Goal: Contribute content: Contribute content

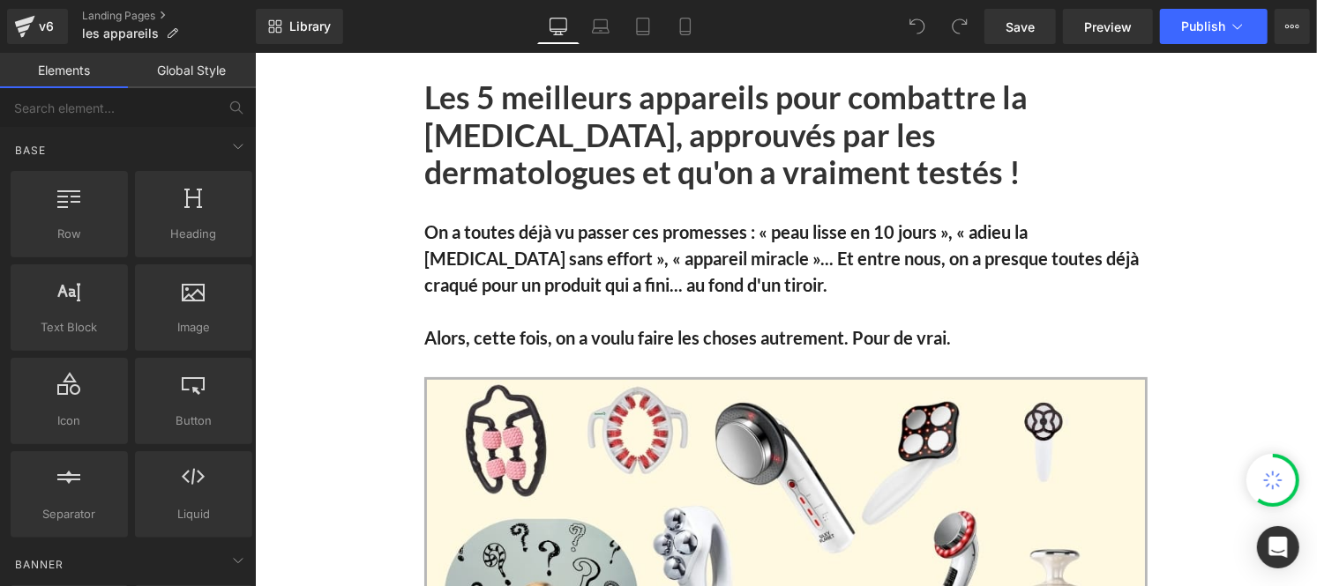
click at [198, 79] on link "Global Style" at bounding box center [192, 70] width 128 height 35
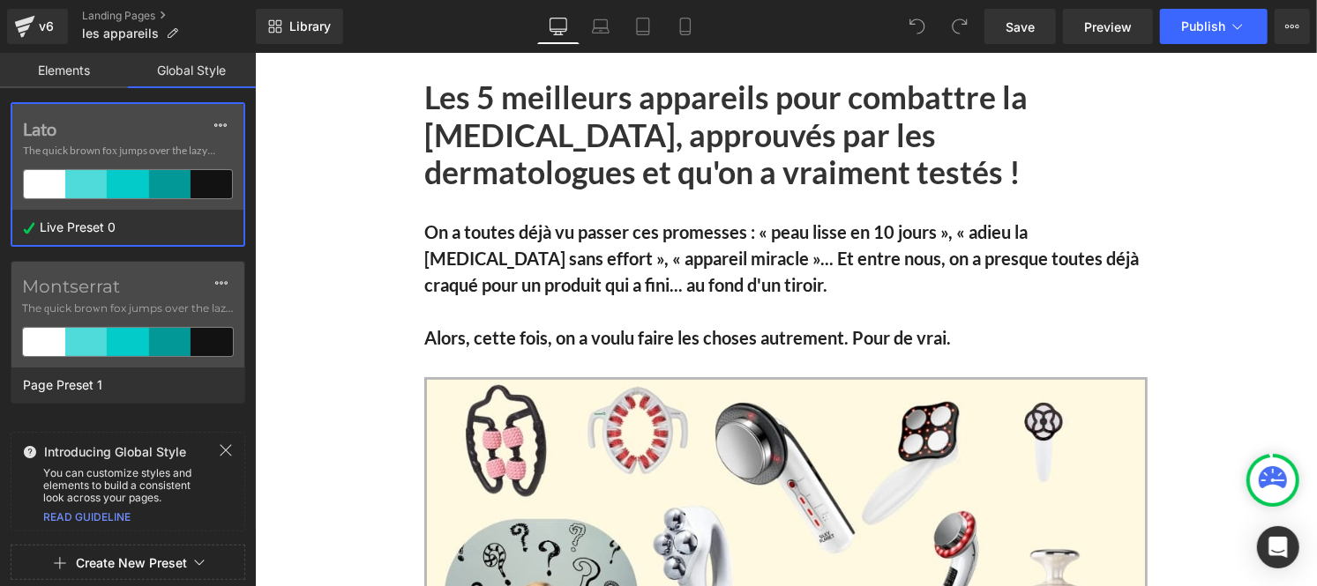
click at [84, 143] on span "The quick brown fox jumps over the lazy..." at bounding box center [128, 151] width 210 height 16
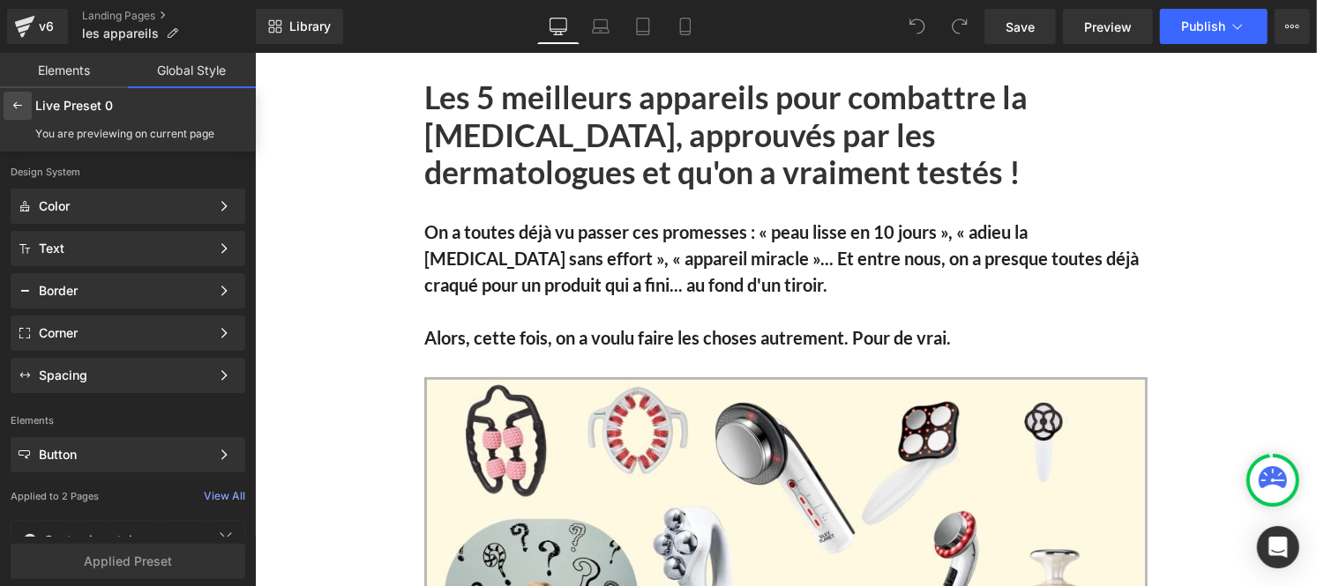
click at [18, 110] on icon at bounding box center [18, 106] width 14 height 14
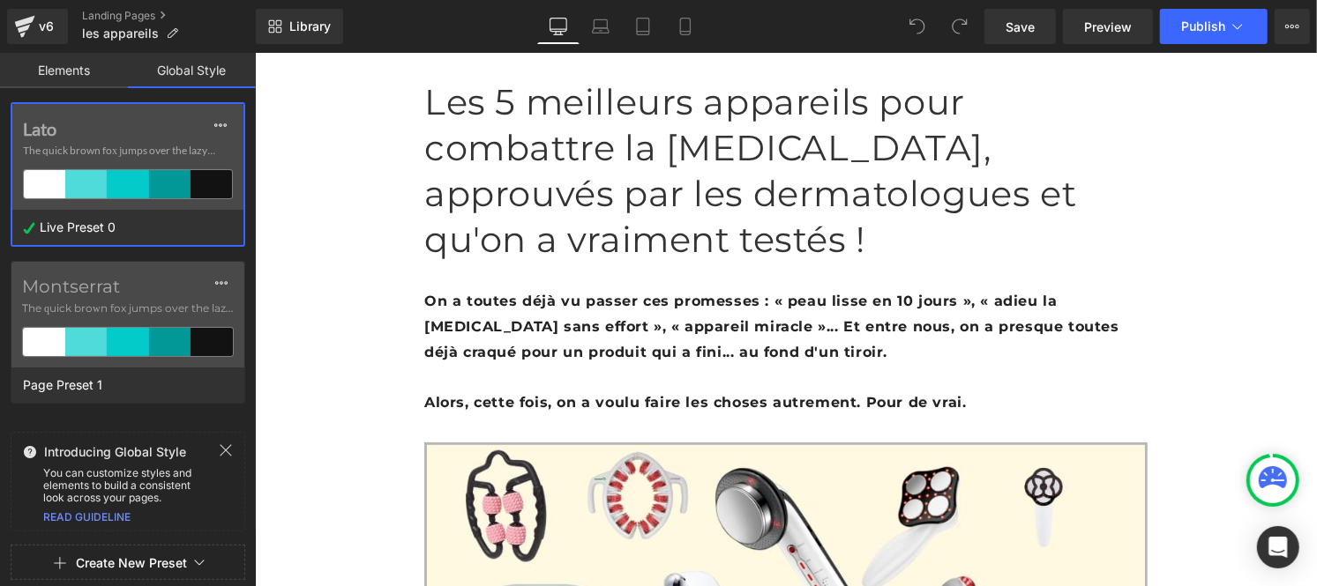
click at [147, 137] on label "Lato" at bounding box center [128, 128] width 210 height 21
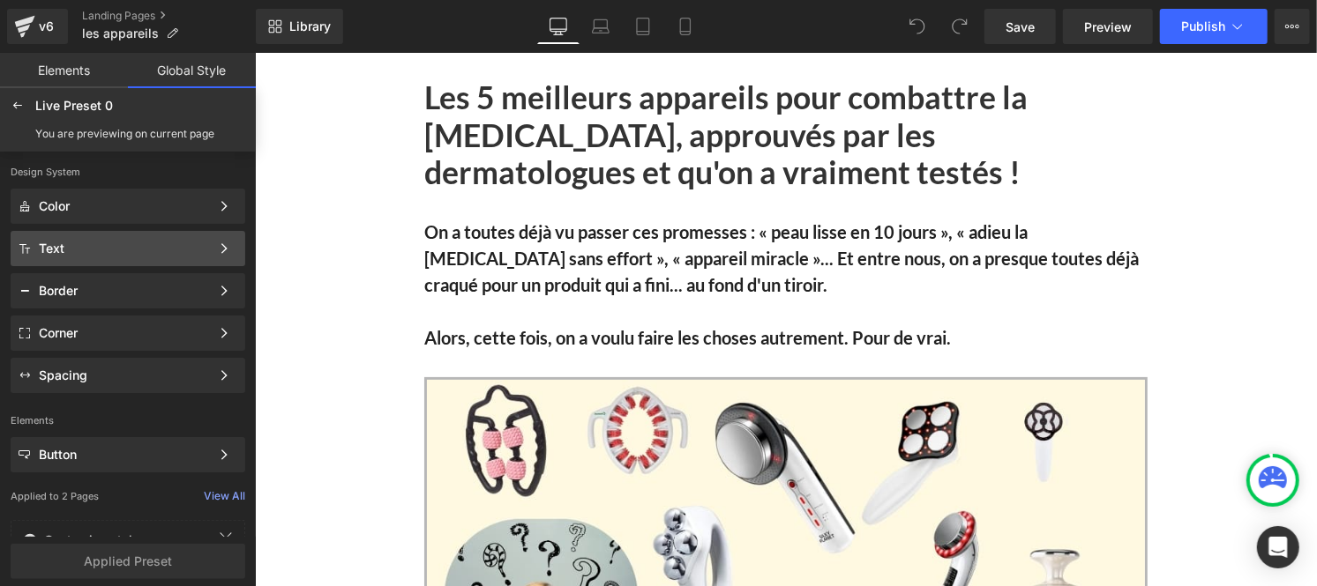
click at [108, 251] on div "Text" at bounding box center [124, 249] width 171 height 14
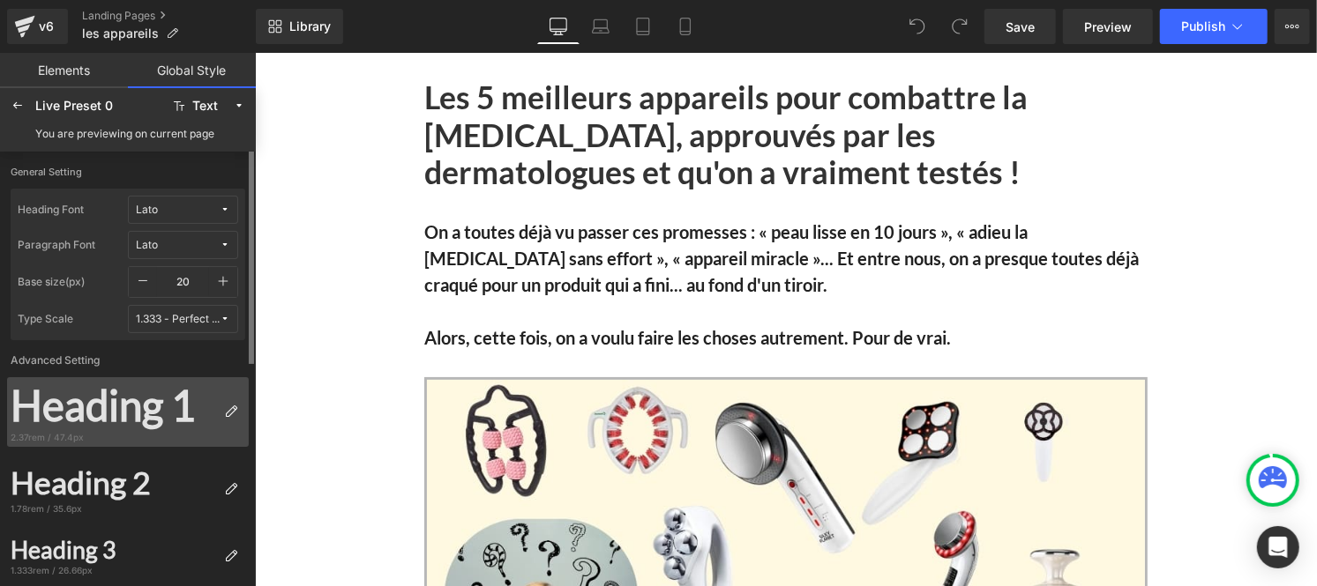
click at [147, 416] on div "Heading 1" at bounding box center [114, 406] width 206 height 50
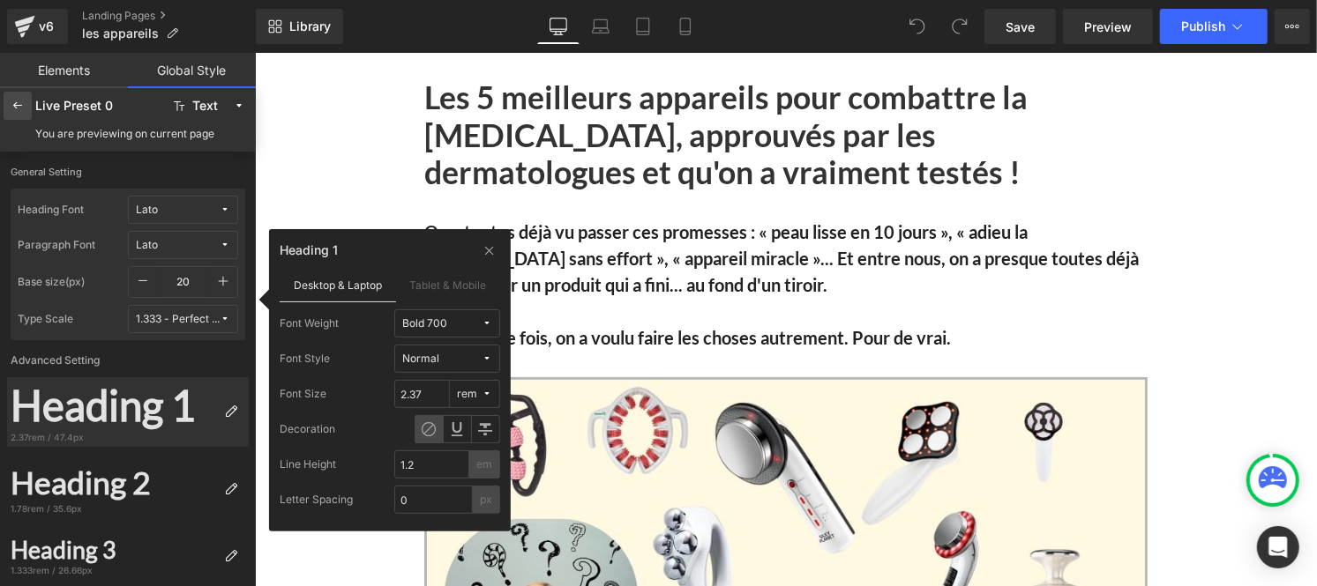
click at [12, 104] on icon at bounding box center [18, 106] width 14 height 14
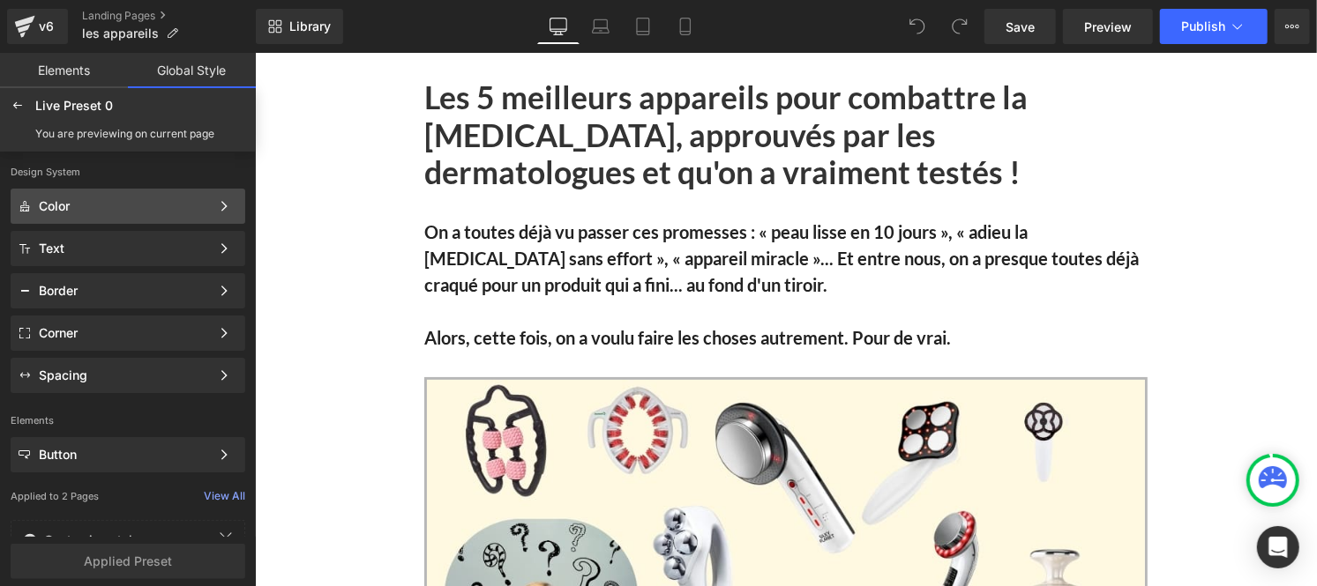
click at [97, 203] on div "Color" at bounding box center [124, 206] width 171 height 14
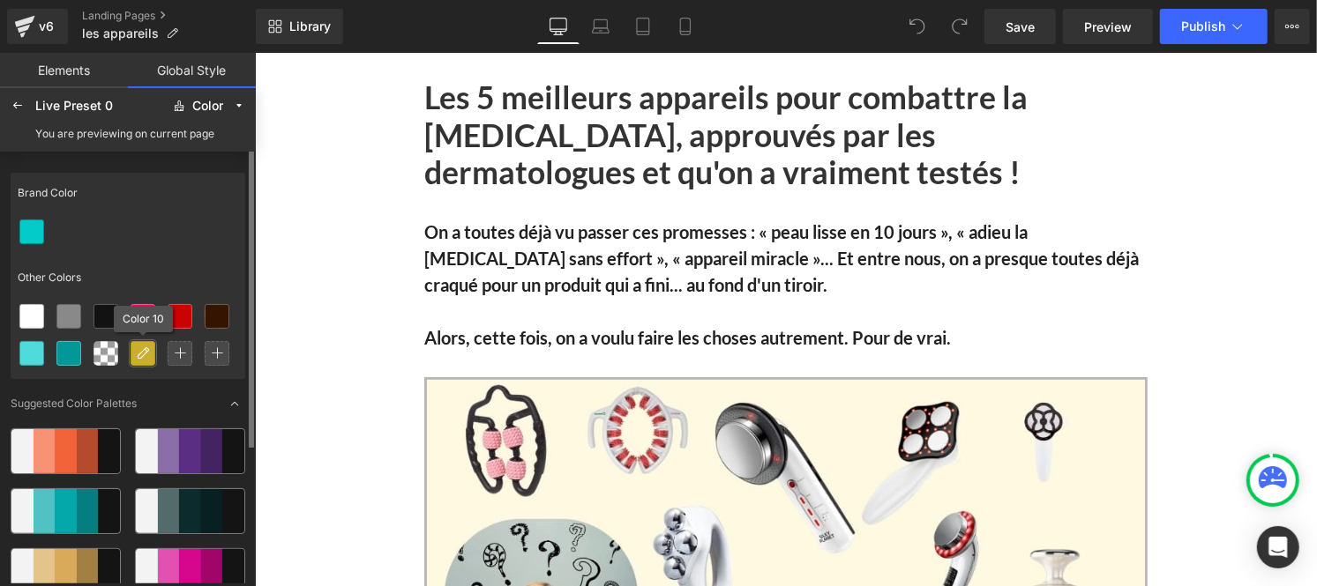
click at [139, 347] on icon at bounding box center [143, 354] width 14 height 14
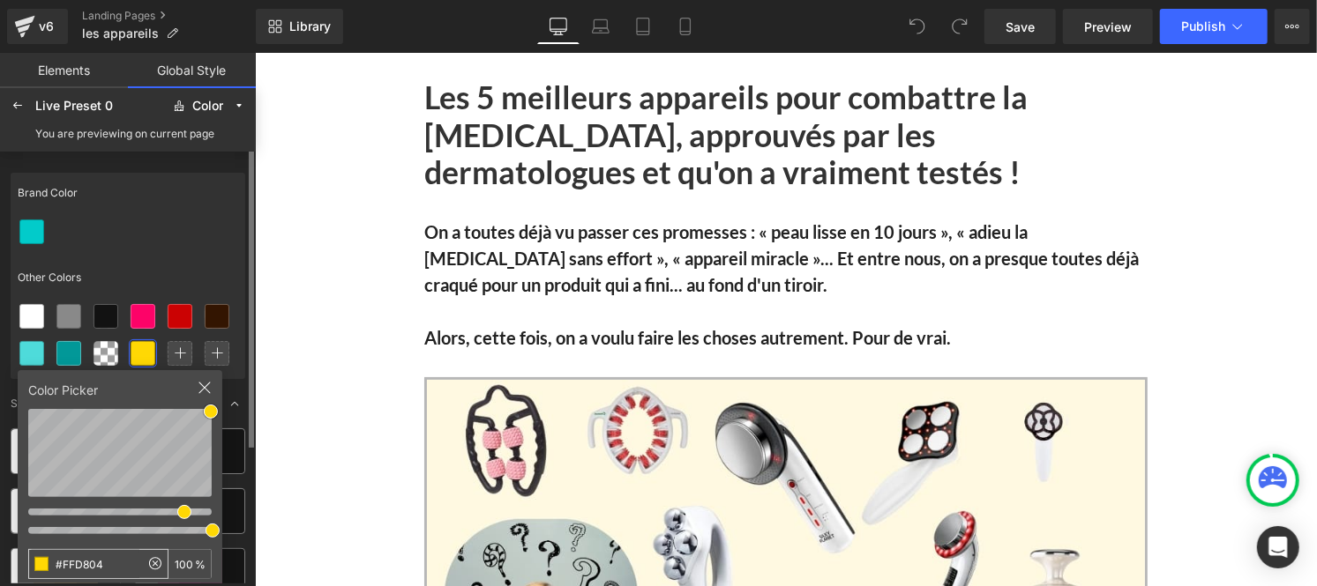
click at [104, 569] on input "#FFD804" at bounding box center [84, 564] width 110 height 28
click at [11, 102] on icon at bounding box center [18, 106] width 14 height 14
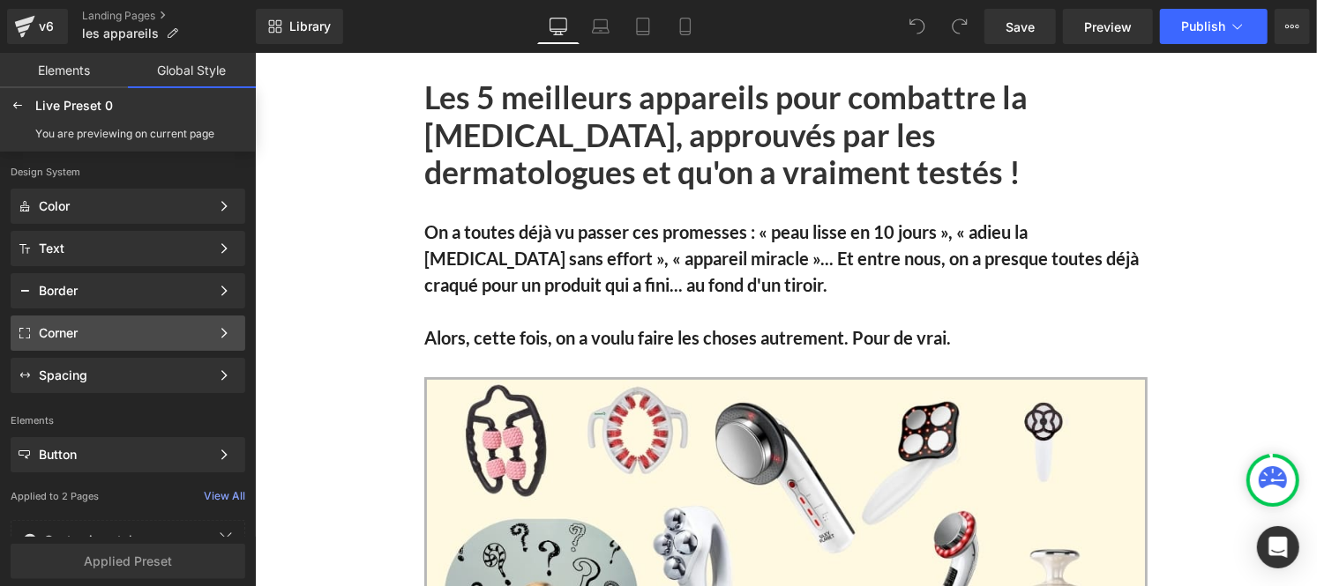
click at [81, 339] on div "Corner" at bounding box center [124, 333] width 171 height 14
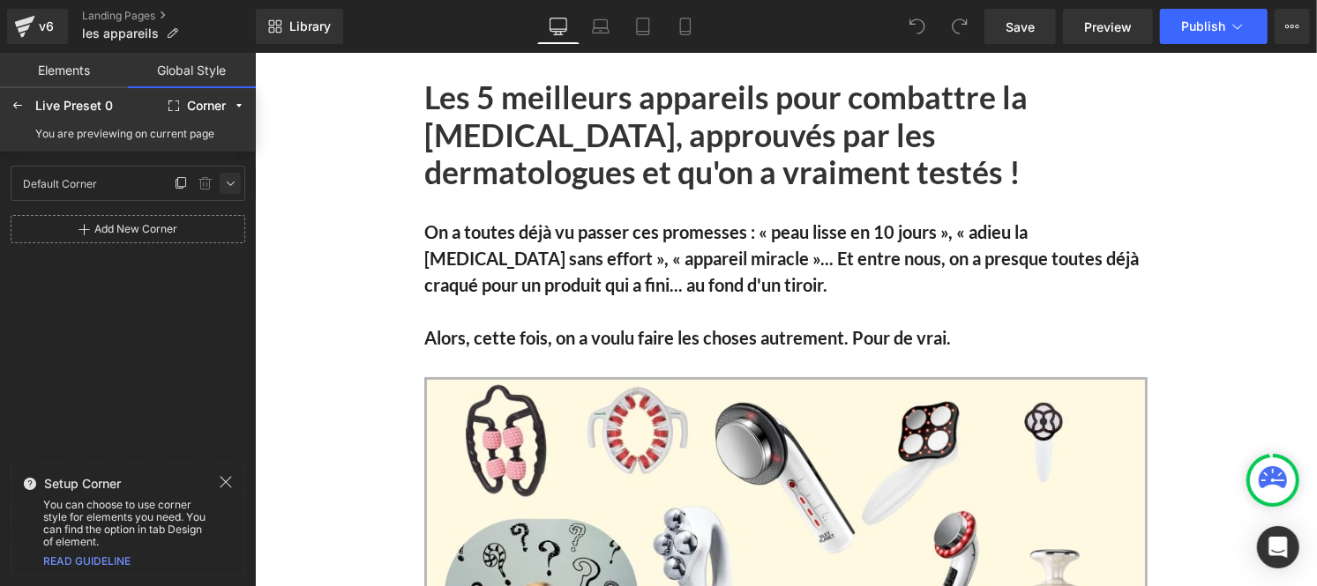
click at [230, 183] on icon at bounding box center [230, 183] width 14 height 14
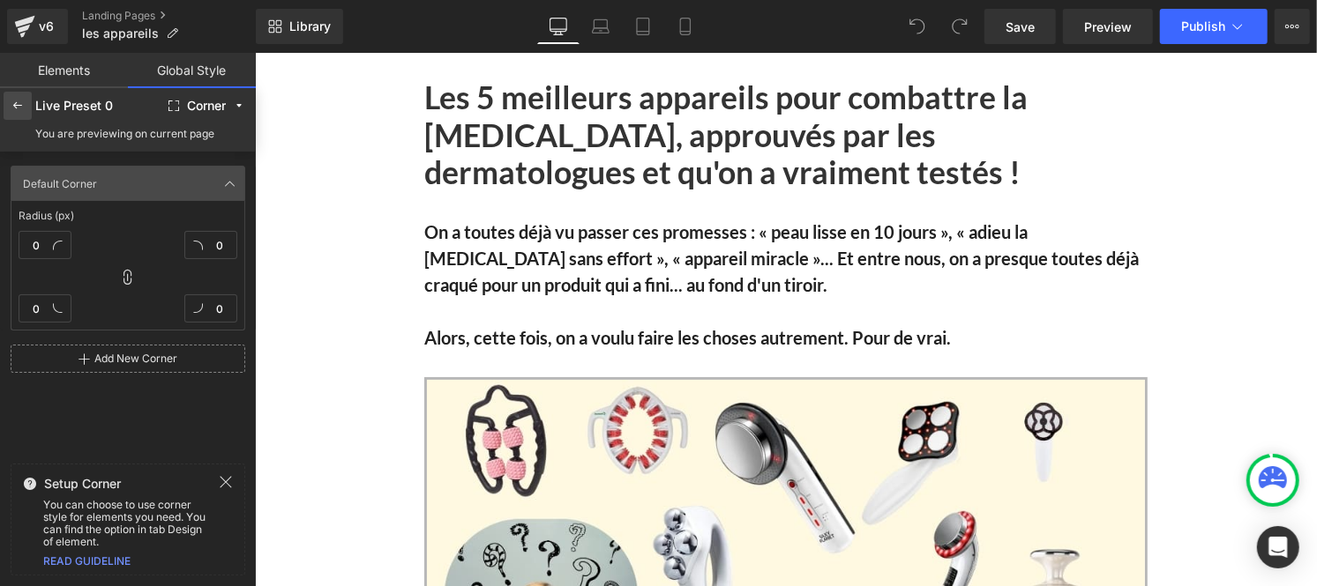
click at [6, 107] on div at bounding box center [18, 106] width 28 height 28
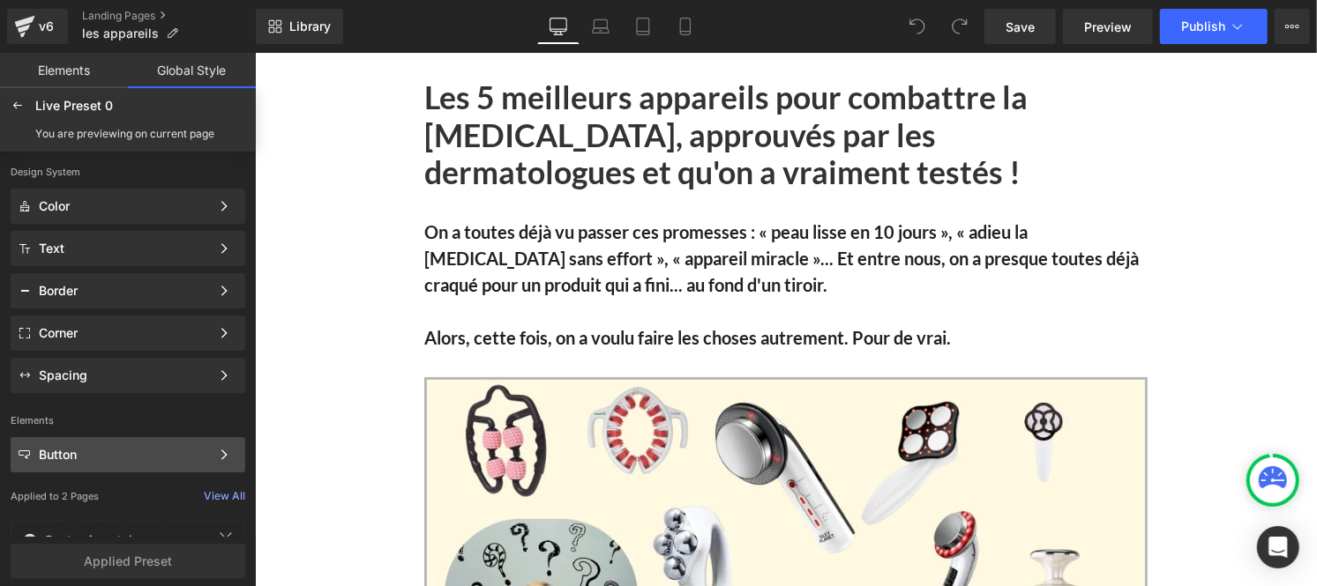
click at [86, 467] on div "Button Color Style Define a color palette and apply it to your pages 1 of 3 Next" at bounding box center [128, 454] width 235 height 35
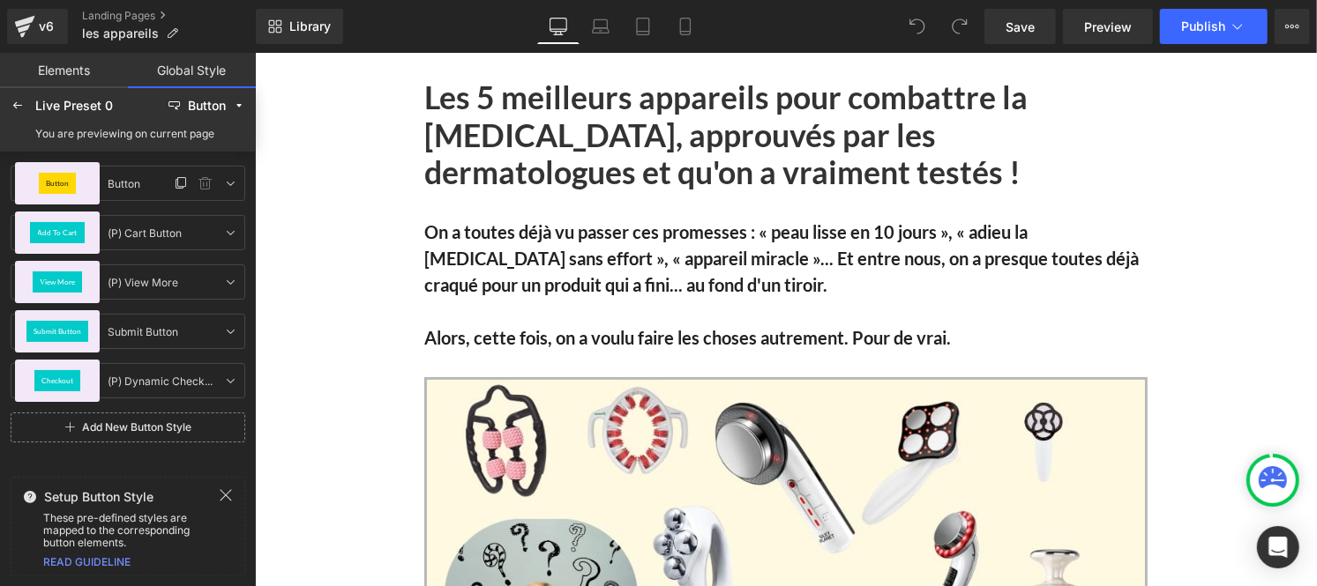
click at [56, 178] on div "Button" at bounding box center [58, 183] width 38 height 21
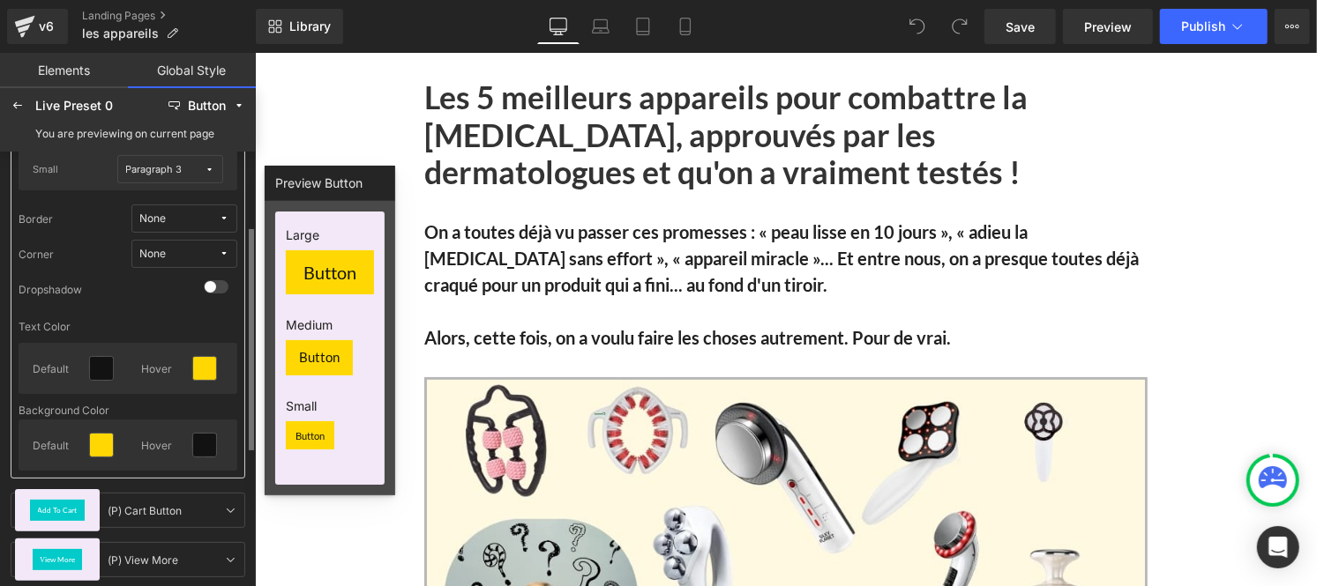
scroll to position [413, 0]
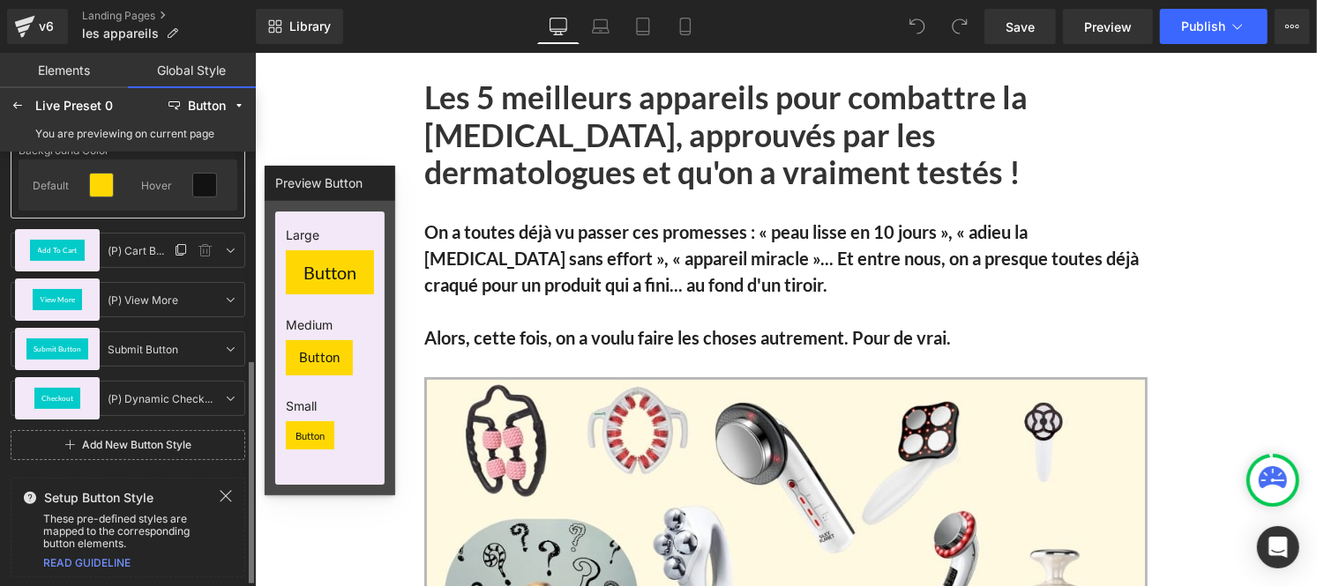
click at [36, 242] on div "Add To Cart" at bounding box center [57, 250] width 55 height 21
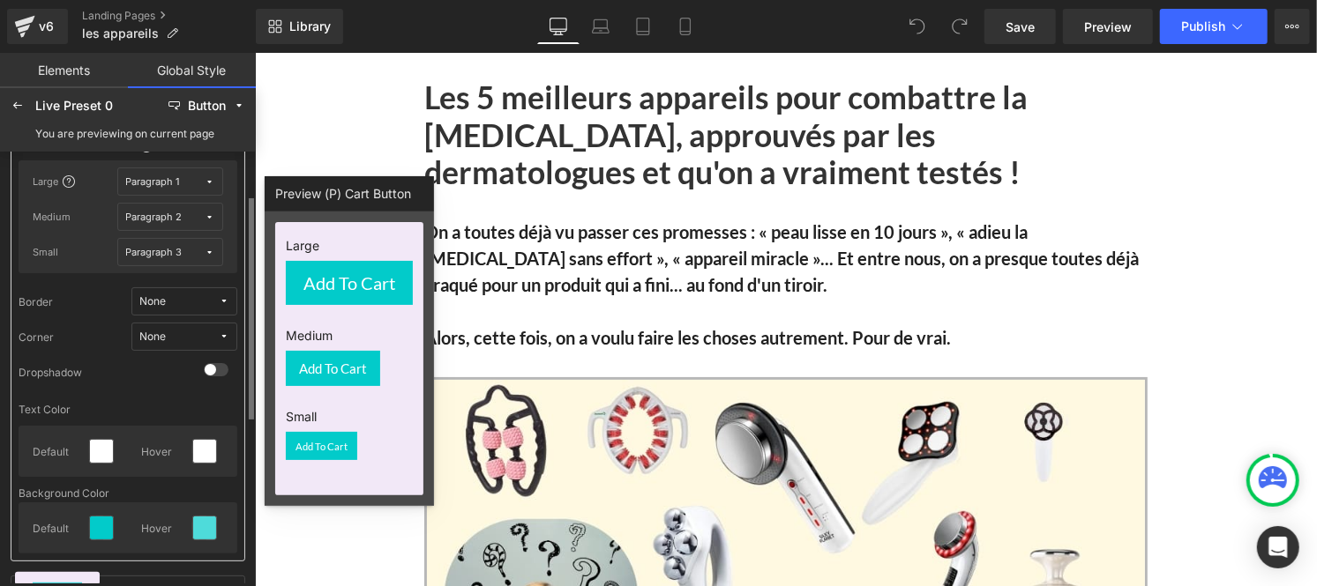
scroll to position [109, 0]
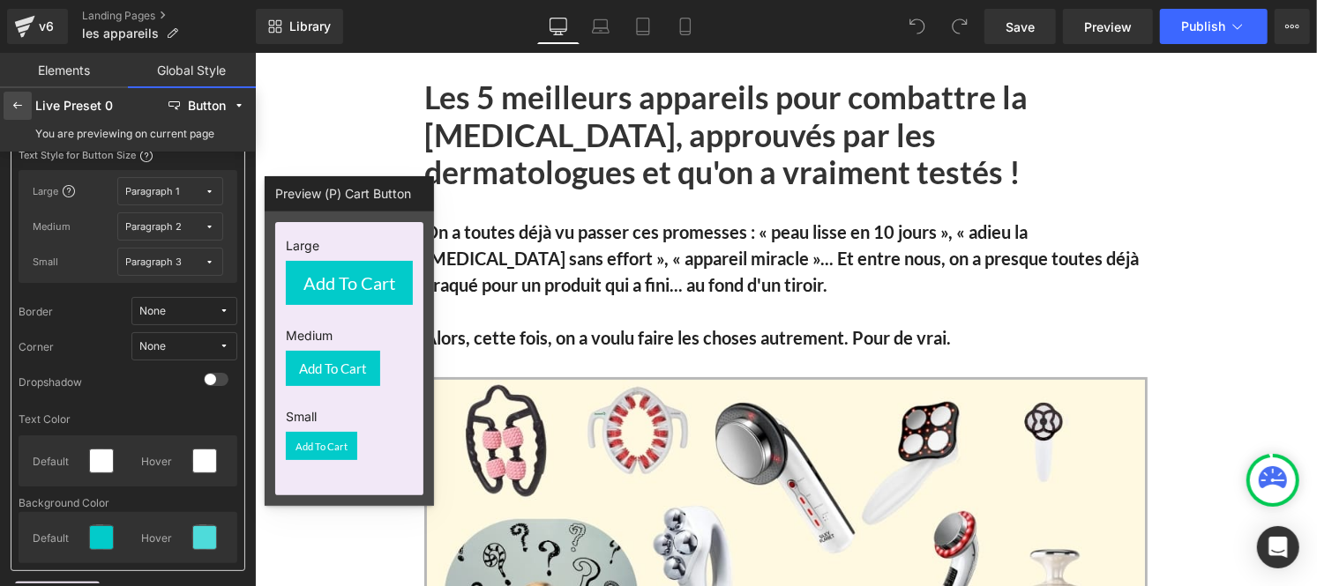
click at [12, 108] on icon at bounding box center [18, 106] width 14 height 14
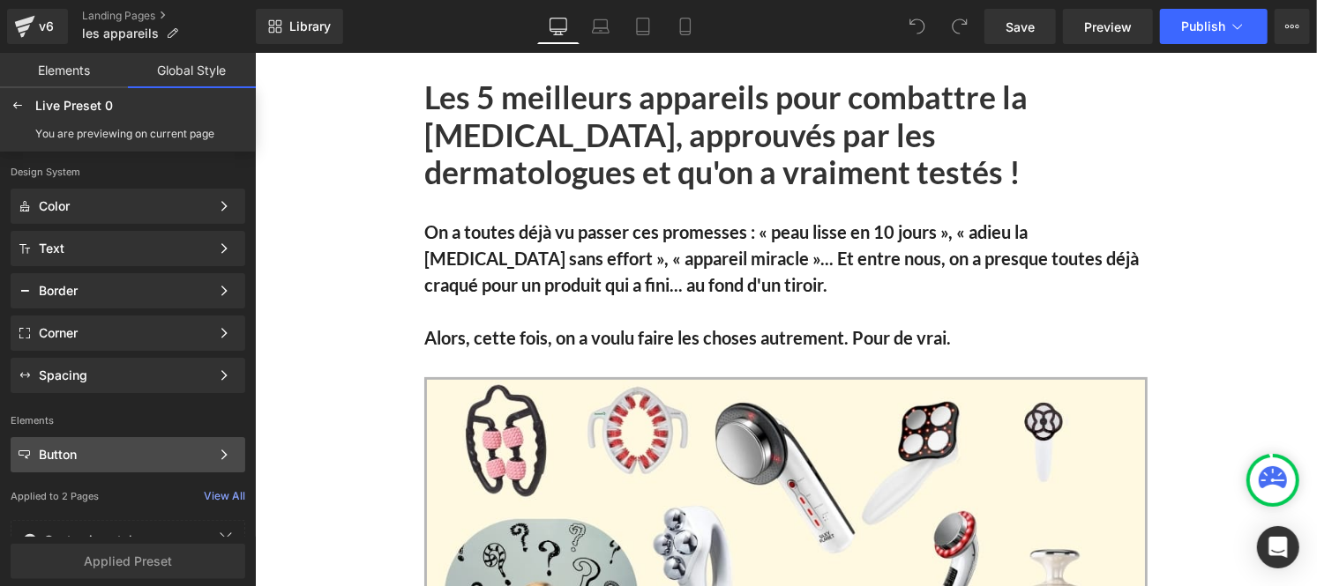
click at [94, 448] on div "Button" at bounding box center [124, 455] width 171 height 14
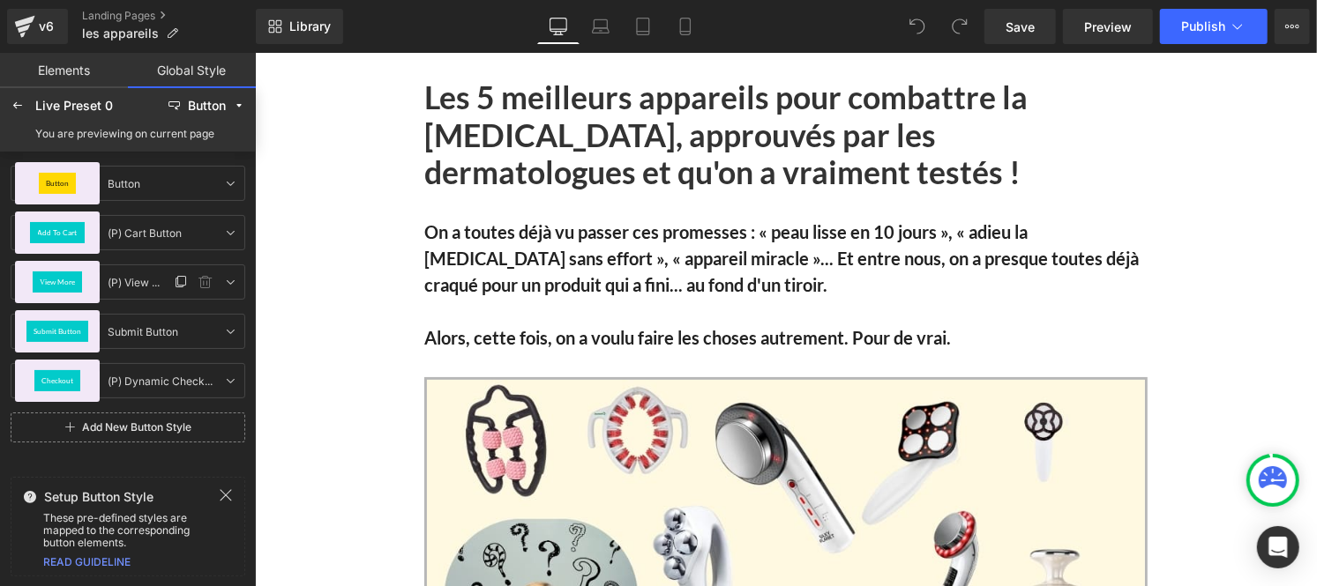
click at [48, 284] on span "View More" at bounding box center [57, 282] width 35 height 7
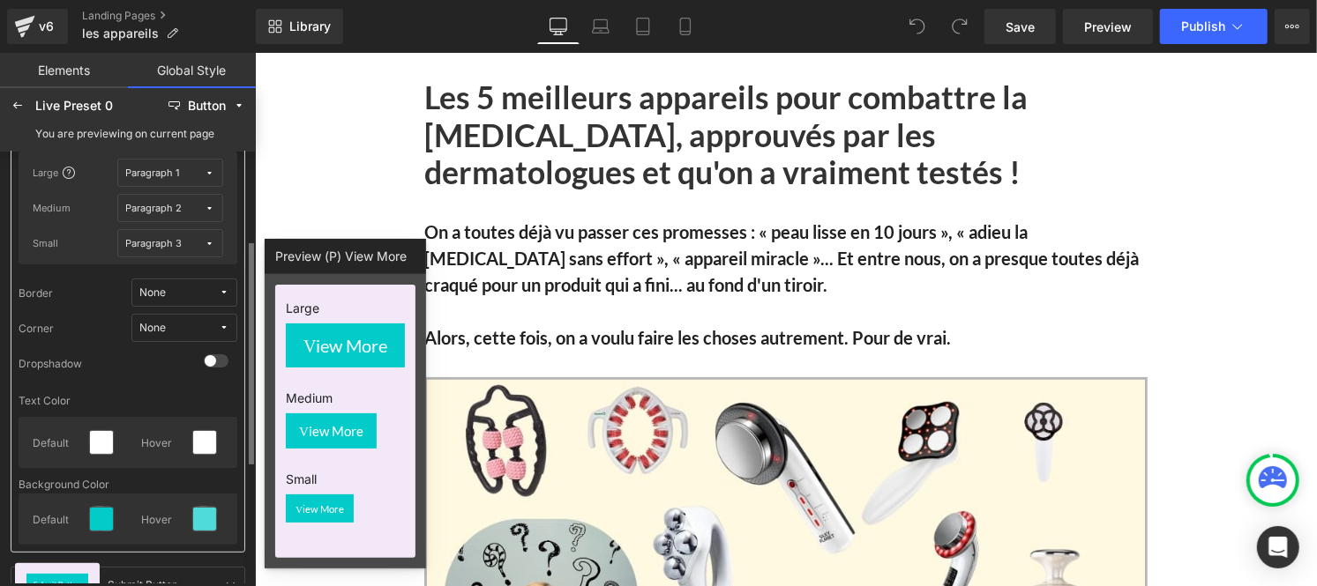
scroll to position [178, 0]
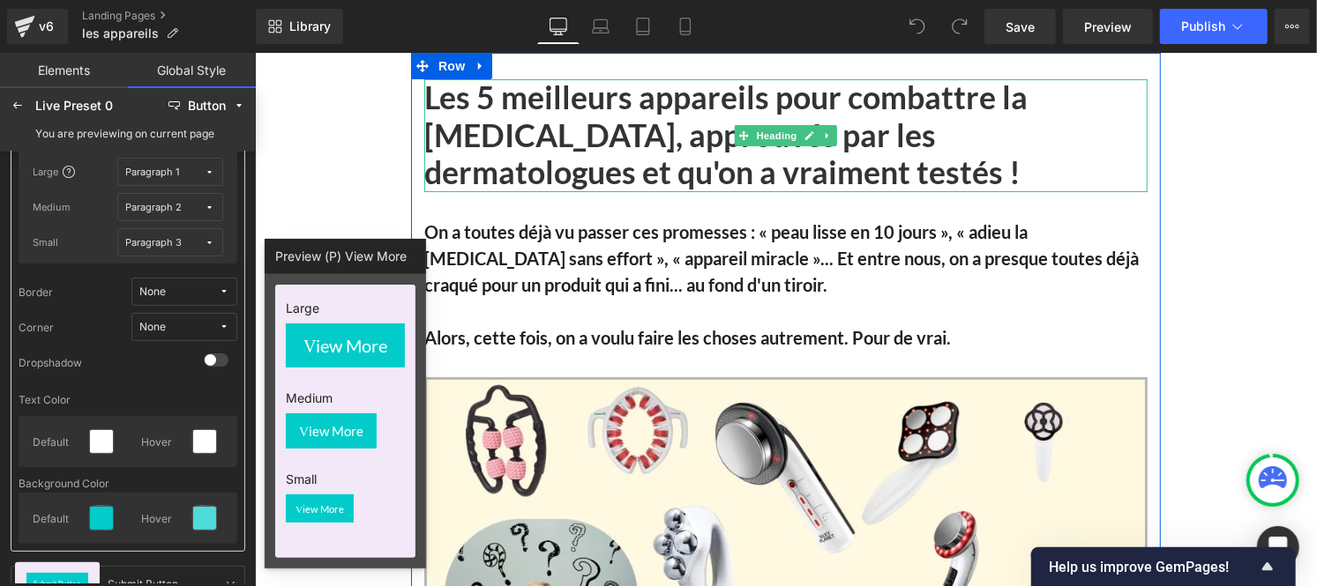
click at [511, 116] on font "Les 5 meilleurs appareils pour combattre la [MEDICAL_DATA], approuvés par les d…" at bounding box center [724, 134] width 603 height 113
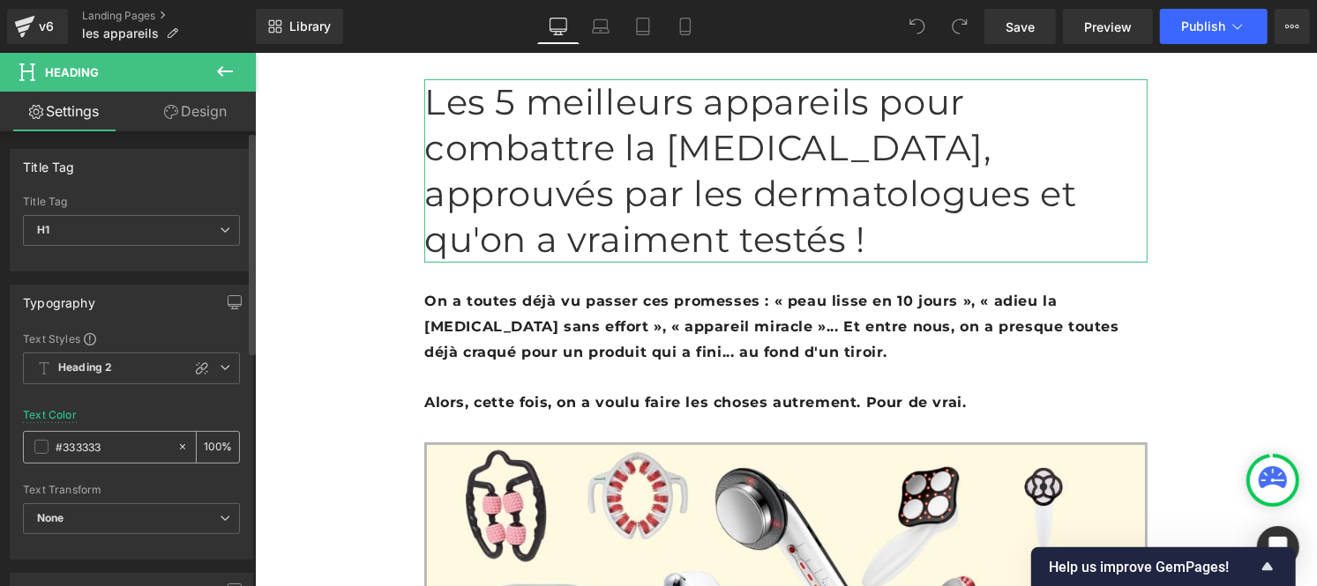
click at [106, 450] on input "#333333" at bounding box center [112, 446] width 113 height 19
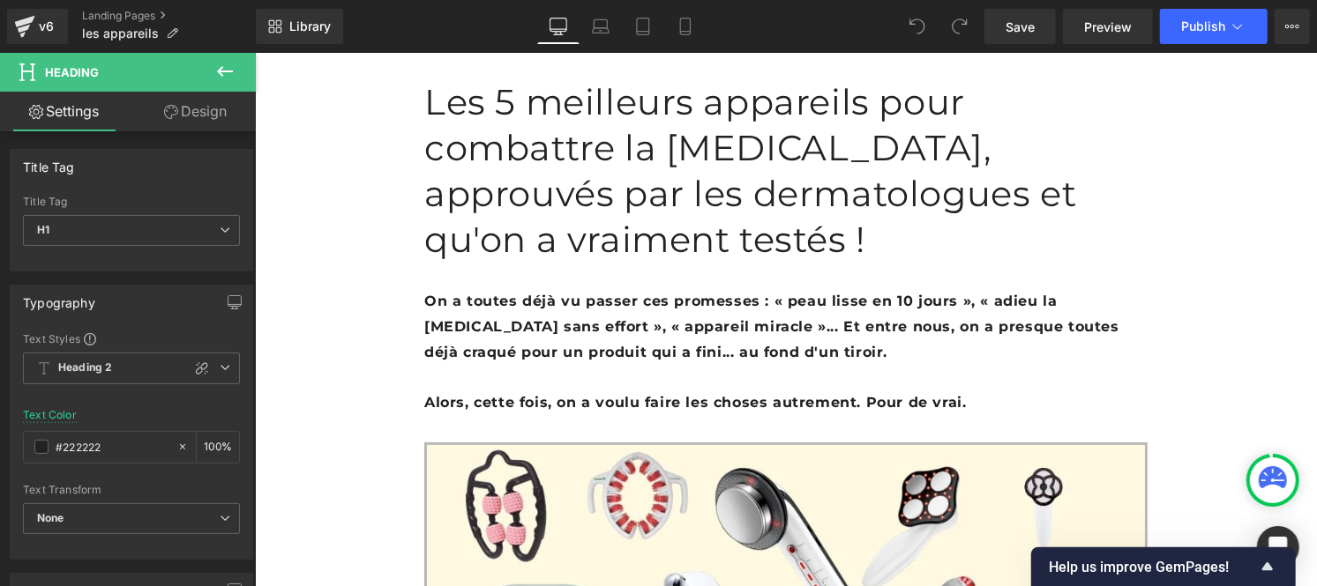
type input "#222222"
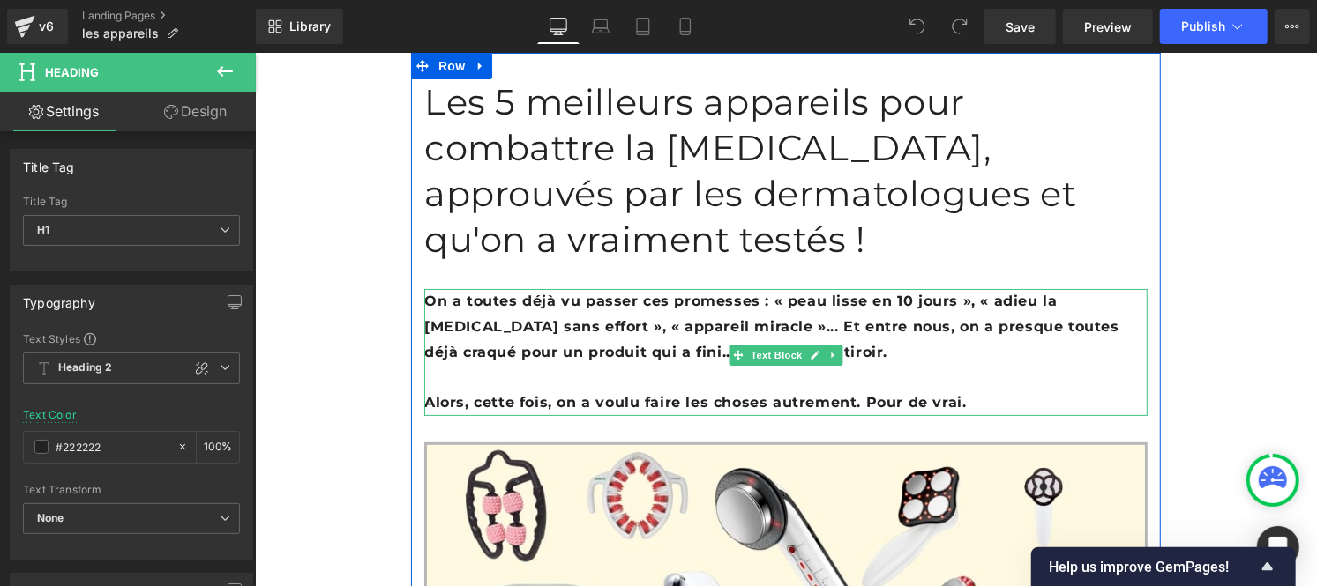
click at [512, 292] on font "On a toutes déjà vu passer ces promesses : « peau lisse en 10 jours », « adieu …" at bounding box center [770, 326] width 695 height 68
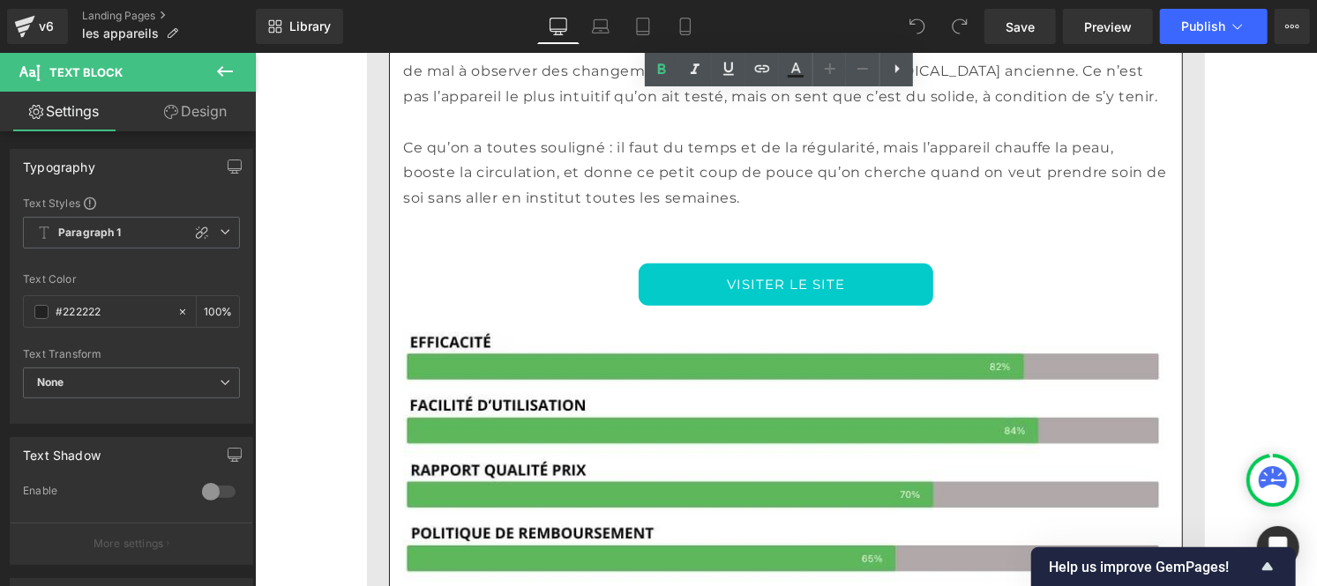
scroll to position [12621, 0]
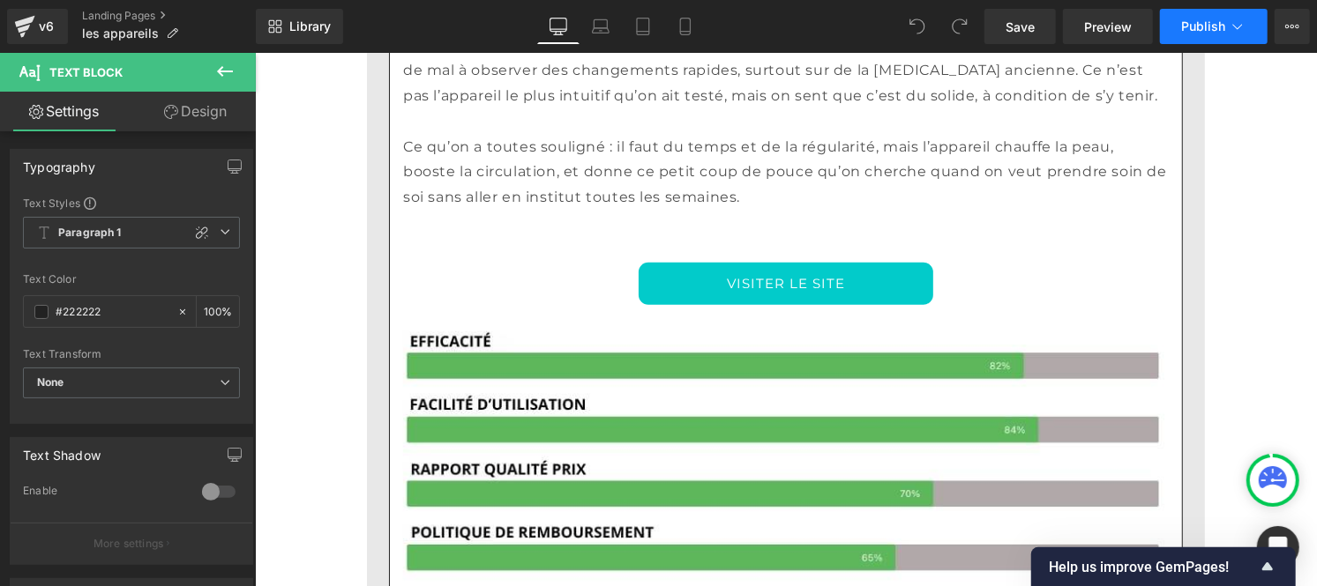
click at [1212, 31] on span "Publish" at bounding box center [1203, 26] width 44 height 14
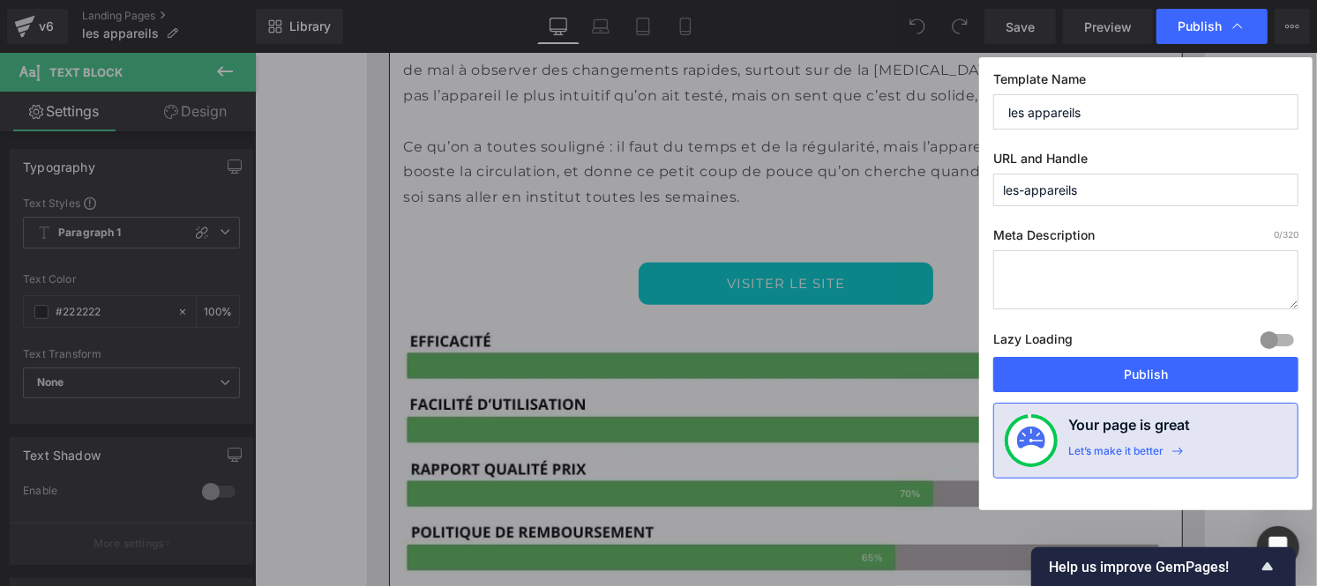
type textarea "pareils"
drag, startPoint x: 927, startPoint y: 94, endPoint x: 905, endPoint y: 95, distance: 22.1
click at [905, 95] on div "Publish Template Name les appareils URL and Handle les-appareils Meta Descripti…" at bounding box center [658, 293] width 1317 height 586
click at [1092, 198] on input "les-appareils" at bounding box center [1145, 190] width 305 height 33
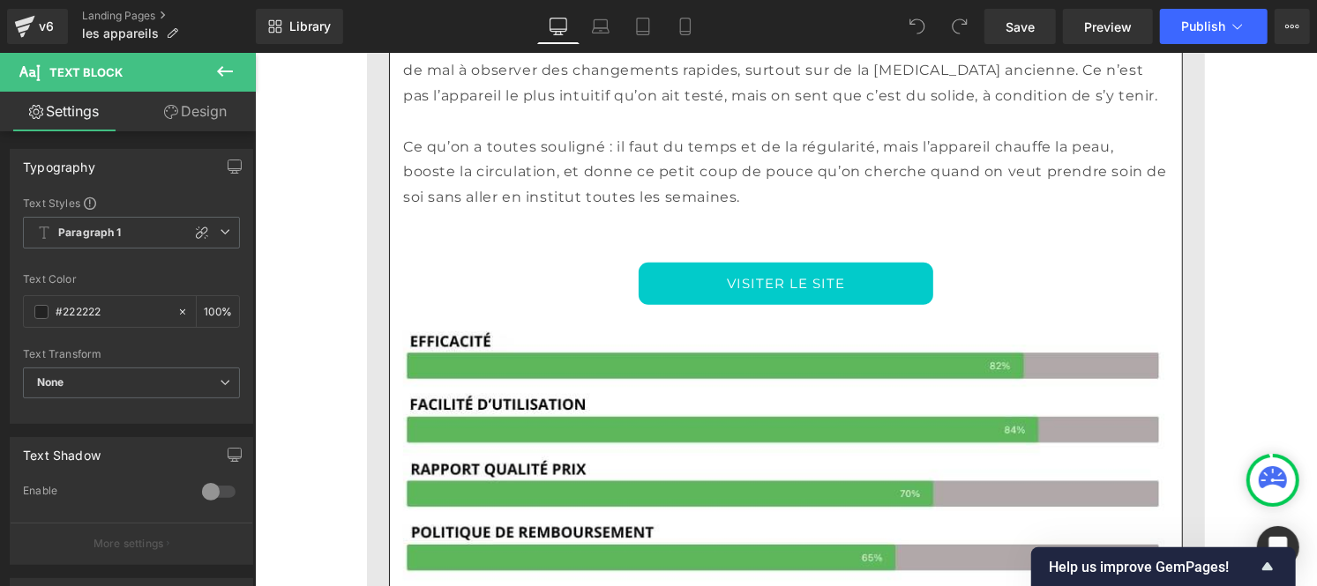
drag, startPoint x: 751, startPoint y: 168, endPoint x: 504, endPoint y: 85, distance: 260.7
click at [42, 25] on div "v6" at bounding box center [46, 26] width 22 height 23
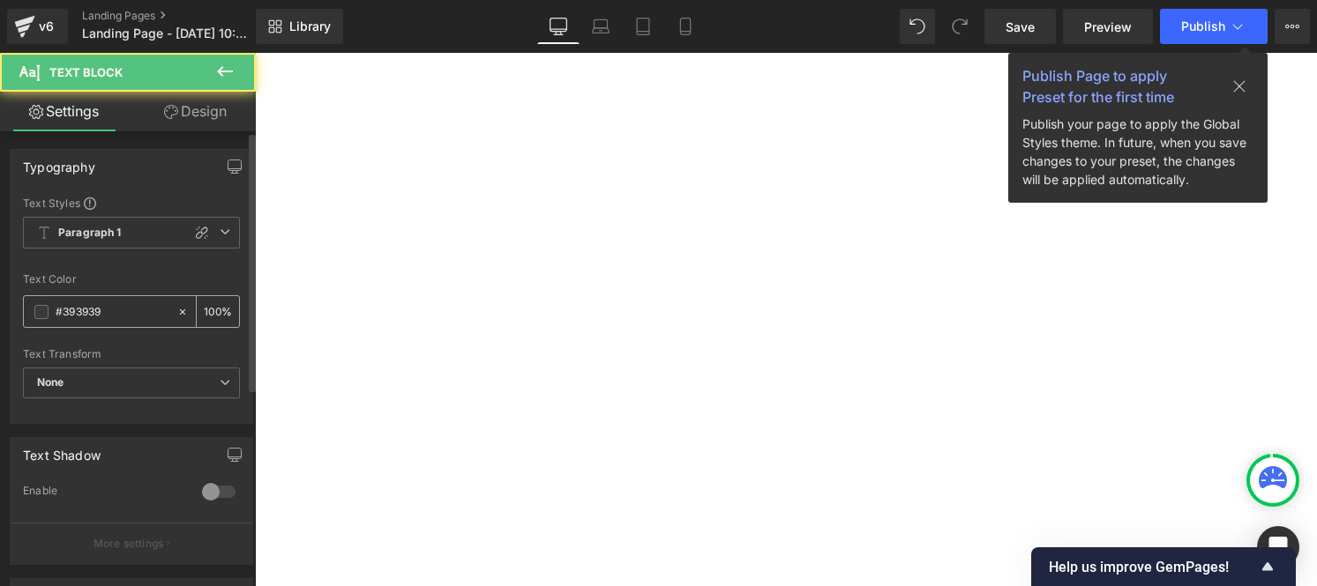
click at [122, 320] on input "#393939" at bounding box center [112, 311] width 113 height 19
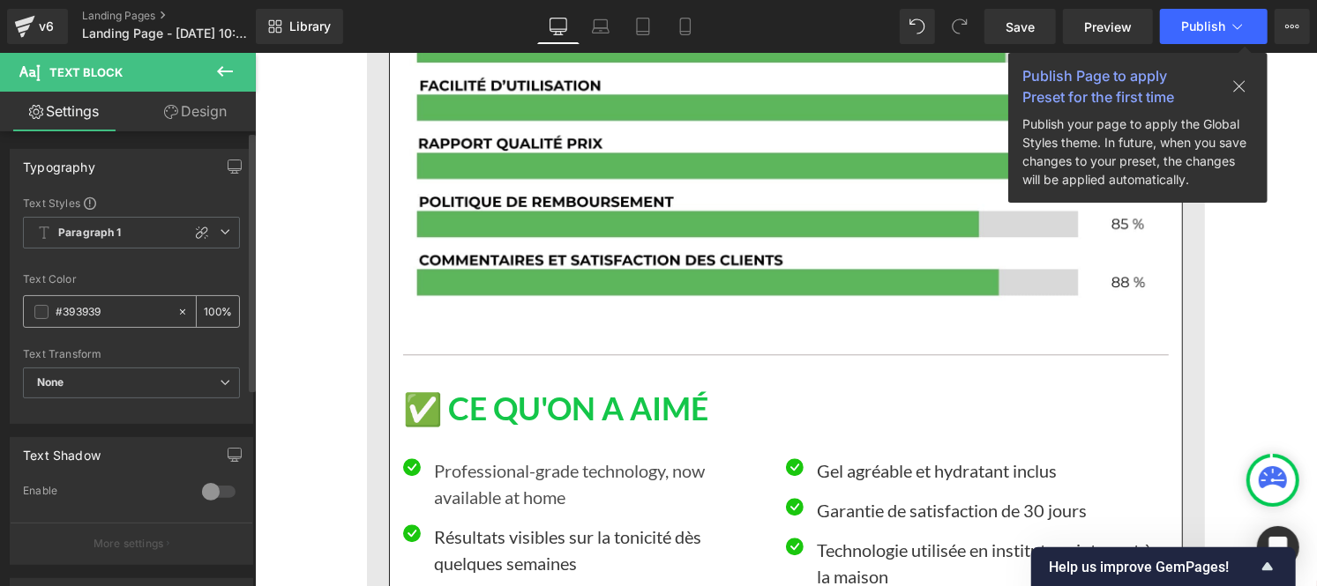
paste input "121212"
type input "#121212"
click at [214, 310] on div "100 %" at bounding box center [218, 311] width 42 height 31
click at [213, 306] on input "100" at bounding box center [213, 311] width 18 height 19
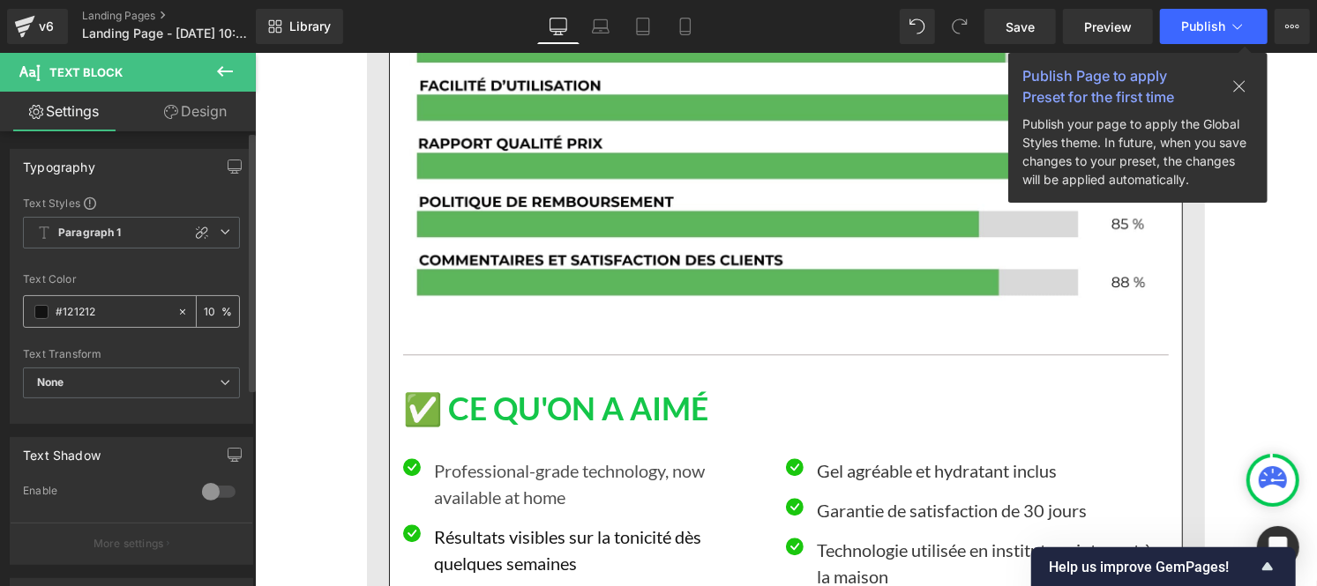
type input "1"
type input "75"
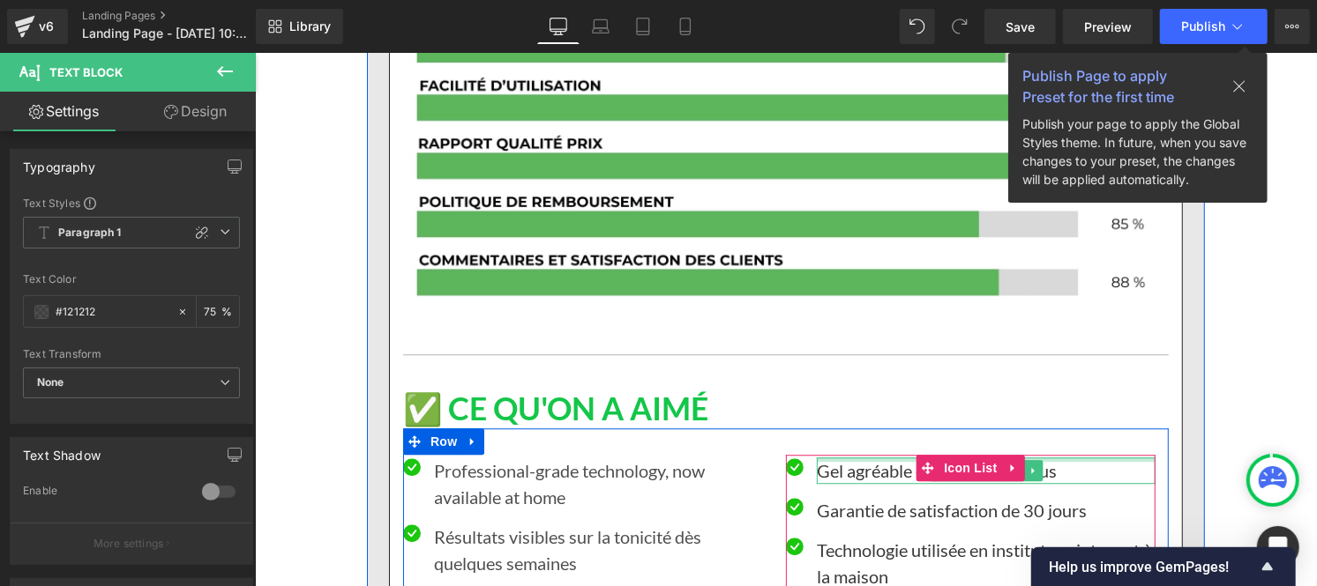
click at [863, 457] on div at bounding box center [985, 459] width 339 height 4
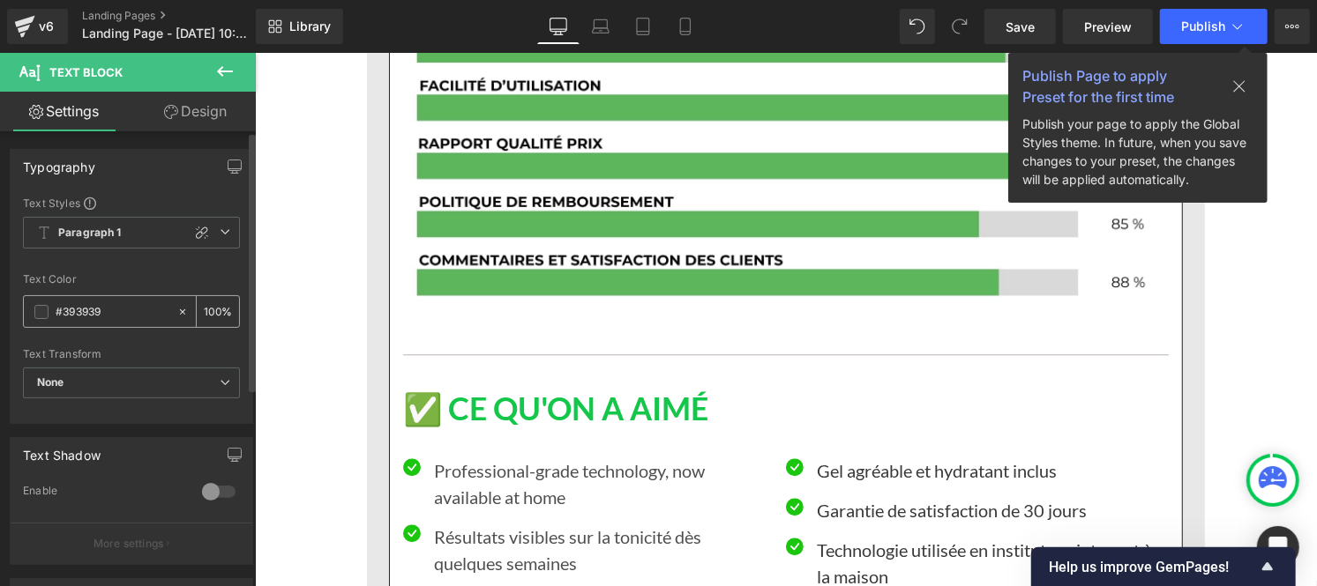
click at [139, 304] on input "#393939" at bounding box center [112, 311] width 113 height 19
paste input "121212"
type input "#121212"
click at [212, 310] on input "100" at bounding box center [213, 311] width 18 height 19
type input "1"
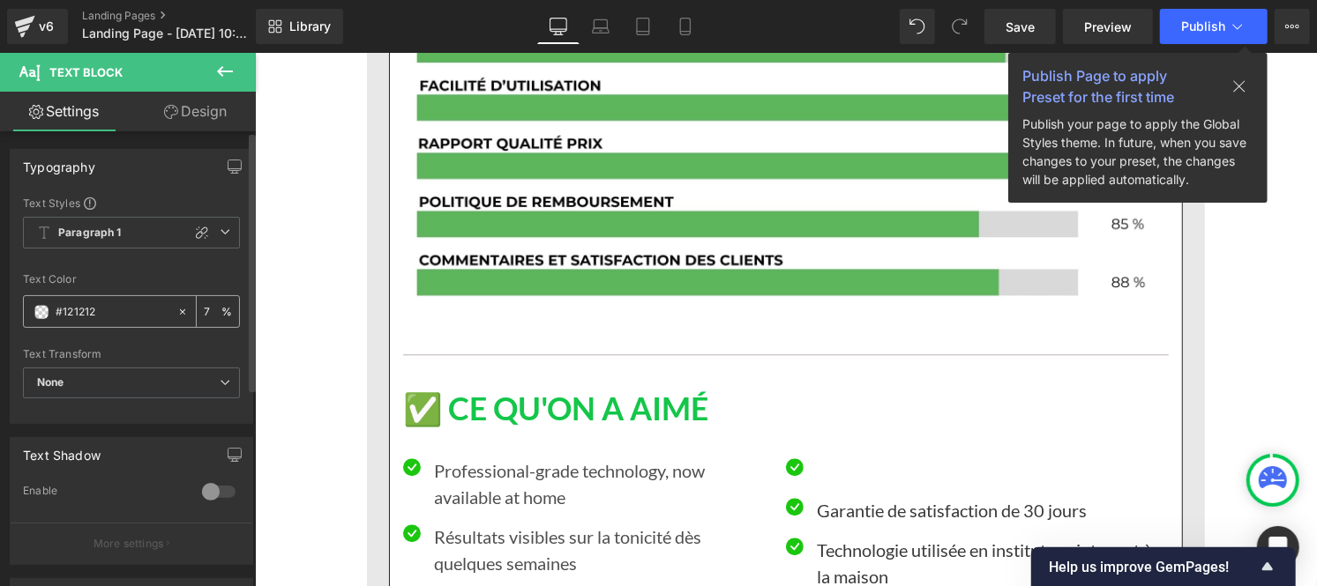
type input "75"
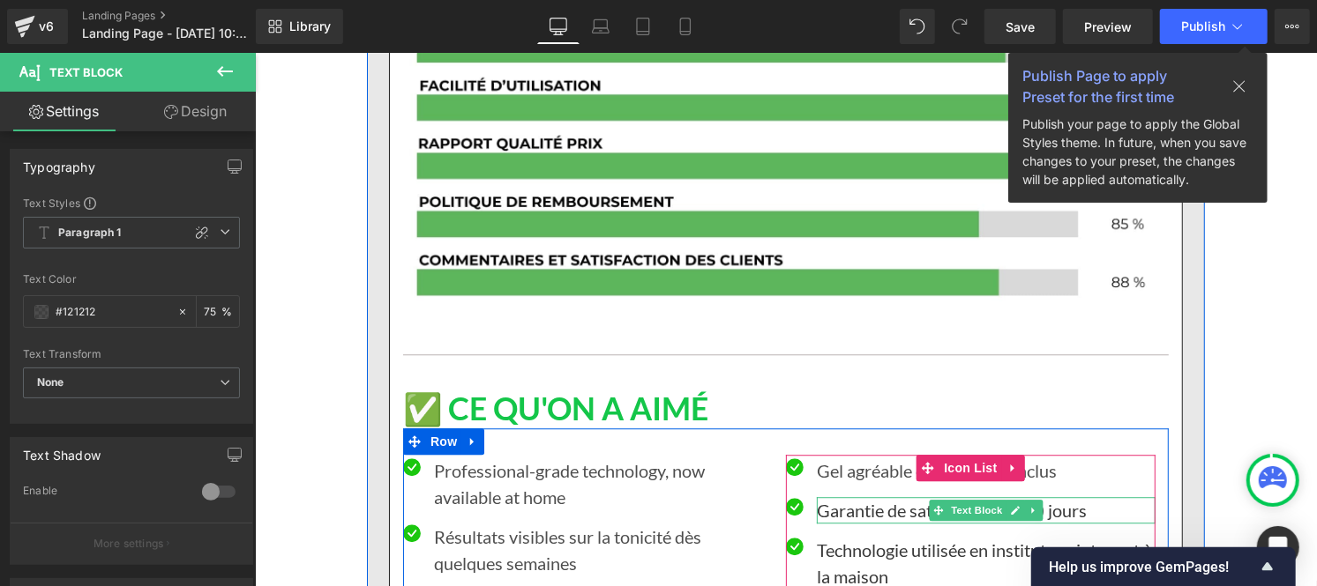
click at [838, 499] on font "Garantie de satisfaction de 30 jours" at bounding box center [951, 509] width 270 height 21
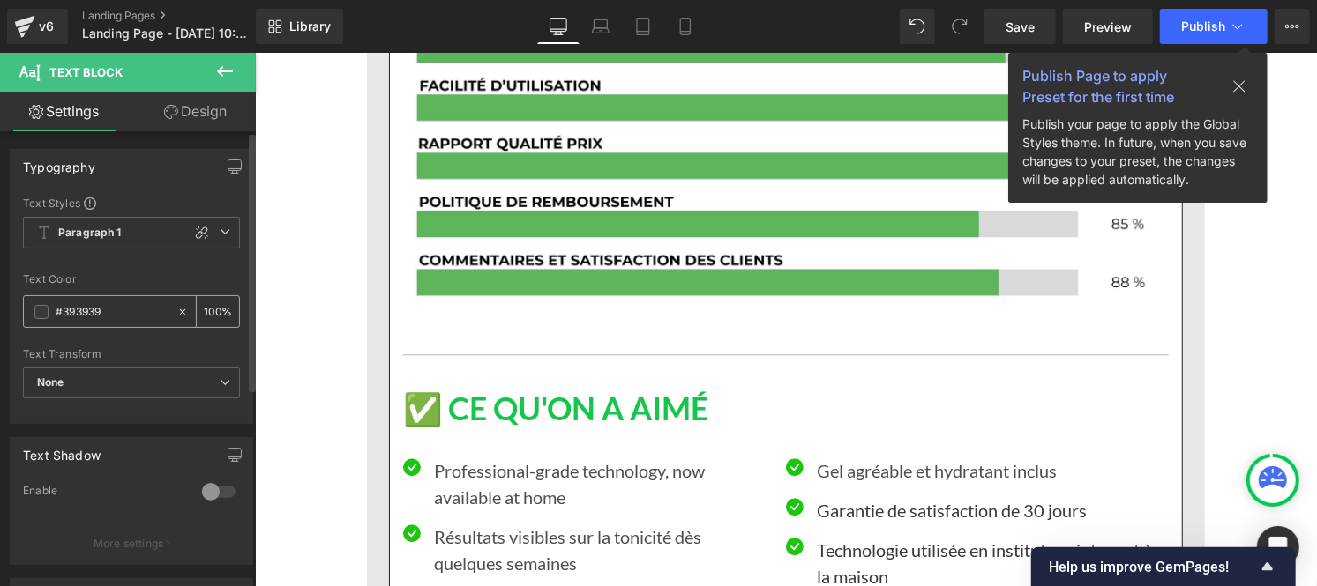
click at [107, 311] on input "#393939" at bounding box center [112, 311] width 113 height 19
type input "#121212"
click at [205, 313] on input "100" at bounding box center [213, 311] width 18 height 19
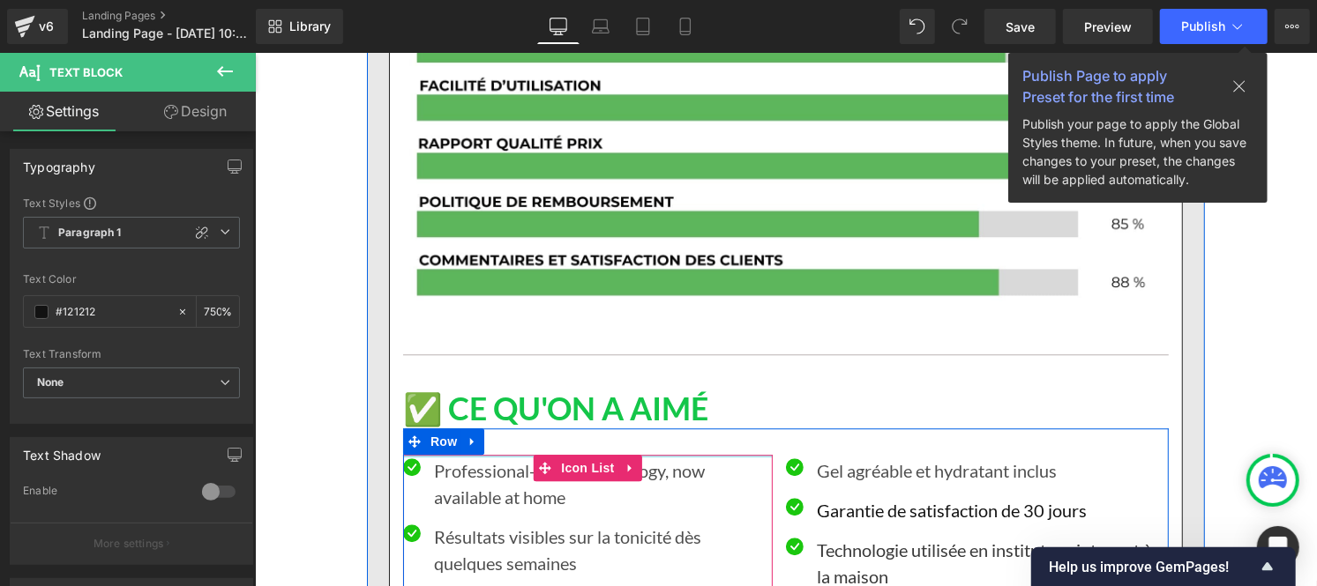
scroll to position [0, 1]
type input "75"
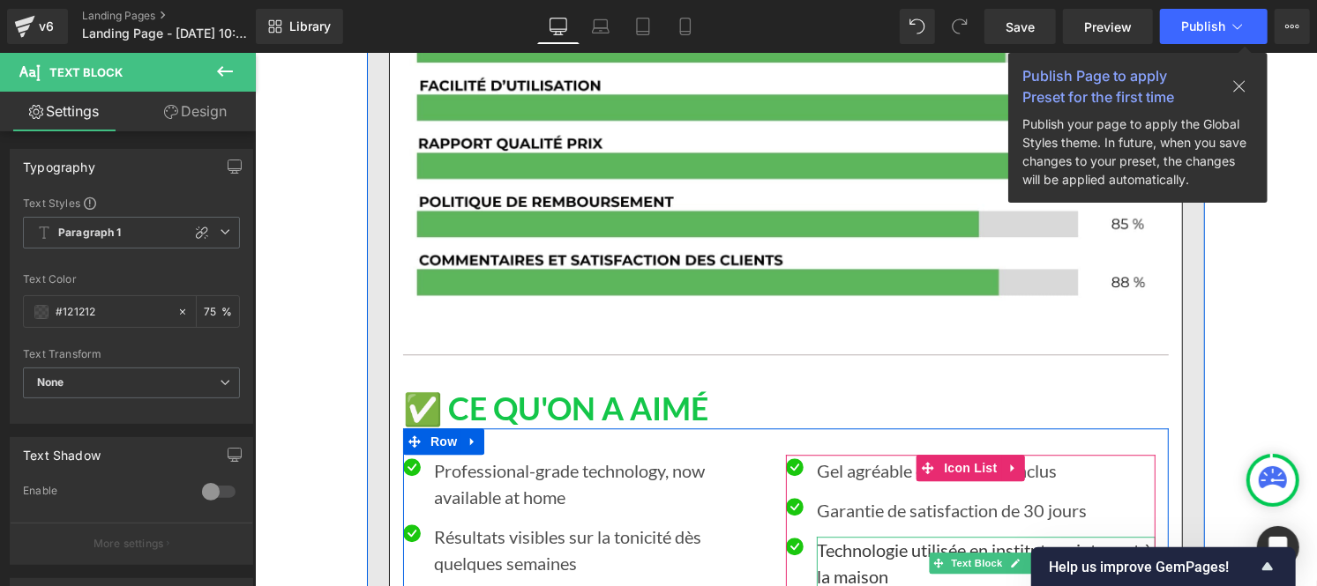
click at [846, 539] on font "Technologie utilisée en institut, maintenant à la maison" at bounding box center [983, 563] width 335 height 48
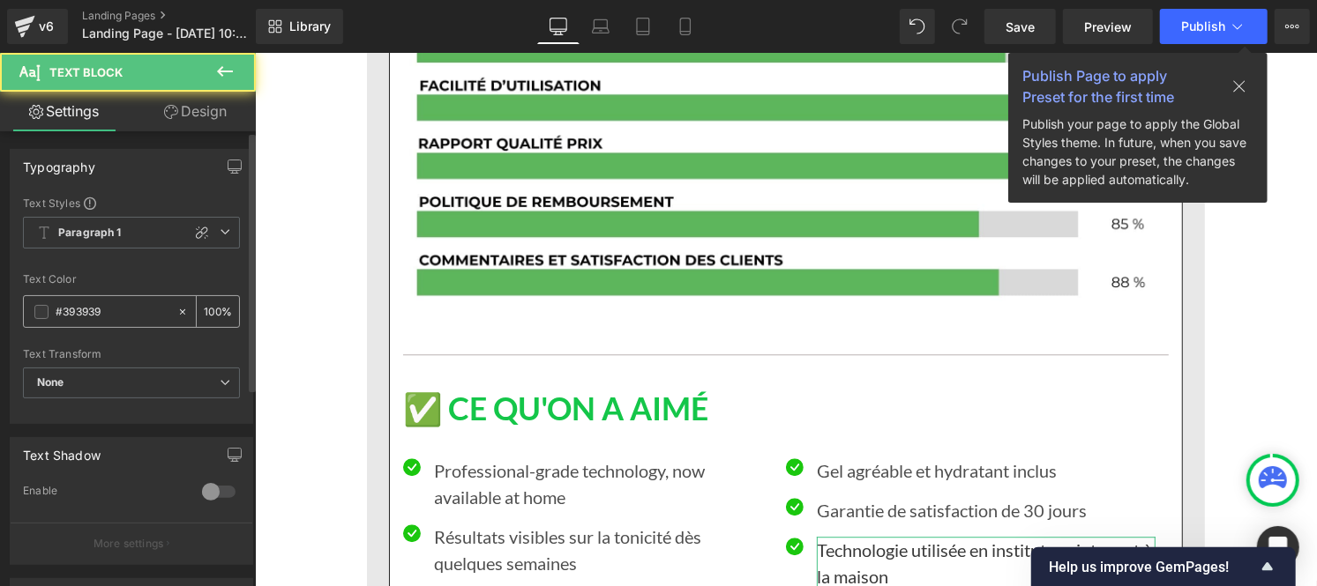
click at [120, 310] on input "#393939" at bounding box center [112, 311] width 113 height 19
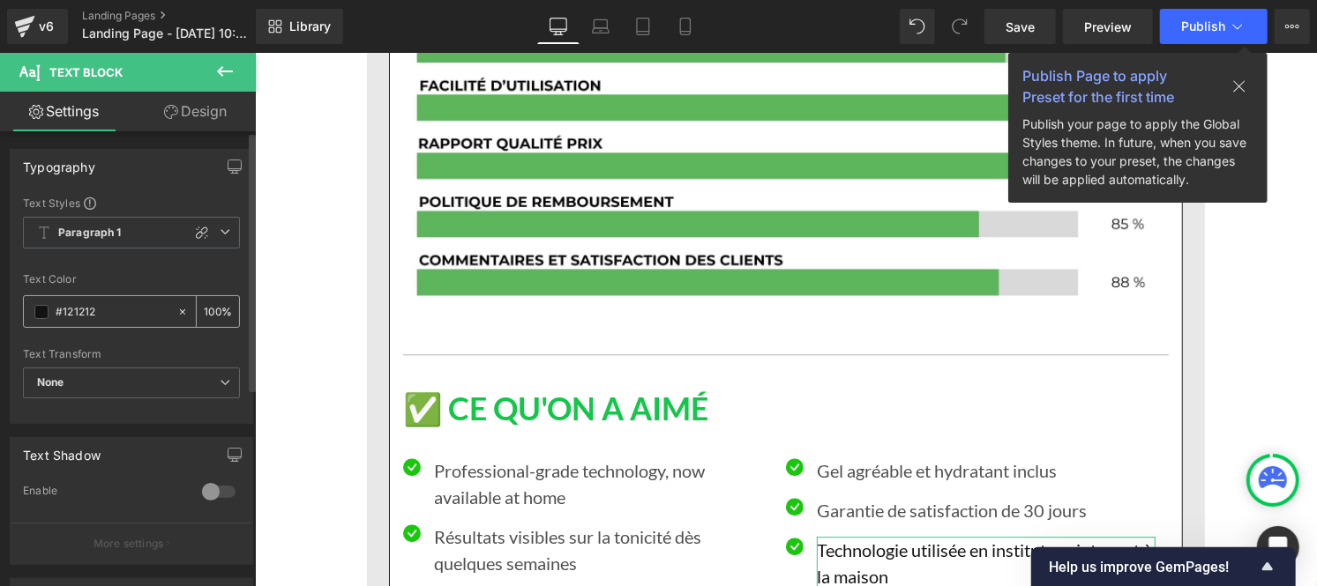
type input "#121212"
click at [209, 306] on input "100" at bounding box center [213, 311] width 18 height 19
type input "0"
type input "75"
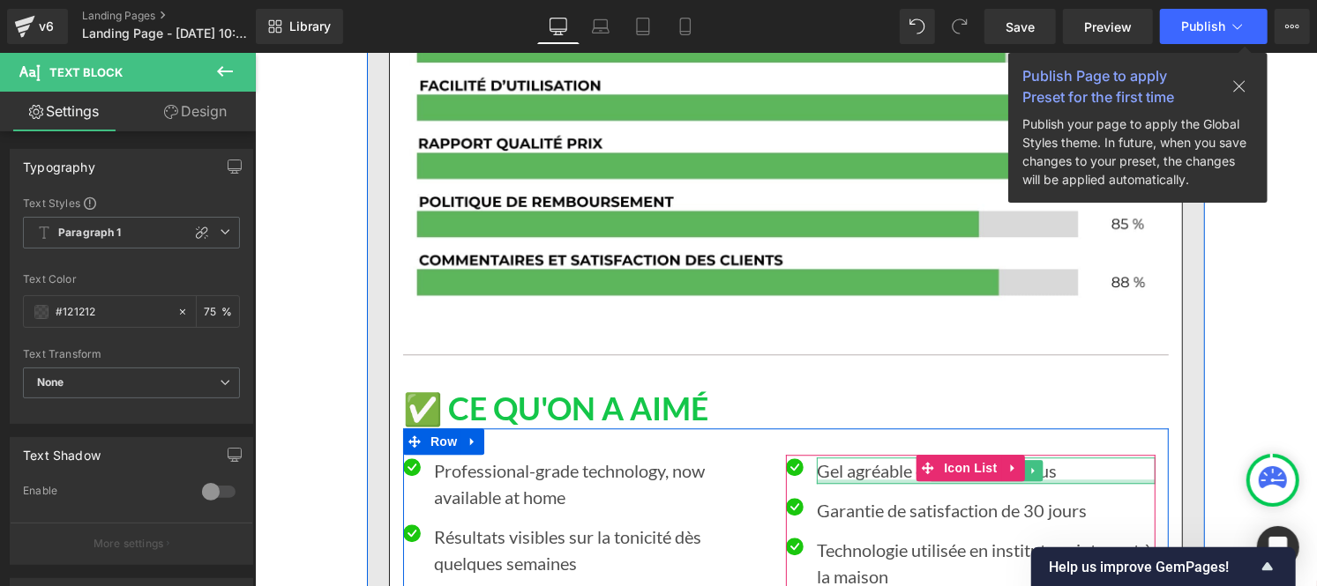
scroll to position [6650, 0]
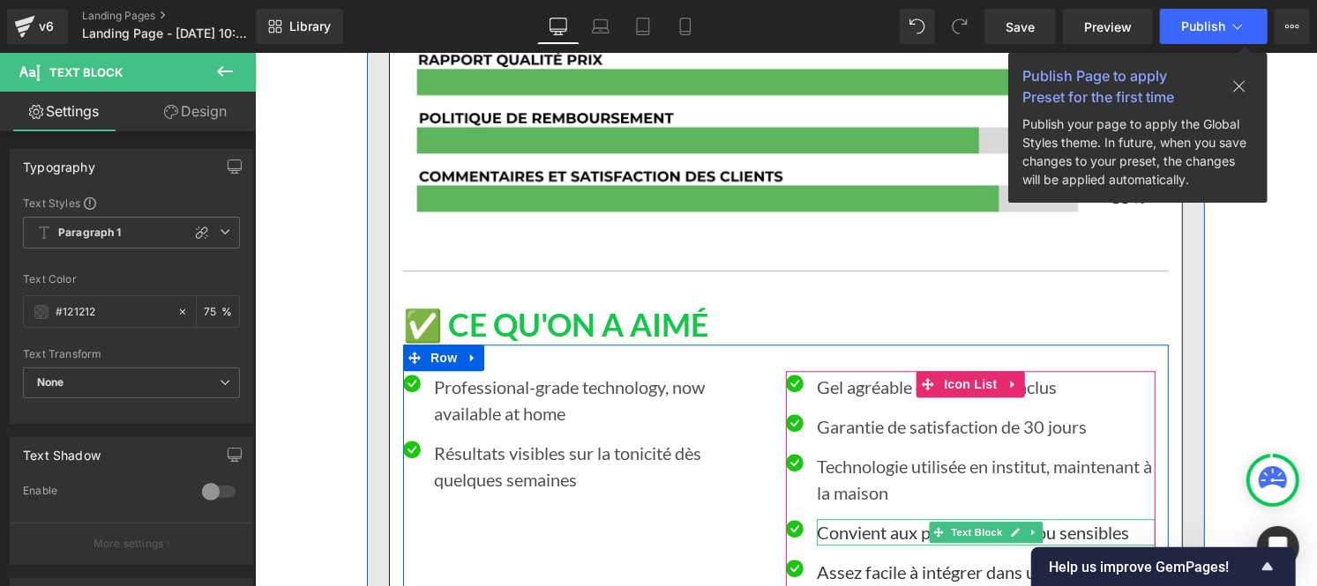
click at [867, 521] on font "Convient aux peaux matures ou sensibles" at bounding box center [972, 531] width 312 height 21
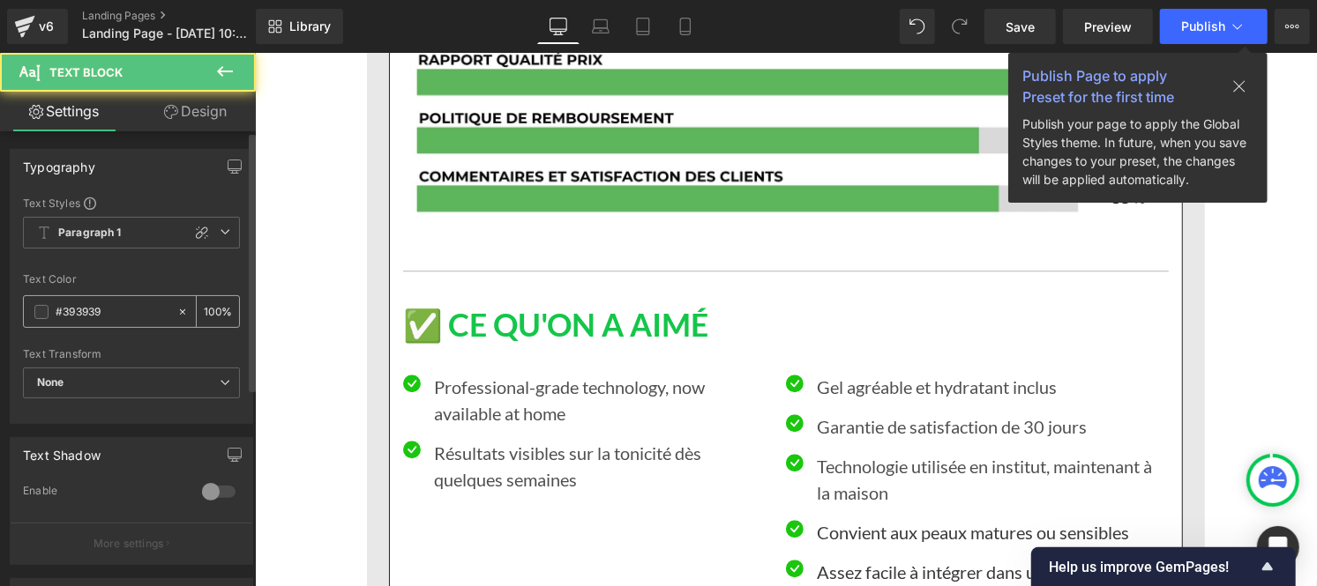
click at [134, 316] on input "#393939" at bounding box center [112, 311] width 113 height 19
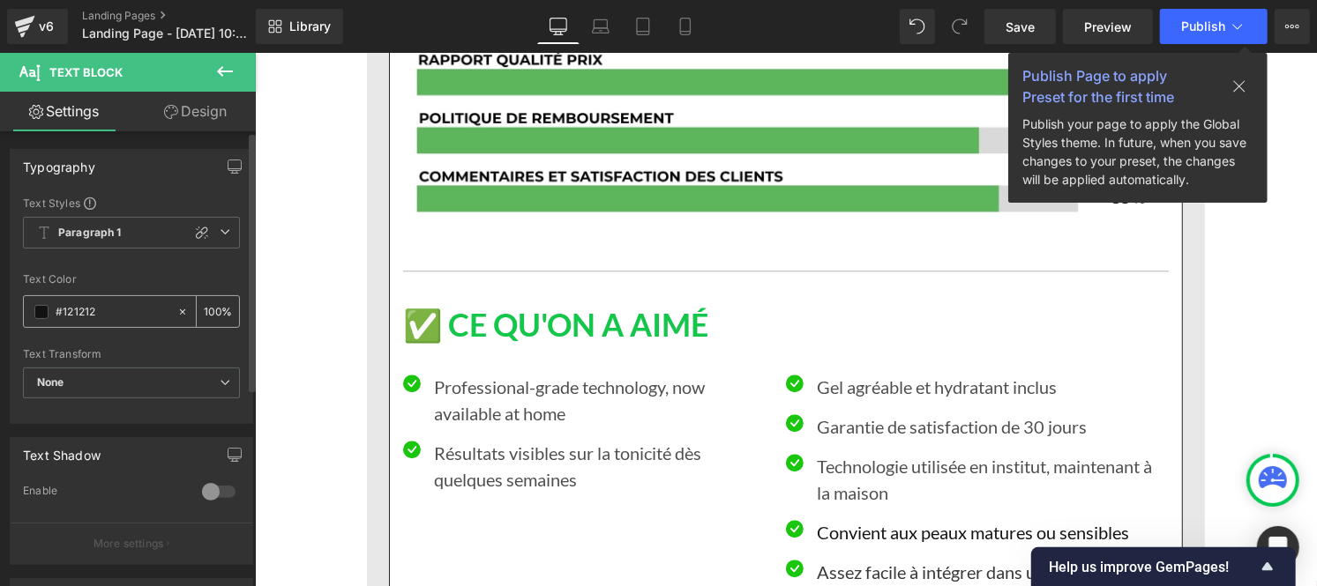
type input "#121212"
click at [209, 312] on input "100" at bounding box center [213, 311] width 18 height 19
type input "0"
type input "75"
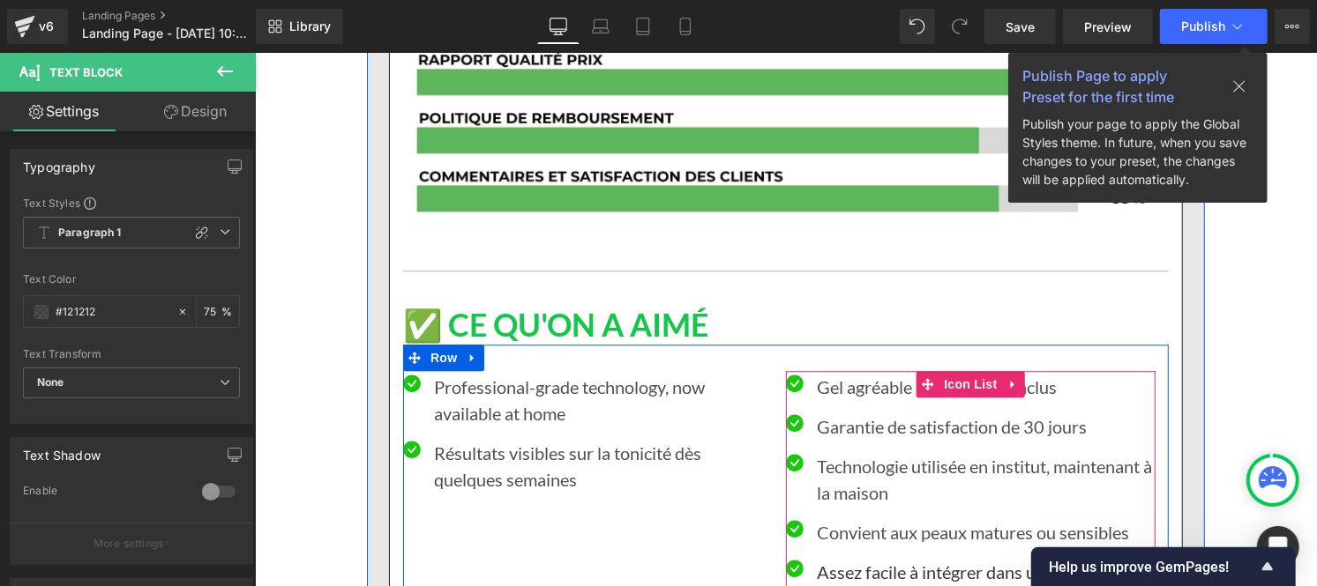
click at [842, 561] on font "Assez facile à intégrer dans une routine si on est motivée" at bounding box center [983, 585] width 335 height 48
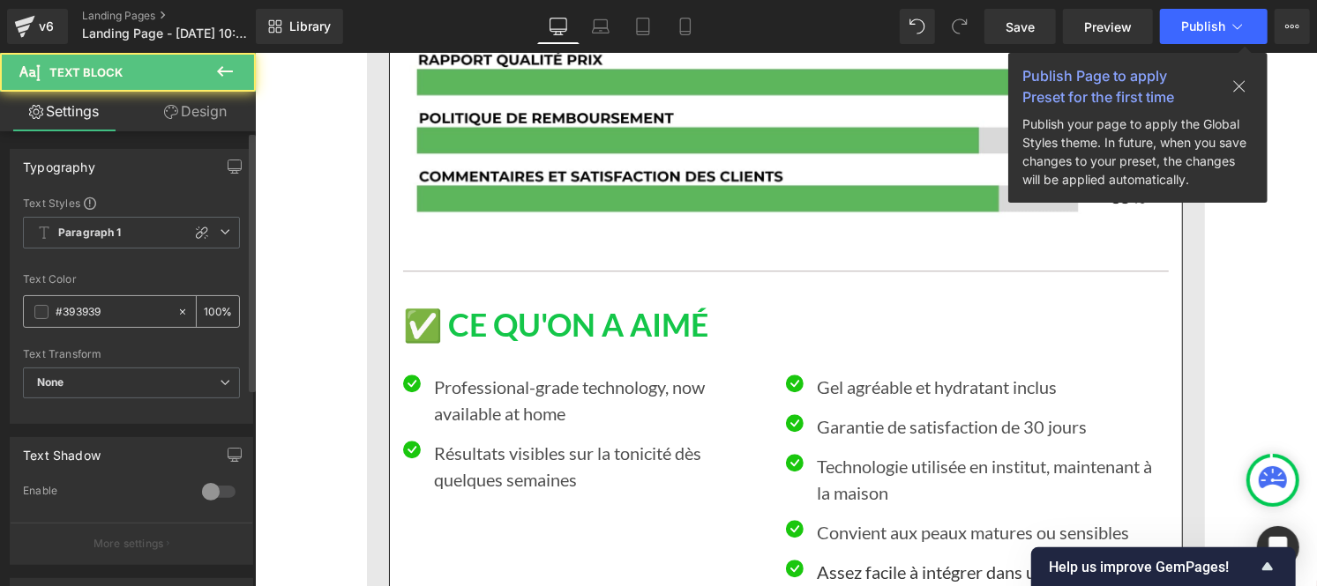
click at [115, 317] on input "#393939" at bounding box center [112, 311] width 113 height 19
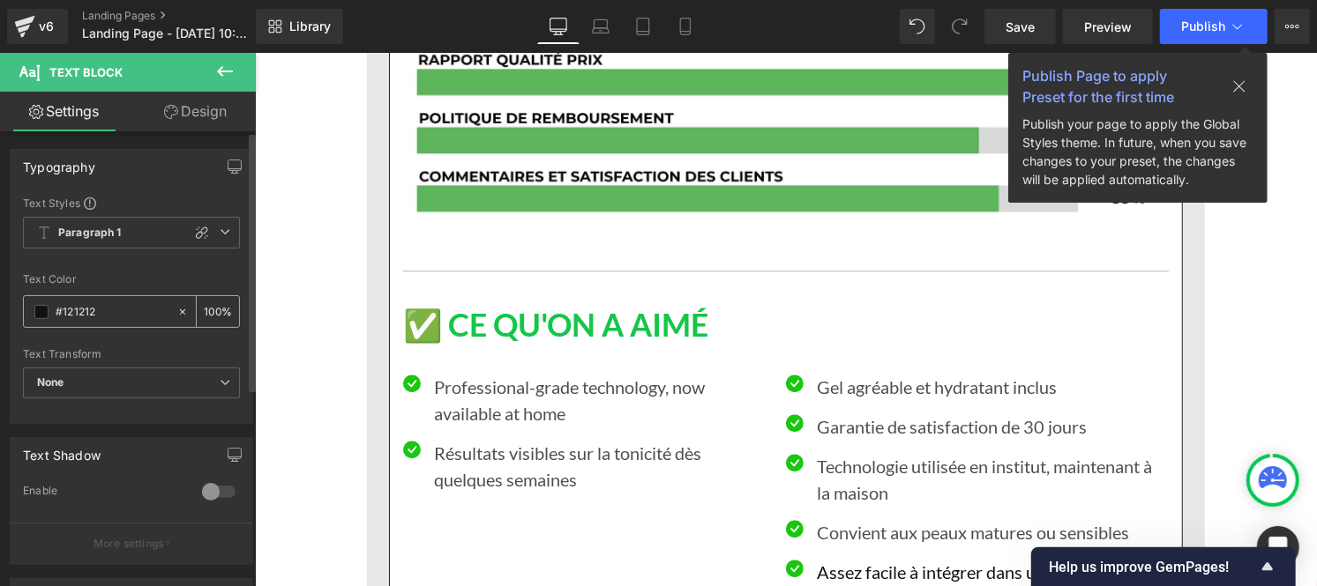
type input "#121212"
click at [210, 305] on input "100" at bounding box center [213, 311] width 18 height 19
type input "0"
type input "75"
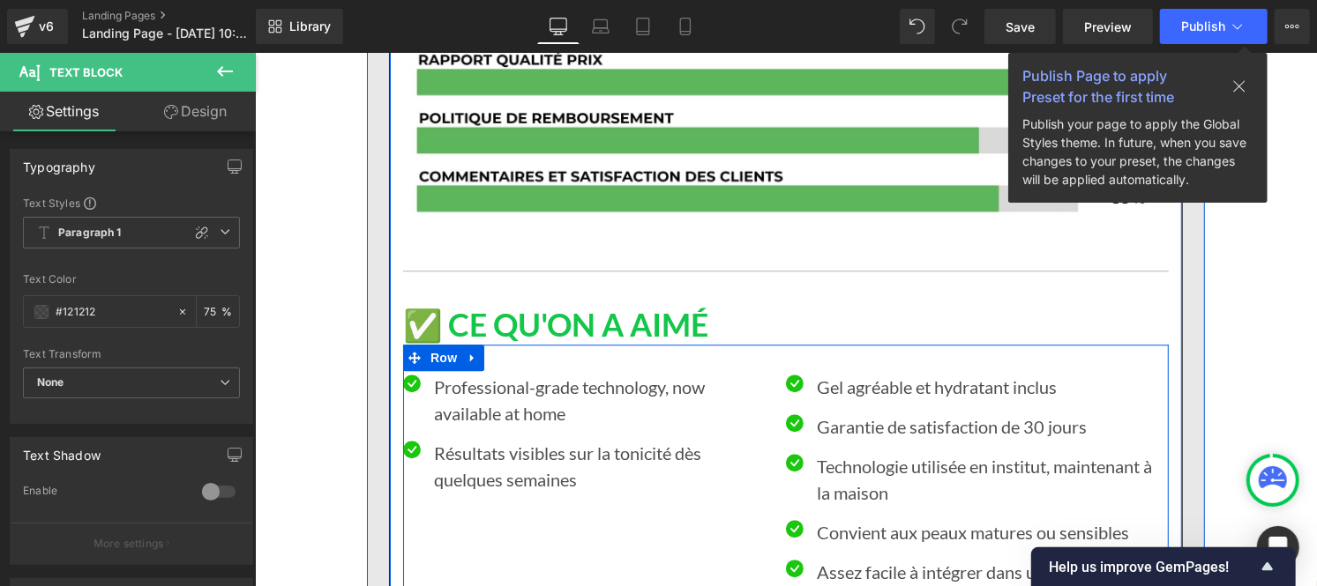
click at [459, 373] on p "Professional-grade technology, now available at home" at bounding box center [602, 399] width 339 height 53
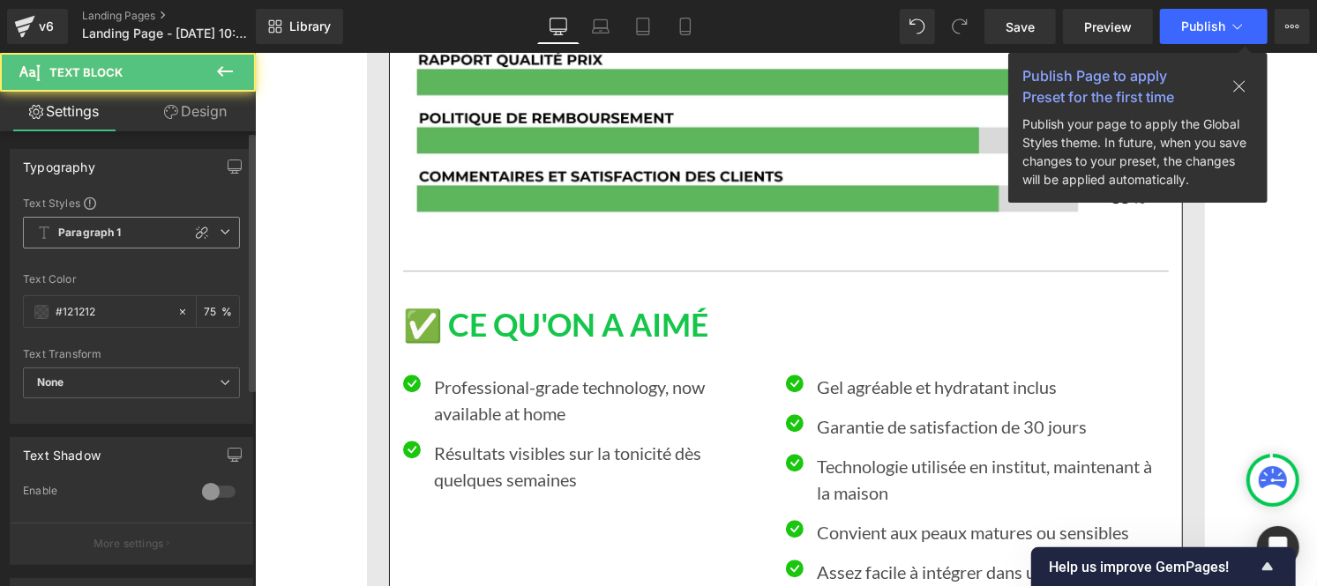
click at [86, 236] on b "Paragraph 1" at bounding box center [89, 233] width 63 height 15
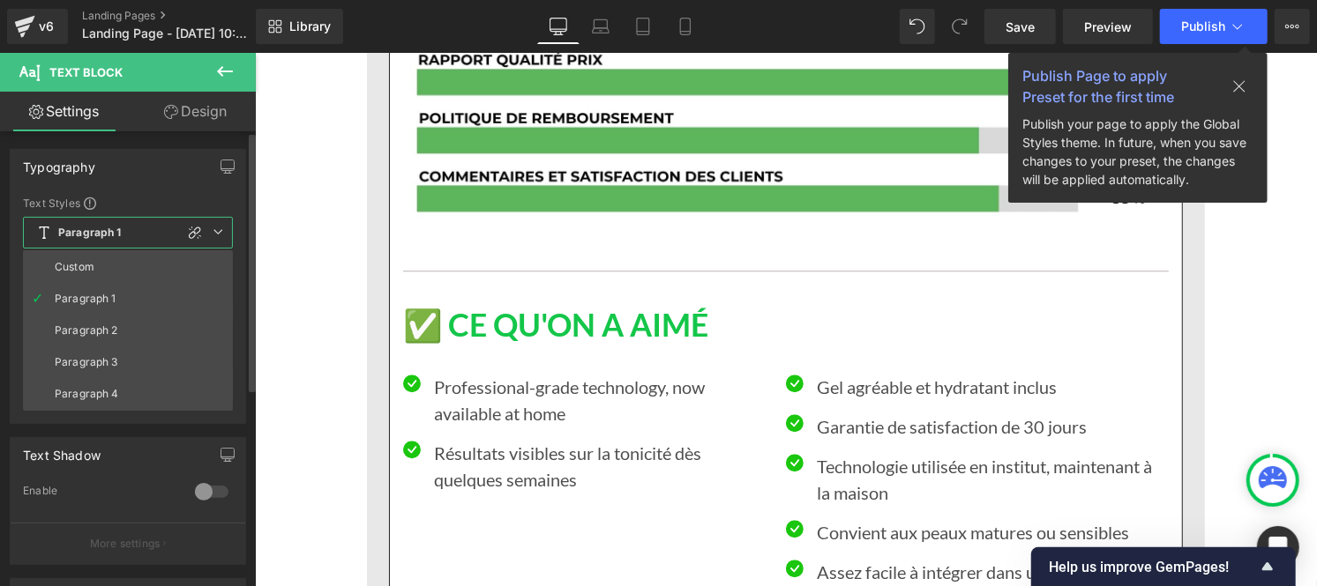
click at [86, 262] on div "Custom" at bounding box center [75, 267] width 40 height 12
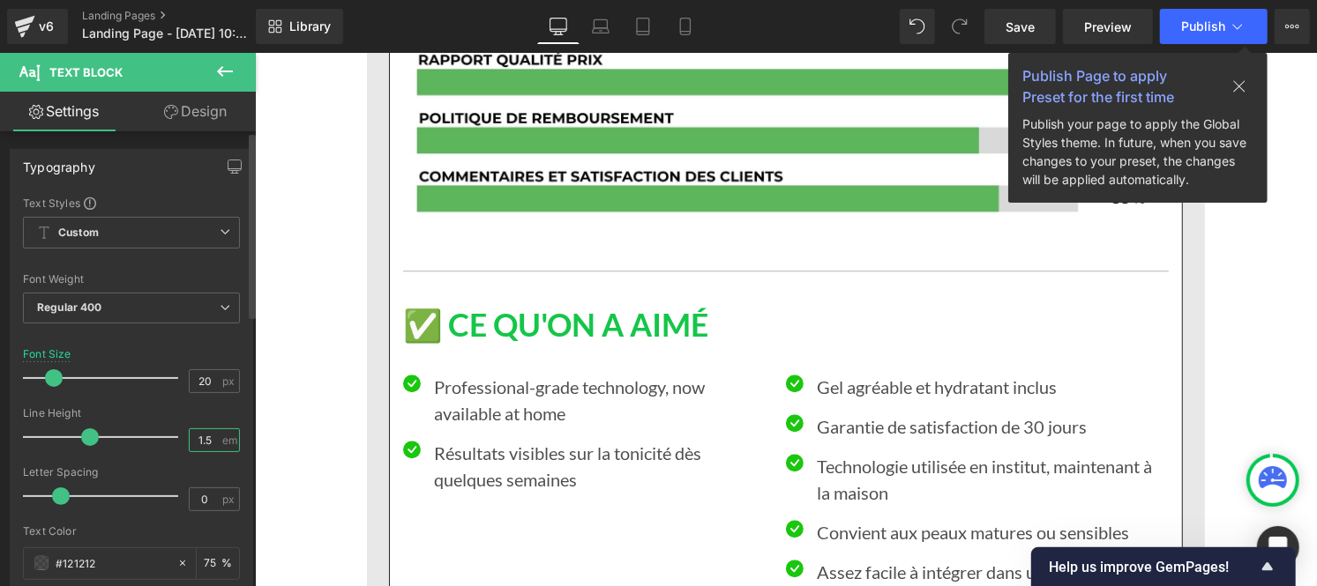
click at [208, 444] on input "1.5" at bounding box center [205, 440] width 31 height 22
type input "1"
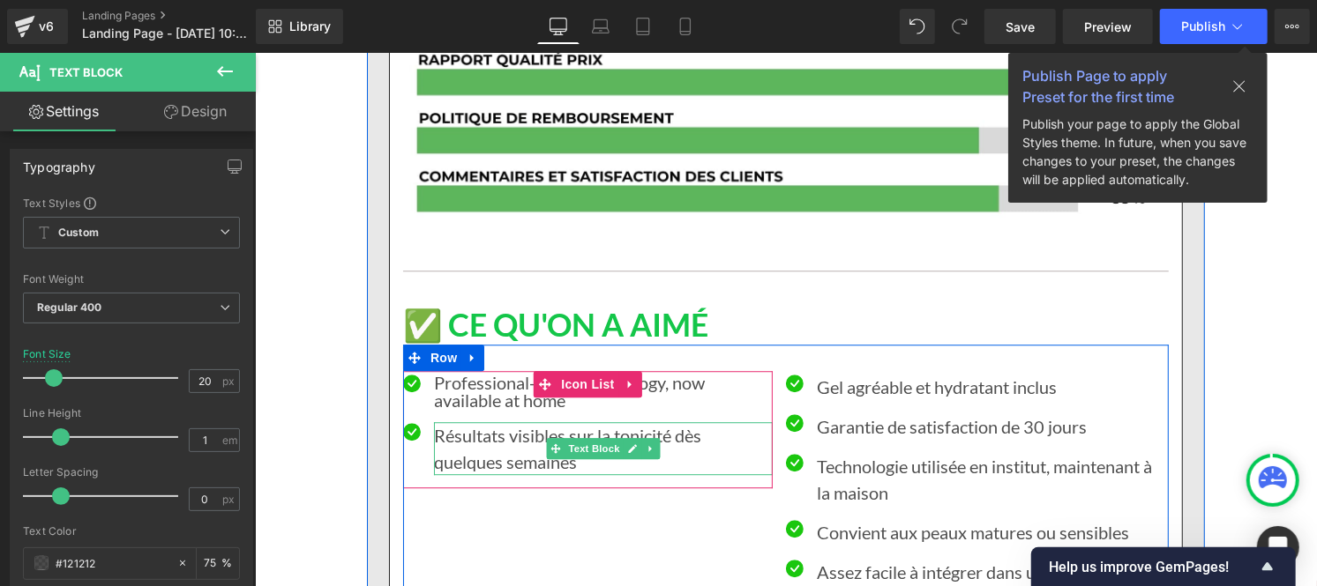
click at [470, 421] on p "Résultats visibles sur la tonicité dès quelques semaines" at bounding box center [602, 447] width 339 height 53
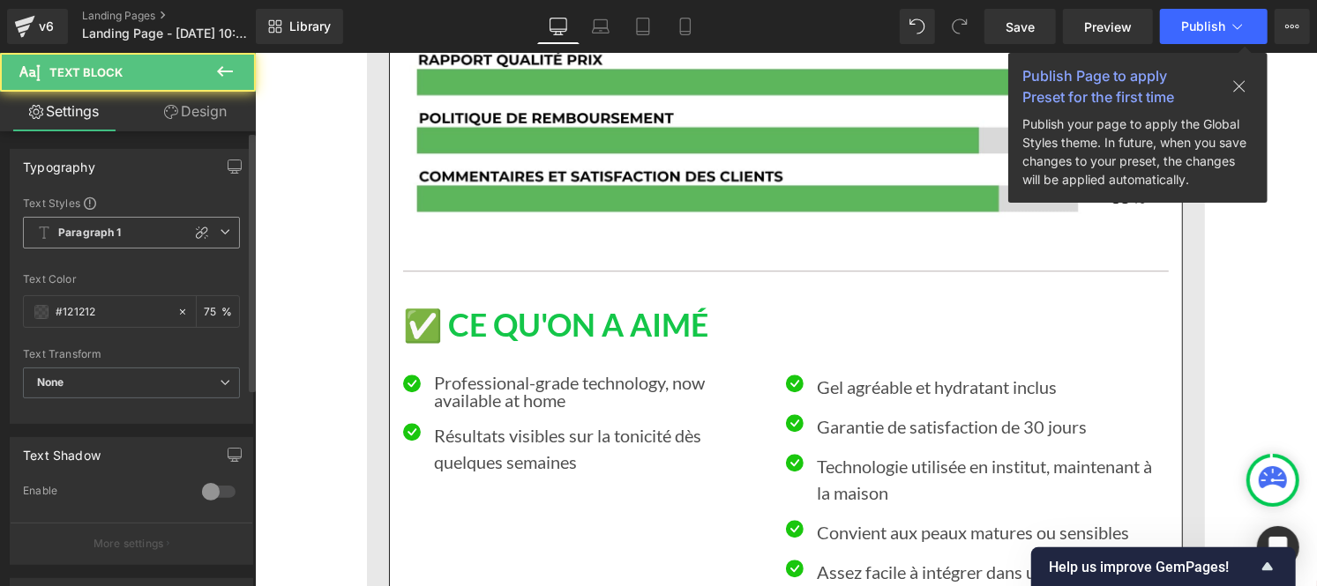
click at [106, 247] on span "Paragraph 1" at bounding box center [131, 233] width 217 height 32
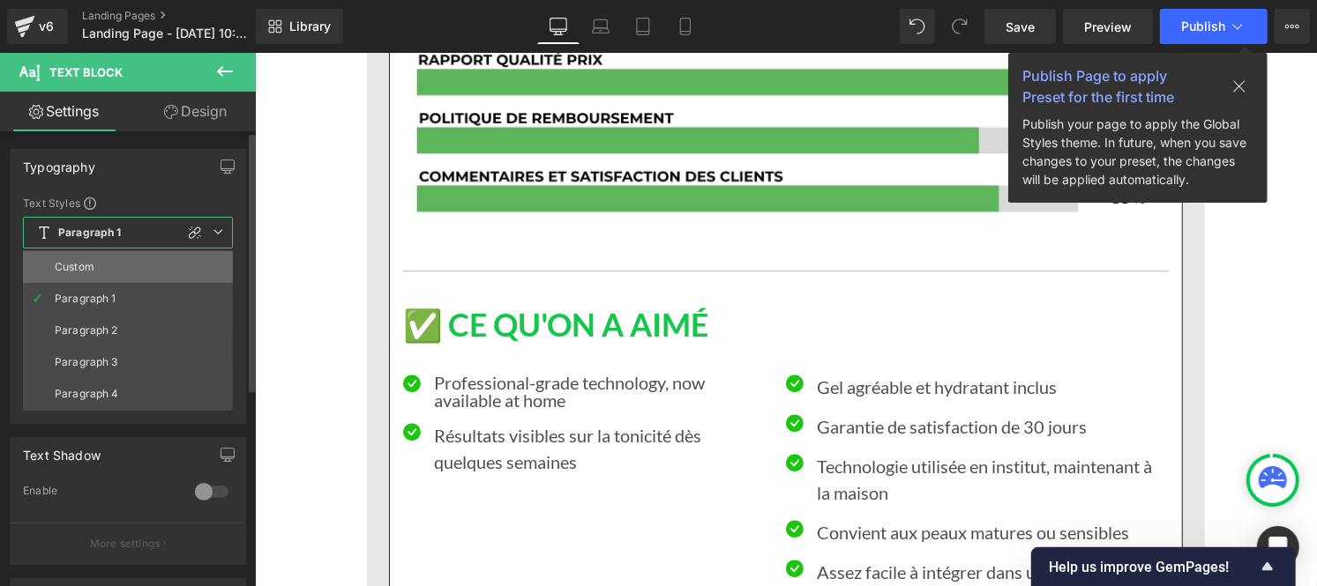
click at [94, 266] on li "Custom" at bounding box center [128, 267] width 210 height 32
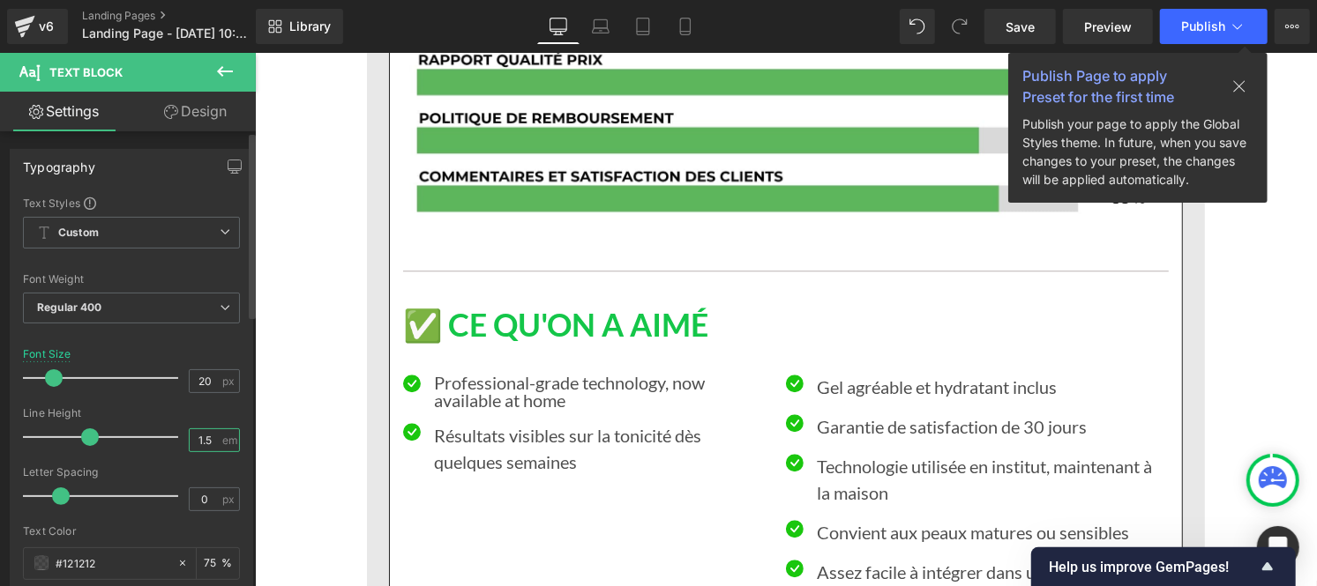
click at [209, 437] on input "1.5" at bounding box center [205, 440] width 31 height 22
type input "1"
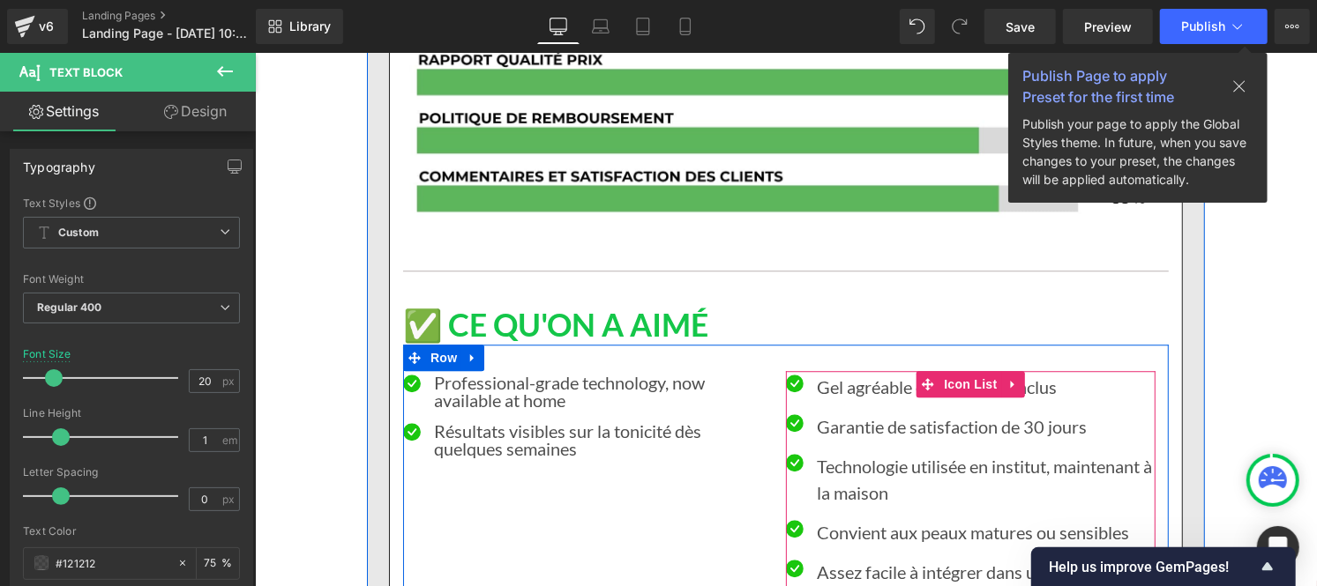
click at [828, 376] on font "Gel agréable et hydratant inclus" at bounding box center [936, 386] width 240 height 21
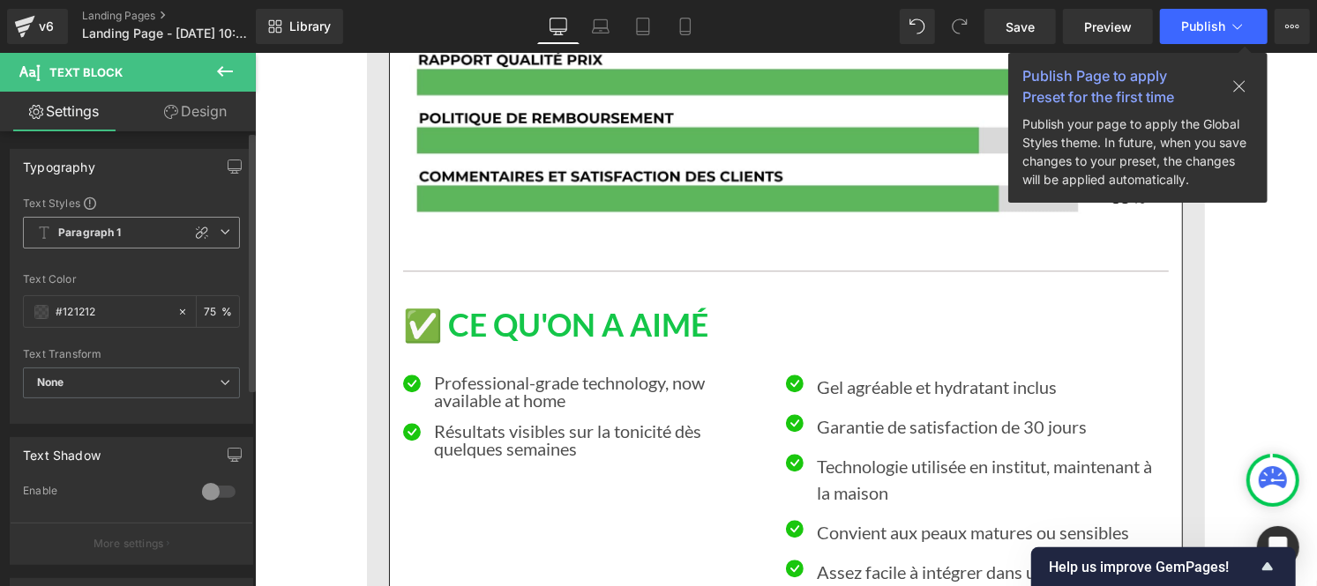
click at [98, 229] on b "Paragraph 1" at bounding box center [89, 233] width 63 height 15
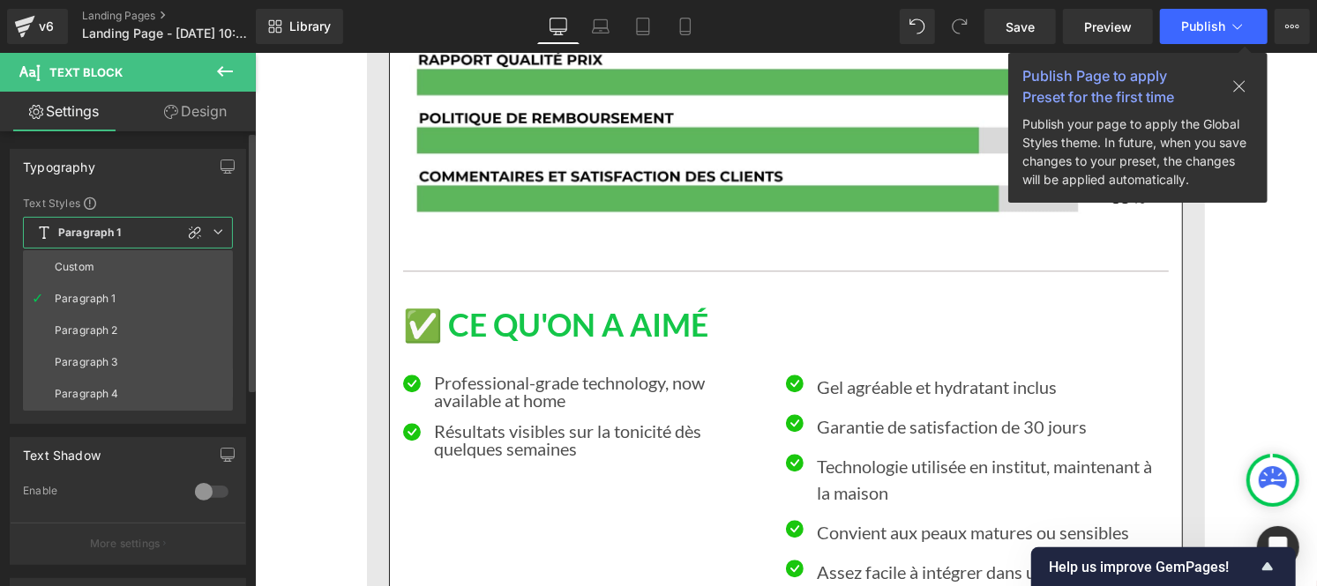
click at [95, 271] on li "Custom" at bounding box center [128, 267] width 210 height 32
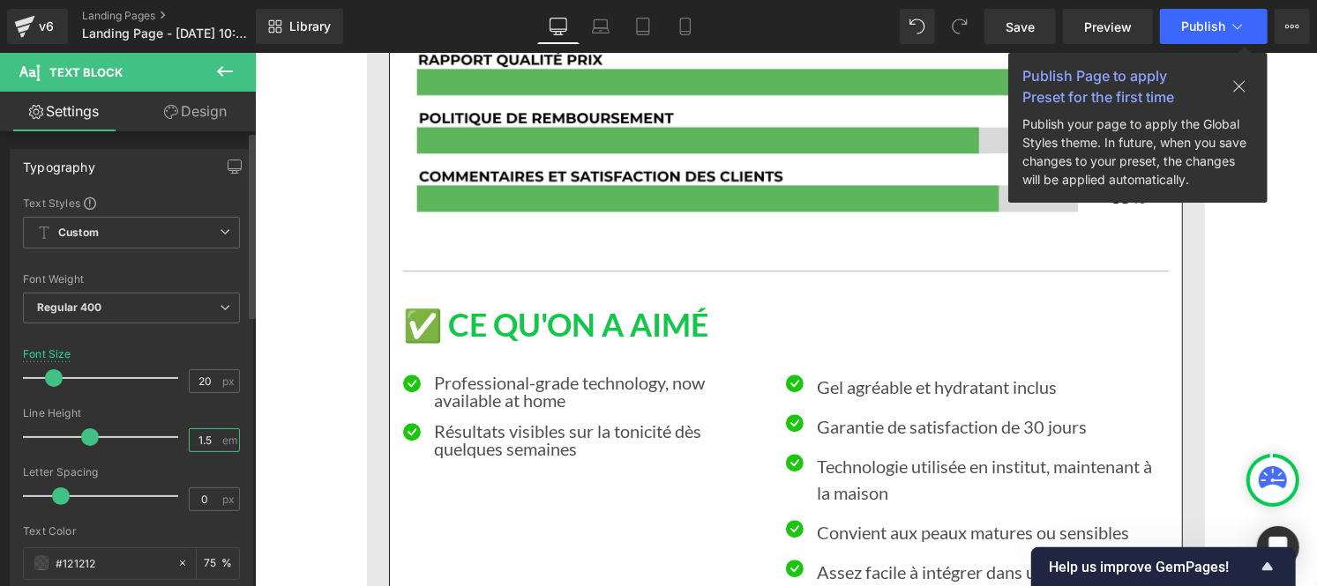
click at [209, 437] on input "1.5" at bounding box center [205, 440] width 31 height 22
type input "1"
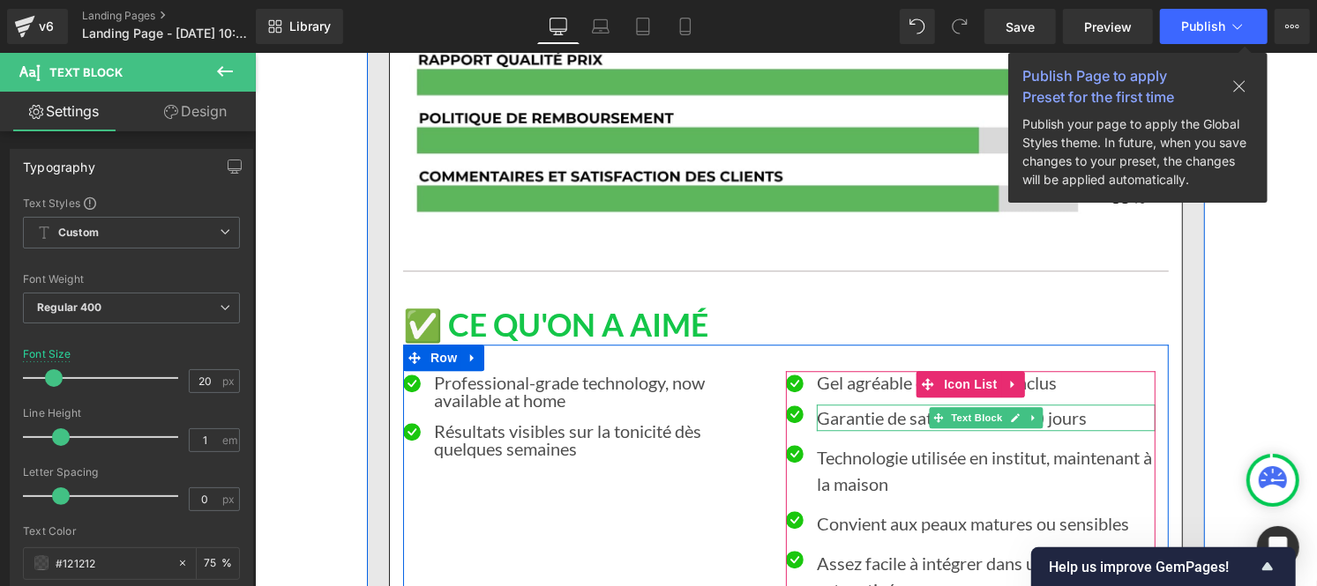
click at [830, 407] on font "Garantie de satisfaction de 30 jours" at bounding box center [951, 417] width 270 height 21
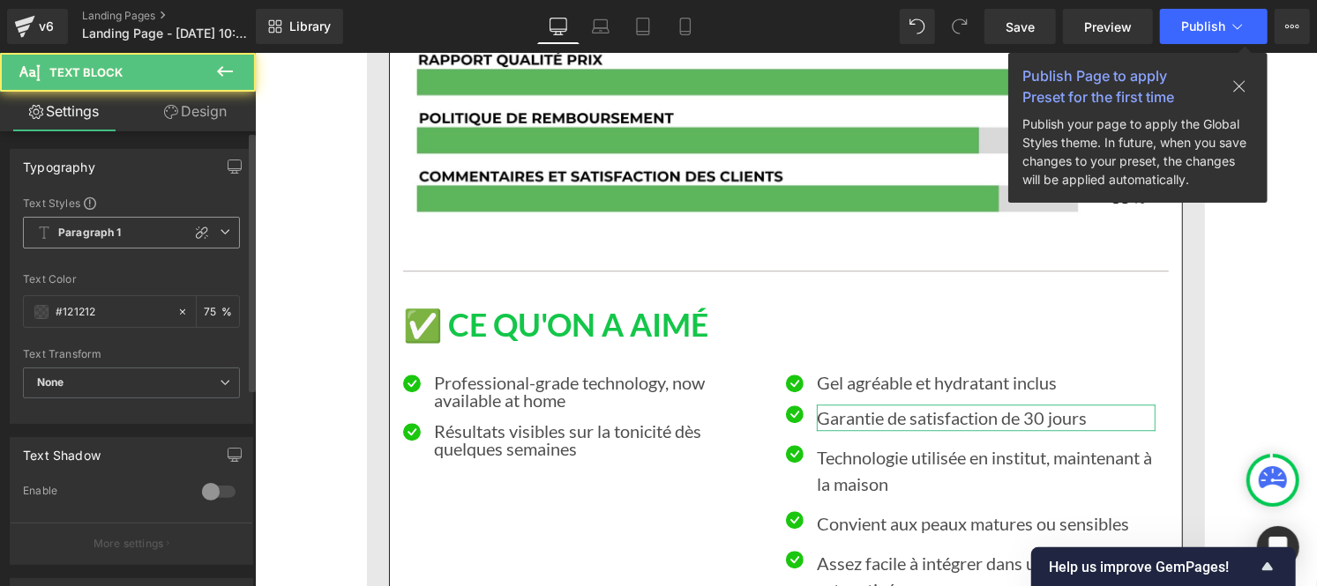
click at [108, 235] on b "Paragraph 1" at bounding box center [89, 233] width 63 height 15
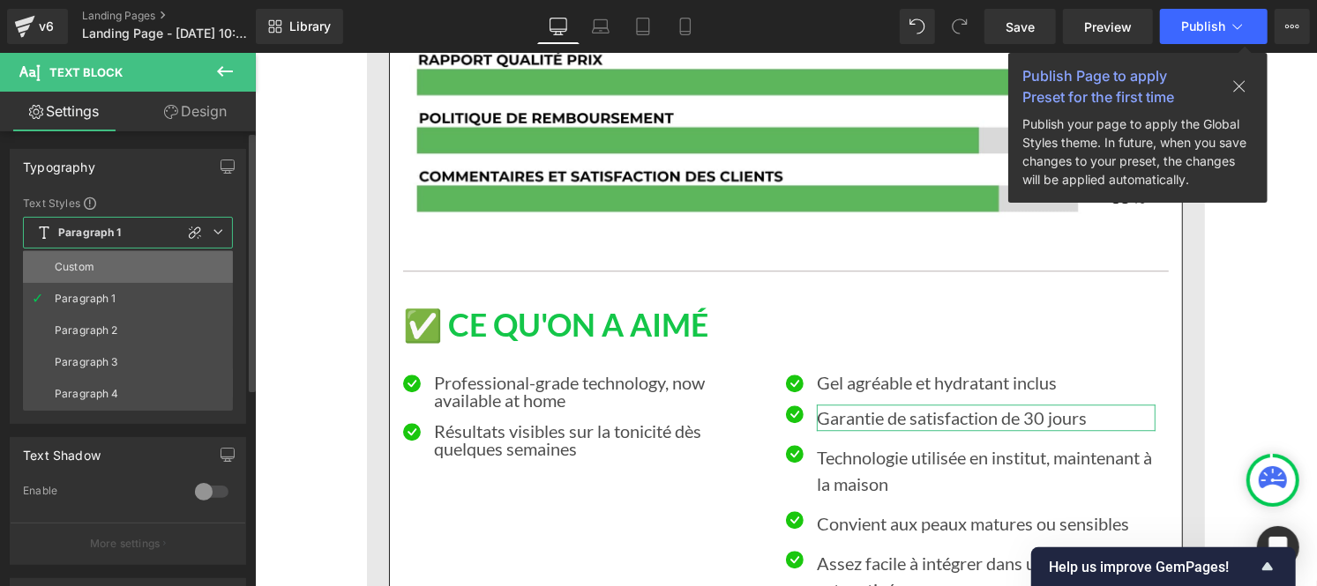
click at [100, 277] on li "Custom" at bounding box center [128, 267] width 210 height 32
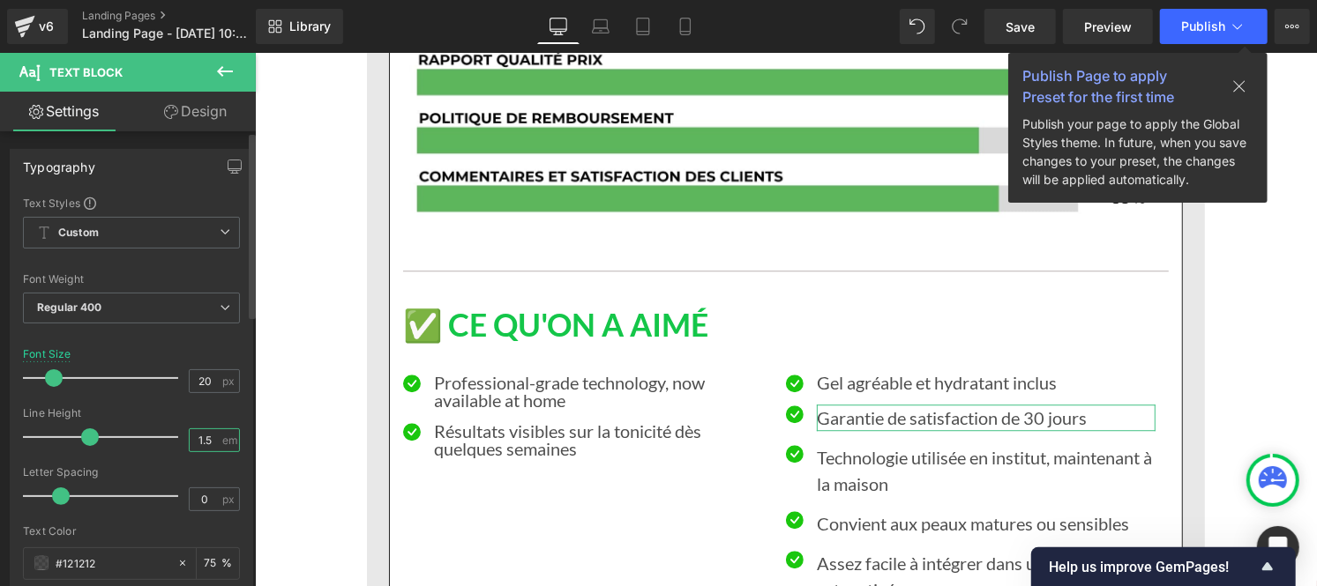
click at [208, 445] on input "1.5" at bounding box center [205, 440] width 31 height 22
type input "1"
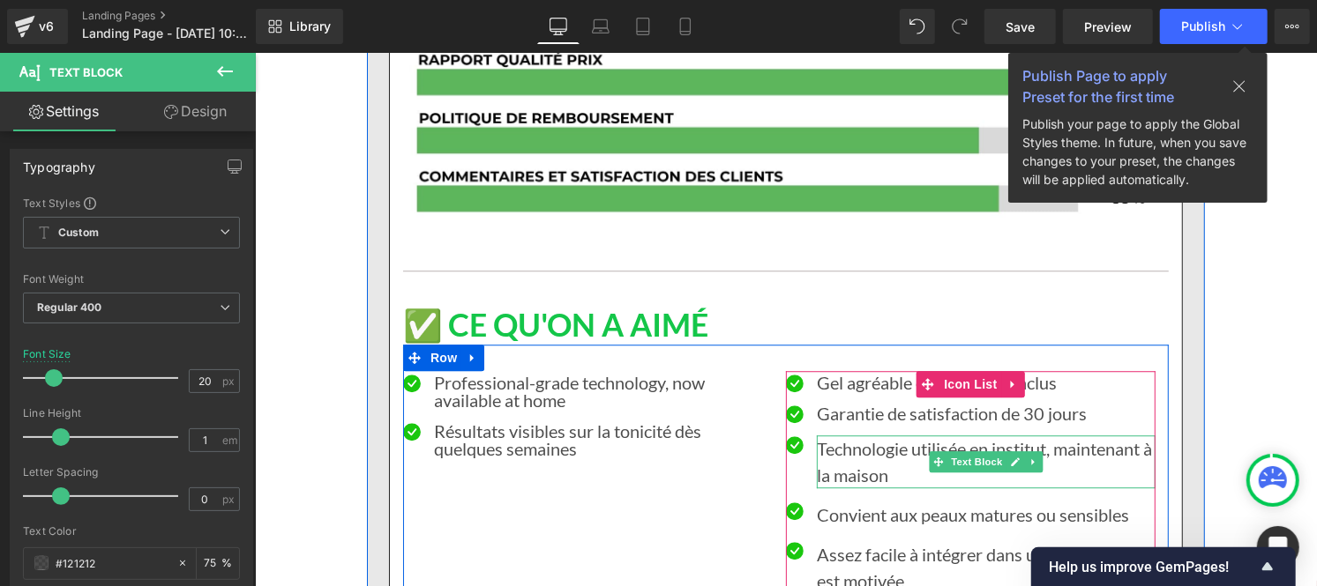
click at [838, 437] on font "Technologie utilisée en institut, maintenant à la maison" at bounding box center [983, 461] width 335 height 48
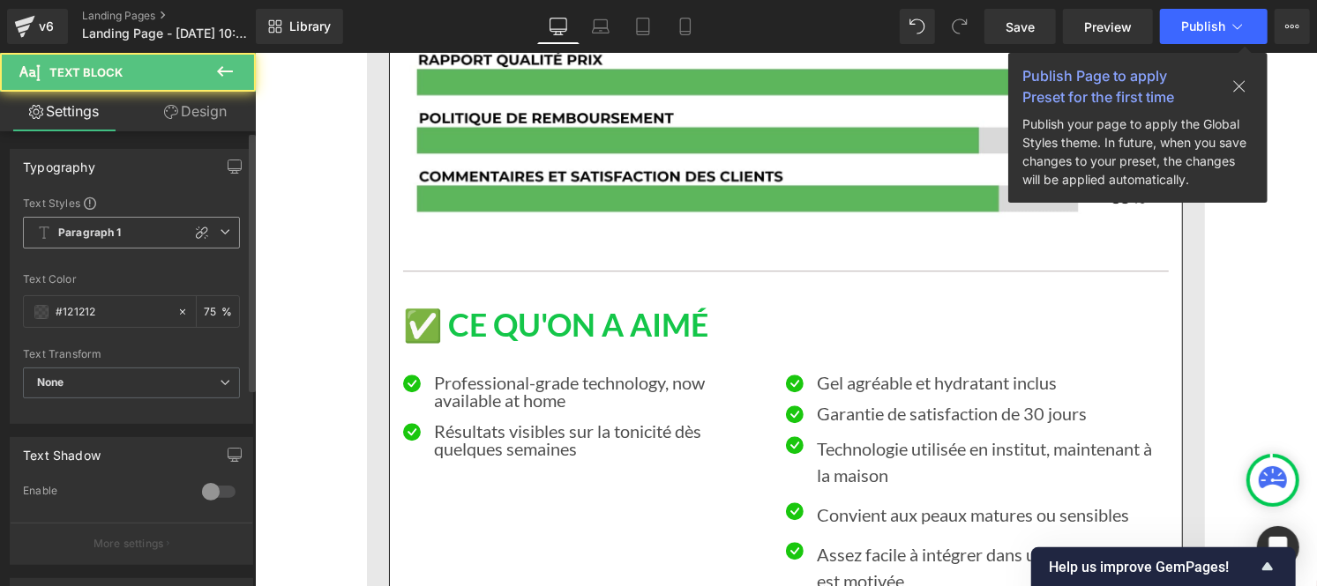
click at [108, 236] on b "Paragraph 1" at bounding box center [89, 233] width 63 height 15
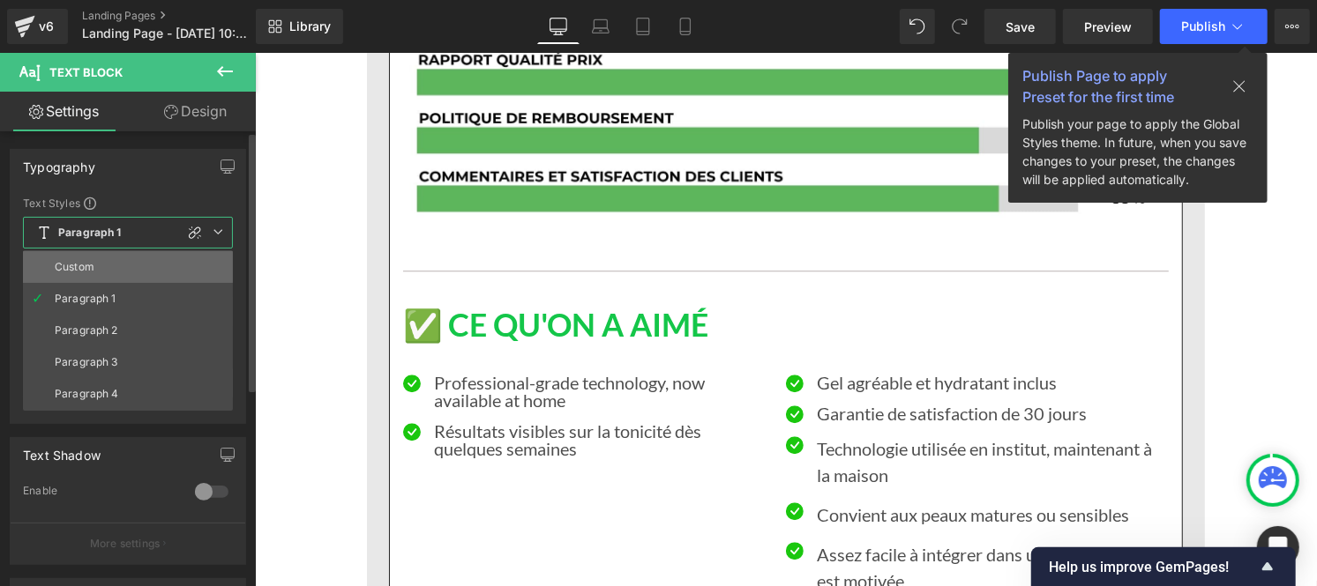
click at [109, 265] on li "Custom" at bounding box center [128, 267] width 210 height 32
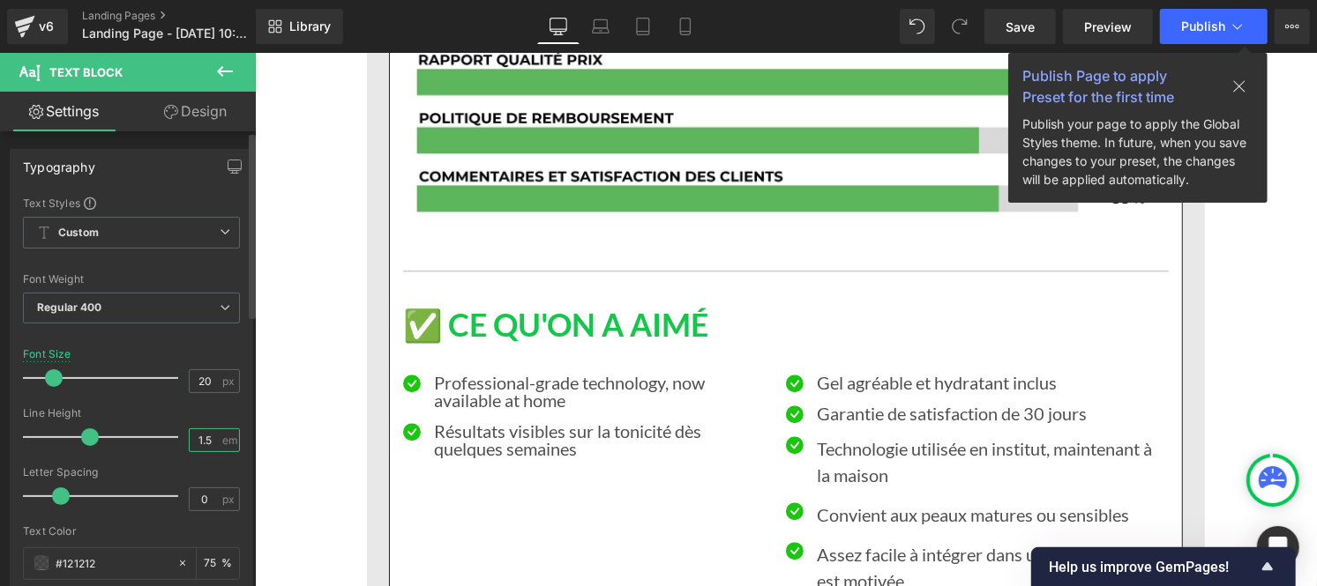
click at [212, 433] on input "1.5" at bounding box center [205, 440] width 31 height 22
type input "1"
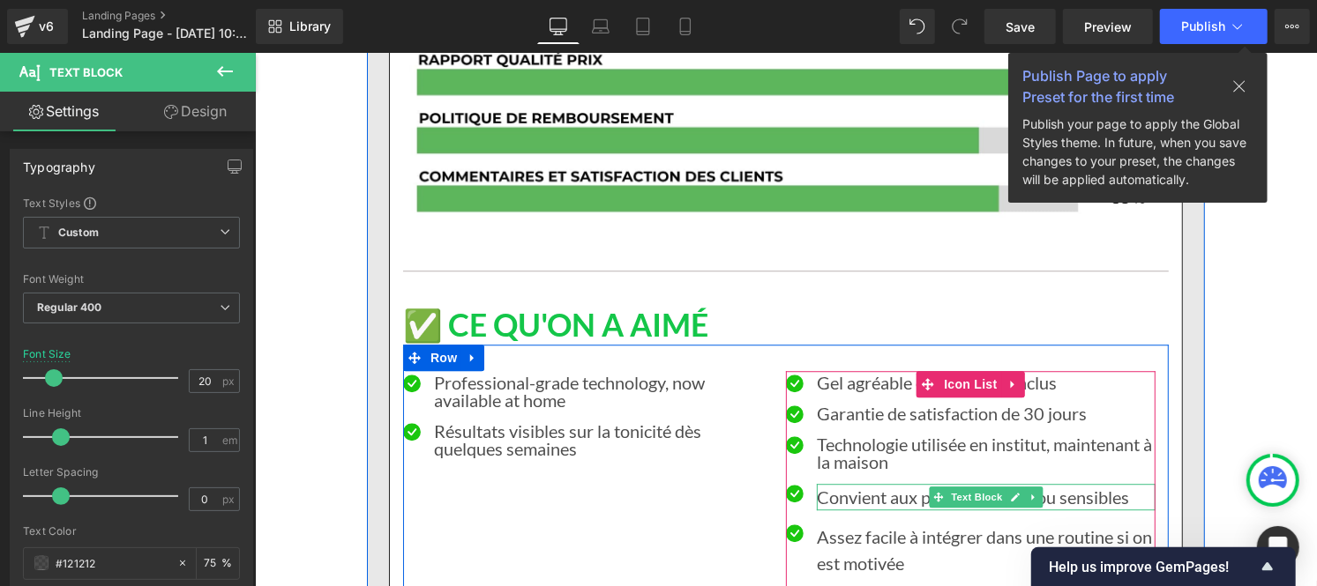
click at [840, 486] on font "Convient aux peaux matures ou sensibles" at bounding box center [972, 496] width 312 height 21
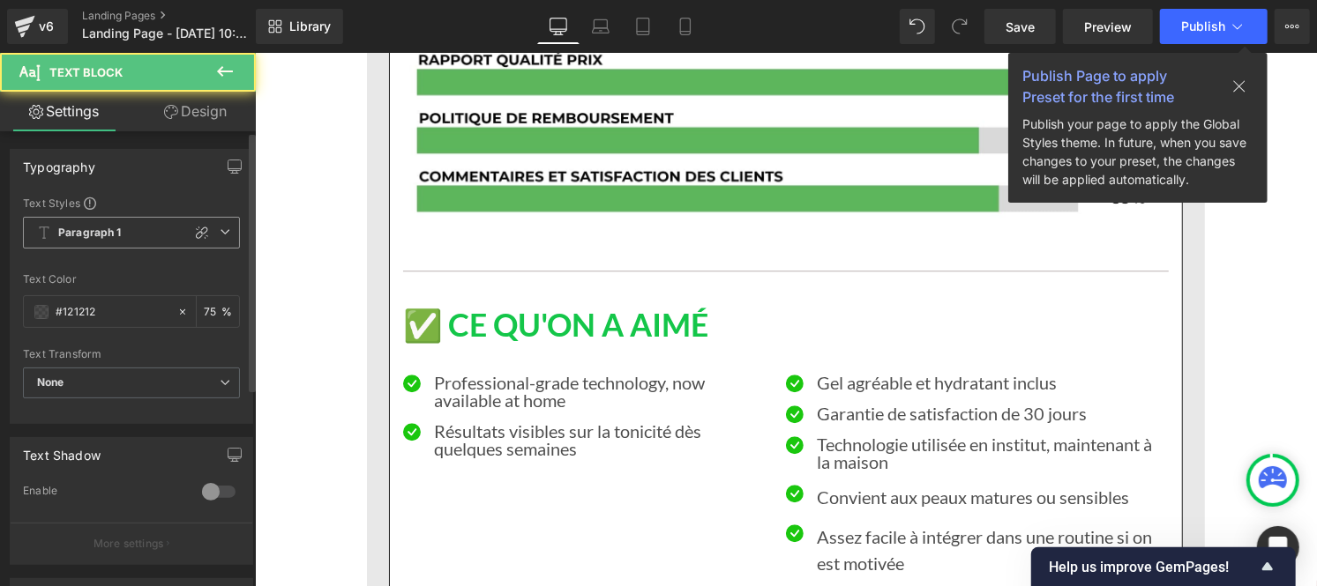
drag, startPoint x: 93, startPoint y: 232, endPoint x: 100, endPoint y: 248, distance: 17.0
click at [100, 248] on span "Paragraph 1" at bounding box center [131, 233] width 217 height 32
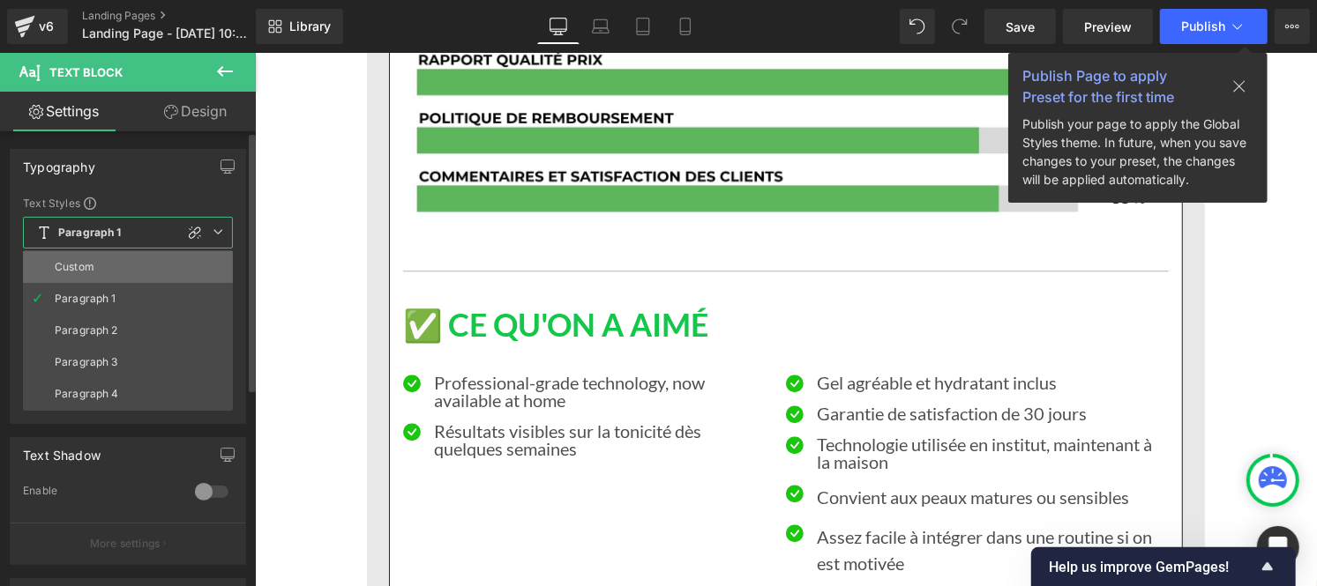
click at [98, 271] on li "Custom" at bounding box center [128, 267] width 210 height 32
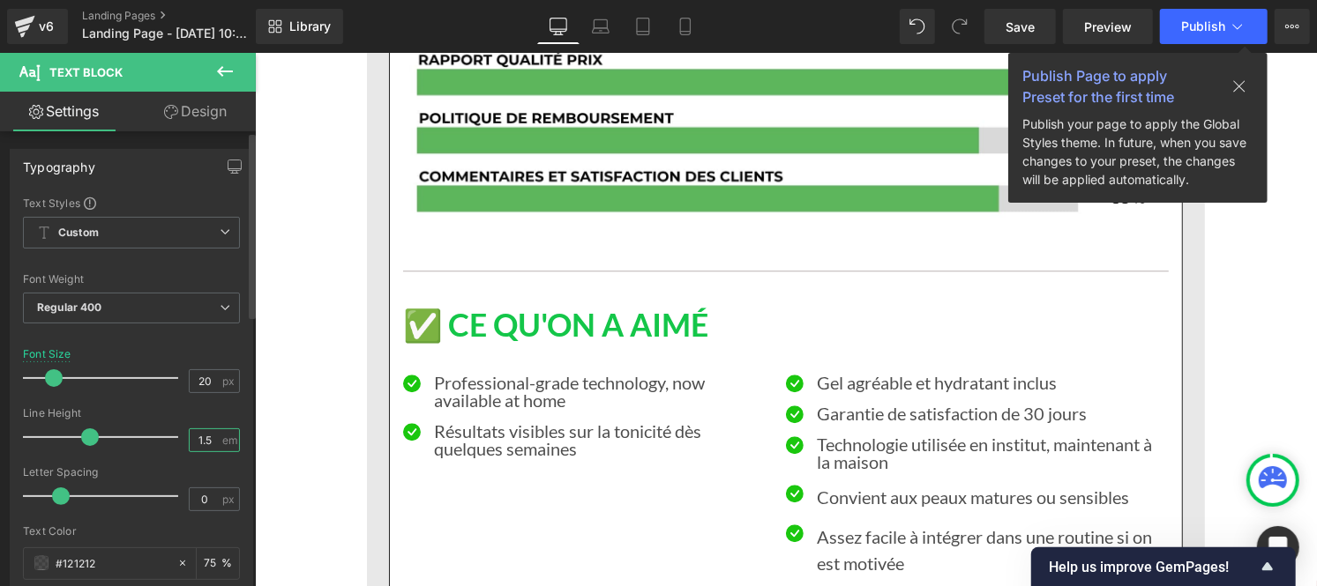
click at [207, 447] on input "1.5" at bounding box center [205, 440] width 31 height 22
type input "1"
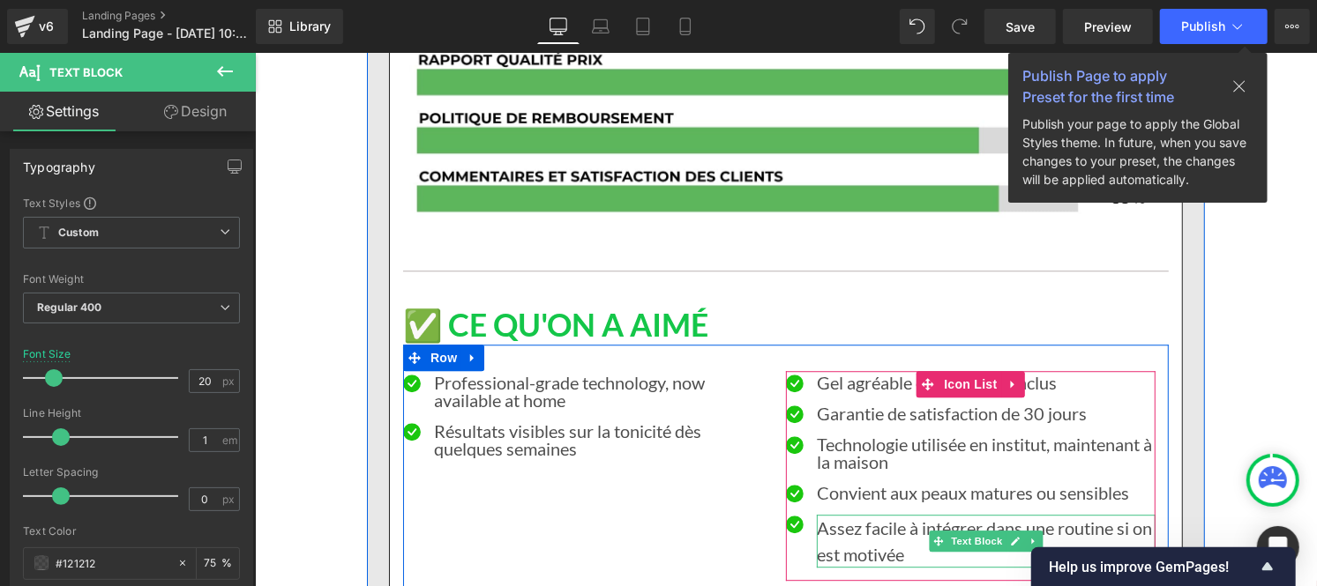
click at [858, 517] on font "Assez facile à intégrer dans une routine si on est motivée" at bounding box center [983, 541] width 335 height 48
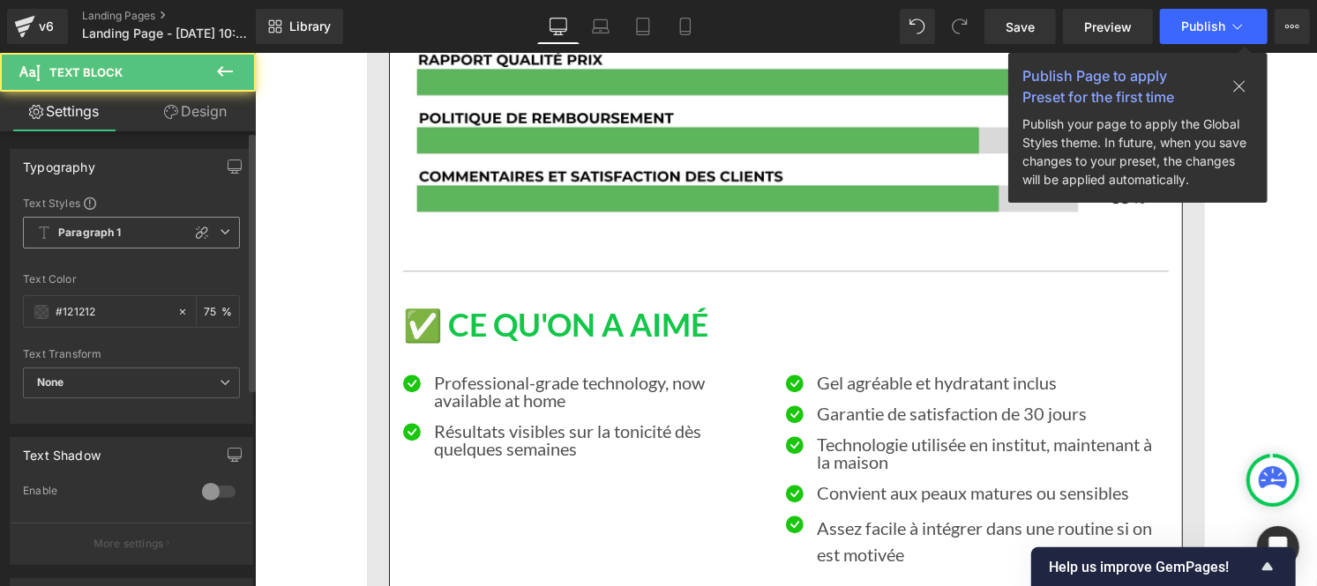
click at [102, 244] on span "Paragraph 1" at bounding box center [131, 233] width 217 height 32
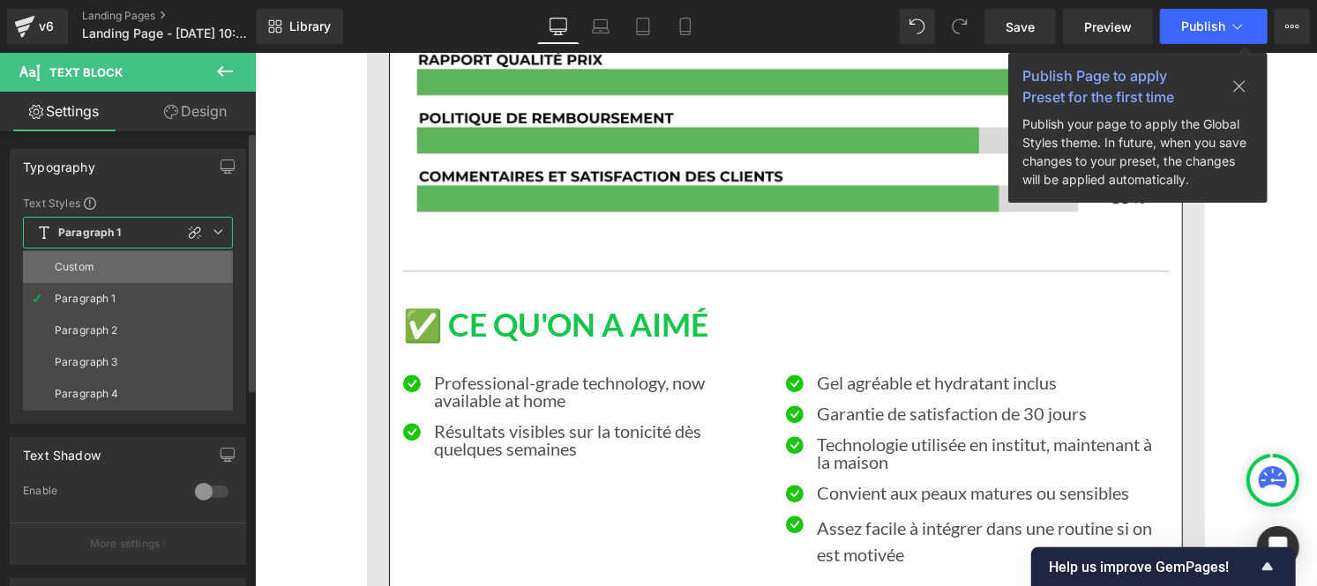
click at [102, 268] on li "Custom" at bounding box center [128, 267] width 210 height 32
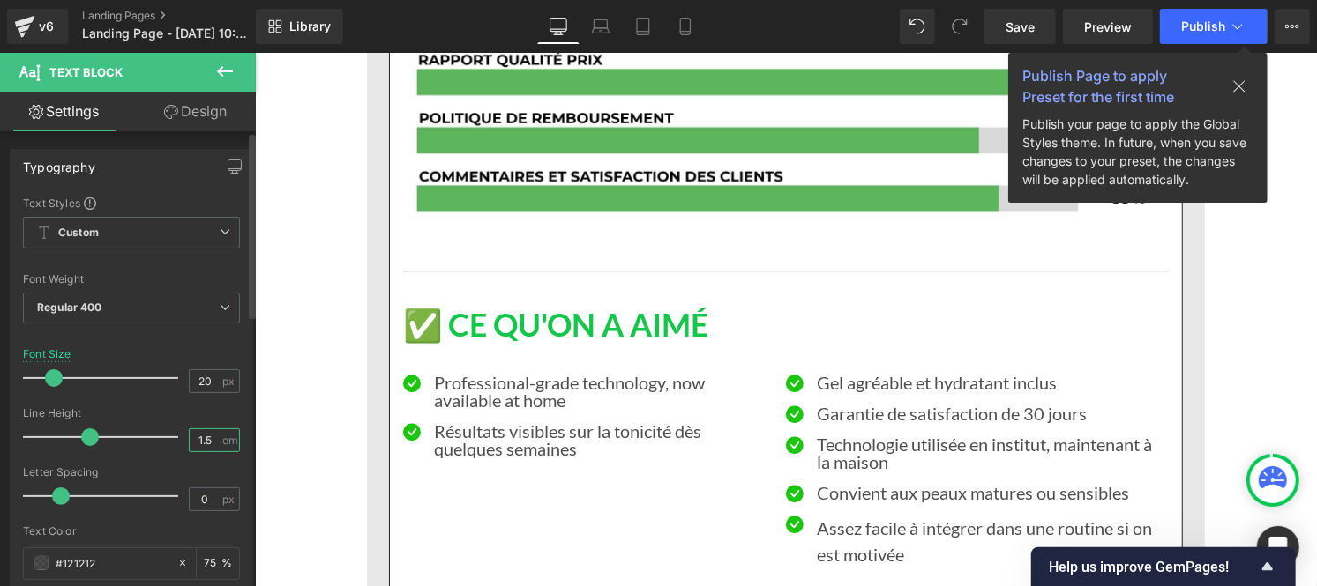
click at [209, 439] on input "1.5" at bounding box center [205, 440] width 31 height 22
type input "1"
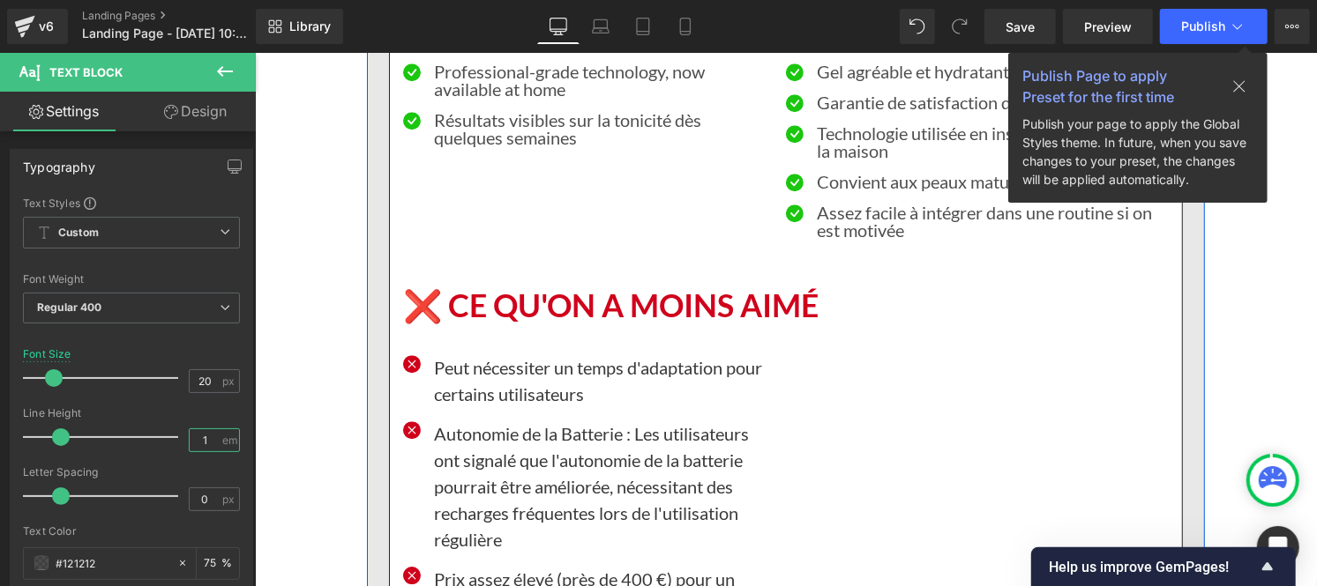
scroll to position [6985, 0]
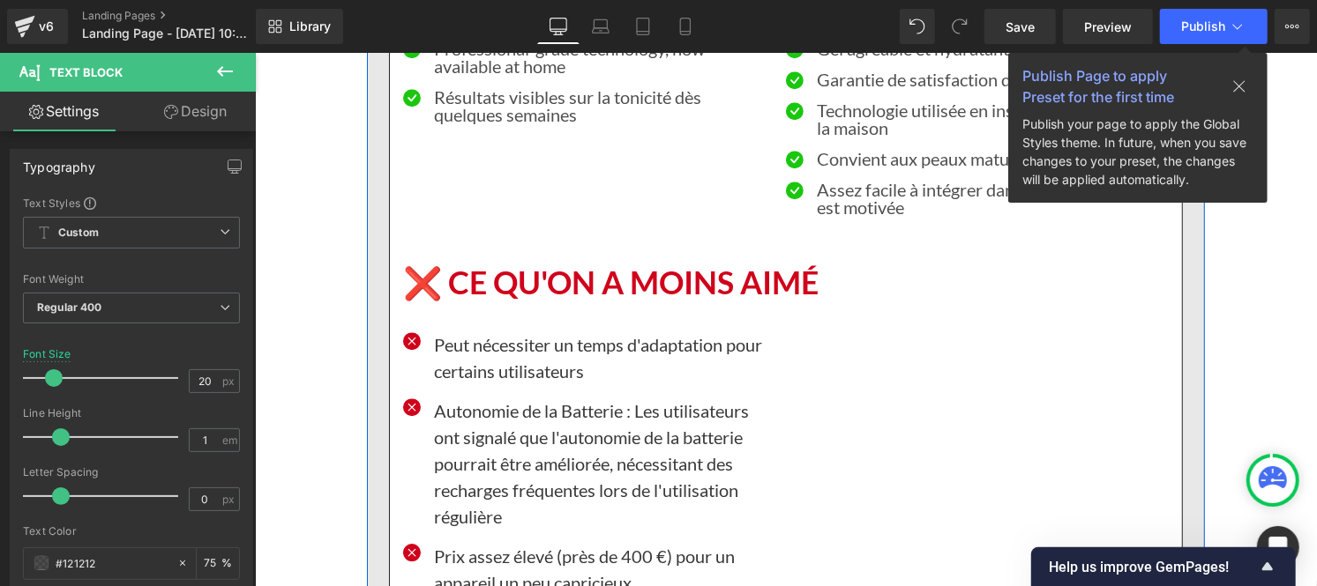
click at [485, 331] on p "Peut nécessiter un temps d'adaptation pour certains utilisateurs" at bounding box center [602, 357] width 339 height 53
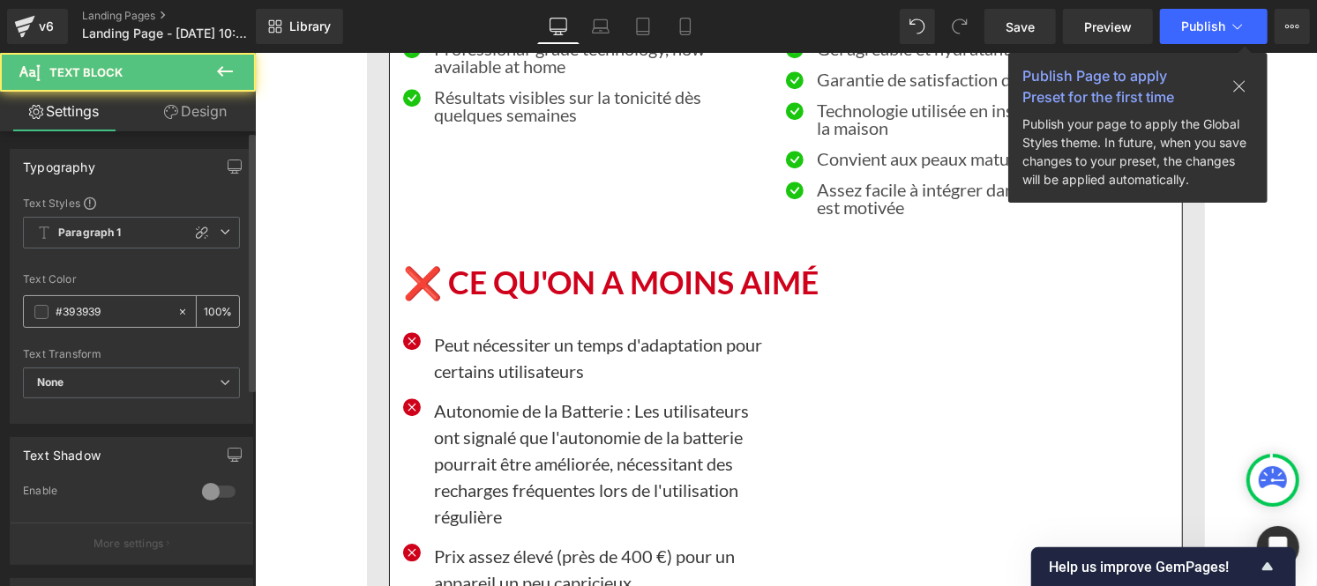
click at [123, 317] on input "#393939" at bounding box center [112, 311] width 113 height 19
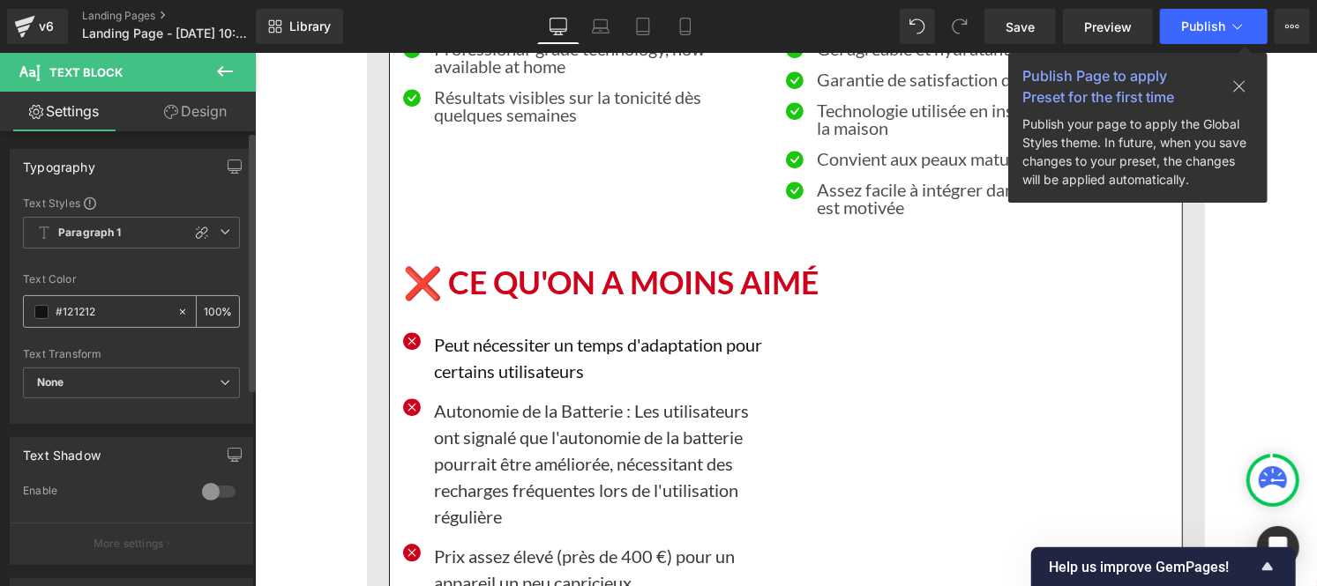
type input "#121212"
click at [212, 306] on input "100" at bounding box center [213, 311] width 18 height 19
type input "1"
type input "75"
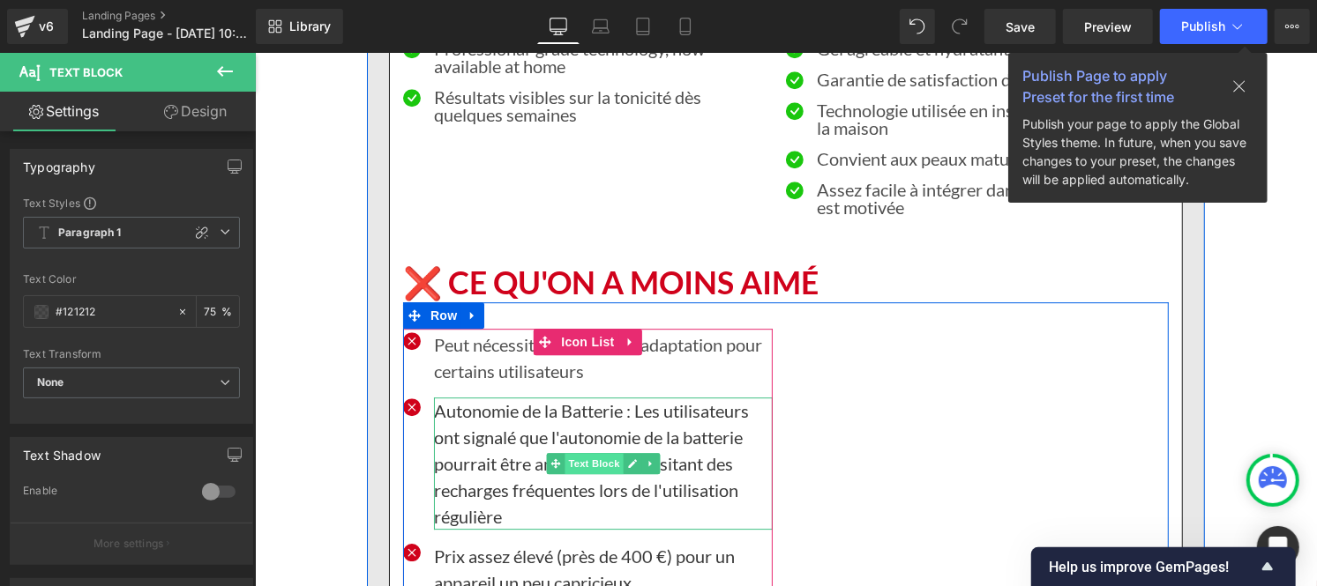
click at [563, 452] on span "Text Block" at bounding box center [592, 462] width 58 height 21
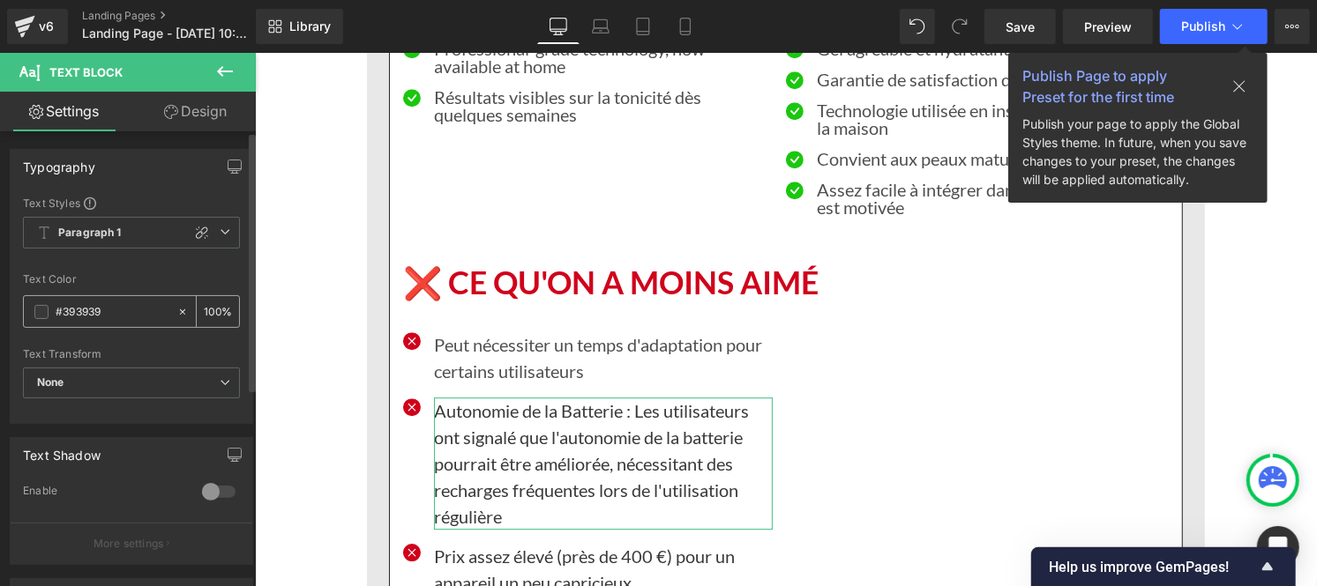
click at [130, 319] on input "#393939" at bounding box center [112, 311] width 113 height 19
paste input "121212"
type input "#121212"
click at [213, 306] on input "100" at bounding box center [213, 311] width 18 height 19
type input "1"
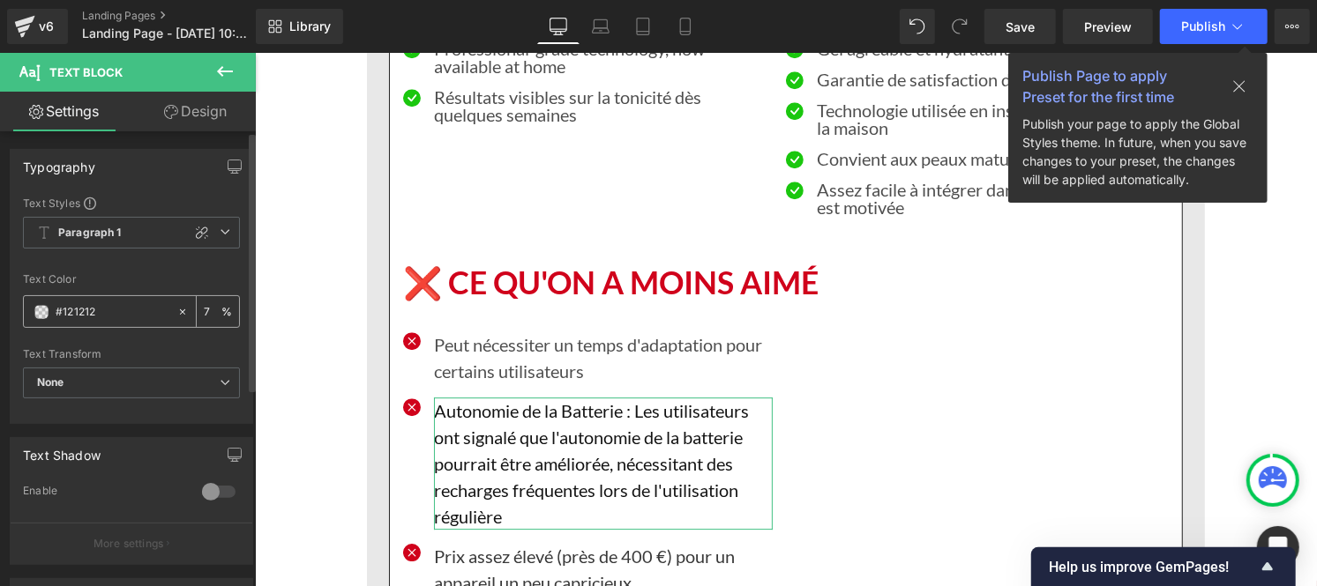
type input "75"
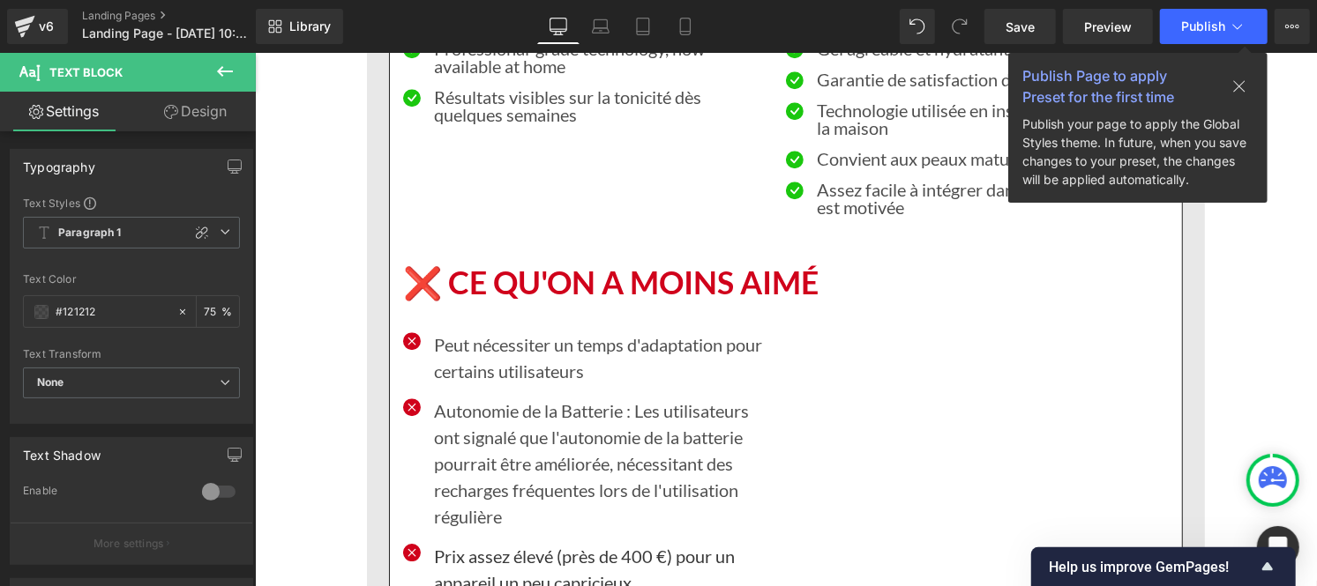
click at [477, 545] on font "Prix ​​assez élevé (près de 400 €) pour un appareil un peu capricieux" at bounding box center [583, 569] width 301 height 48
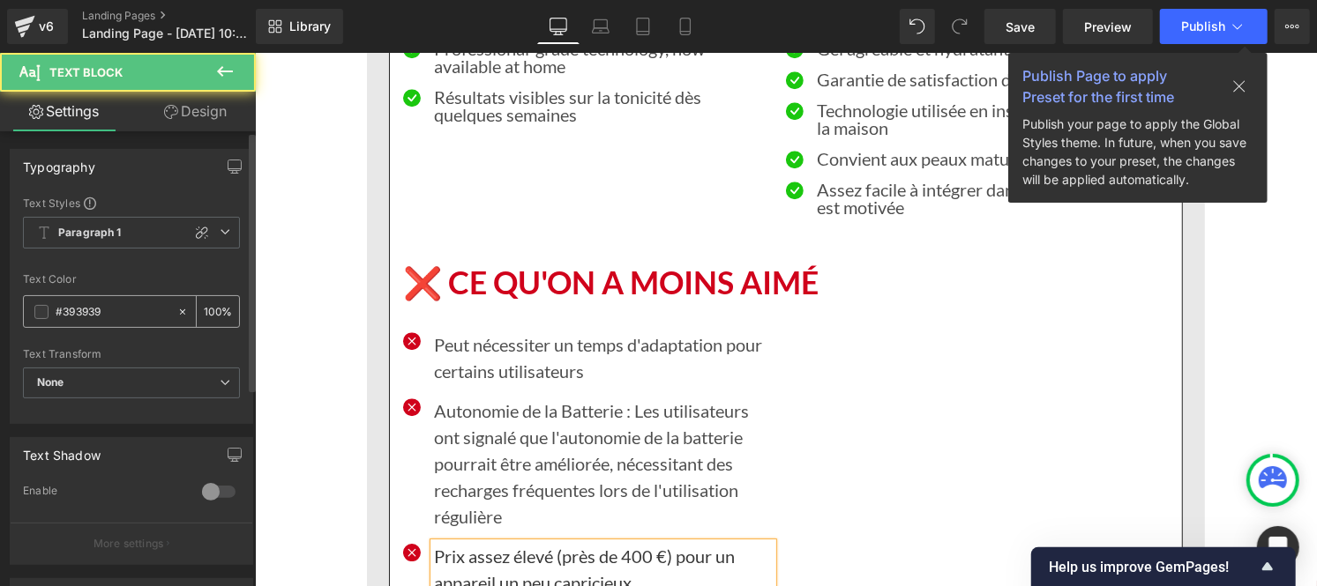
click at [90, 323] on div "#393939" at bounding box center [100, 311] width 153 height 31
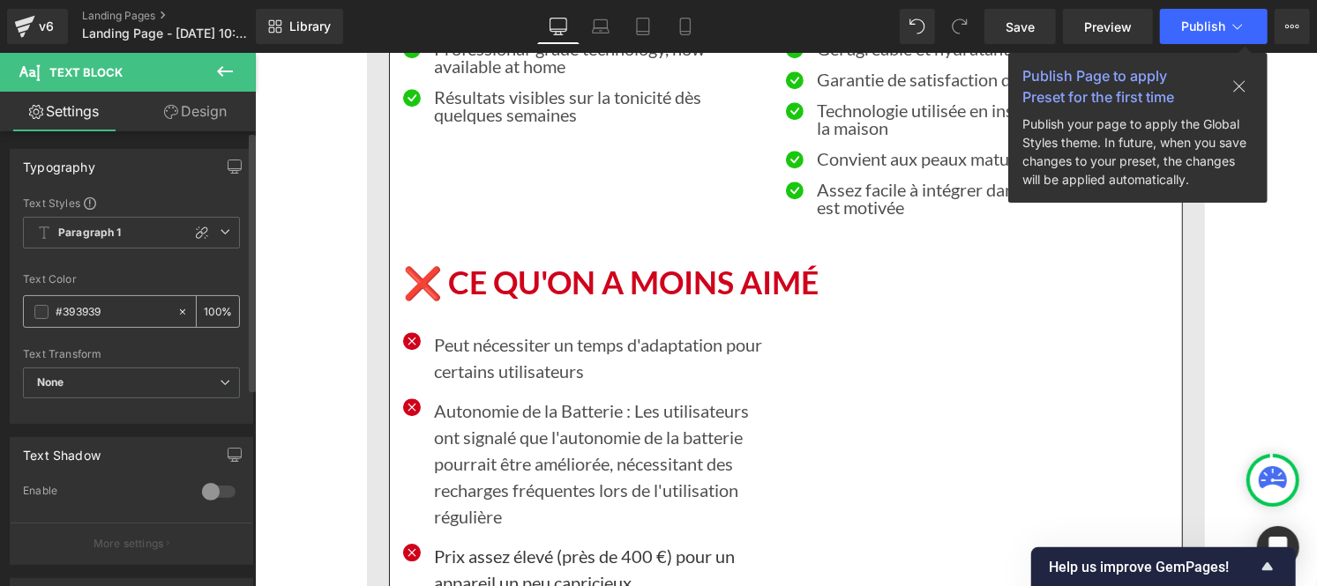
click at [91, 318] on input "#393939" at bounding box center [112, 311] width 113 height 19
paste input "121212"
type input "#121212"
click at [213, 309] on div "100 %" at bounding box center [218, 311] width 42 height 31
click at [212, 306] on input "100" at bounding box center [213, 311] width 18 height 19
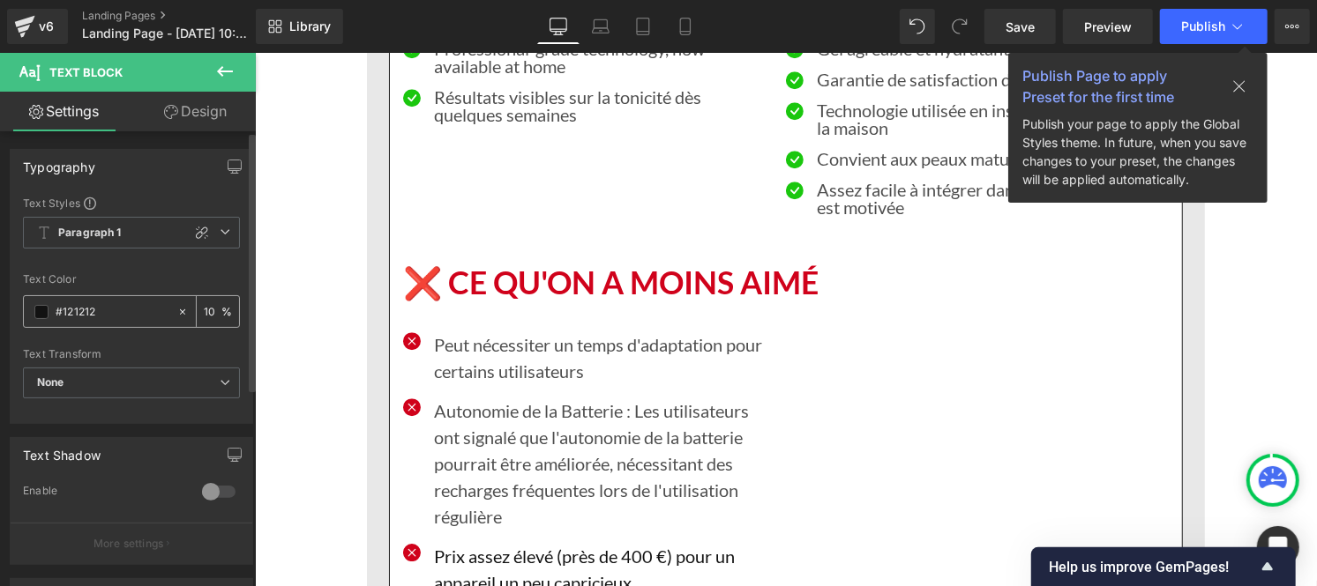
type input "1"
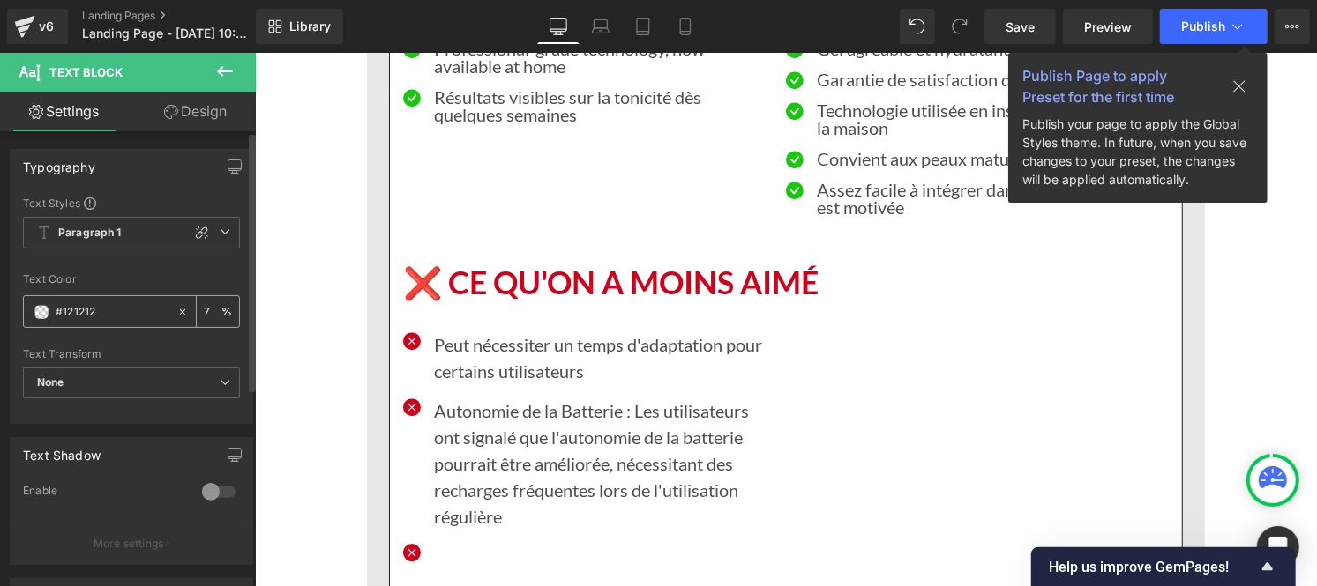
type input "75"
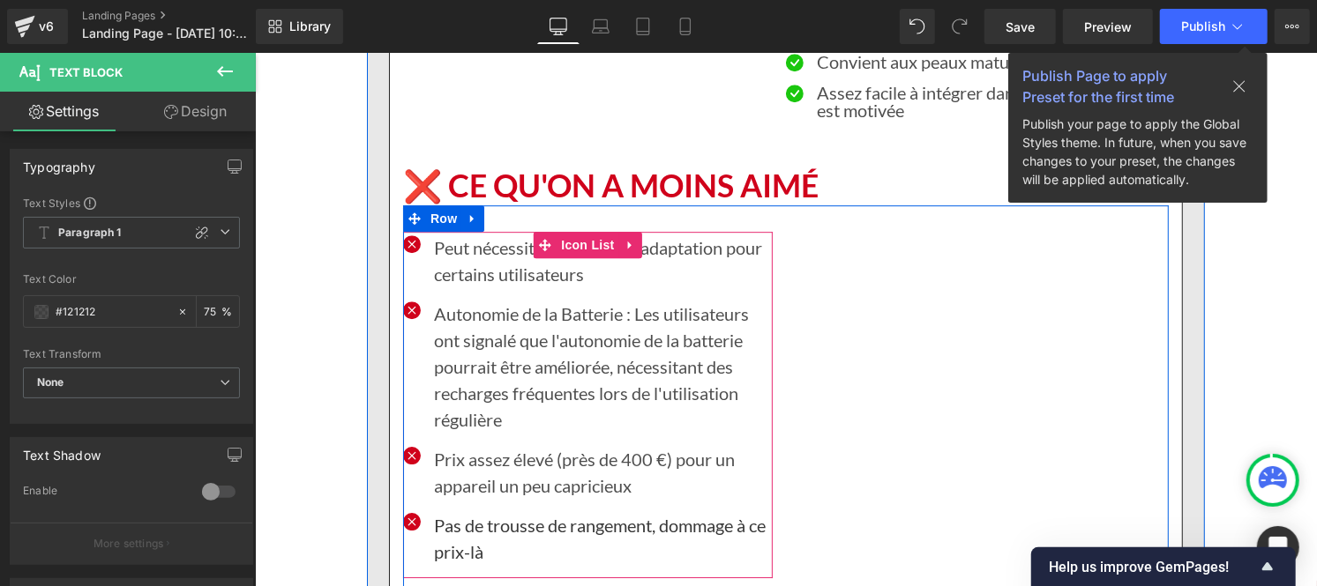
scroll to position [7083, 0]
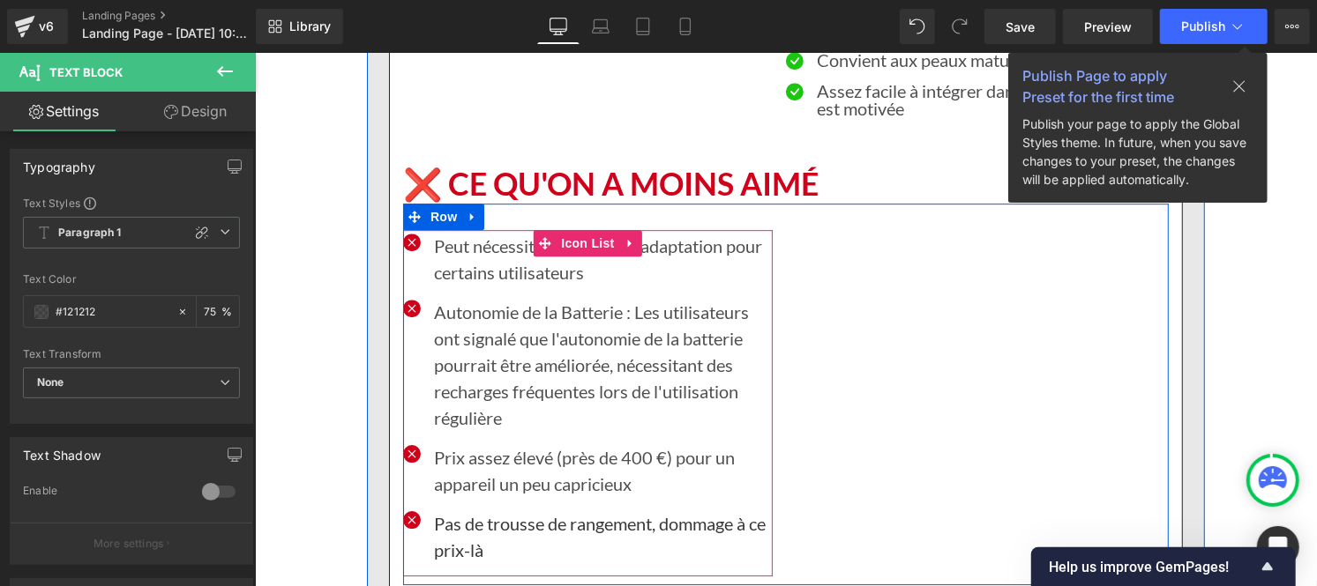
click at [455, 510] on p "Pas de trousse de rangement, dommage à ce prix-là" at bounding box center [602, 536] width 339 height 53
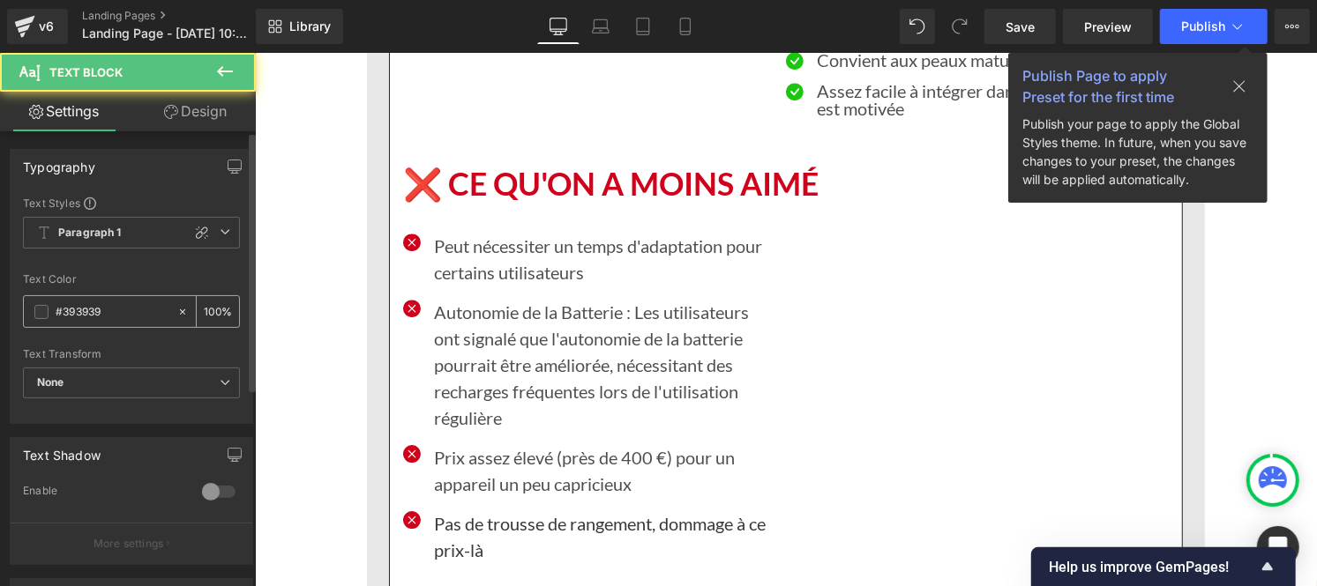
click at [111, 314] on input "#393939" at bounding box center [112, 311] width 113 height 19
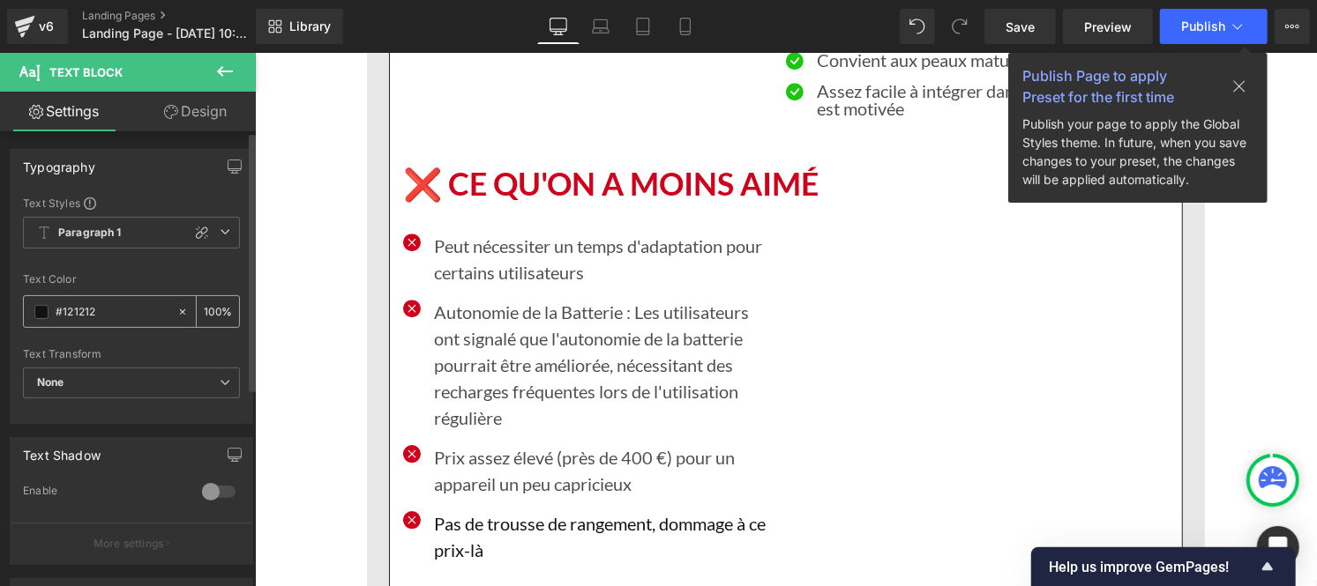
type input "#121212"
click at [212, 304] on input "100" at bounding box center [213, 311] width 18 height 19
type input "1"
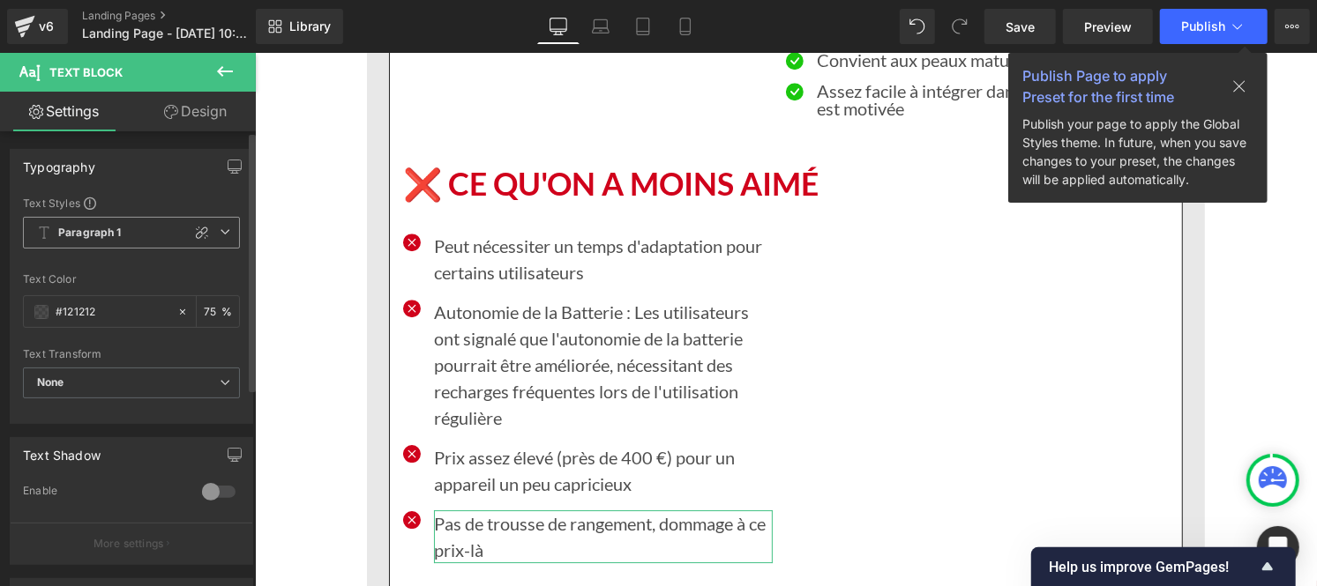
type input "75"
click at [68, 241] on span "Paragraph 1" at bounding box center [131, 233] width 217 height 32
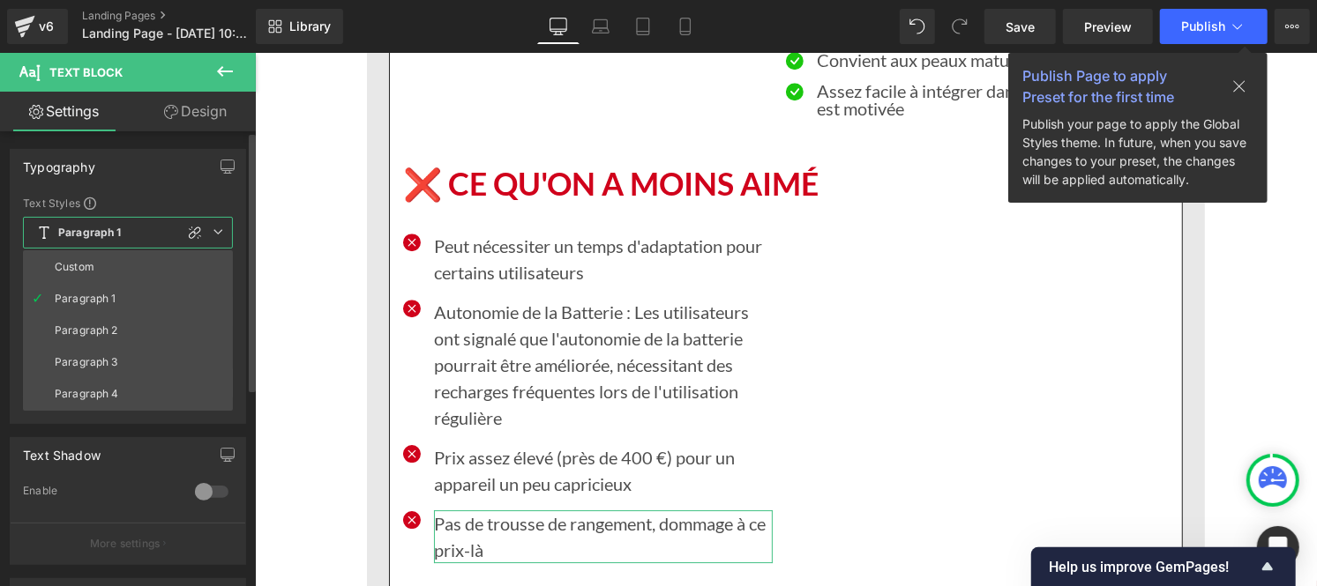
click at [69, 265] on div "Custom" at bounding box center [75, 267] width 40 height 12
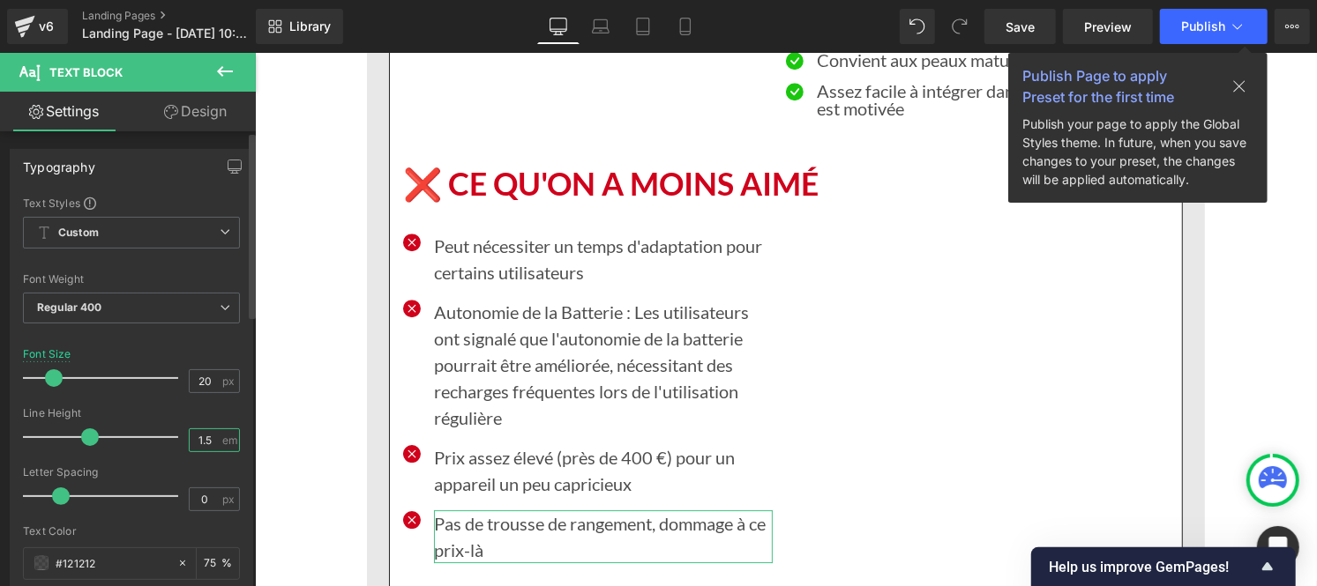
click at [208, 438] on input "1.5" at bounding box center [205, 440] width 31 height 22
type input "1"
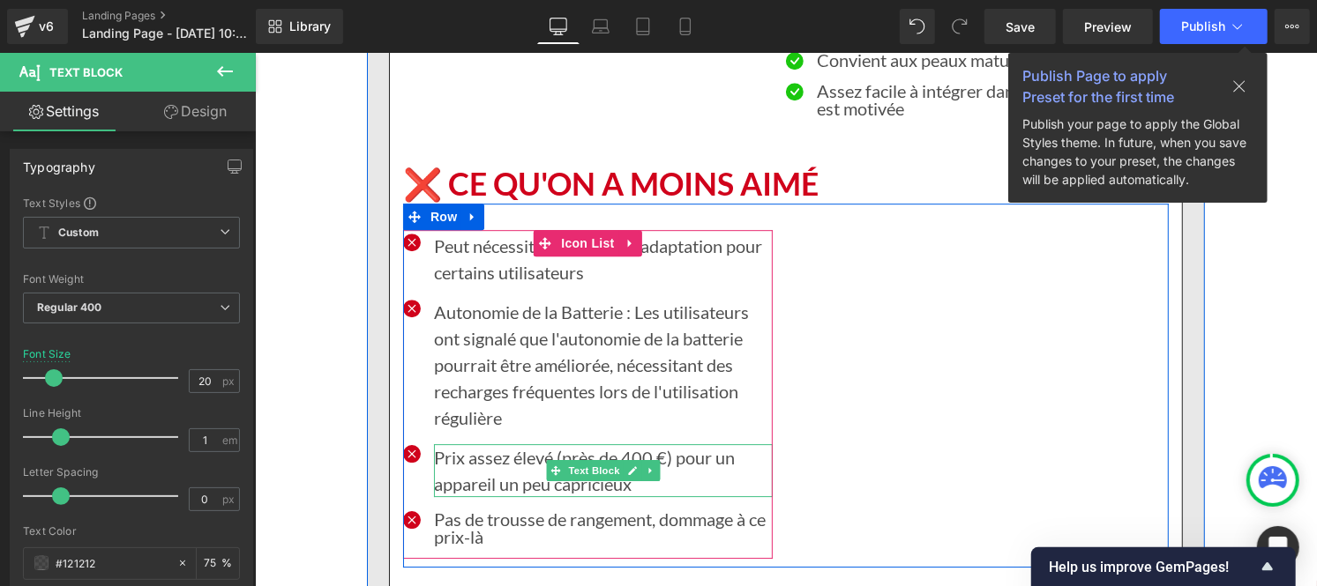
click at [455, 446] on font "Prix ​​assez élevé (près de 400 €) pour un appareil un peu capricieux" at bounding box center [583, 470] width 301 height 48
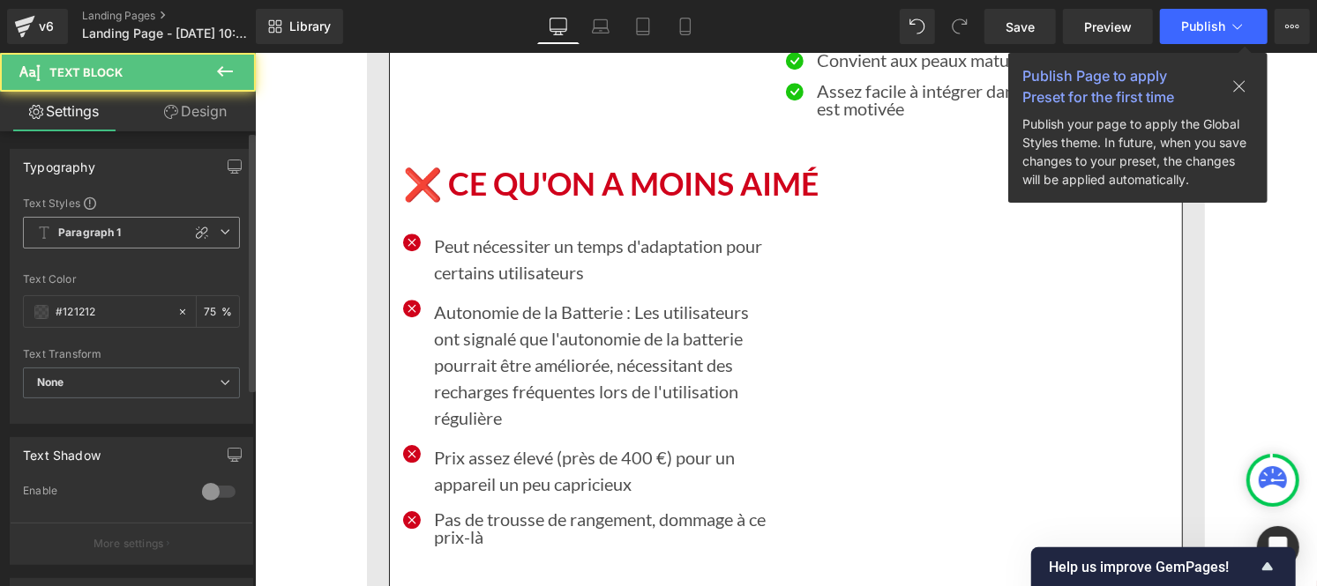
click at [108, 235] on b "Paragraph 1" at bounding box center [89, 233] width 63 height 15
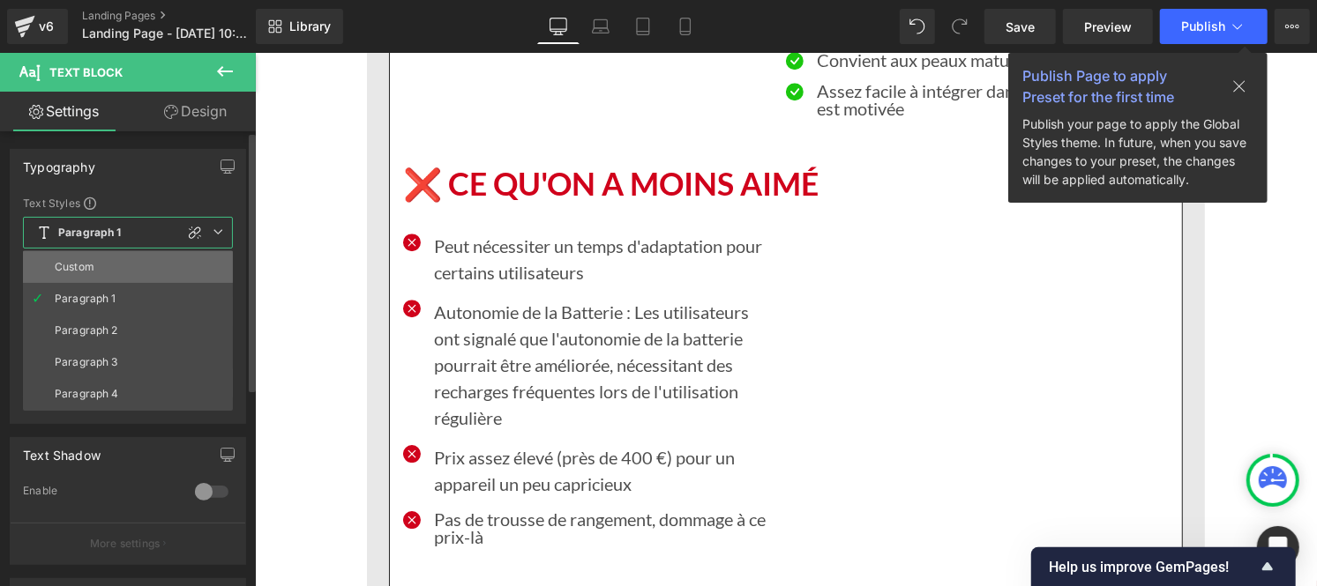
click at [104, 260] on li "Custom" at bounding box center [128, 267] width 210 height 32
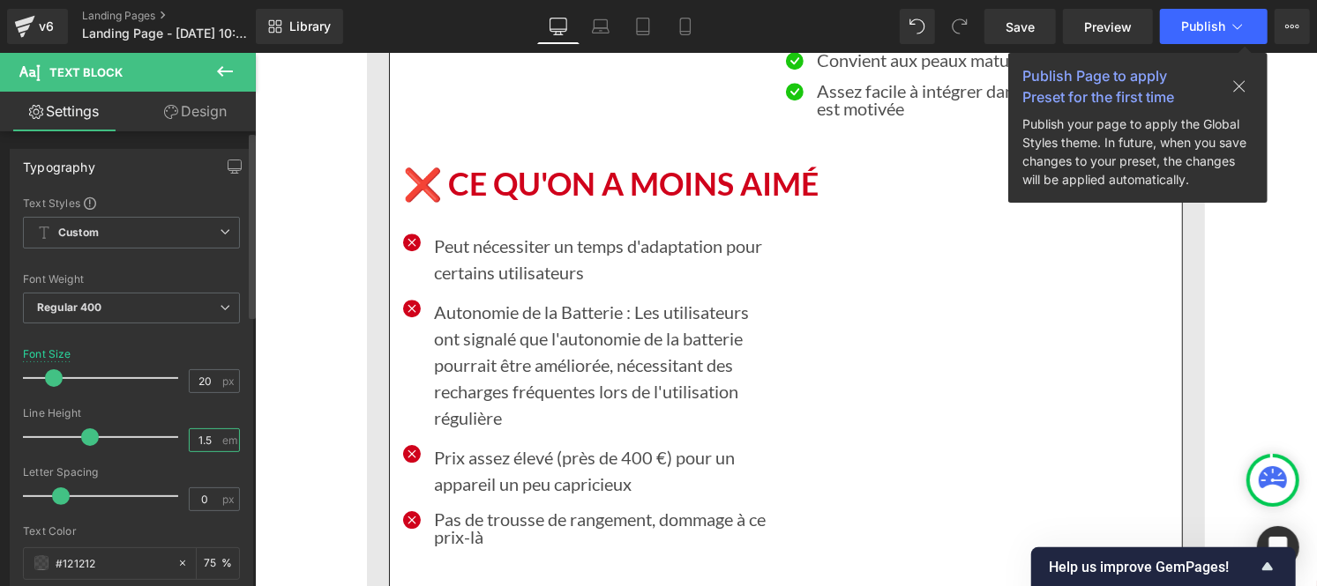
click at [203, 441] on input "1.5" at bounding box center [205, 440] width 31 height 22
type input "1"
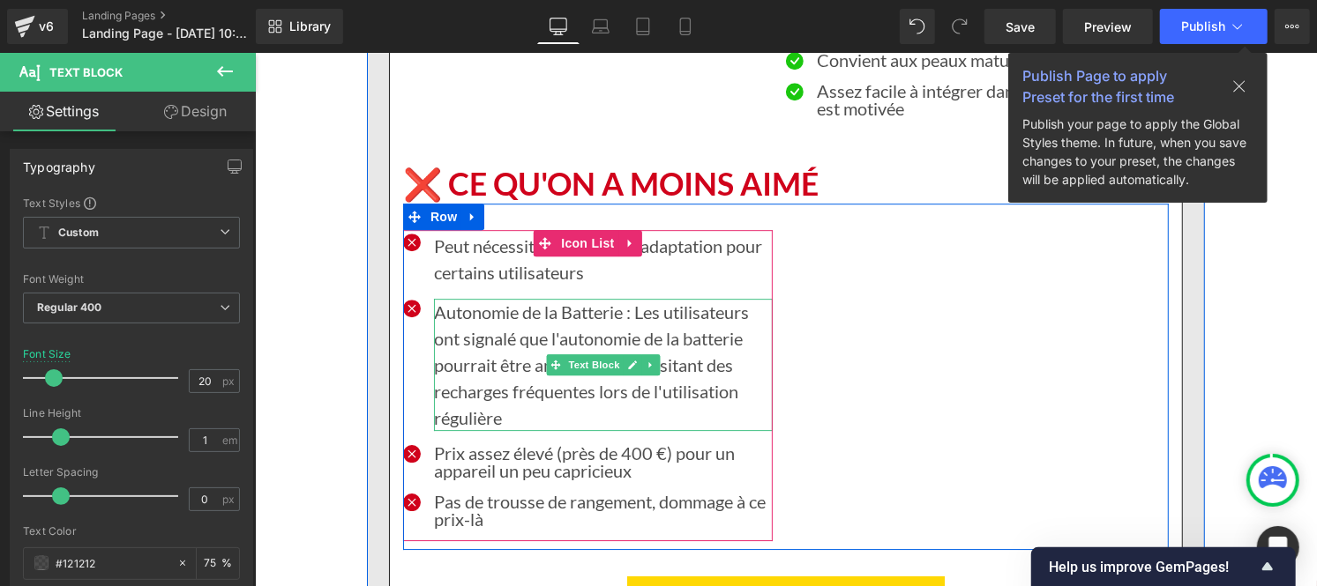
click at [498, 303] on font "Autonomie de la Batterie : Les utilisateurs ont signalé que l'autonomie de la b…" at bounding box center [590, 364] width 315 height 127
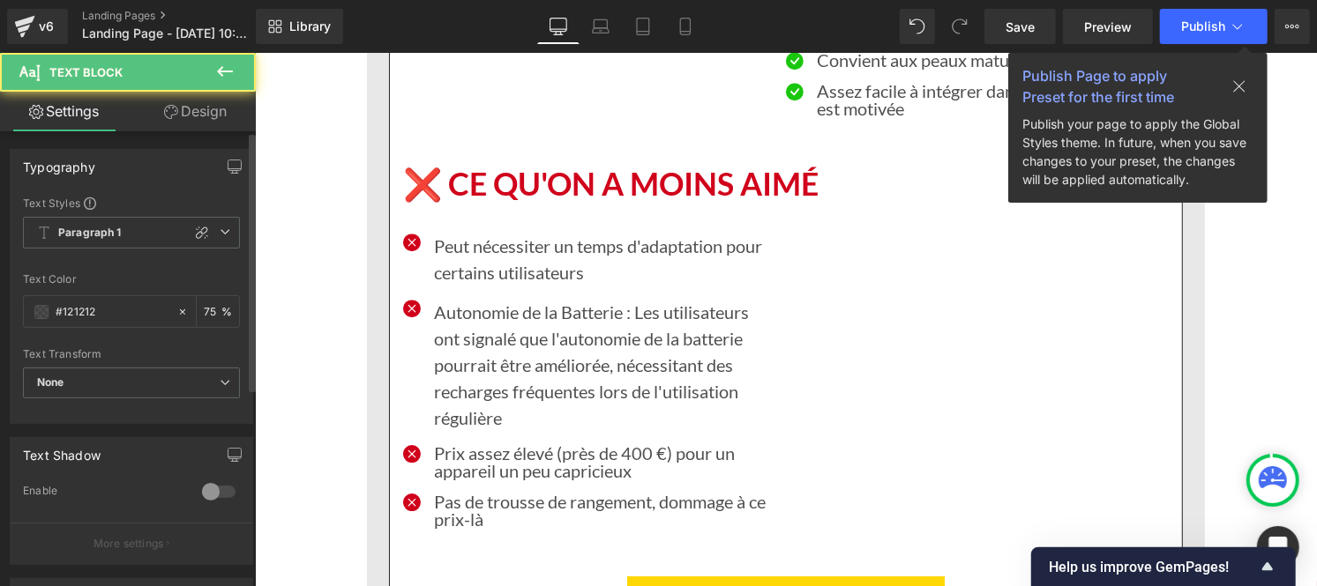
click at [101, 213] on div "Text Styles Custom Paragraph 1 Paragraph 2 Paragraph 3 Paragraph 4 Paragraph 1 …" at bounding box center [132, 310] width 242 height 228
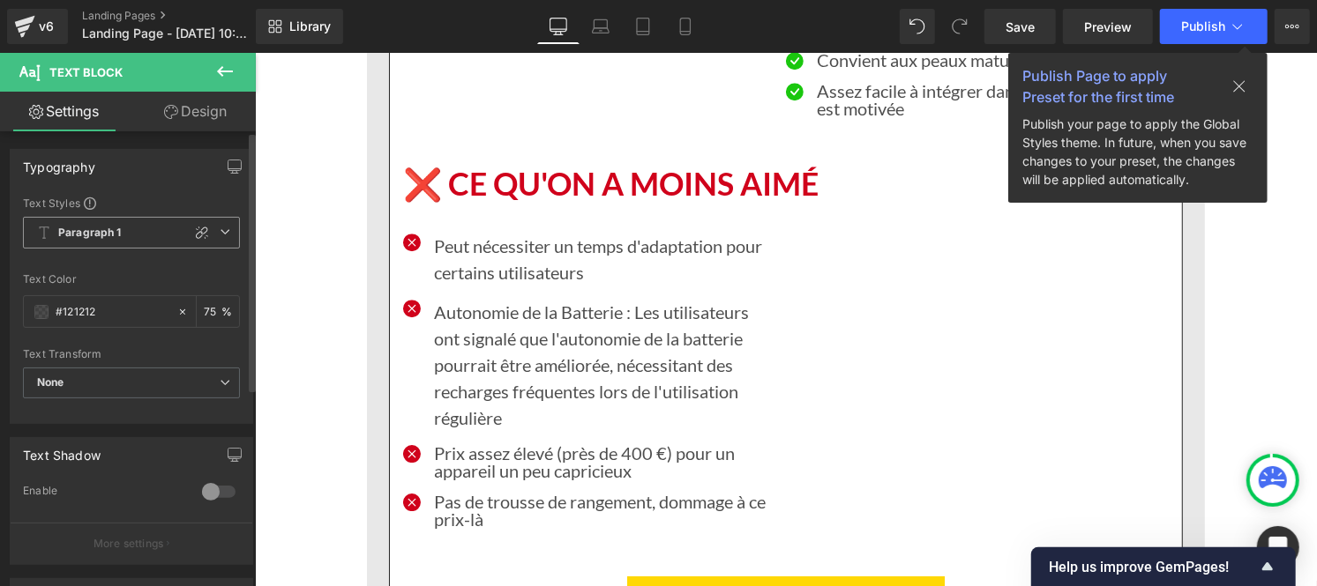
click at [100, 230] on b "Paragraph 1" at bounding box center [89, 233] width 63 height 15
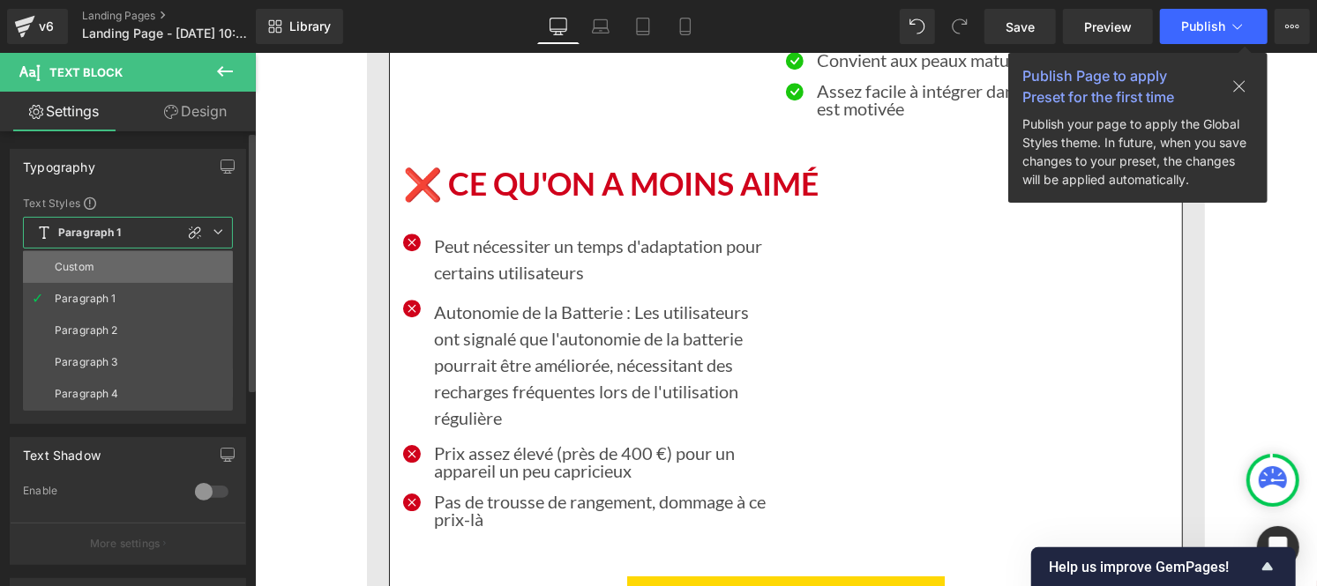
click at [92, 257] on li "Custom" at bounding box center [128, 267] width 210 height 32
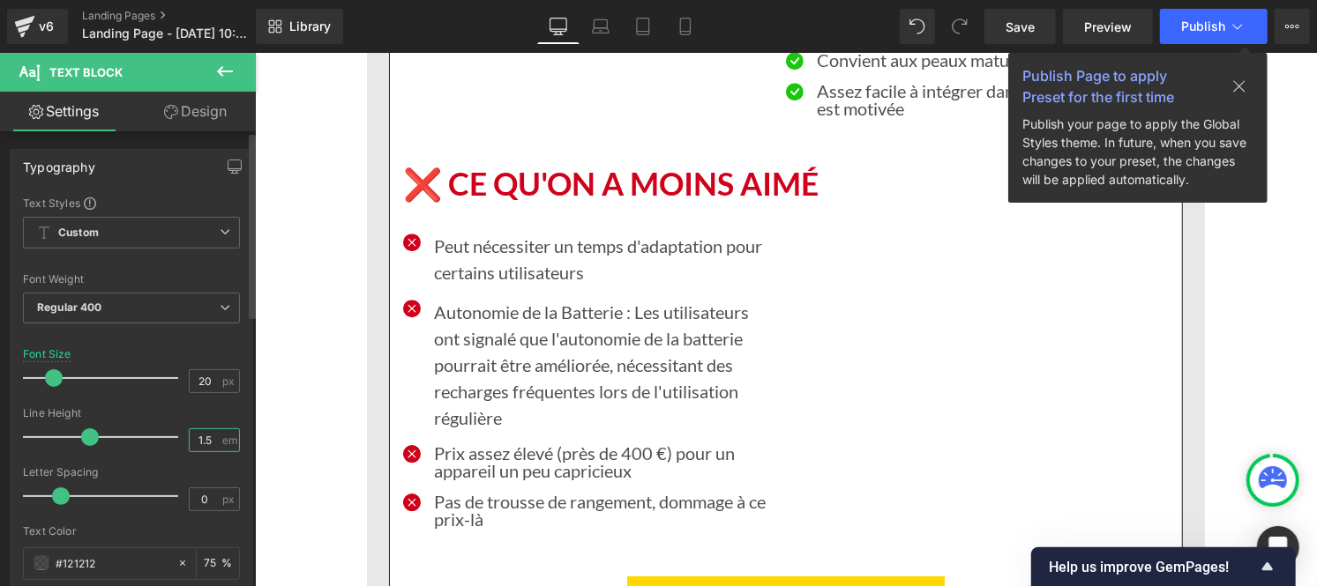
click at [209, 437] on input "1.5" at bounding box center [205, 440] width 31 height 22
type input "1"
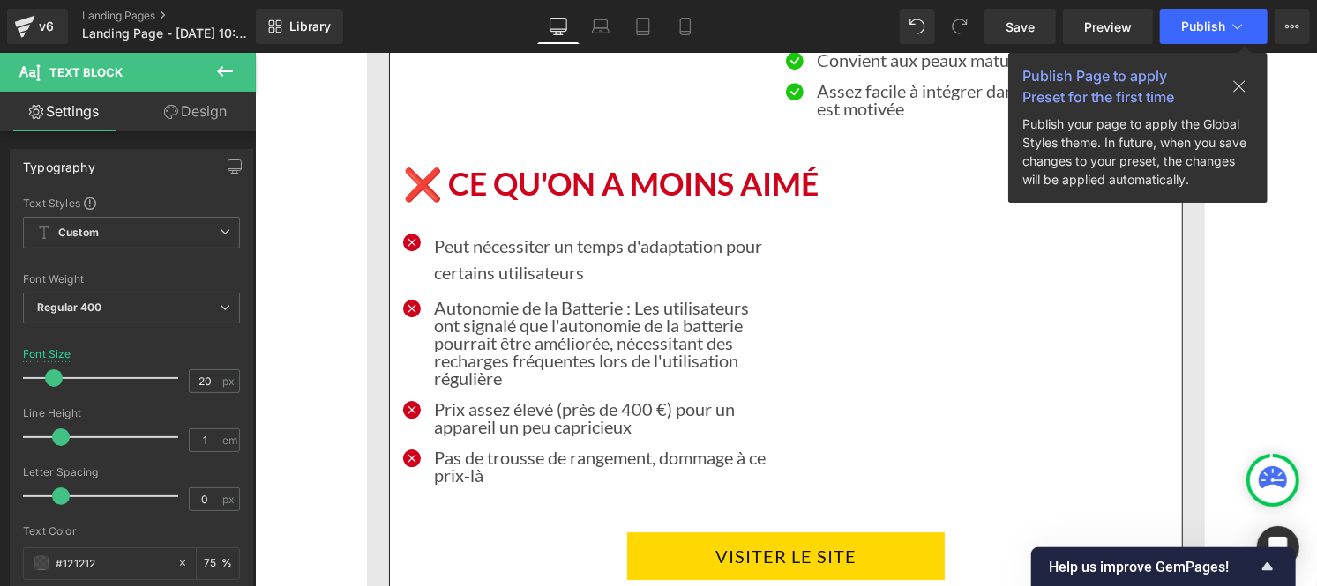
click at [459, 235] on font "Peut nécessiter un temps d'adaptation pour certains utilisateurs" at bounding box center [597, 259] width 328 height 48
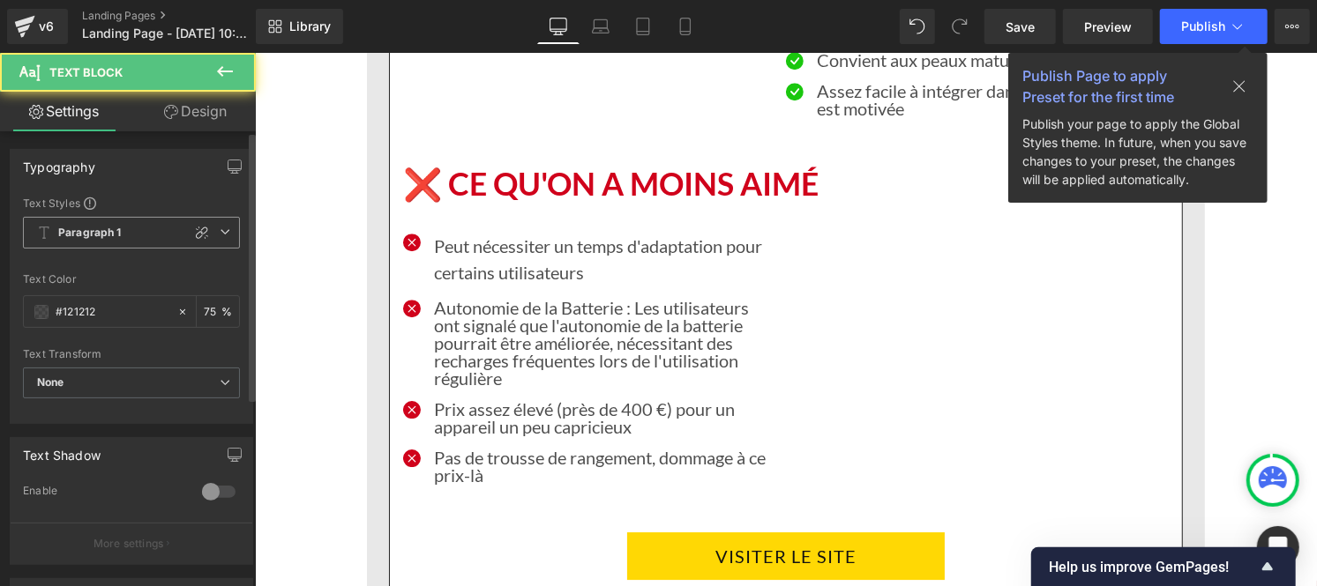
click at [97, 242] on span "Paragraph 1" at bounding box center [131, 233] width 217 height 32
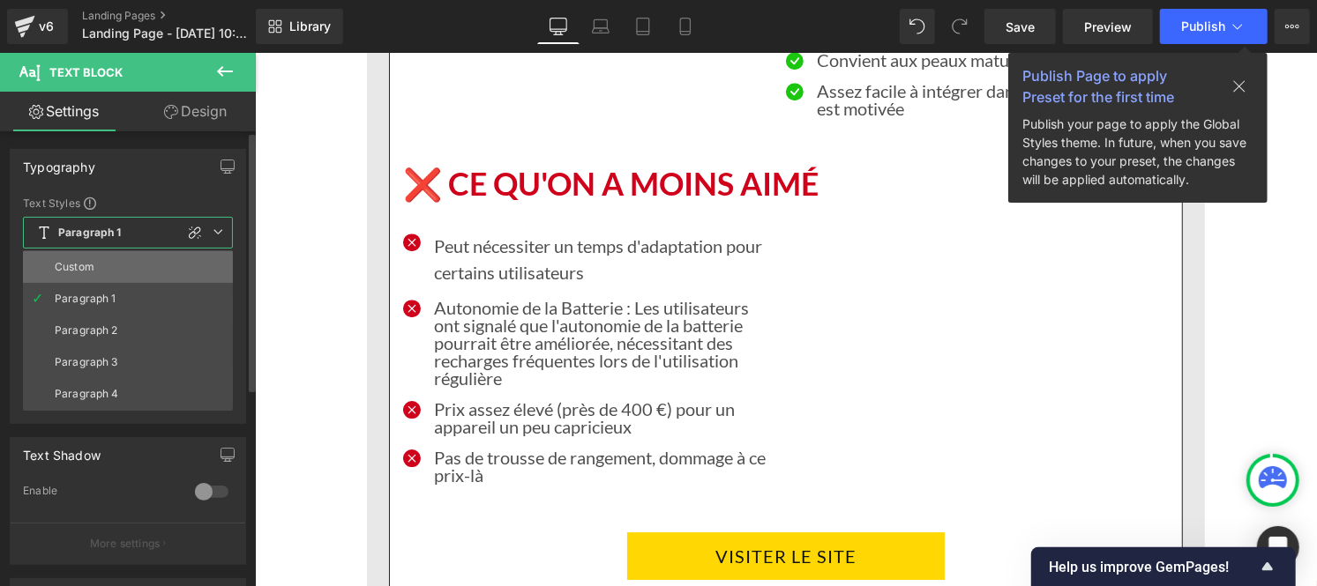
click at [95, 259] on li "Custom" at bounding box center [128, 267] width 210 height 32
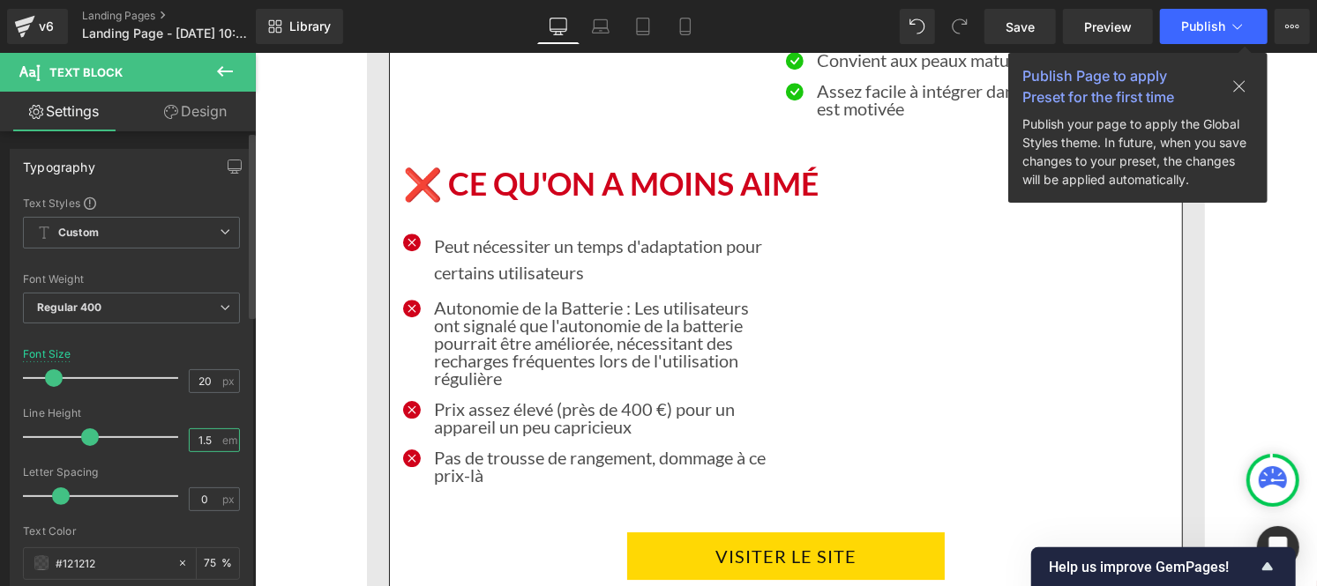
click at [210, 441] on input "1.5" at bounding box center [205, 440] width 31 height 22
type input "1"
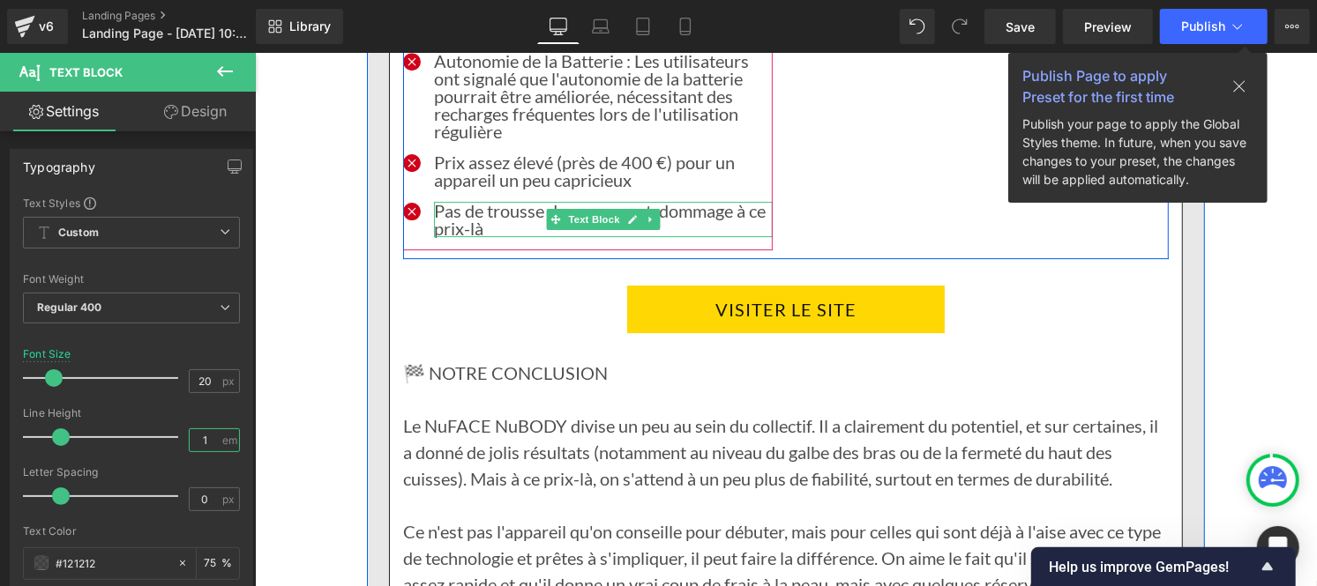
scroll to position [7314, 0]
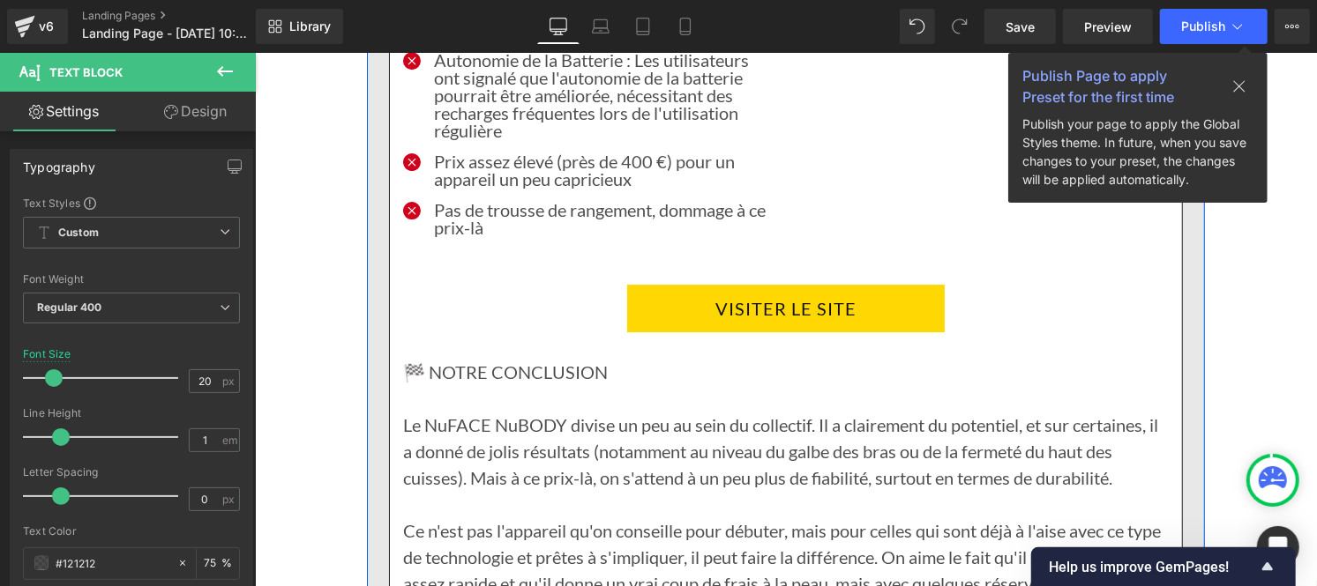
click at [586, 414] on font "Le NuFACE NuBODY divise un peu au sein du collectif. Il a clairement du potenti…" at bounding box center [779, 451] width 755 height 74
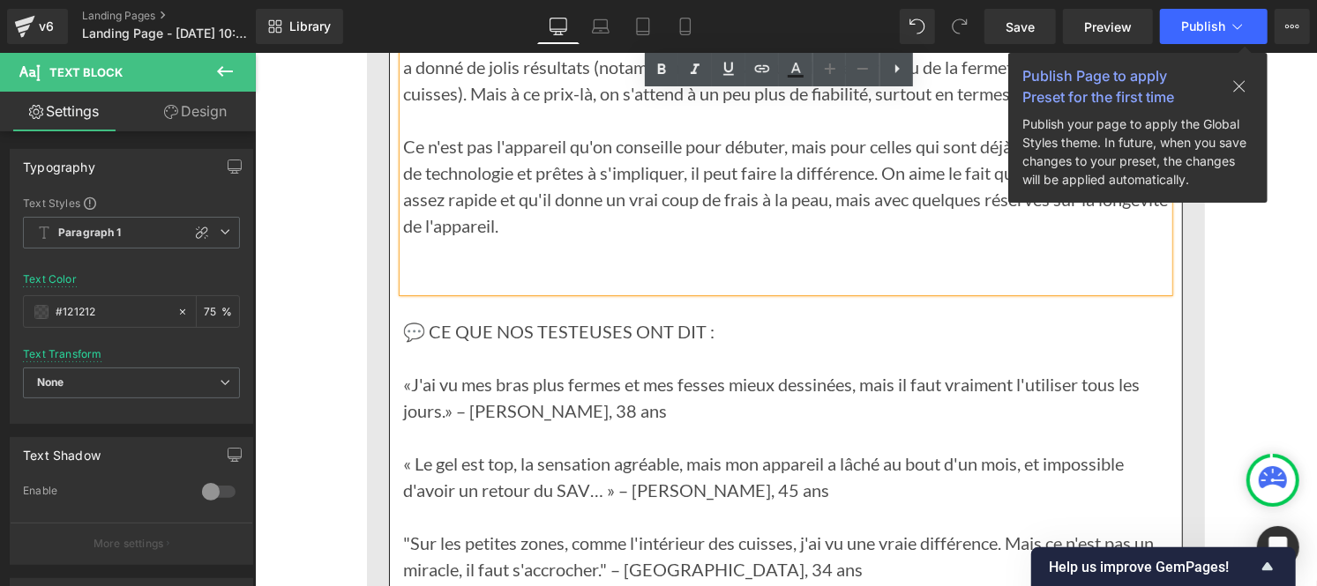
scroll to position [7700, 0]
click at [586, 421] on p at bounding box center [784, 434] width 765 height 26
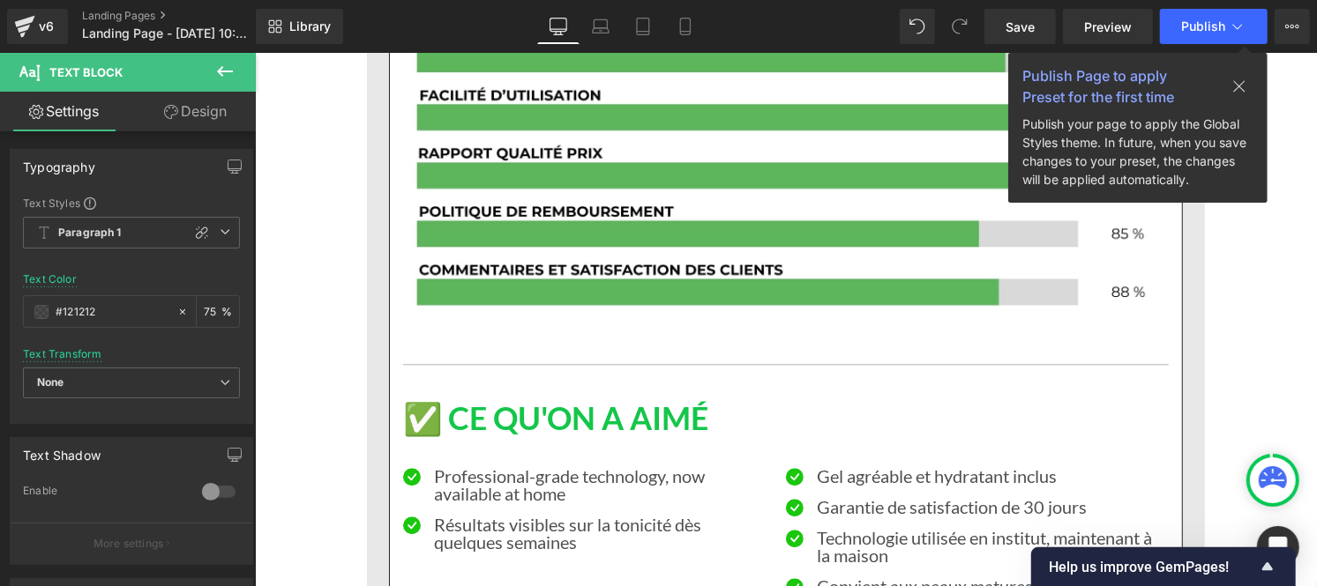
scroll to position [6626, 0]
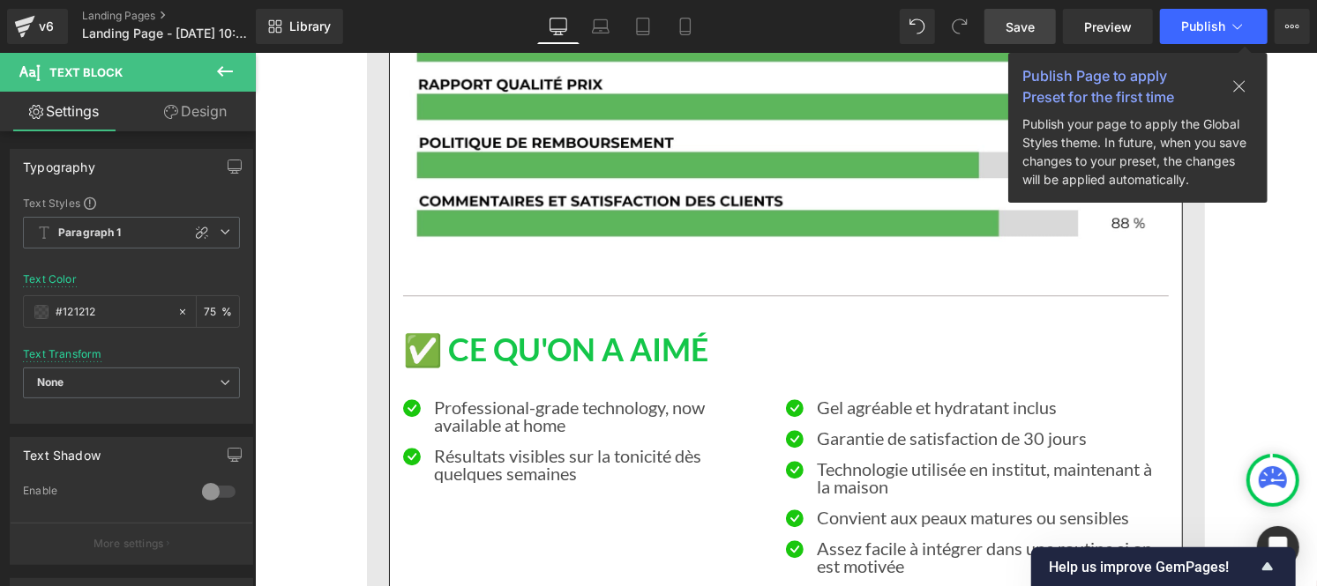
click at [1026, 25] on span "Save" at bounding box center [1019, 27] width 29 height 19
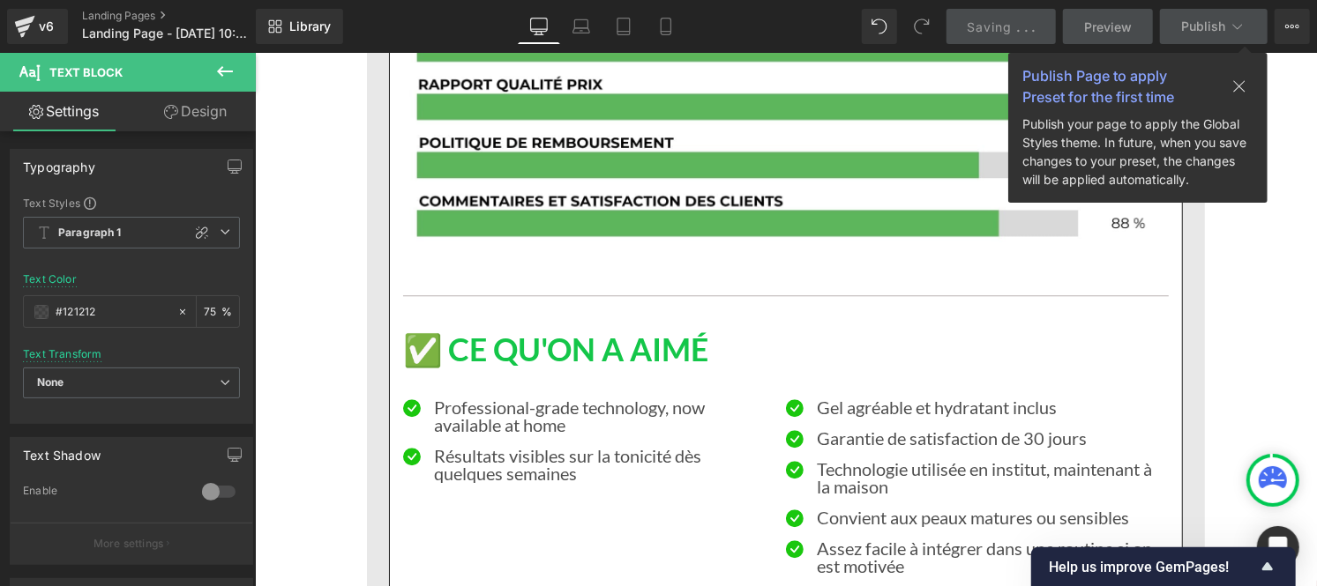
scroll to position [8198, 0]
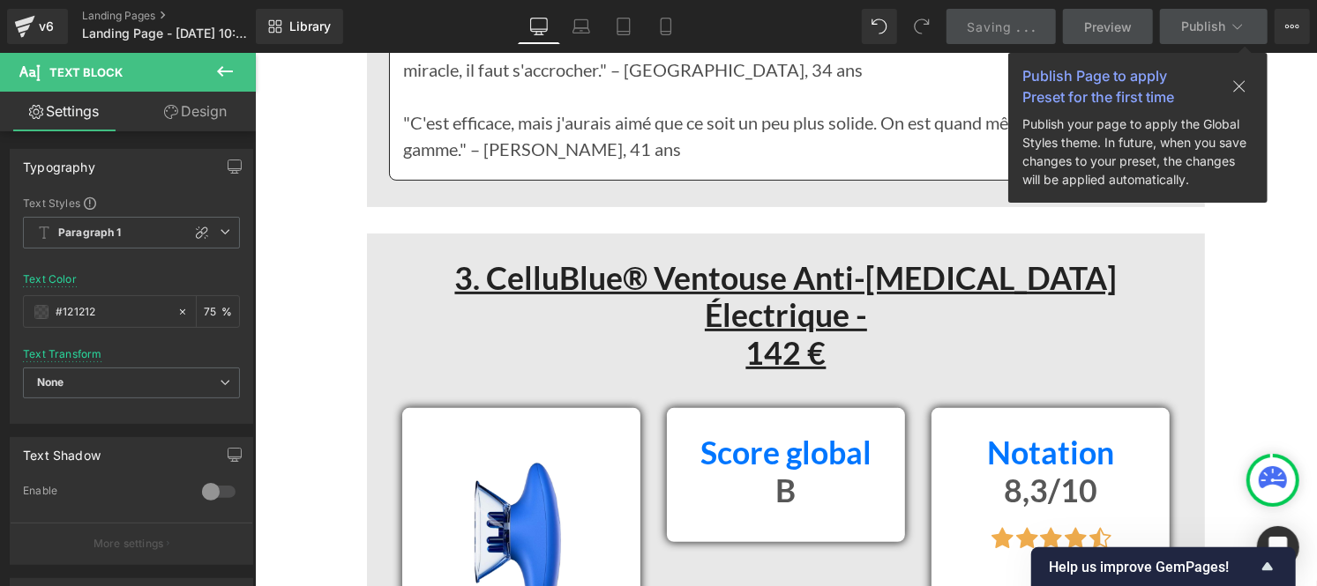
click at [772, 472] on div "B Heading" at bounding box center [785, 491] width 212 height 38
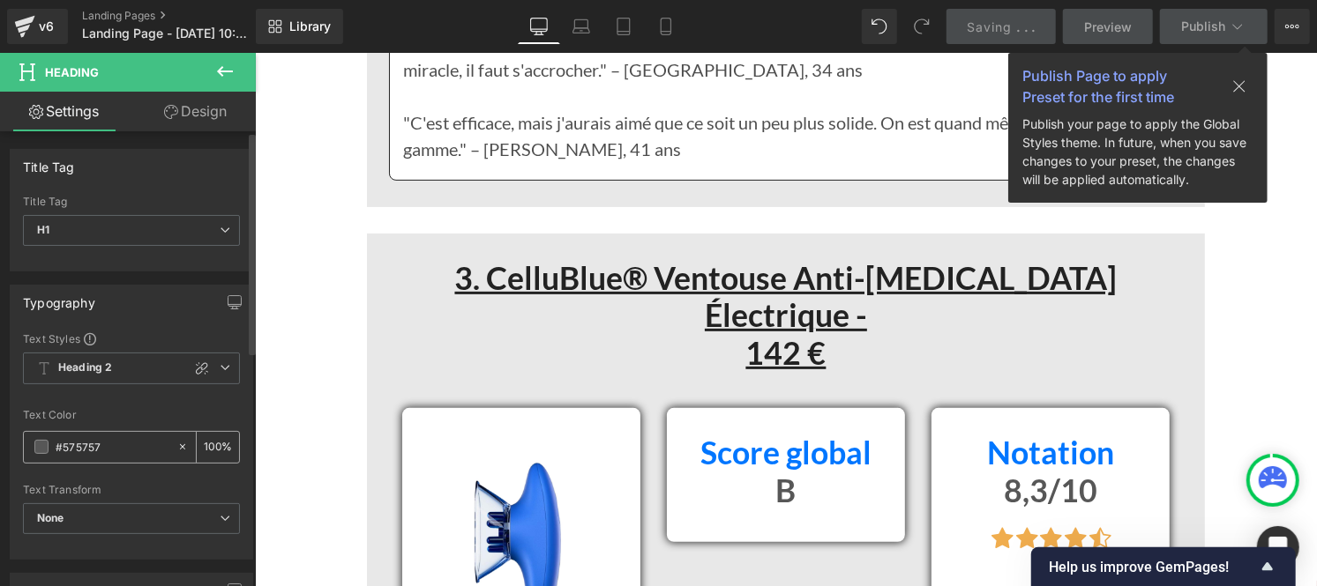
click at [109, 450] on input "#575757" at bounding box center [112, 446] width 113 height 19
type input "#121212"
click at [213, 451] on div "100 %" at bounding box center [218, 447] width 42 height 31
type input "1"
type input "75"
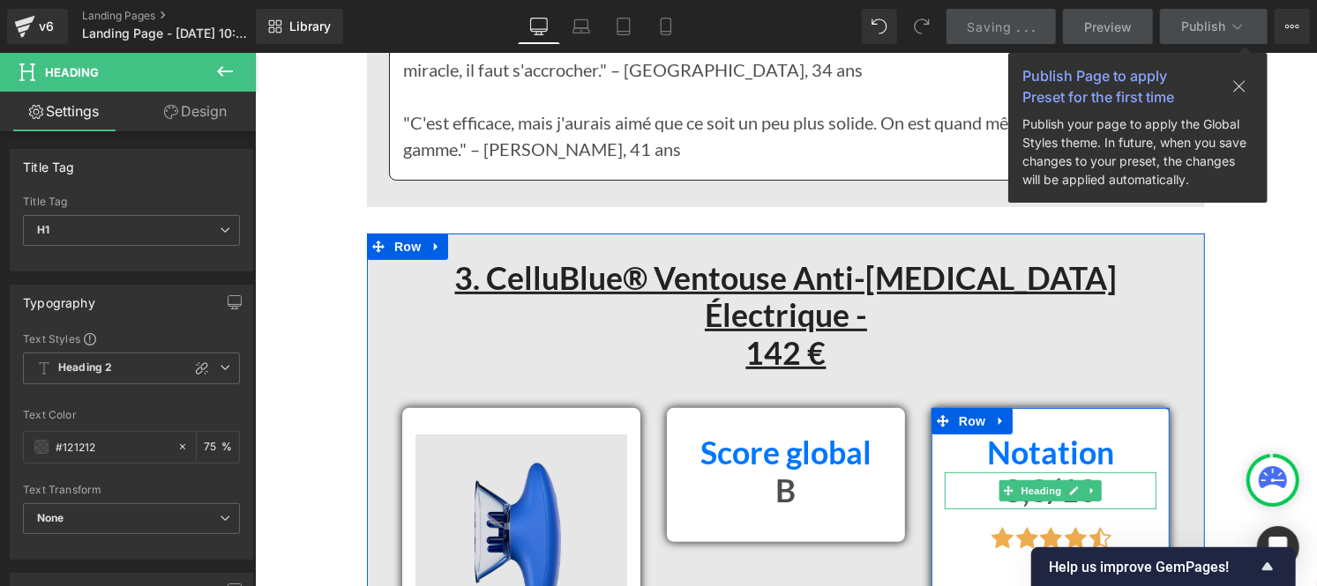
click at [1017, 480] on span "Heading" at bounding box center [1041, 490] width 48 height 21
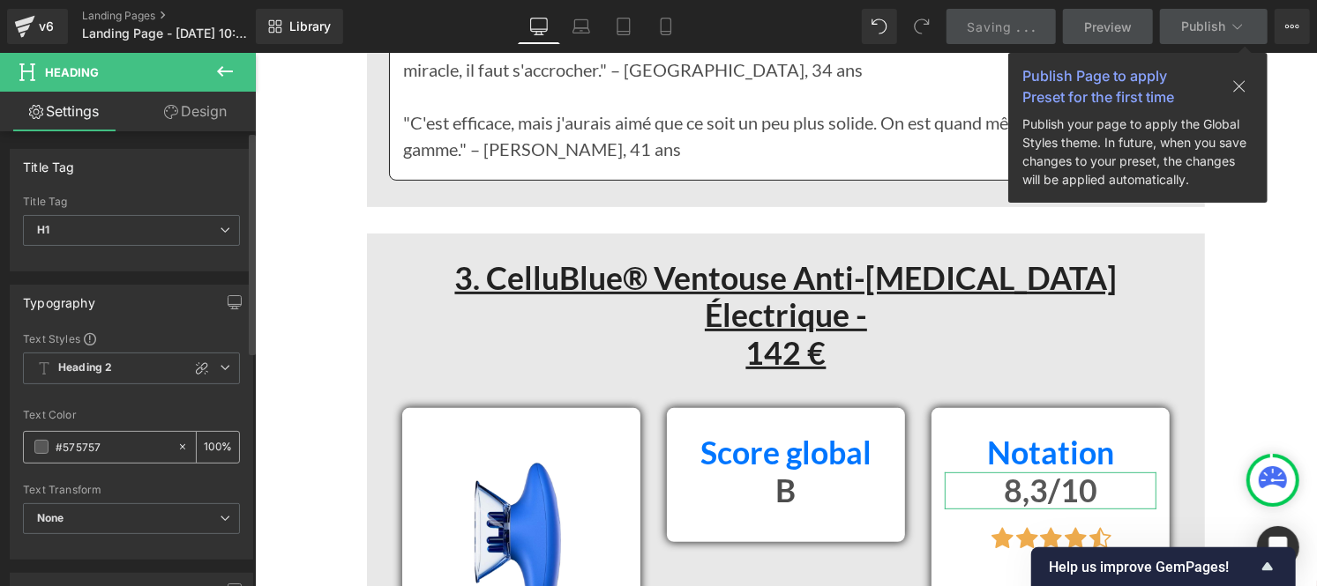
click at [135, 441] on input "#575757" at bounding box center [112, 446] width 113 height 19
paste input "121212"
type input "#121212"
click at [214, 442] on div "100 %" at bounding box center [218, 447] width 42 height 31
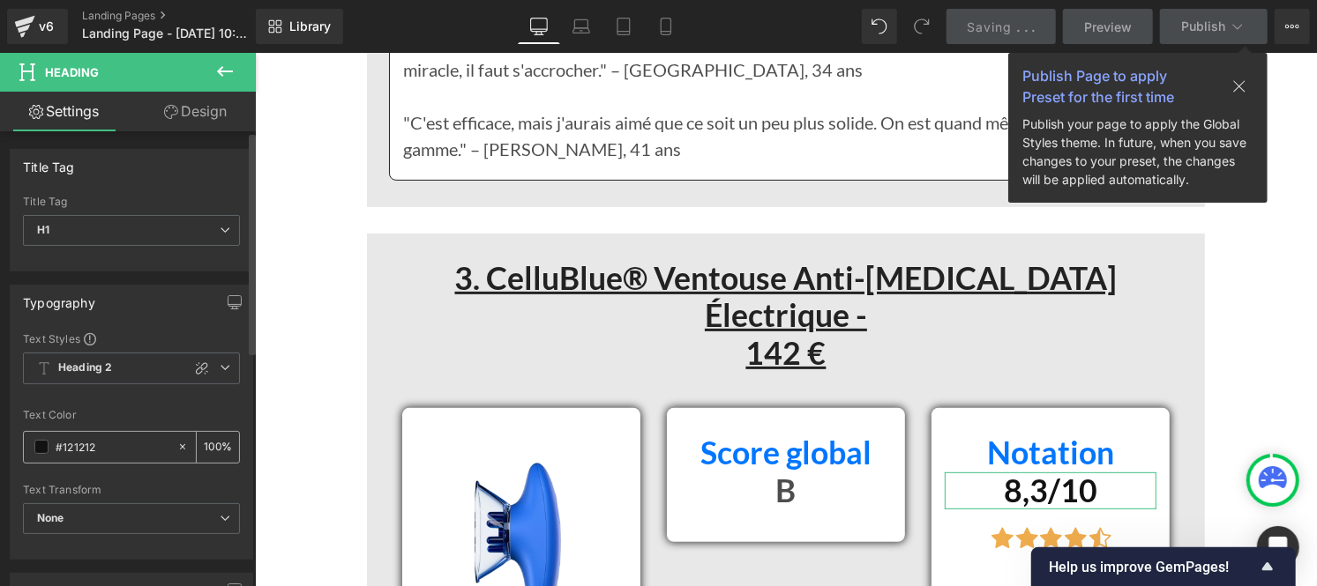
click at [207, 439] on input "100" at bounding box center [213, 446] width 18 height 19
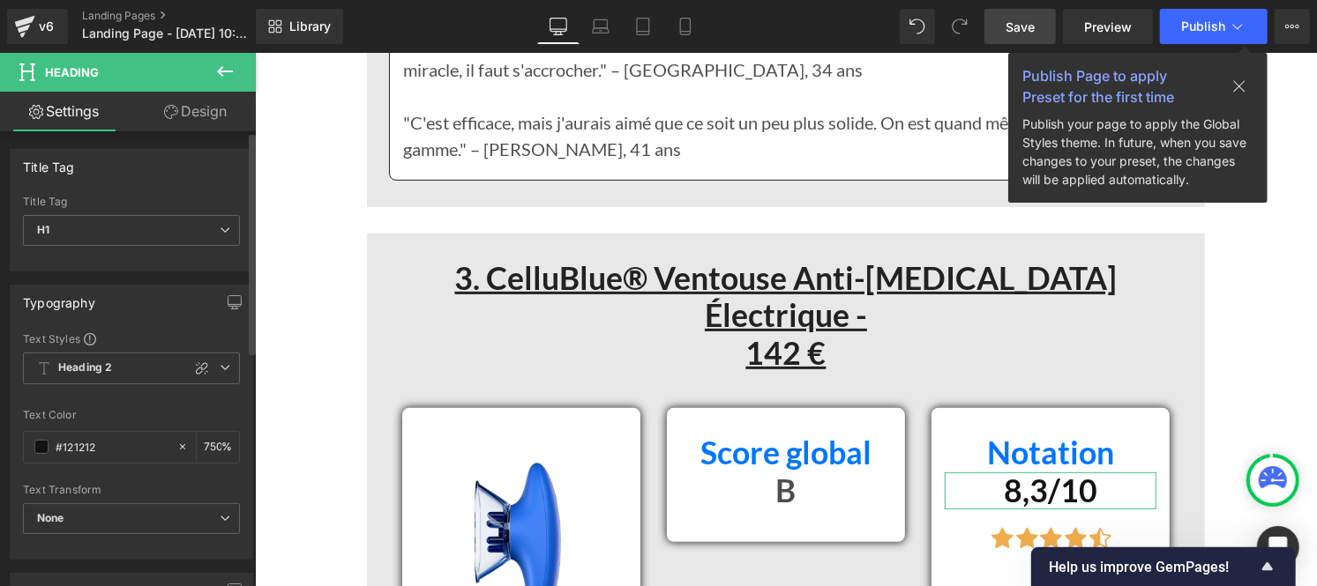
scroll to position [0, 1]
type input "75"
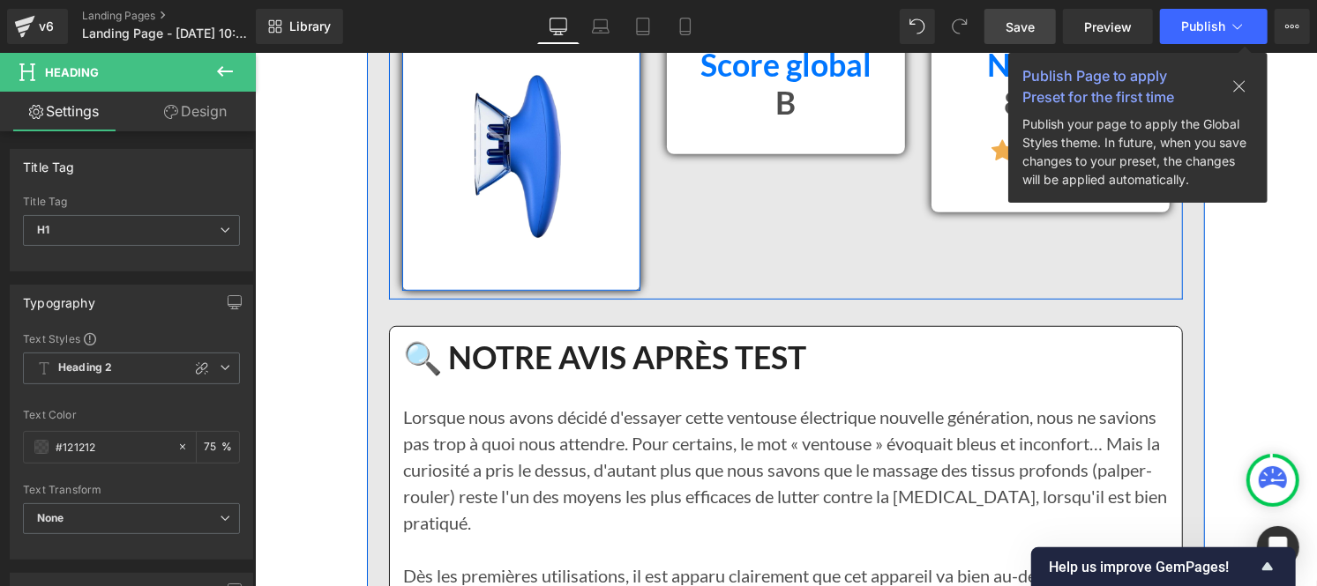
scroll to position [8587, 0]
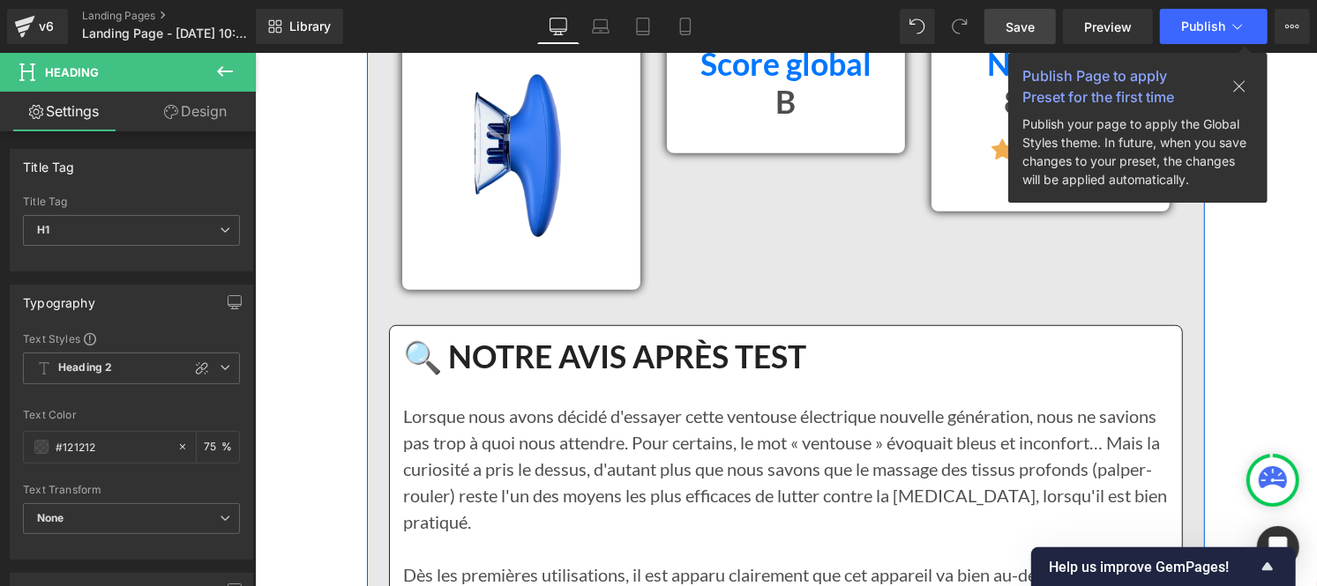
click at [556, 405] on font "Lorsque nous avons décidé d'essayer cette ventouse électrique nouvelle générati…" at bounding box center [784, 468] width 764 height 127
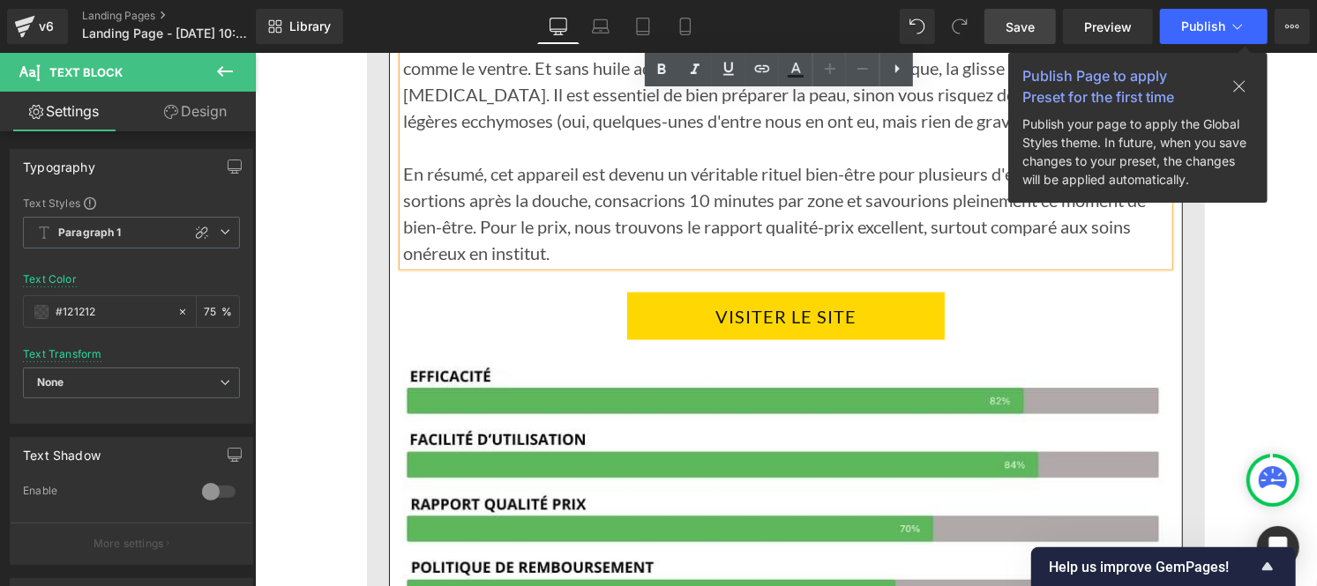
scroll to position [9410, 0]
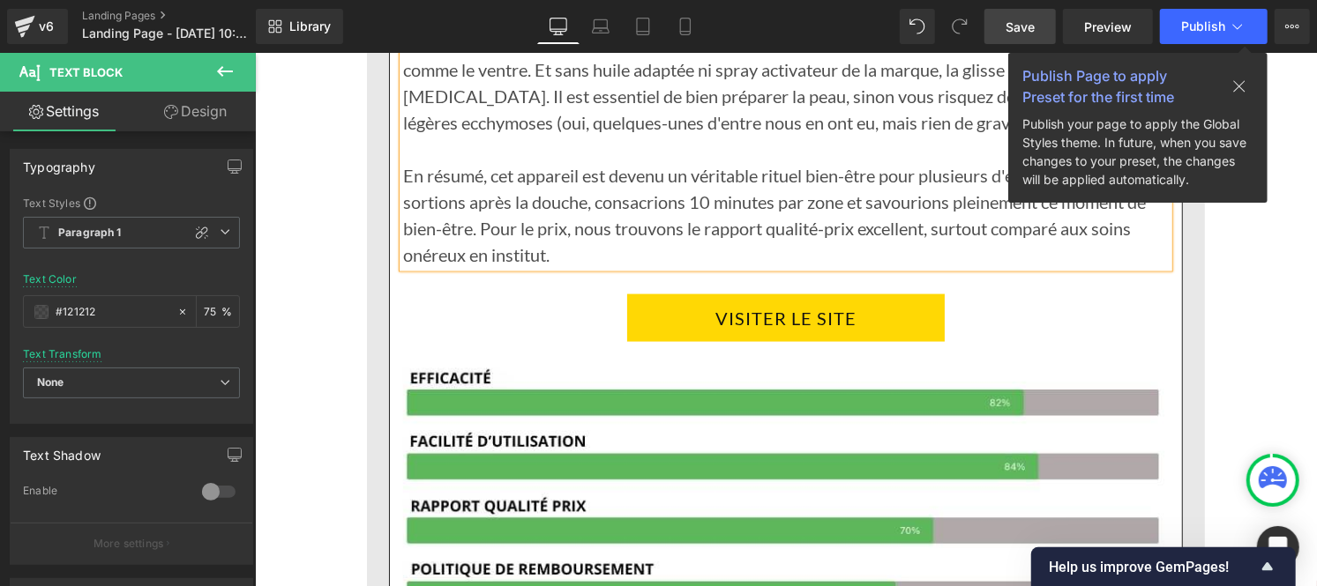
click at [1240, 90] on icon at bounding box center [1239, 86] width 14 height 14
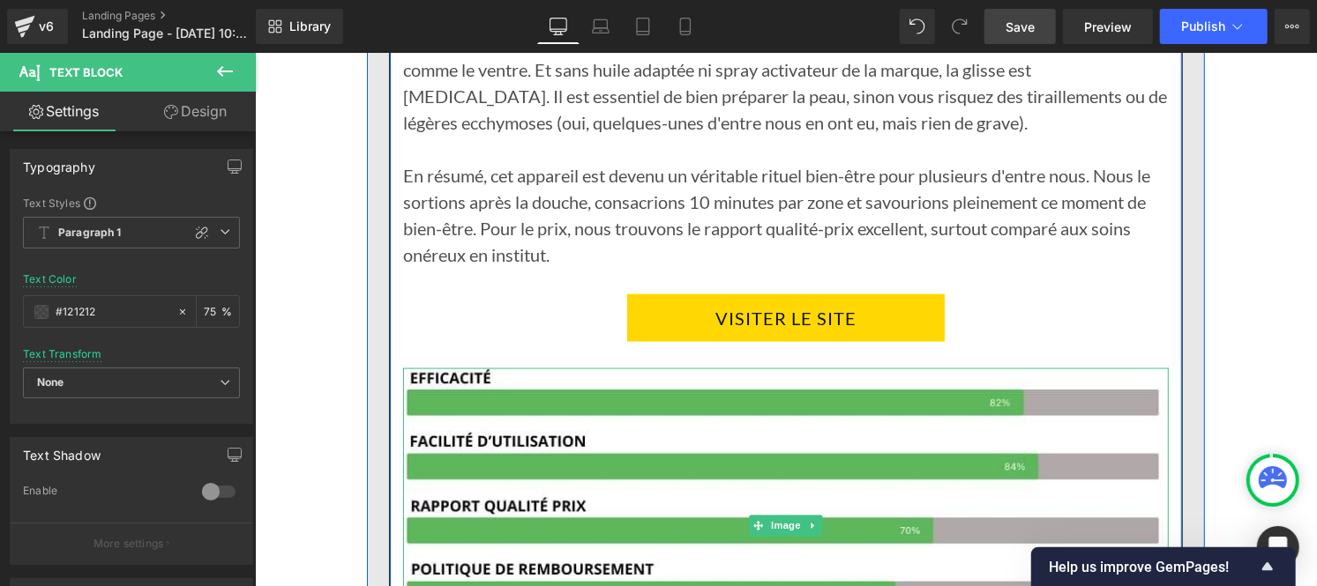
click at [774, 393] on img at bounding box center [784, 526] width 765 height 316
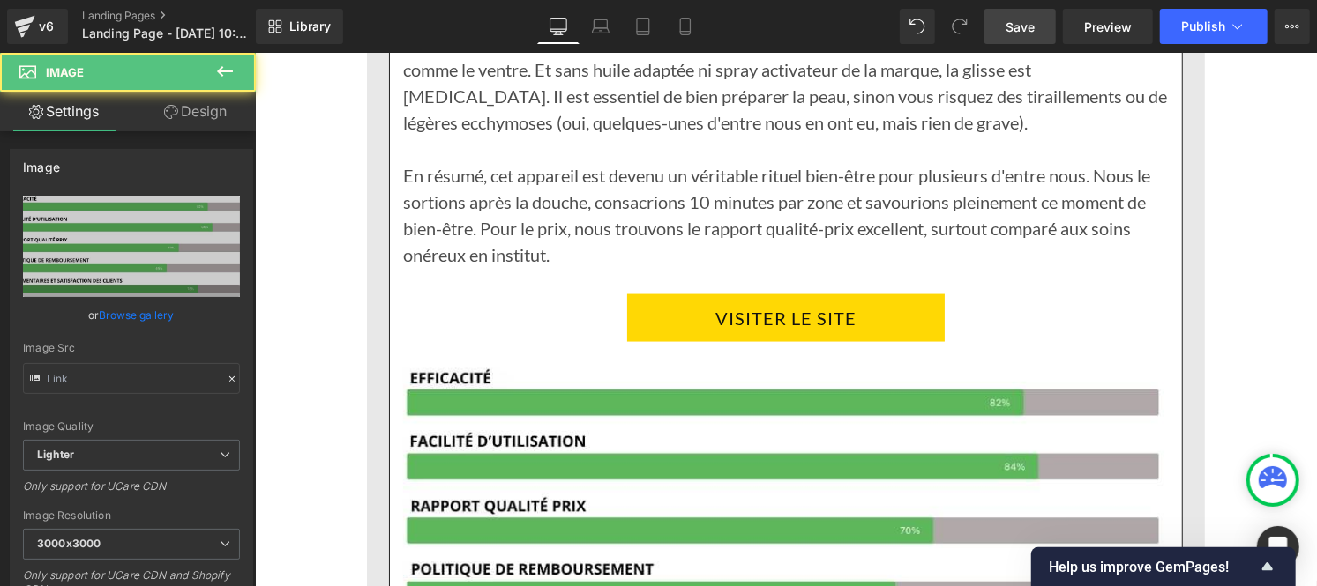
type input "https://ucarecdn.com/9305f8c4-c279-4c53-a309-cc1c9f13e9b3/-/format/auto/-/previ…"
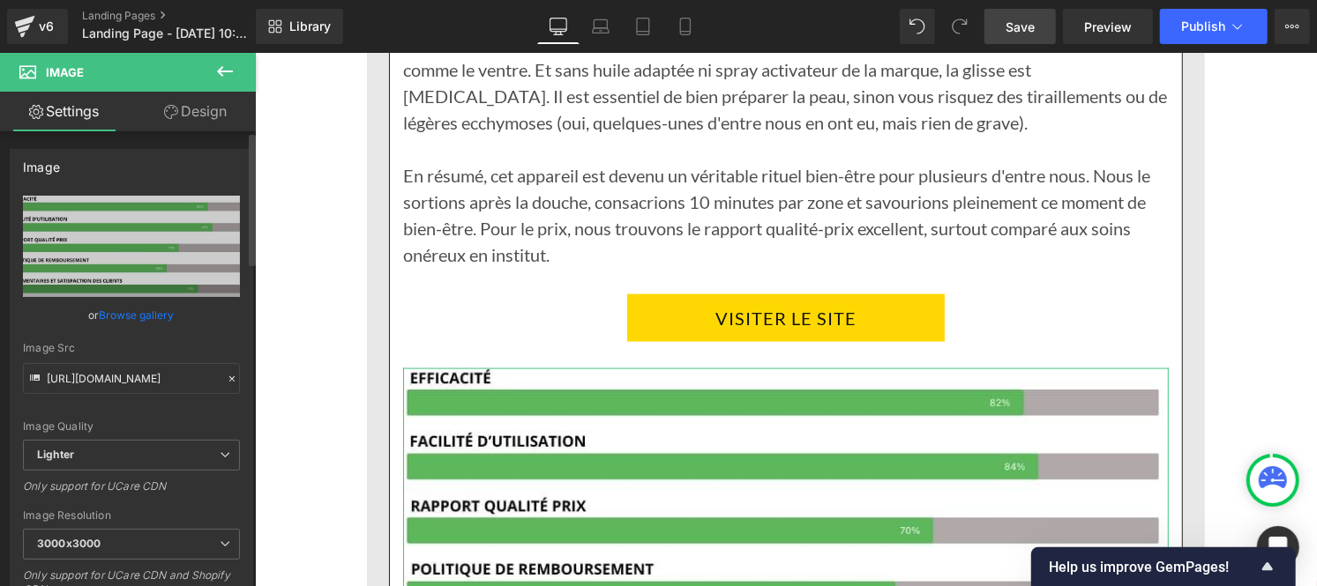
click at [226, 375] on icon at bounding box center [232, 379] width 12 height 12
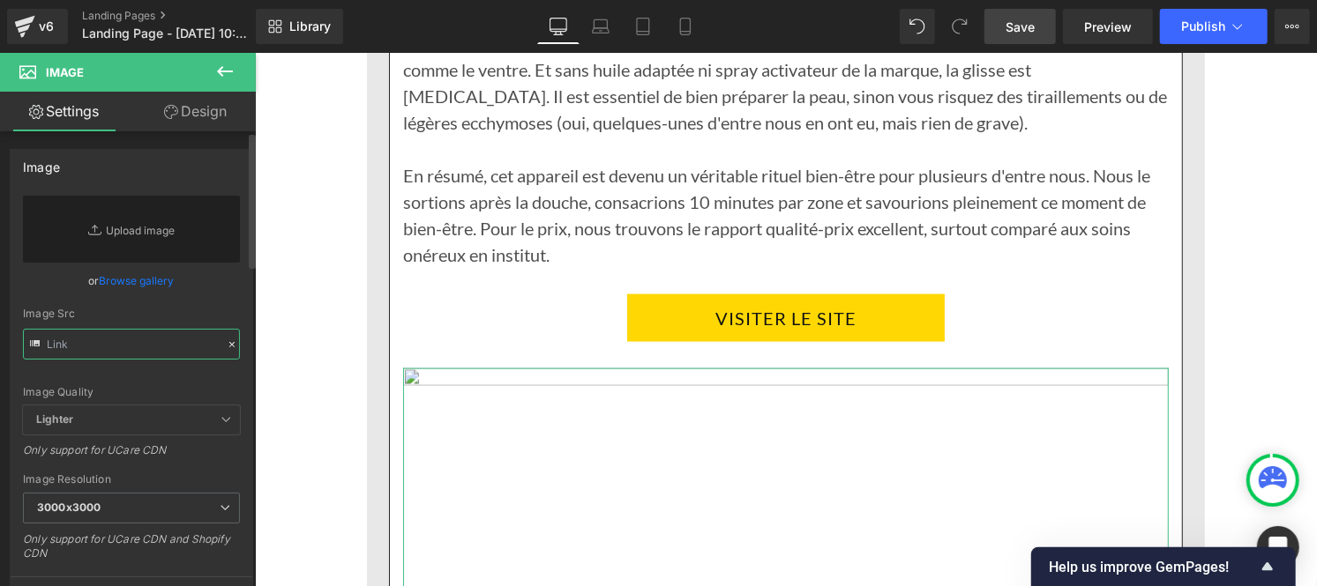
click at [127, 345] on input "text" at bounding box center [131, 344] width 217 height 31
paste input "https://cdn.shopify.com/s/files/1/0956/9294/7843/files/Pourcentage_produit_3.jp…"
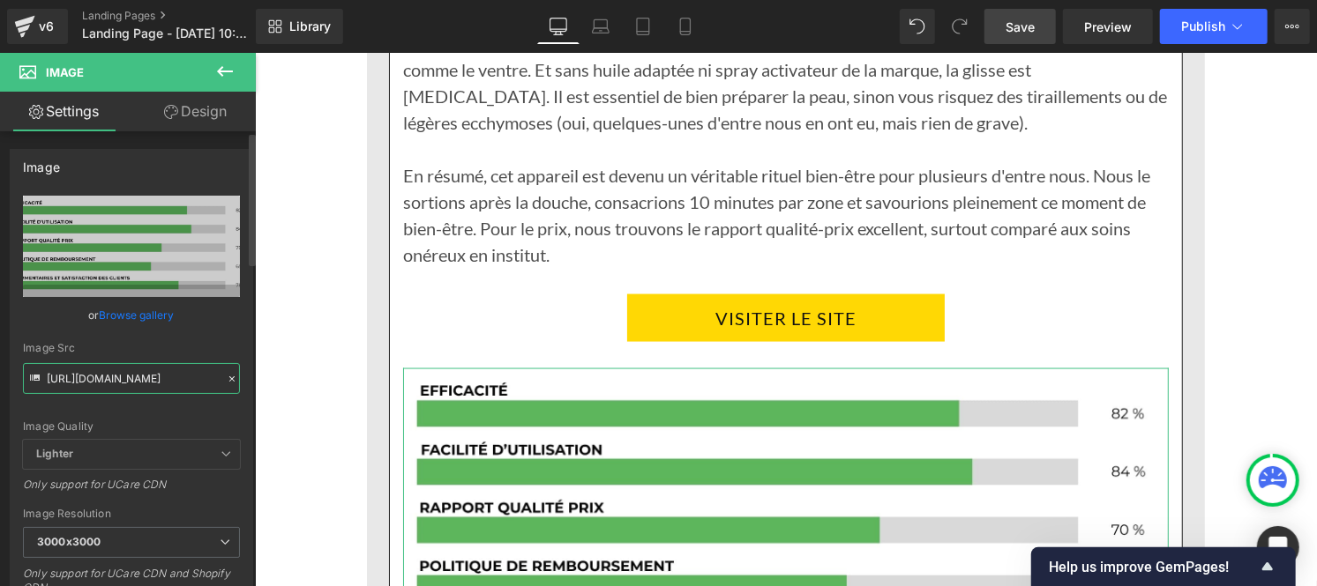
type input "https://cdn.shopify.com/s/files/1/0956/9294/7843/files/Pourcentage_produit_3_30…"
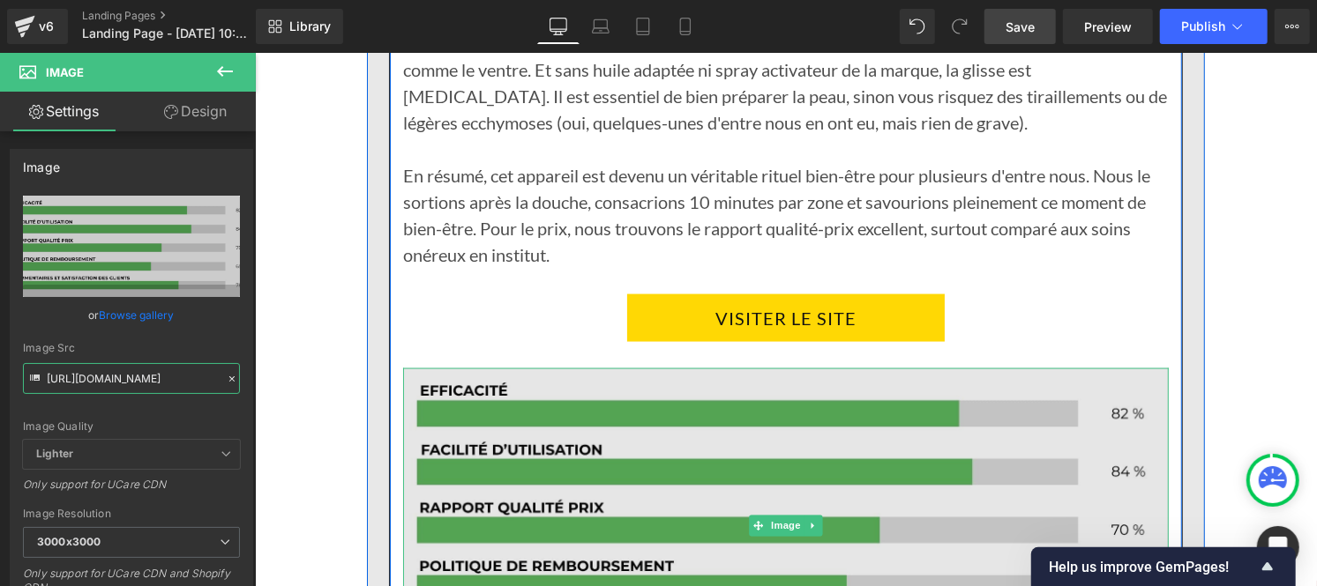
scroll to position [9854, 0]
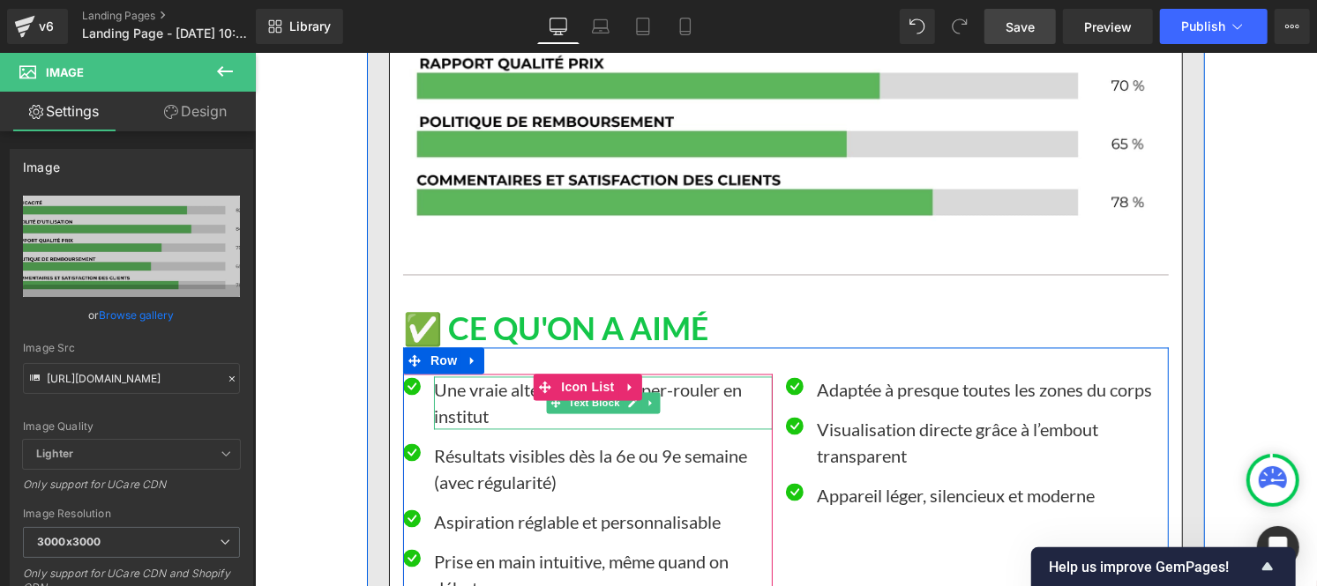
click at [436, 377] on p "Une vraie alternative au palper-rouler en institut" at bounding box center [602, 403] width 339 height 53
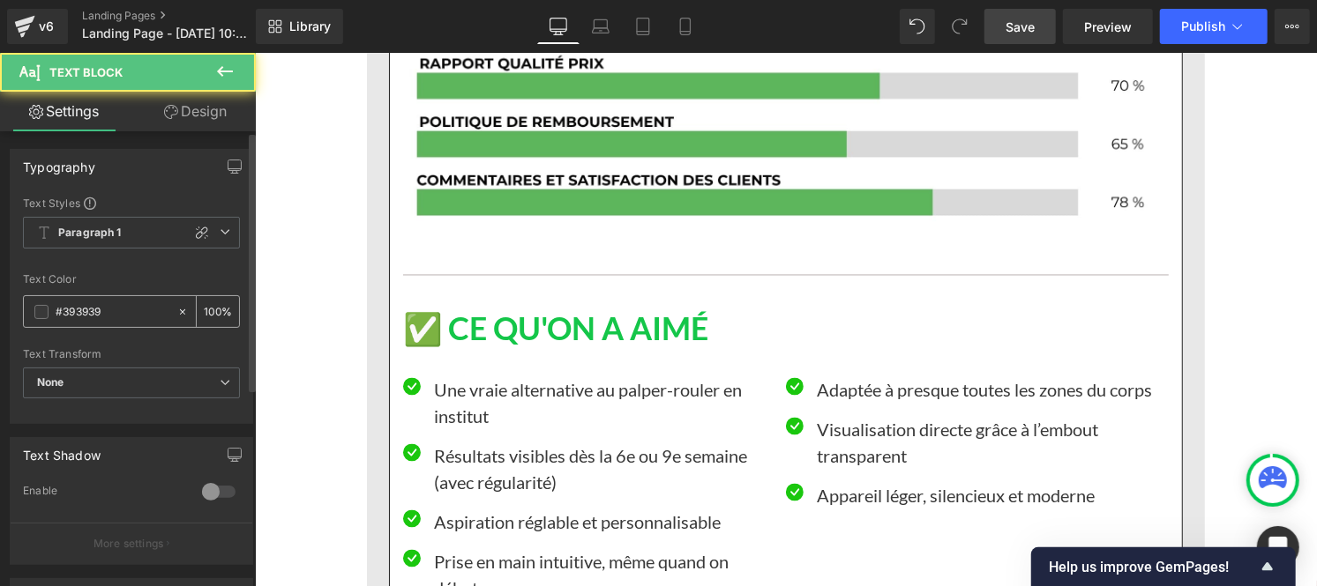
click at [113, 315] on input "#393939" at bounding box center [112, 311] width 113 height 19
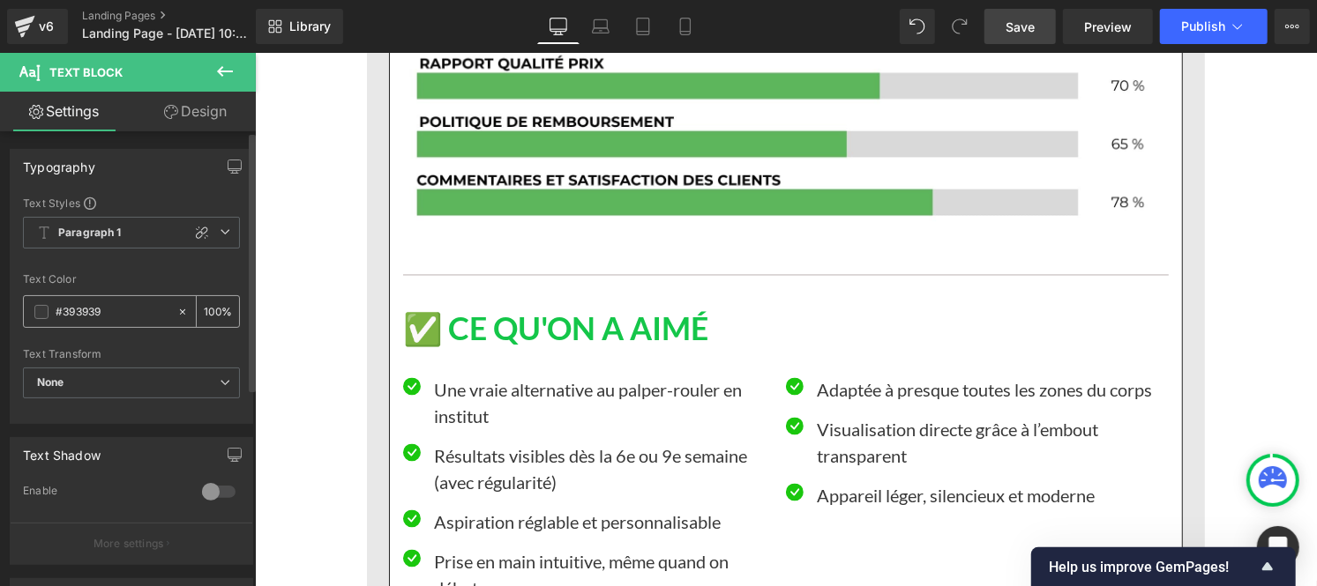
paste input "https://cdn.shopify.com/s/files/1/0956/9294/7843/files/Pourcentage_produit_3.jp…"
type input "https://cdn.shopify.com/s/files/1/0956/9294/7843/files/Pourcentage_produit_3.jp…"
type input "0"
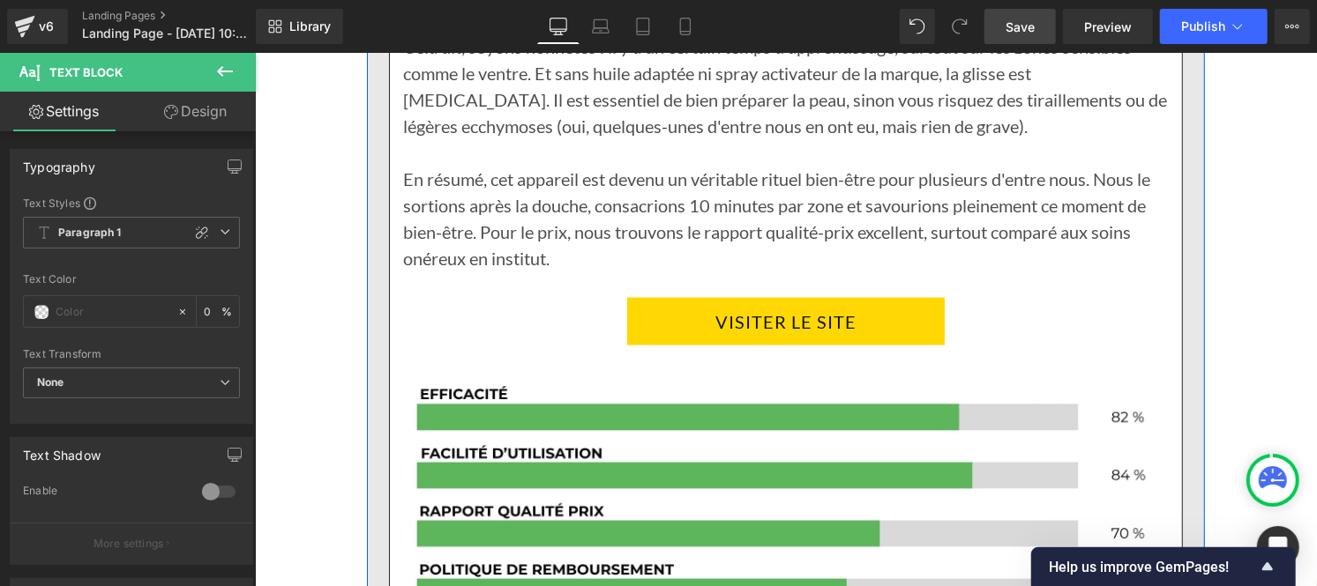
scroll to position [9403, 0]
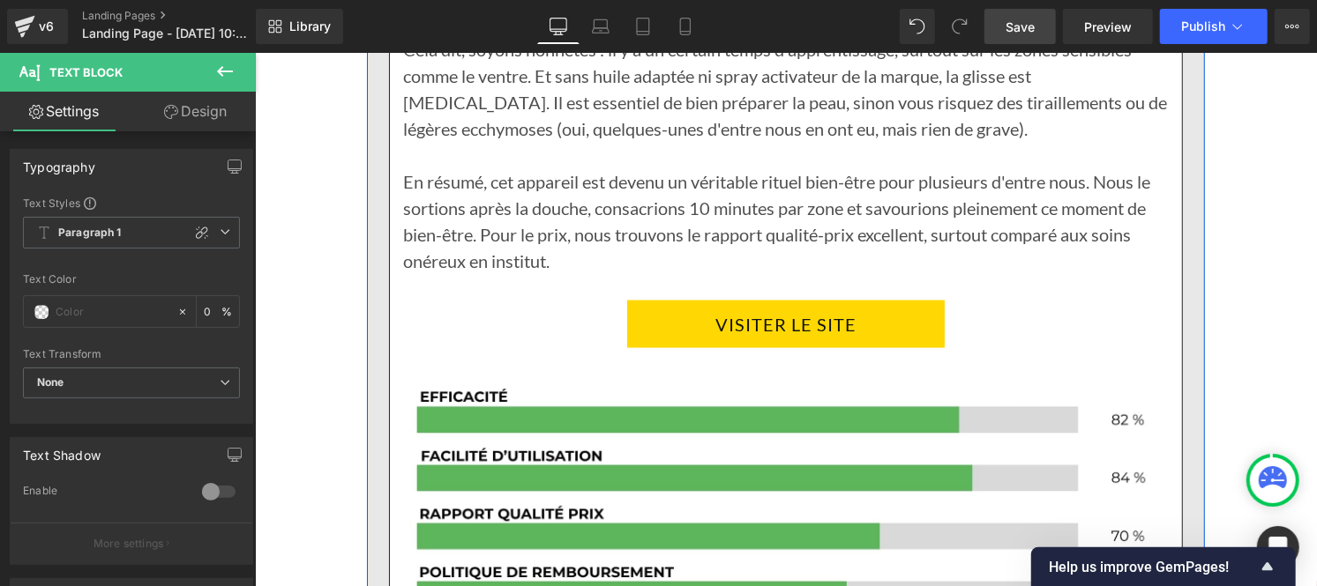
click at [473, 168] on p "En résumé, cet appareil est devenu un véritable rituel bien-être pour plusieurs…" at bounding box center [784, 221] width 765 height 106
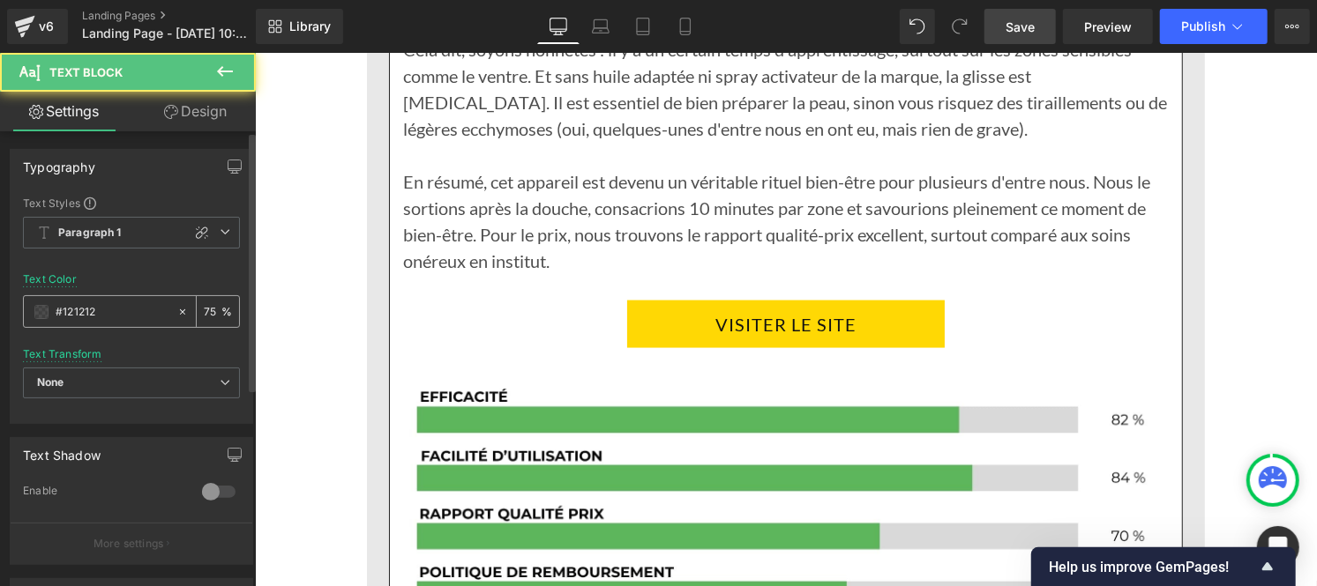
click at [118, 307] on input "#121212" at bounding box center [112, 311] width 113 height 19
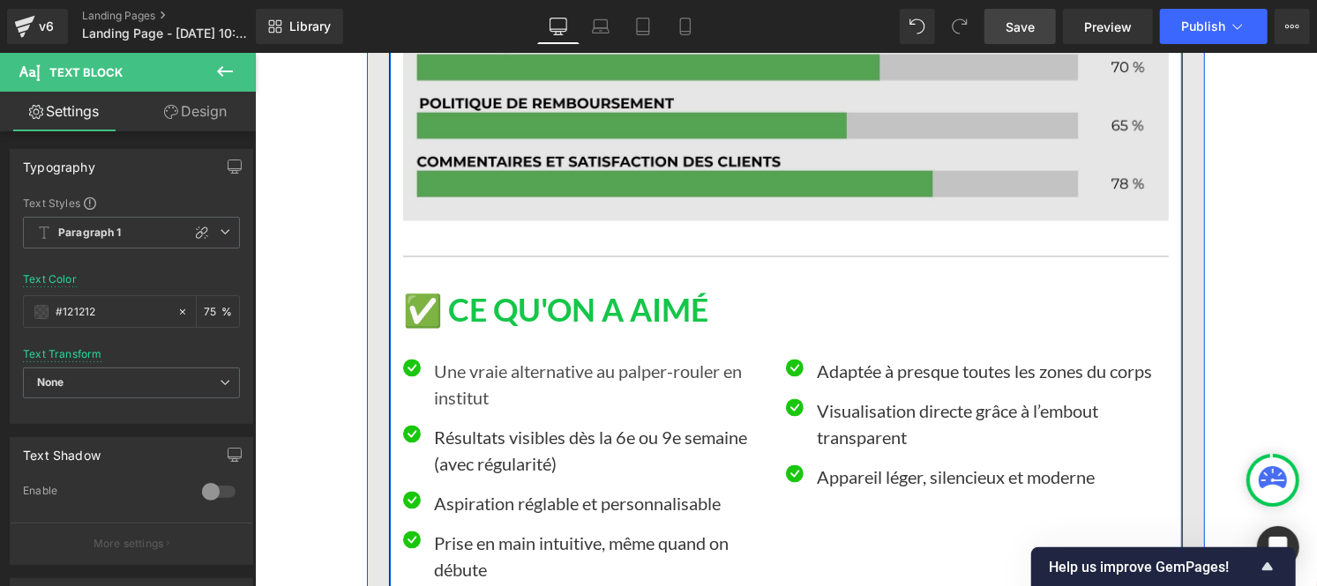
scroll to position [9873, 0]
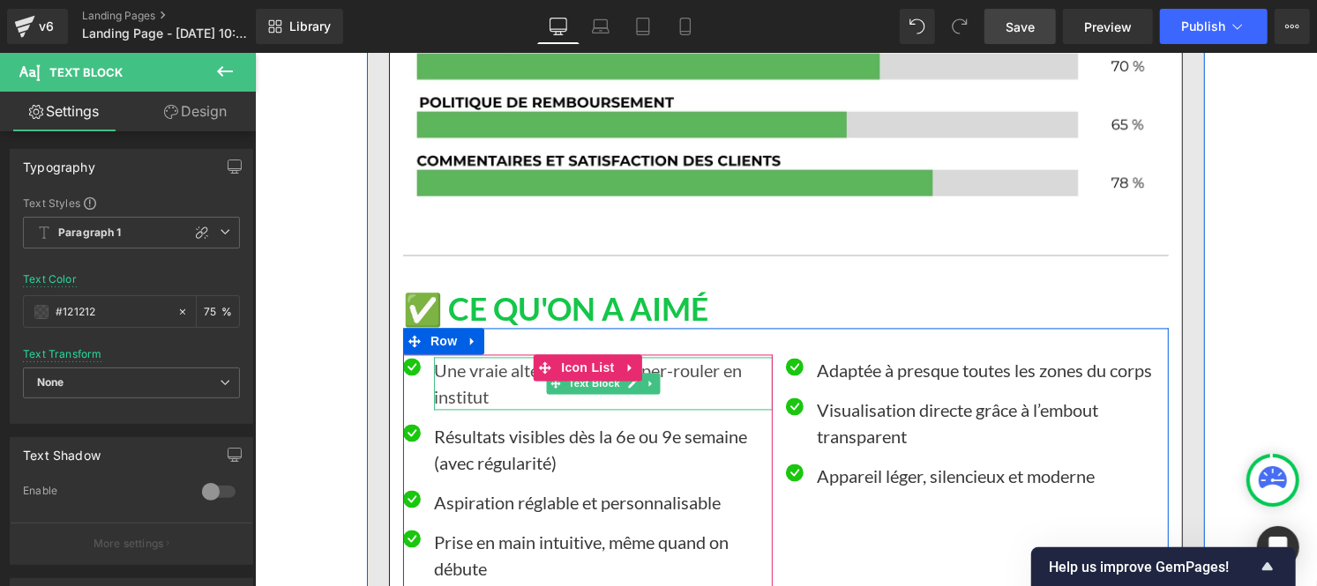
click at [454, 357] on p "Une vraie alternative au palper-rouler en institut" at bounding box center [602, 383] width 339 height 53
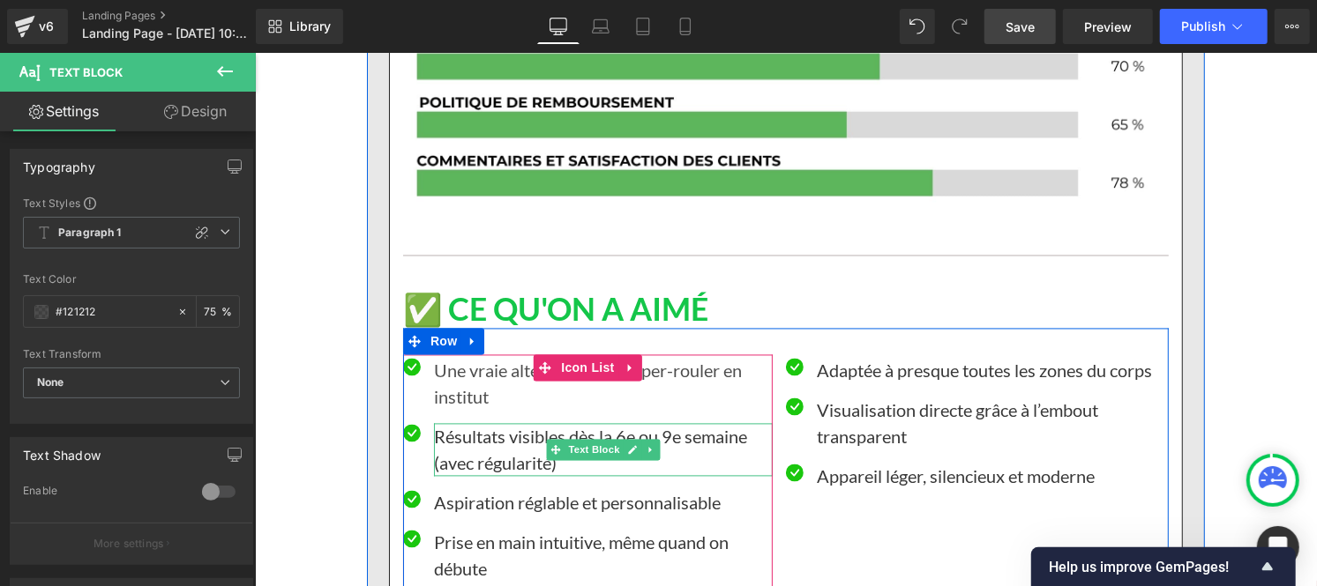
click at [455, 423] on p "Résultats visibles dès la 6e ou 9e semaine (avec régularité)" at bounding box center [602, 449] width 339 height 53
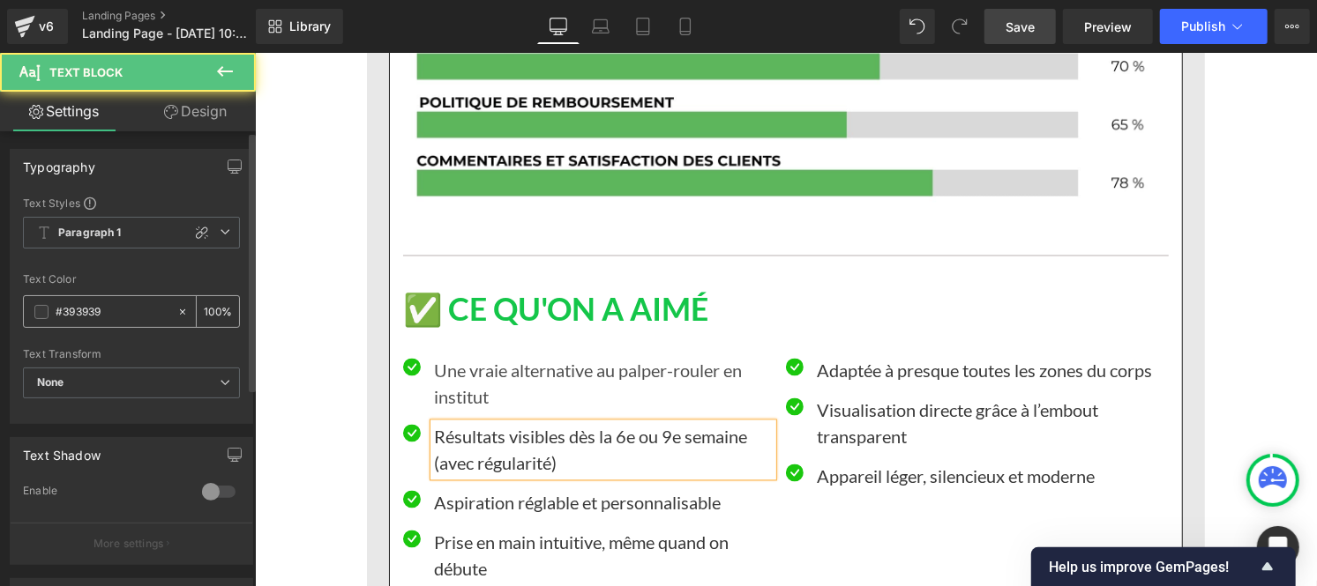
click at [102, 311] on input "#393939" at bounding box center [112, 311] width 113 height 19
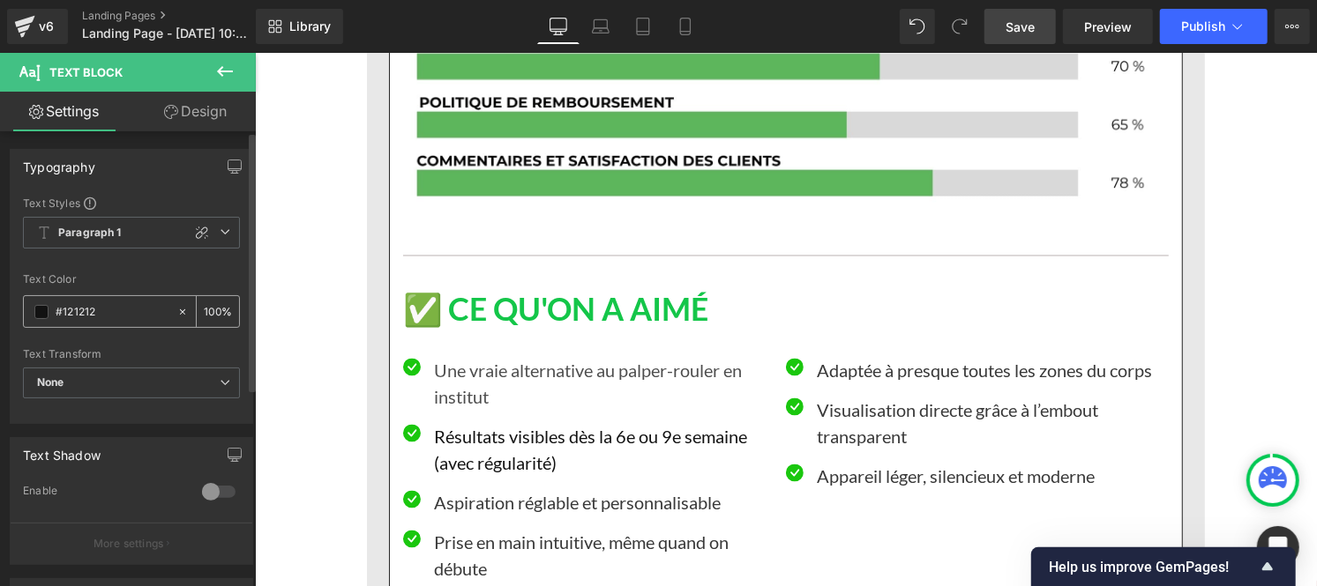
type input "#121212"
click at [213, 307] on input "100" at bounding box center [213, 311] width 18 height 19
type input "1"
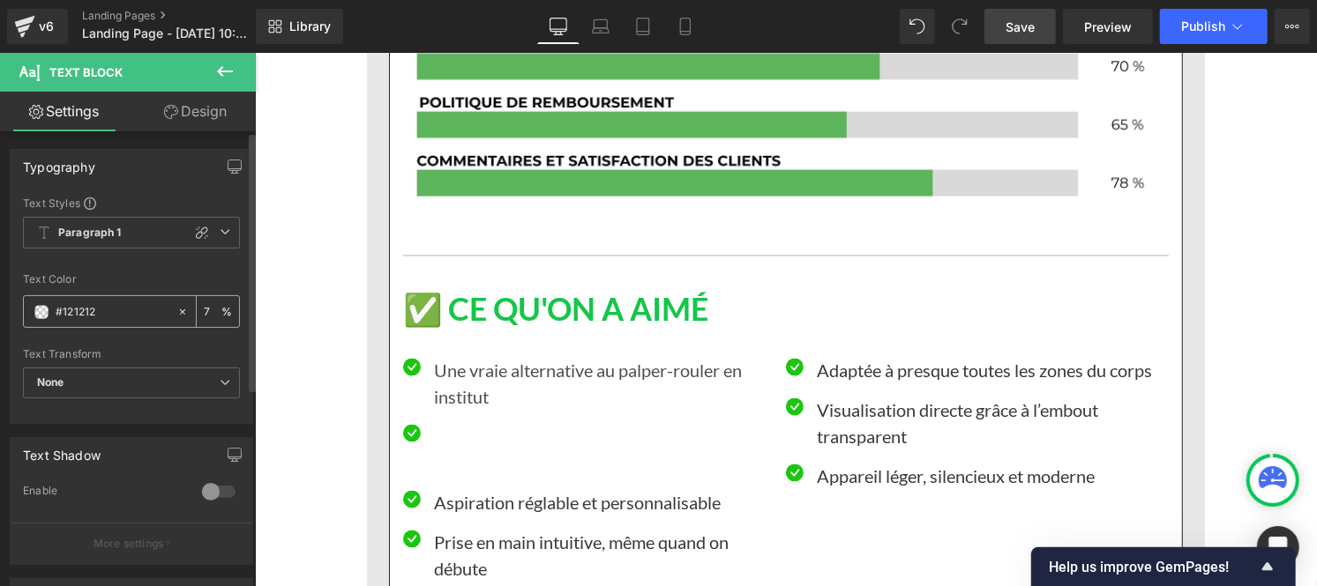
type input "75"
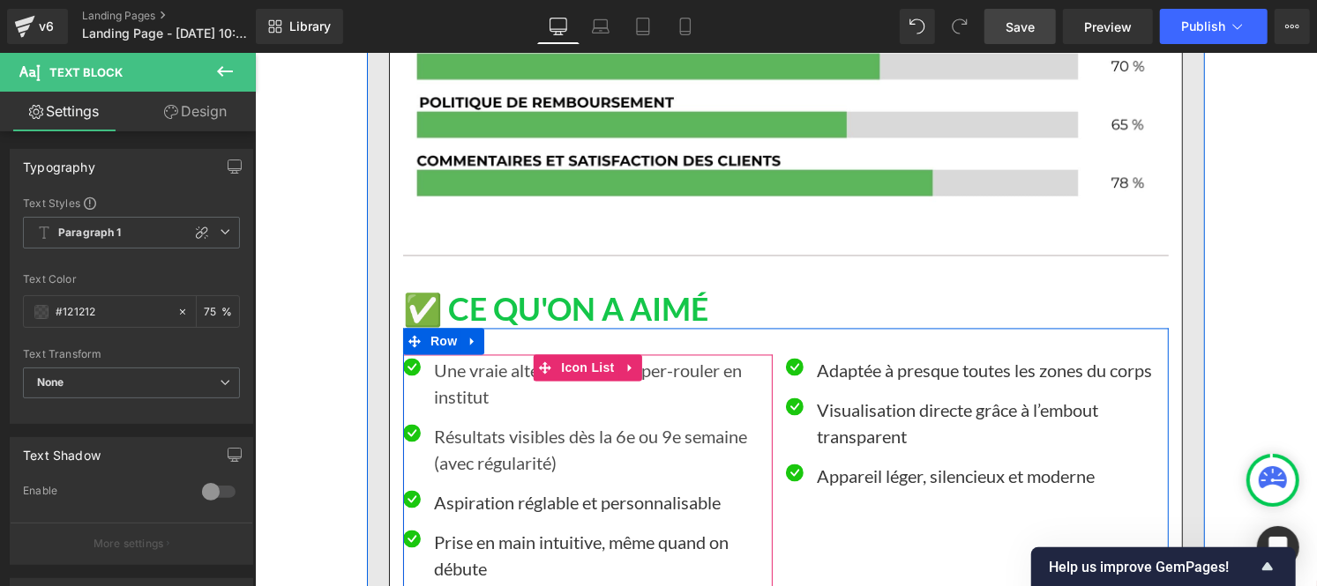
click at [458, 489] on p "Aspiration réglable et personnalisable" at bounding box center [602, 502] width 339 height 26
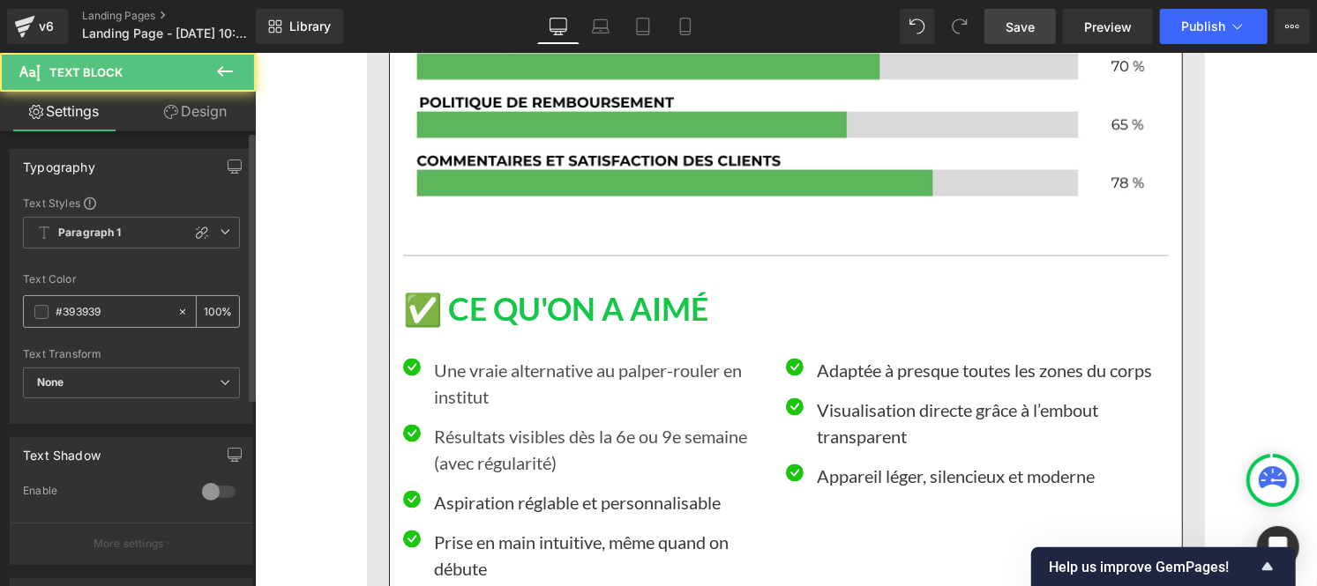
click at [94, 310] on input "#393939" at bounding box center [112, 311] width 113 height 19
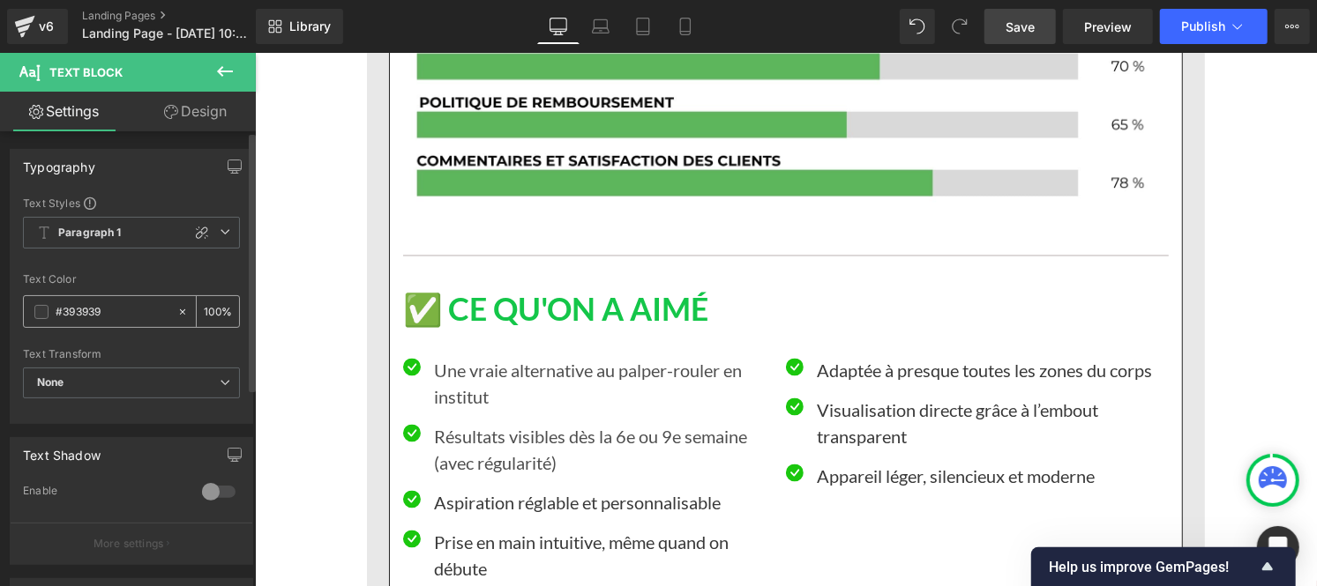
paste input "121212"
type input "#121212"
click at [209, 307] on input "100" at bounding box center [213, 311] width 18 height 19
type input "0"
type input "75"
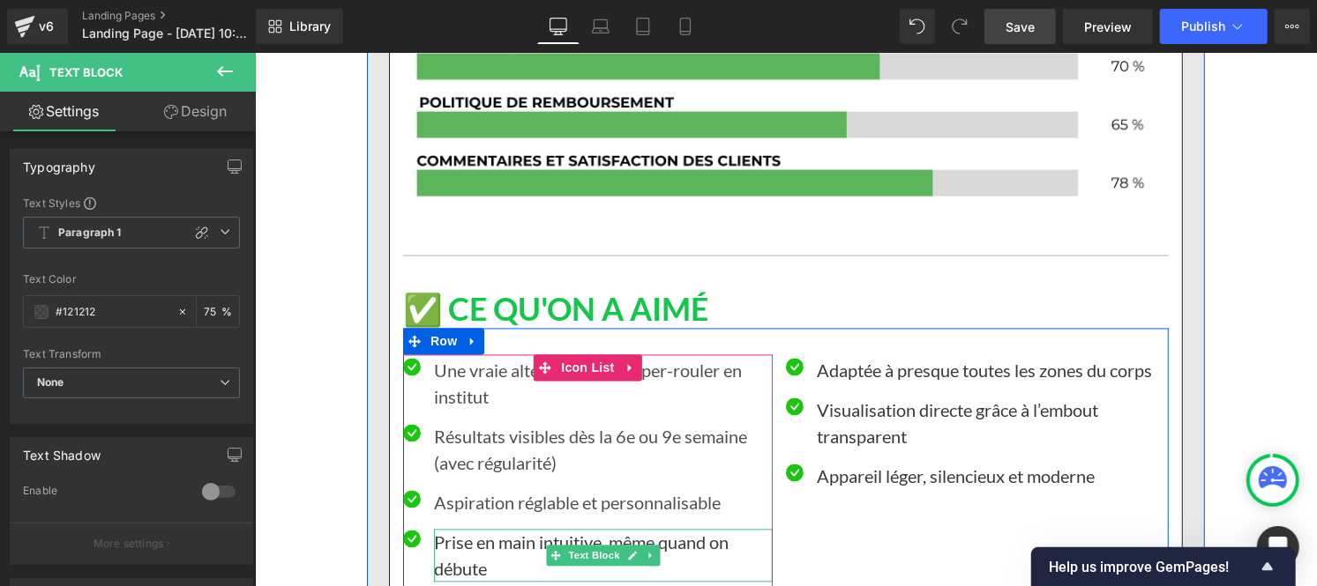
click at [477, 529] on p "Prise en main intuitive, même quand on débute" at bounding box center [602, 555] width 339 height 53
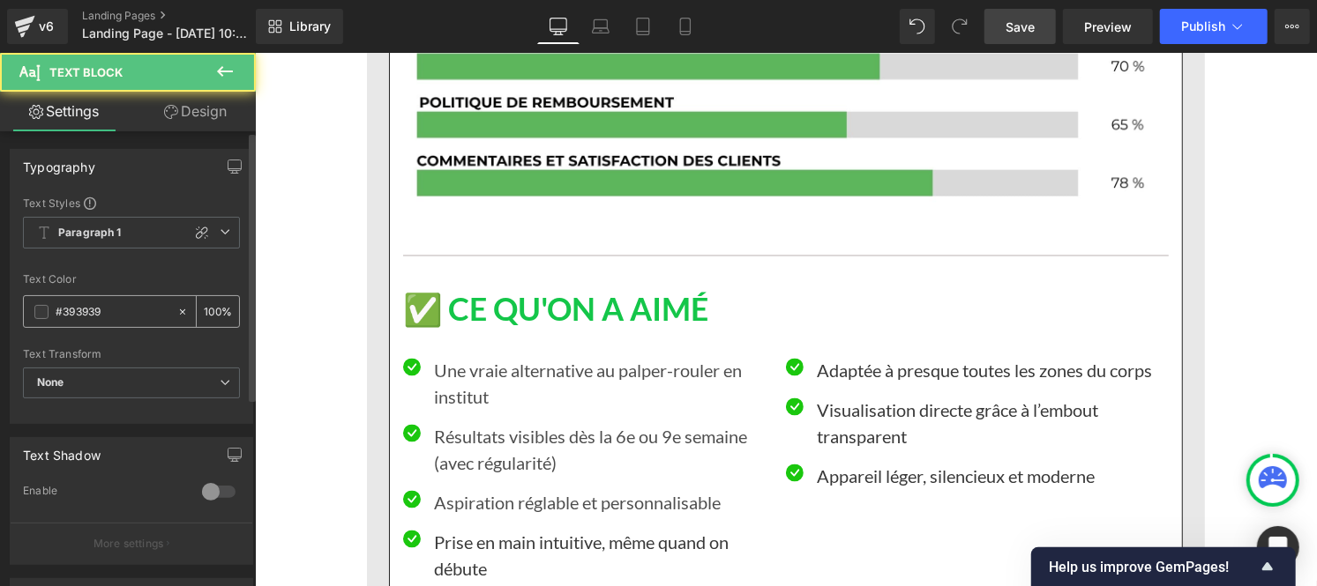
click at [127, 311] on input "#393939" at bounding box center [112, 311] width 113 height 19
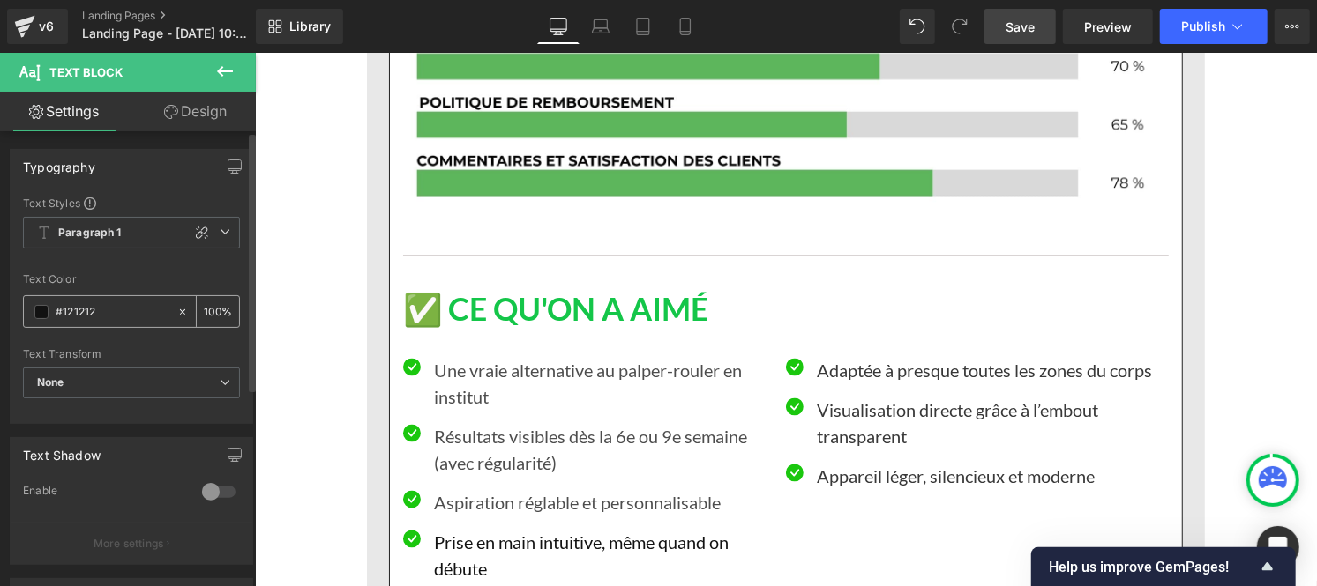
type input "#121212"
click at [213, 310] on input "100" at bounding box center [213, 311] width 18 height 19
type input "1"
type input "75"
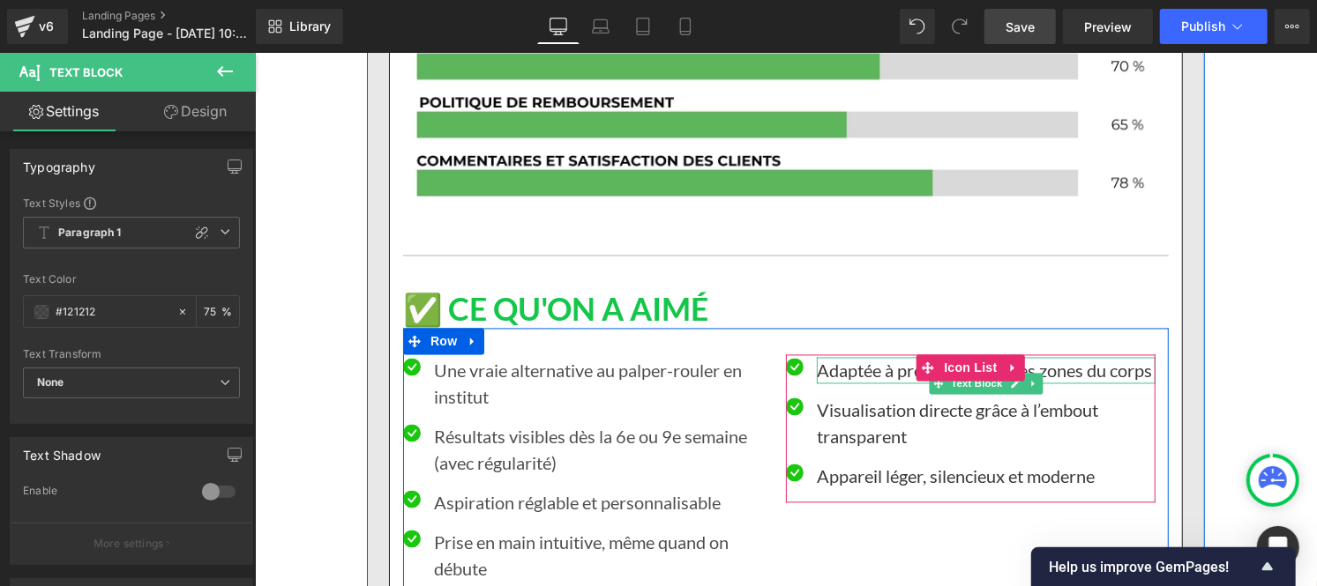
click at [829, 357] on p "Adaptée à presque toutes les zones du corps" at bounding box center [985, 370] width 339 height 26
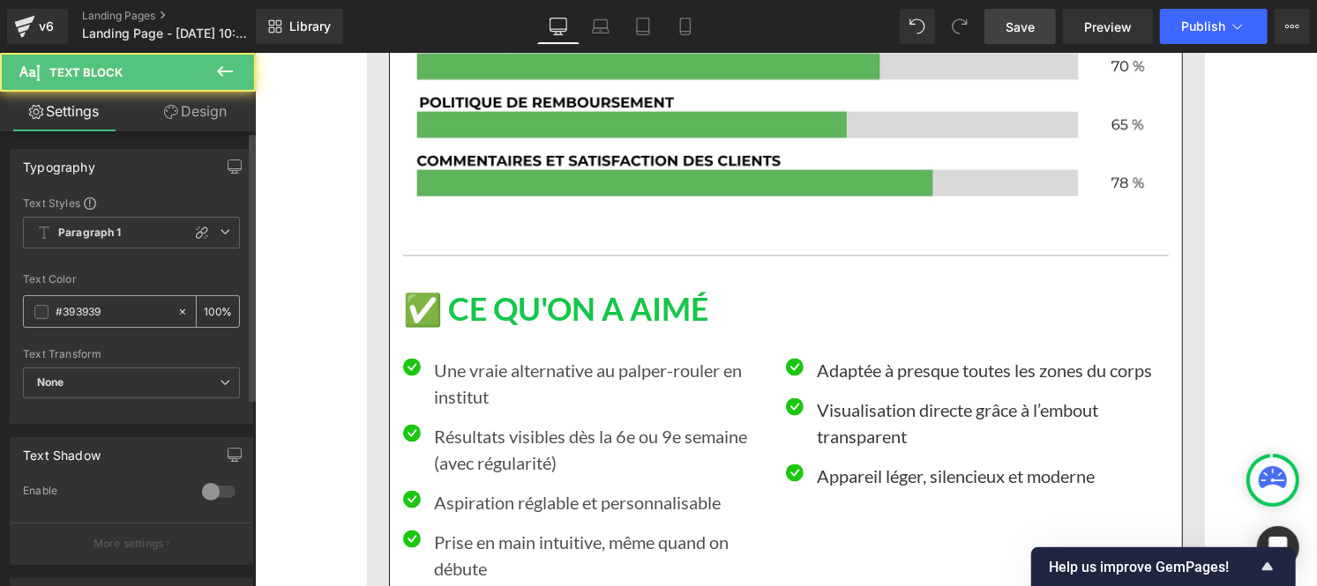
click at [116, 321] on input "#393939" at bounding box center [112, 311] width 113 height 19
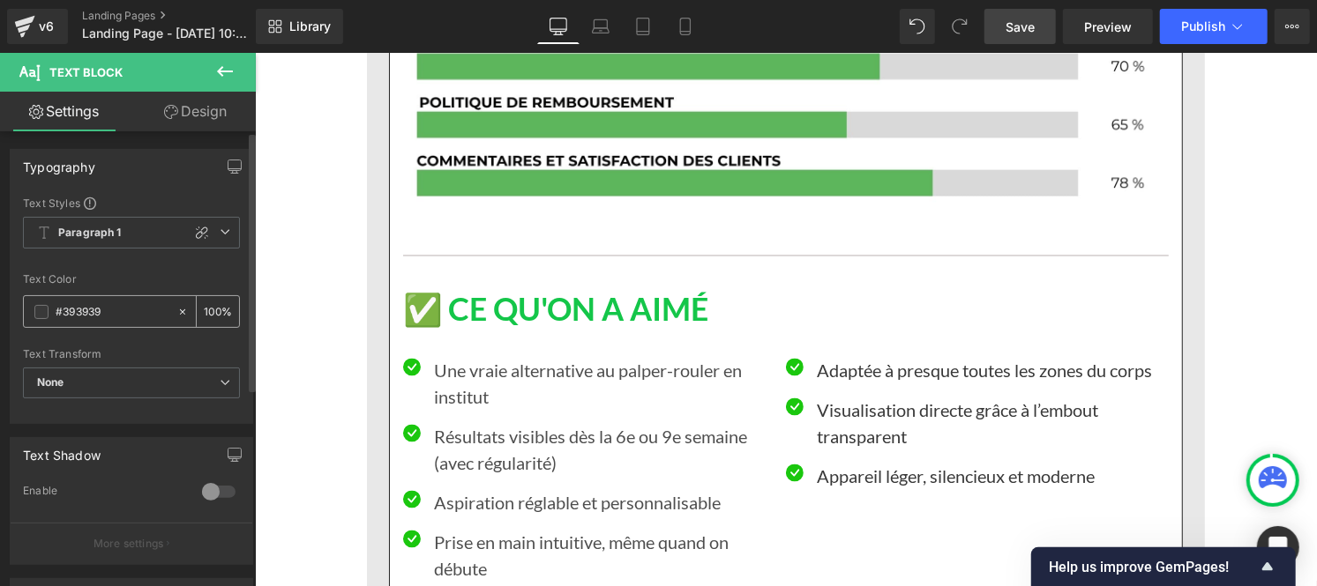
paste input "121212"
type input "#121212"
click at [212, 307] on input "100" at bounding box center [213, 311] width 18 height 19
type input "1"
type input "75"
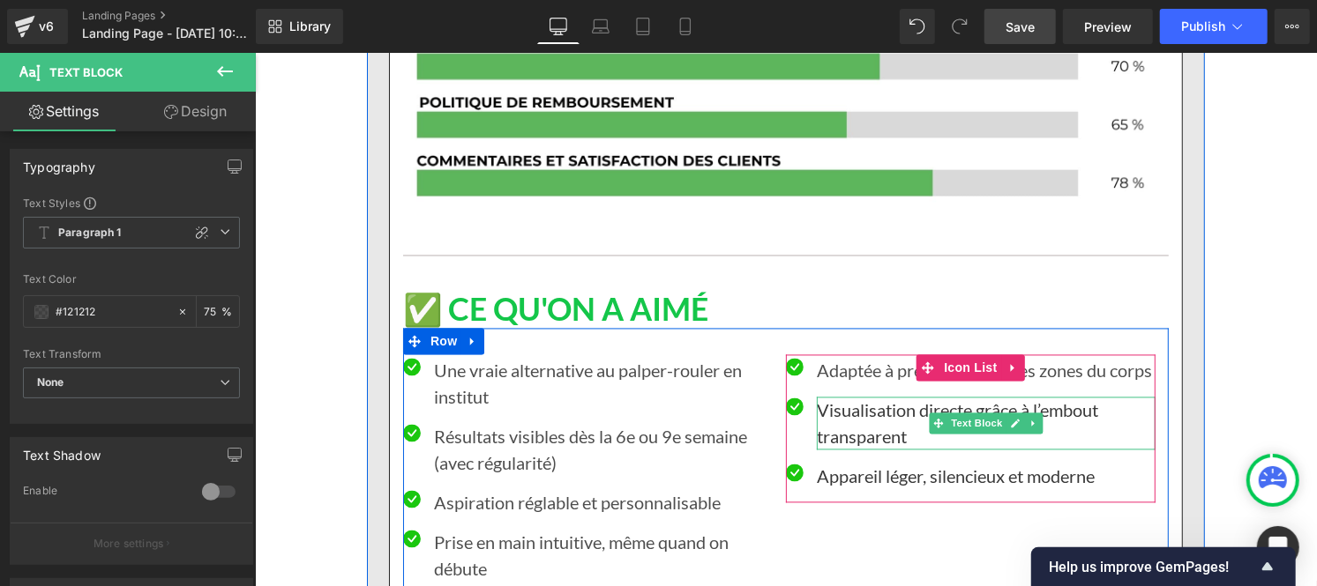
click at [856, 397] on p "Visualisation directe grâce à l’embout transparent" at bounding box center [985, 423] width 339 height 53
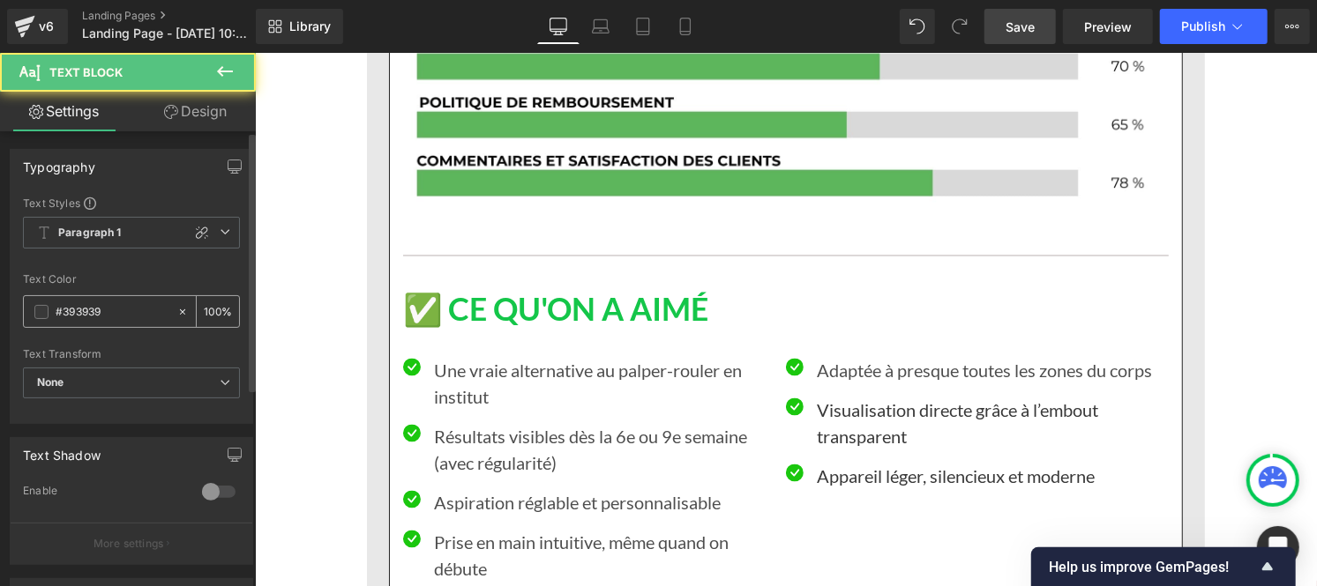
click at [118, 317] on input "#393939" at bounding box center [112, 311] width 113 height 19
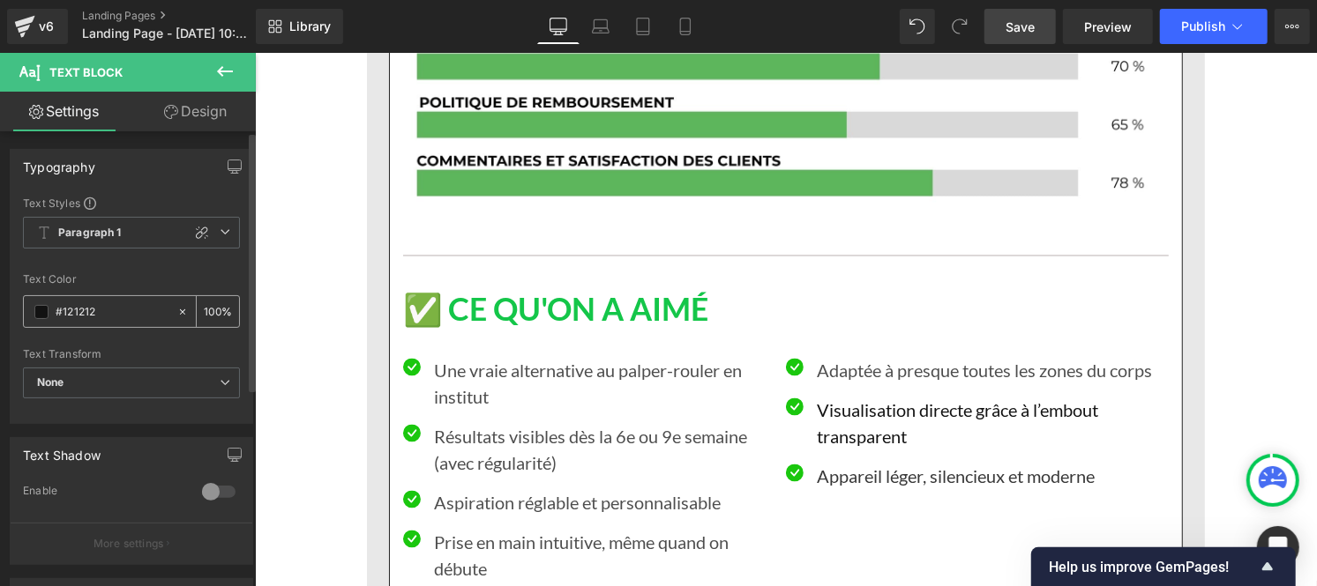
type input "#121212"
click at [213, 309] on input "100" at bounding box center [213, 311] width 18 height 19
type input "1"
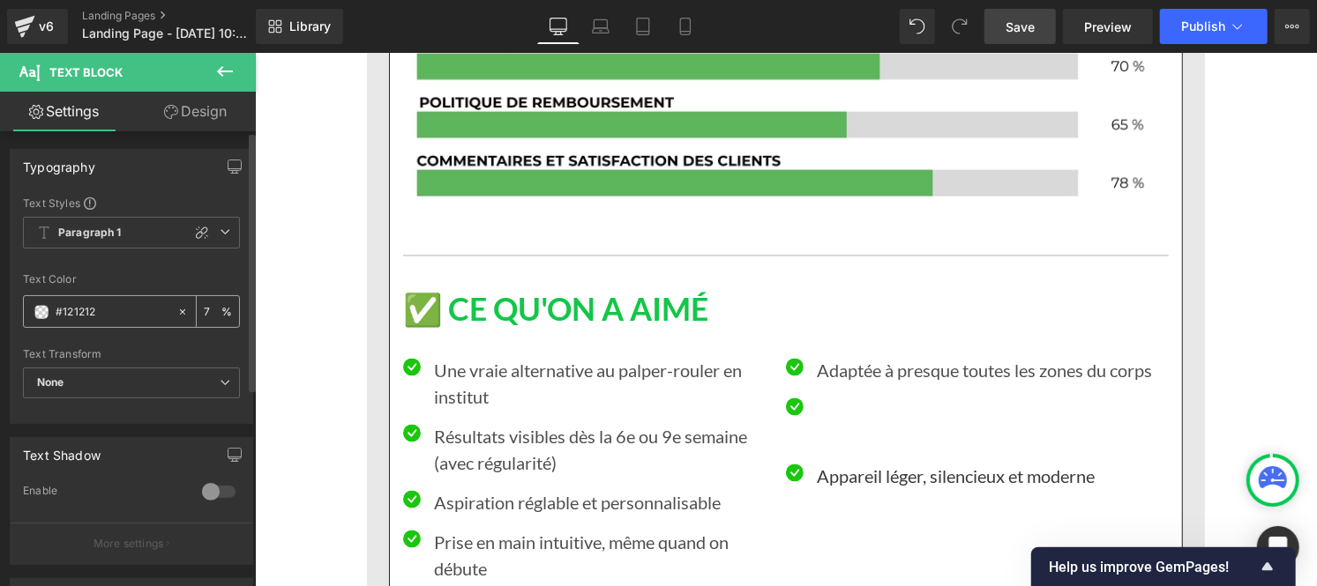
type input "75"
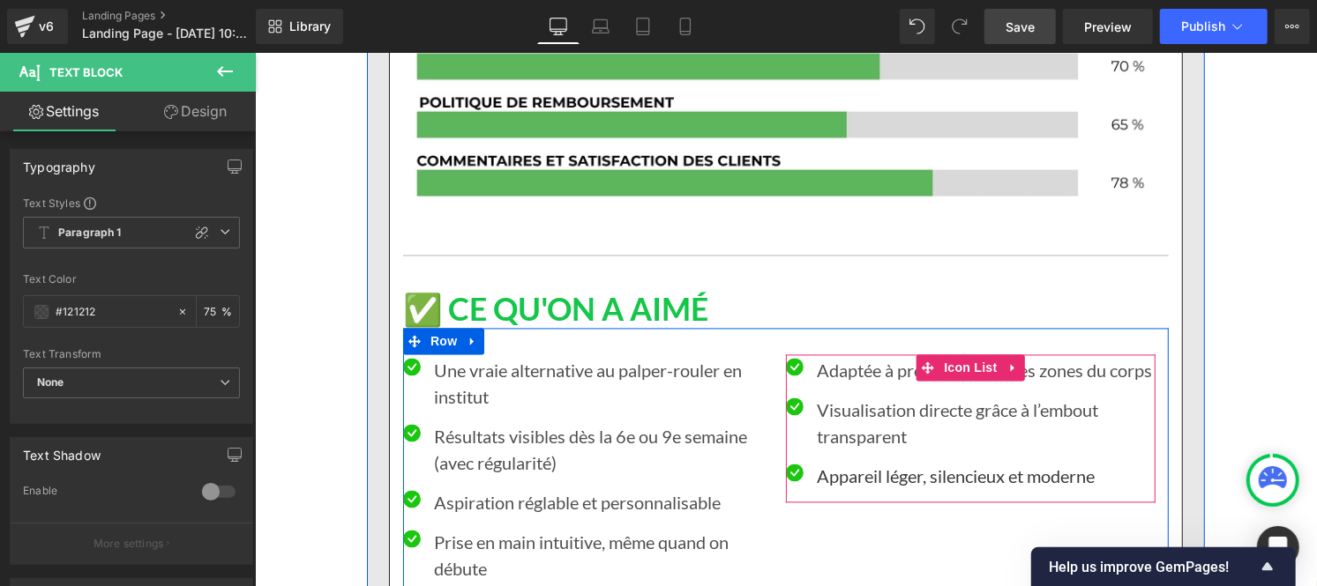
click at [840, 417] on ul "Icon Adaptée à presque toutes les zones du corps Text Block Icon Visualisation …" at bounding box center [969, 429] width 369 height 145
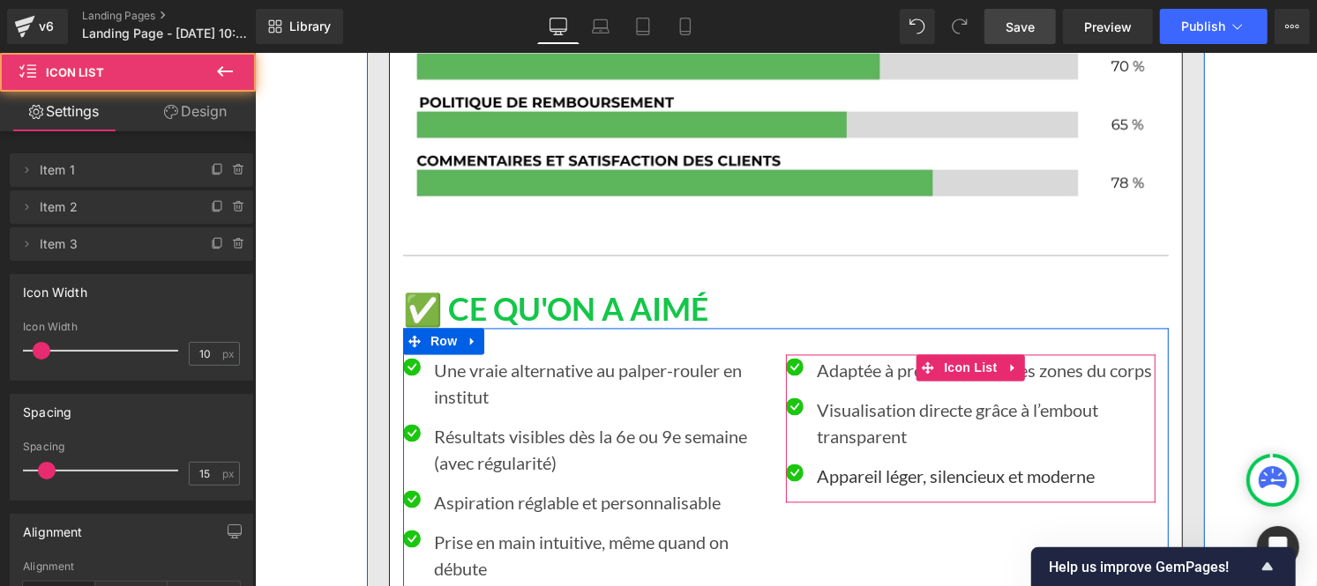
click at [832, 463] on p "Appareil léger, silencieux et moderne" at bounding box center [985, 476] width 339 height 26
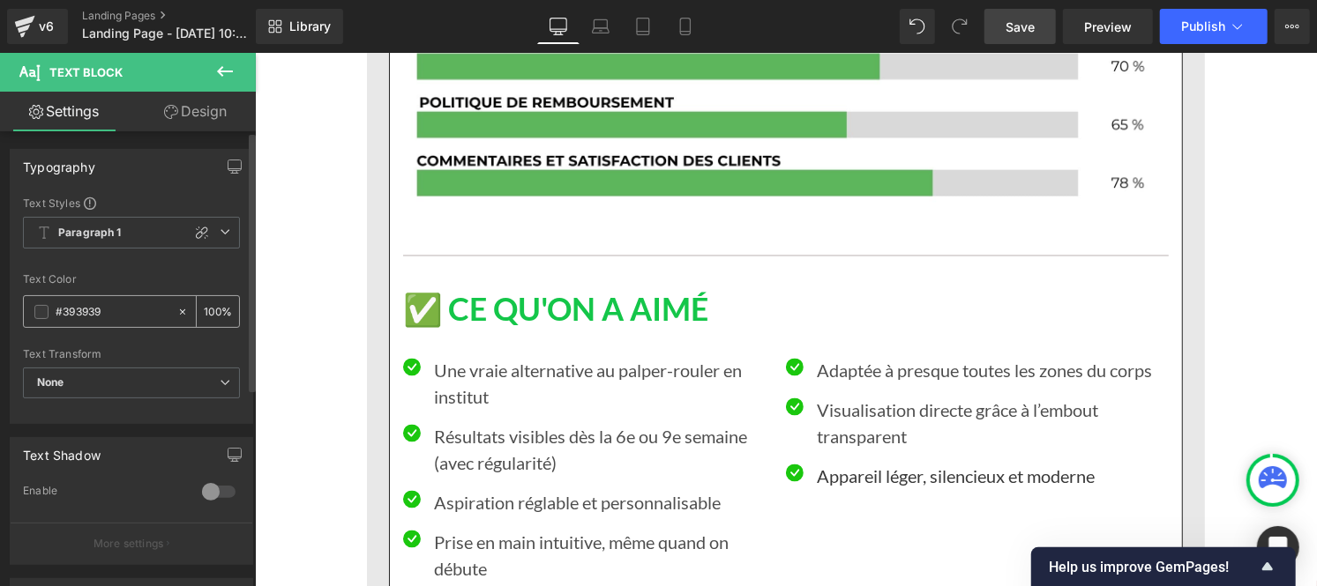
click at [106, 322] on div "#393939" at bounding box center [100, 311] width 153 height 31
click at [106, 311] on input "#393939" at bounding box center [112, 311] width 113 height 19
paste input "121212"
type input "#121212"
click at [210, 314] on input "100" at bounding box center [213, 311] width 18 height 19
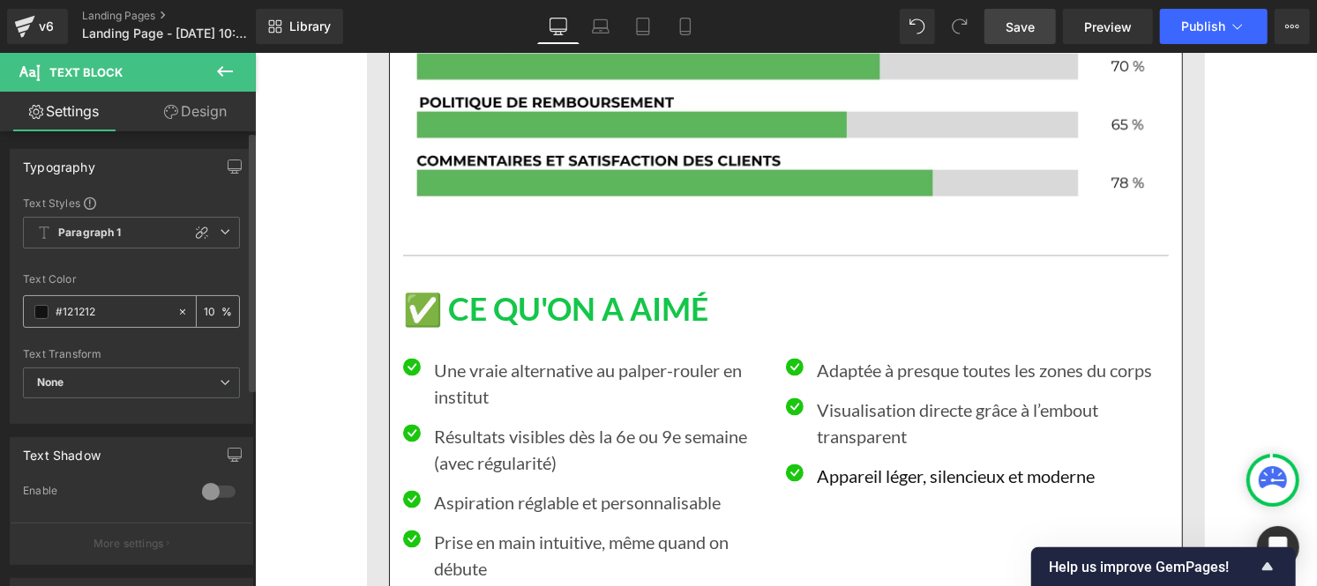
type input "0"
type input "75"
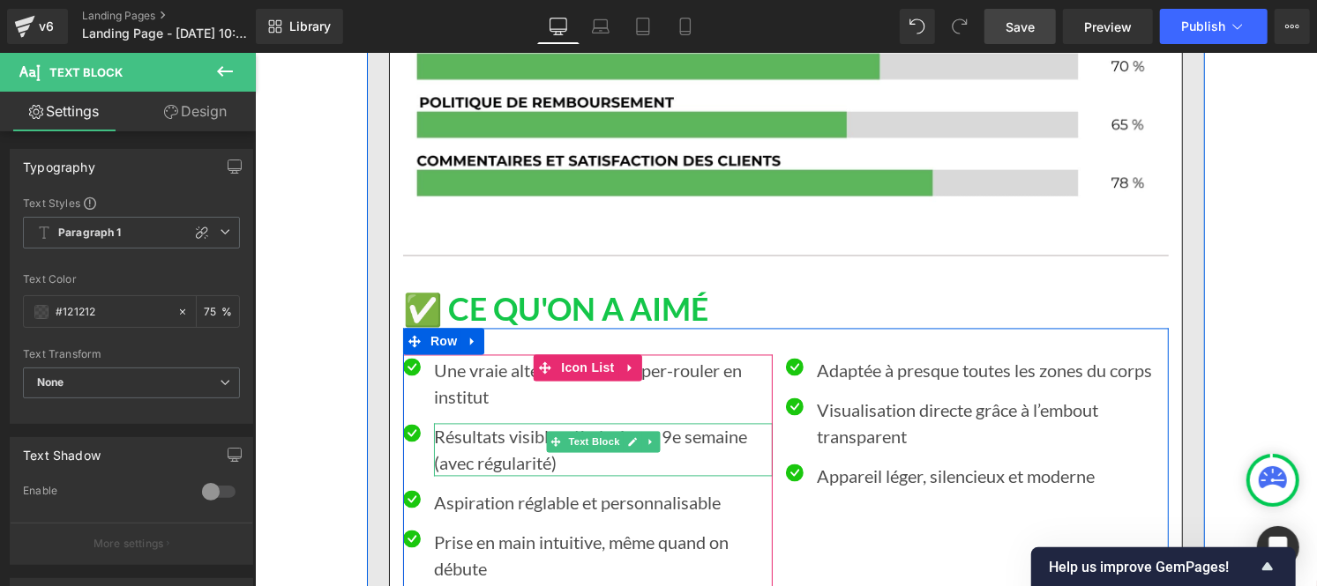
scroll to position [10174, 0]
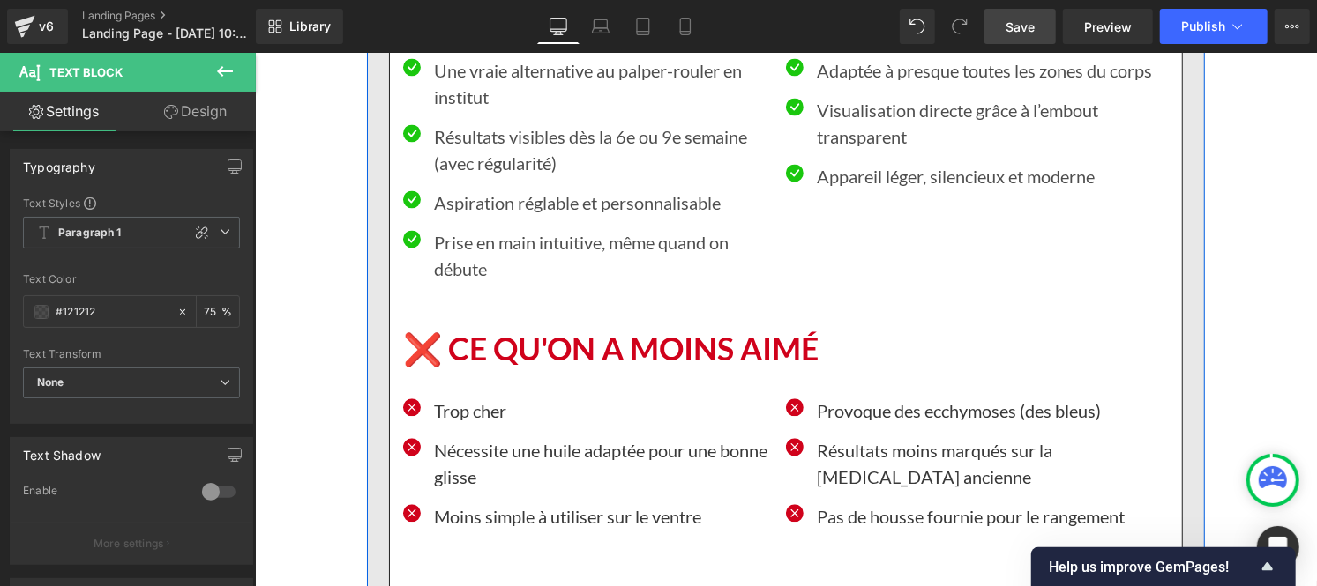
click at [470, 397] on p "Trop cher" at bounding box center [602, 410] width 339 height 26
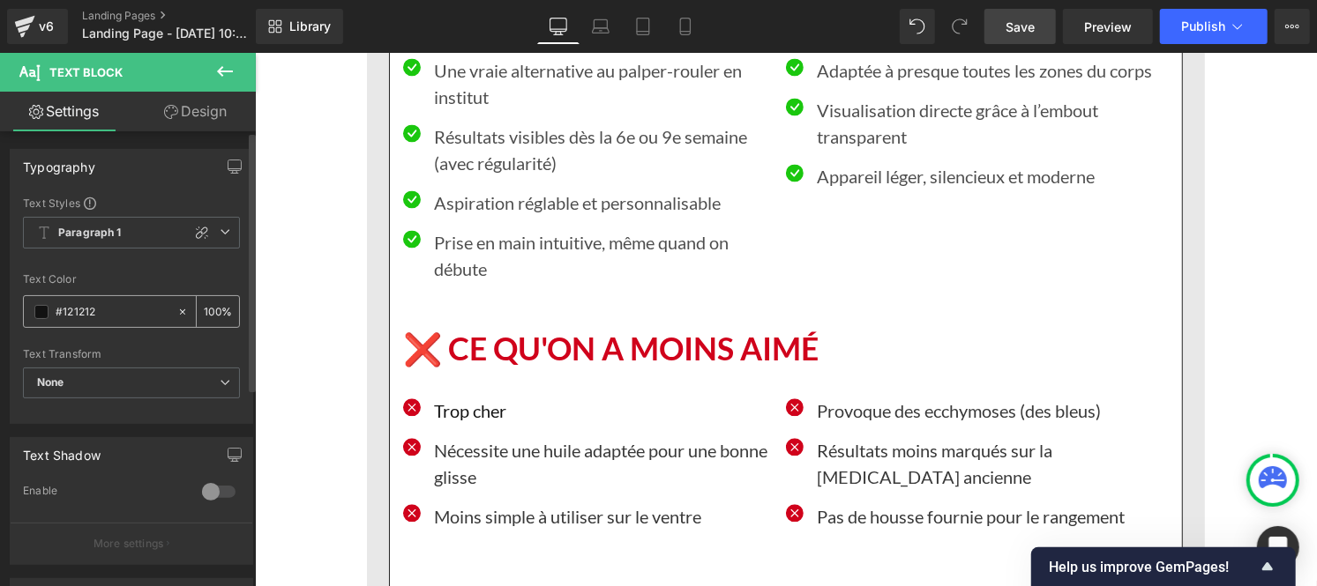
type input "#121212"
click at [213, 307] on div "100 %" at bounding box center [218, 311] width 42 height 31
click at [213, 304] on input "100" at bounding box center [213, 311] width 18 height 19
type input "1"
type input "75"
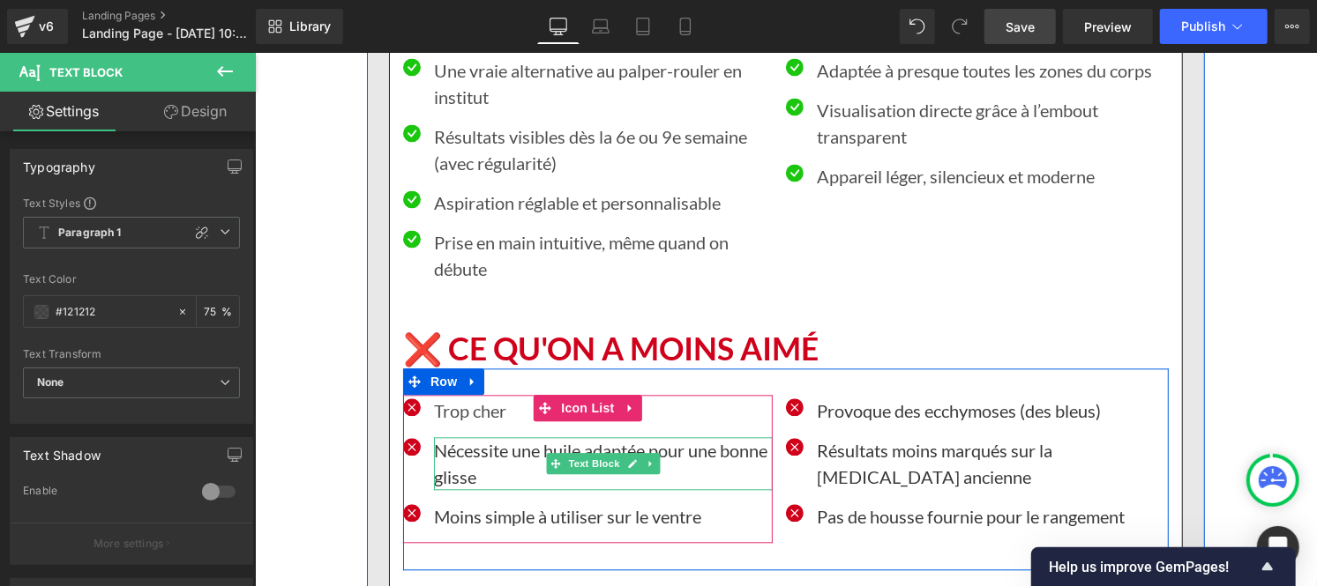
click at [467, 436] on p "Nécessite une huile adaptée pour une bonne glisse" at bounding box center [602, 462] width 339 height 53
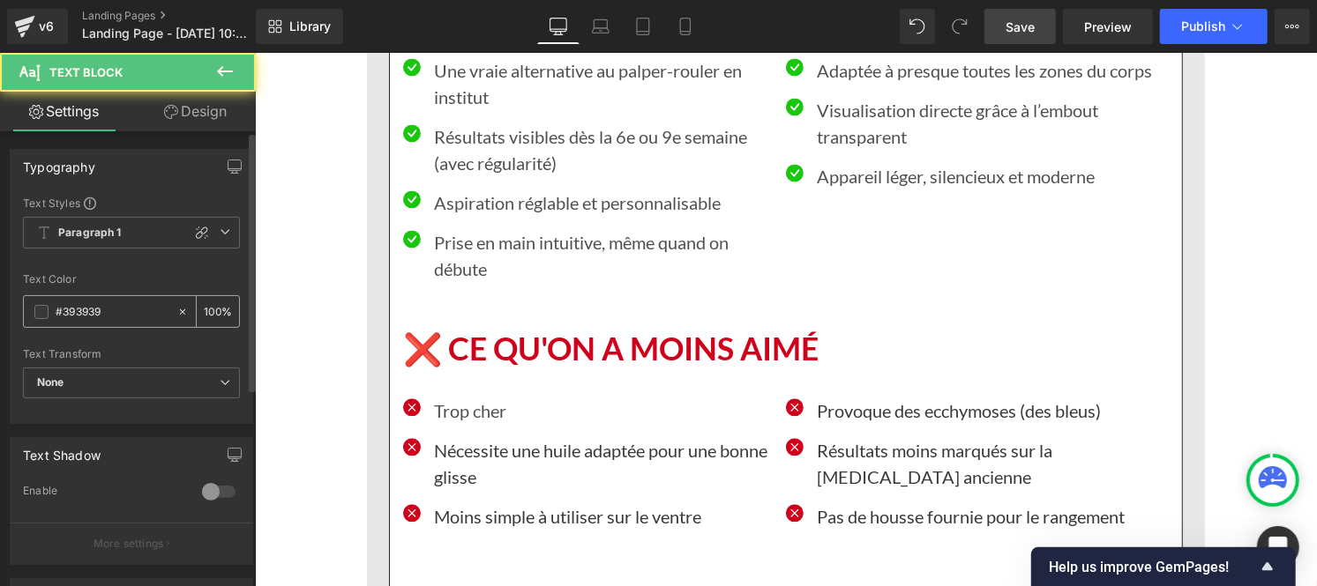
click at [101, 304] on input "#393939" at bounding box center [112, 311] width 113 height 19
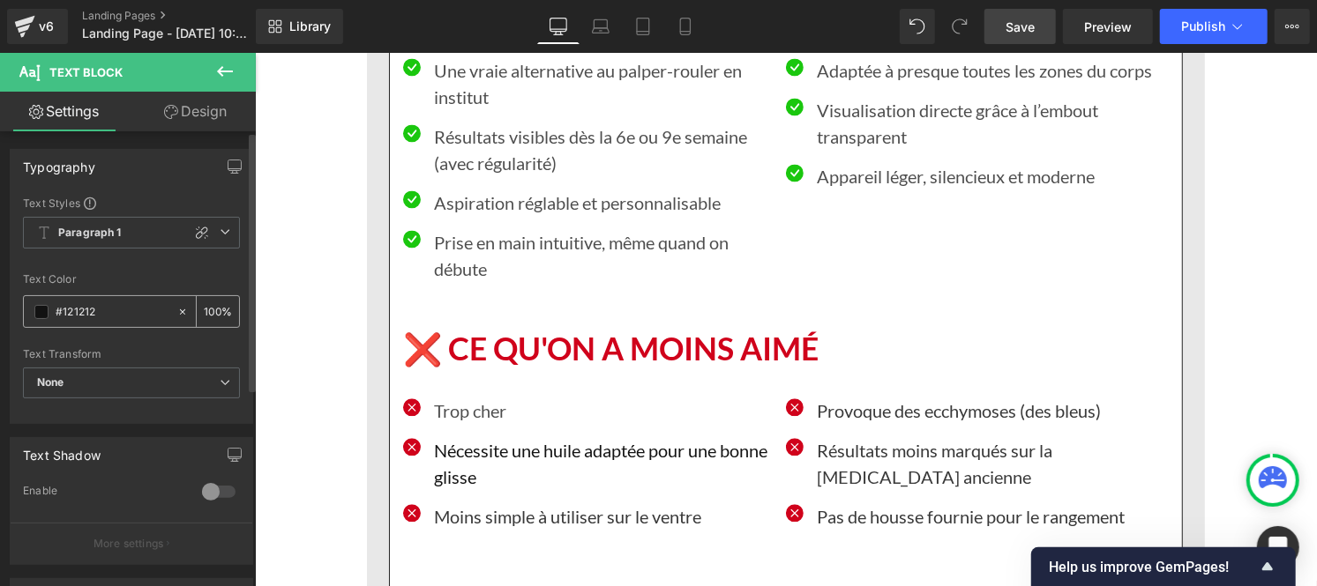
type input "#121212"
click at [210, 307] on input "100" at bounding box center [213, 311] width 18 height 19
type input "0"
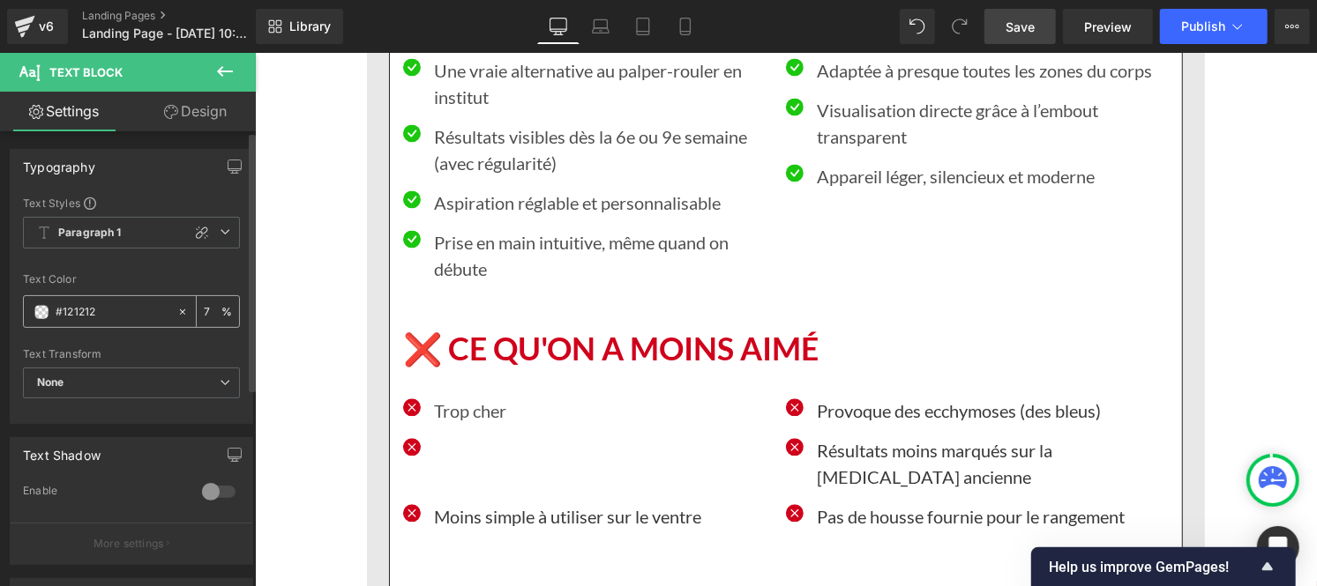
type input "75"
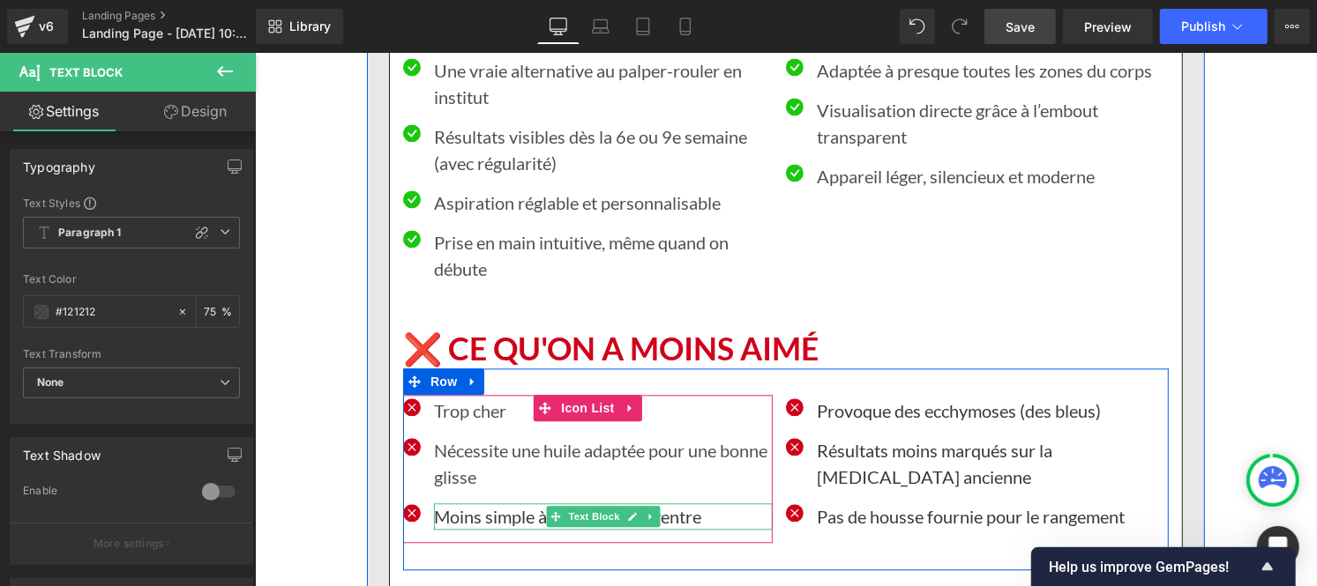
click at [481, 503] on p "Moins simple à utiliser sur le ventre" at bounding box center [602, 516] width 339 height 26
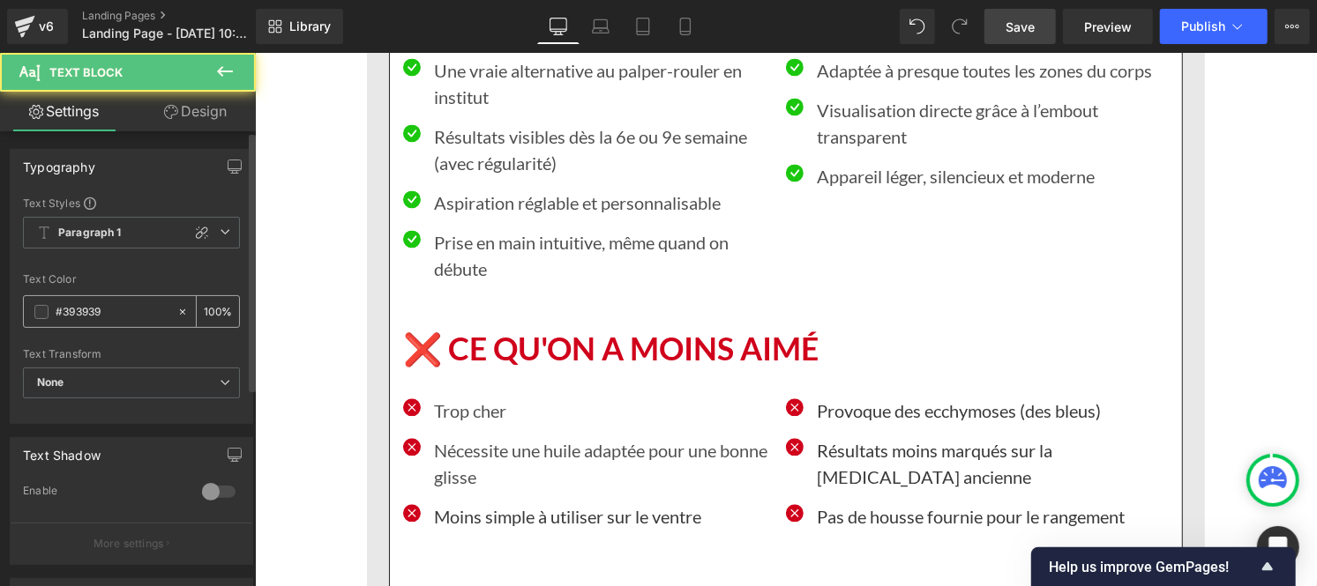
click at [128, 305] on input "#393939" at bounding box center [112, 311] width 113 height 19
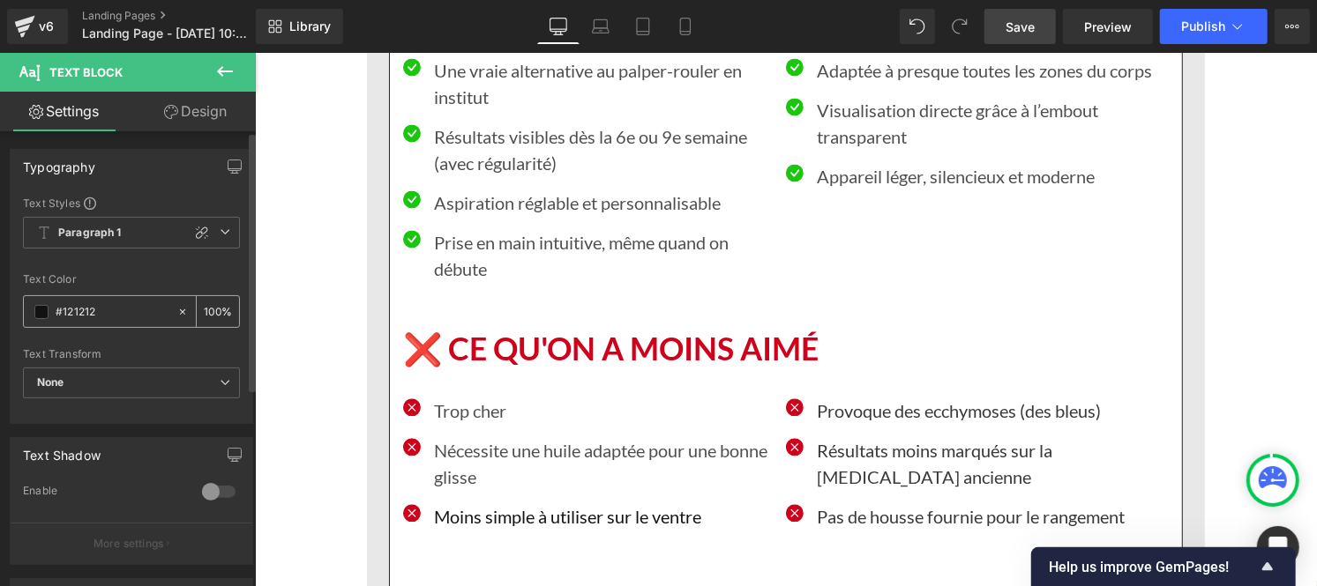
type input "#121212"
click at [210, 304] on input "100" at bounding box center [213, 311] width 18 height 19
type input "0"
type input "75"
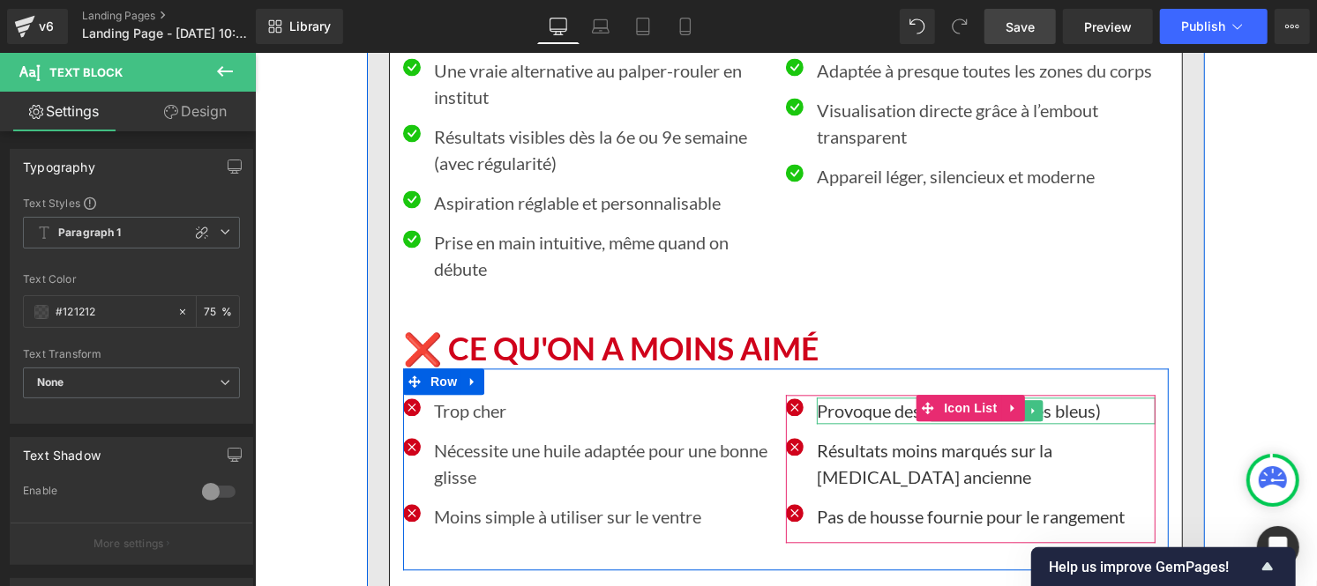
click at [862, 397] on p "Provoque des ecchymoses (des bleus)" at bounding box center [985, 410] width 339 height 26
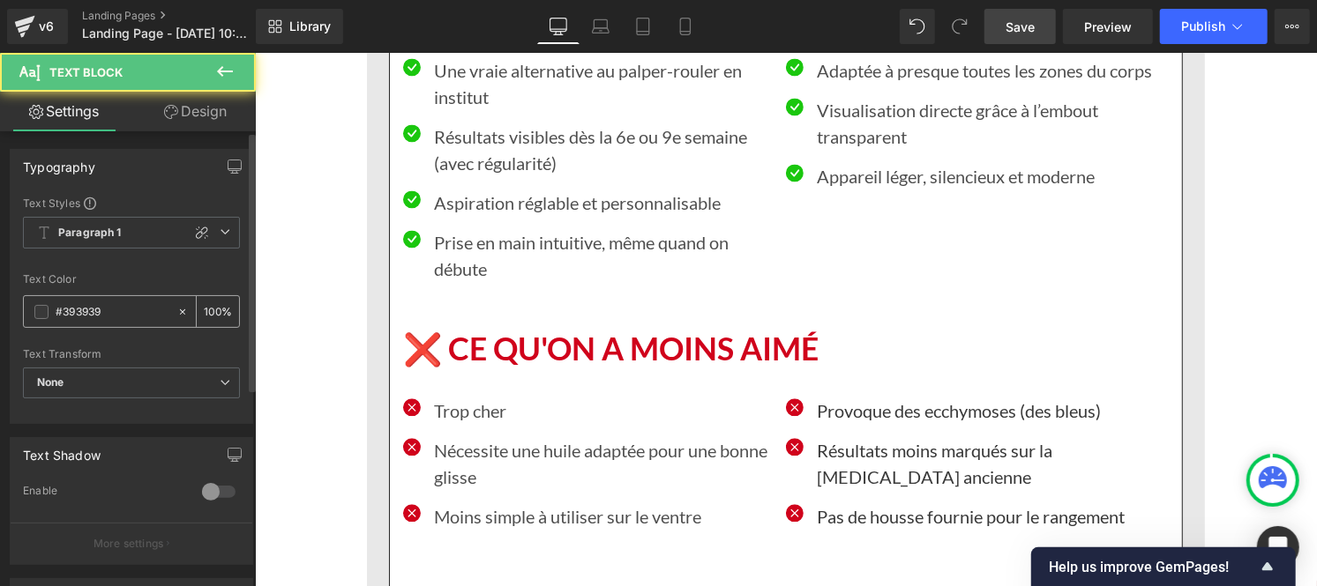
click at [130, 312] on input "#393939" at bounding box center [112, 311] width 113 height 19
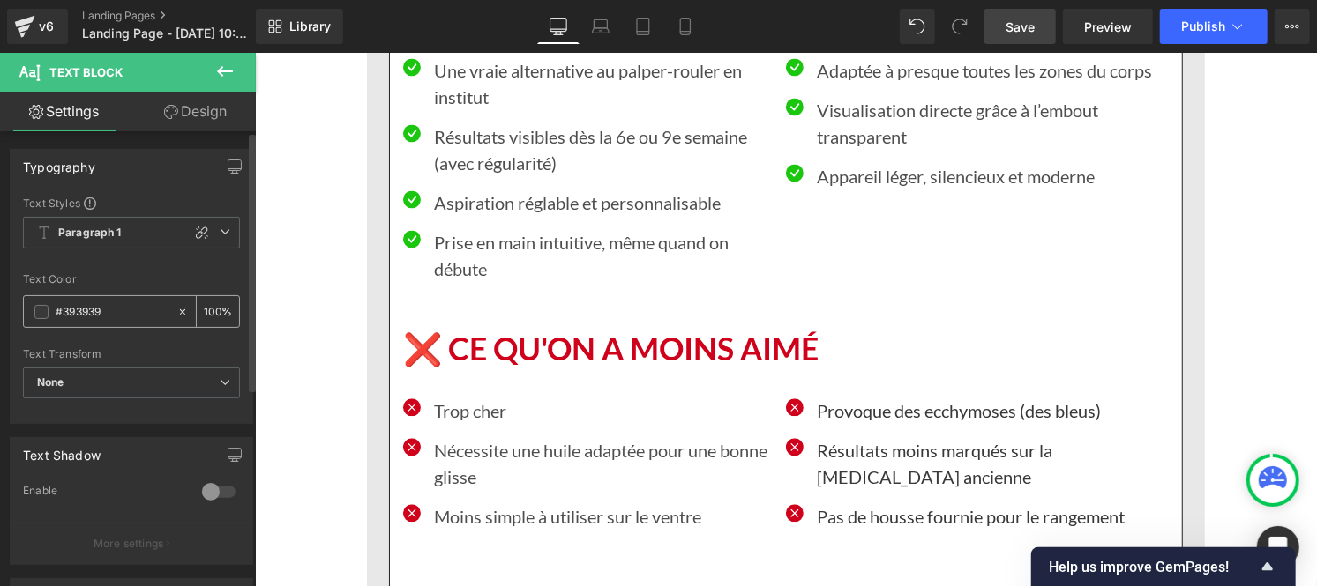
paste input "121212"
type input "#121212"
click at [215, 307] on div "100 %" at bounding box center [218, 311] width 42 height 31
click at [213, 305] on input "100" at bounding box center [213, 311] width 18 height 19
type input "1"
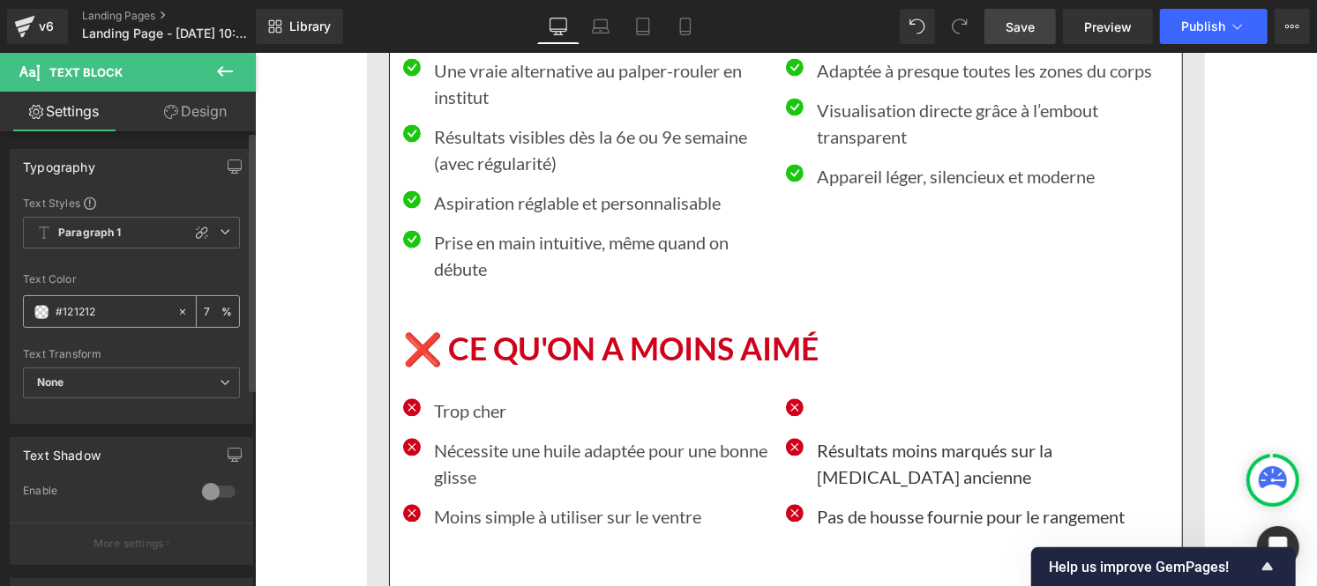
type input "75"
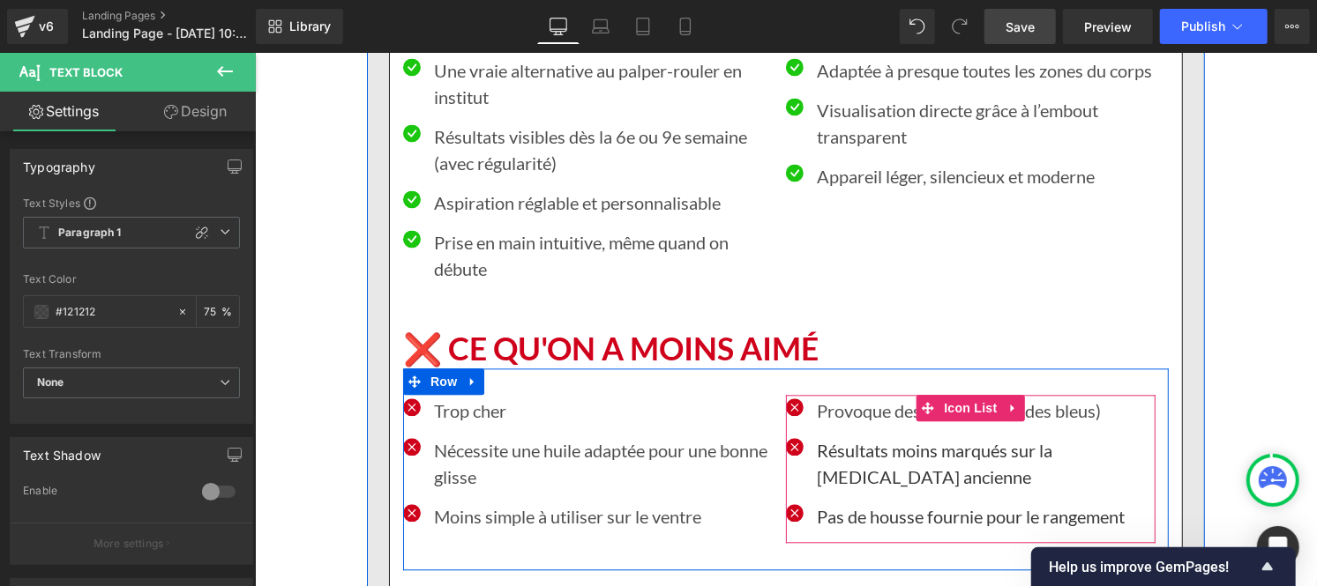
click at [876, 436] on p "Résultats moins marqués sur la [MEDICAL_DATA] ancienne" at bounding box center [985, 462] width 339 height 53
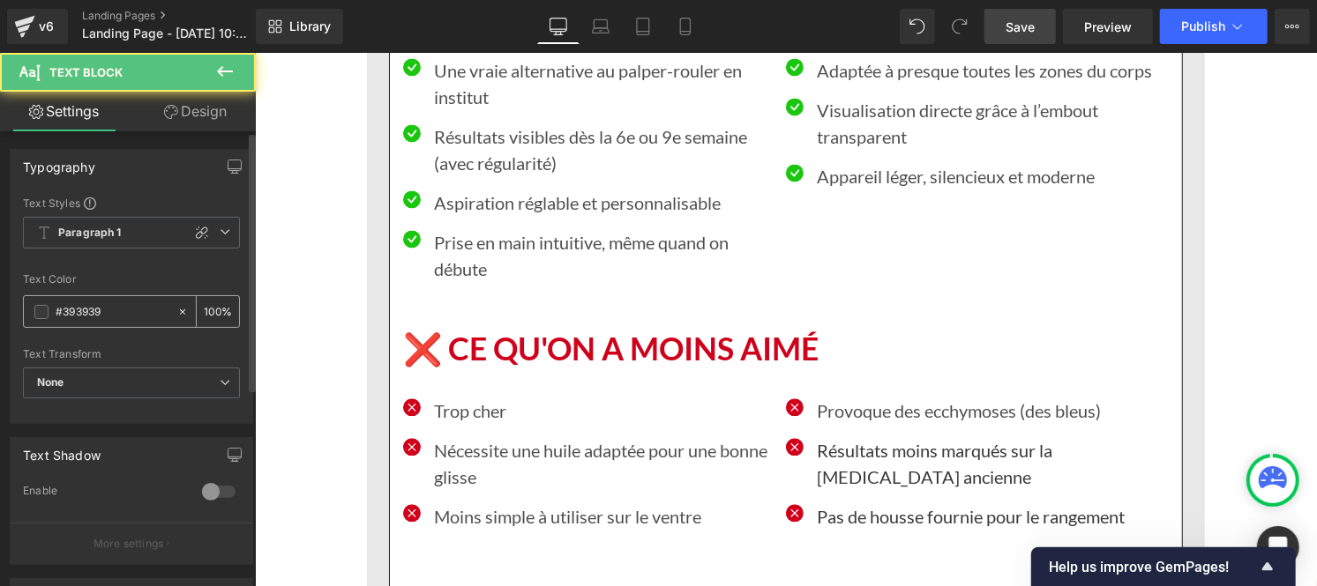
click at [139, 309] on input "#393939" at bounding box center [112, 311] width 113 height 19
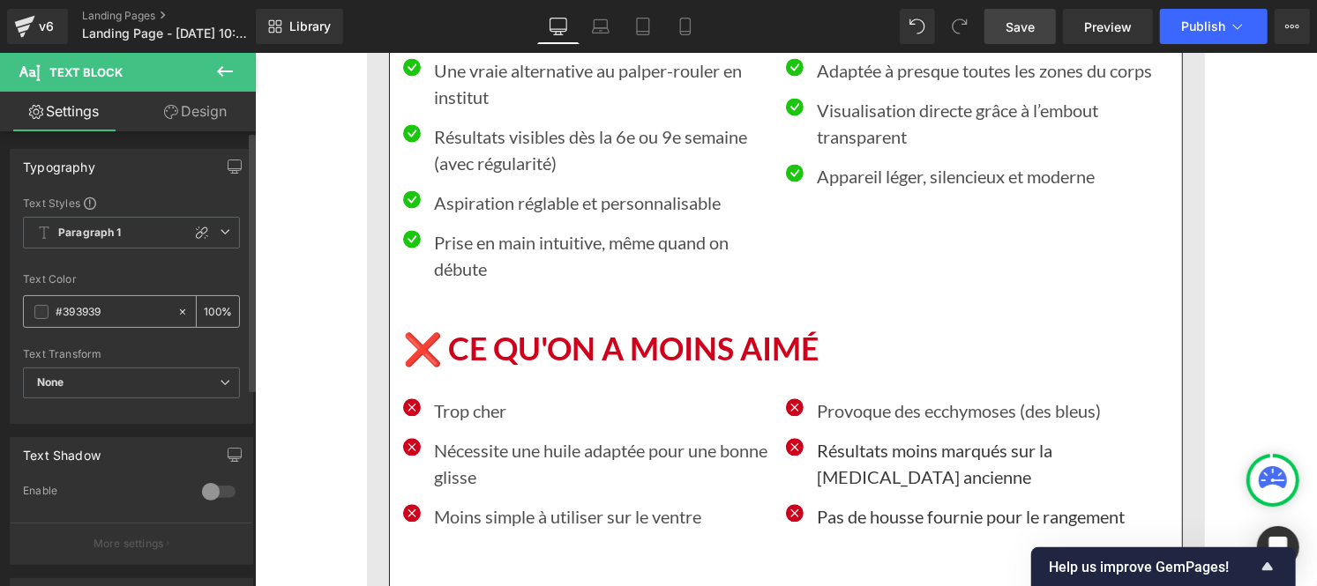
paste input "121212"
type input "#121212"
click at [213, 306] on input "100" at bounding box center [213, 311] width 18 height 19
type input "1"
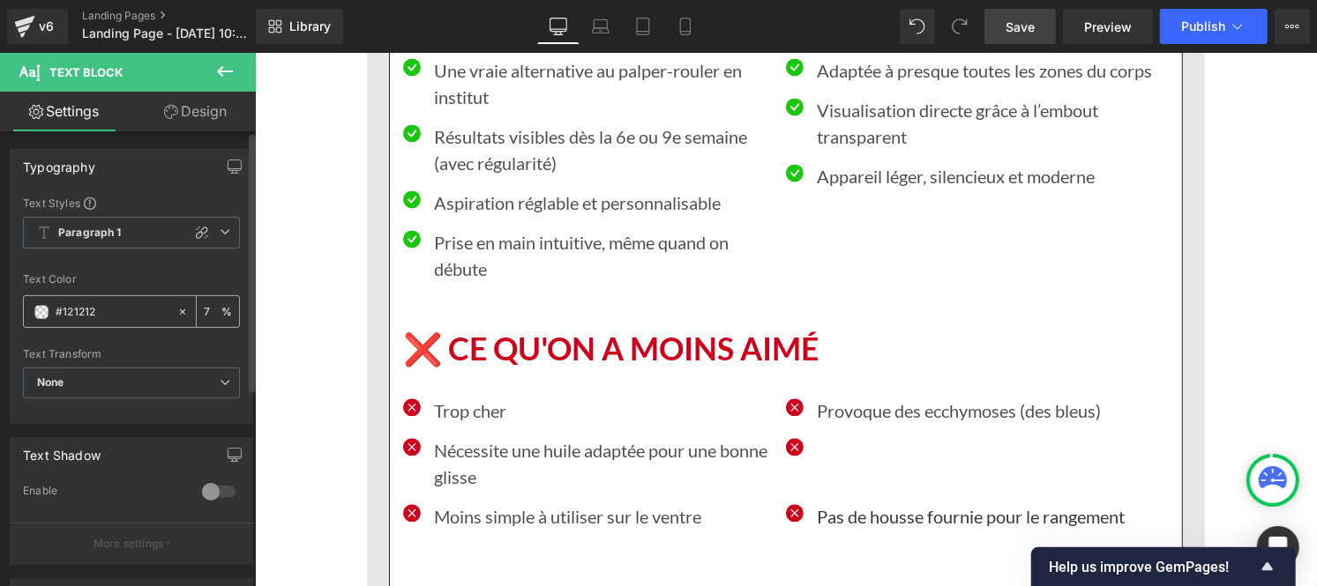
type input "75"
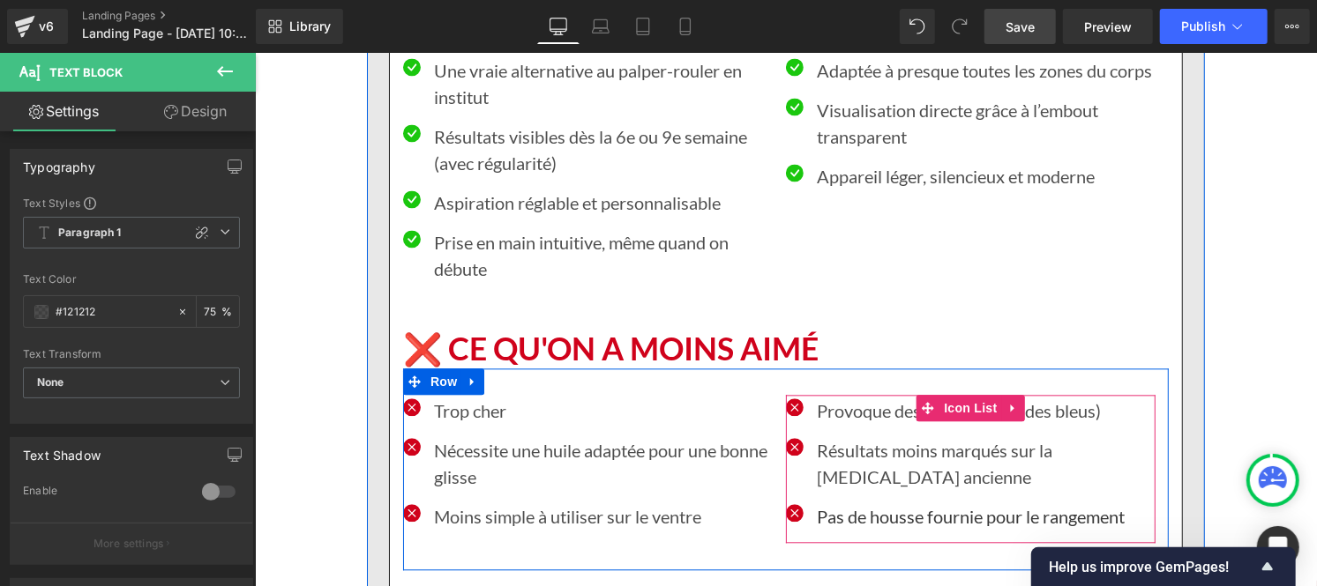
click at [849, 503] on div "Pas de housse fournie pour le rangement Text Block" at bounding box center [985, 516] width 339 height 26
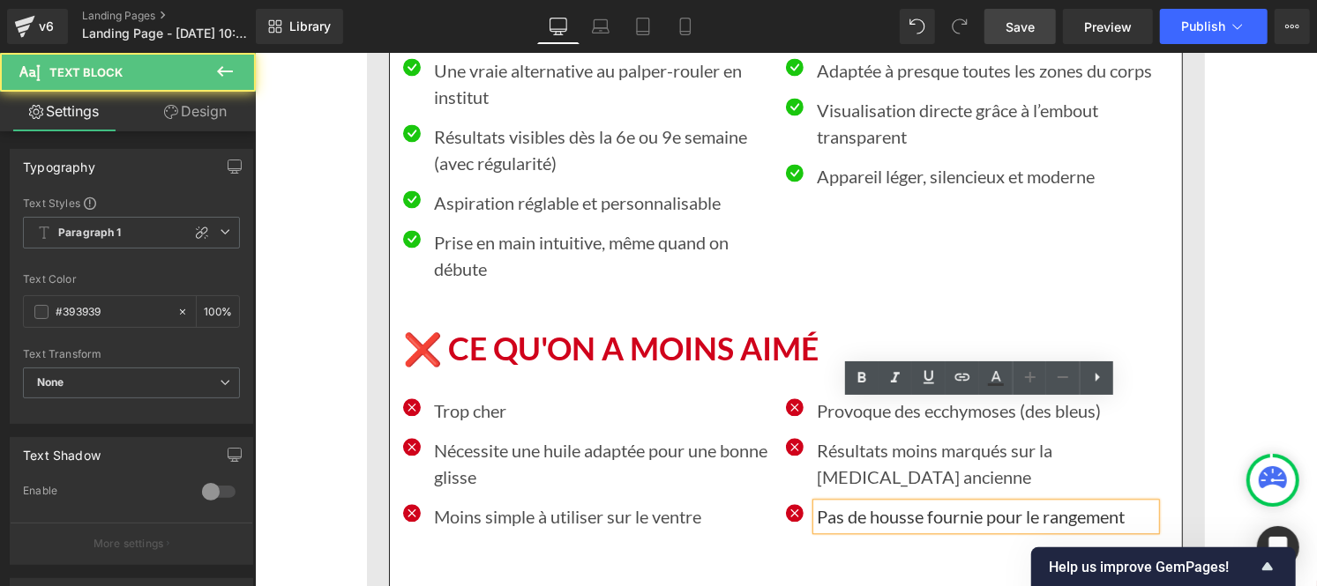
click at [841, 503] on p "Pas de housse fournie pour le rangement" at bounding box center [985, 516] width 339 height 26
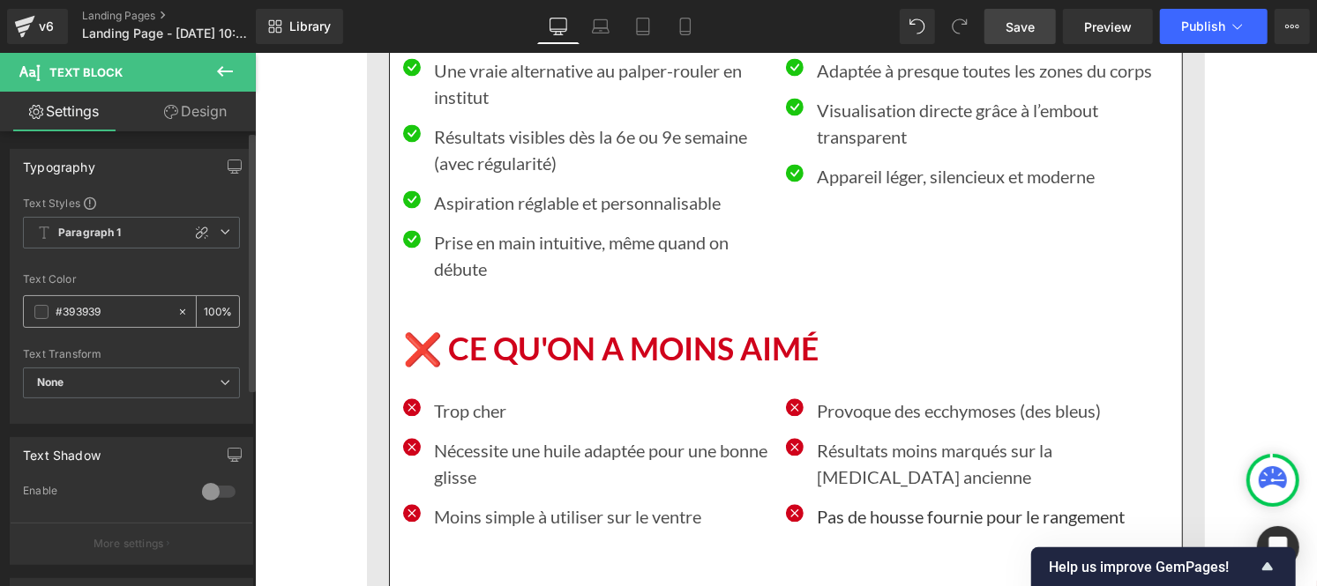
click at [133, 318] on input "#393939" at bounding box center [112, 311] width 113 height 19
type input "#121212"
click at [213, 309] on input "100" at bounding box center [213, 311] width 18 height 19
type input "1"
type input "75"
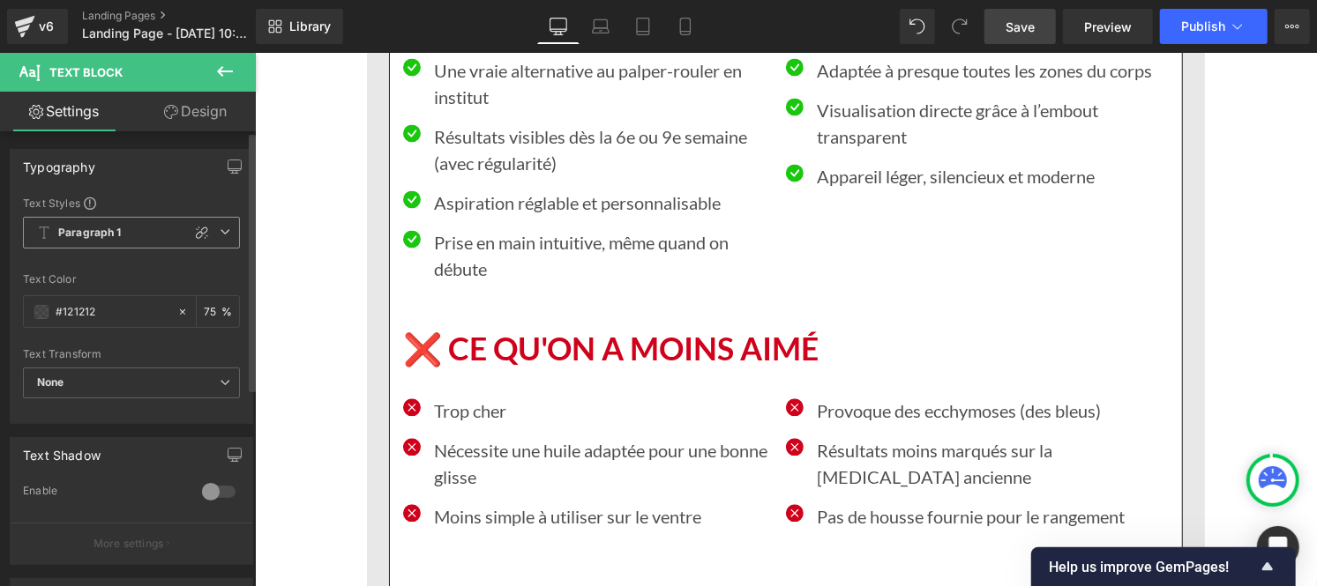
click at [109, 224] on span "Paragraph 1" at bounding box center [131, 233] width 217 height 32
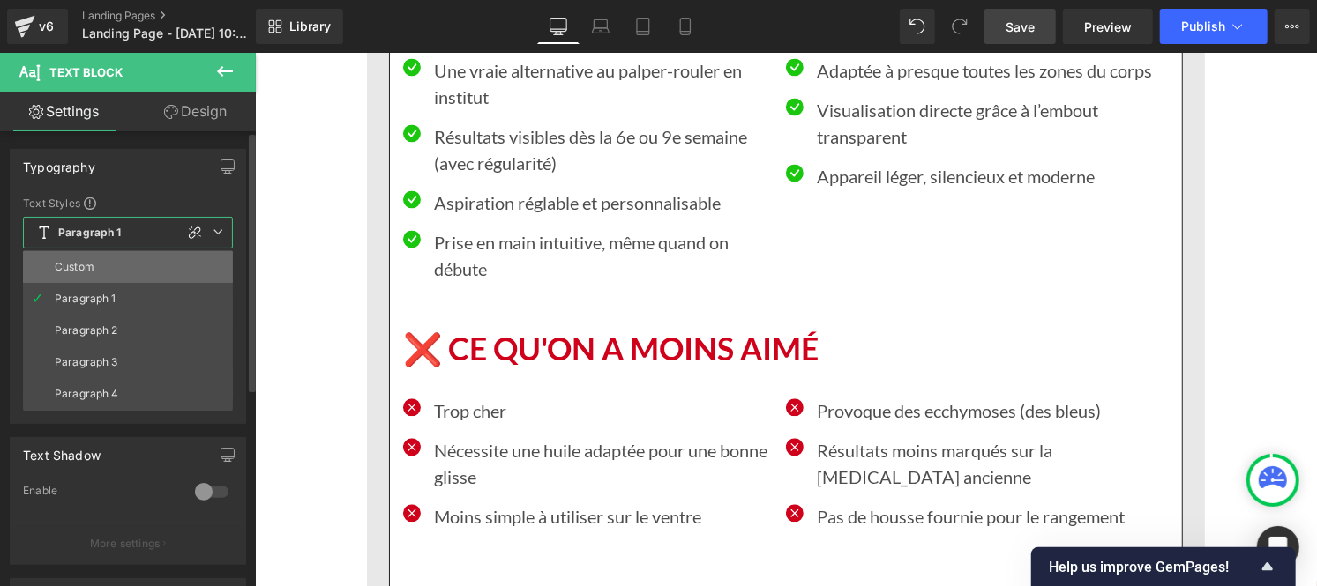
click at [90, 272] on div "Custom" at bounding box center [75, 267] width 40 height 12
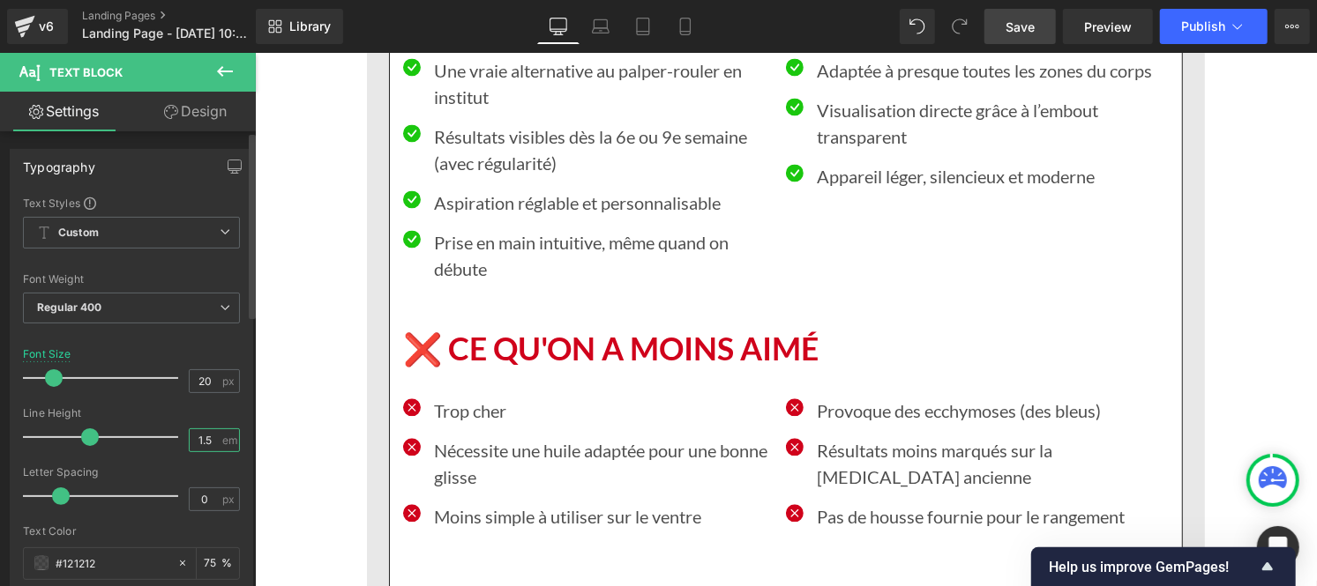
click at [212, 441] on input "1.5" at bounding box center [205, 440] width 31 height 22
type input "1"
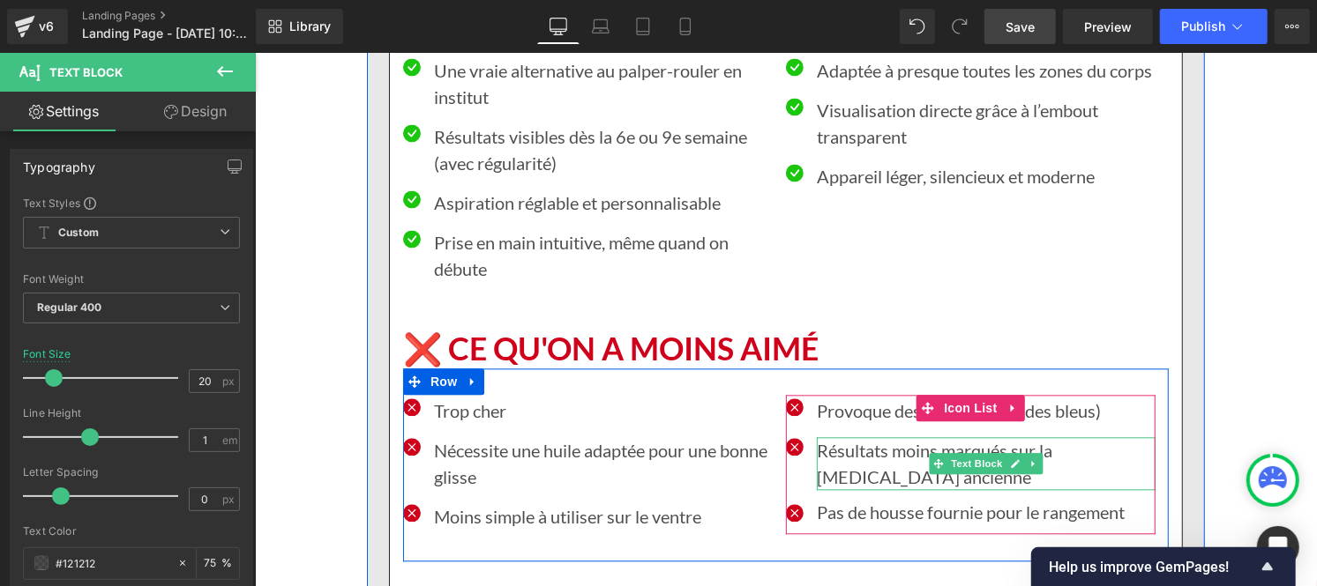
click at [849, 436] on p "Résultats moins marqués sur la [MEDICAL_DATA] ancienne" at bounding box center [985, 462] width 339 height 53
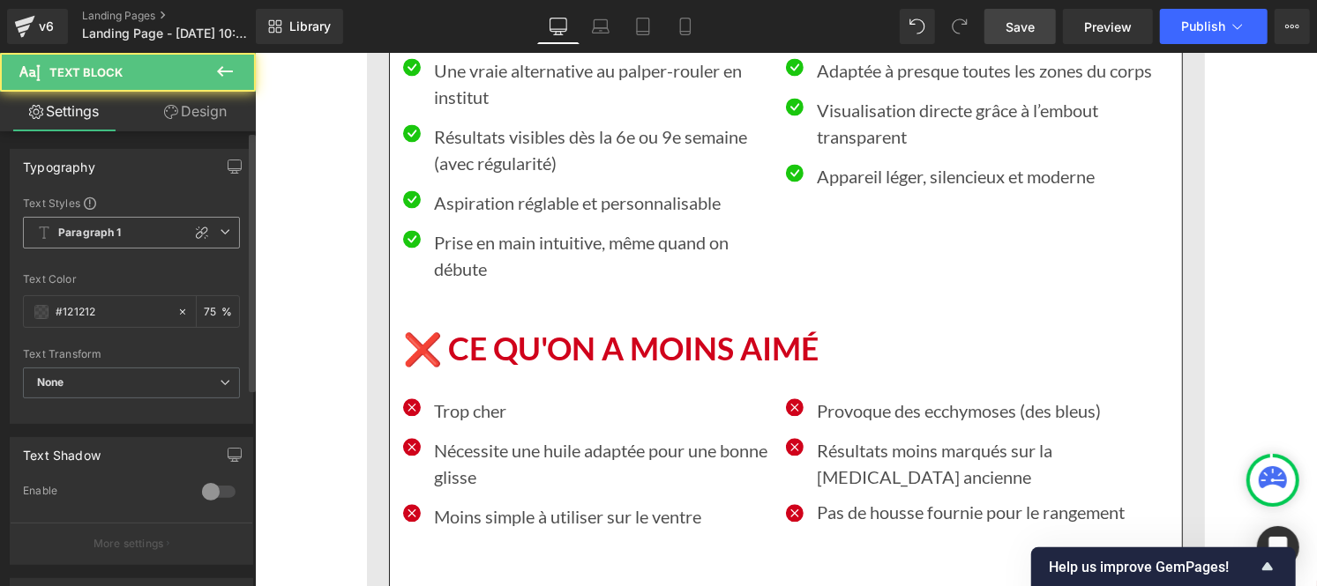
click at [85, 239] on b "Paragraph 1" at bounding box center [89, 233] width 63 height 15
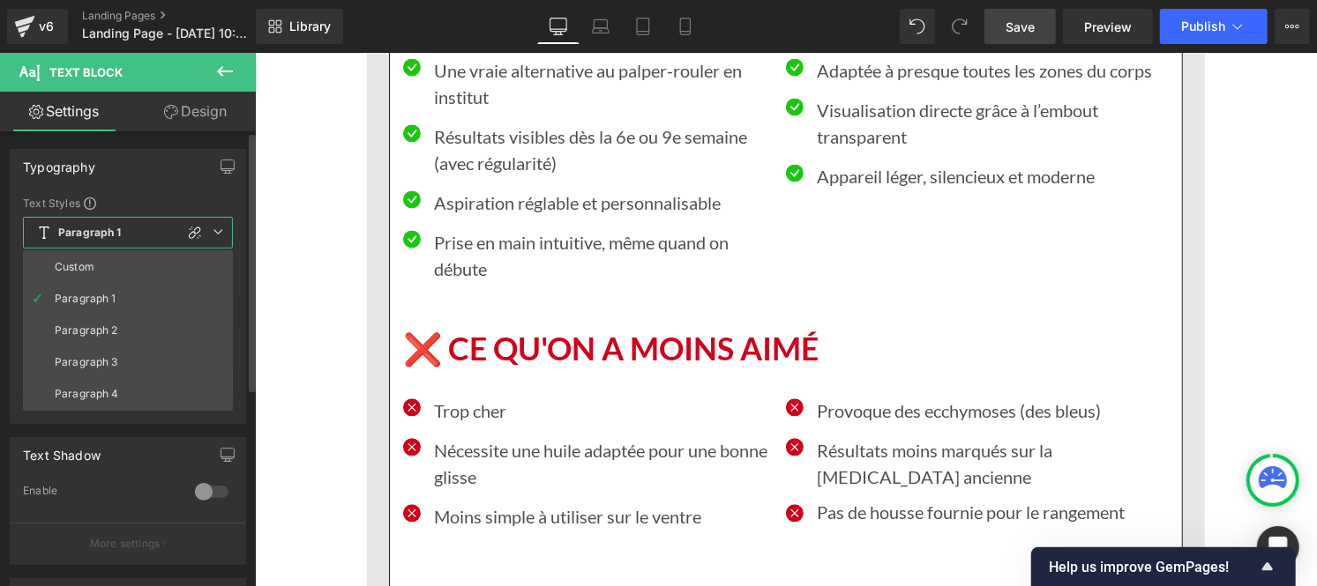
click at [83, 266] on div "Custom" at bounding box center [75, 267] width 40 height 12
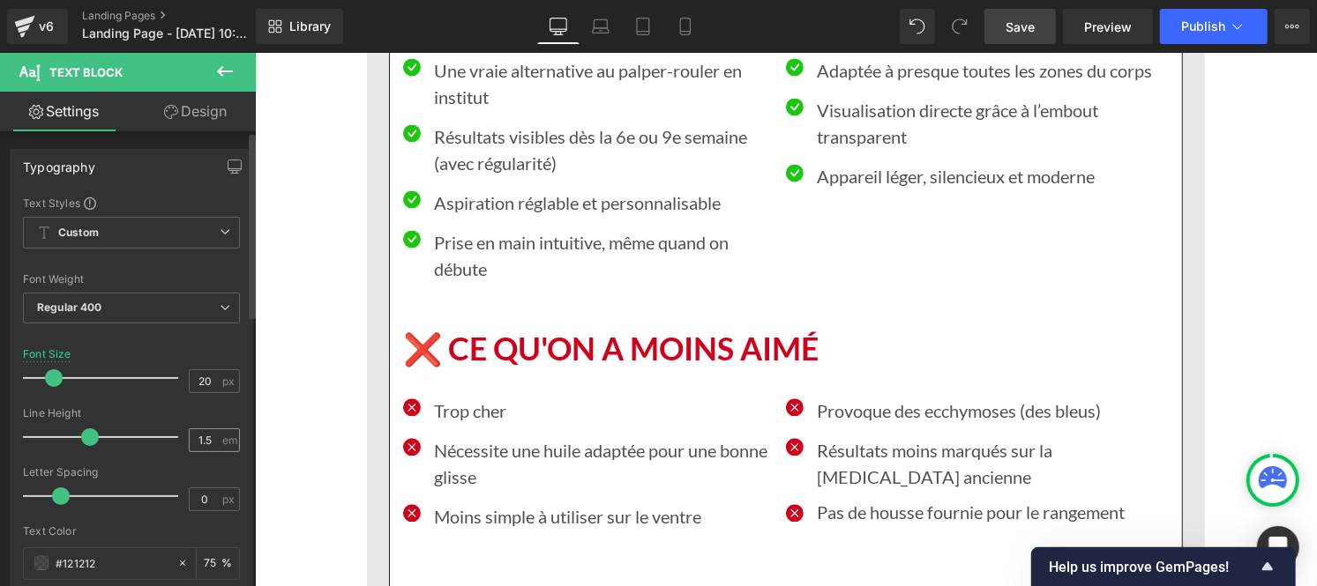
click at [217, 444] on div "1.5 em" at bounding box center [214, 441] width 51 height 24
click at [208, 436] on input "1.5" at bounding box center [205, 440] width 31 height 22
type input "1"
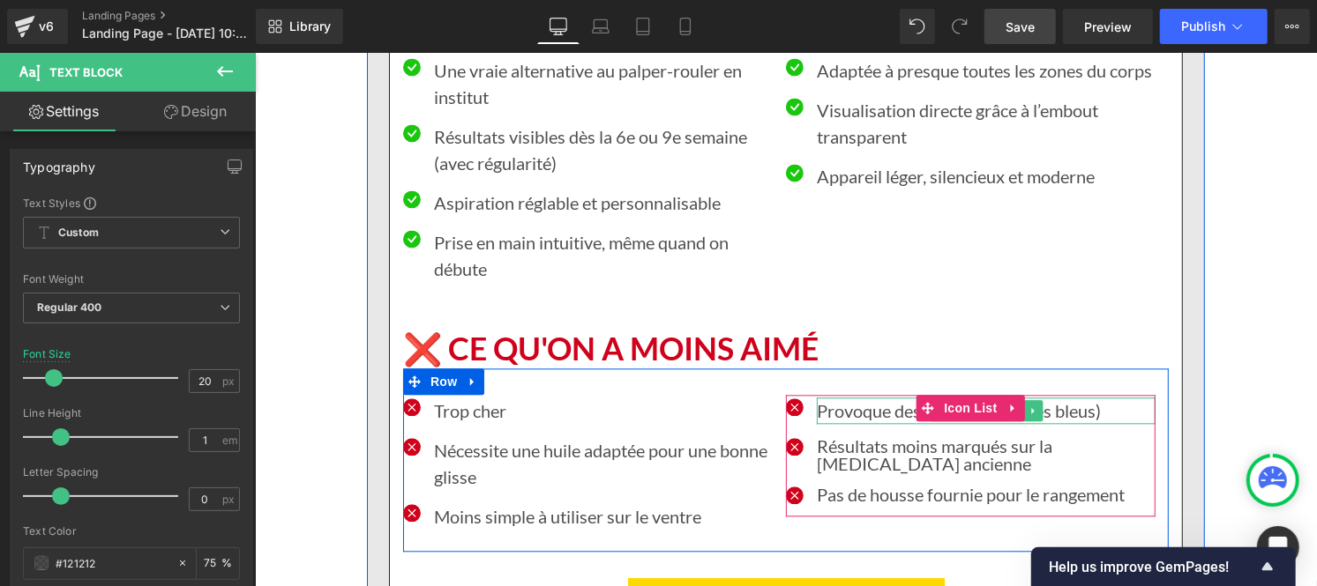
click at [854, 397] on p "Provoque des ecchymoses (des bleus)" at bounding box center [985, 410] width 339 height 26
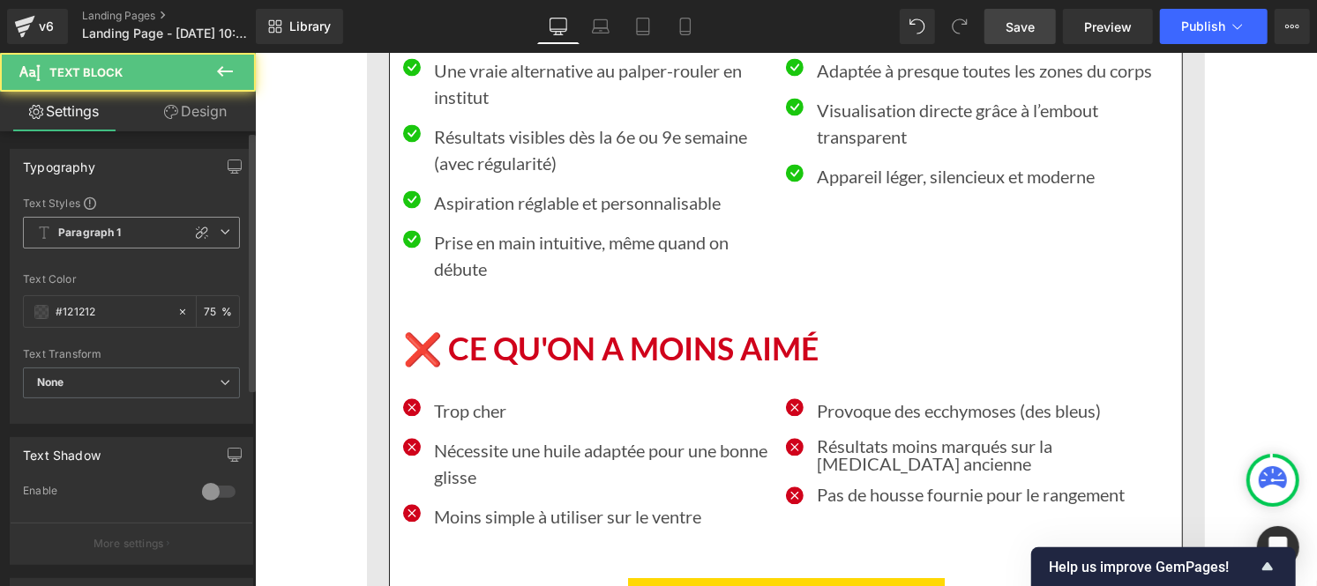
click at [94, 230] on b "Paragraph 1" at bounding box center [89, 233] width 63 height 15
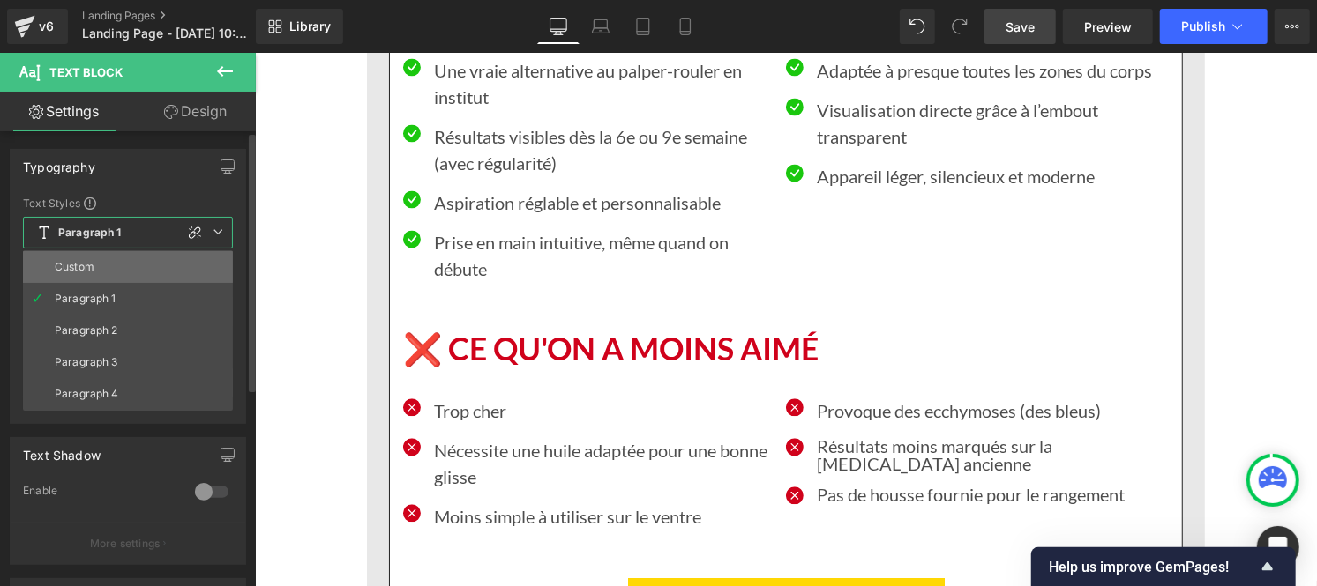
click at [89, 268] on div "Custom" at bounding box center [75, 267] width 40 height 12
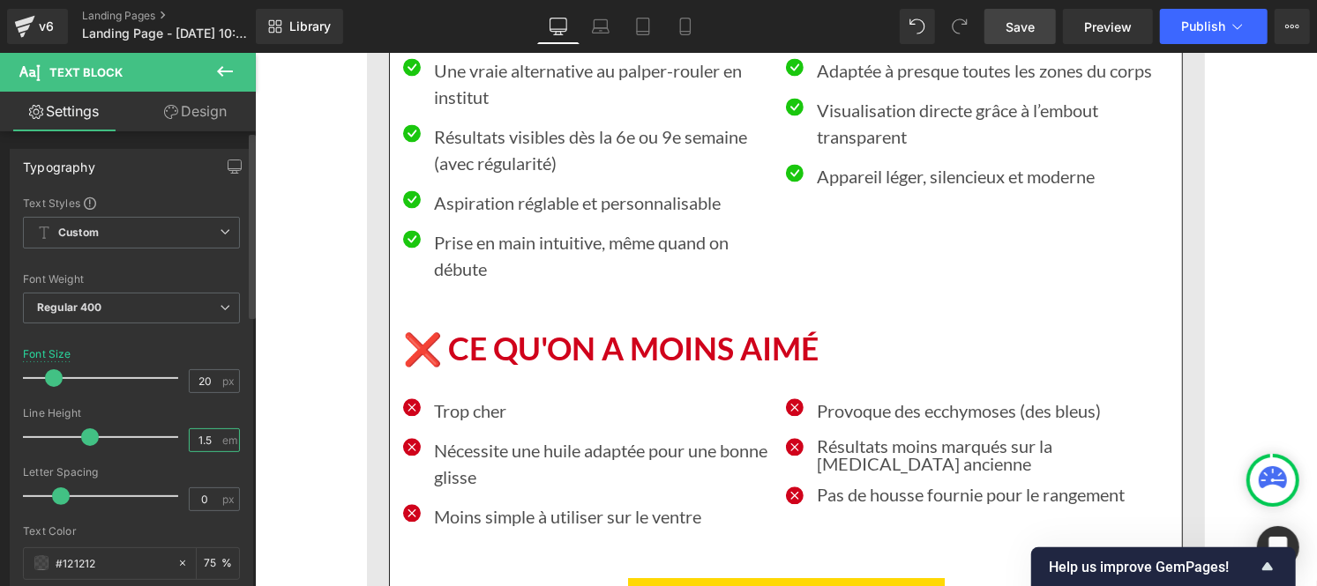
click at [205, 433] on input "1.5" at bounding box center [205, 440] width 31 height 22
type input "1"
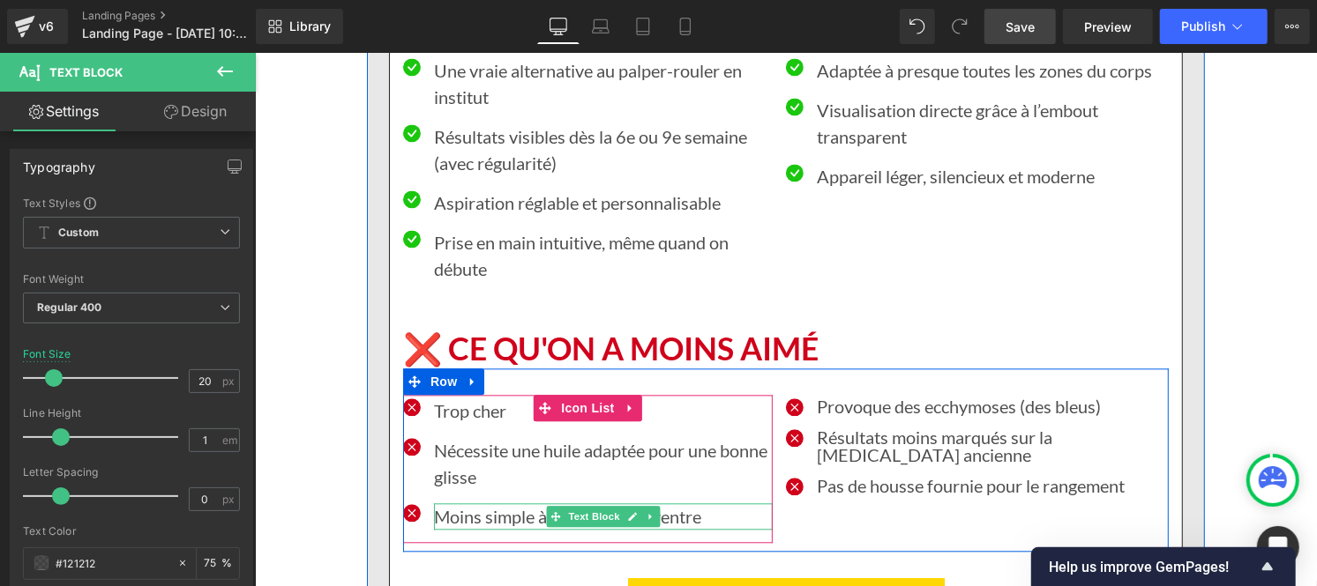
click at [453, 503] on p "Moins simple à utiliser sur le ventre" at bounding box center [602, 516] width 339 height 26
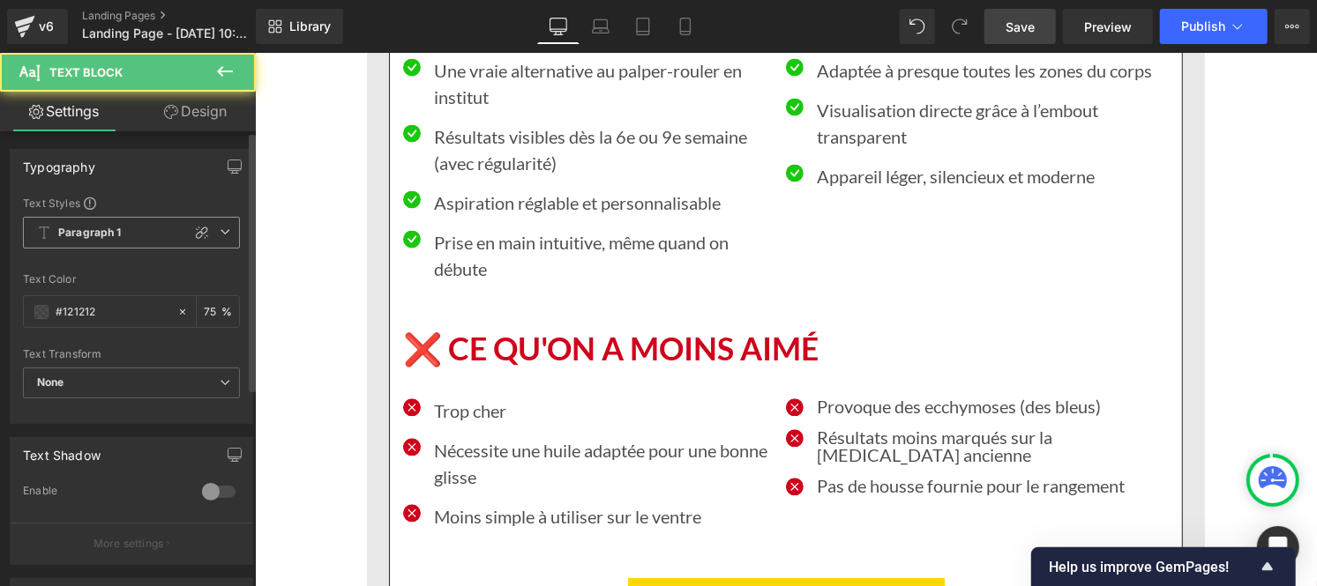
click at [93, 231] on b "Paragraph 1" at bounding box center [89, 233] width 63 height 15
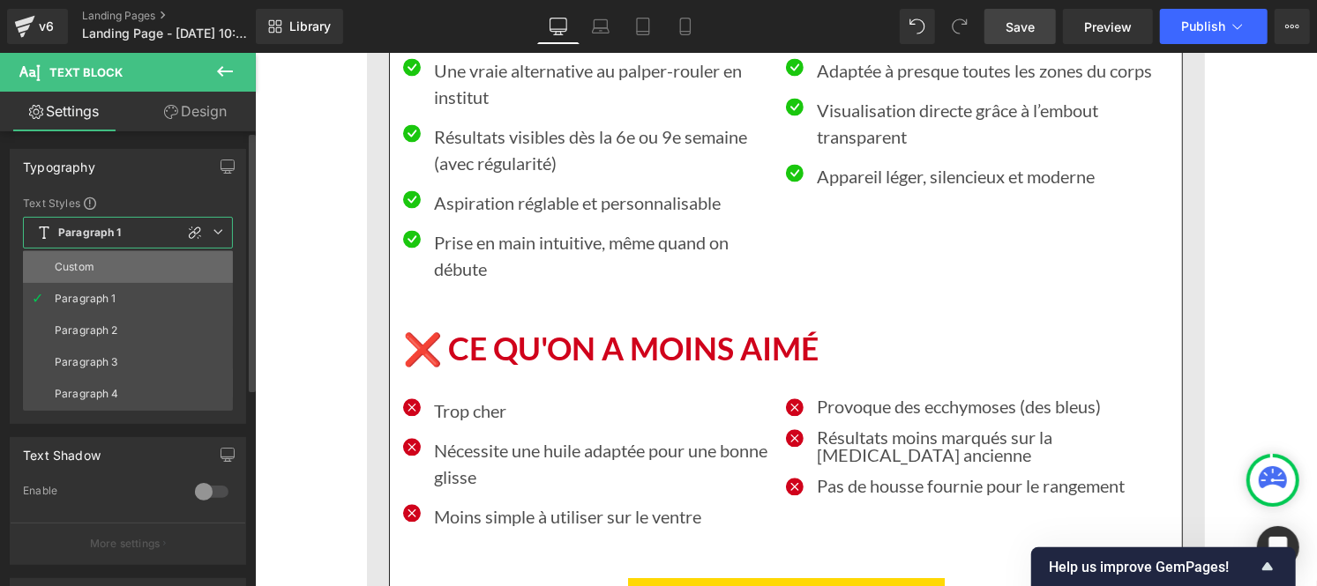
click at [86, 257] on li "Custom" at bounding box center [128, 267] width 210 height 32
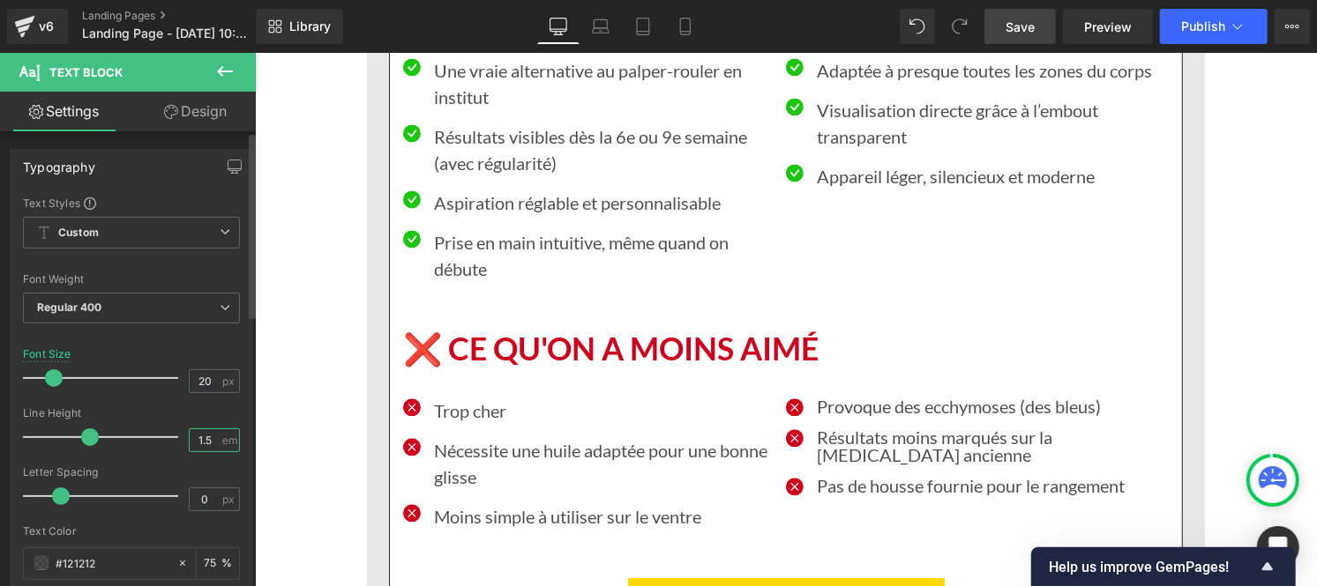
click at [210, 438] on input "1.5" at bounding box center [205, 440] width 31 height 22
type input "1"
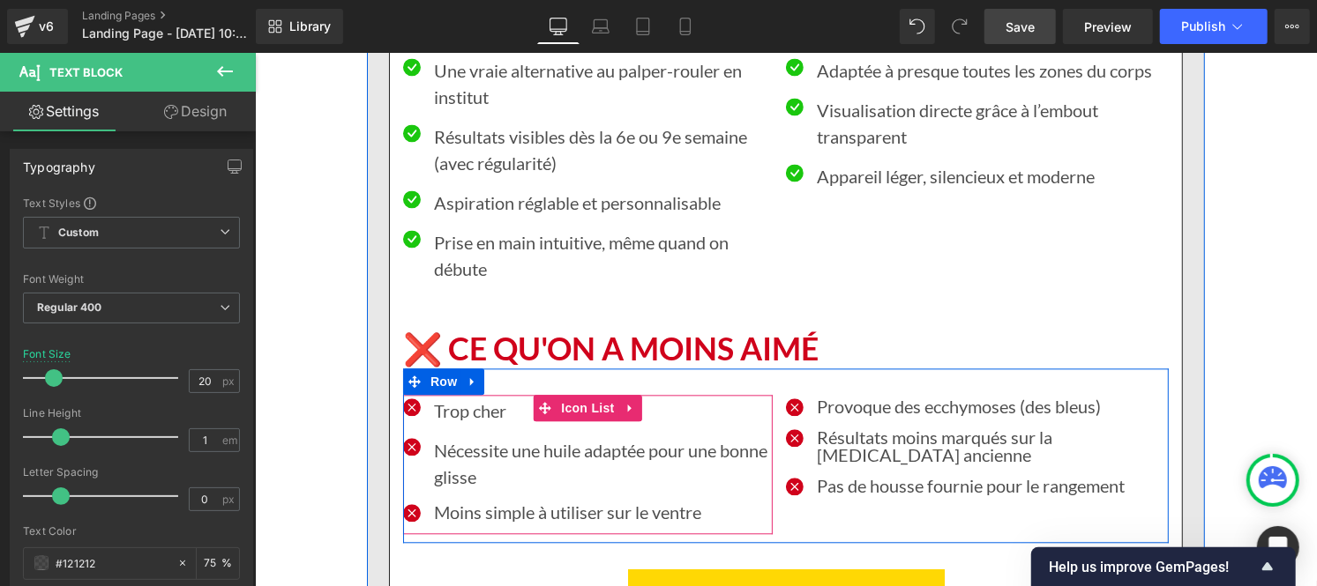
click at [468, 436] on p "Nécessite une huile adaptée pour une bonne glisse" at bounding box center [602, 462] width 339 height 53
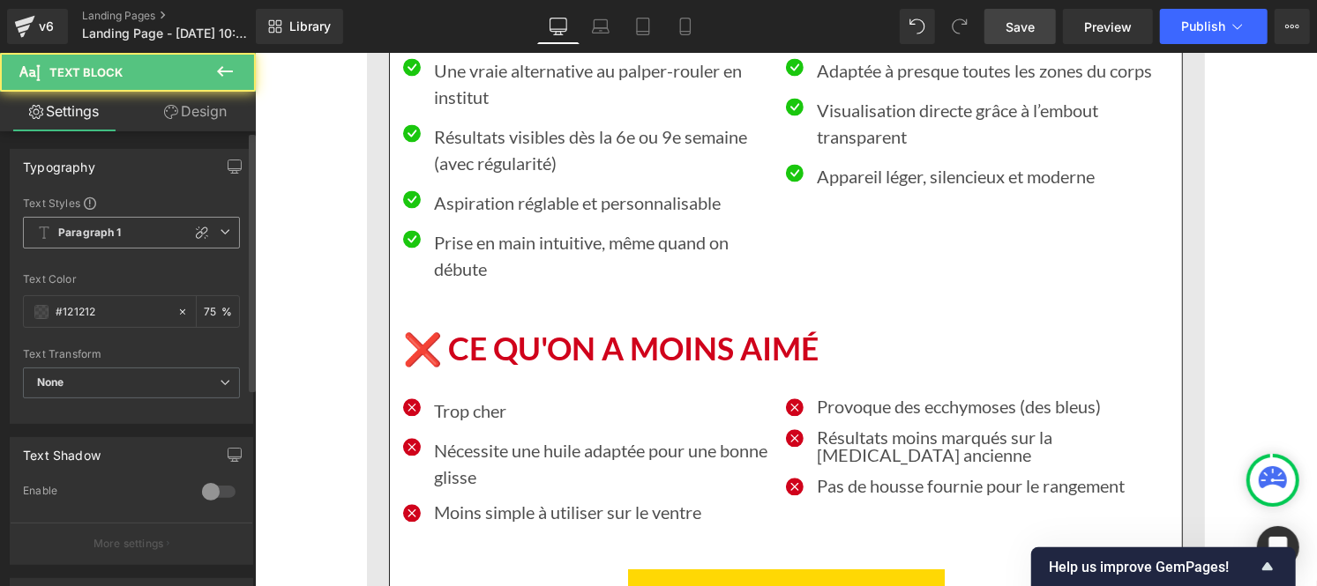
click at [85, 226] on b "Paragraph 1" at bounding box center [89, 233] width 63 height 15
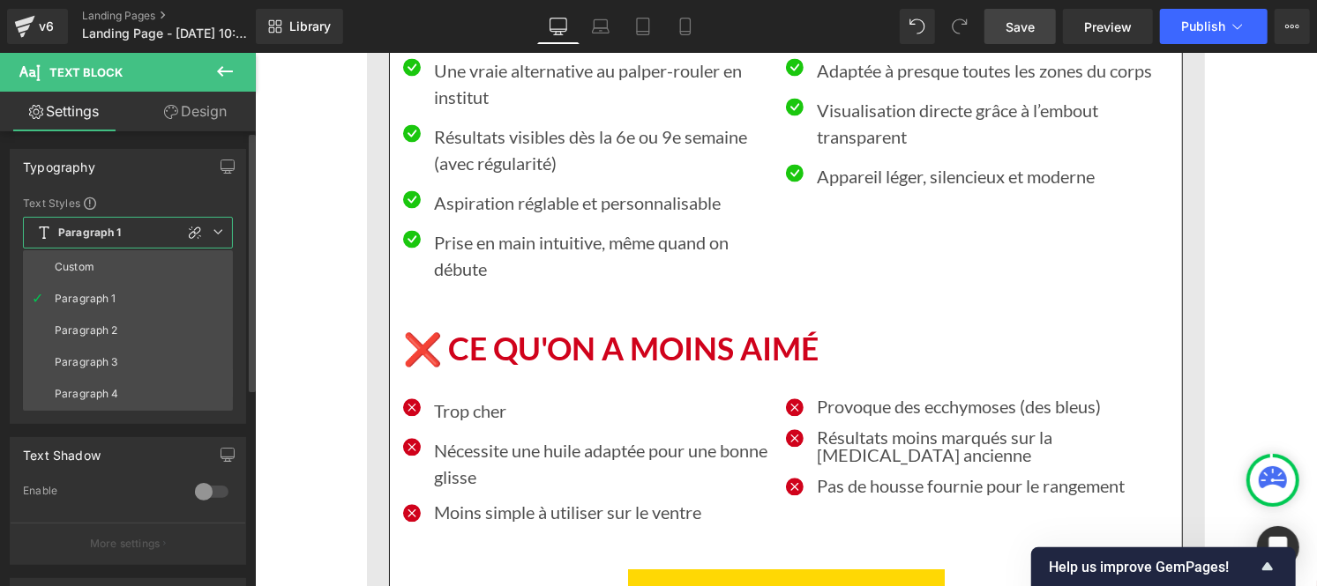
click at [92, 265] on div "Custom" at bounding box center [75, 267] width 40 height 12
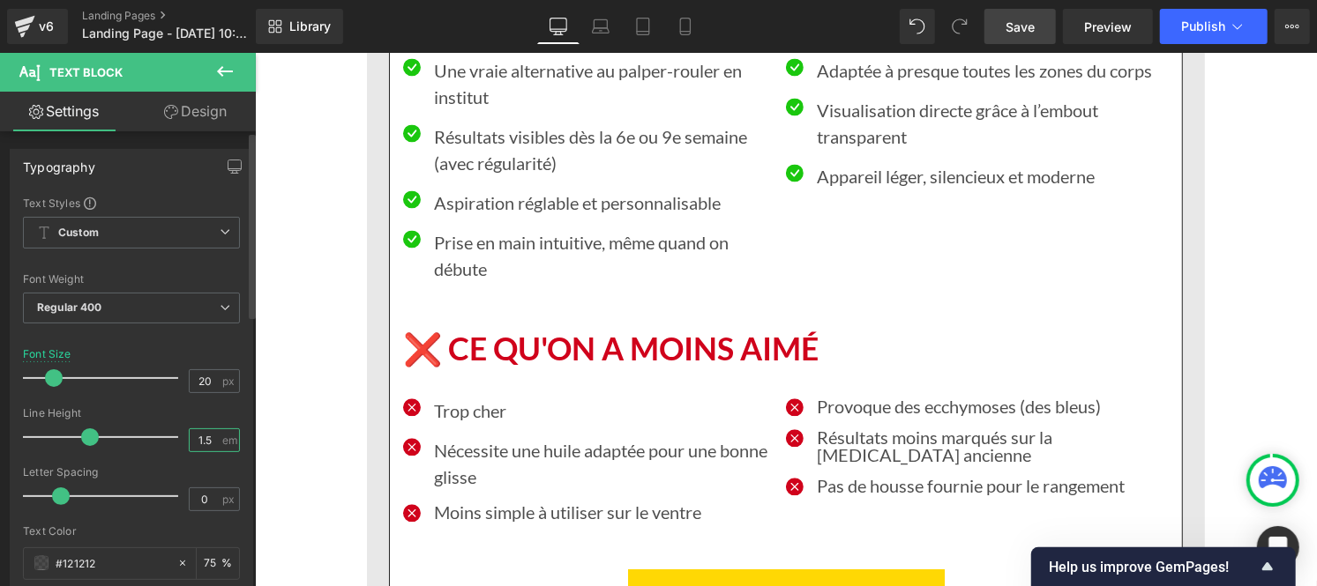
click at [212, 439] on input "1.5" at bounding box center [205, 440] width 31 height 22
type input "1"
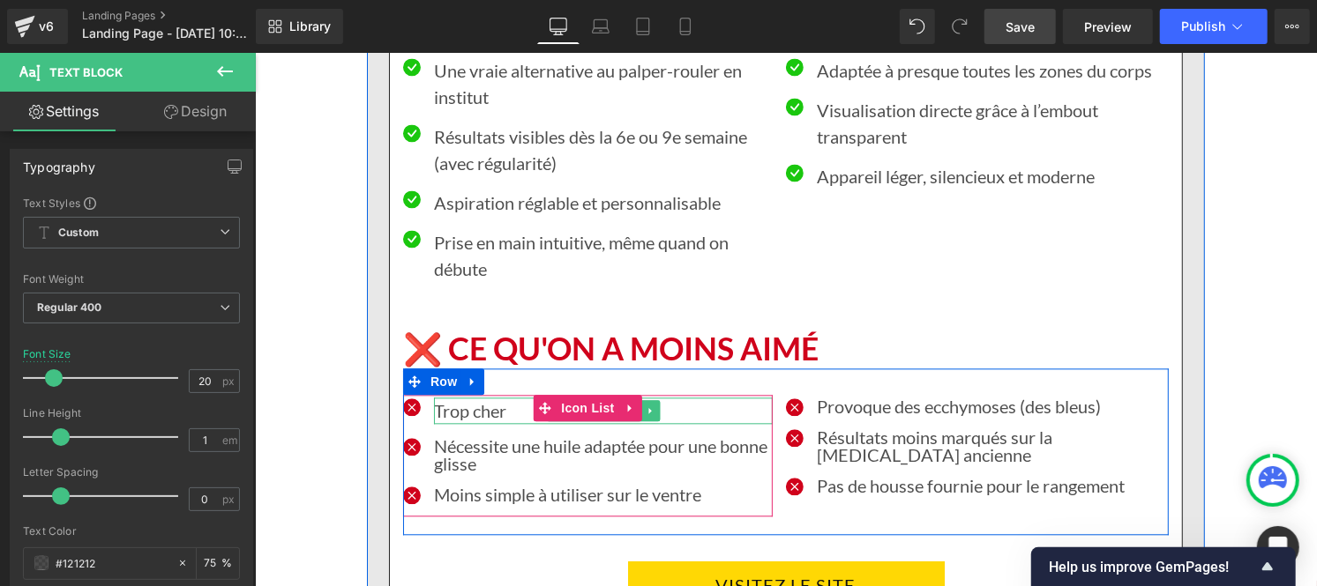
click at [464, 397] on p "Trop cher" at bounding box center [602, 410] width 339 height 26
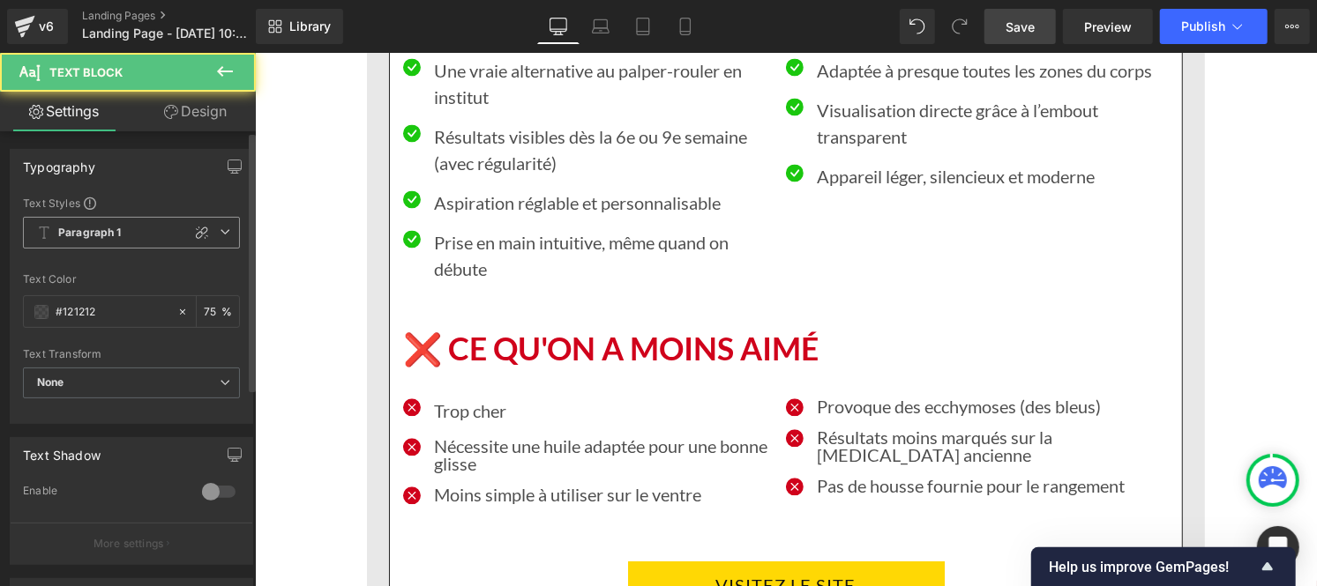
click at [119, 238] on b "Paragraph 1" at bounding box center [89, 233] width 63 height 15
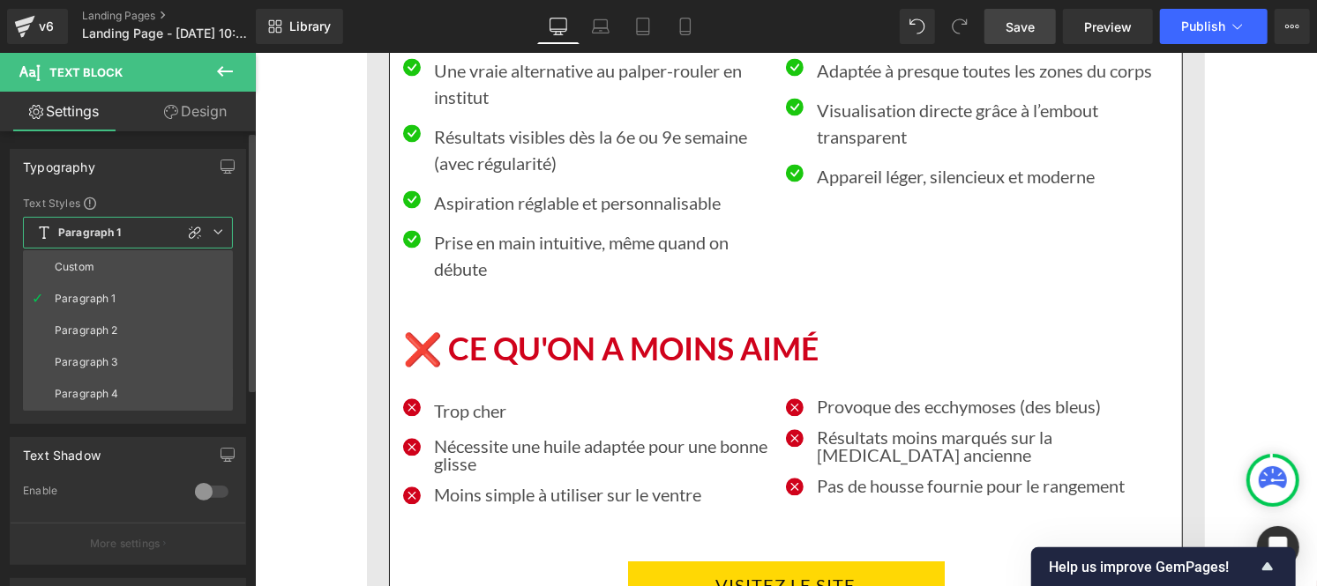
click at [102, 256] on li "Custom" at bounding box center [128, 267] width 210 height 32
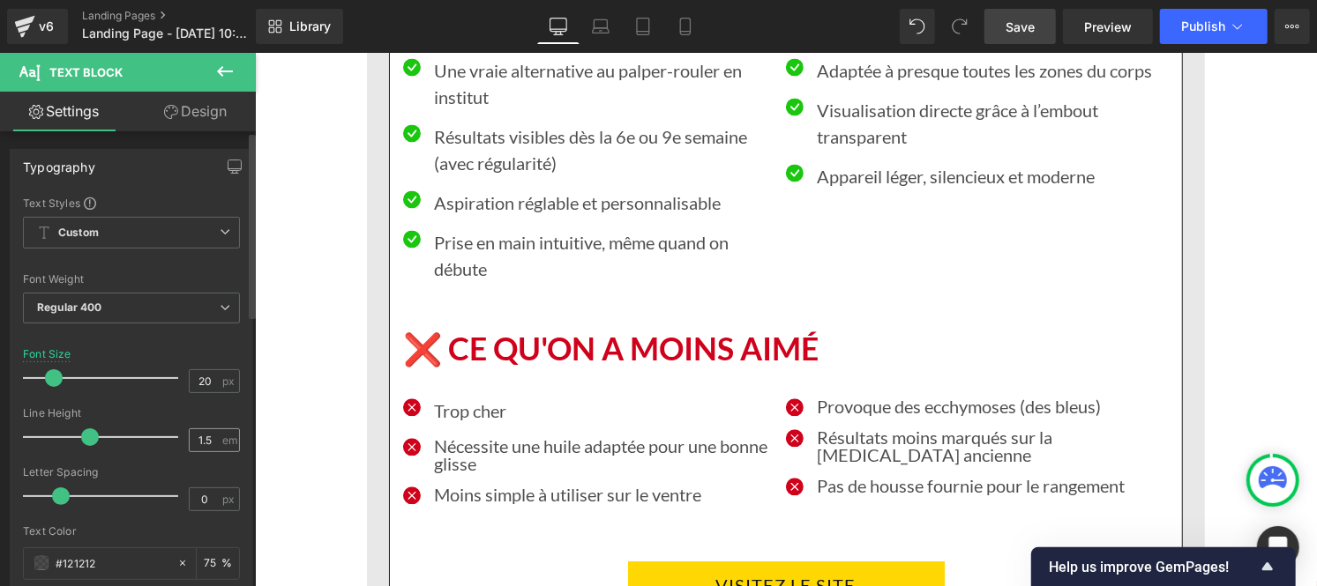
click at [219, 447] on div "1.5 em" at bounding box center [214, 441] width 51 height 24
click at [212, 442] on input "1.5" at bounding box center [205, 440] width 31 height 22
type input "1"
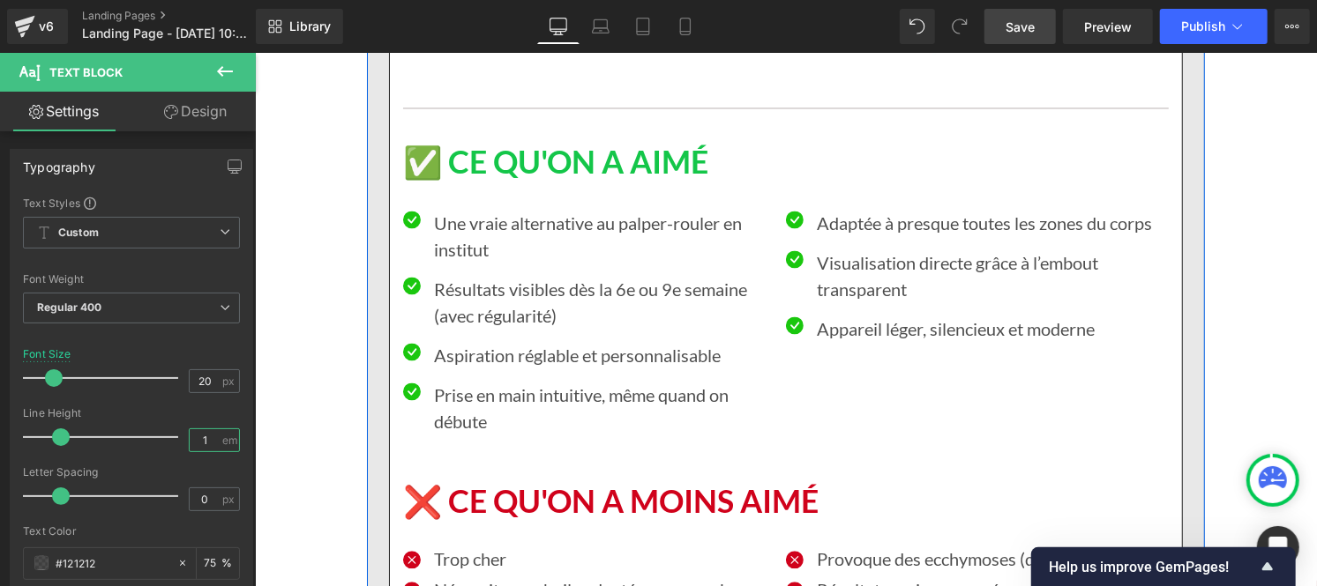
scroll to position [10014, 0]
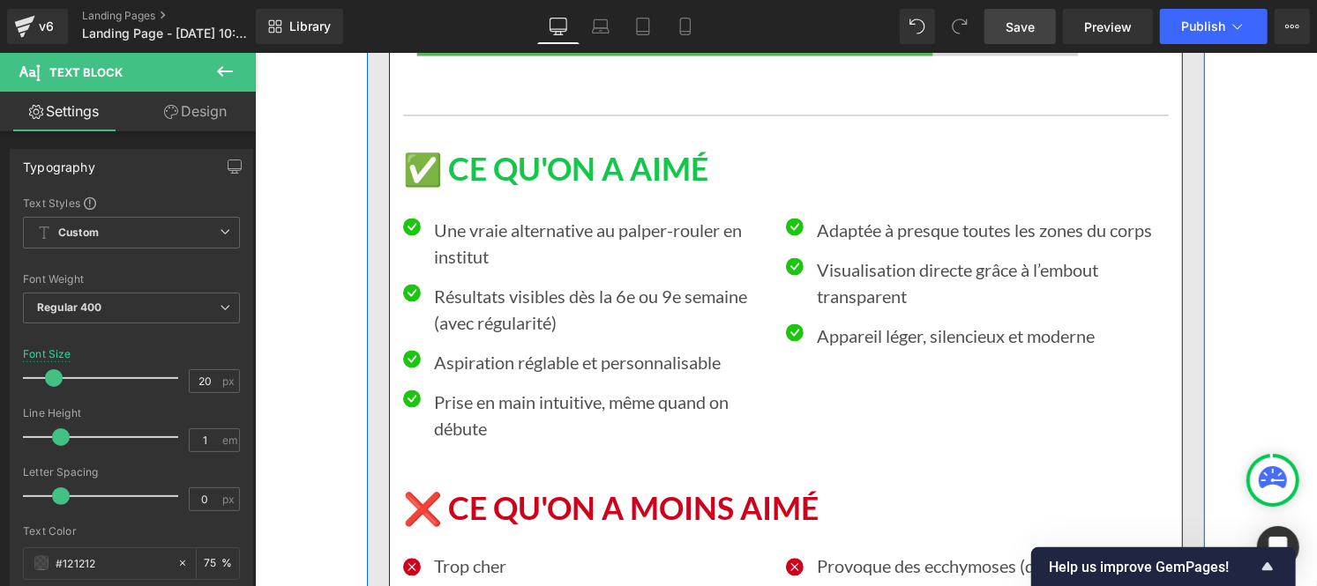
click at [474, 388] on p "Prise en main intuitive, même quand on débute" at bounding box center [602, 414] width 339 height 53
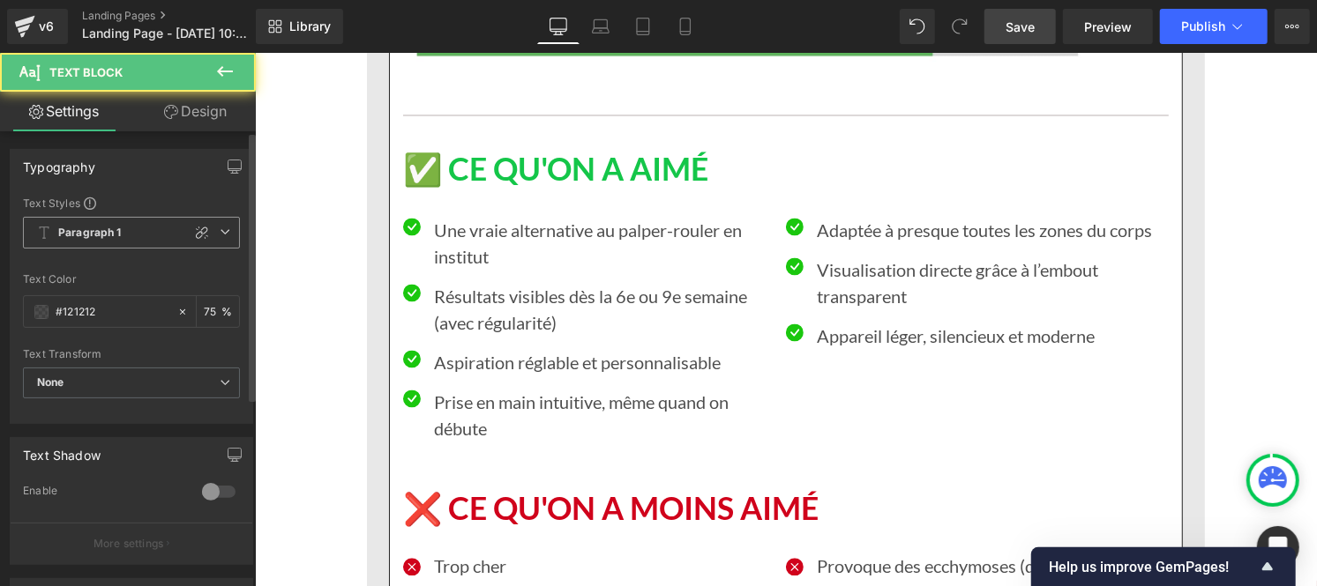
click at [76, 226] on b "Paragraph 1" at bounding box center [89, 233] width 63 height 15
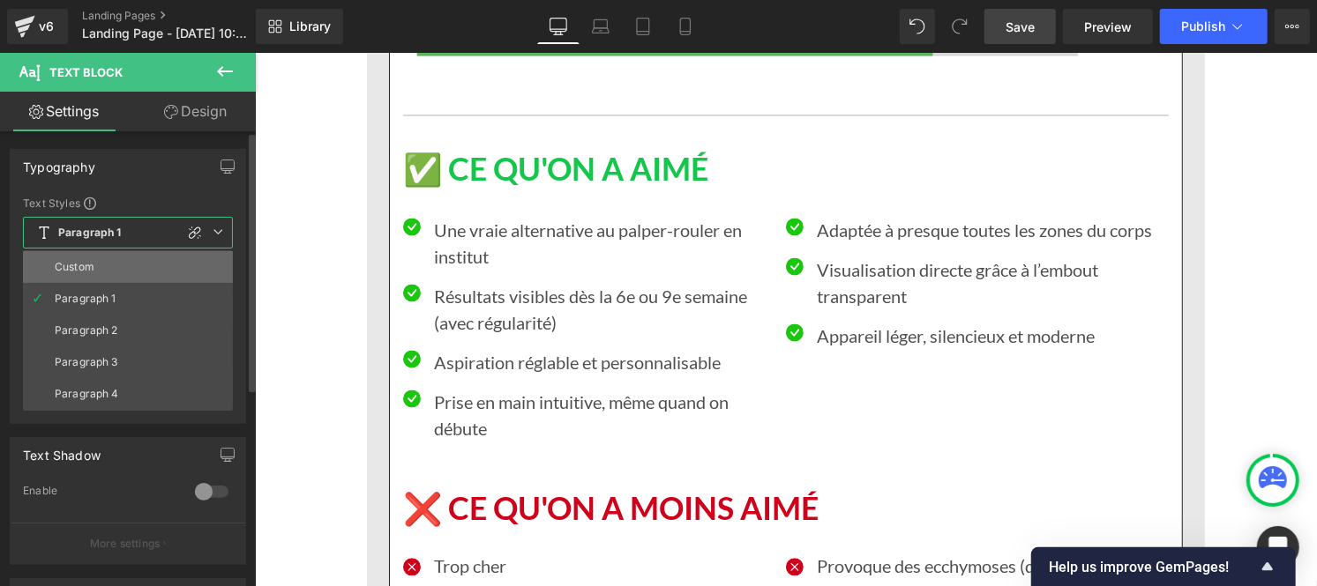
click at [92, 265] on div "Custom" at bounding box center [75, 267] width 40 height 12
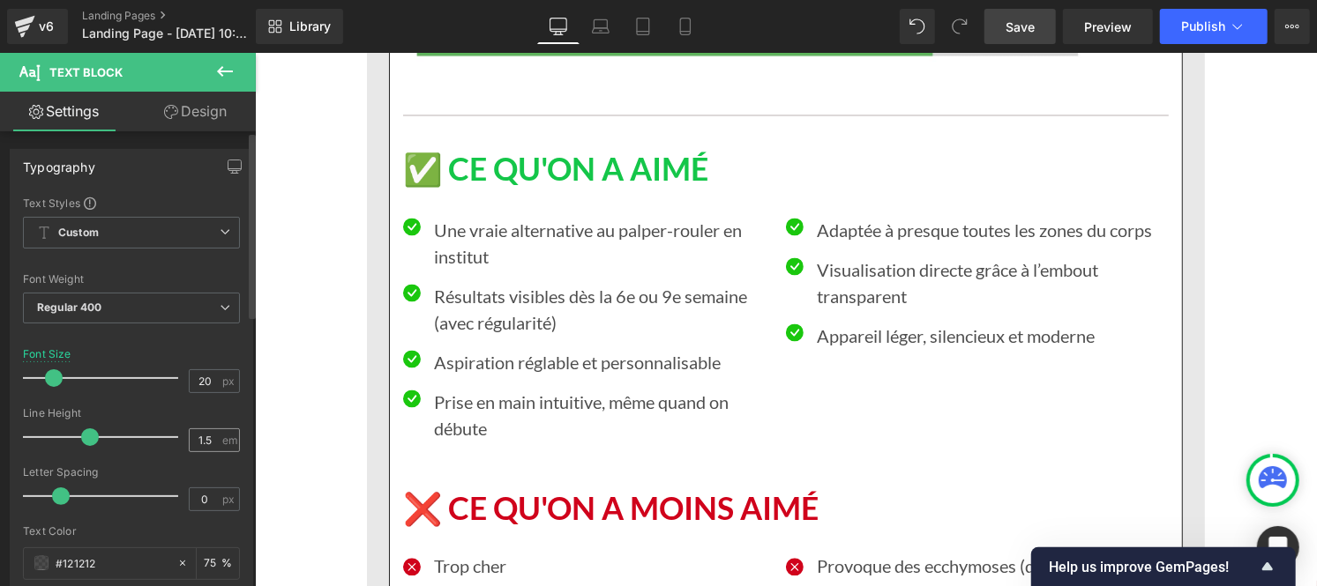
click at [216, 441] on div "1.5 em" at bounding box center [214, 441] width 51 height 24
click at [207, 439] on input "1.5" at bounding box center [205, 440] width 31 height 22
type input "1"
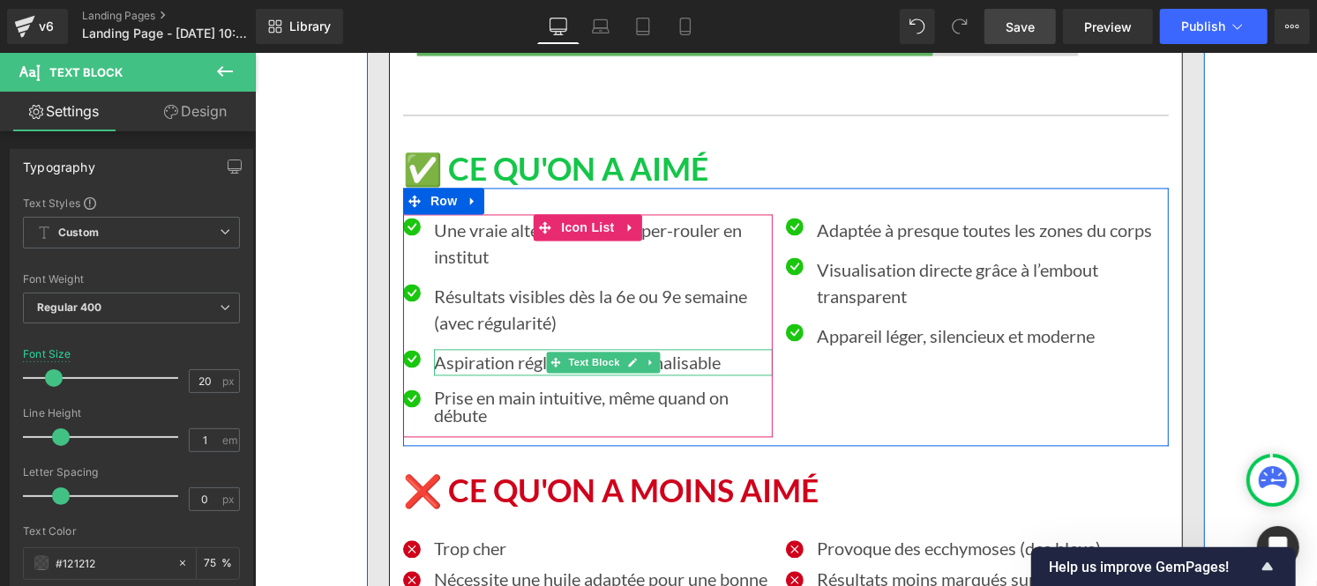
click at [461, 348] on p "Aspiration réglable et personnalisable" at bounding box center [602, 361] width 339 height 26
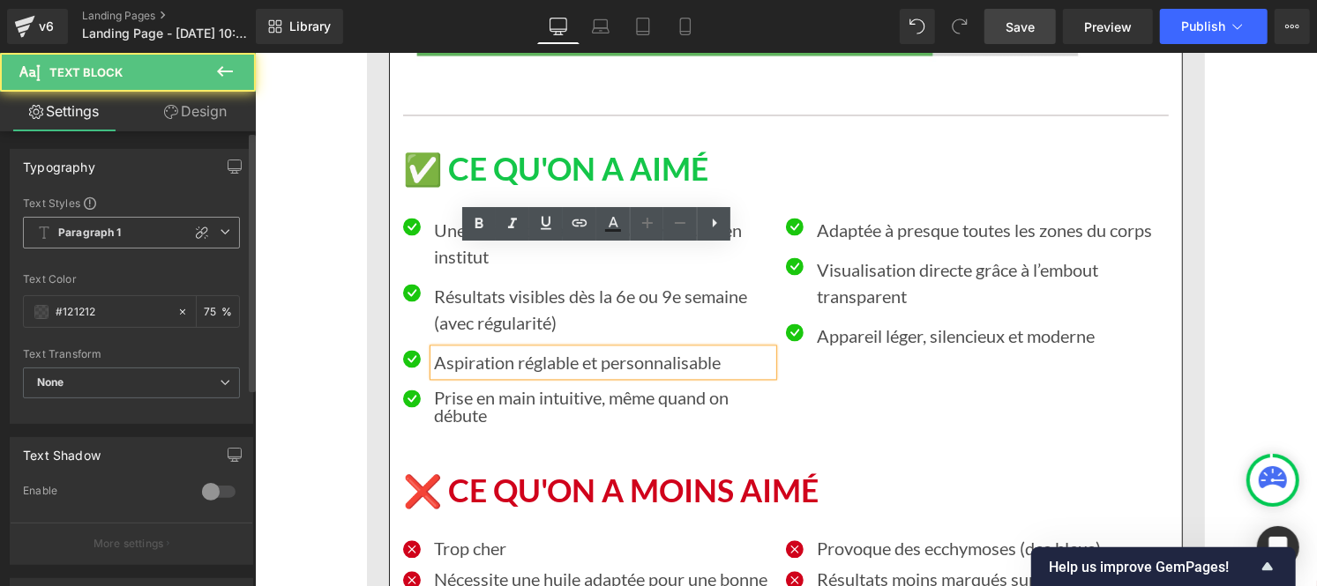
click at [129, 222] on span "Paragraph 1" at bounding box center [131, 233] width 217 height 32
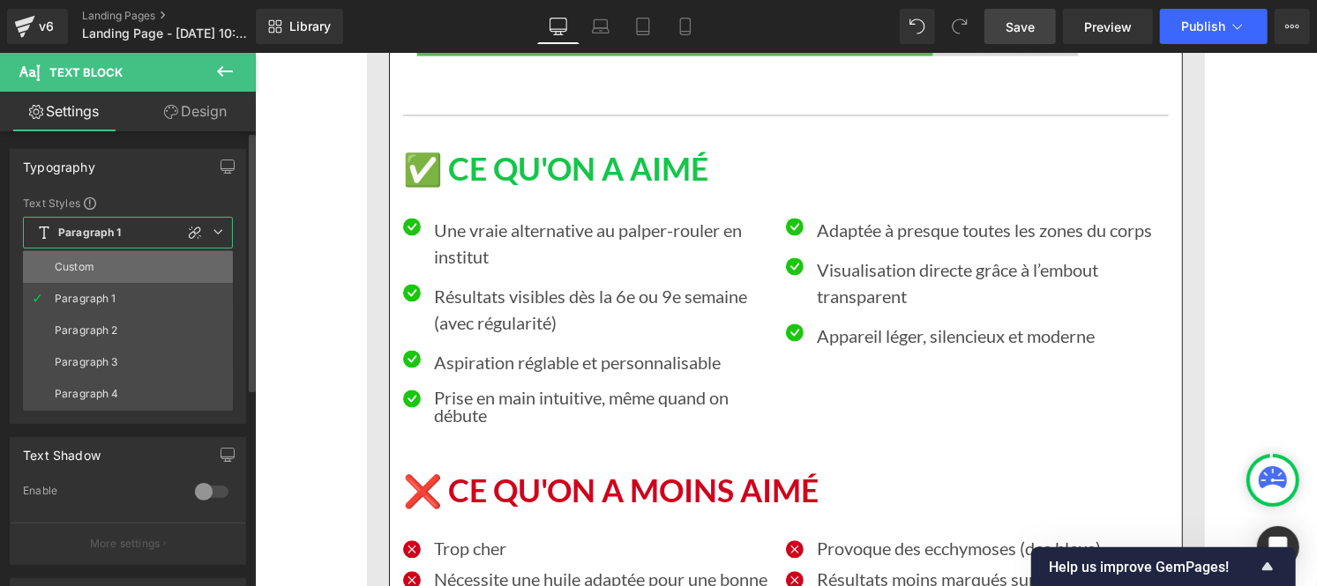
click at [118, 257] on li "Custom" at bounding box center [128, 267] width 210 height 32
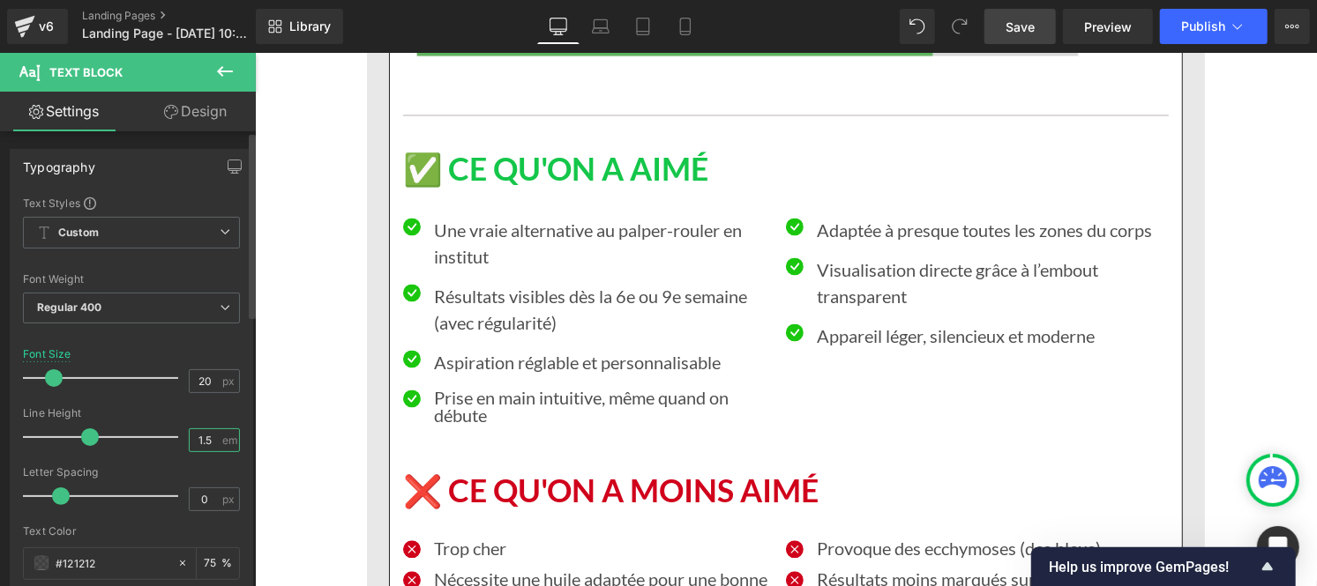
click at [210, 446] on input "1.5" at bounding box center [205, 440] width 31 height 22
type input "1"
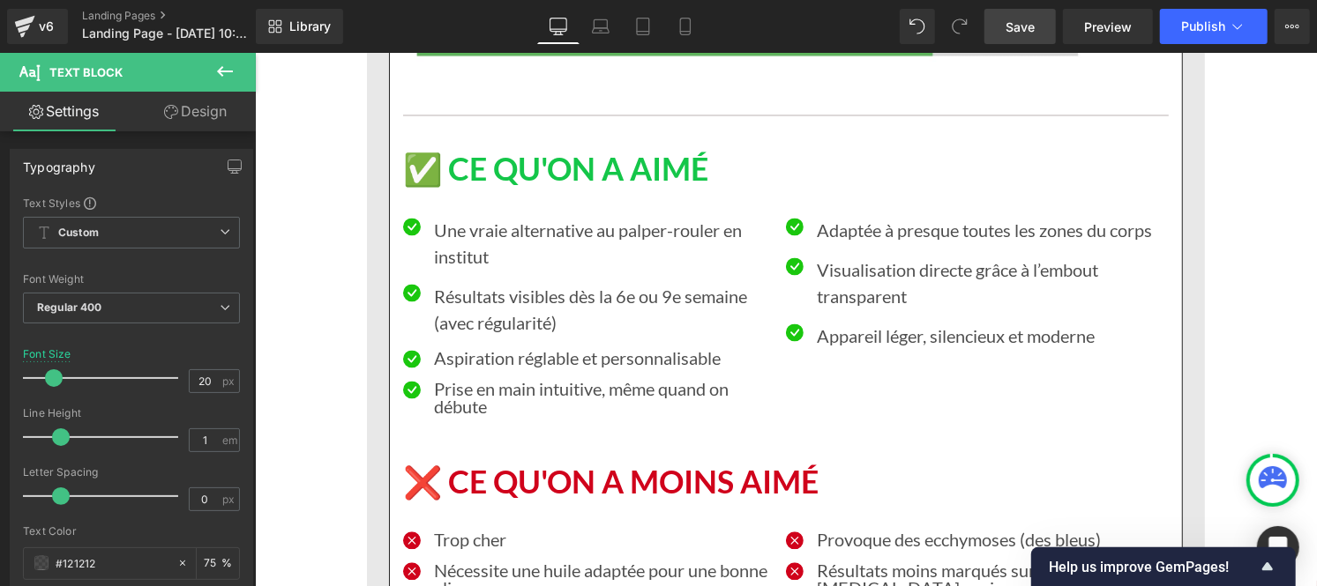
click at [468, 282] on p "Résultats visibles dès la 6e ou 9e semaine (avec régularité)" at bounding box center [602, 308] width 339 height 53
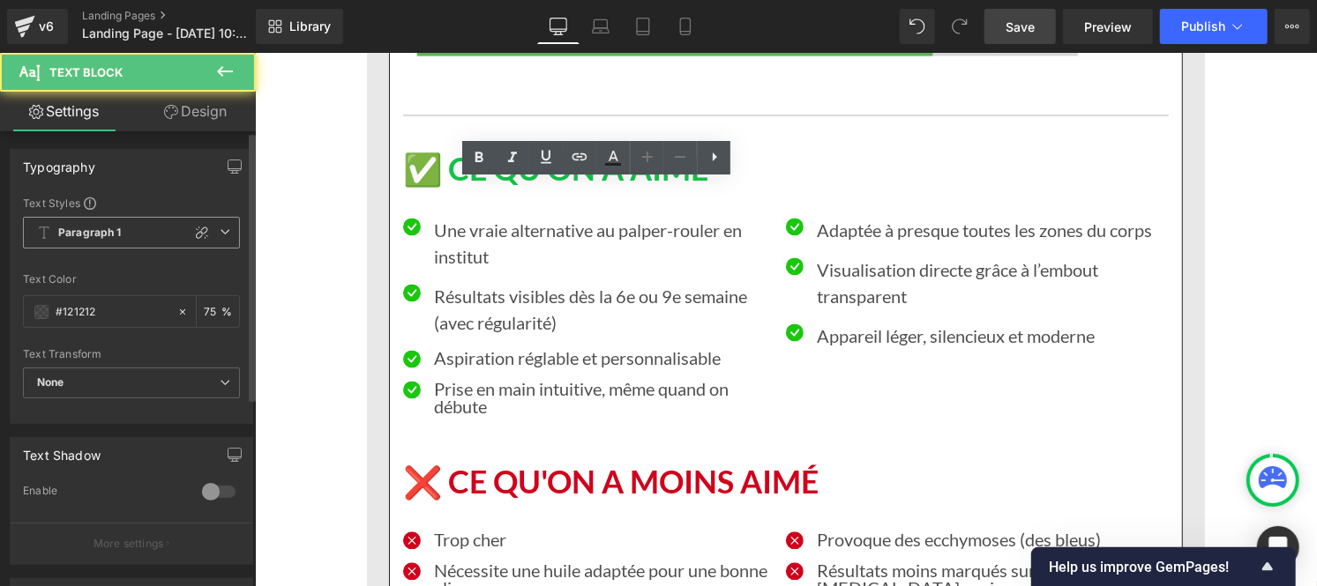
click at [113, 234] on b "Paragraph 1" at bounding box center [89, 233] width 63 height 15
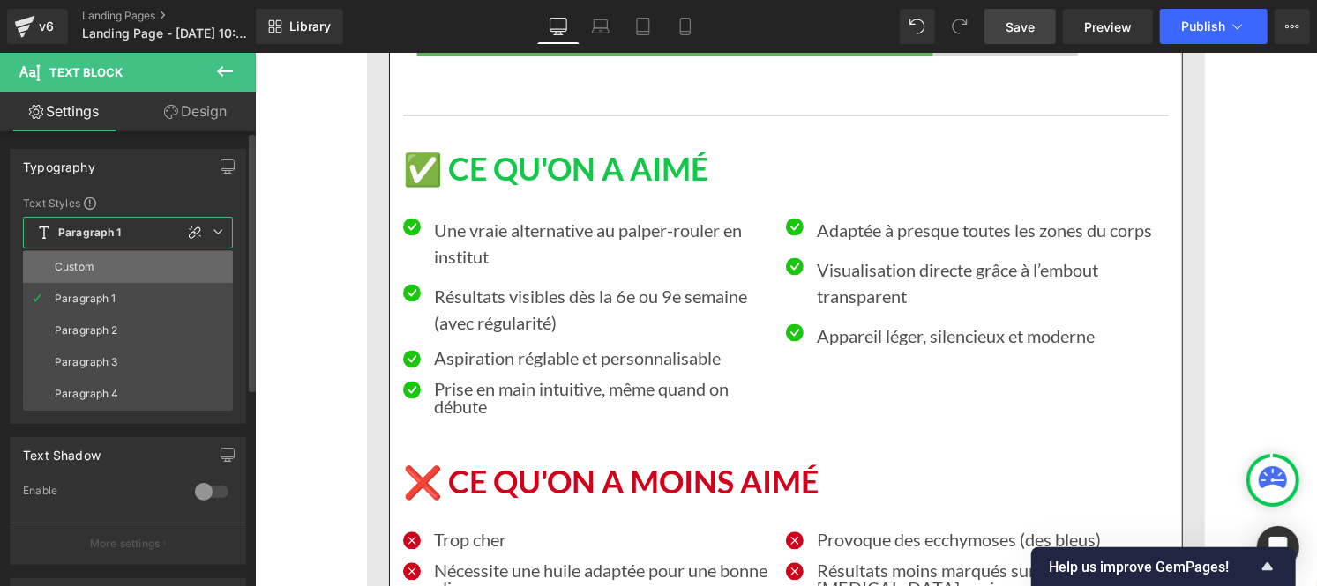
click at [110, 257] on li "Custom" at bounding box center [128, 267] width 210 height 32
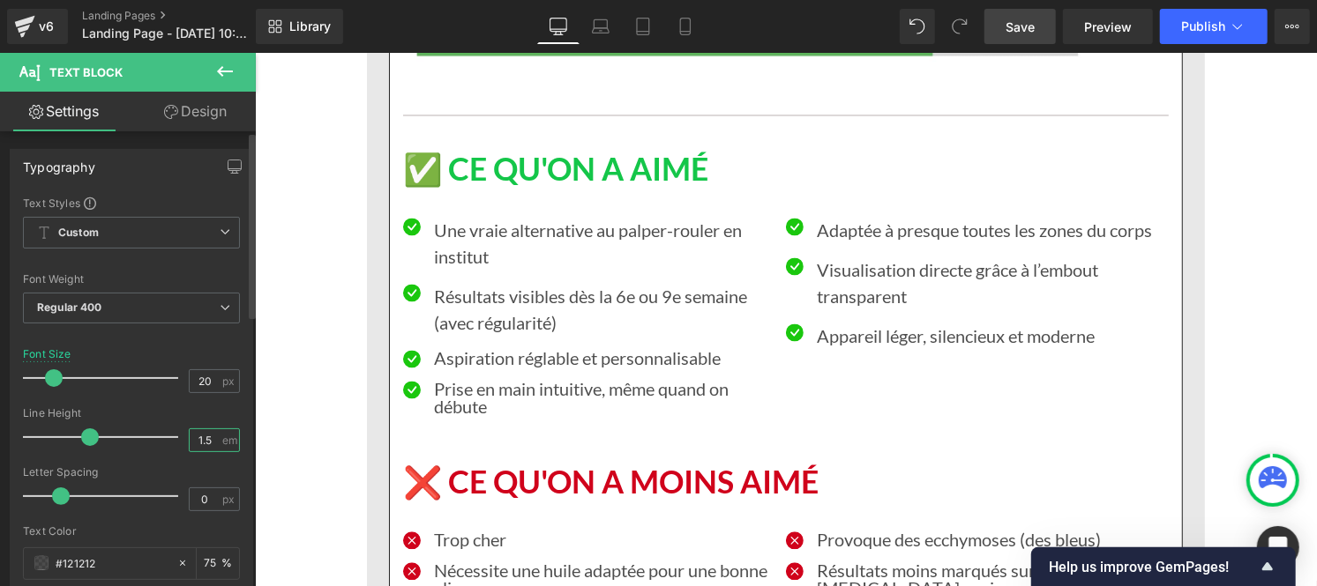
click at [213, 446] on input "1.5" at bounding box center [205, 440] width 31 height 22
type input "1"
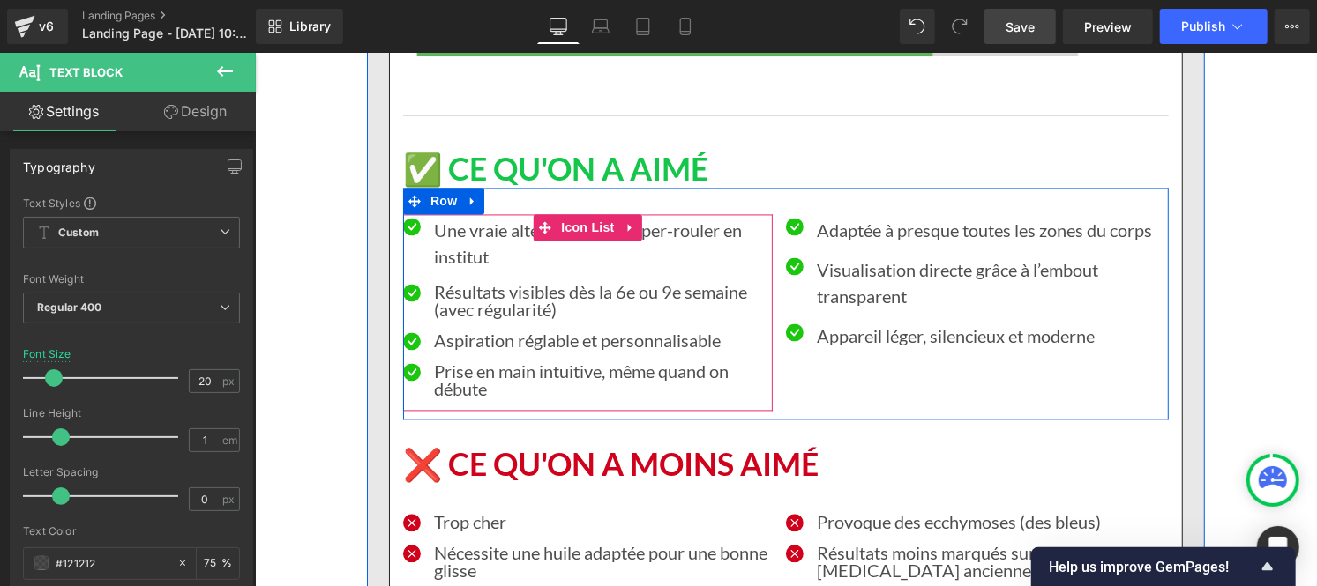
click at [467, 216] on p "Une vraie alternative au palper-rouler en institut" at bounding box center [602, 242] width 339 height 53
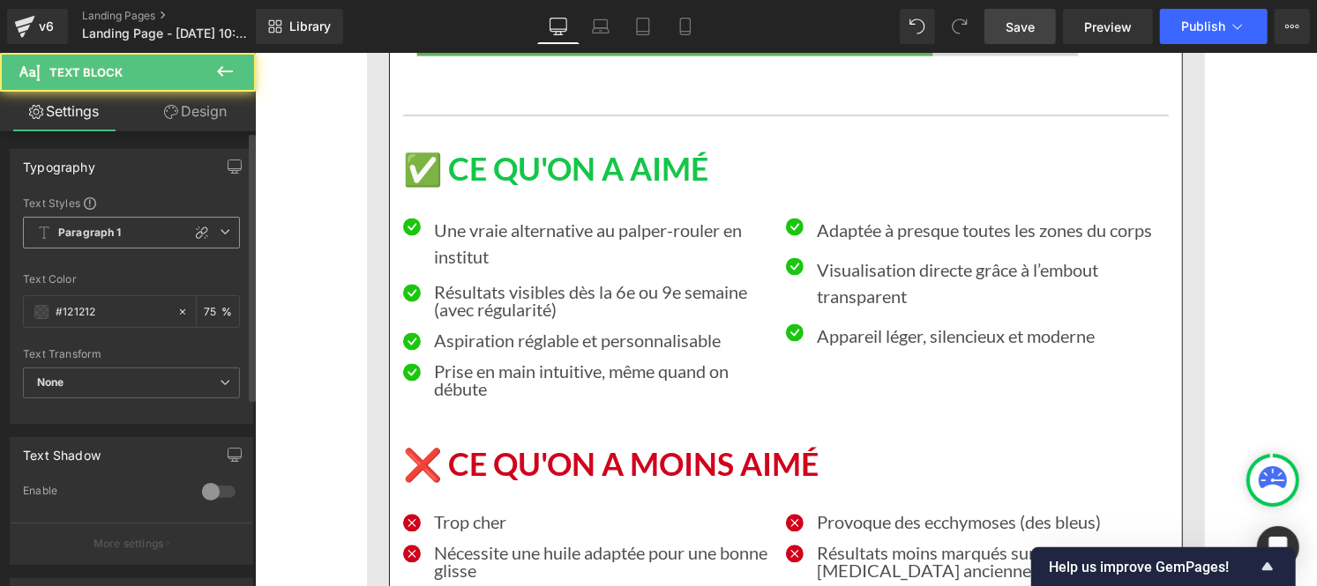
click at [104, 236] on b "Paragraph 1" at bounding box center [89, 233] width 63 height 15
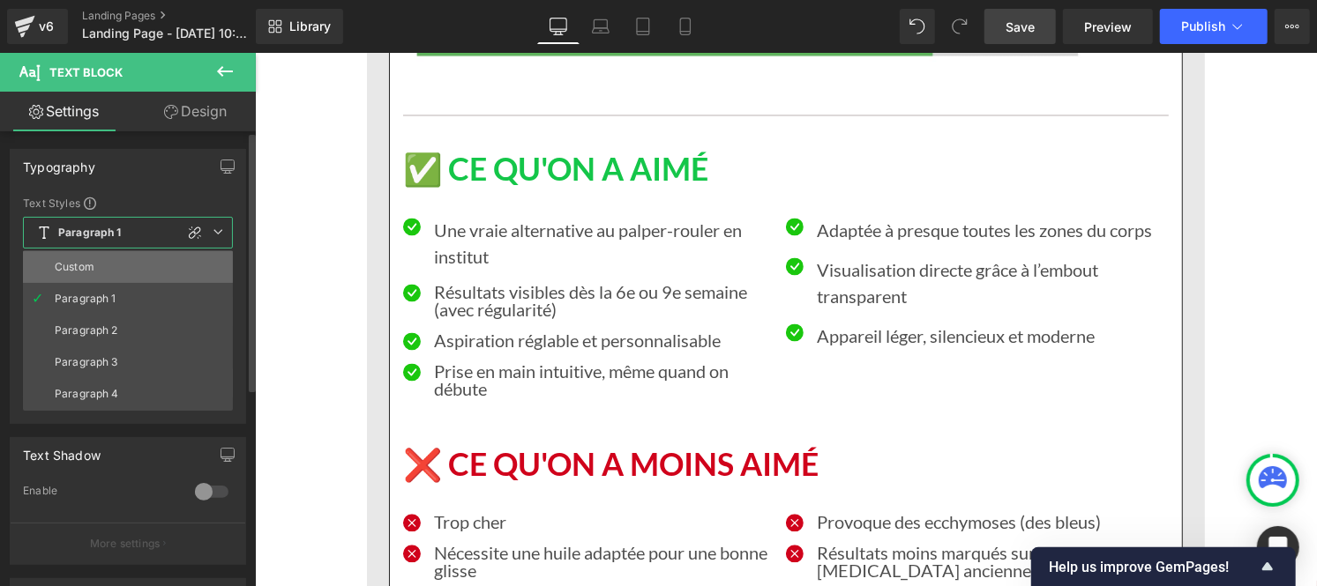
click at [101, 275] on li "Custom" at bounding box center [128, 267] width 210 height 32
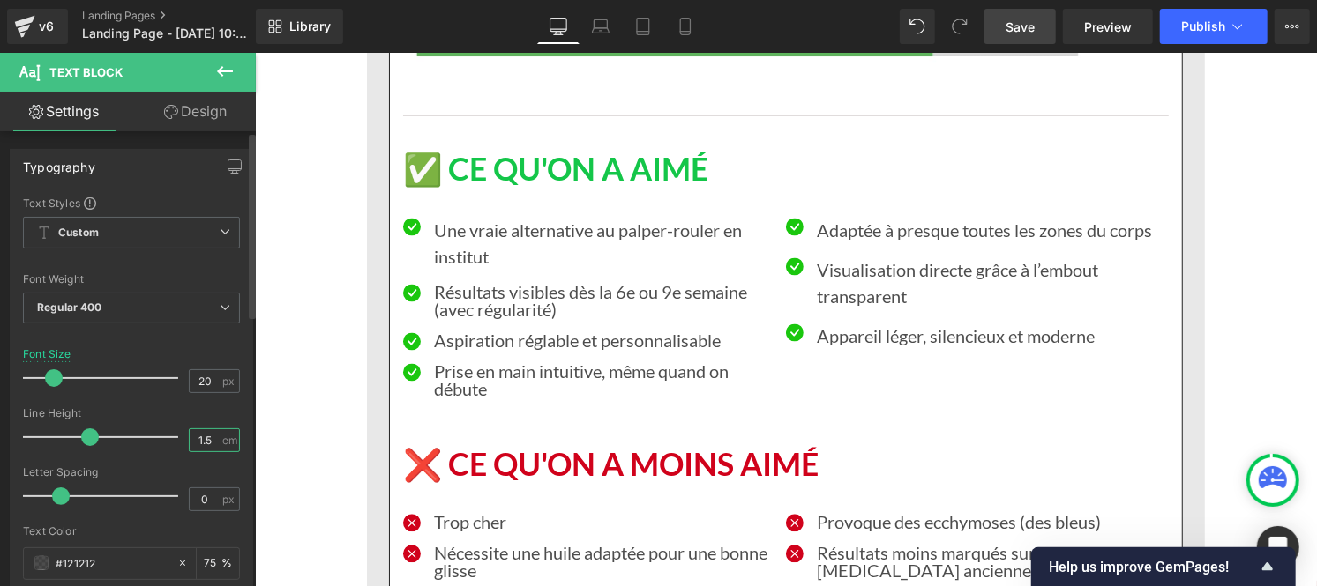
click at [208, 445] on input "1.5" at bounding box center [205, 440] width 31 height 22
type input "1"
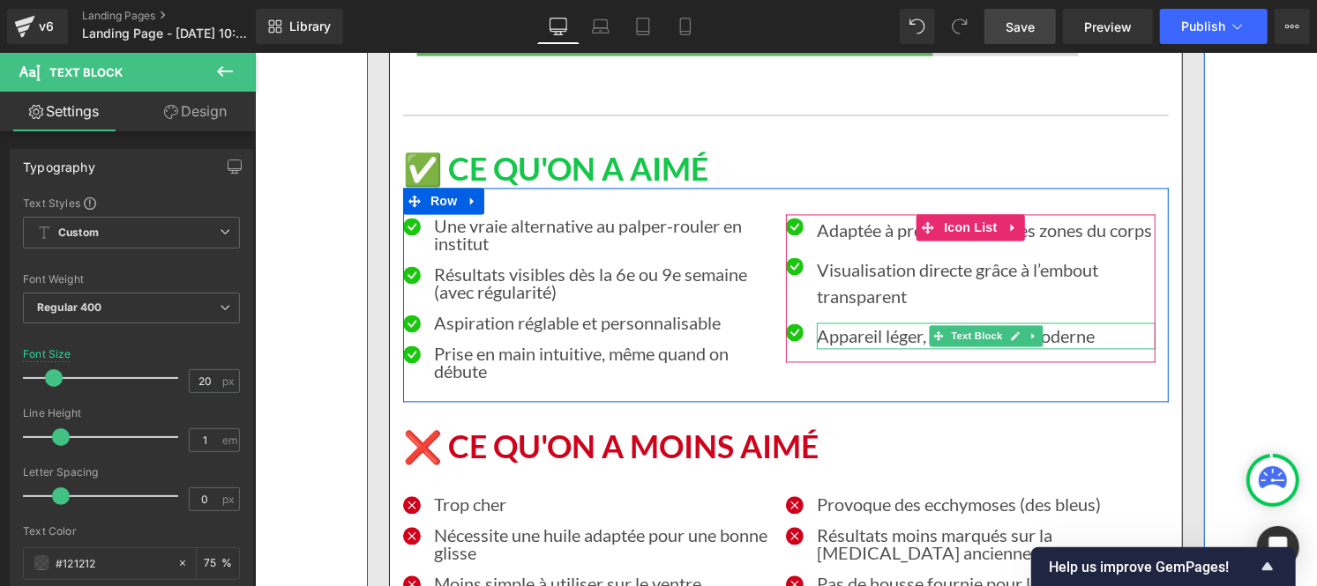
click at [851, 322] on p "Appareil léger, silencieux et moderne" at bounding box center [985, 335] width 339 height 26
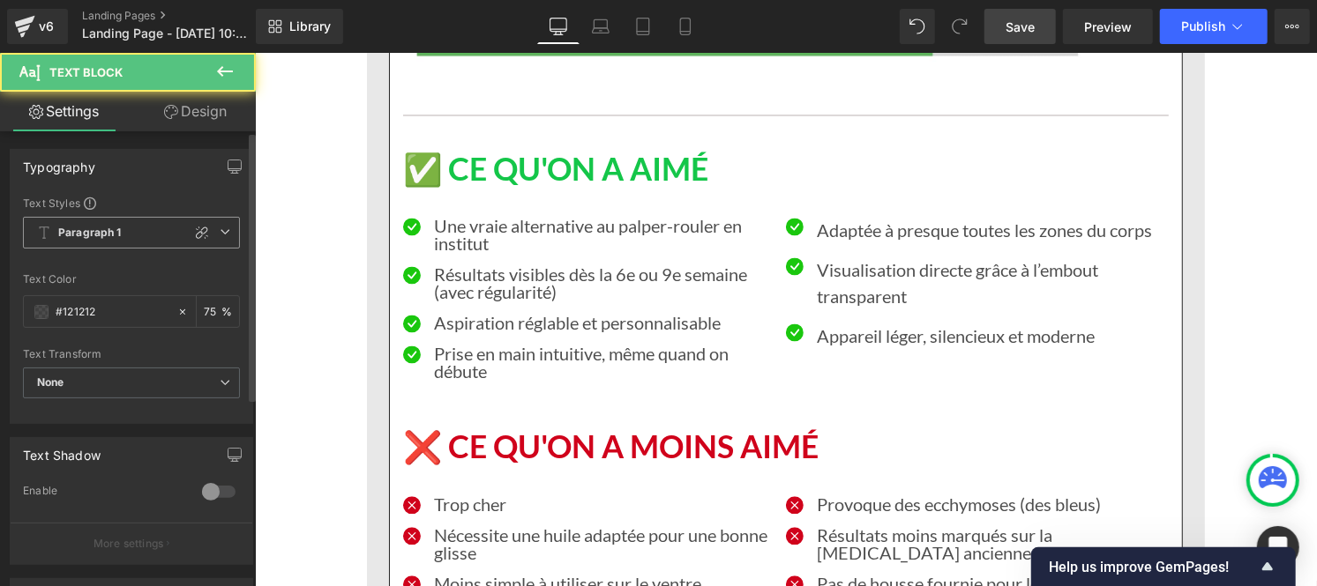
click at [125, 232] on span "Paragraph 1" at bounding box center [131, 233] width 217 height 32
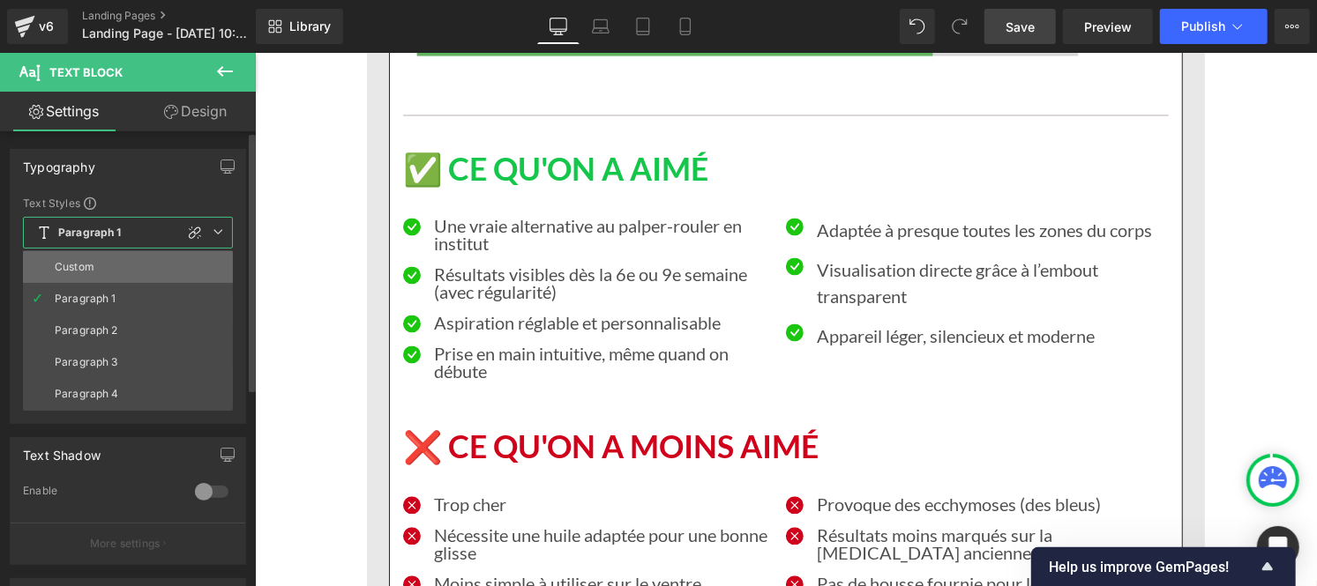
click at [116, 269] on li "Custom" at bounding box center [128, 267] width 210 height 32
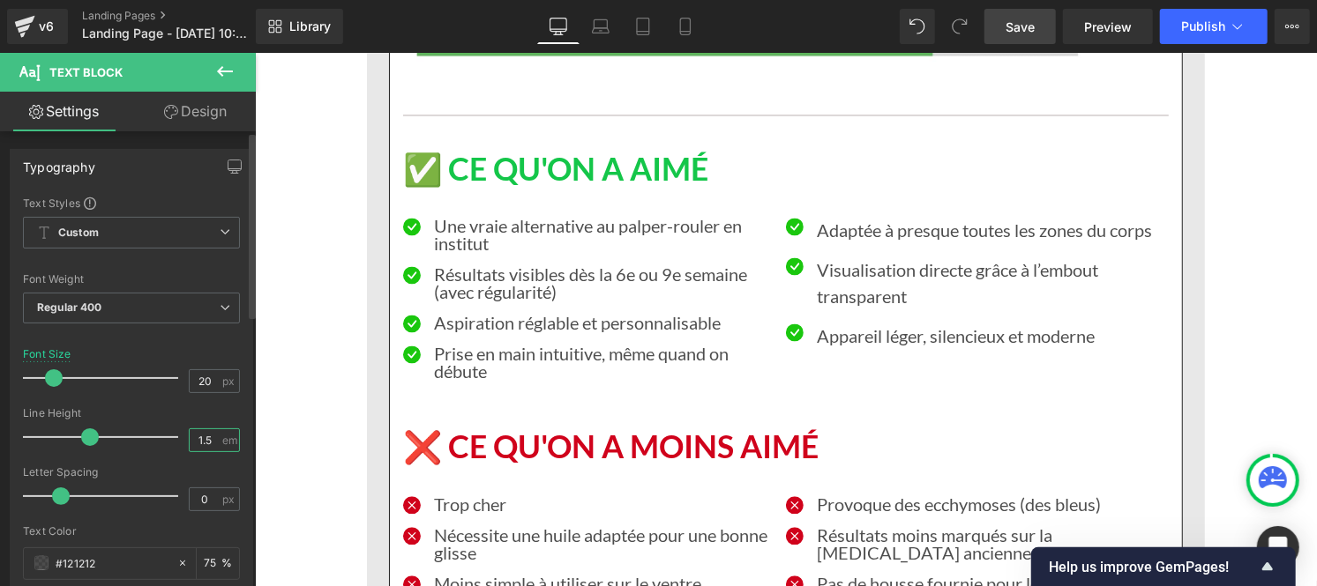
click at [213, 436] on input "1.5" at bounding box center [205, 440] width 31 height 22
type input "1"
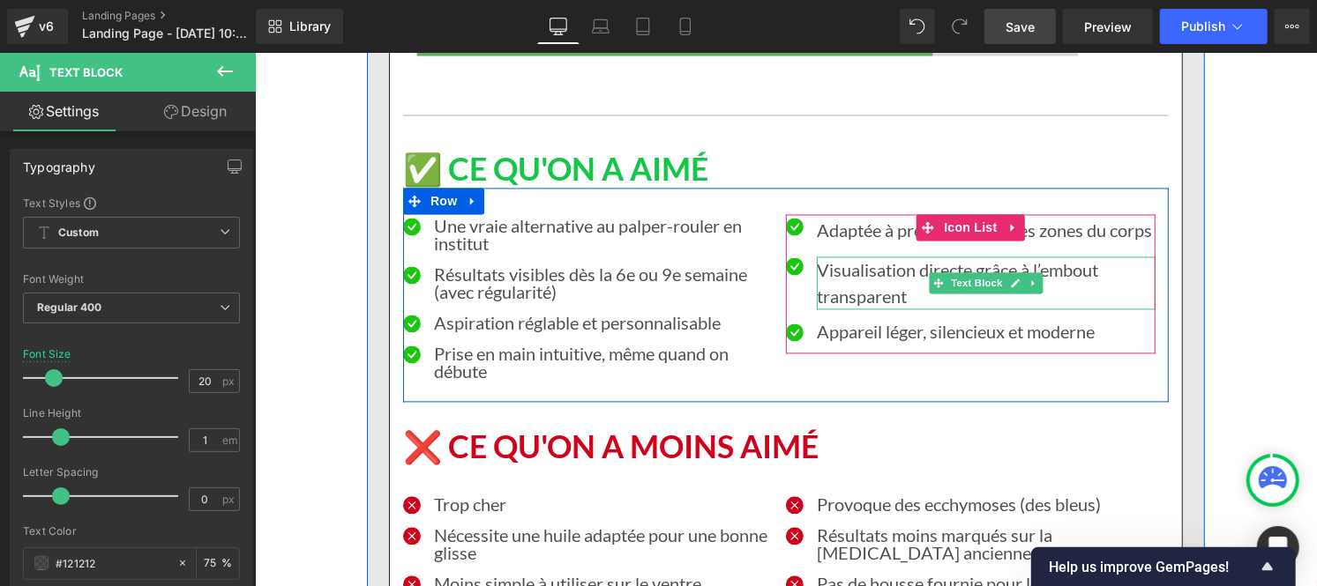
click at [858, 256] on p "Visualisation directe grâce à l’embout transparent" at bounding box center [985, 282] width 339 height 53
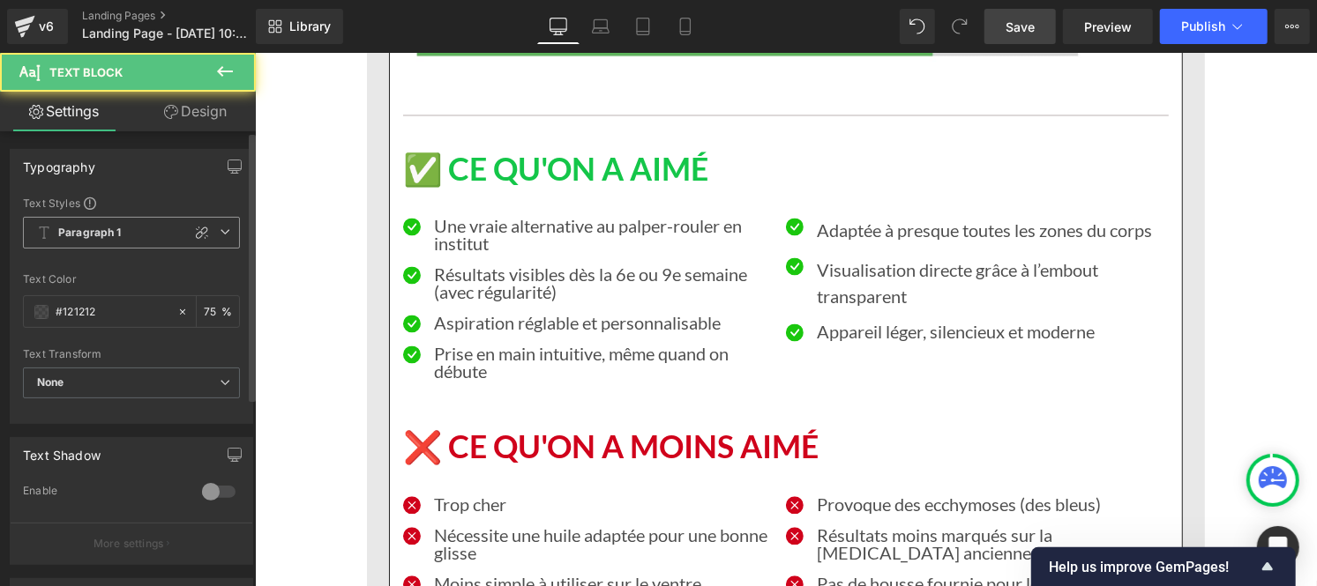
click at [104, 231] on b "Paragraph 1" at bounding box center [89, 233] width 63 height 15
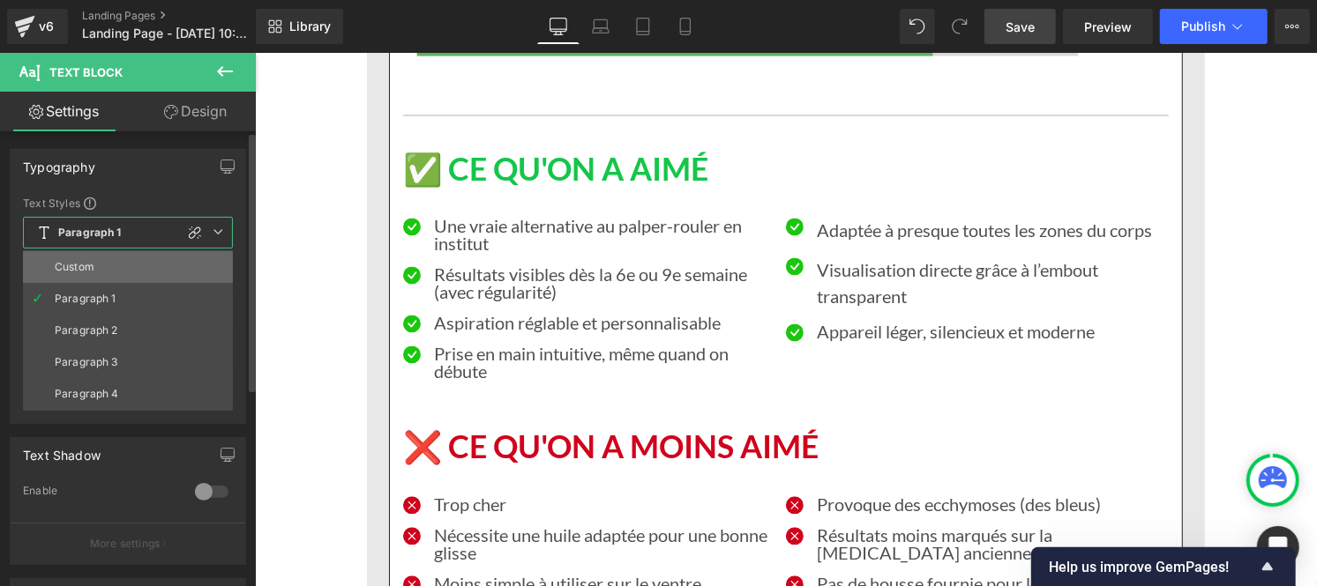
click at [108, 262] on li "Custom" at bounding box center [128, 267] width 210 height 32
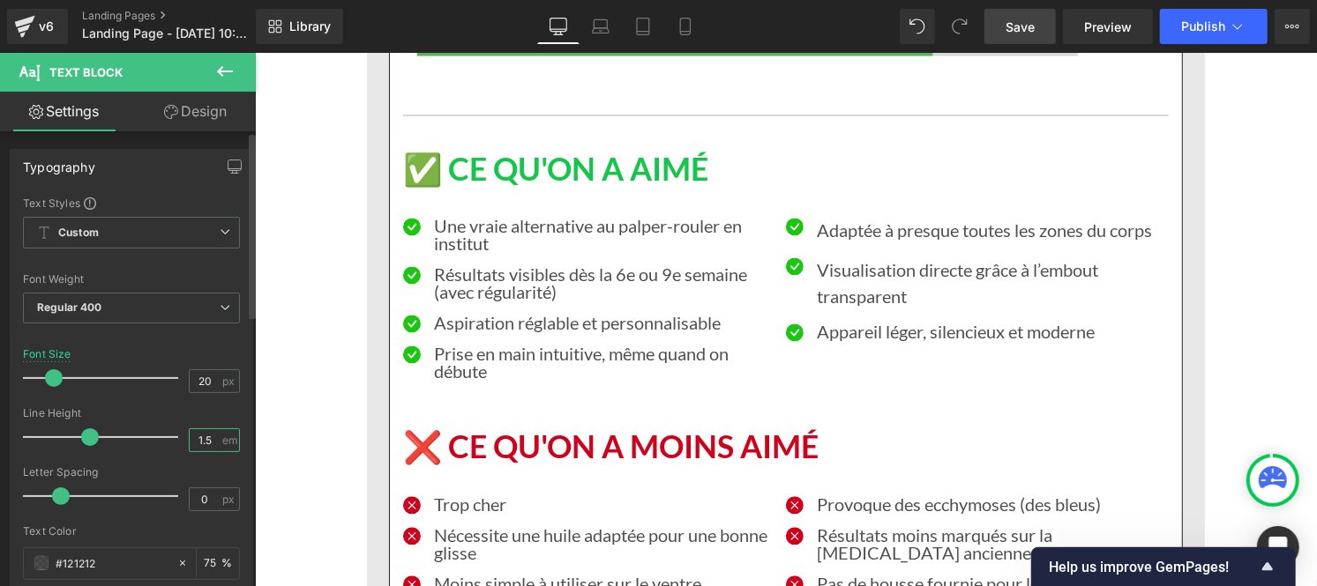
click at [208, 446] on input "1.5" at bounding box center [205, 440] width 31 height 22
type input "1"
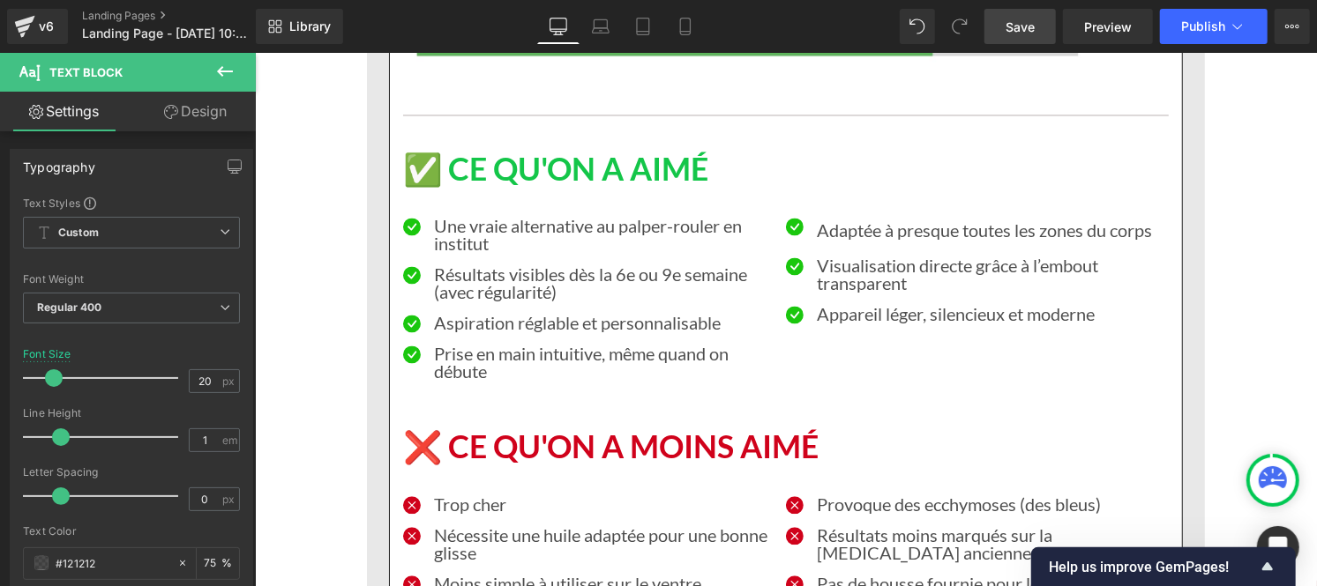
click at [844, 216] on p "Adaptée à presque toutes les zones du corps" at bounding box center [985, 229] width 339 height 26
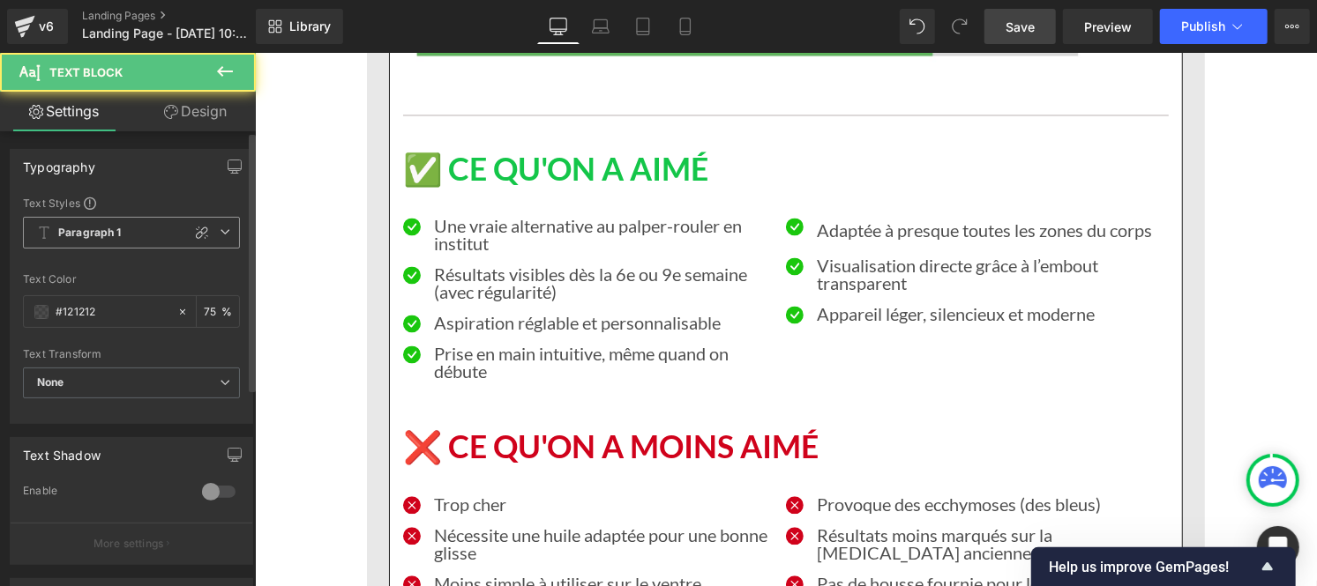
click at [81, 229] on b "Paragraph 1" at bounding box center [89, 233] width 63 height 15
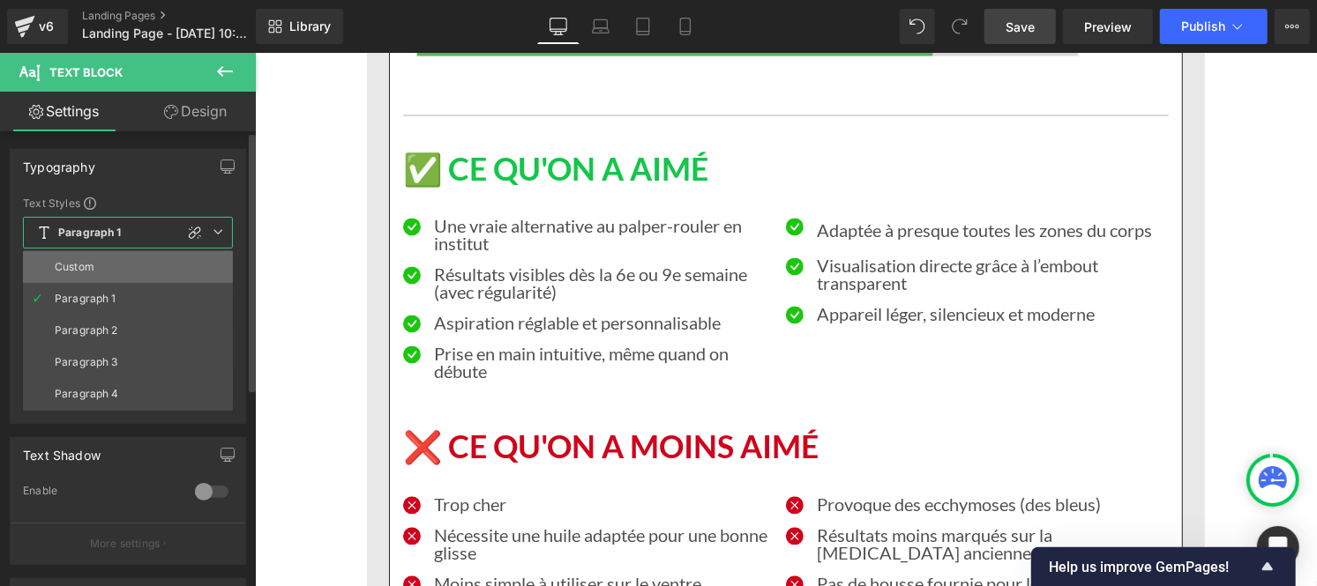
drag, startPoint x: 92, startPoint y: 270, endPoint x: 26, endPoint y: 347, distance: 101.4
click at [92, 270] on div "Custom" at bounding box center [75, 267] width 40 height 12
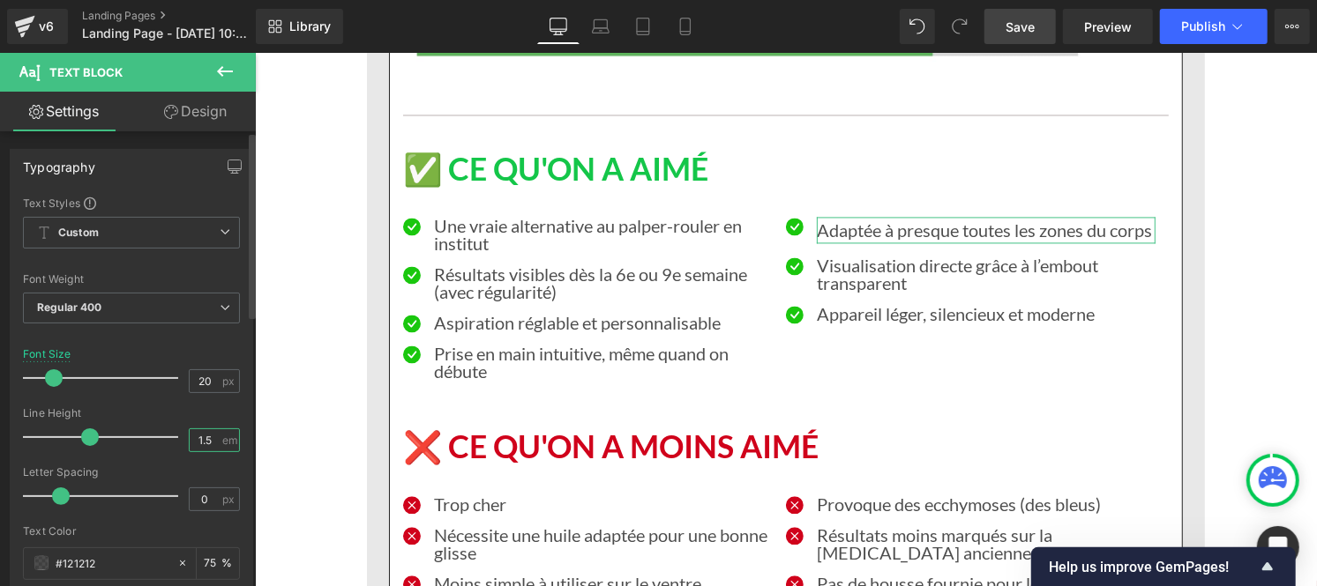
click at [201, 446] on input "1.5" at bounding box center [205, 440] width 31 height 22
type input "1"
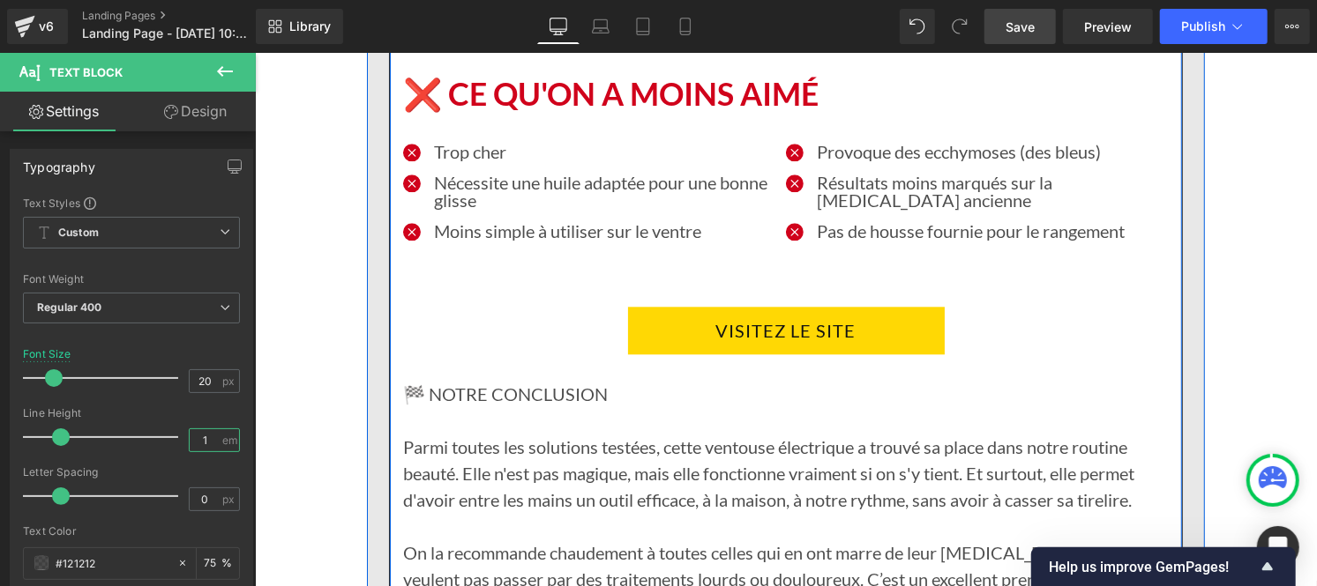
scroll to position [10368, 0]
click at [543, 435] on font "Parmi toutes les solutions testées, cette ventouse électrique a trouvé sa place…" at bounding box center [767, 472] width 731 height 74
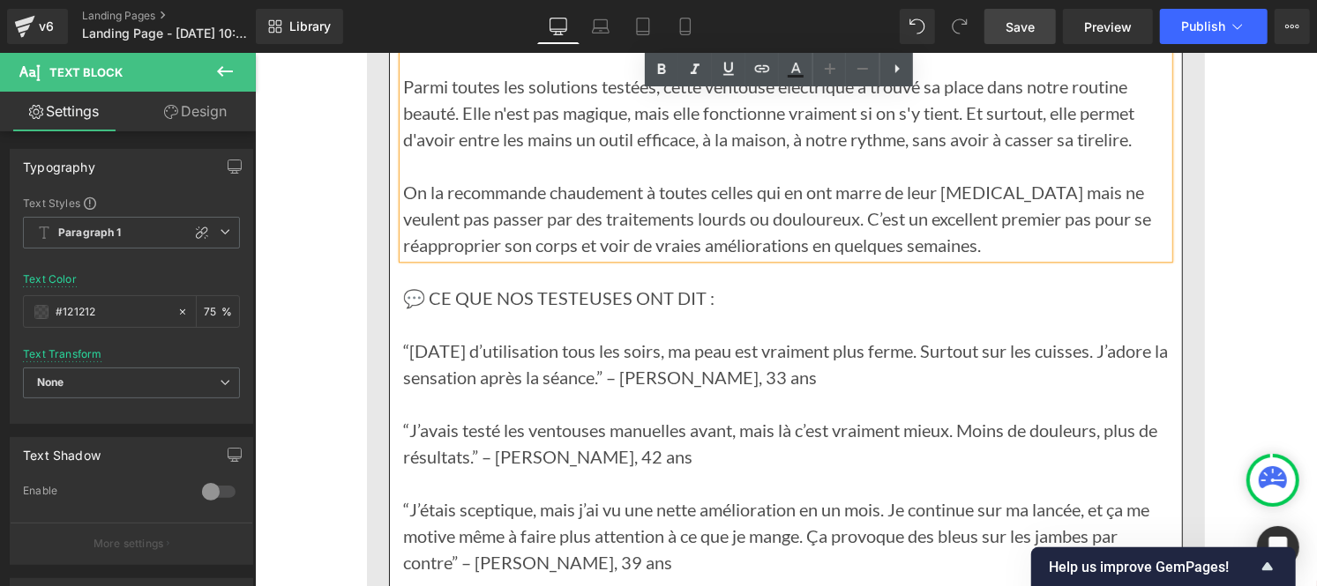
scroll to position [10729, 0]
click at [543, 415] on p "“J’avais testé les ventouses manuelles avant, mais là c’est vraiment mieux. Moi…" at bounding box center [784, 441] width 765 height 53
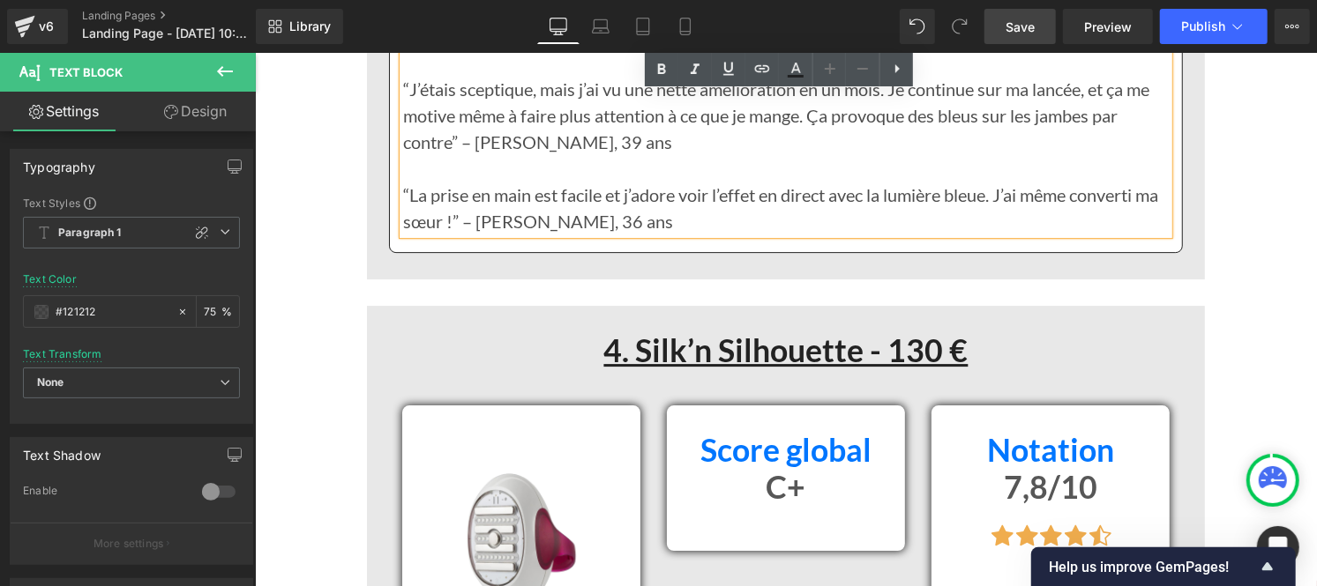
scroll to position [11149, 0]
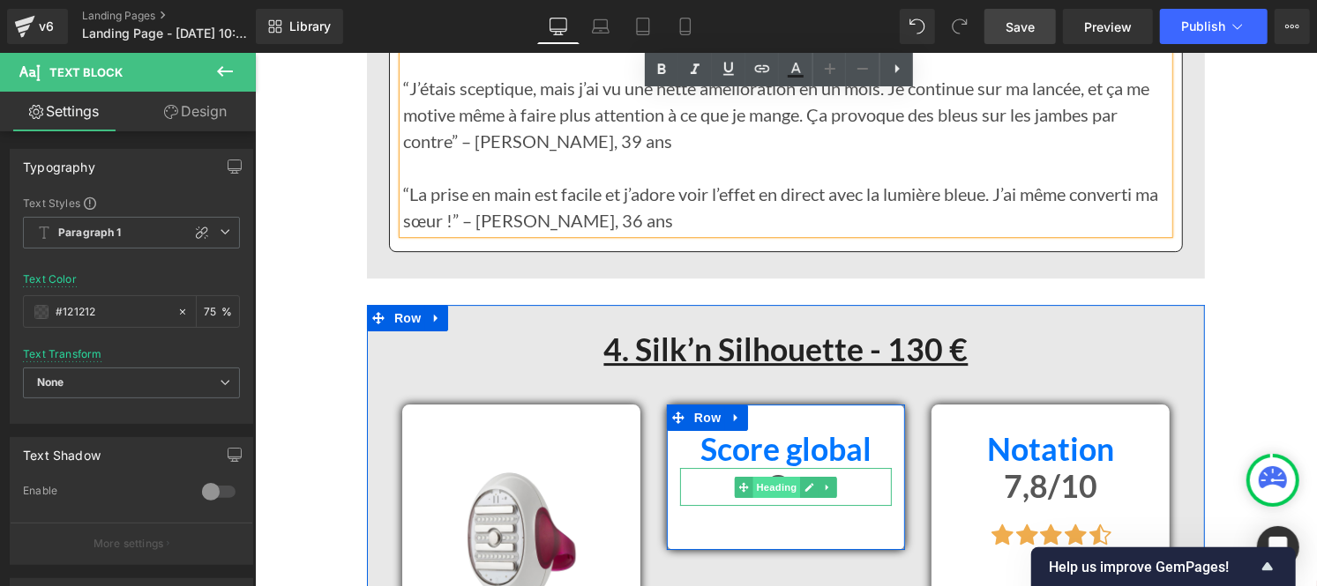
click at [777, 476] on span "Heading" at bounding box center [776, 486] width 48 height 21
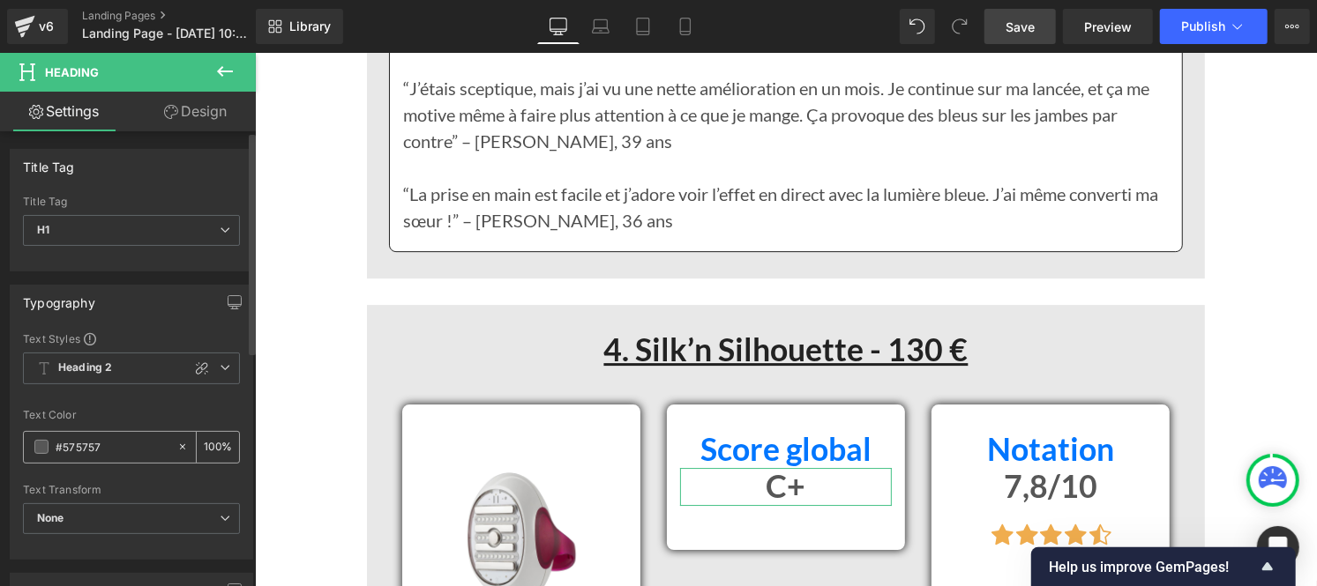
click at [128, 451] on input "#575757" at bounding box center [112, 446] width 113 height 19
paste input "121212"
type input "#121212"
click at [213, 444] on input "100" at bounding box center [213, 446] width 18 height 19
type input "1"
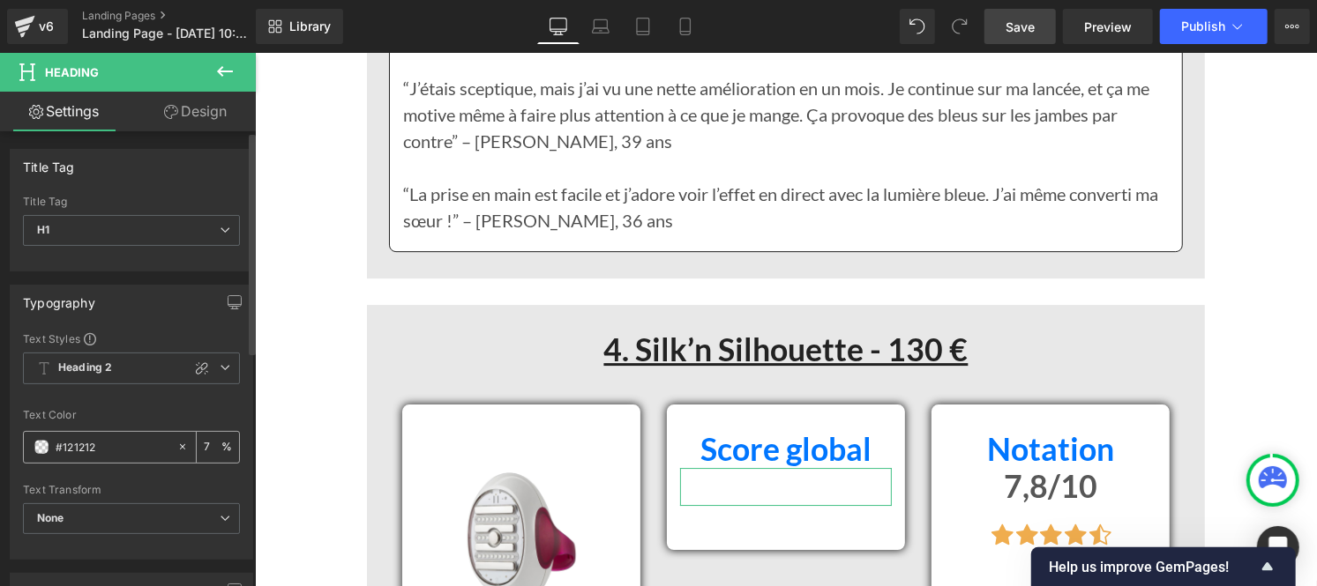
type input "75"
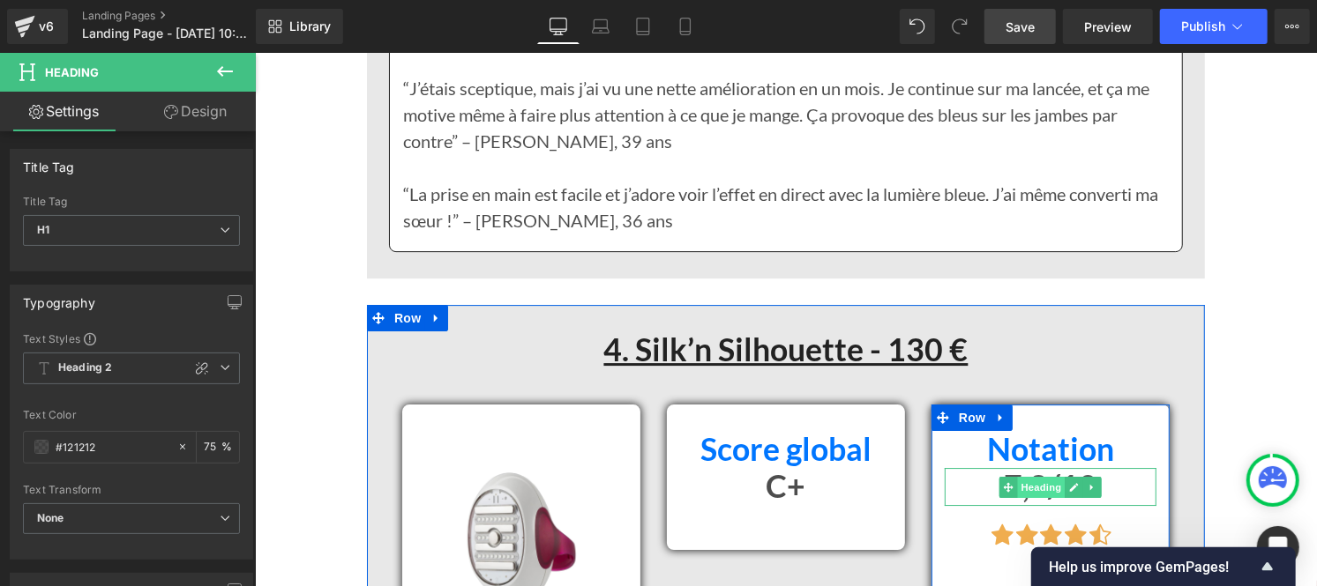
click at [1018, 476] on span "Heading" at bounding box center [1041, 486] width 48 height 21
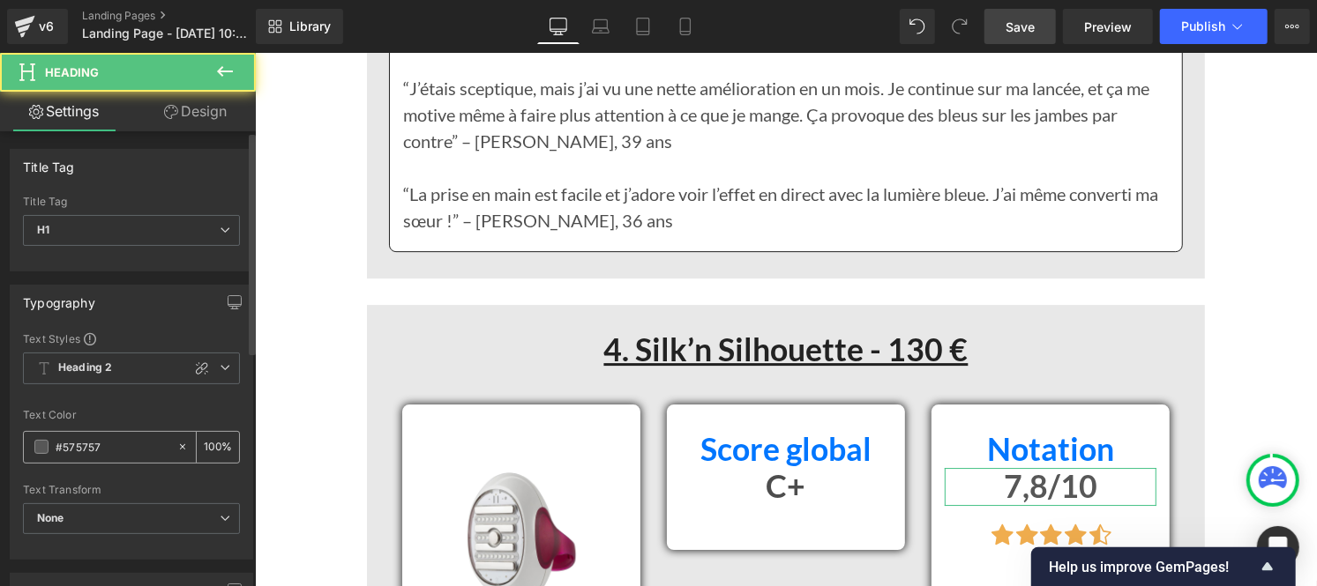
click at [118, 438] on input "#575757" at bounding box center [112, 446] width 113 height 19
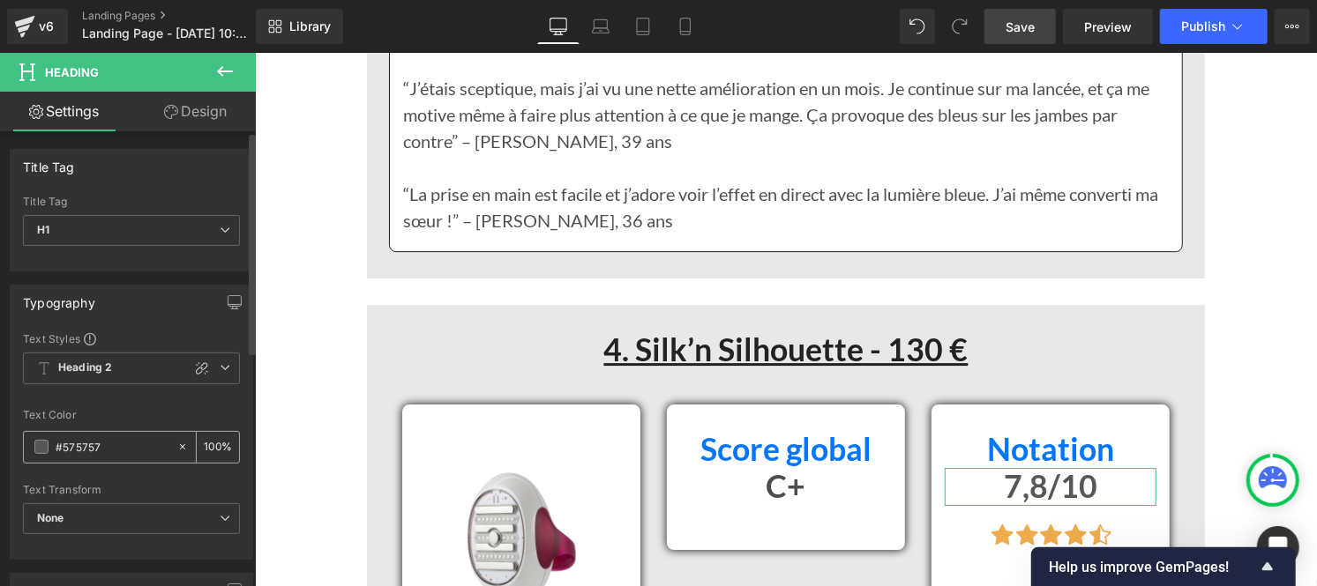
paste input "121212"
type input "#121212"
click at [209, 443] on input "100" at bounding box center [213, 446] width 18 height 19
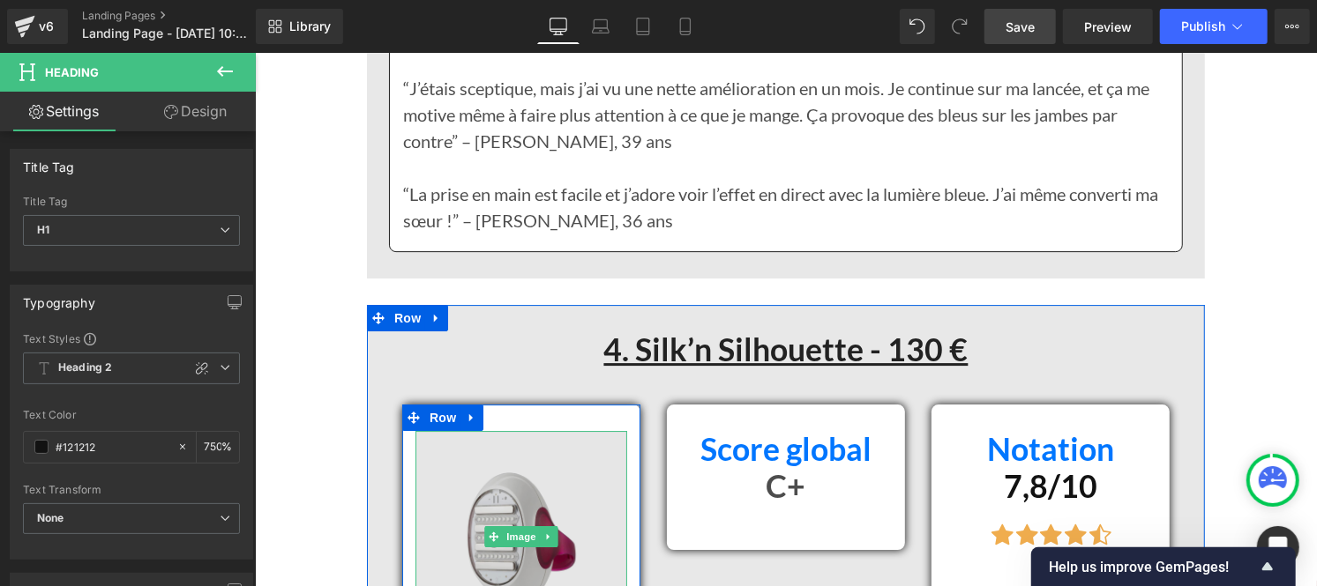
scroll to position [0, 1]
type input "75"
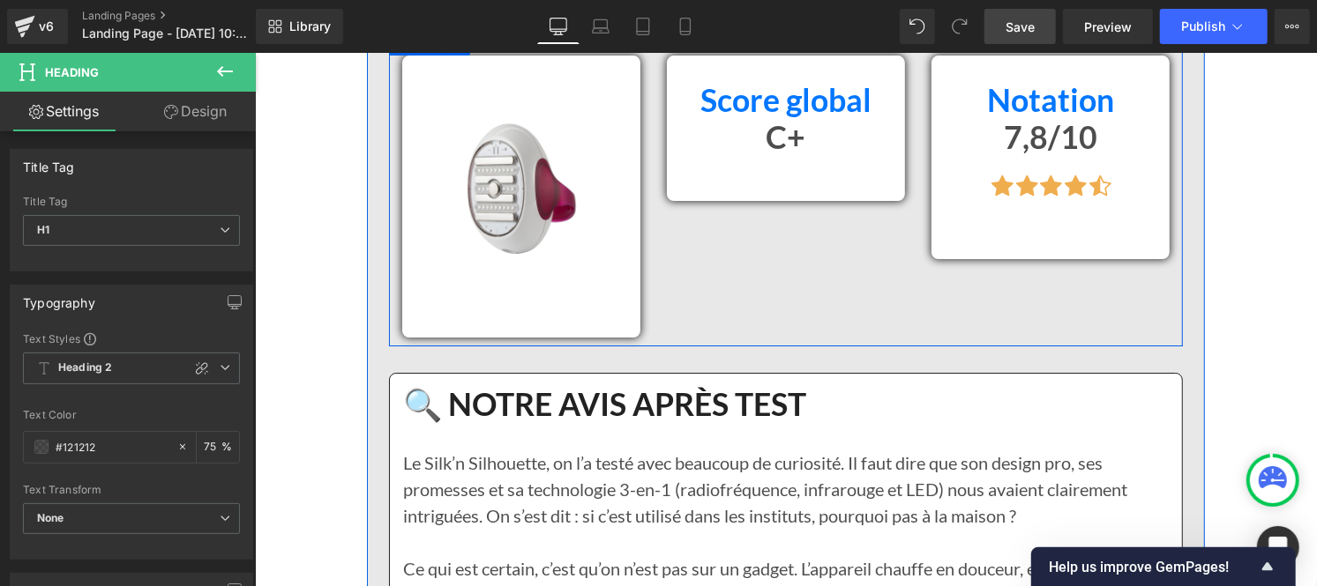
scroll to position [11506, 0]
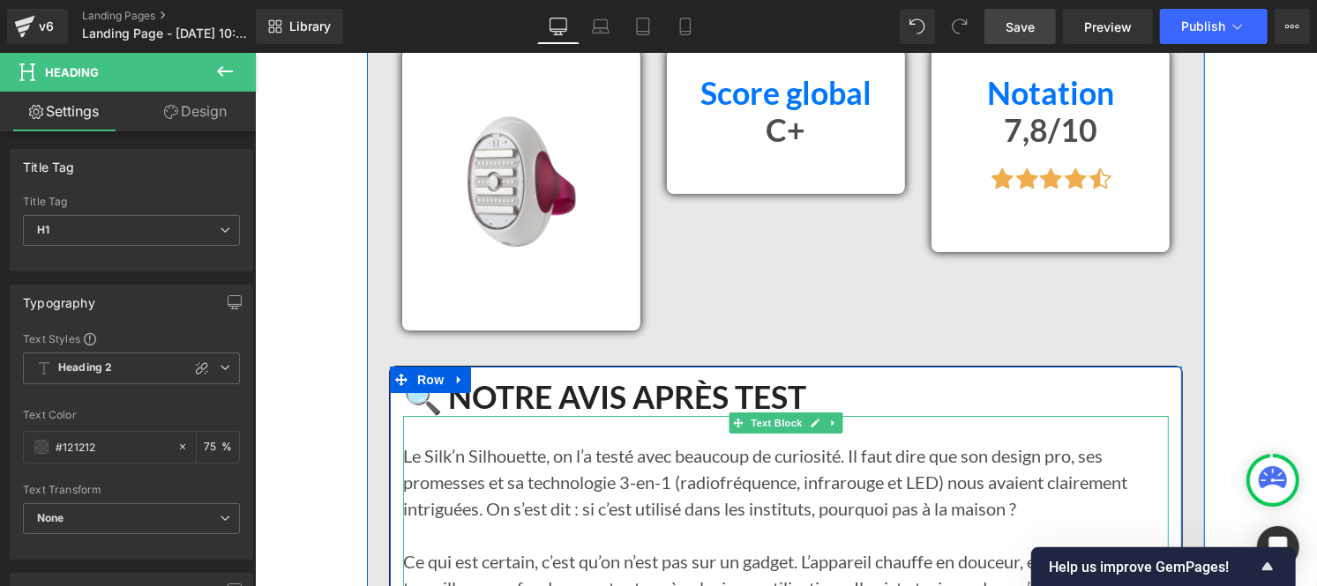
click at [550, 442] on p "Le Silk’n Silhouette, on l’a testé avec beaucoup de curiosité. Il faut dire que…" at bounding box center [784, 481] width 765 height 79
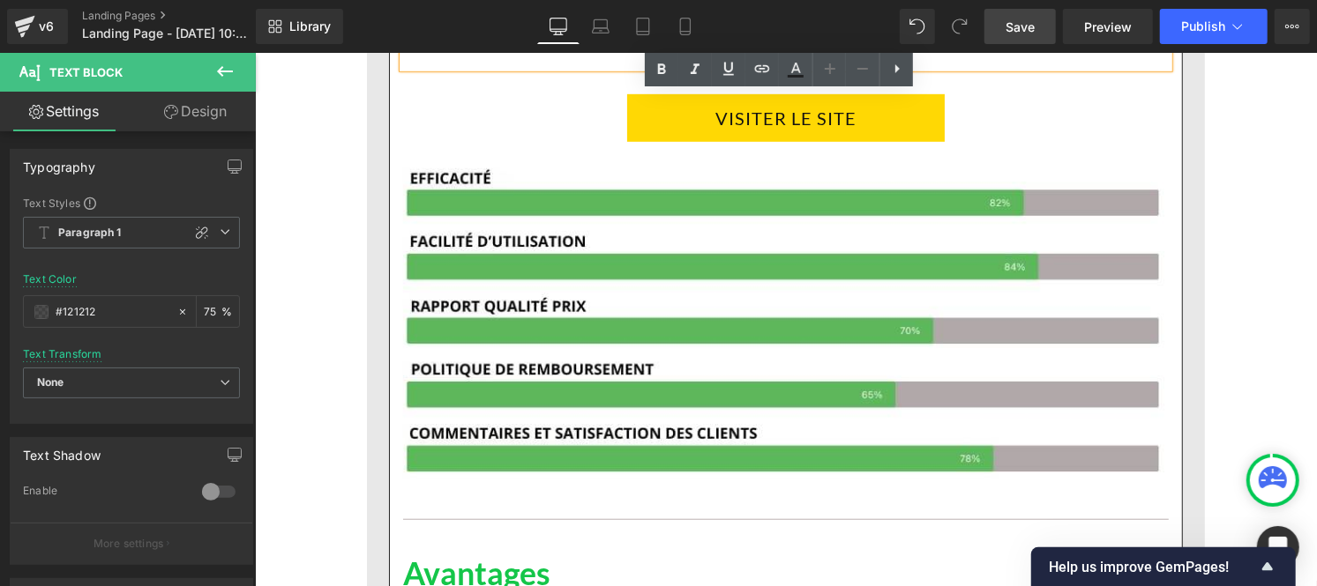
scroll to position [12514, 0]
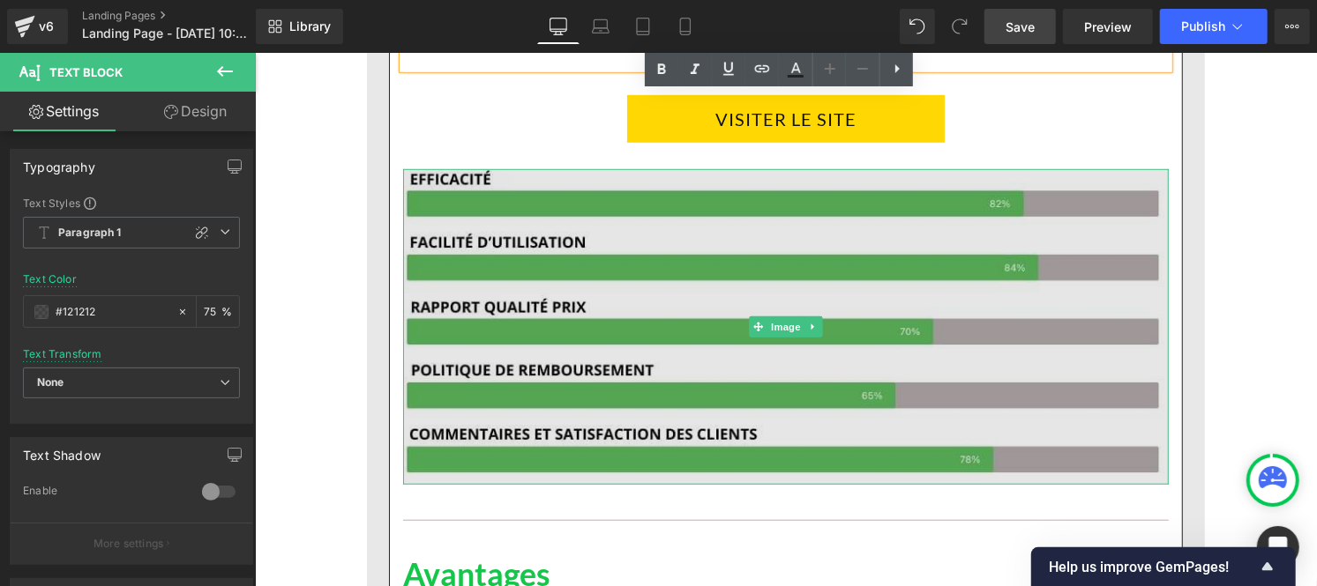
click at [720, 193] on img at bounding box center [784, 326] width 765 height 316
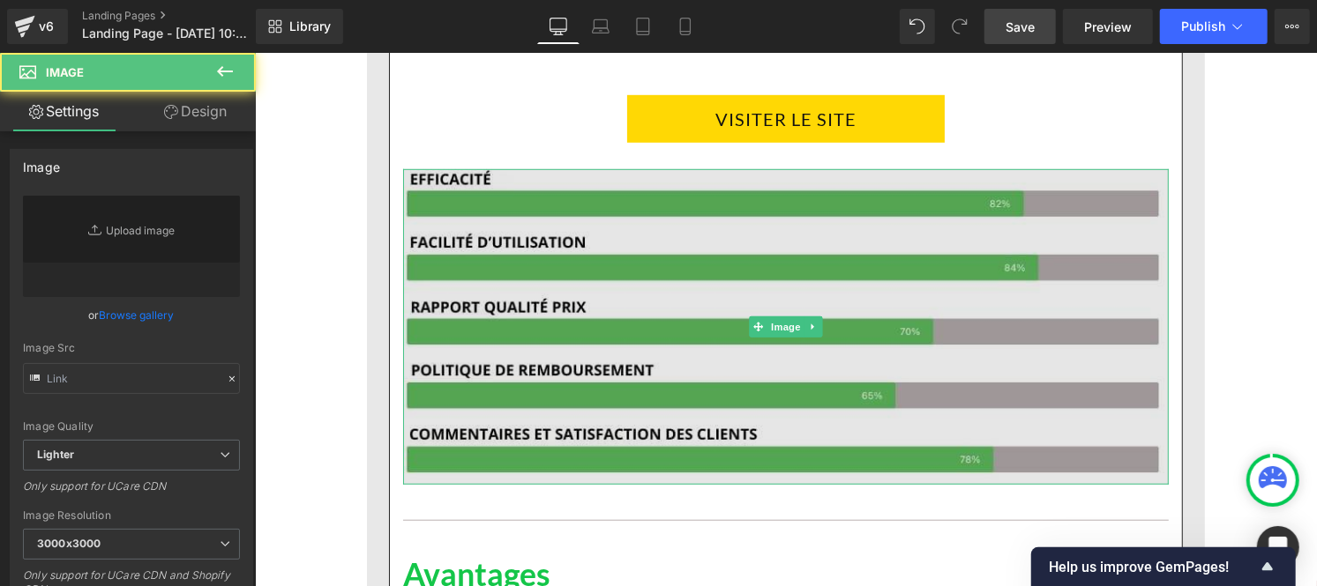
type input "https://ucarecdn.com/e76638b6-27ef-4a14-b310-0a7eb8d51cb7/-/format/auto/-/previ…"
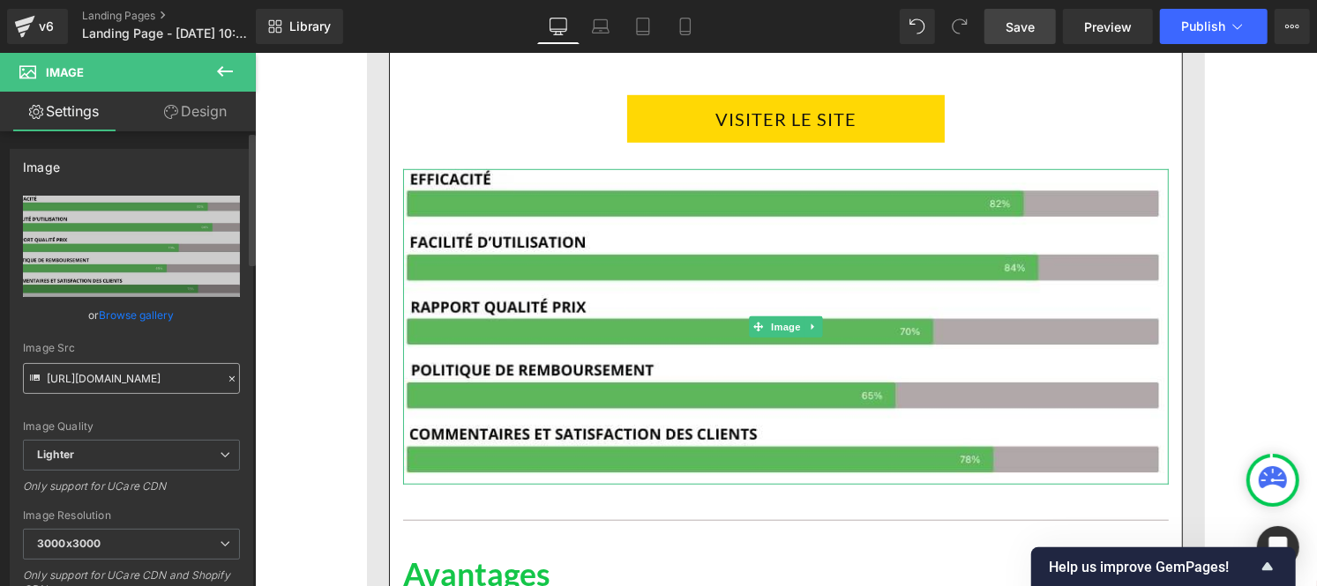
click at [226, 377] on icon at bounding box center [232, 379] width 12 height 12
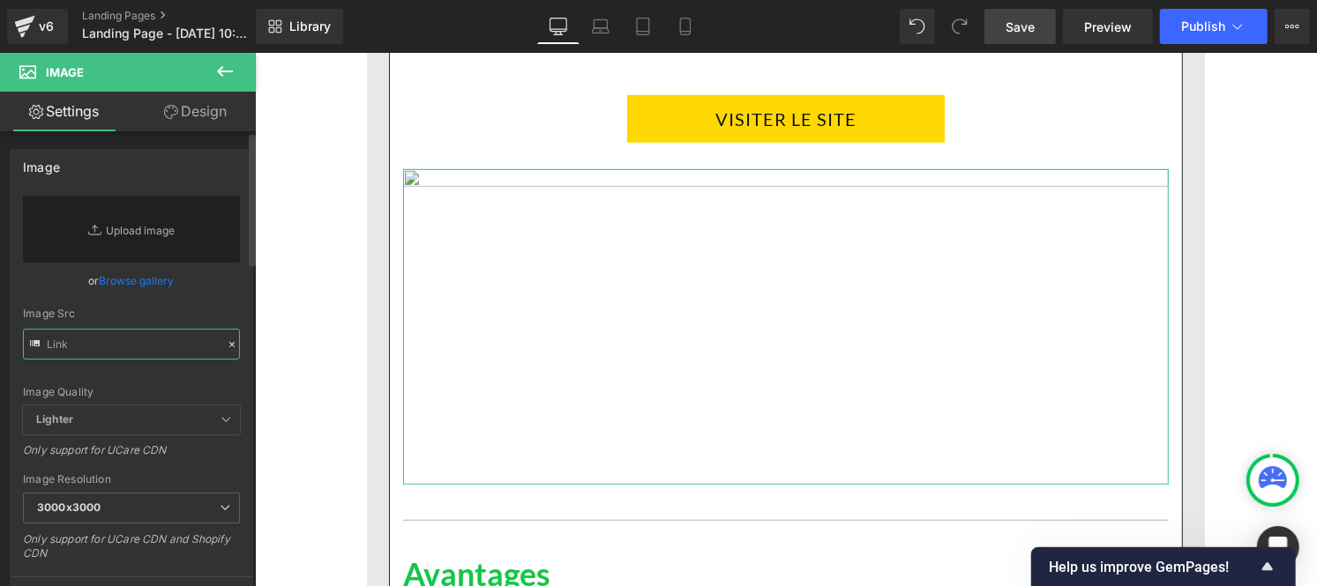
click at [178, 339] on input "text" at bounding box center [131, 344] width 217 height 31
paste input "https://cdn.shopify.com/s/files/1/0956/9294/7843/files/Pourcentage_produit_3.jp…"
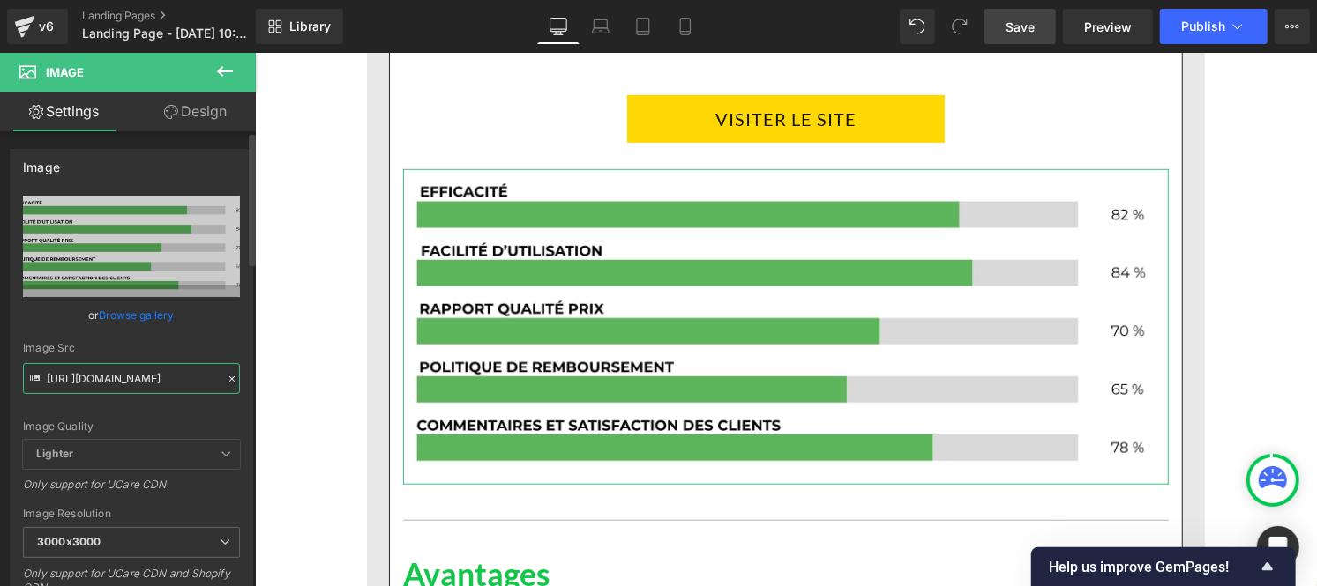
type input "https://cdn.shopify.com/s/files/1/0956/9294/7843/files/Pourcentage_produit_3_30…"
click at [220, 335] on div "Image Quality Lighter Lightest Lighter Lighter Lightest Only support for UCare …" at bounding box center [131, 318] width 217 height 244
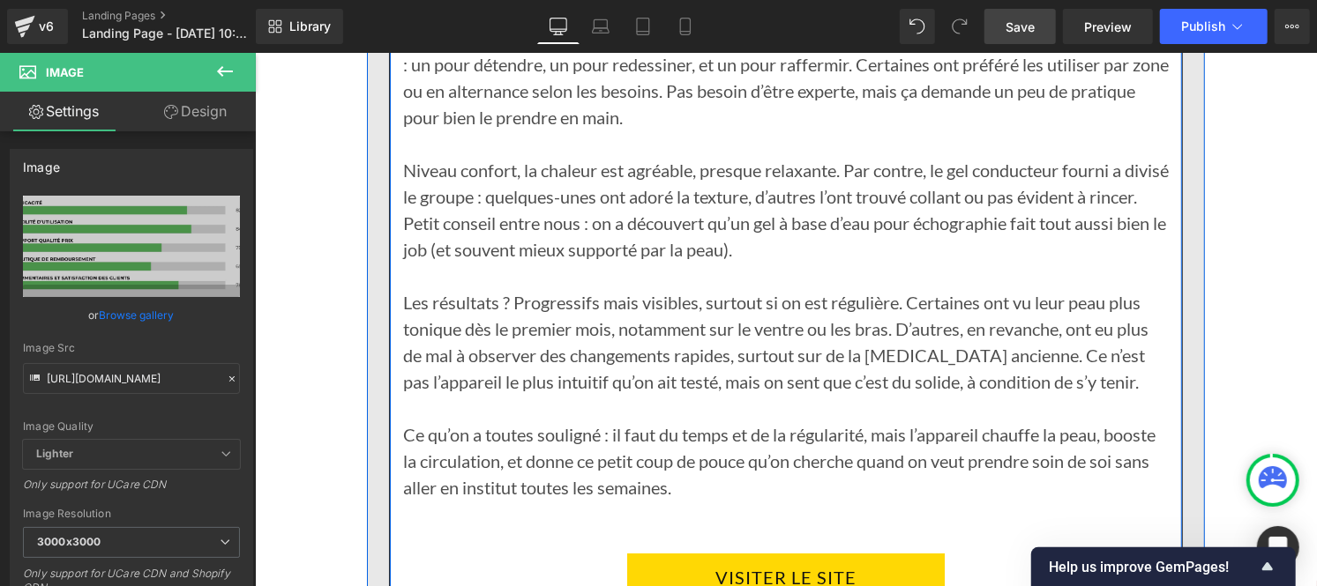
scroll to position [12055, 0]
click at [547, 289] on p "Les résultats ? Progressifs mais visibles, surtout si on est régulière. Certain…" at bounding box center [784, 342] width 765 height 106
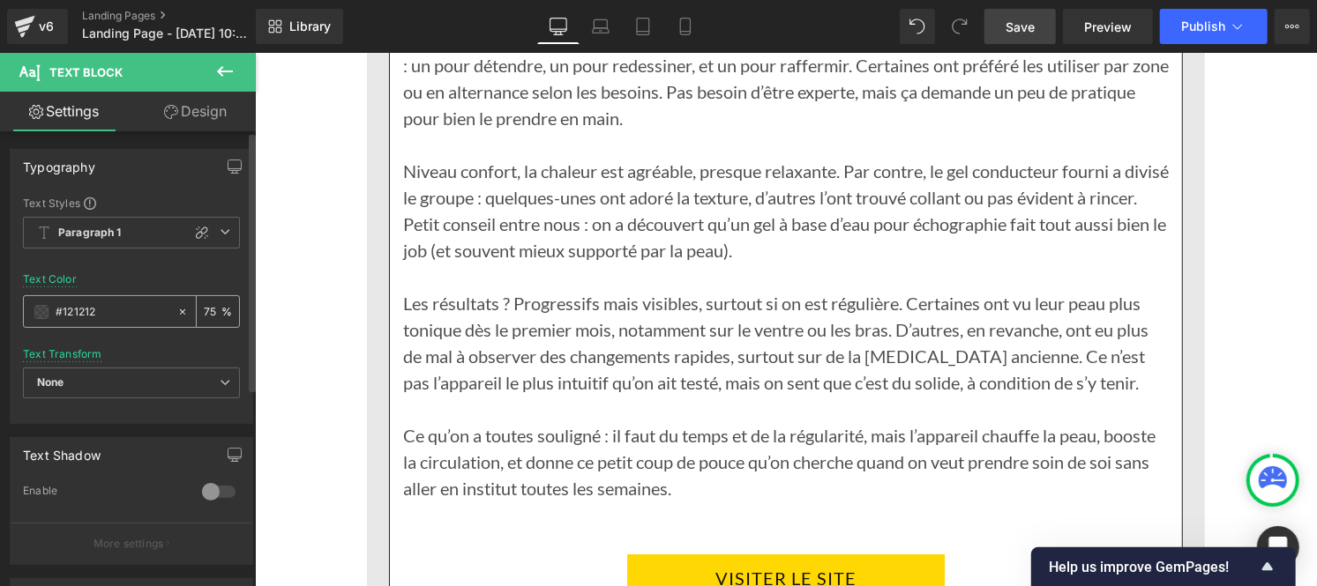
click at [118, 314] on input "#121212" at bounding box center [112, 311] width 113 height 19
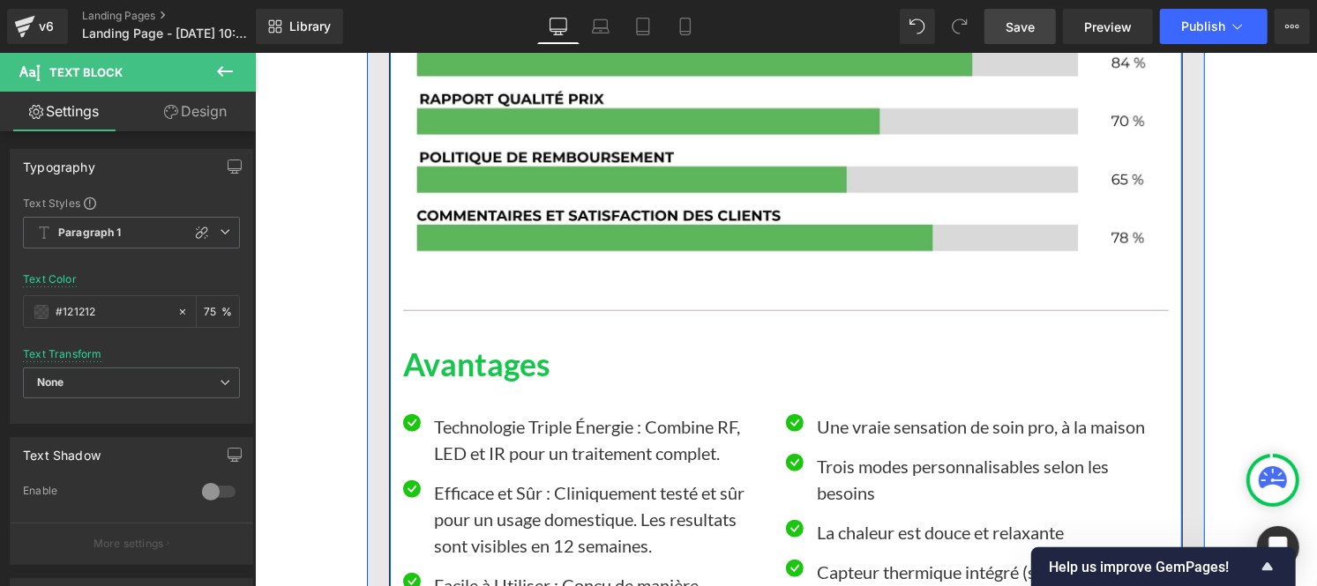
scroll to position [12725, 0]
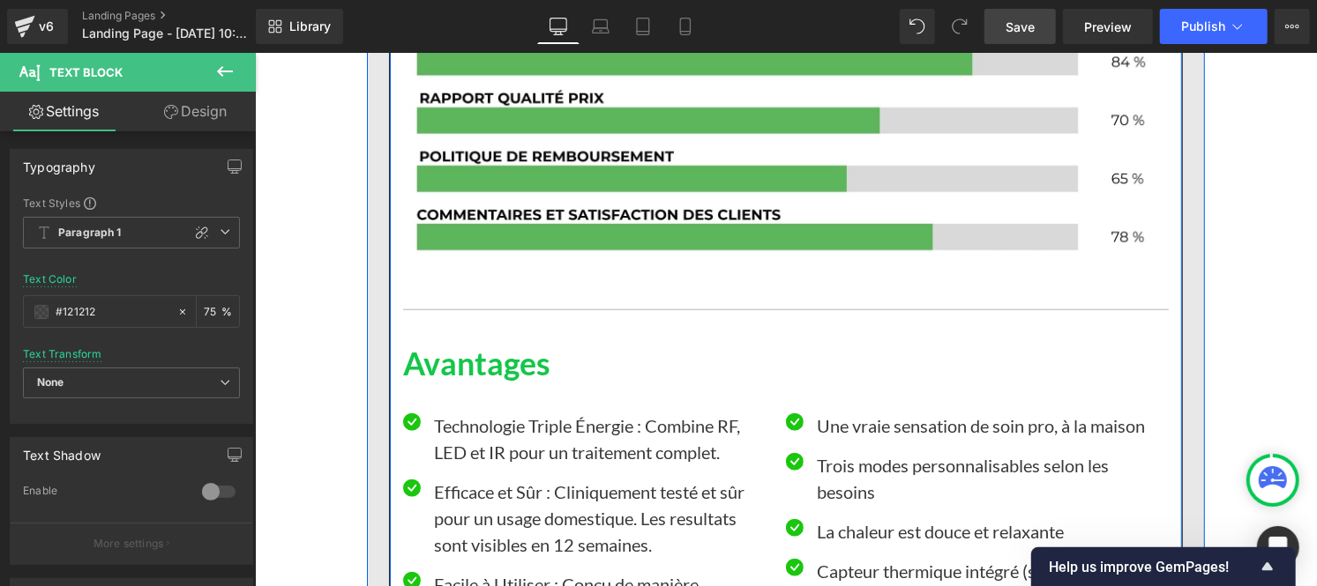
click at [484, 412] on p "Technologie Triple Énergie : Combine RF, LED et IR pour un traitement complet." at bounding box center [602, 438] width 339 height 53
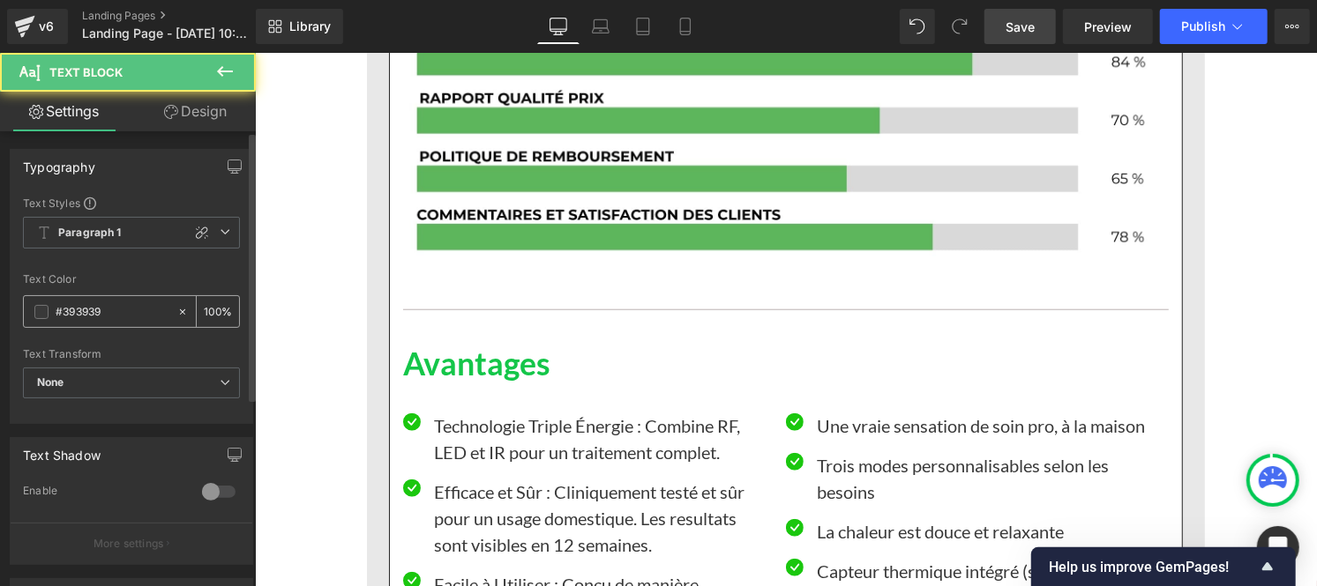
click at [119, 317] on input "#393939" at bounding box center [112, 311] width 113 height 19
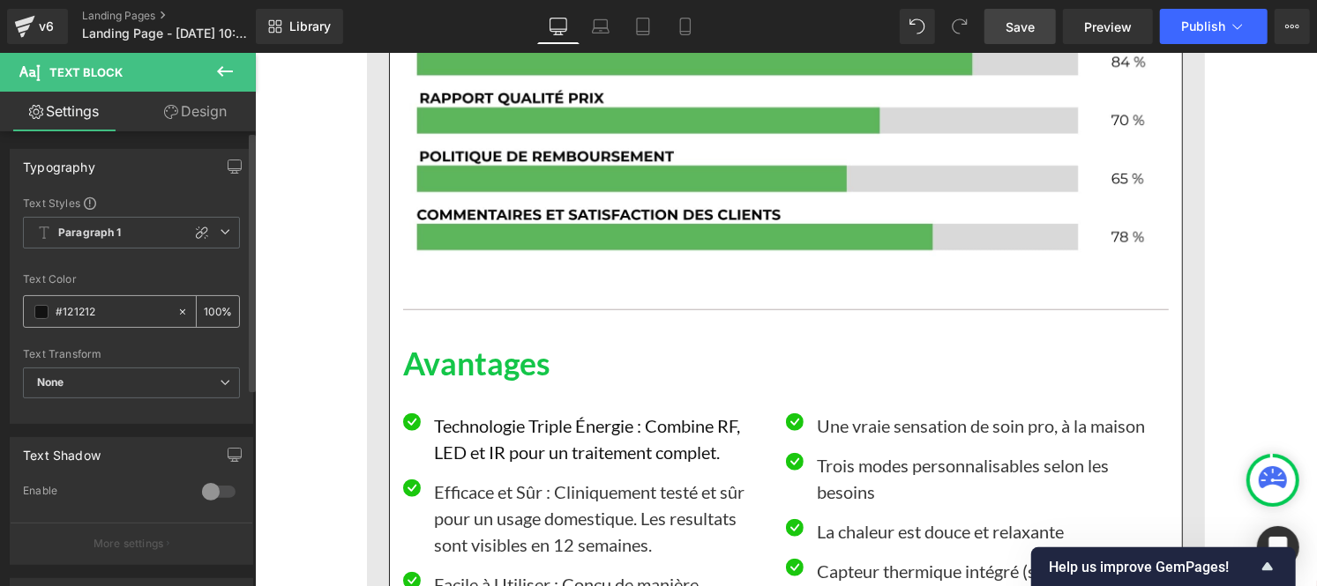
type input "#121212"
click at [215, 307] on div "100 %" at bounding box center [218, 311] width 42 height 31
click at [210, 307] on input "100" at bounding box center [213, 311] width 18 height 19
type input "0"
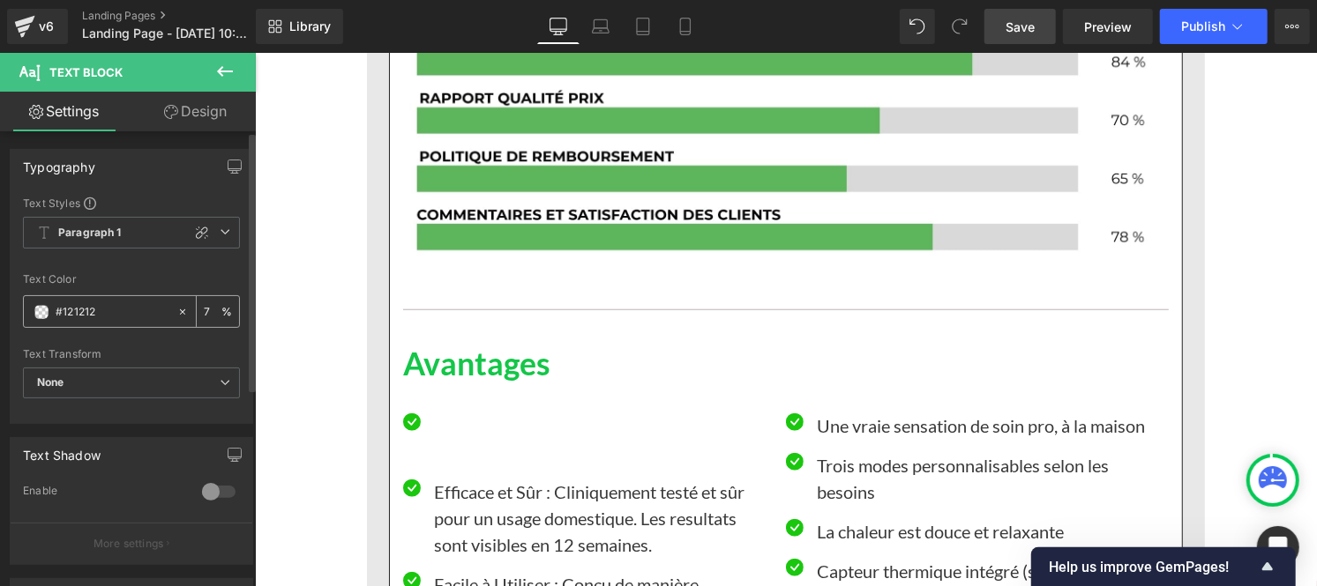
type input "75"
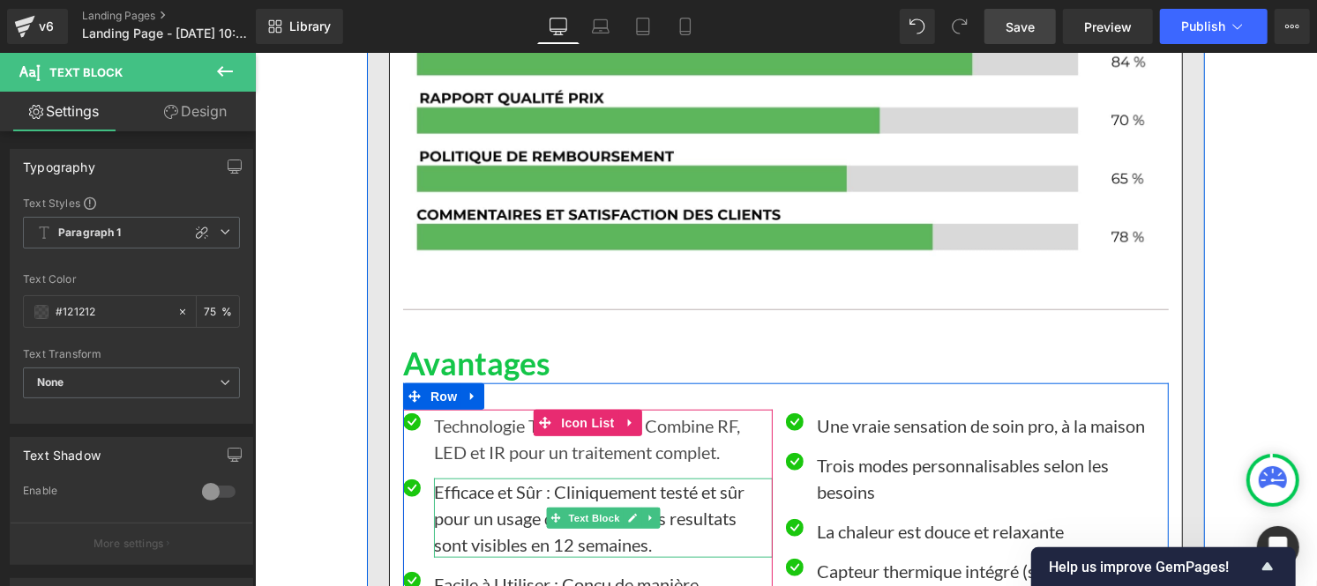
click at [491, 478] on p "Efficace et Sûr : Cliniquement testé et sûr pour un usage domestique. Les resul…" at bounding box center [602, 517] width 339 height 79
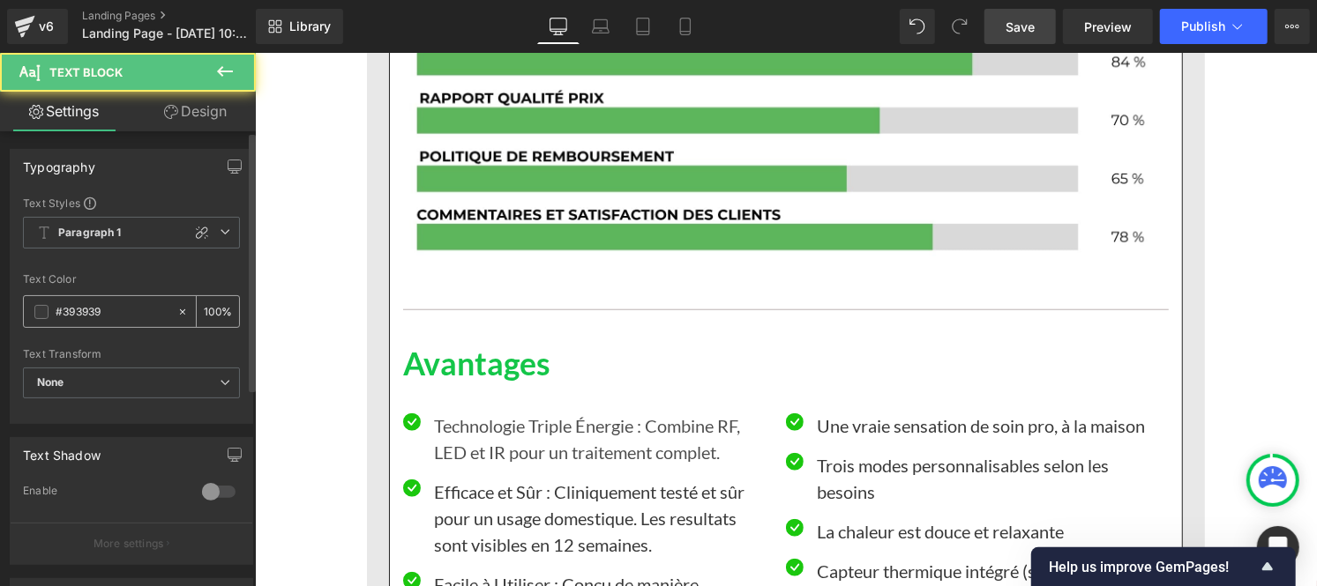
click at [121, 313] on input "#393939" at bounding box center [112, 311] width 113 height 19
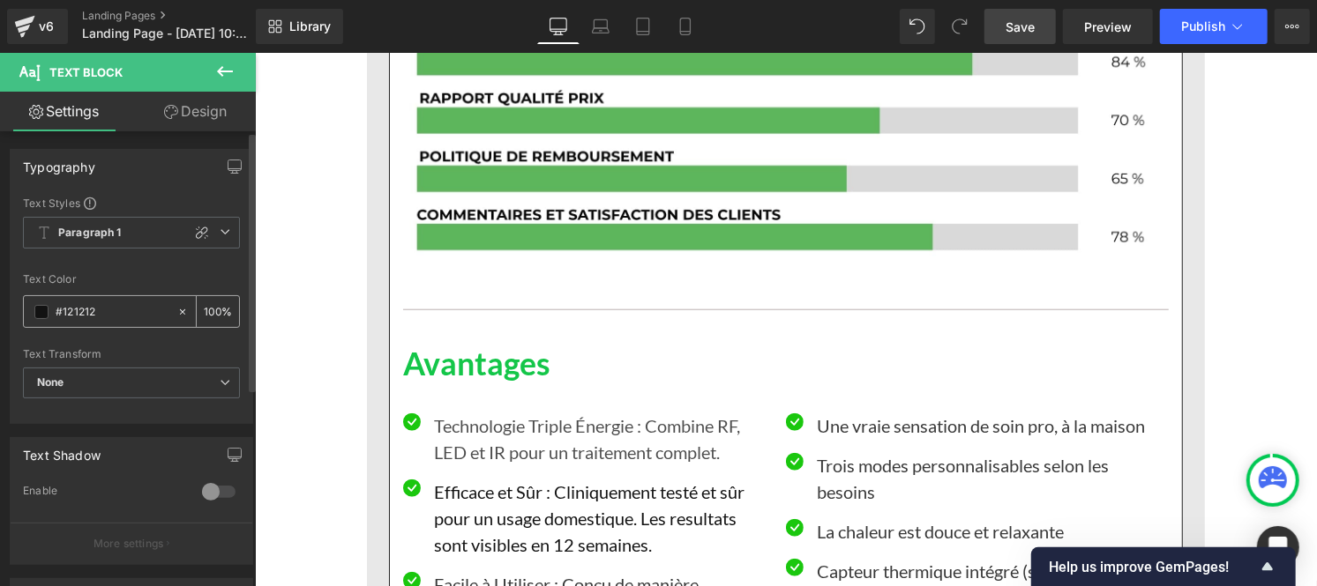
type input "#121212"
click at [213, 305] on input "100" at bounding box center [213, 311] width 18 height 19
type input "1"
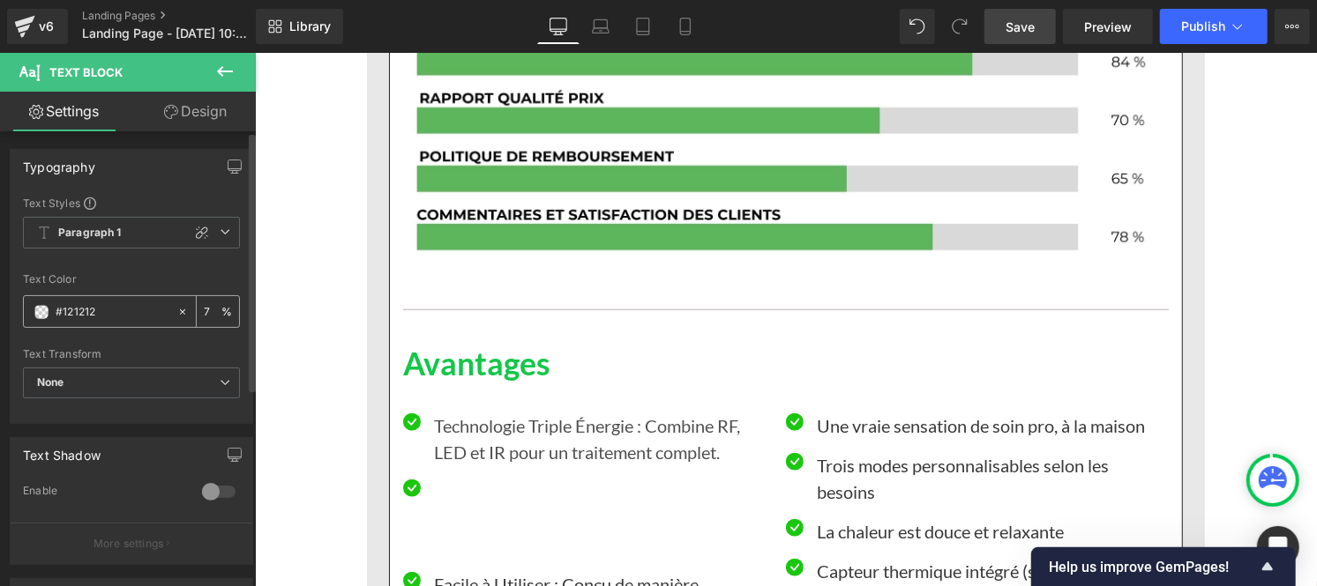
type input "75"
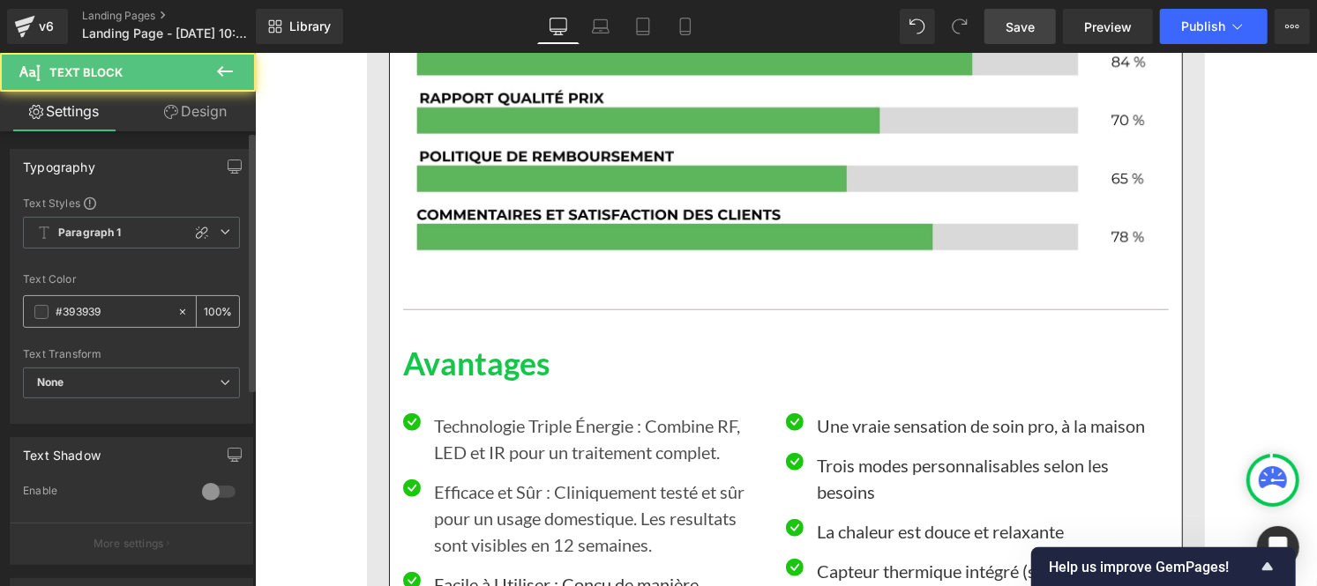
click at [116, 321] on input "#393939" at bounding box center [112, 311] width 113 height 19
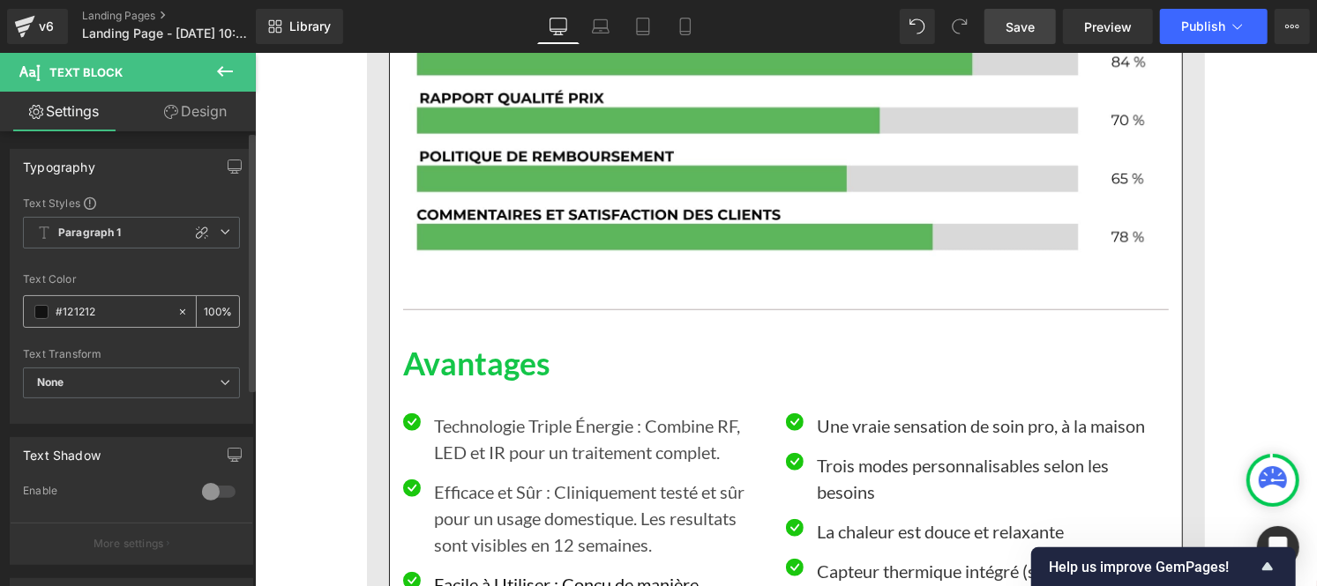
type input "#121212"
click at [215, 307] on div "100 %" at bounding box center [218, 311] width 42 height 31
click at [213, 306] on div "100 %" at bounding box center [218, 311] width 42 height 31
click at [209, 305] on input "100" at bounding box center [213, 311] width 18 height 19
type input "0"
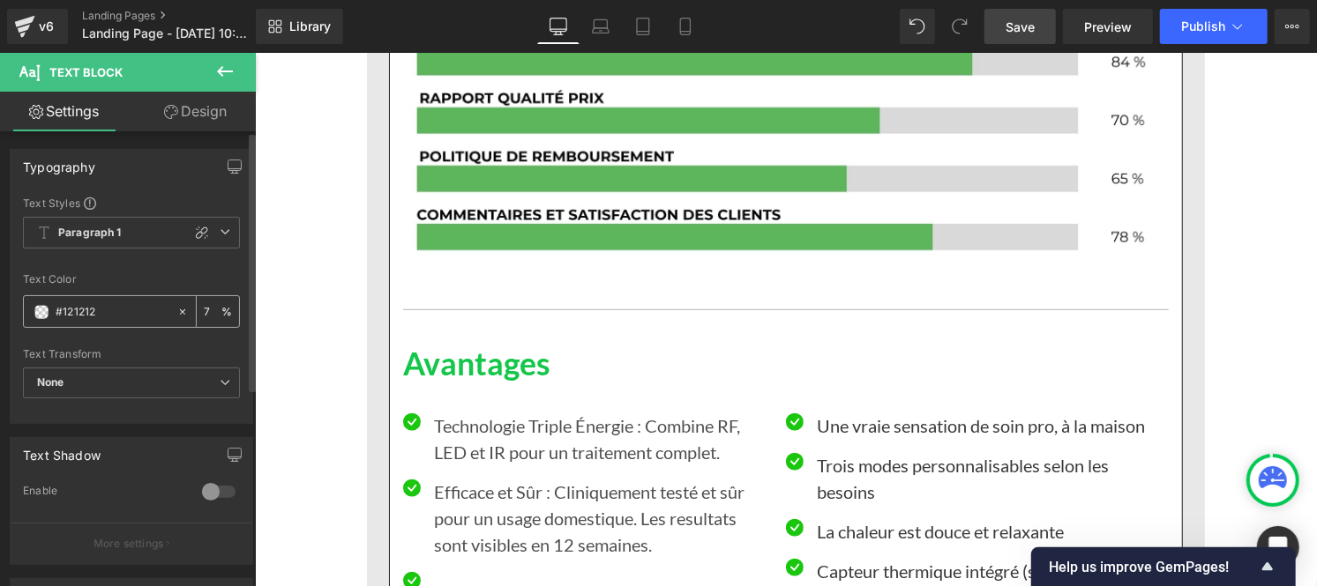
type input "75"
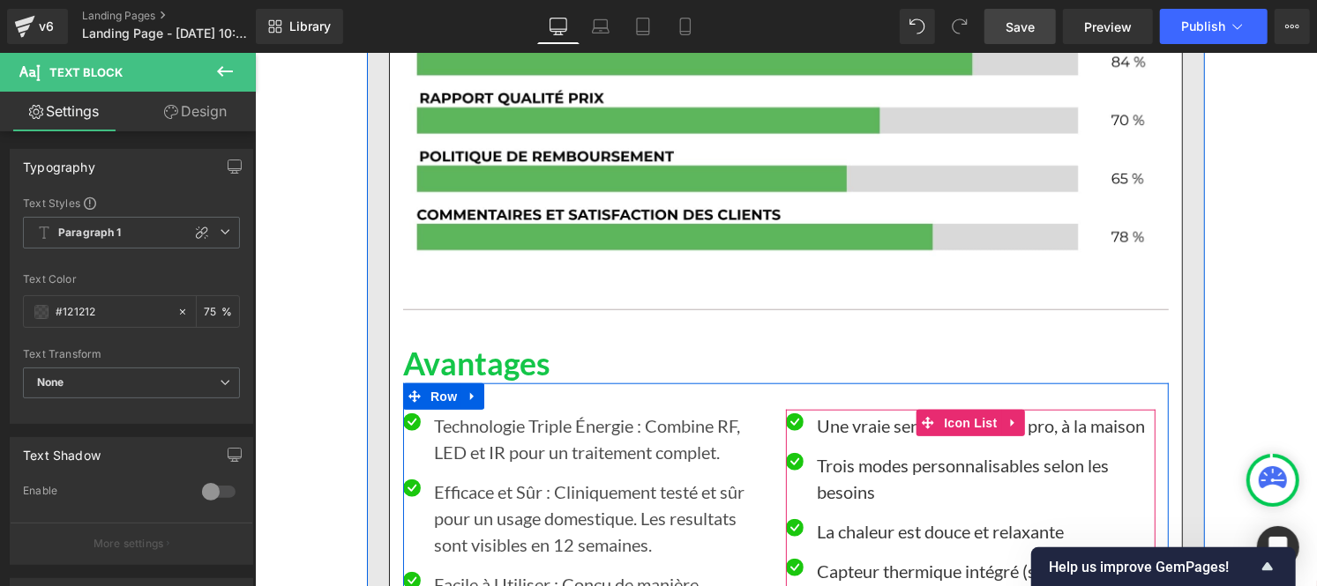
click at [837, 412] on p "Une vraie sensation de soin pro, à la maison" at bounding box center [985, 425] width 339 height 26
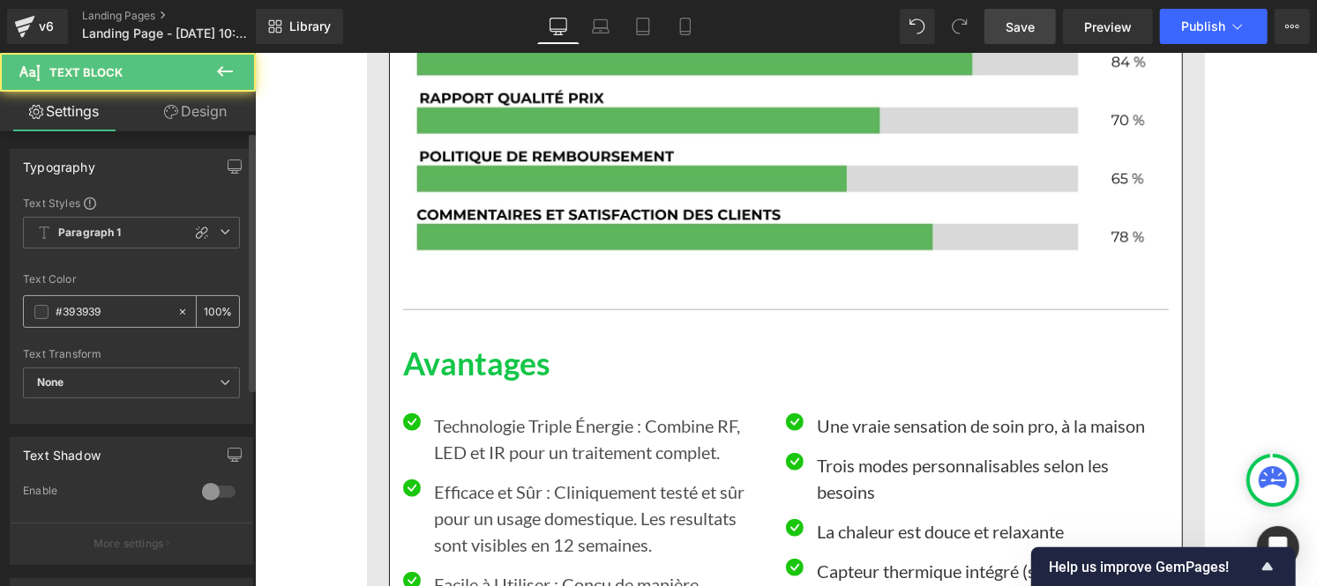
click at [126, 310] on input "#393939" at bounding box center [112, 311] width 113 height 19
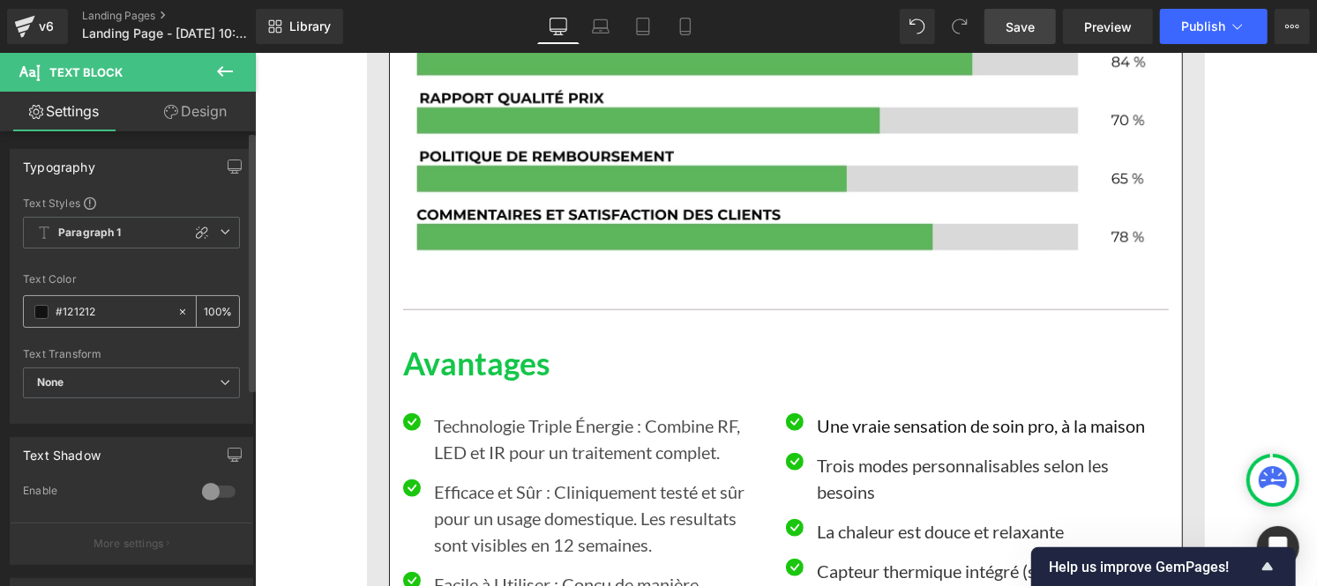
type input "#121212"
click at [209, 306] on input "100" at bounding box center [213, 311] width 18 height 19
type input "0"
type input "75"
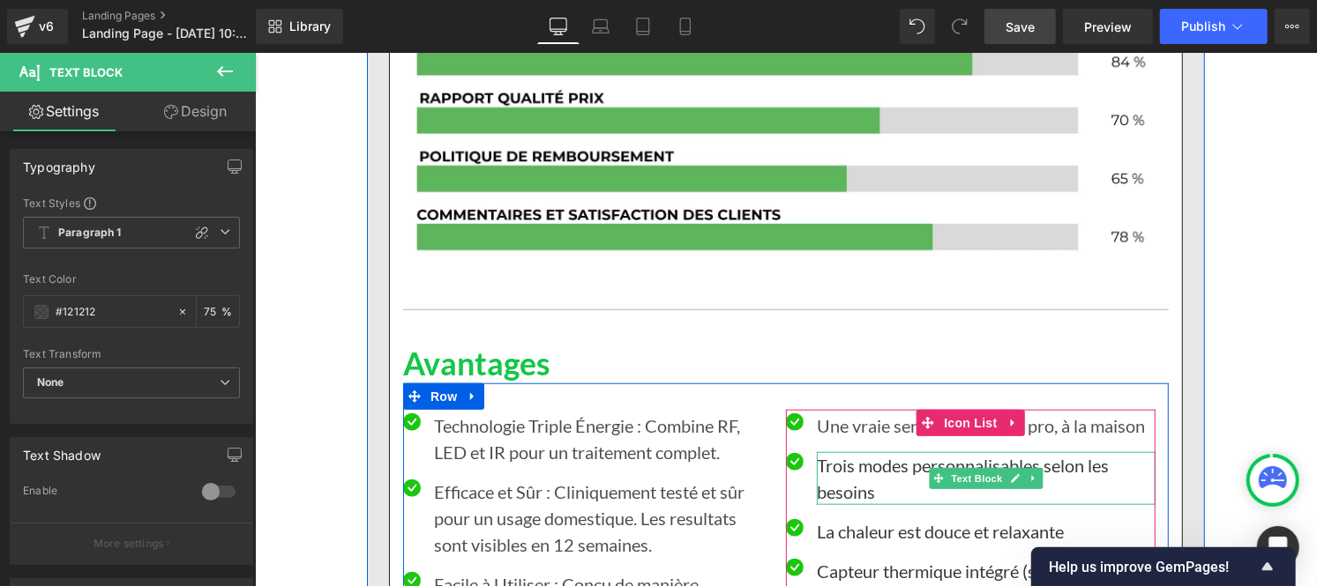
click at [816, 451] on p "Trois modes personnalisables selon les besoins" at bounding box center [985, 477] width 339 height 53
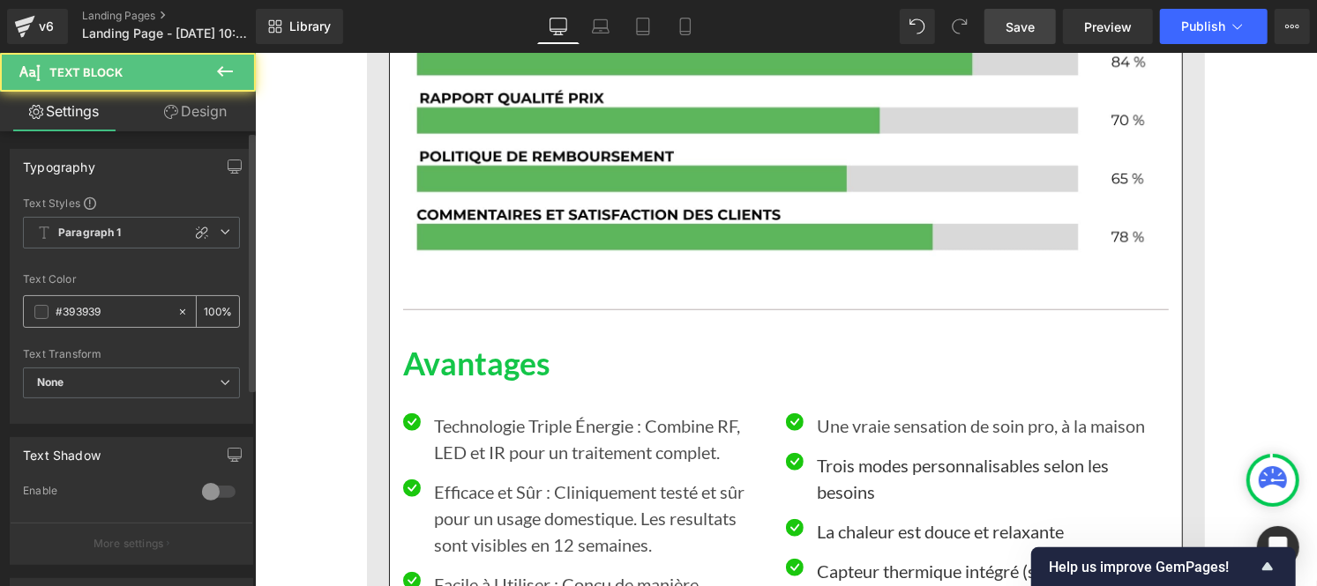
click at [136, 307] on input "#393939" at bounding box center [112, 311] width 113 height 19
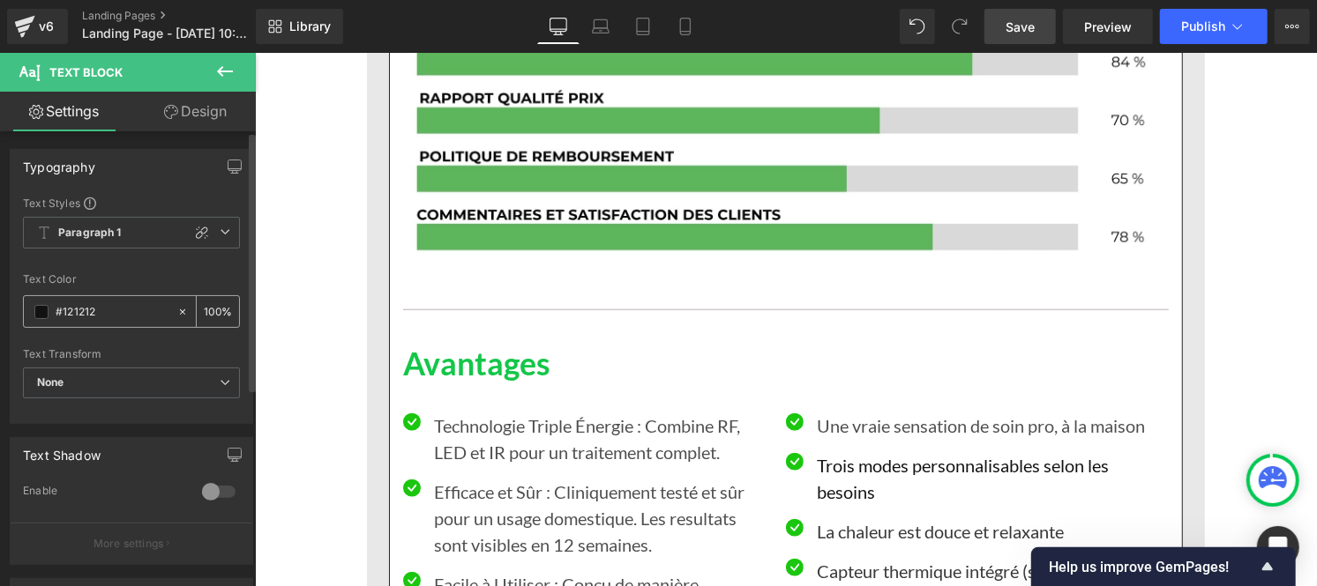
type input "#121212"
click at [210, 303] on input "100" at bounding box center [213, 311] width 18 height 19
type input "0"
type input "75"
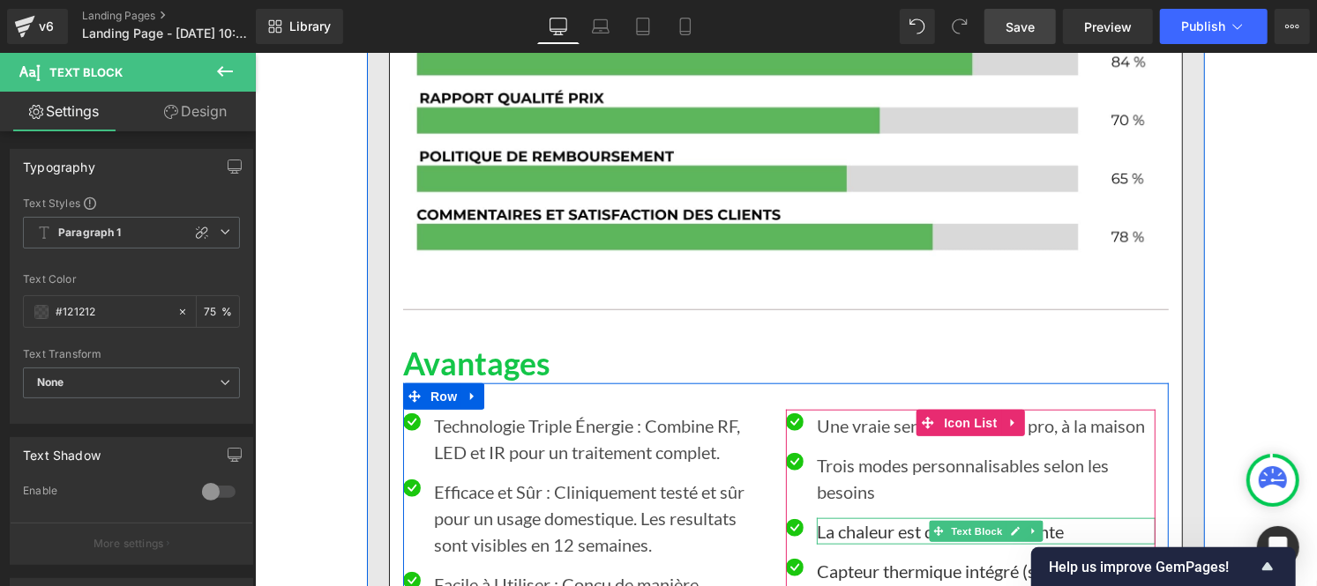
click at [832, 518] on p "La chaleur est douce et relaxante" at bounding box center [985, 531] width 339 height 26
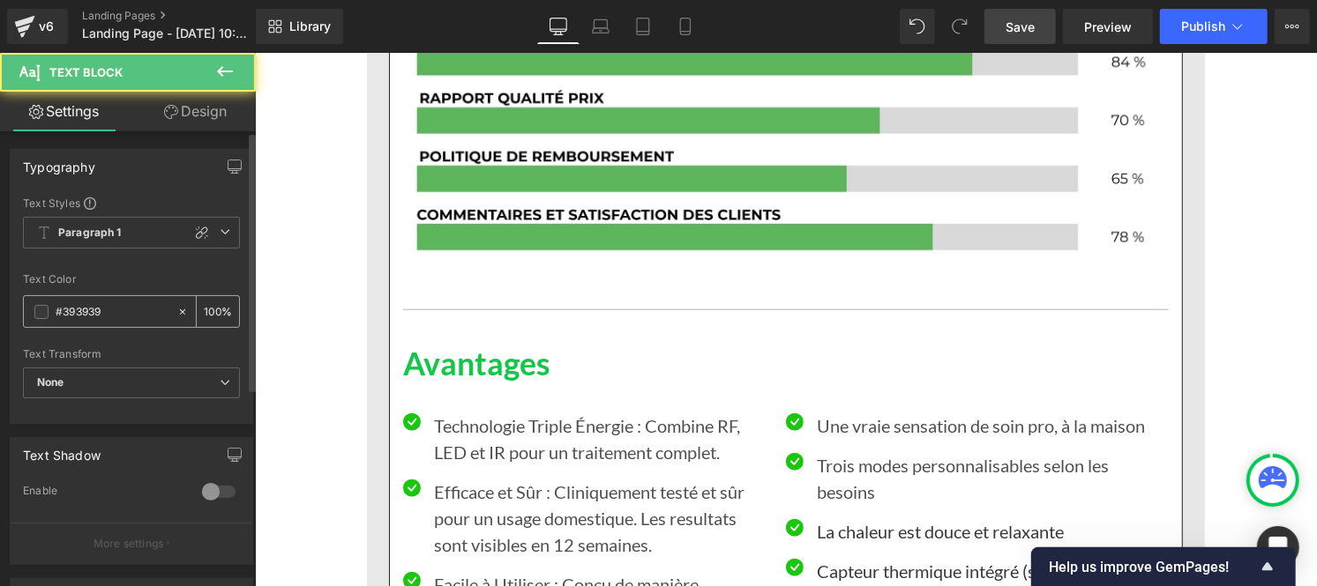
click at [108, 307] on input "#393939" at bounding box center [112, 311] width 113 height 19
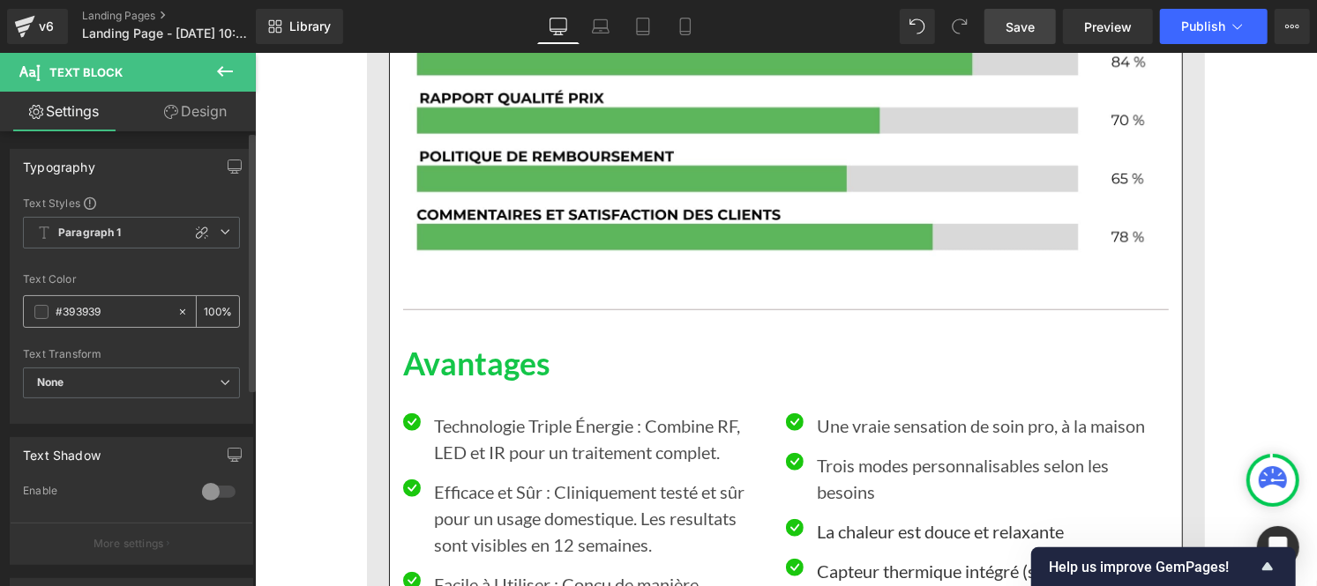
paste input "121212"
type input "#121212"
click at [210, 303] on input "100" at bounding box center [213, 311] width 18 height 19
type input "75"
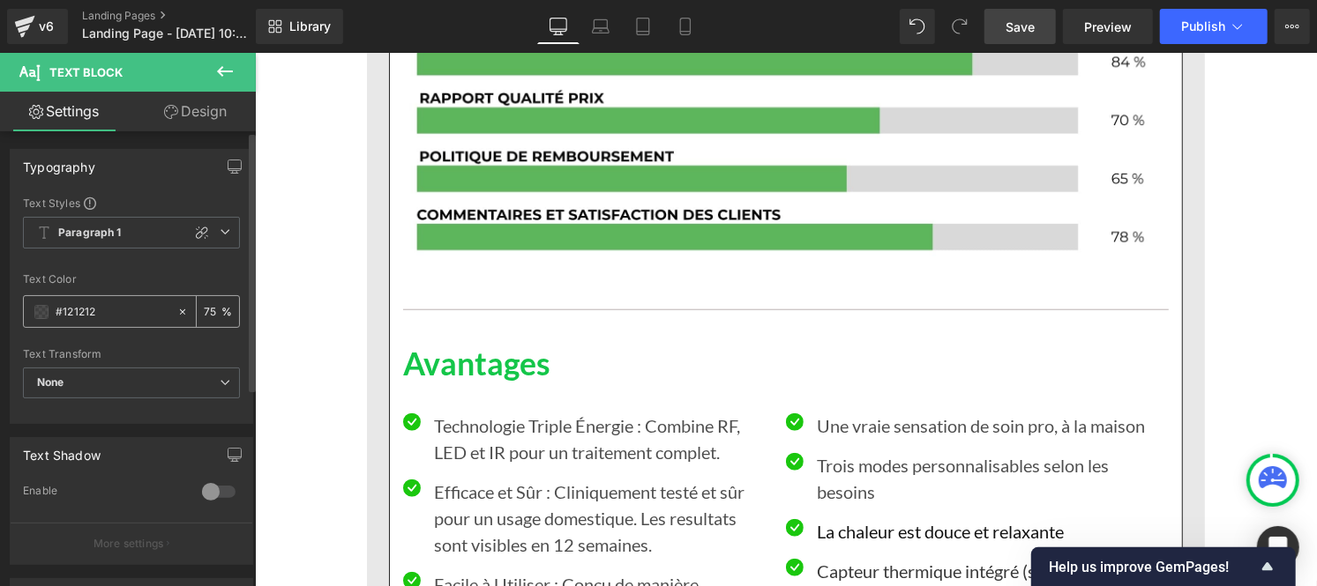
scroll to position [0, 0]
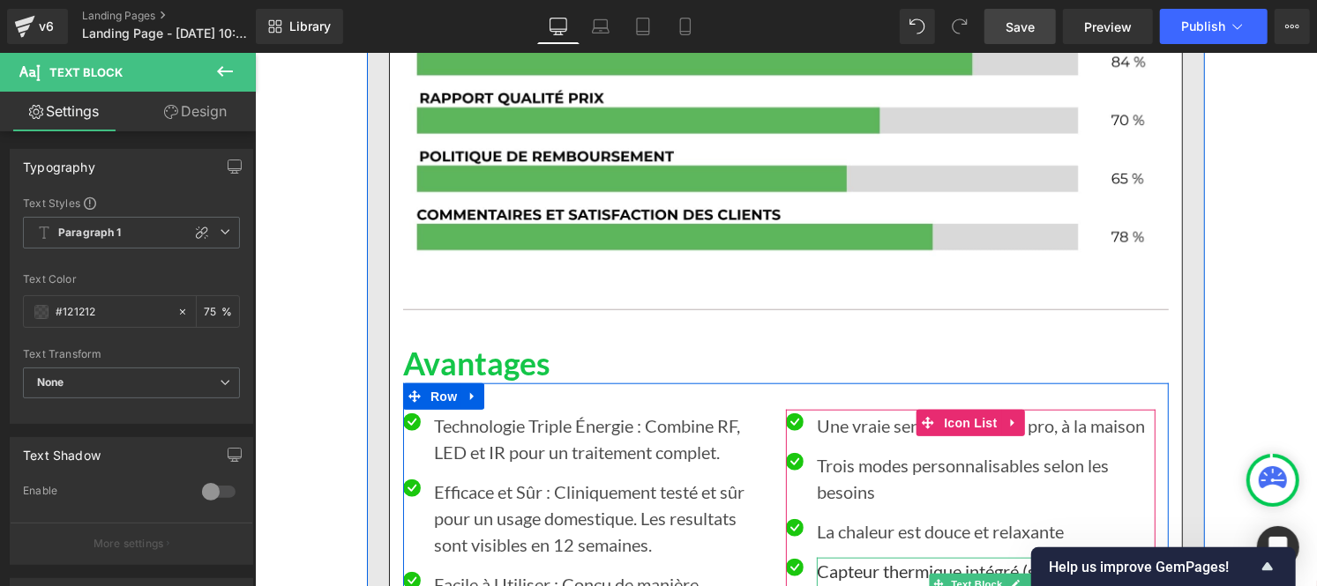
click at [844, 557] on p "Capteur thermique intégré (super rassurant !)" at bounding box center [985, 583] width 339 height 53
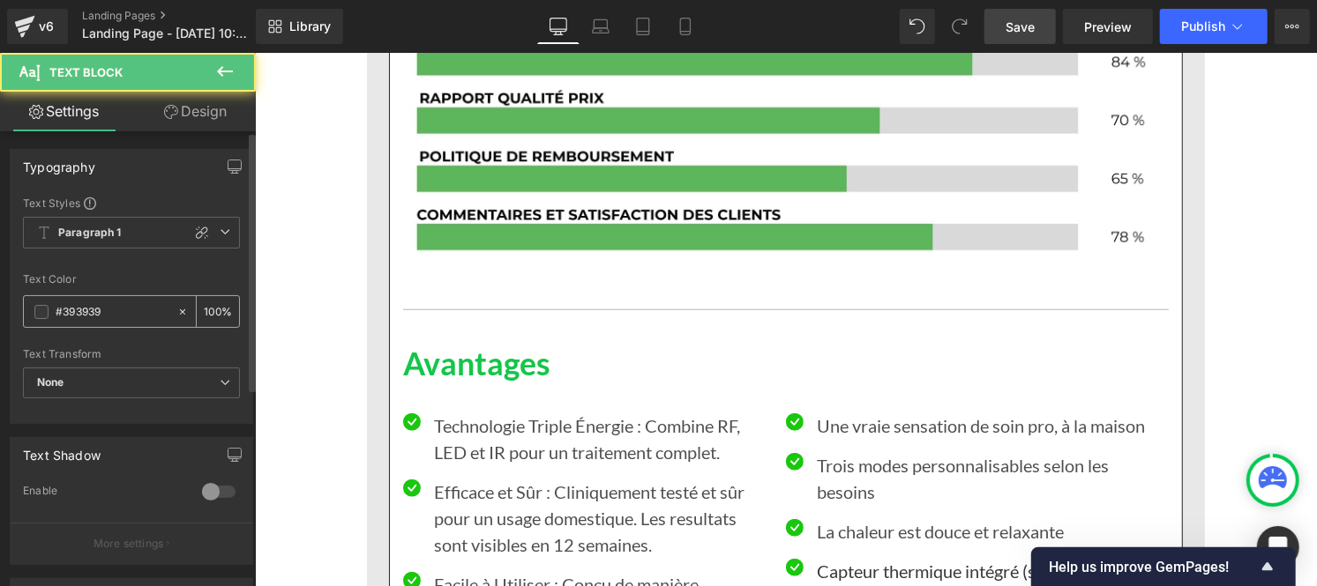
click at [116, 310] on input "#393939" at bounding box center [112, 311] width 113 height 19
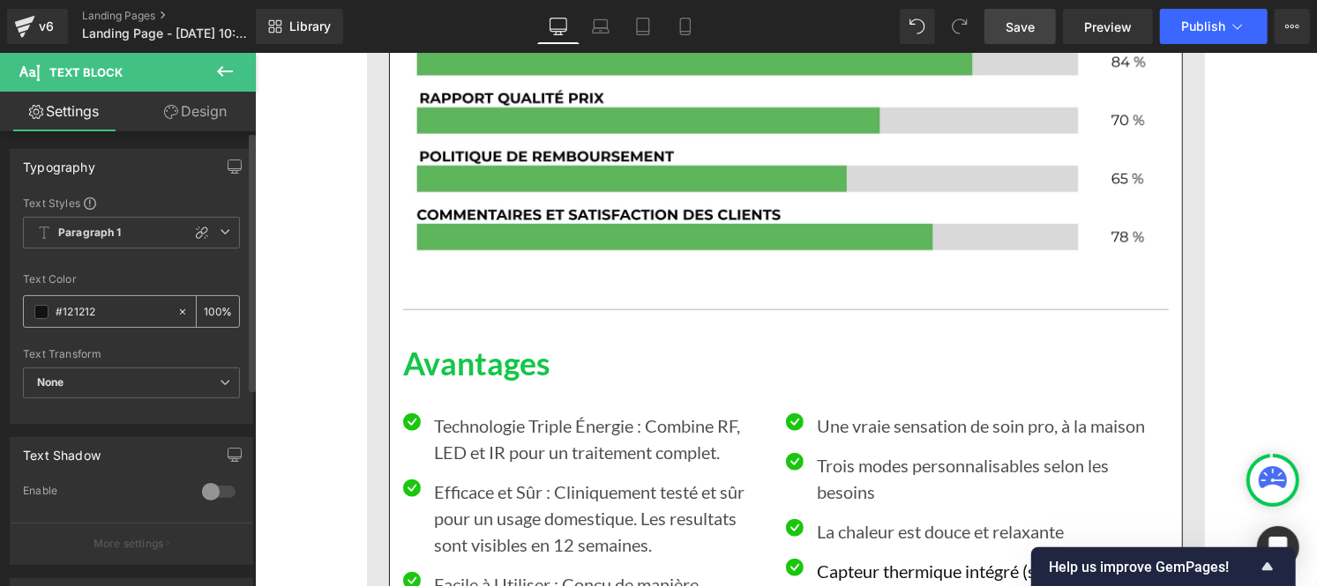
type input "#121212"
click at [209, 307] on input "100" at bounding box center [213, 311] width 18 height 19
type input "0"
type input "75"
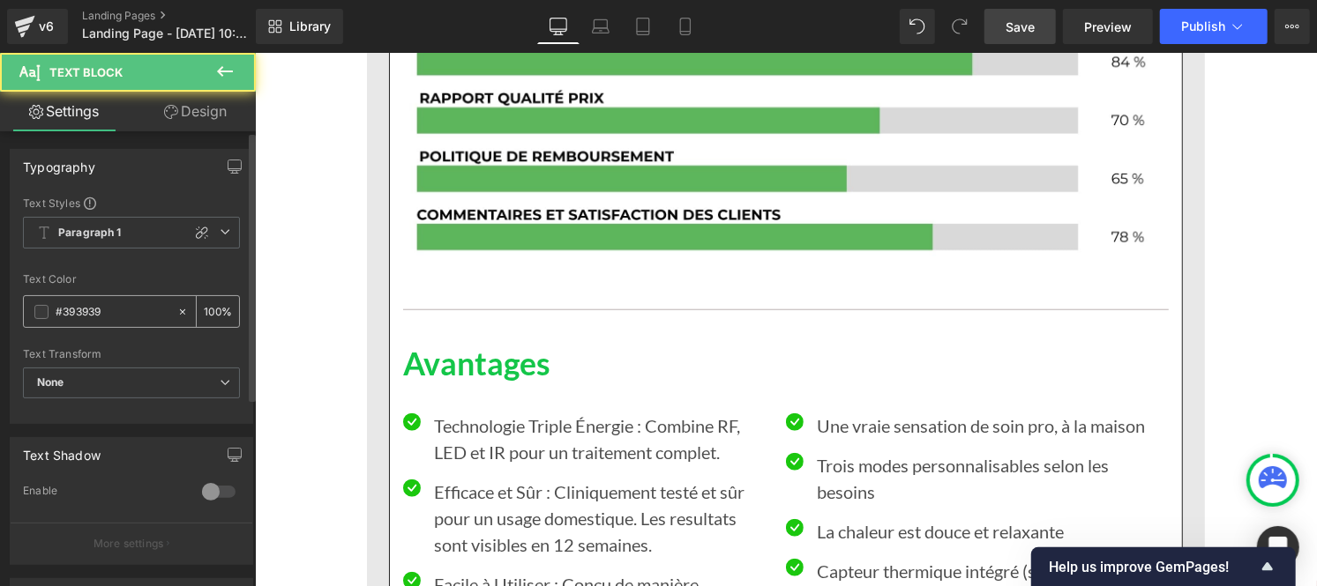
click at [103, 314] on input "#393939" at bounding box center [112, 311] width 113 height 19
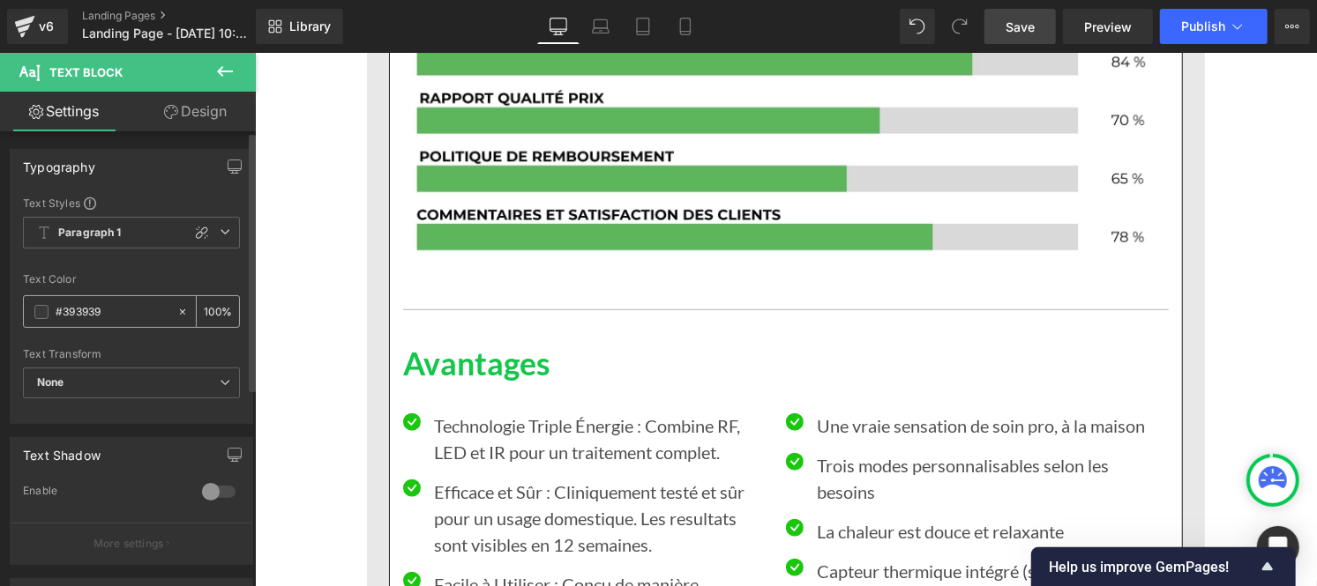
paste input "121212"
type input "#121212"
click at [213, 309] on div "100 %" at bounding box center [218, 311] width 42 height 31
click at [210, 307] on input "100" at bounding box center [213, 311] width 18 height 19
type input "0"
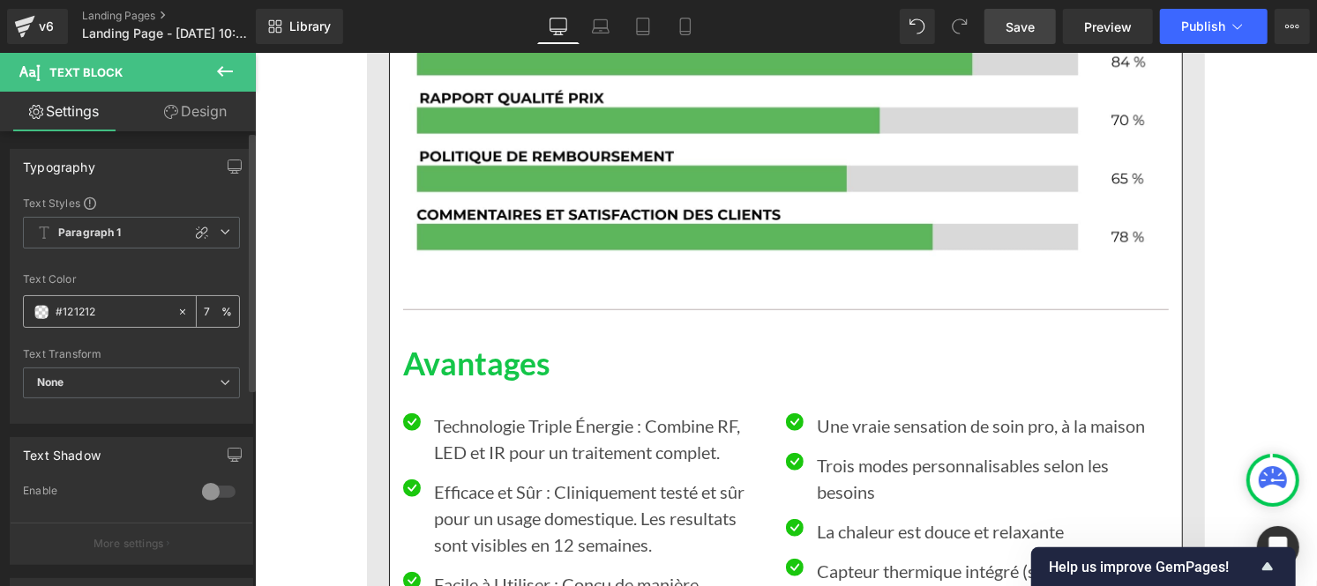
type input "75"
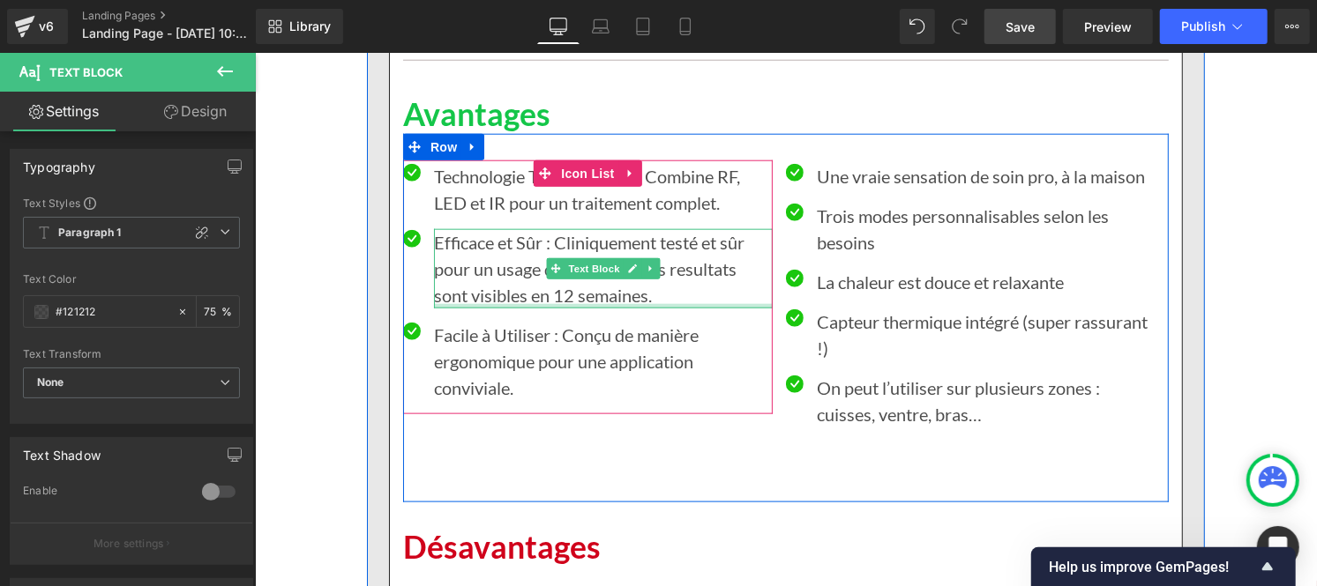
scroll to position [12998, 0]
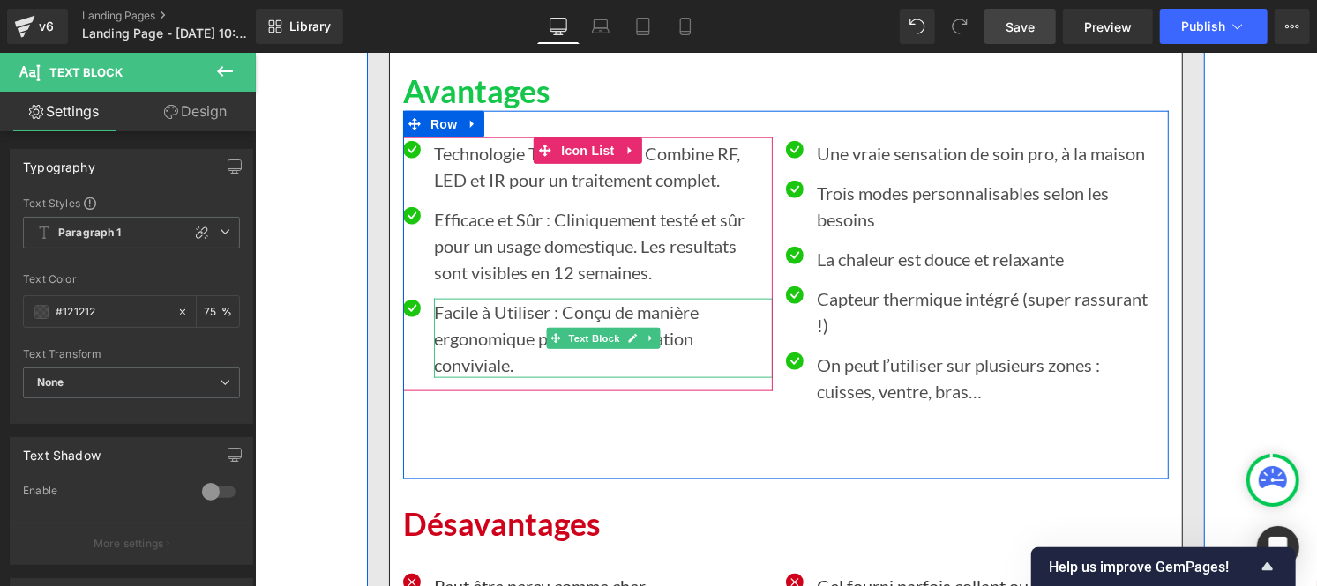
click at [483, 298] on p "Facile à Utiliser : Conçu de manière ergonomique pour une application convivial…" at bounding box center [602, 337] width 339 height 79
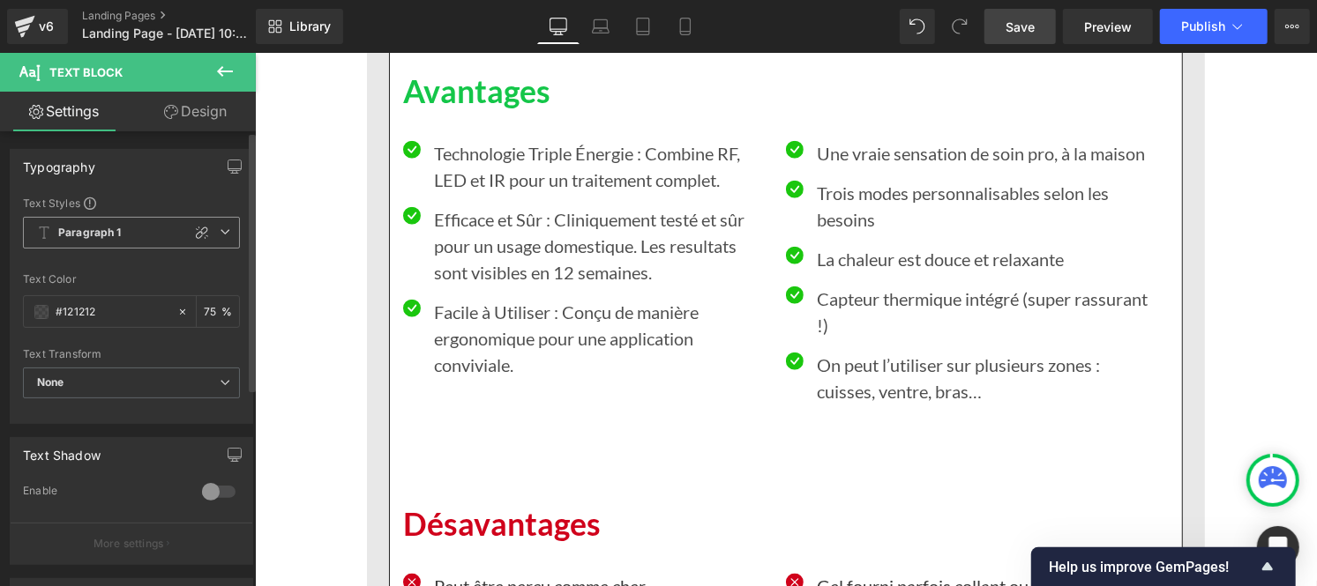
click at [95, 235] on b "Paragraph 1" at bounding box center [89, 233] width 63 height 15
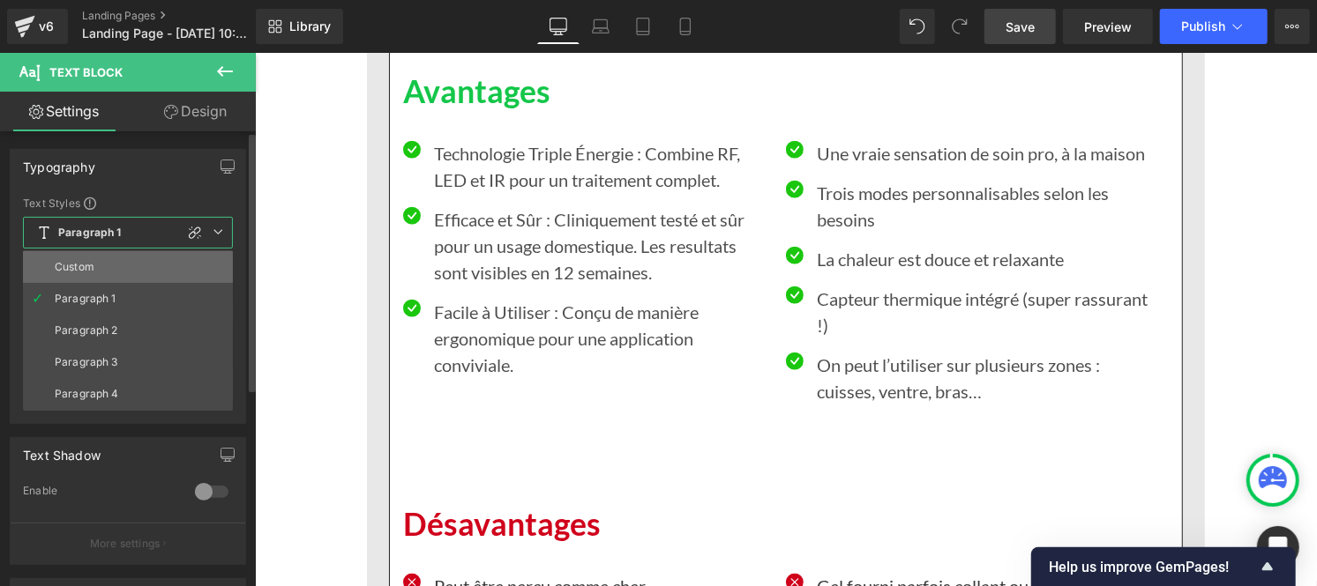
click at [102, 270] on li "Custom" at bounding box center [128, 267] width 210 height 32
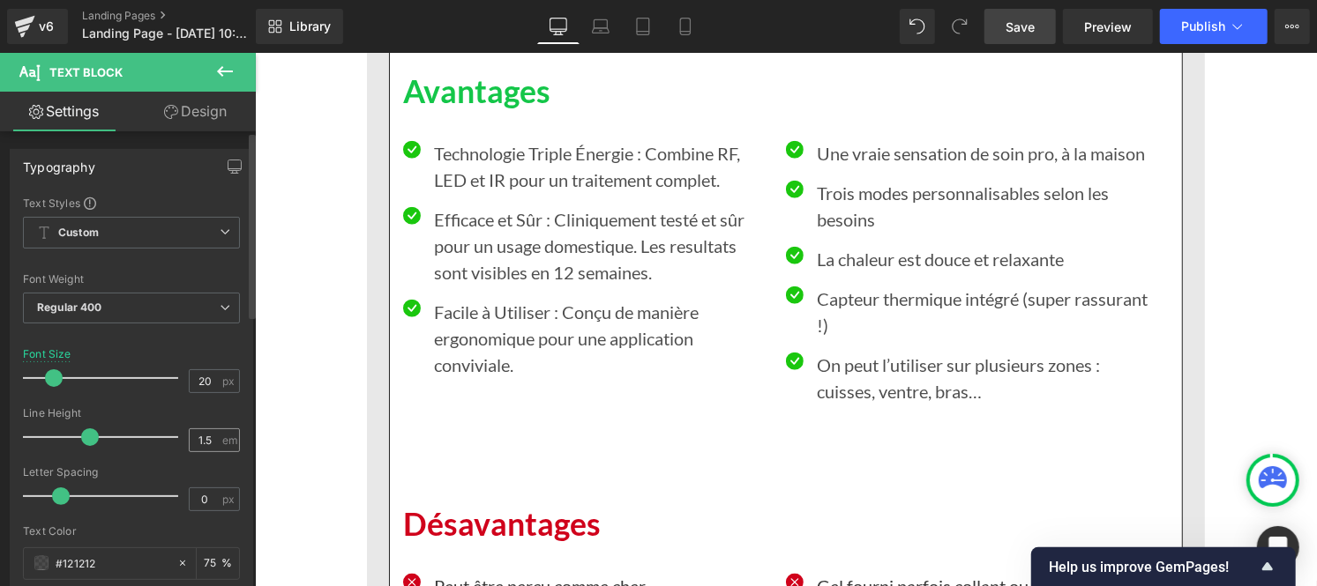
click at [214, 441] on div "1.5 em" at bounding box center [214, 441] width 51 height 24
click at [208, 442] on input "1.5" at bounding box center [205, 440] width 31 height 22
type input "1"
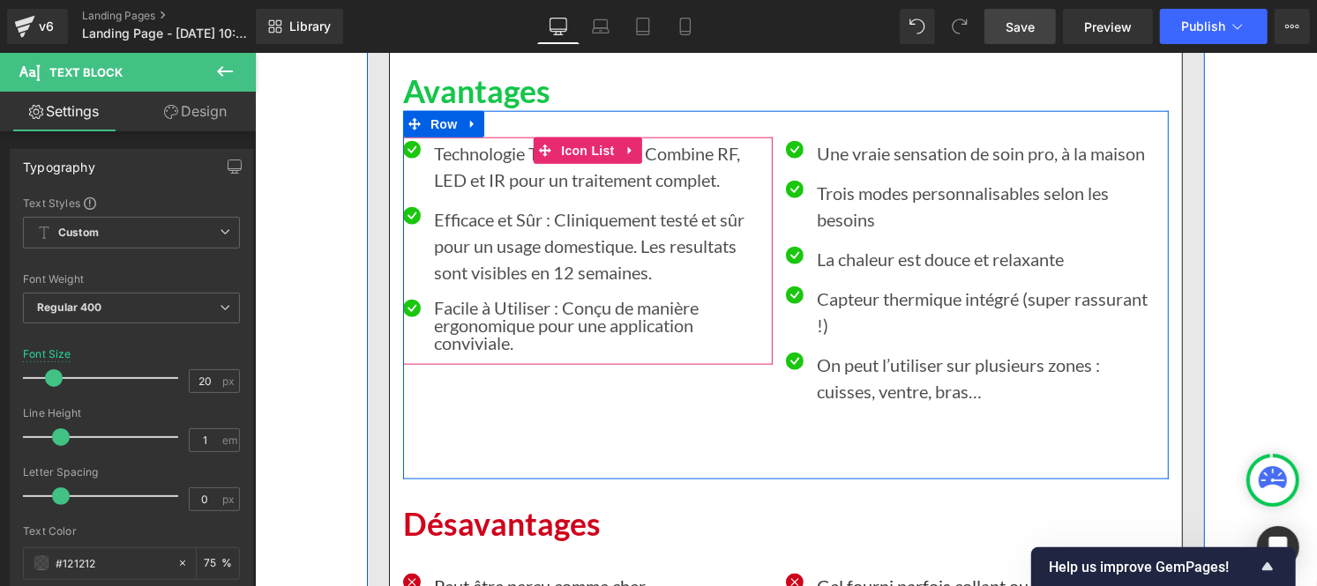
click at [466, 205] on p "Efficace et Sûr : Cliniquement testé et sûr pour un usage domestique. Les resul…" at bounding box center [602, 244] width 339 height 79
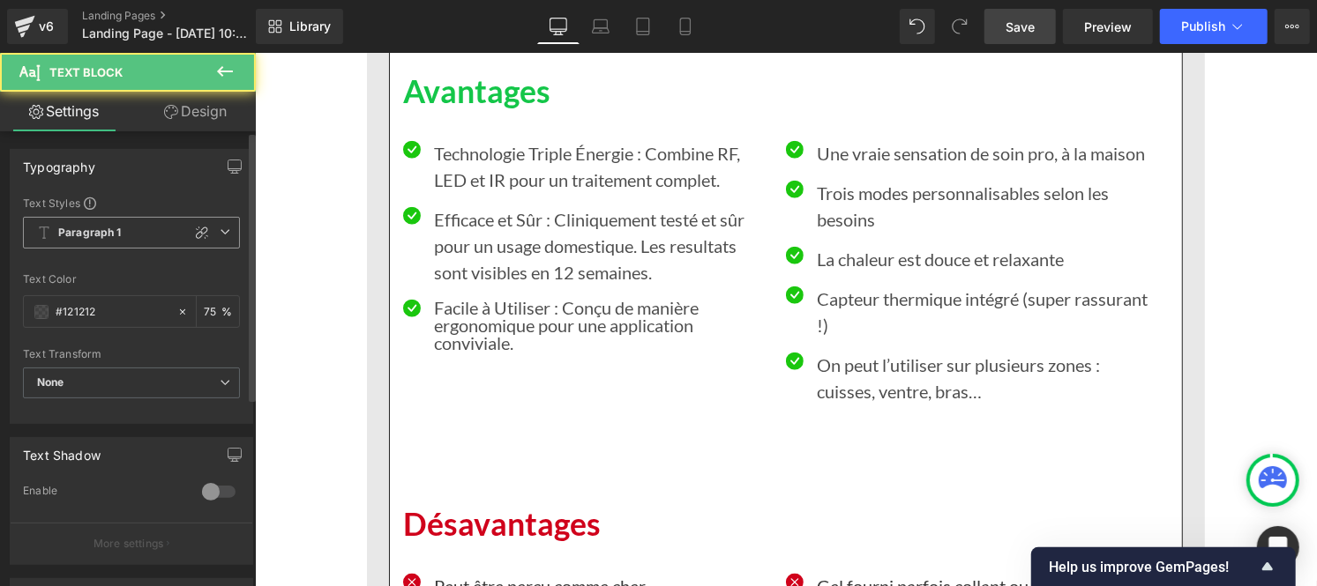
click at [115, 223] on span "Paragraph 1" at bounding box center [131, 233] width 217 height 32
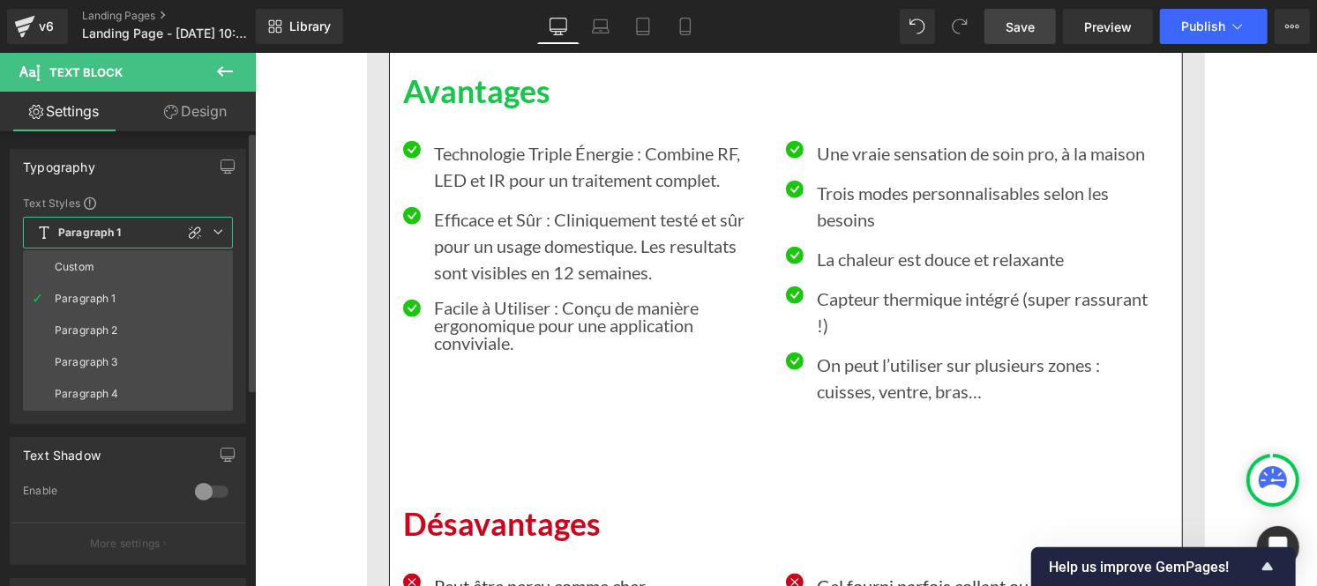
click at [106, 261] on li "Custom" at bounding box center [128, 267] width 210 height 32
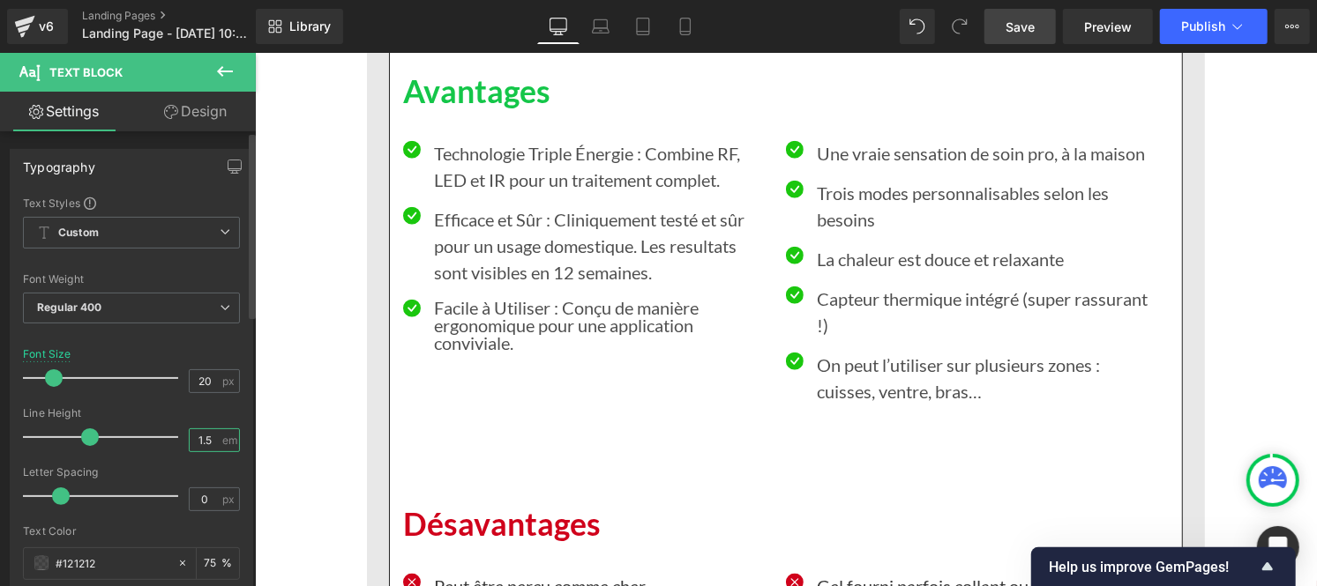
click at [209, 443] on input "1.5" at bounding box center [205, 440] width 31 height 22
type input "1"
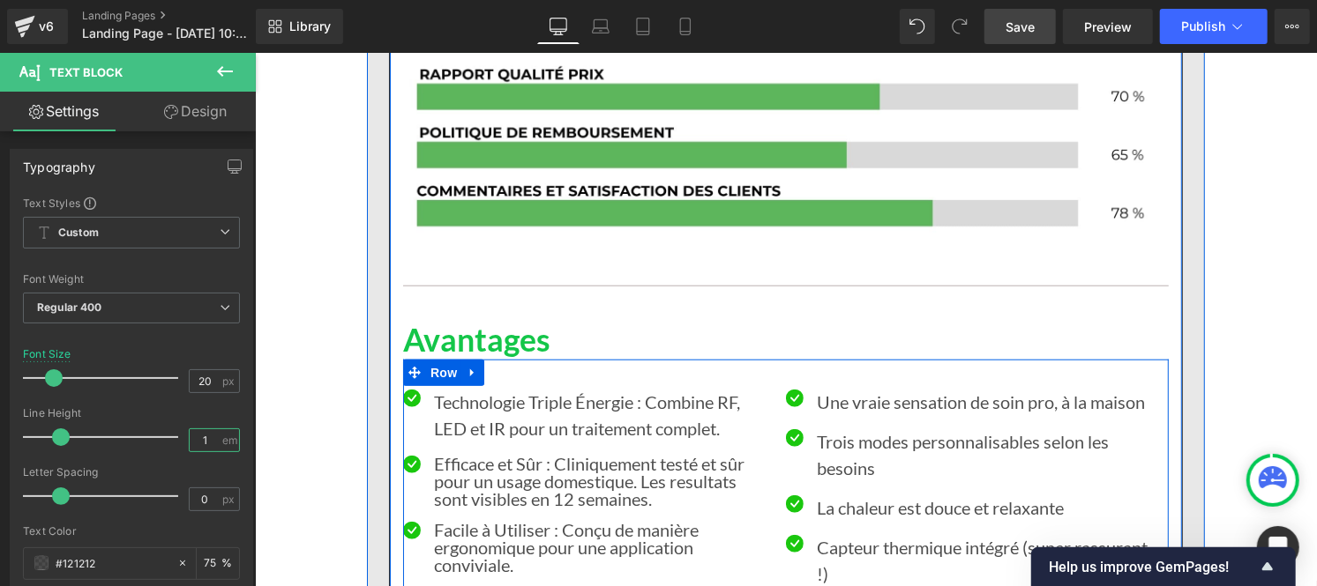
scroll to position [12747, 0]
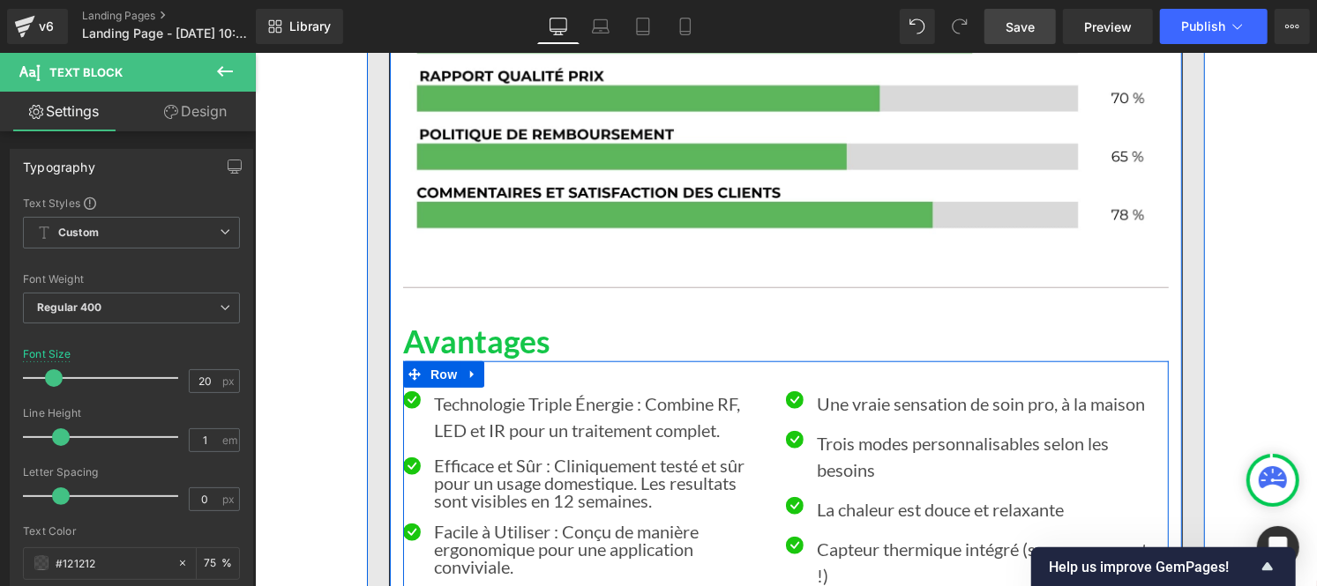
click at [466, 390] on p "Technologie Triple Énergie : Combine RF, LED et IR pour un traitement complet." at bounding box center [602, 416] width 339 height 53
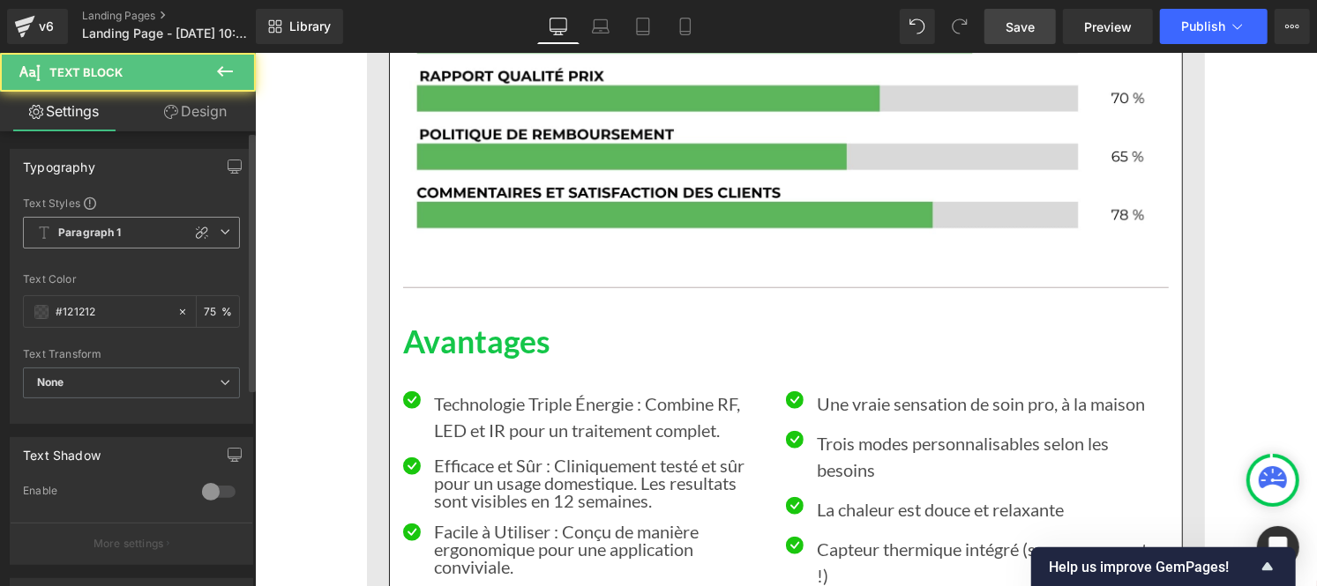
click at [102, 236] on b "Paragraph 1" at bounding box center [89, 233] width 63 height 15
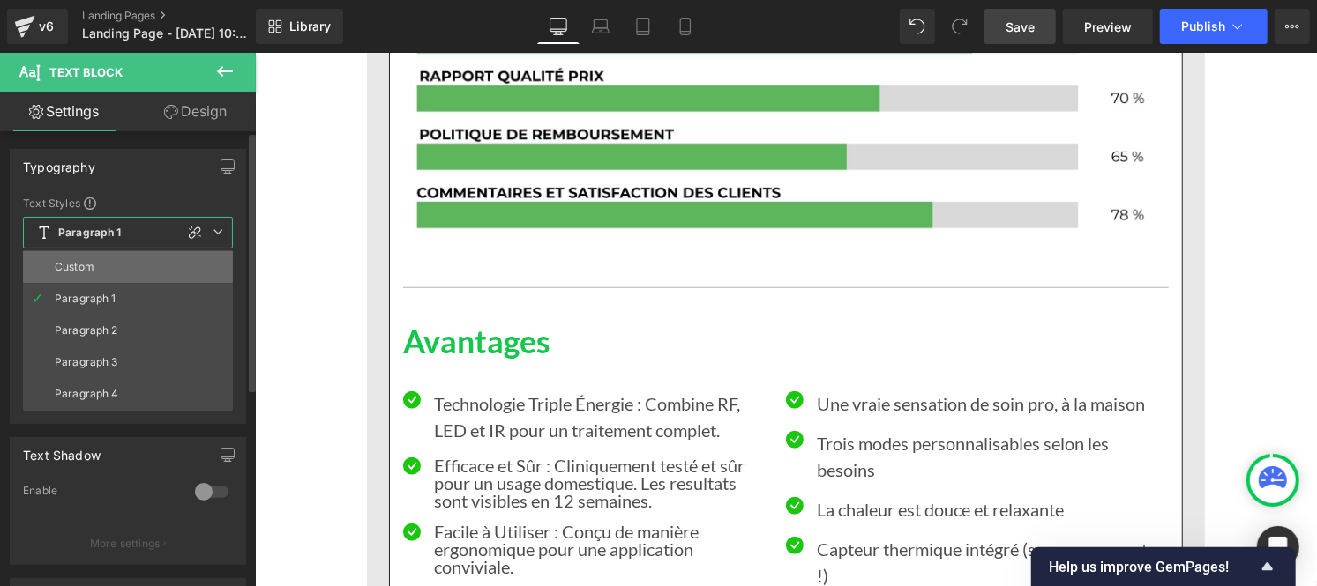
click at [94, 266] on li "Custom" at bounding box center [128, 267] width 210 height 32
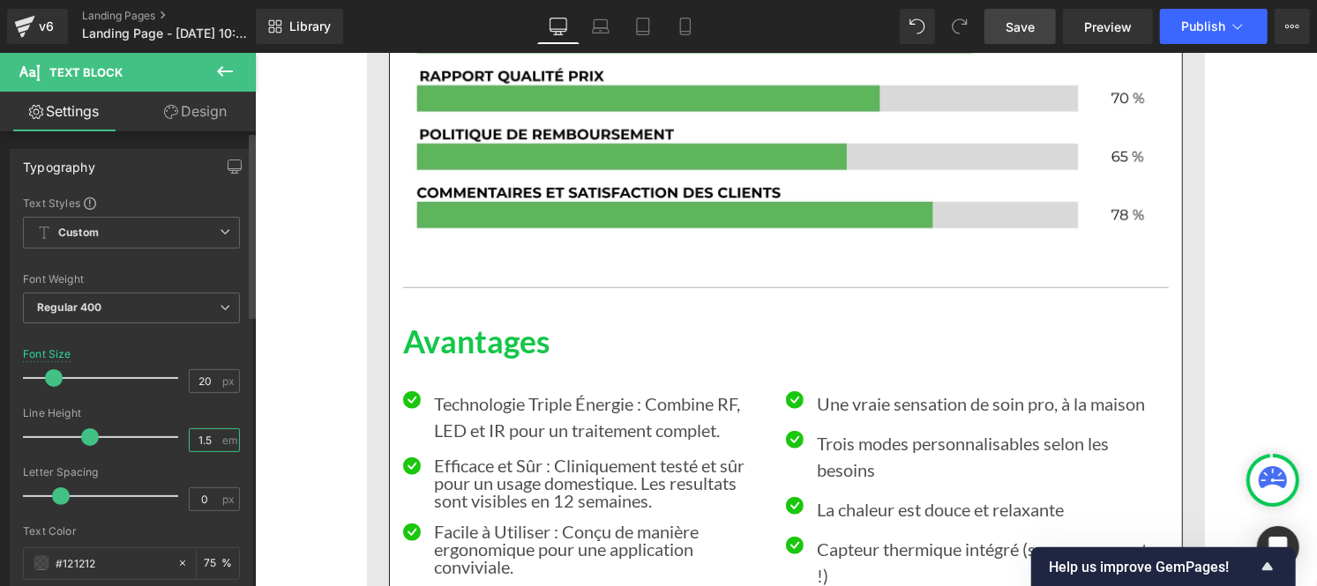
click at [206, 445] on input "1.5" at bounding box center [205, 440] width 31 height 22
type input "1"
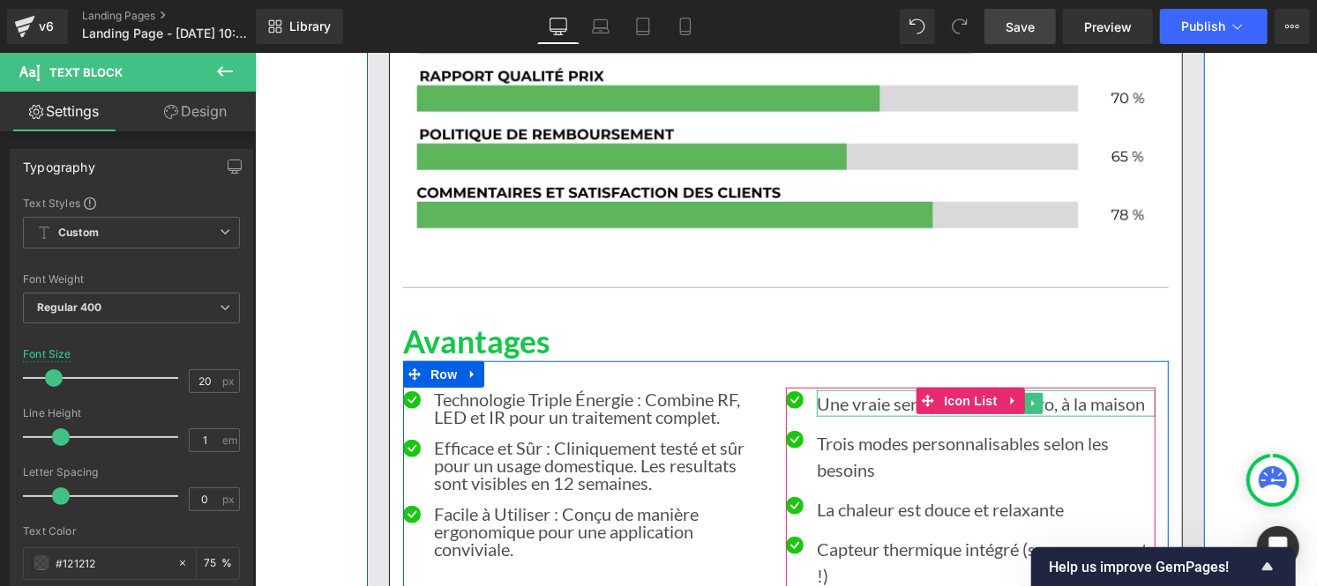
click at [823, 390] on p "Une vraie sensation de soin pro, à la maison" at bounding box center [985, 403] width 339 height 26
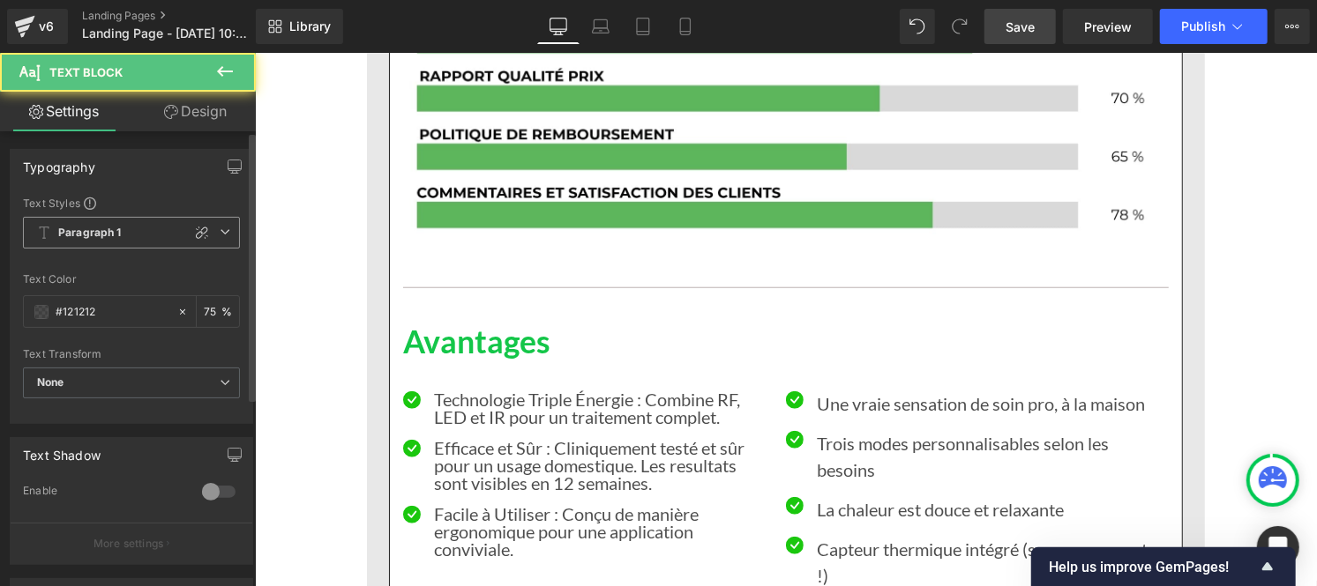
click at [112, 223] on span "Paragraph 1" at bounding box center [131, 233] width 217 height 32
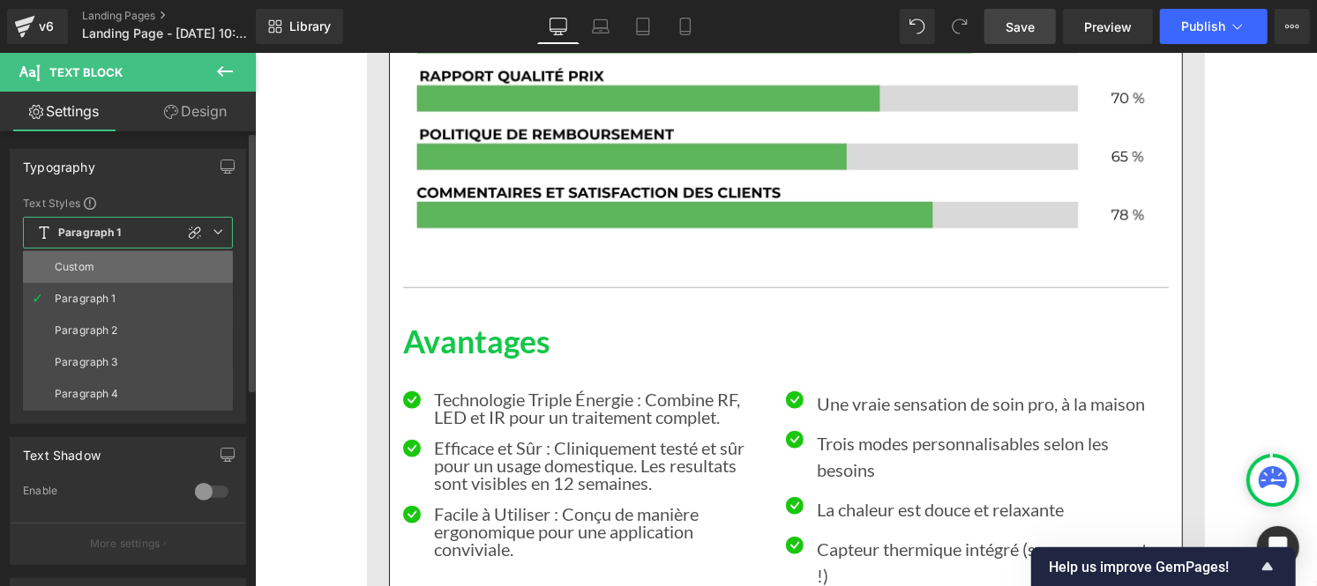
click at [102, 271] on li "Custom" at bounding box center [128, 267] width 210 height 32
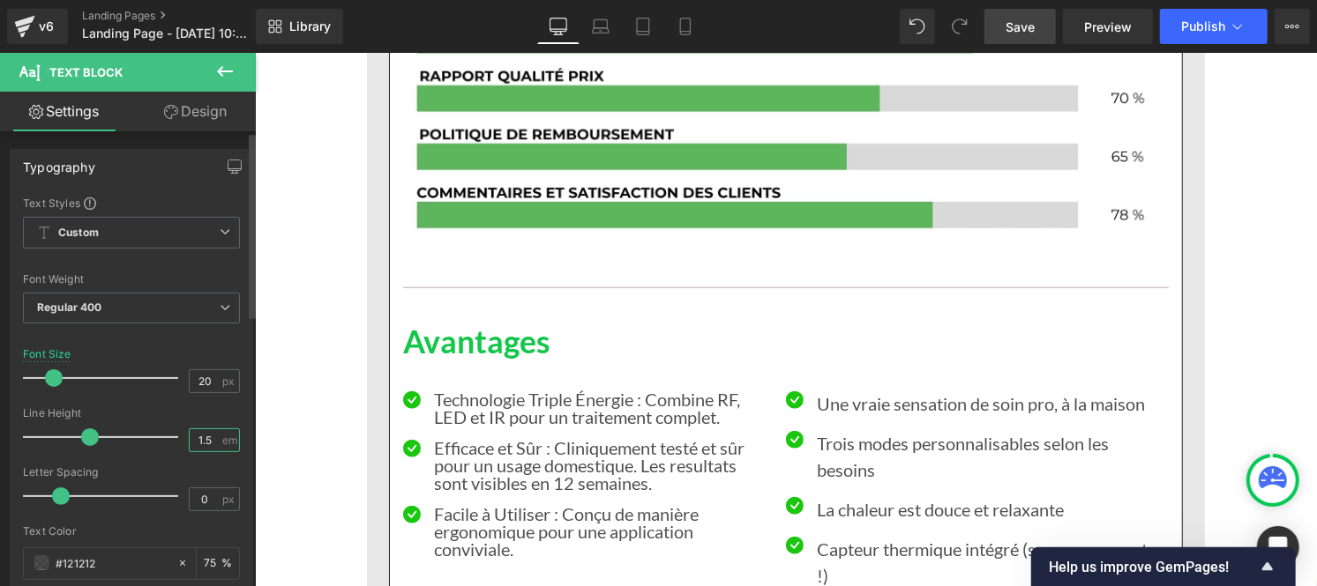
click at [209, 444] on input "1.5" at bounding box center [205, 440] width 31 height 22
type input "1"
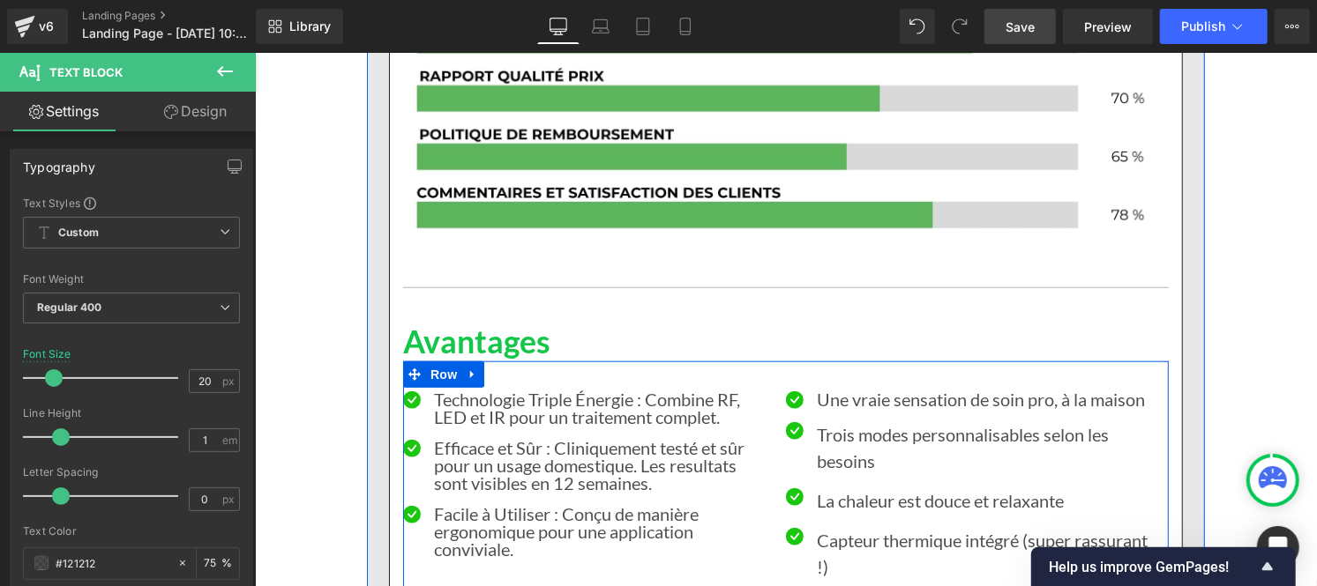
click at [855, 421] on p "Trois modes personnalisables selon les besoins" at bounding box center [985, 447] width 339 height 53
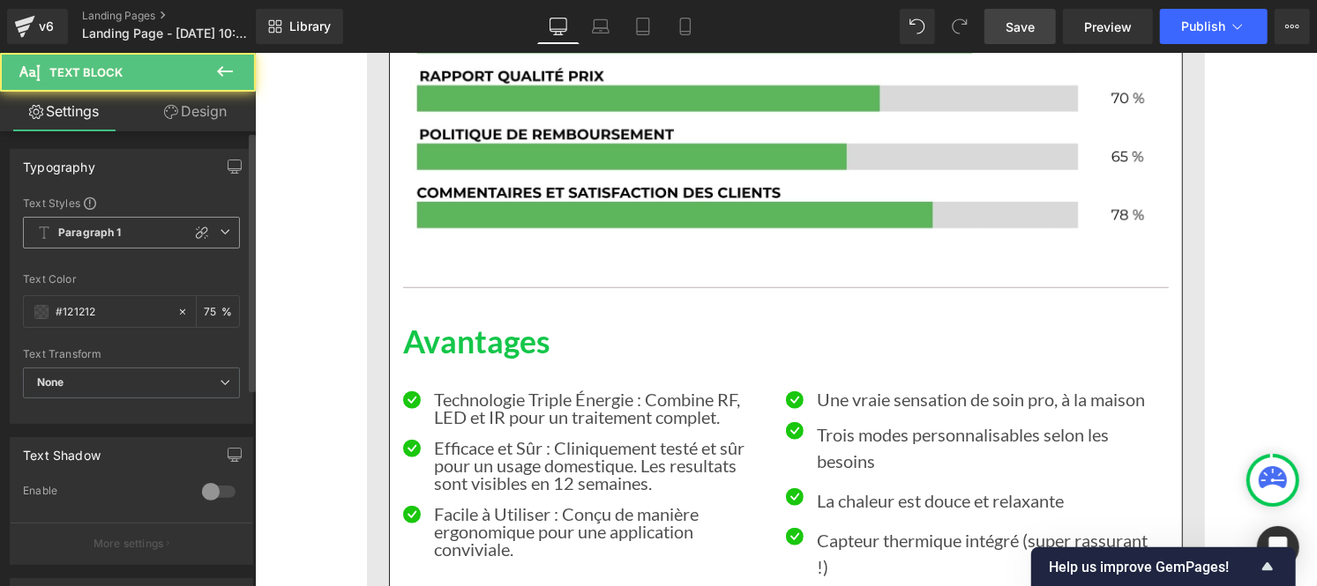
click at [63, 238] on b "Paragraph 1" at bounding box center [89, 233] width 63 height 15
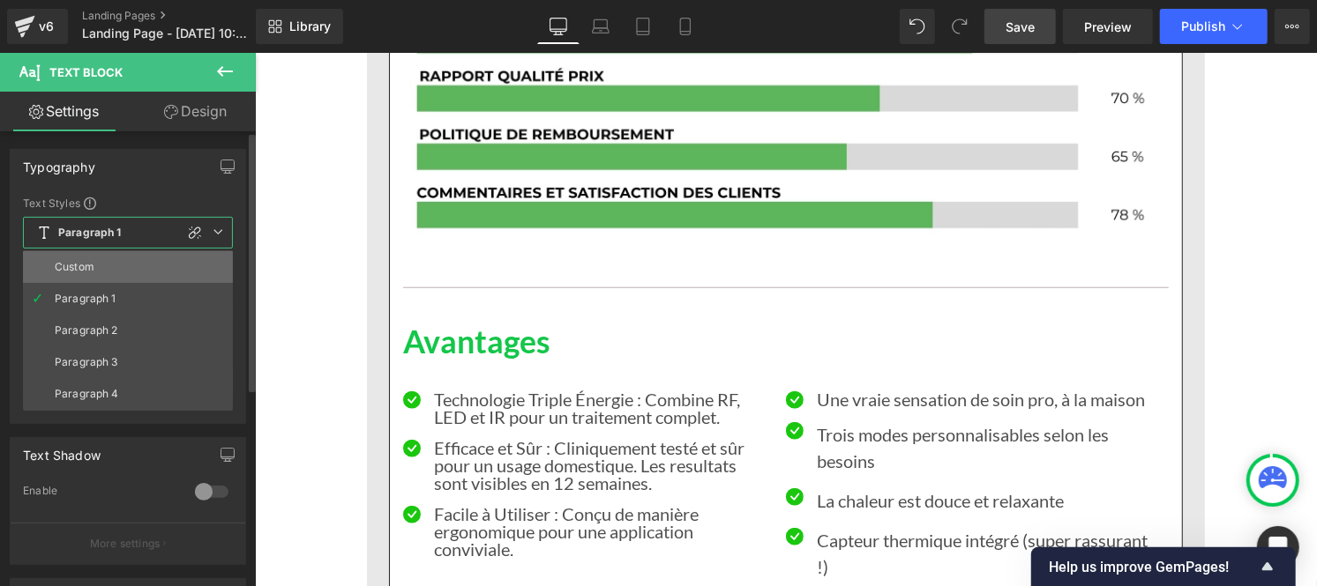
click at [66, 265] on div "Custom" at bounding box center [75, 267] width 40 height 12
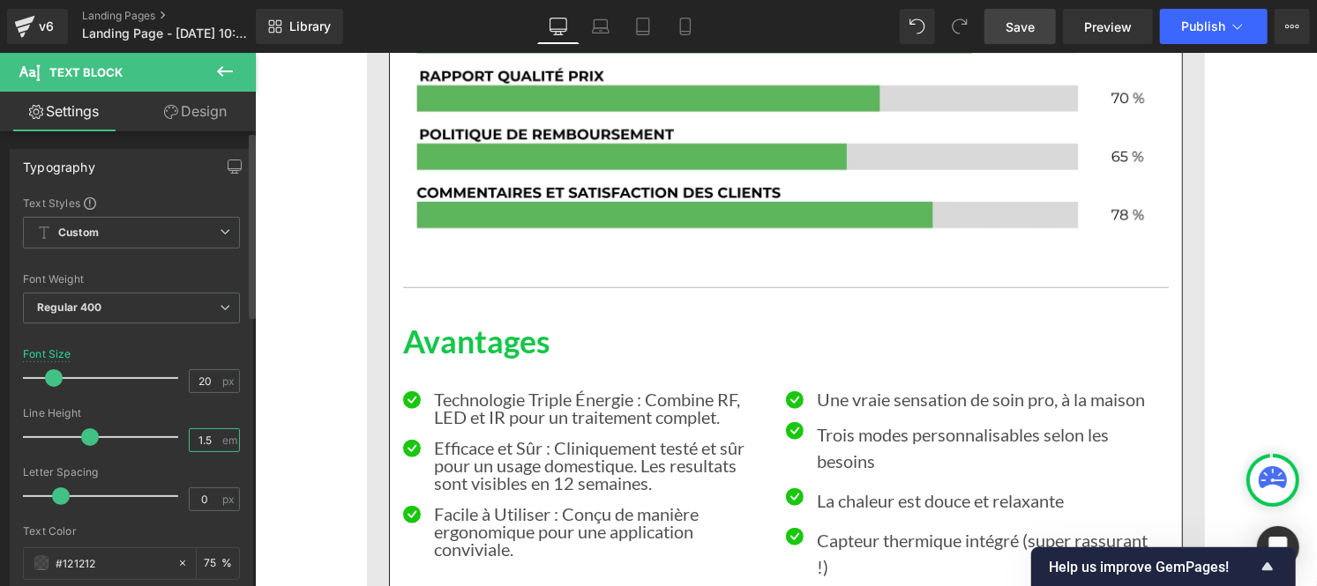
click at [205, 438] on input "1.5" at bounding box center [205, 440] width 31 height 22
type input "1"
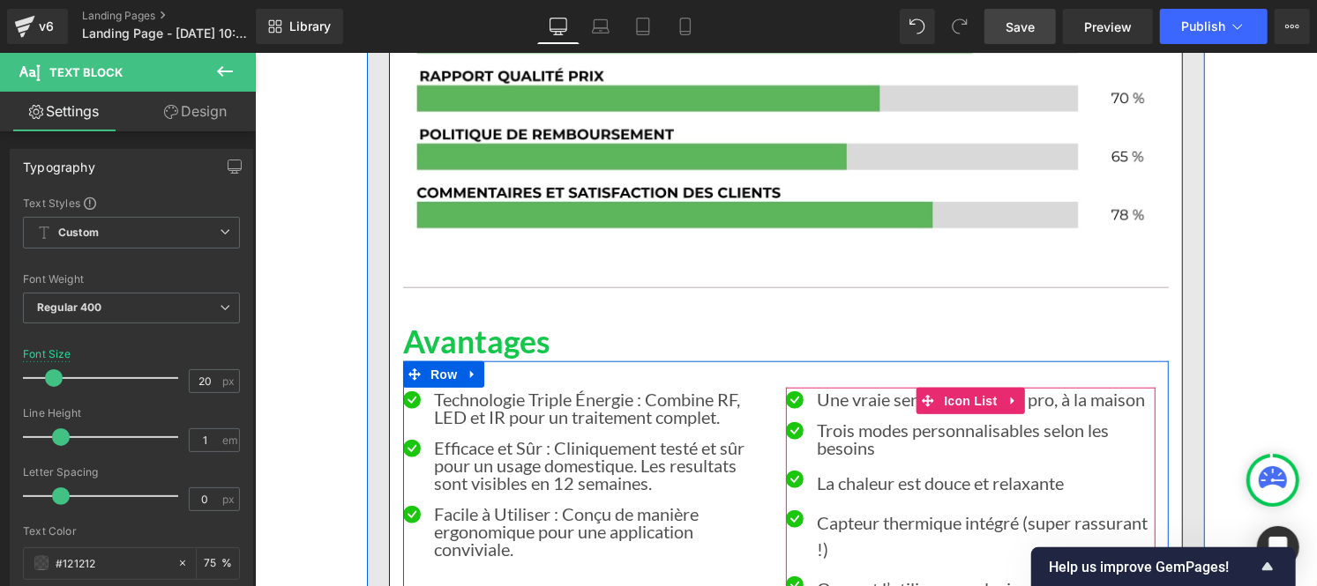
click at [840, 469] on p "La chaleur est douce et relaxante" at bounding box center [985, 482] width 339 height 26
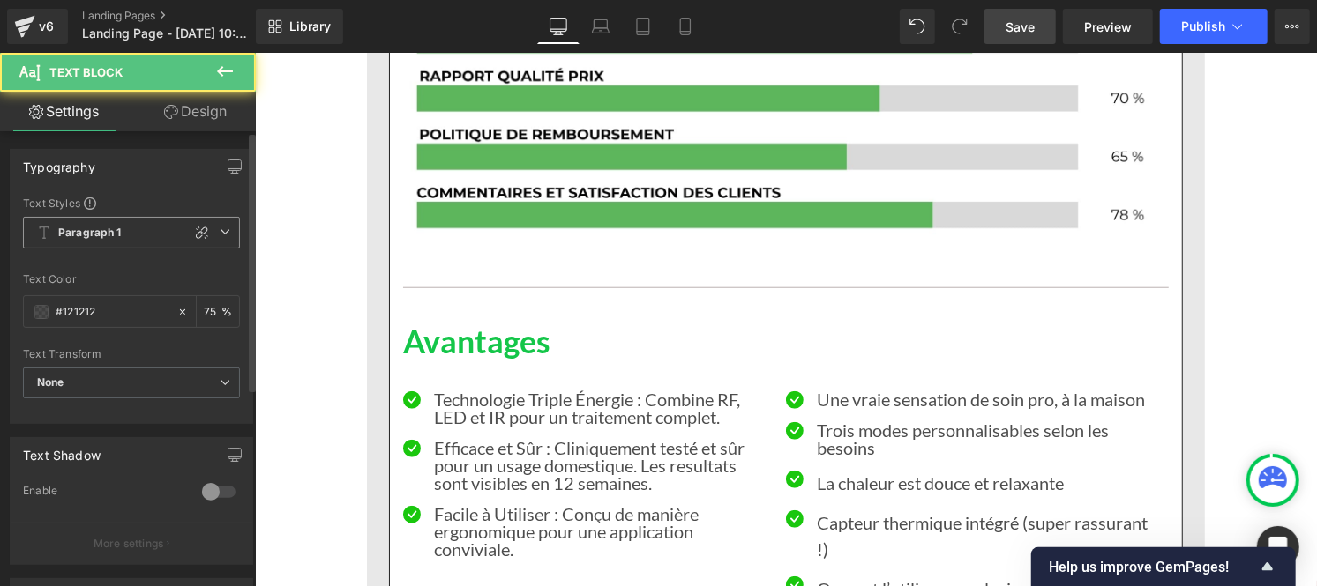
click at [97, 235] on b "Paragraph 1" at bounding box center [89, 233] width 63 height 15
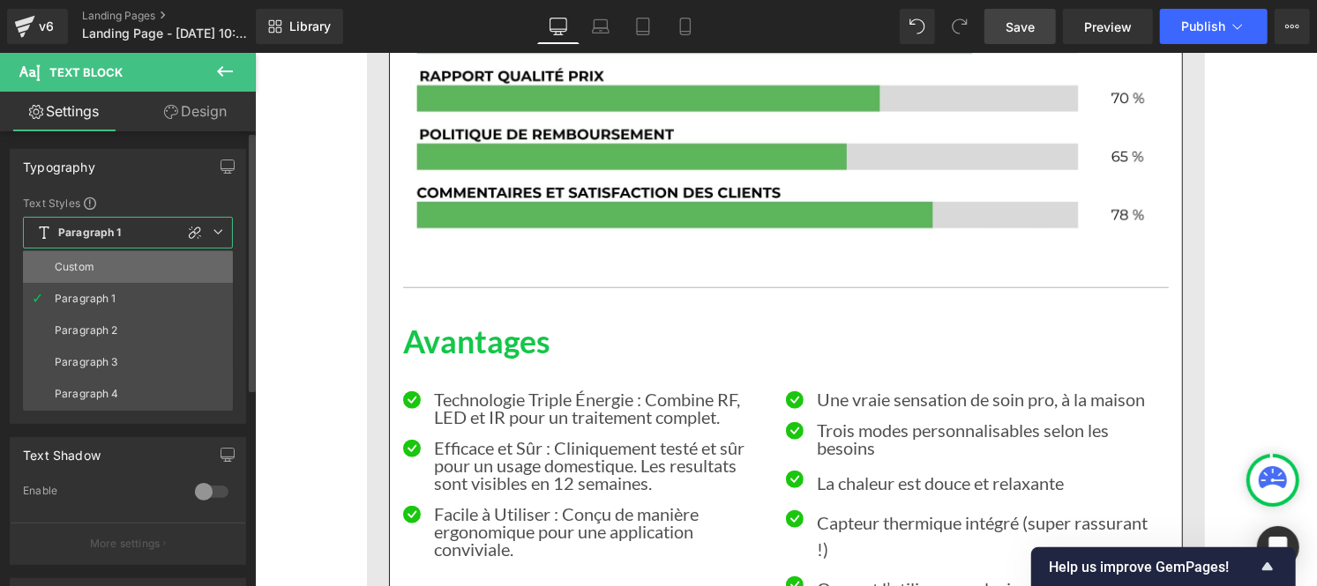
click at [97, 269] on li "Custom" at bounding box center [128, 267] width 210 height 32
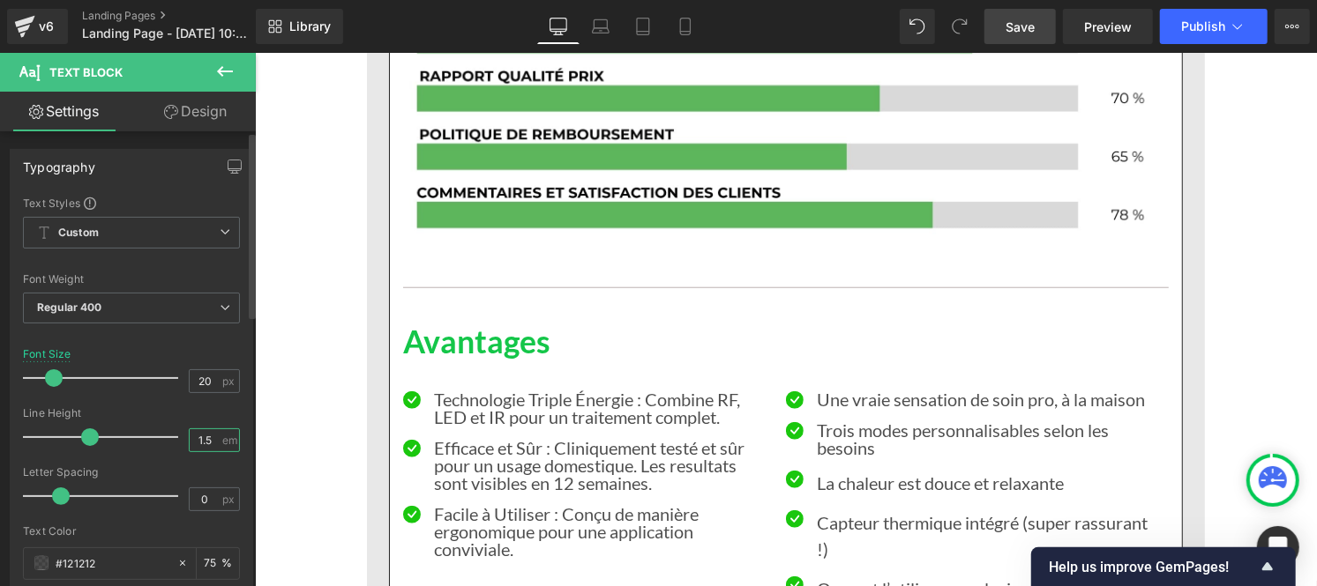
click at [212, 444] on input "1.5" at bounding box center [205, 440] width 31 height 22
type input "1"
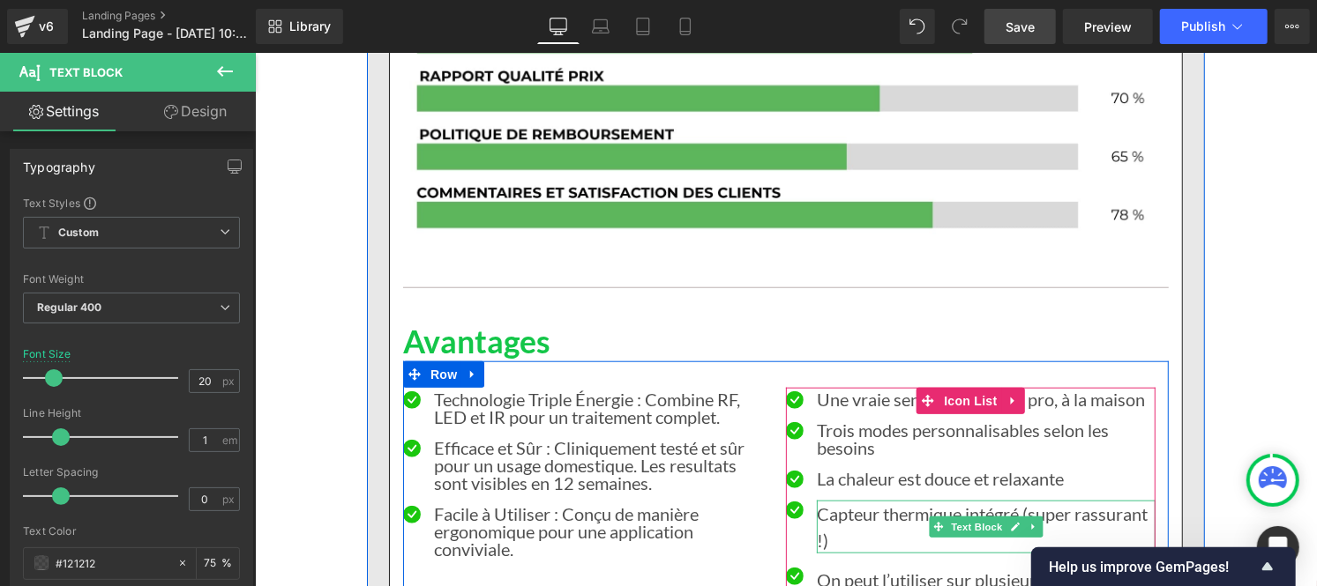
click at [846, 500] on p "Capteur thermique intégré (super rassurant !)" at bounding box center [985, 526] width 339 height 53
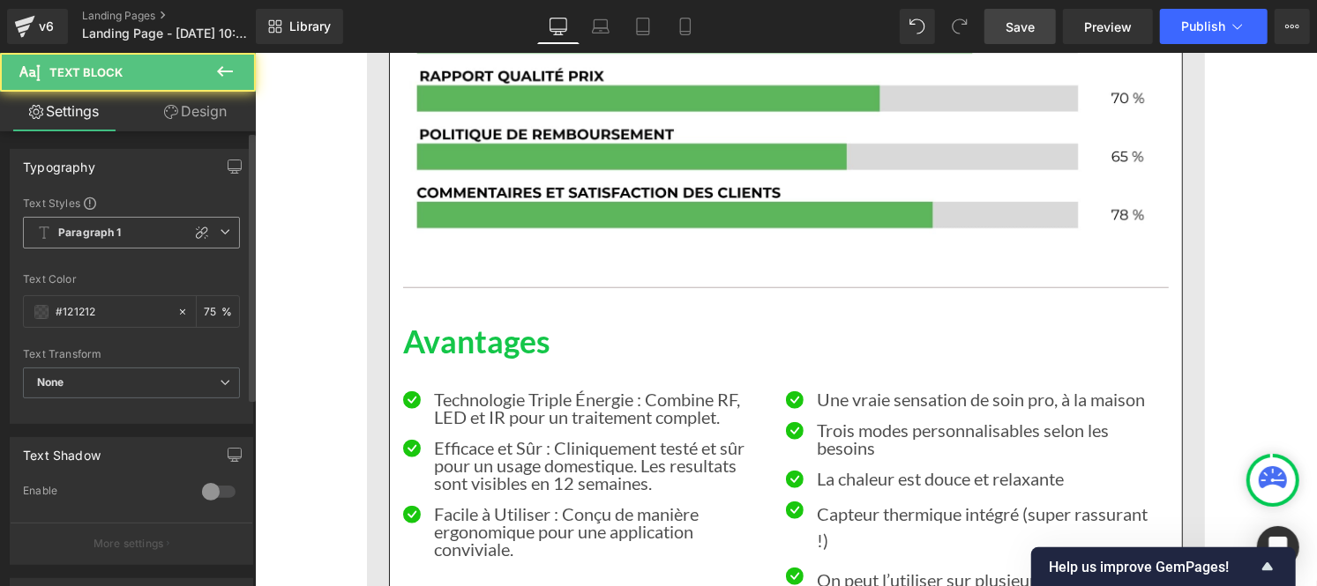
click at [107, 236] on b "Paragraph 1" at bounding box center [89, 233] width 63 height 15
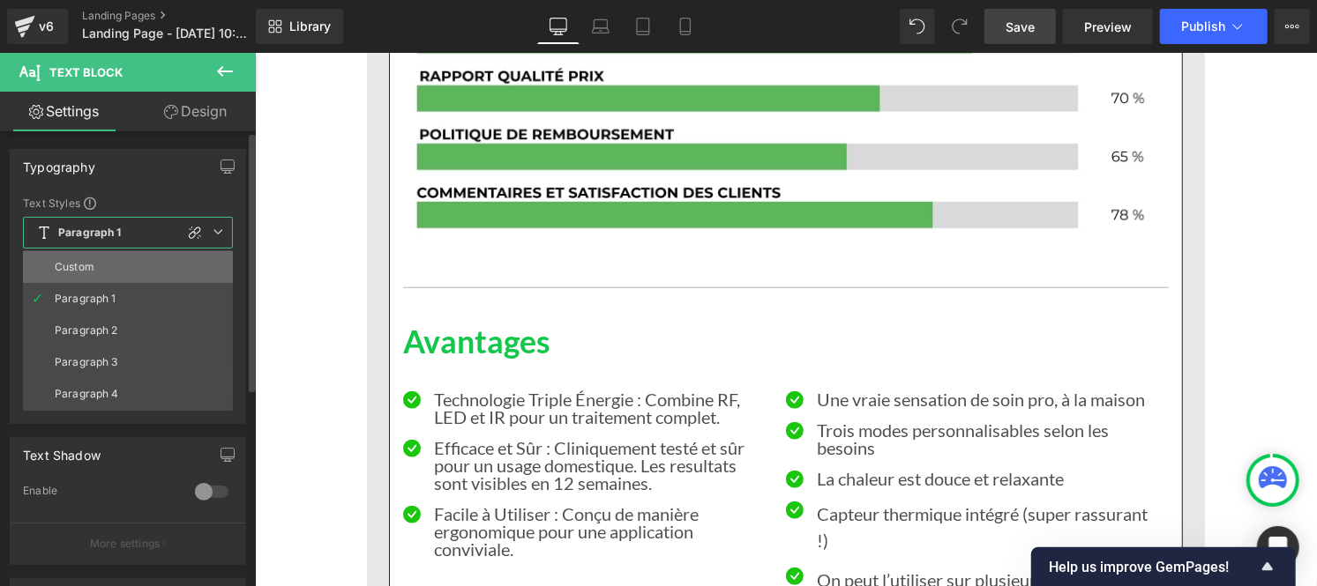
click at [108, 258] on li "Custom" at bounding box center [128, 267] width 210 height 32
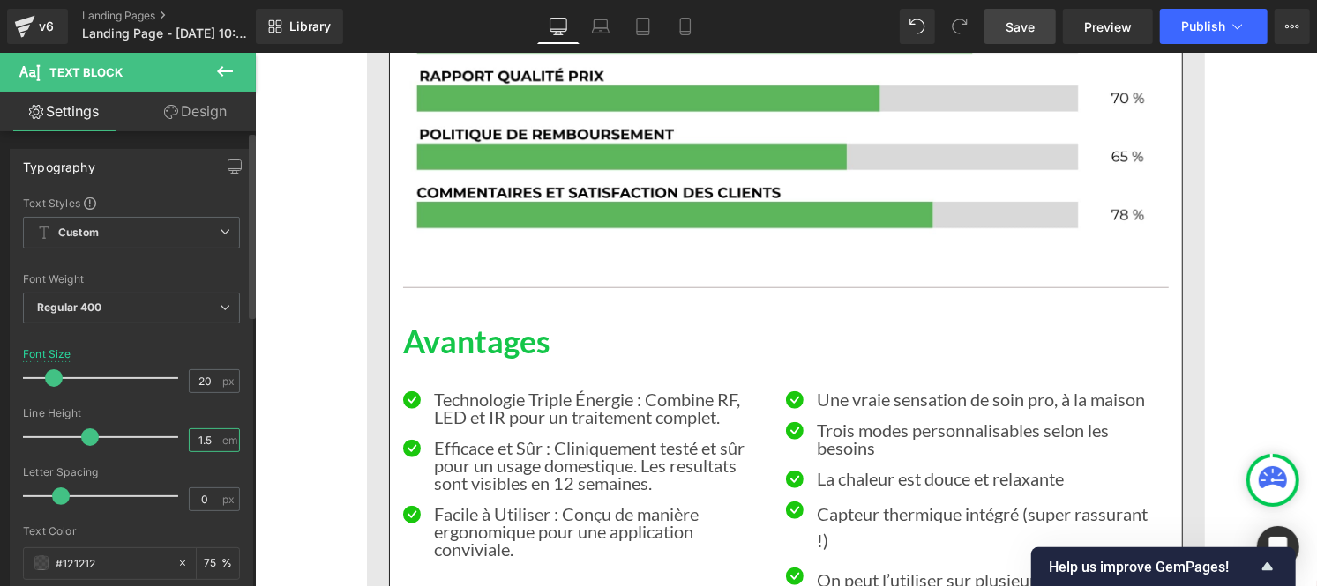
click at [208, 444] on input "1.5" at bounding box center [205, 440] width 31 height 22
type input "1"
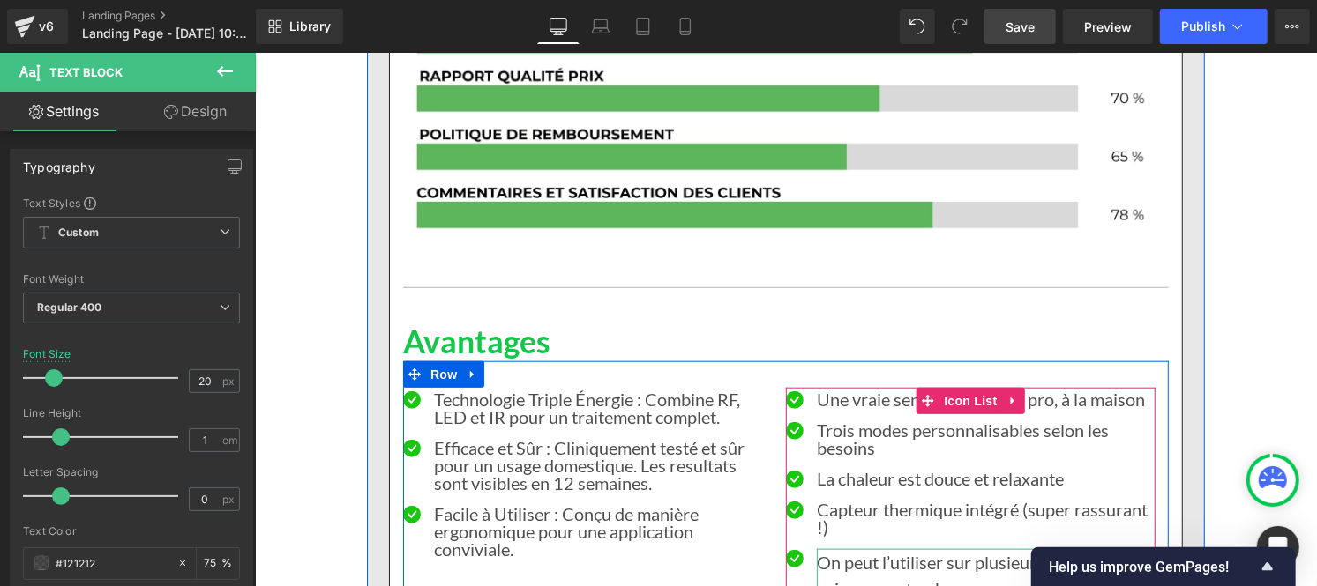
click at [842, 548] on p "On peut l’utiliser sur plusieurs zones : cuisses, ventre, bras…" at bounding box center [985, 574] width 339 height 53
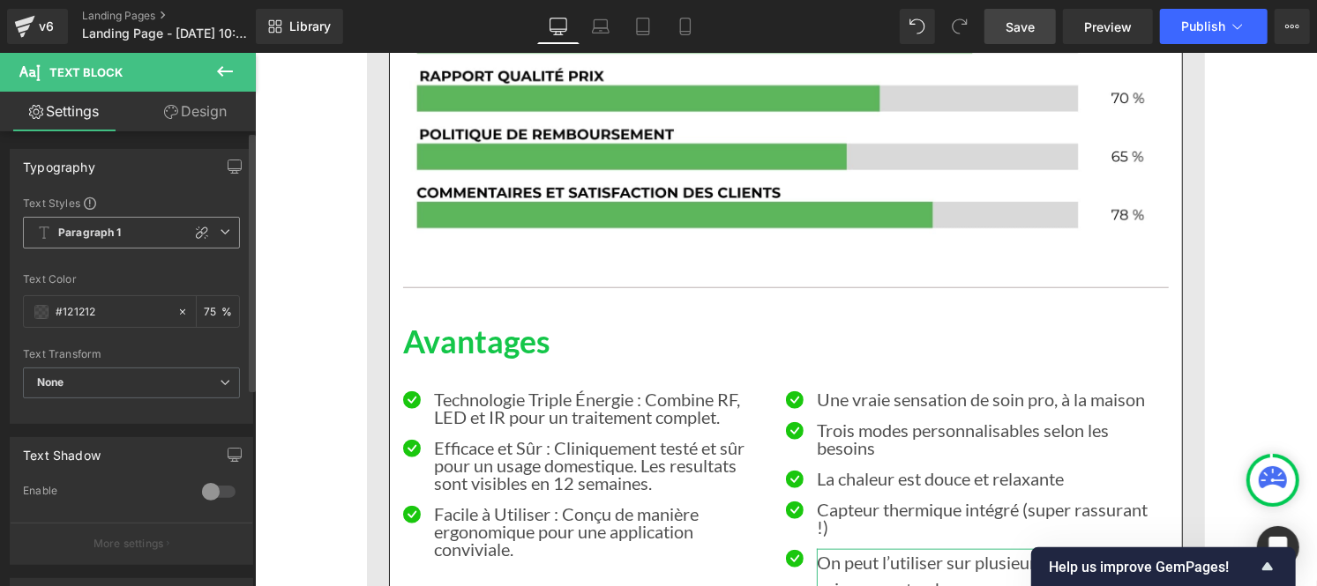
click at [108, 241] on span "Paragraph 1" at bounding box center [131, 233] width 217 height 32
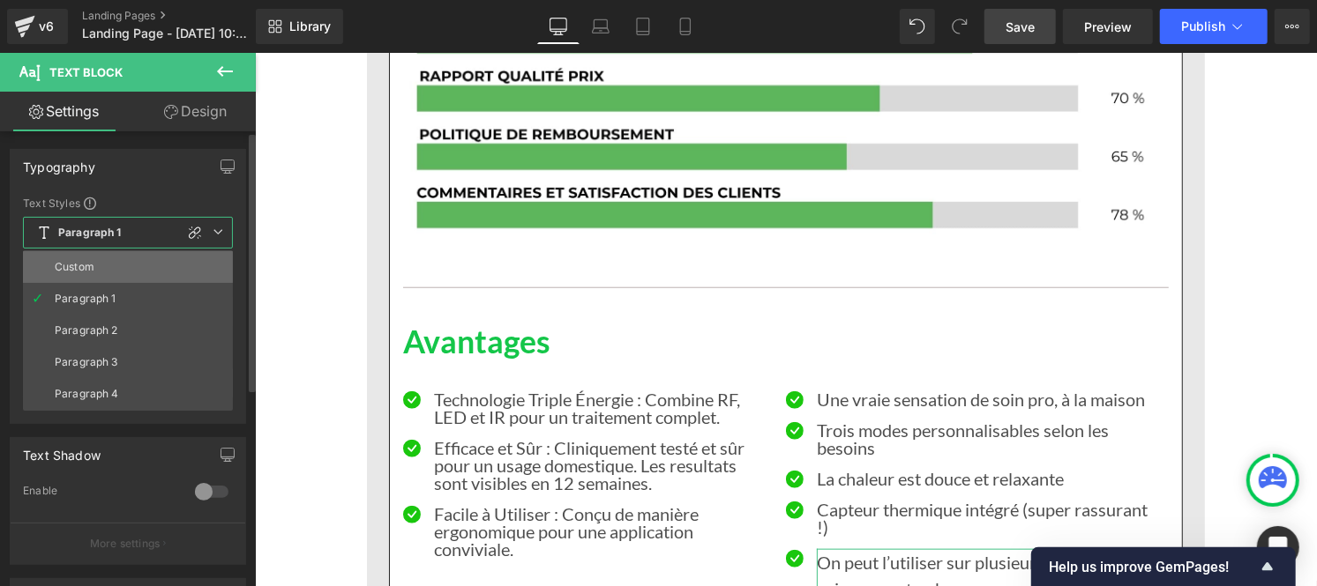
click at [102, 269] on li "Custom" at bounding box center [128, 267] width 210 height 32
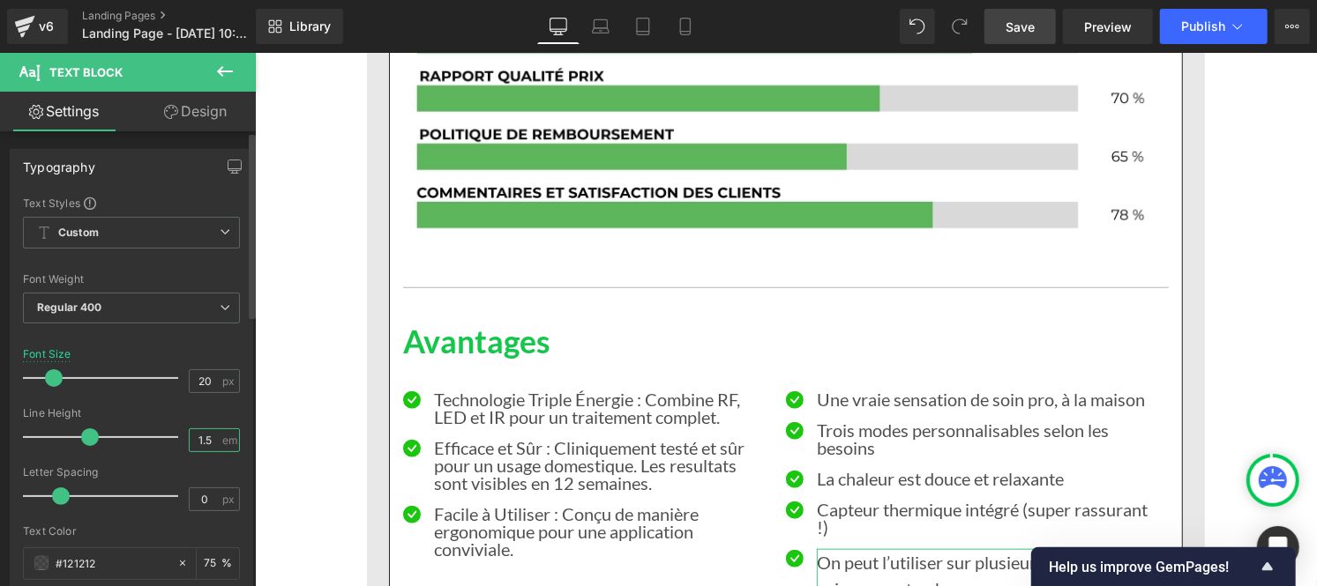
click at [213, 444] on input "1.5" at bounding box center [205, 440] width 31 height 22
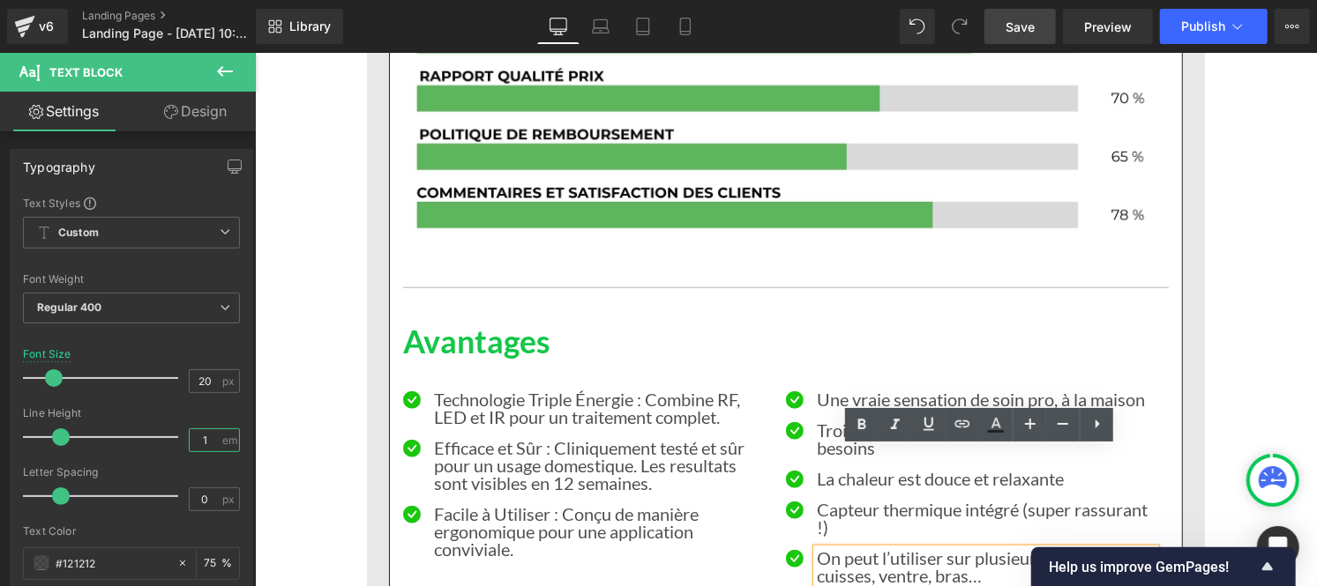
type input "1"
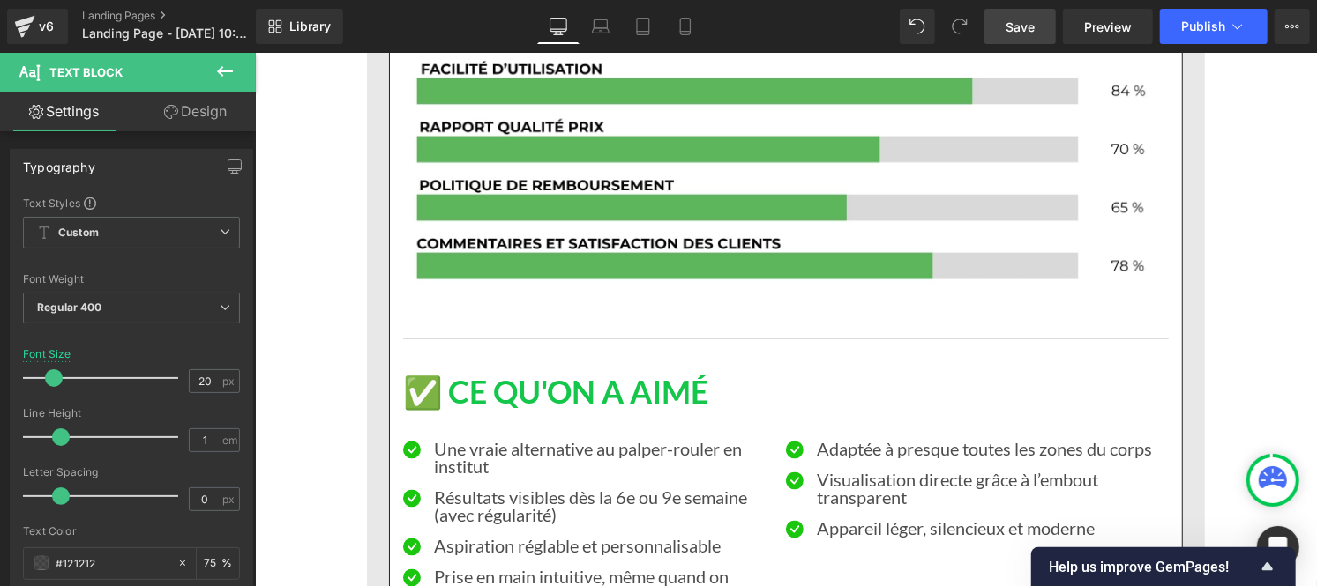
scroll to position [9791, 0]
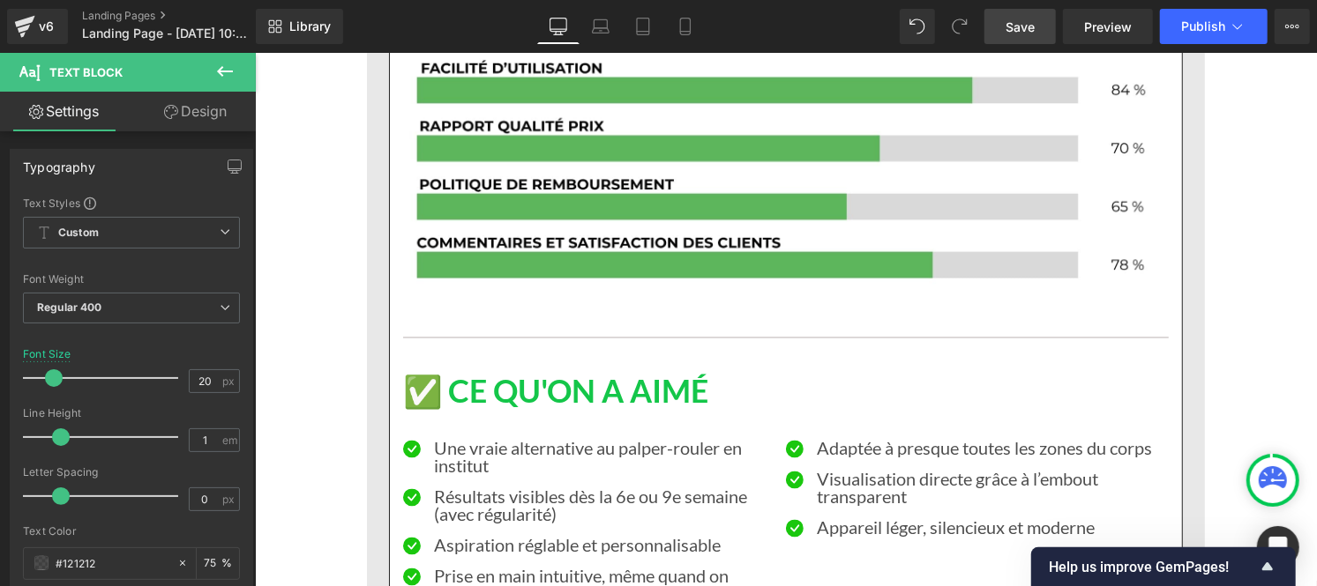
click at [254, 52] on div at bounding box center [254, 52] width 0 height 0
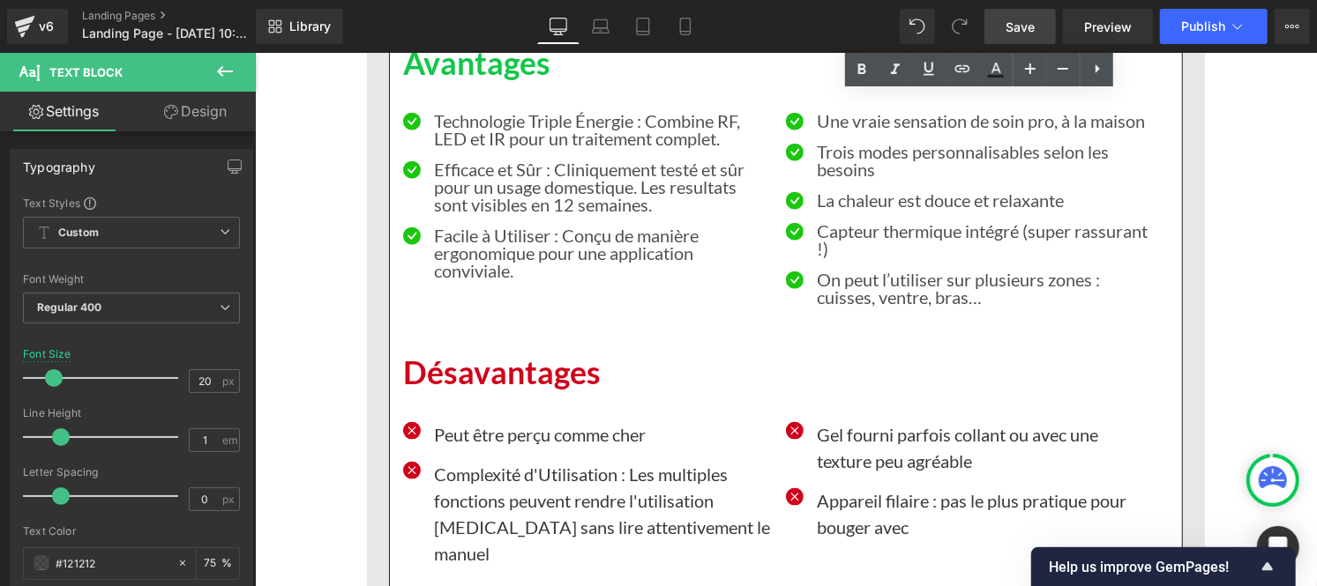
scroll to position [13033, 0]
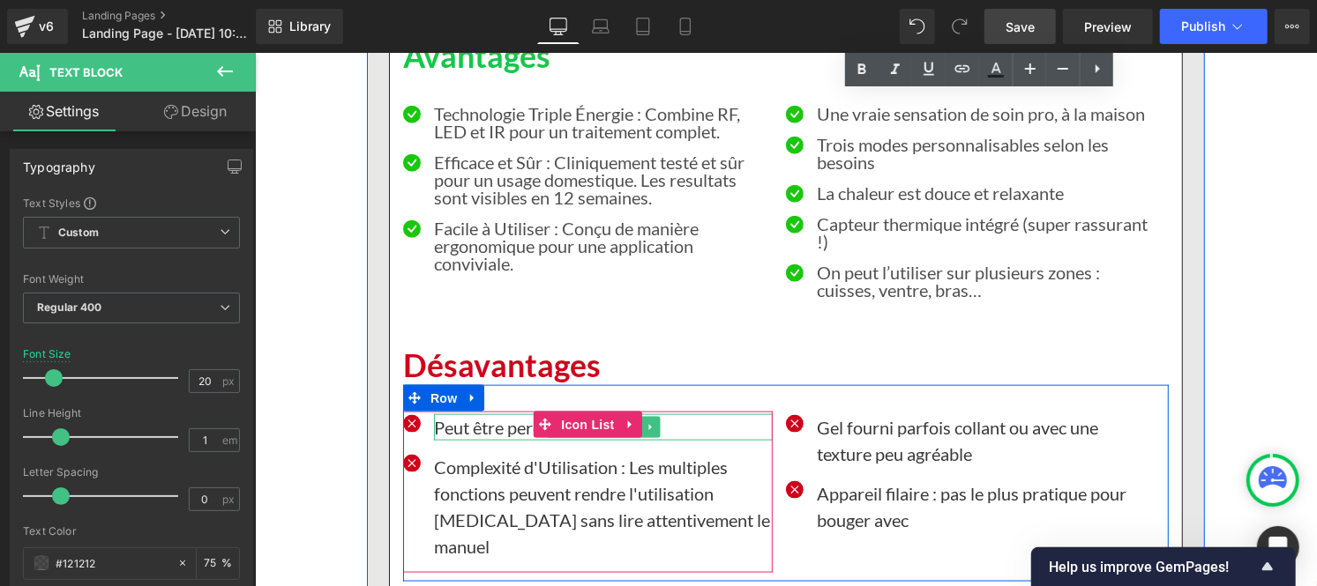
click at [521, 414] on p "Peut être perçu comme cher" at bounding box center [602, 427] width 339 height 26
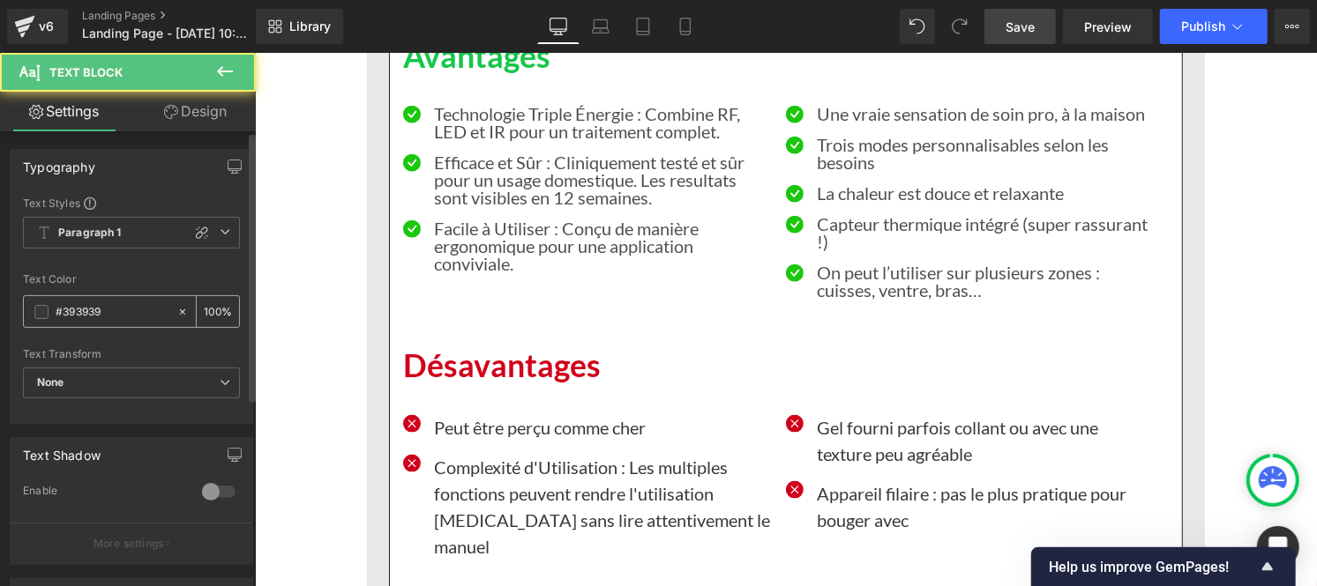
click at [121, 303] on input "#393939" at bounding box center [112, 311] width 113 height 19
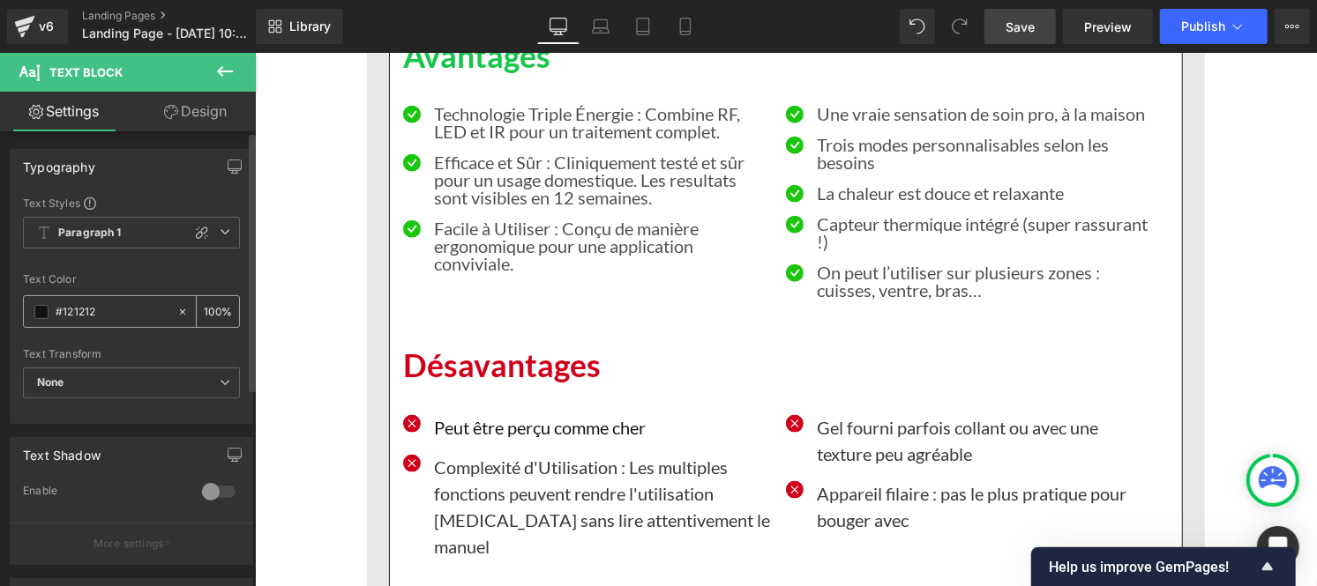
type input "#121212"
click at [210, 307] on input "100" at bounding box center [213, 311] width 18 height 19
type input "0"
type input "75"
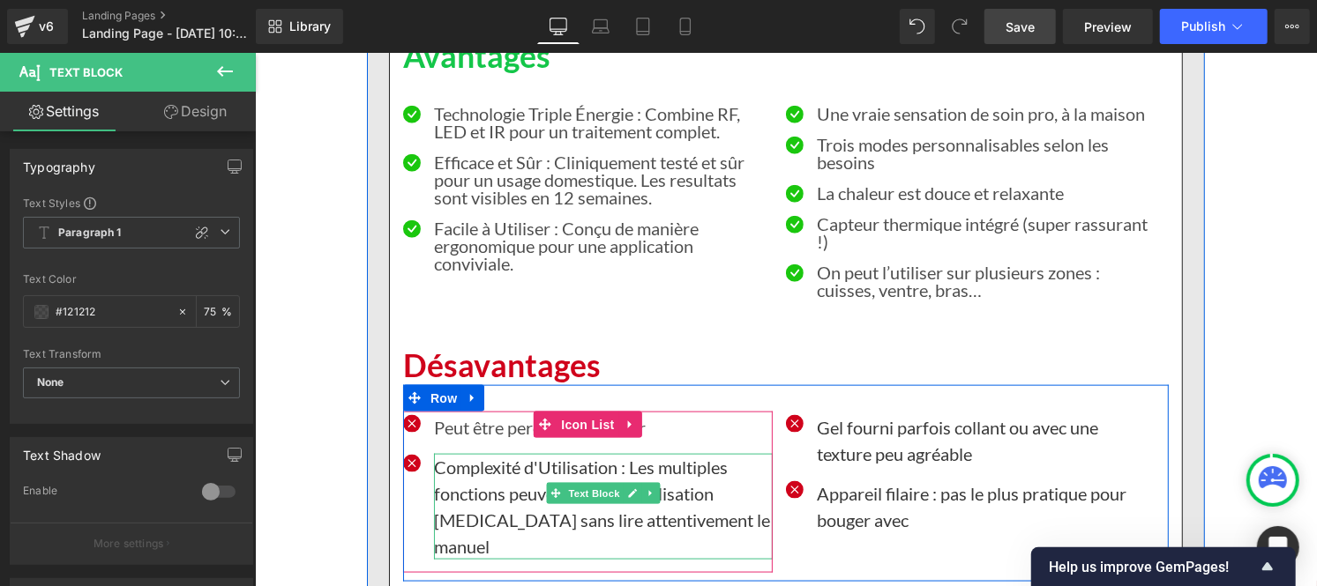
click at [476, 453] on p "Complexité d'Utilisation : Les multiples fonctions peuvent rendre l'utilisation…" at bounding box center [602, 506] width 339 height 106
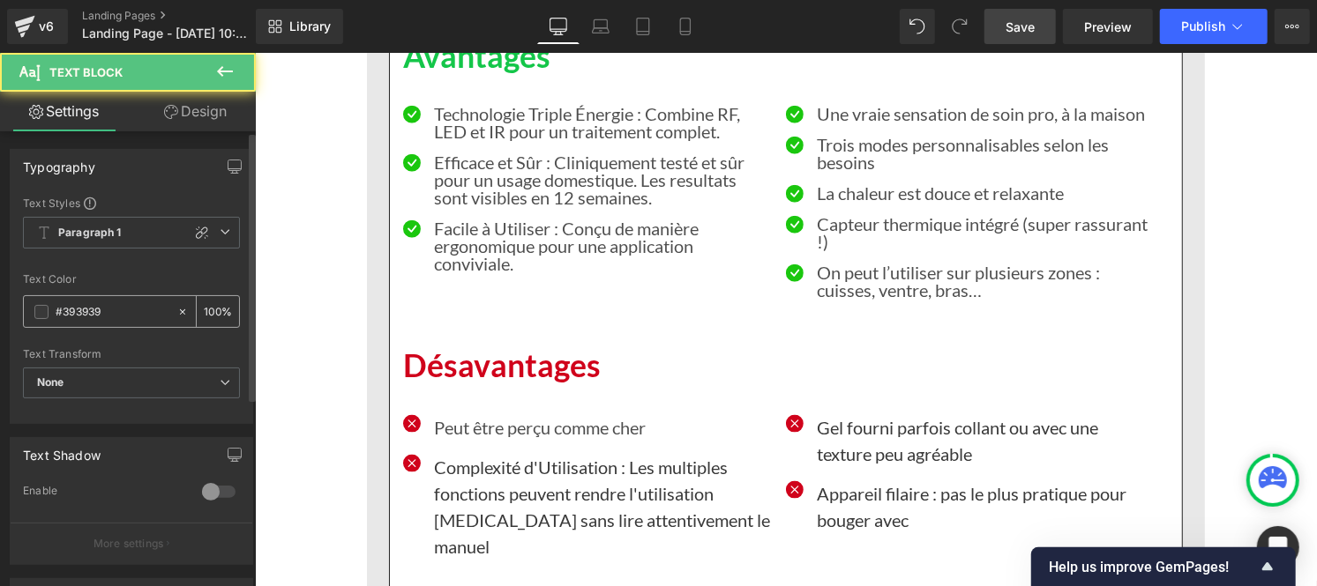
click at [115, 306] on input "#393939" at bounding box center [112, 311] width 113 height 19
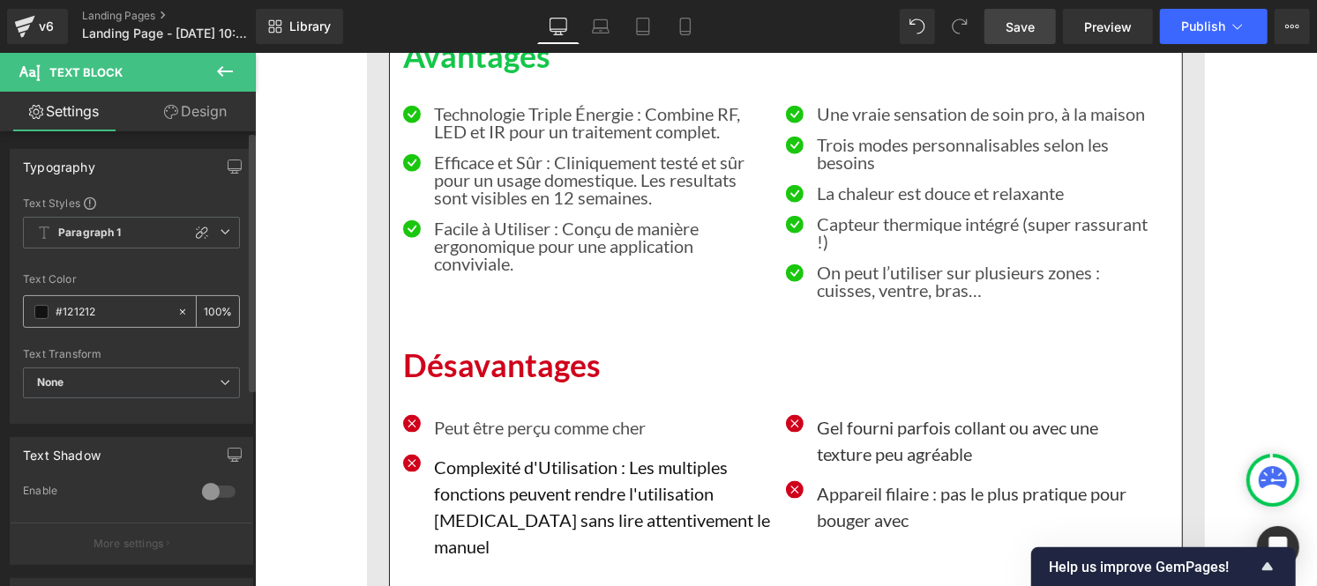
type input "#121212"
click at [213, 306] on div "100 %" at bounding box center [218, 311] width 42 height 31
click at [210, 304] on input "100" at bounding box center [213, 311] width 18 height 19
type input "0"
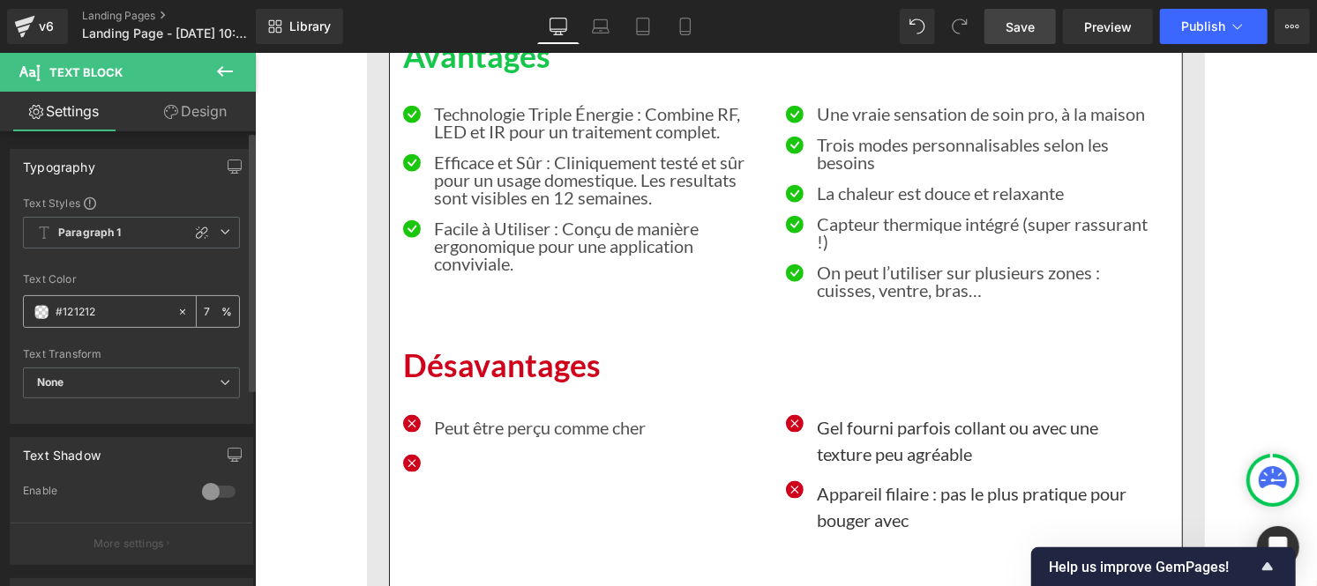
type input "75"
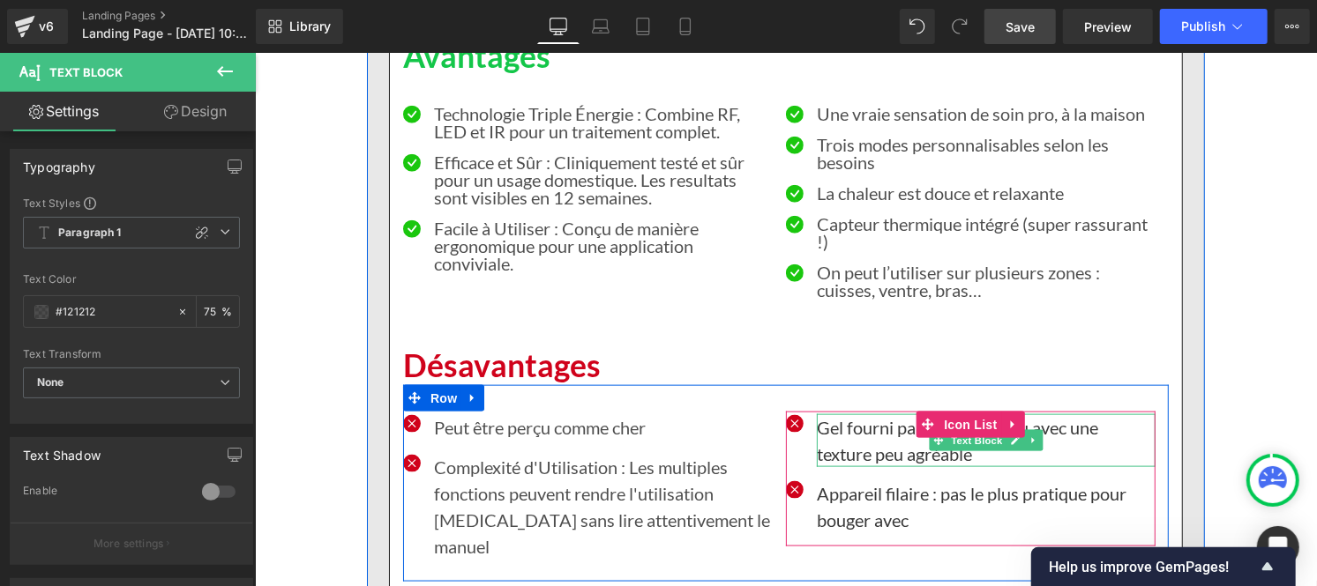
click at [839, 414] on p "Gel fourni parfois collant ou avec une texture peu agréable" at bounding box center [985, 440] width 339 height 53
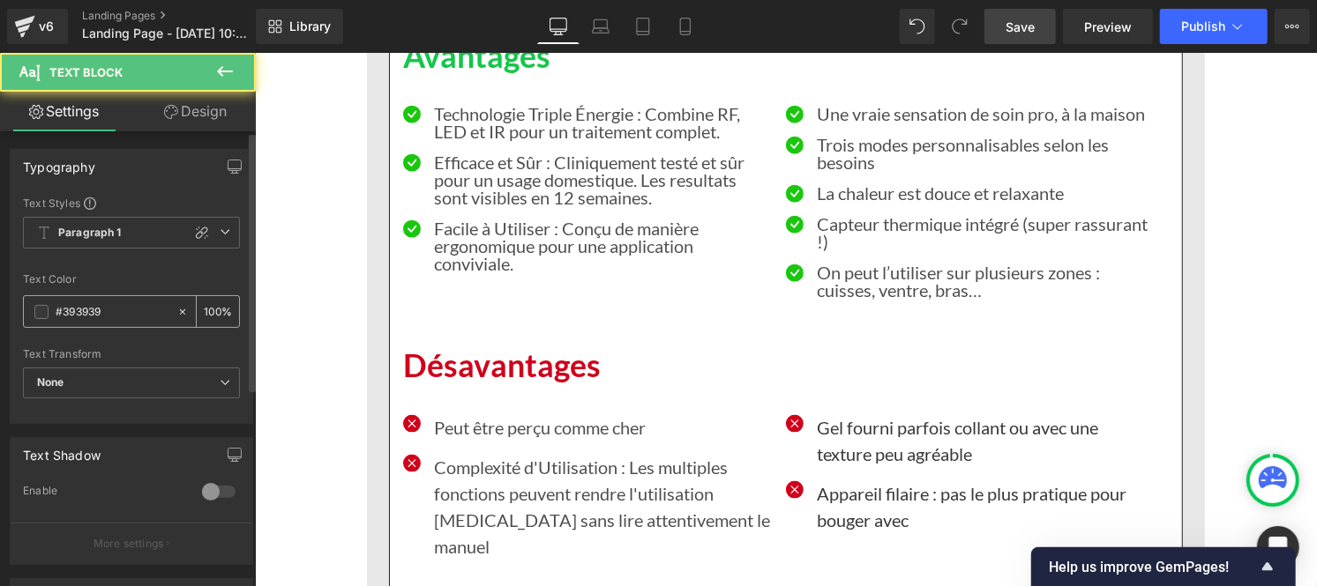
click at [106, 310] on input "#393939" at bounding box center [112, 311] width 113 height 19
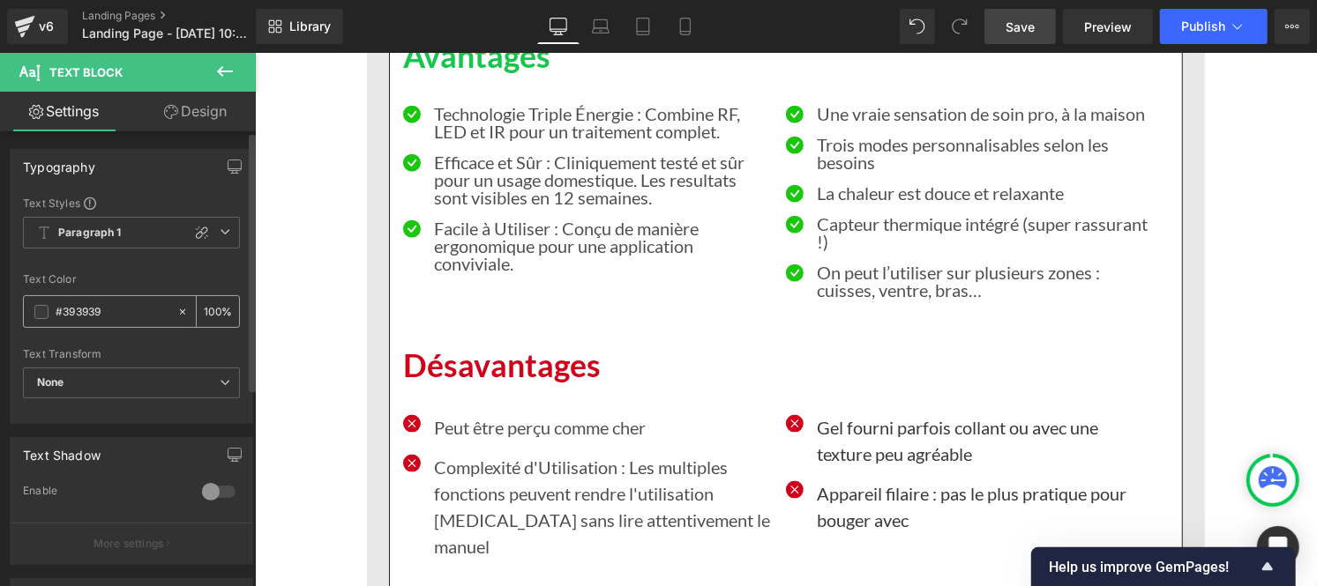
paste input "121212"
type input "#121212"
click at [213, 307] on input "100" at bounding box center [213, 311] width 18 height 19
type input "1"
type input "75"
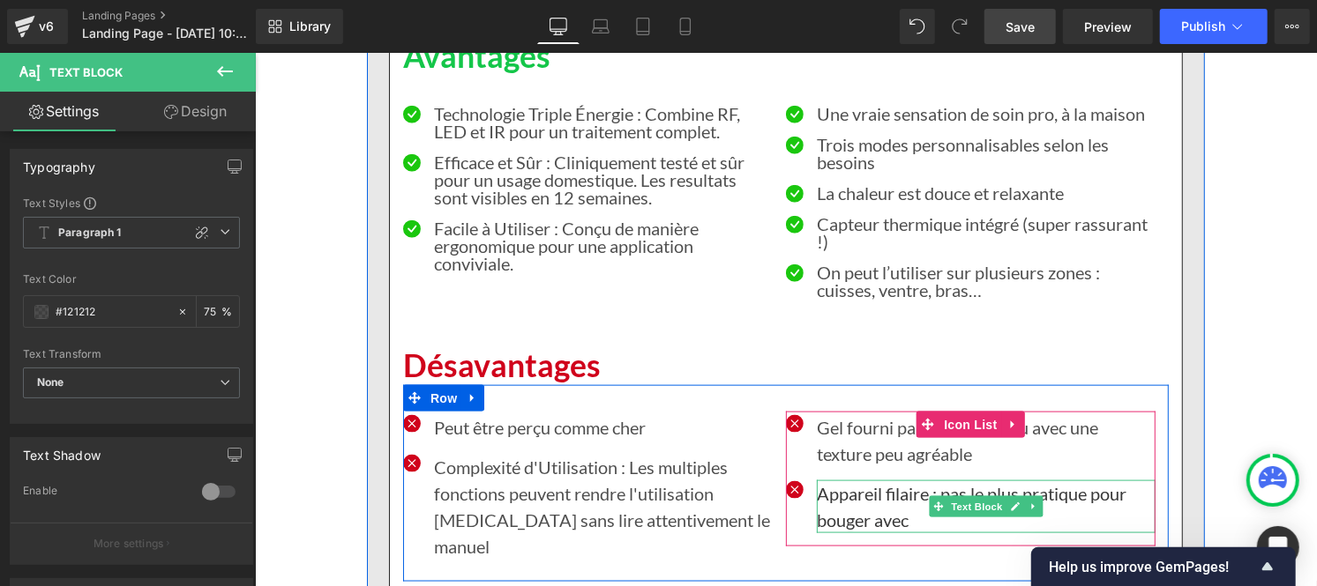
click at [853, 480] on p "Appareil filaire : pas le plus pratique pour bouger avec" at bounding box center [985, 506] width 339 height 53
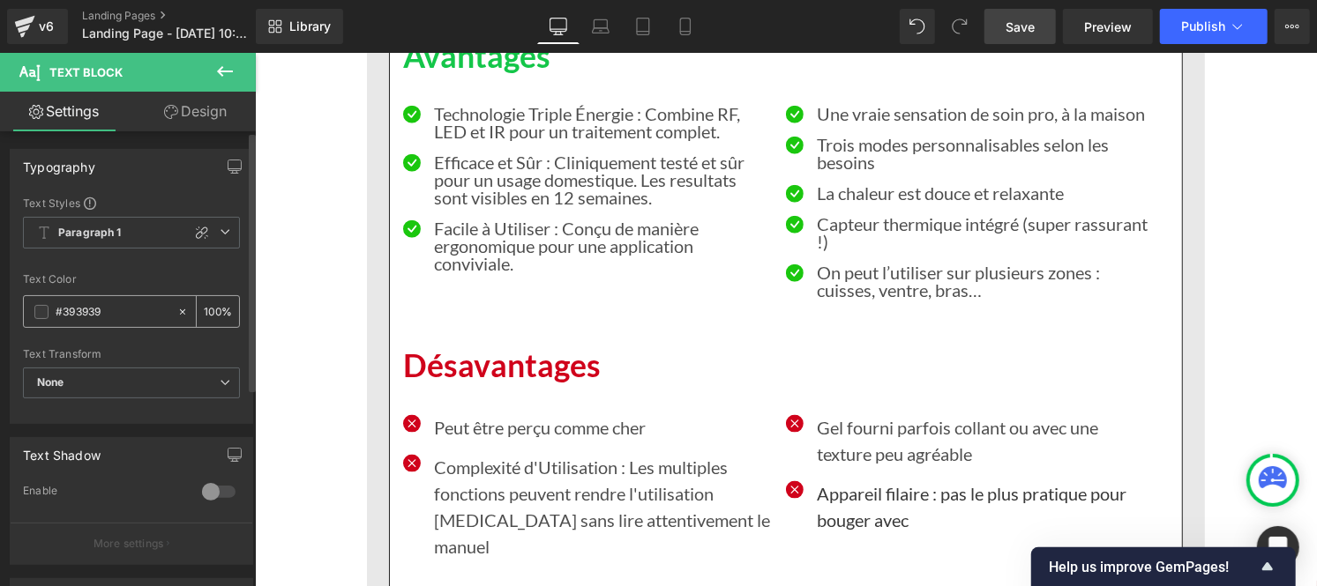
click at [108, 315] on input "#393939" at bounding box center [112, 311] width 113 height 19
paste input "121212"
type input "#121212"
click at [212, 310] on input "100" at bounding box center [213, 311] width 18 height 19
type input "1"
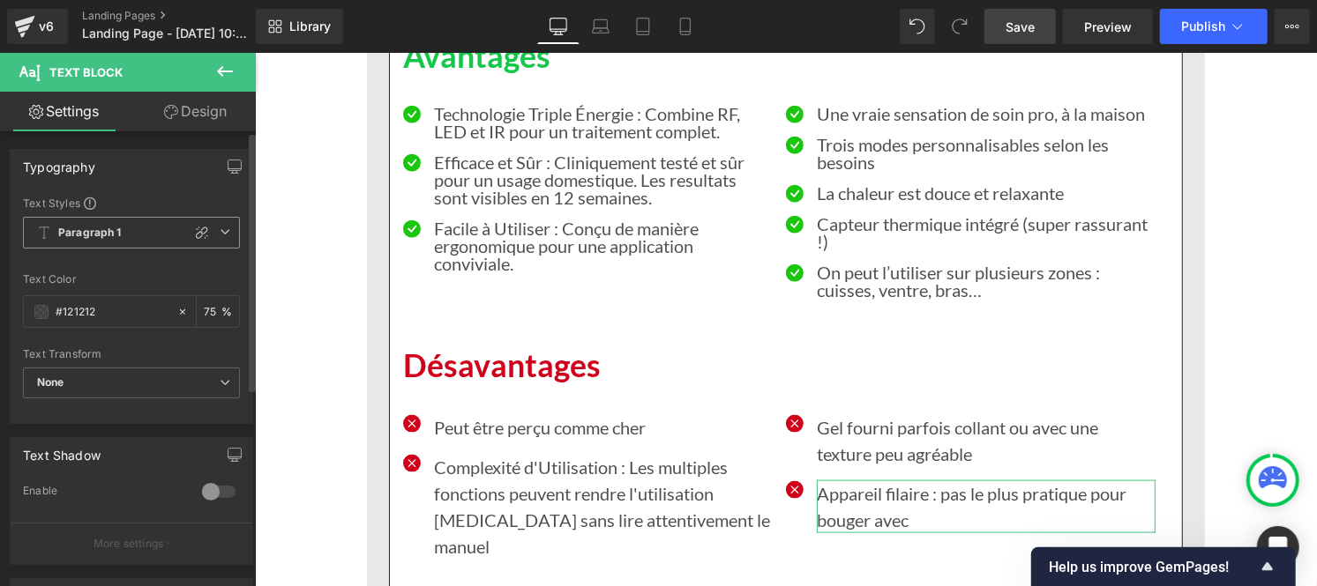
type input "75"
click at [99, 217] on span "Paragraph 1" at bounding box center [131, 233] width 217 height 32
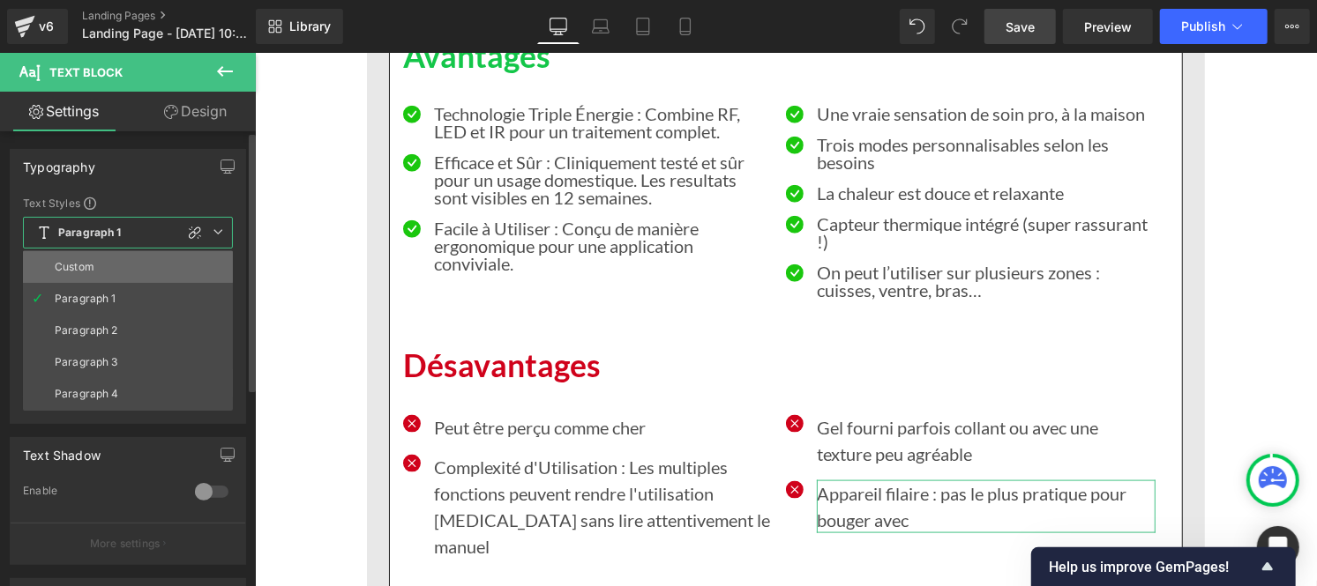
click at [89, 269] on div "Custom" at bounding box center [75, 267] width 40 height 12
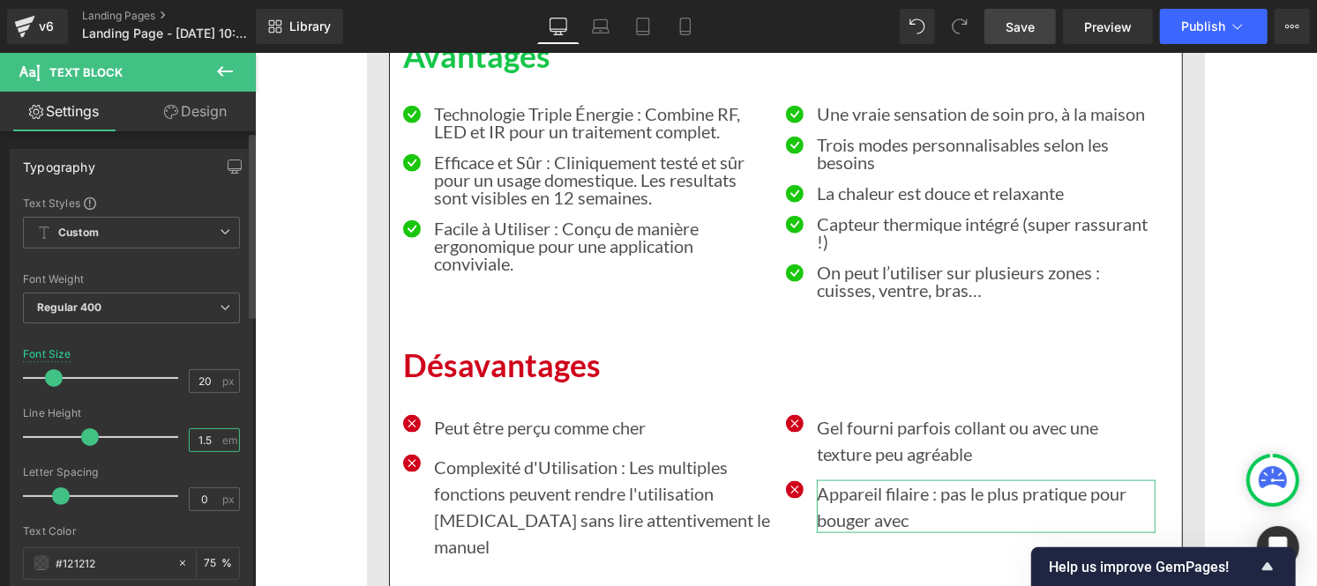
click at [208, 439] on input "1.5" at bounding box center [205, 440] width 31 height 22
type input "1"
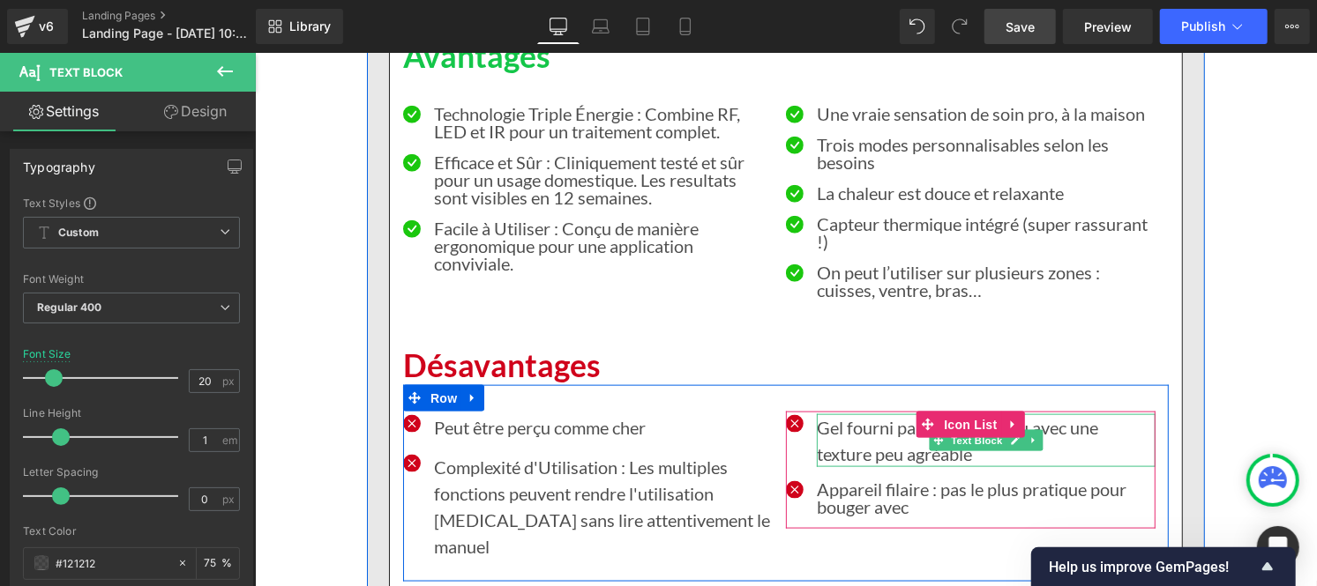
click at [862, 414] on p "Gel fourni parfois collant ou avec une texture peu agréable" at bounding box center [985, 440] width 339 height 53
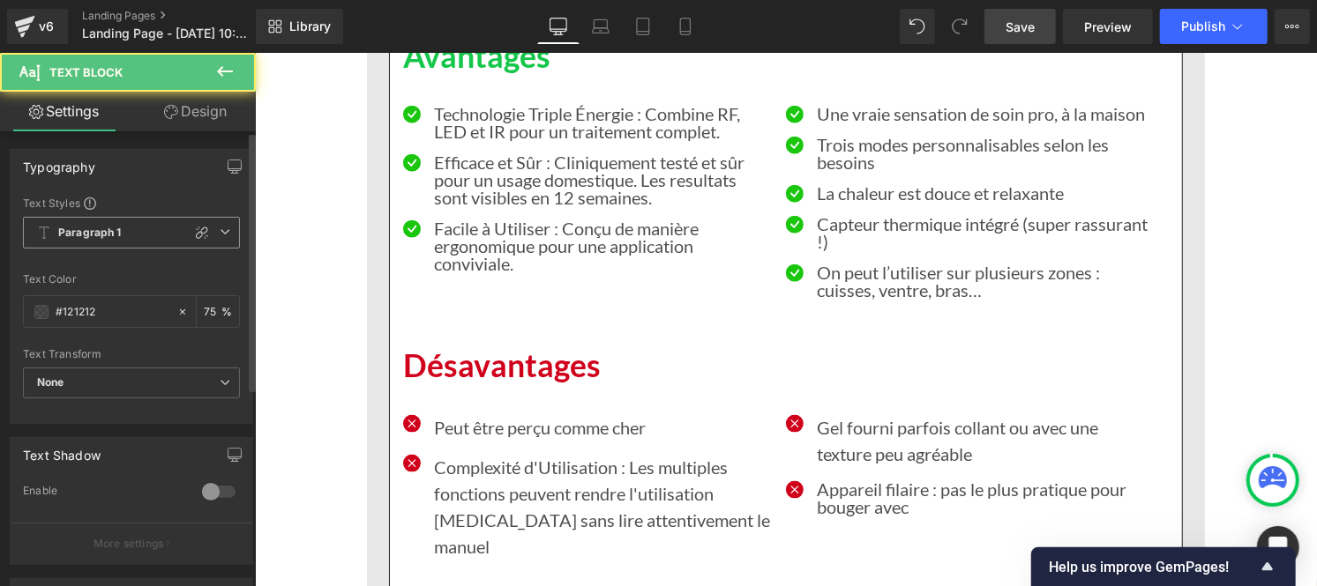
click at [121, 217] on span "Paragraph 1" at bounding box center [131, 233] width 217 height 32
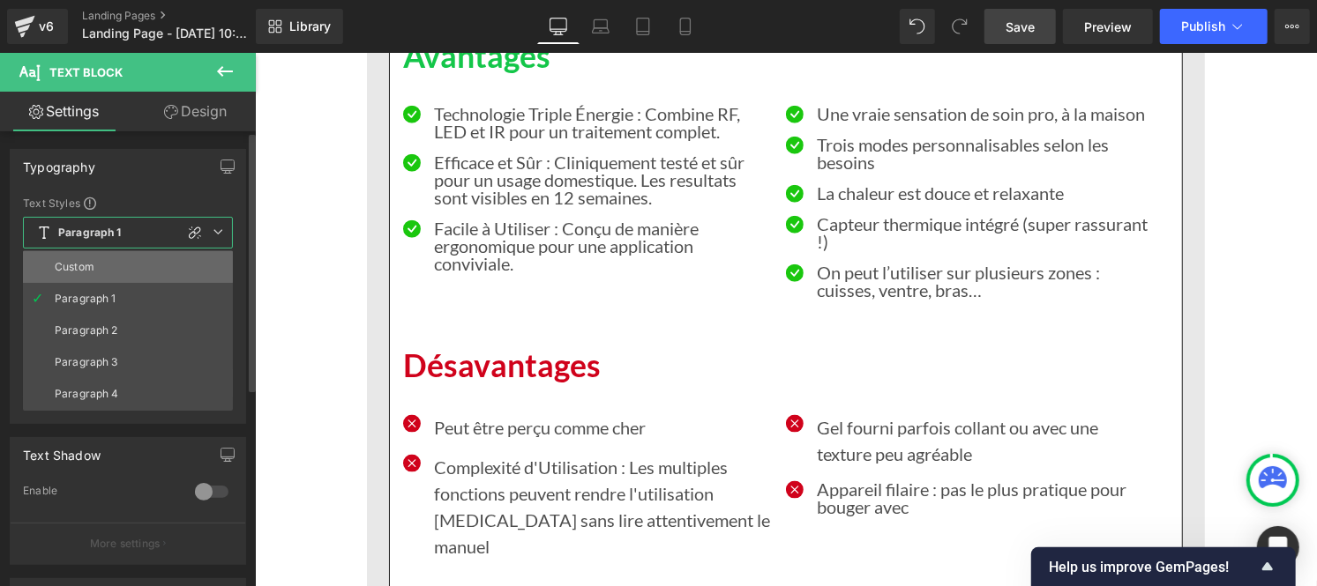
click at [110, 257] on li "Custom" at bounding box center [128, 267] width 210 height 32
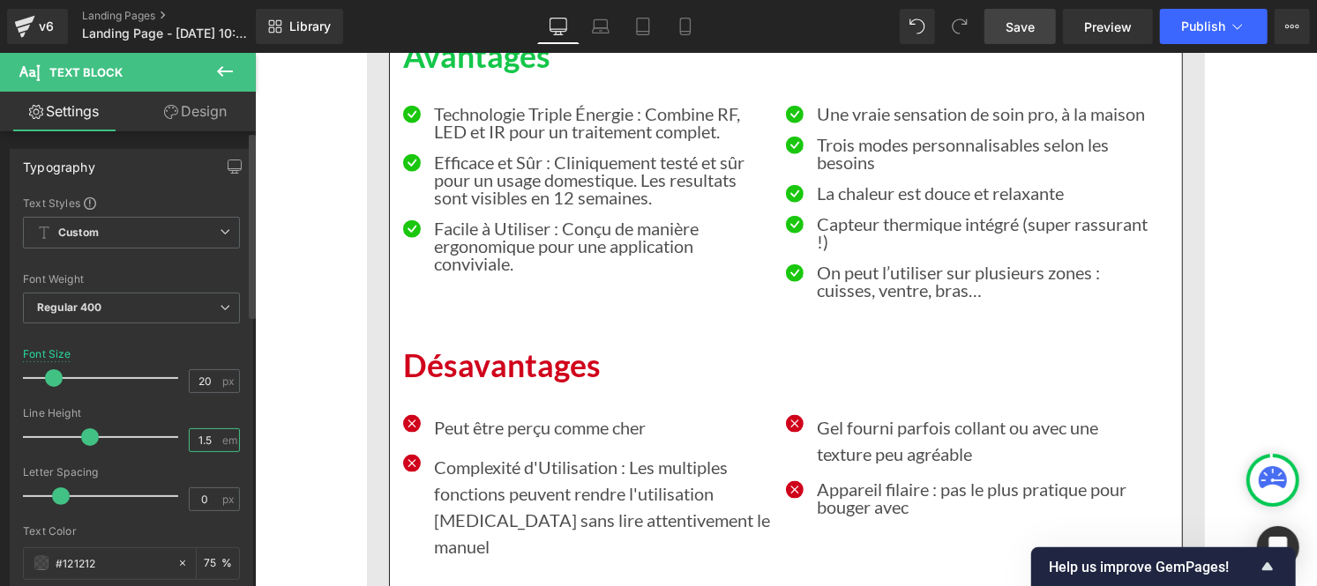
click at [206, 438] on input "1.5" at bounding box center [205, 440] width 31 height 22
type input "1"
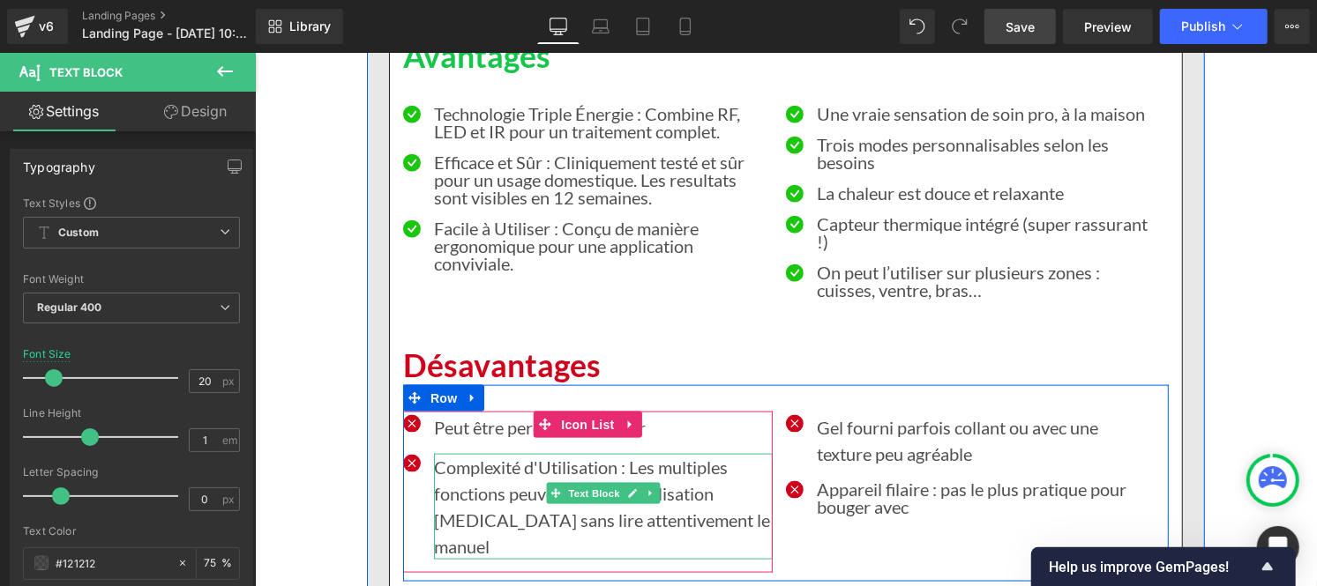
click at [512, 453] on p "Complexité d'Utilisation : Les multiples fonctions peuvent rendre l'utilisation…" at bounding box center [602, 506] width 339 height 106
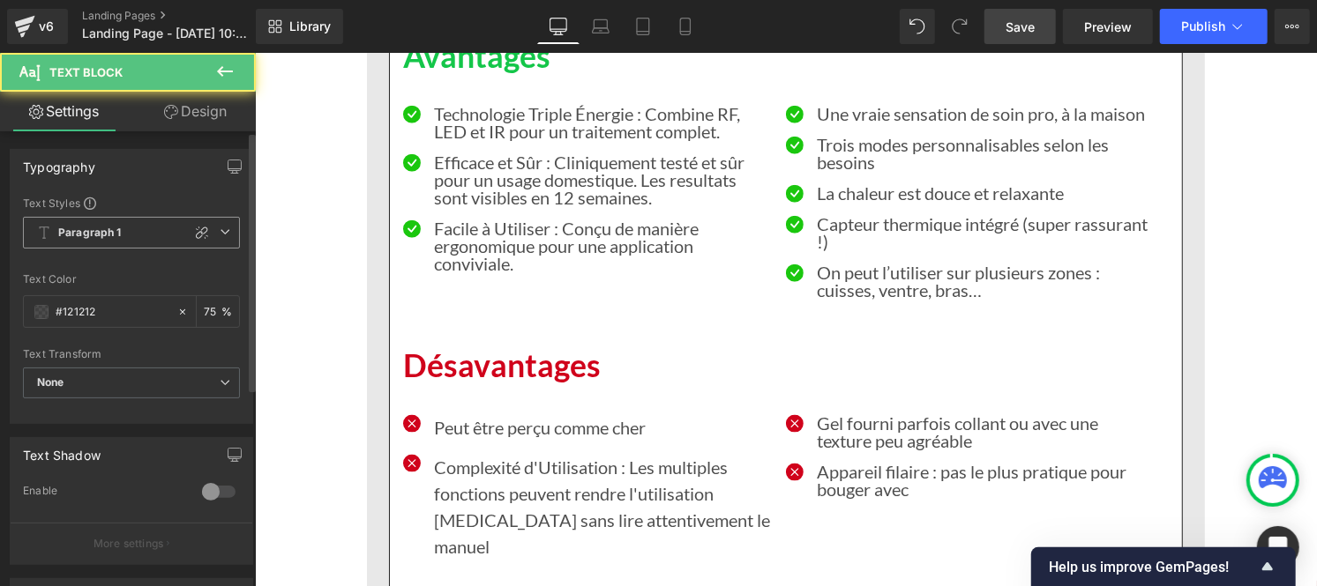
click at [90, 235] on b "Paragraph 1" at bounding box center [89, 233] width 63 height 15
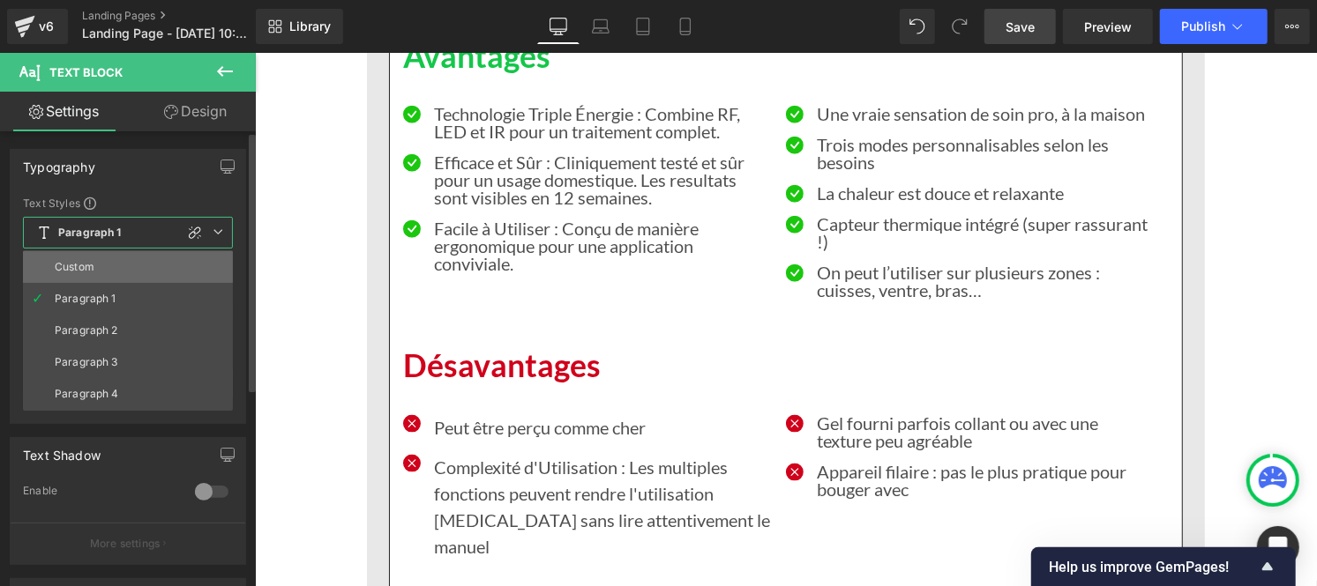
click at [88, 265] on div "Custom" at bounding box center [75, 267] width 40 height 12
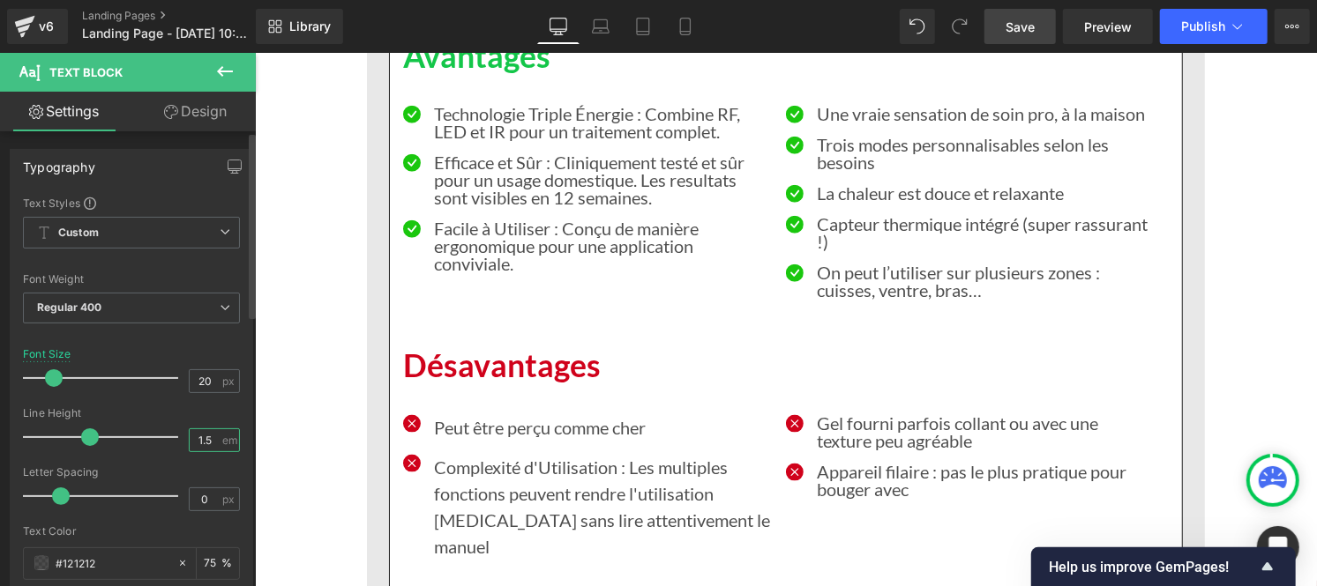
click at [213, 451] on input "1.5" at bounding box center [205, 440] width 31 height 22
type input "1"
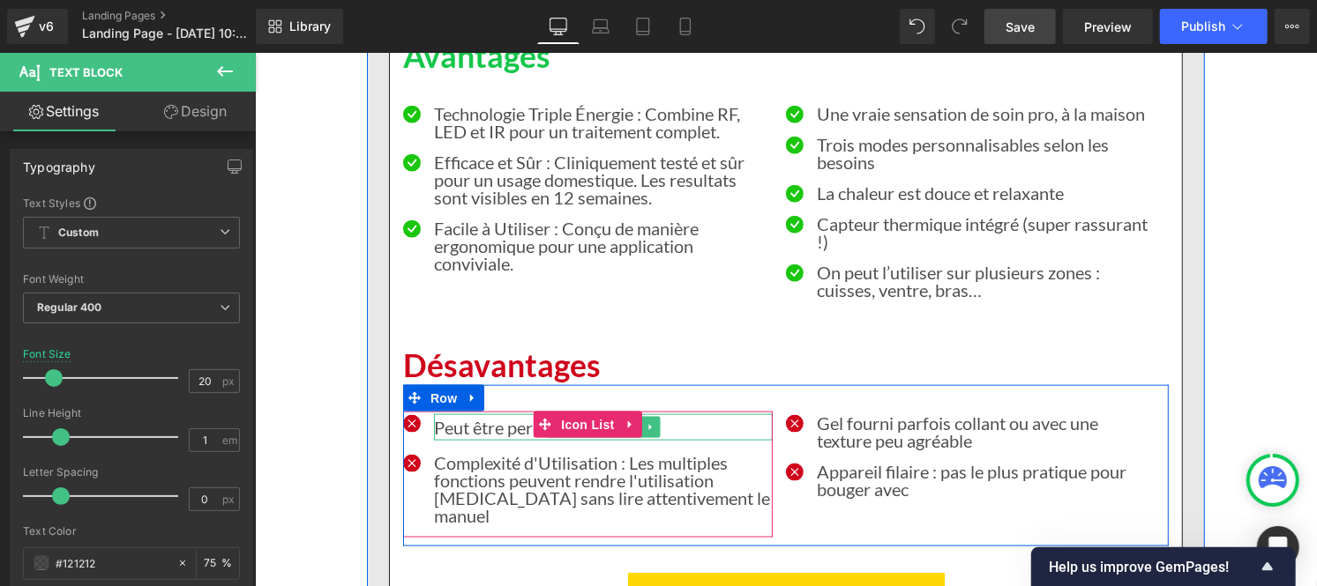
click at [470, 414] on p "Peut être perçu comme cher" at bounding box center [602, 427] width 339 height 26
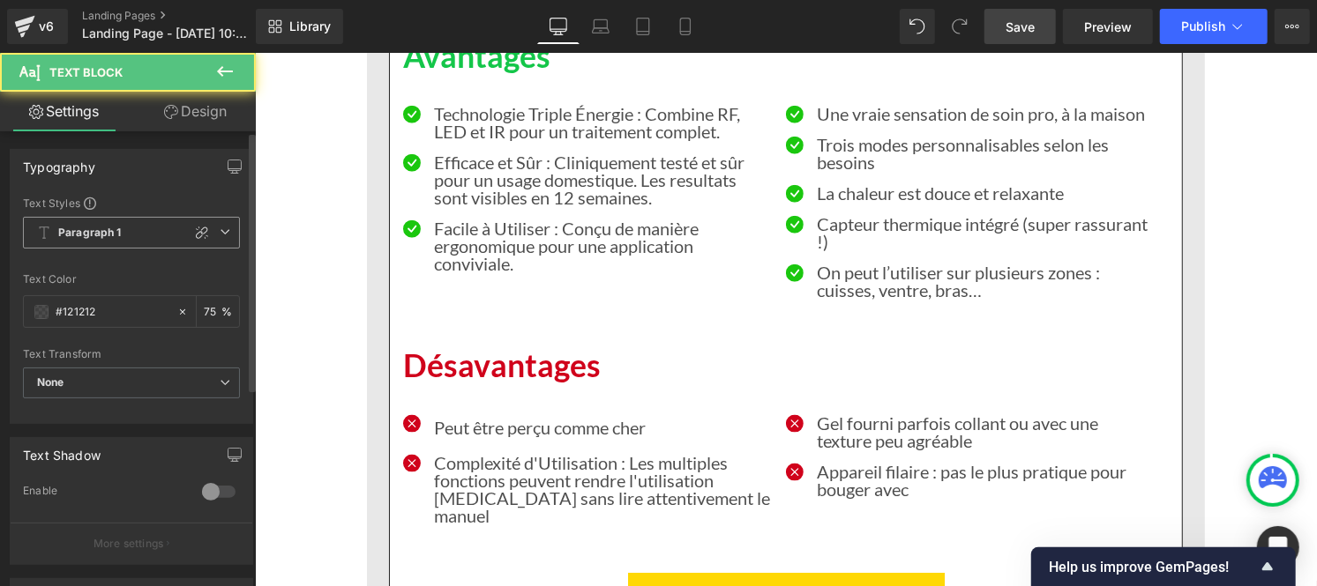
click at [91, 232] on b "Paragraph 1" at bounding box center [89, 233] width 63 height 15
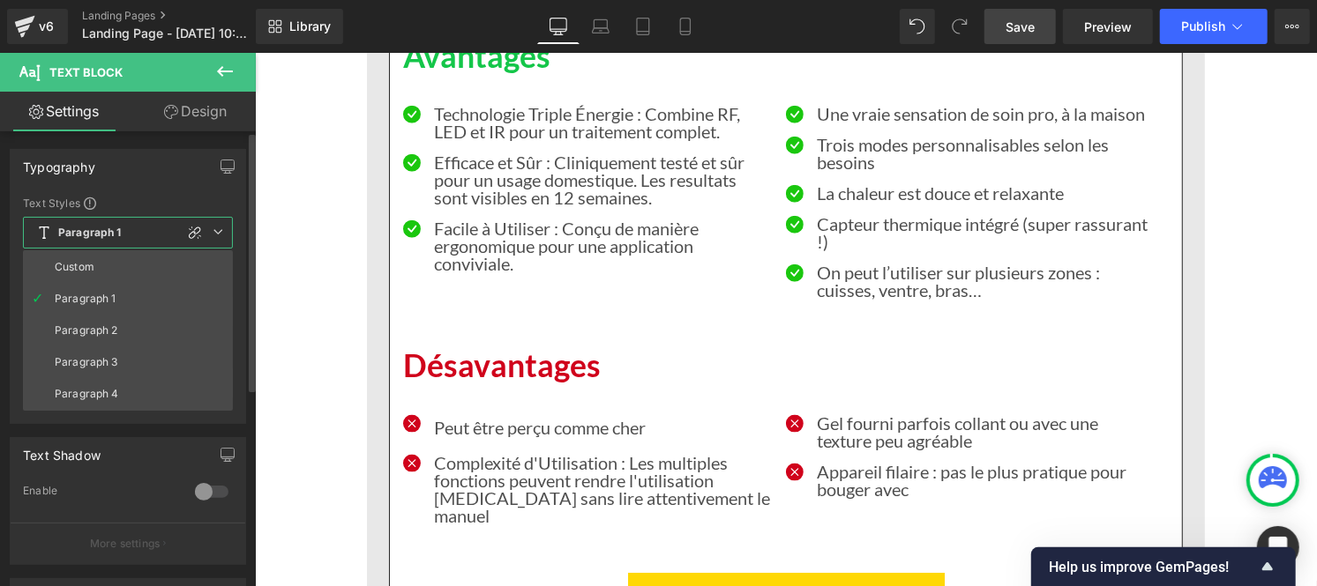
click at [90, 272] on div "Custom" at bounding box center [75, 267] width 40 height 12
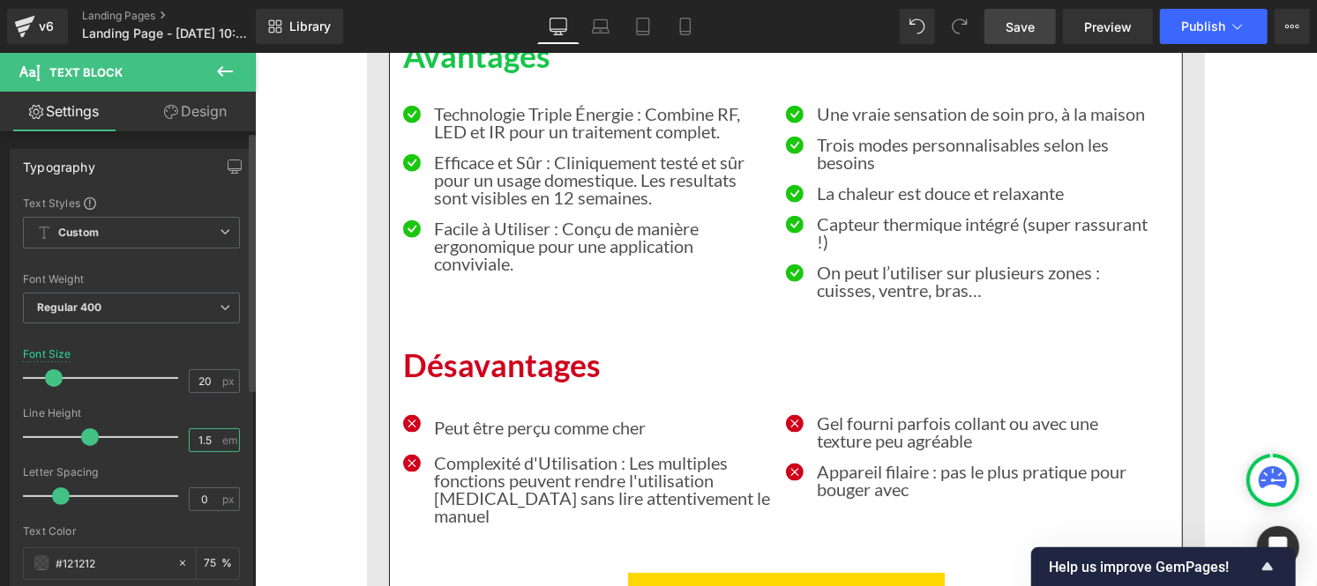
click at [213, 442] on input "1.5" at bounding box center [205, 440] width 31 height 22
type input "1"
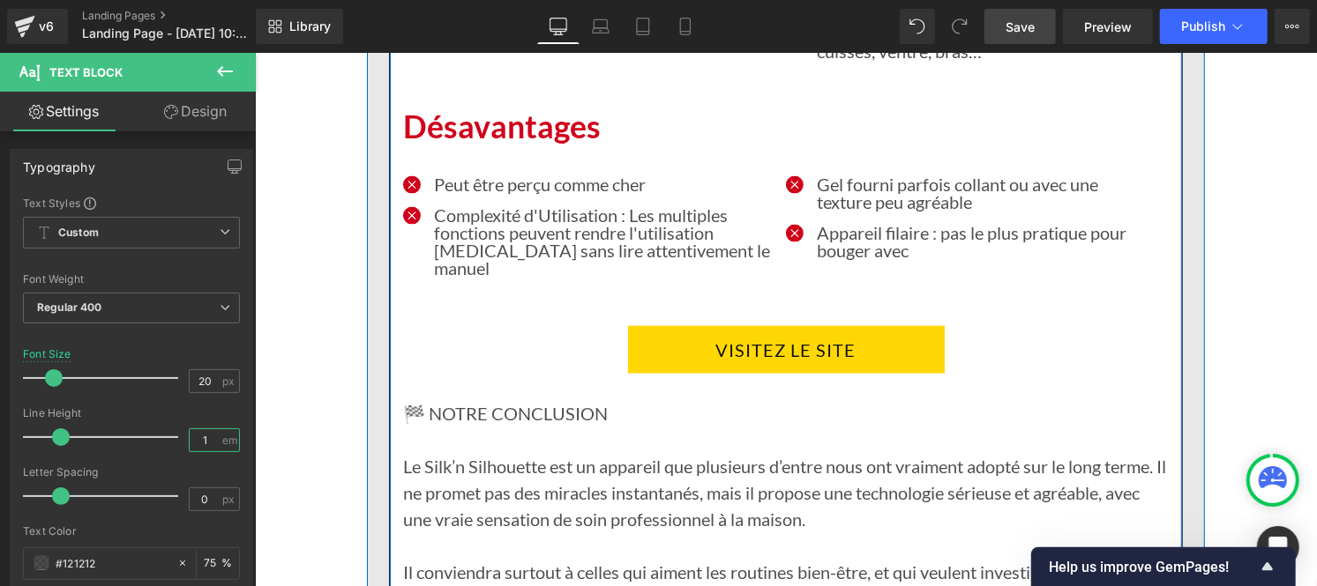
scroll to position [13278, 0]
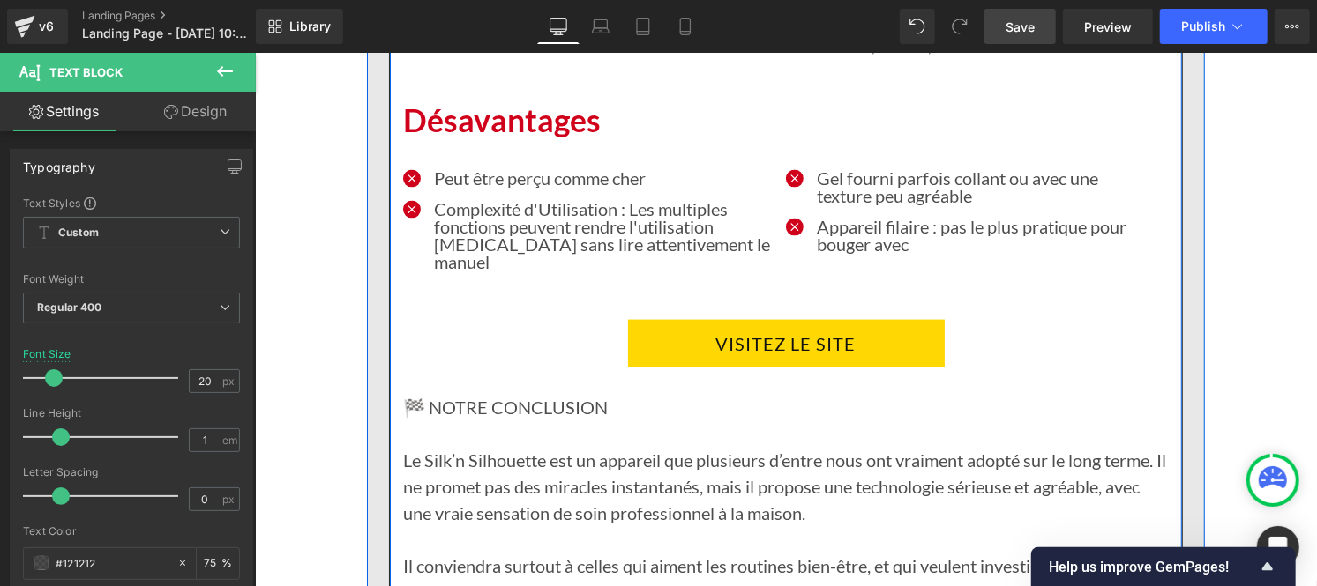
click at [512, 446] on p "Le Silk’n Silhouette est un appareil que plusieurs d’entre nous ont vraiment ad…" at bounding box center [784, 485] width 765 height 79
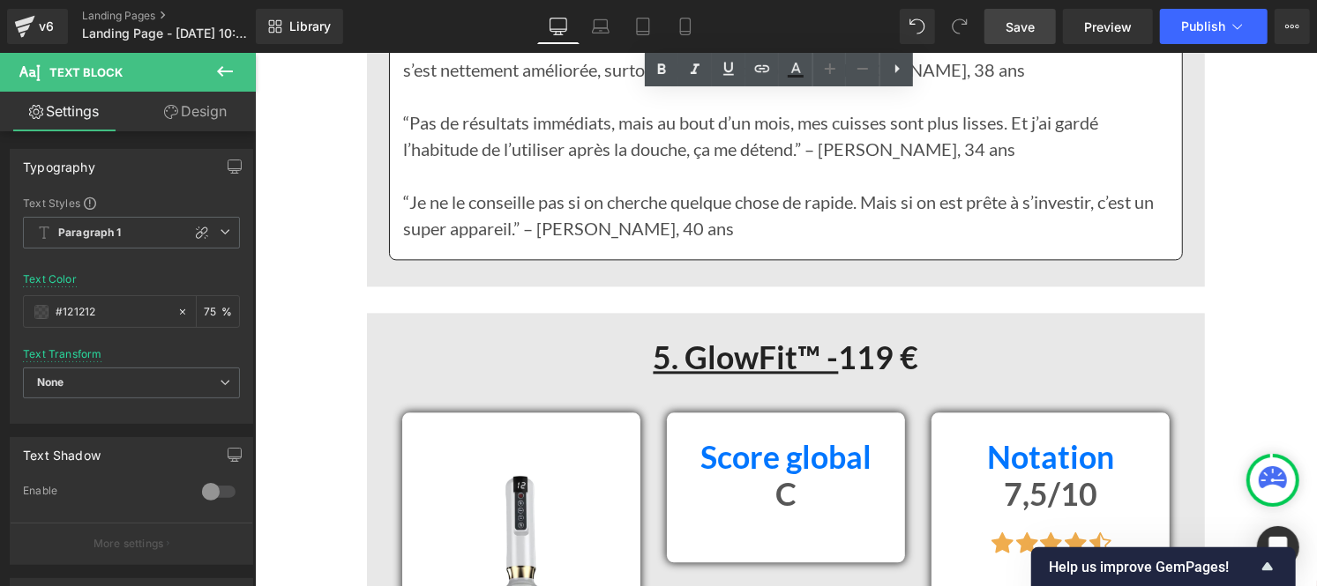
scroll to position [14066, 0]
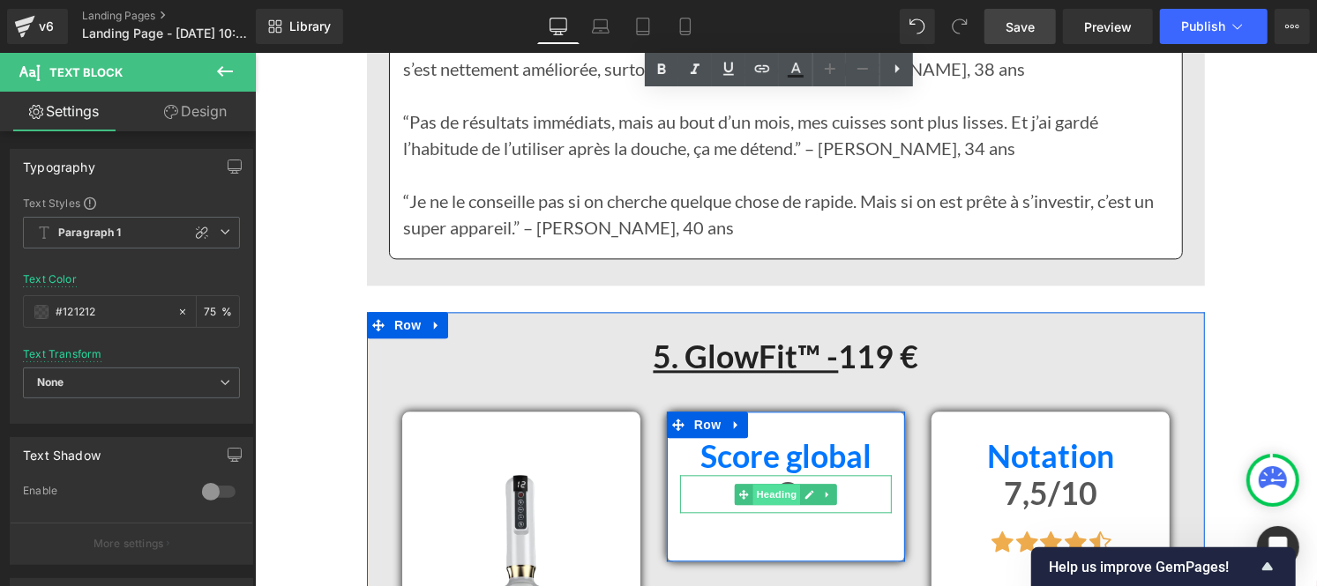
click at [768, 483] on span "Heading" at bounding box center [776, 493] width 48 height 21
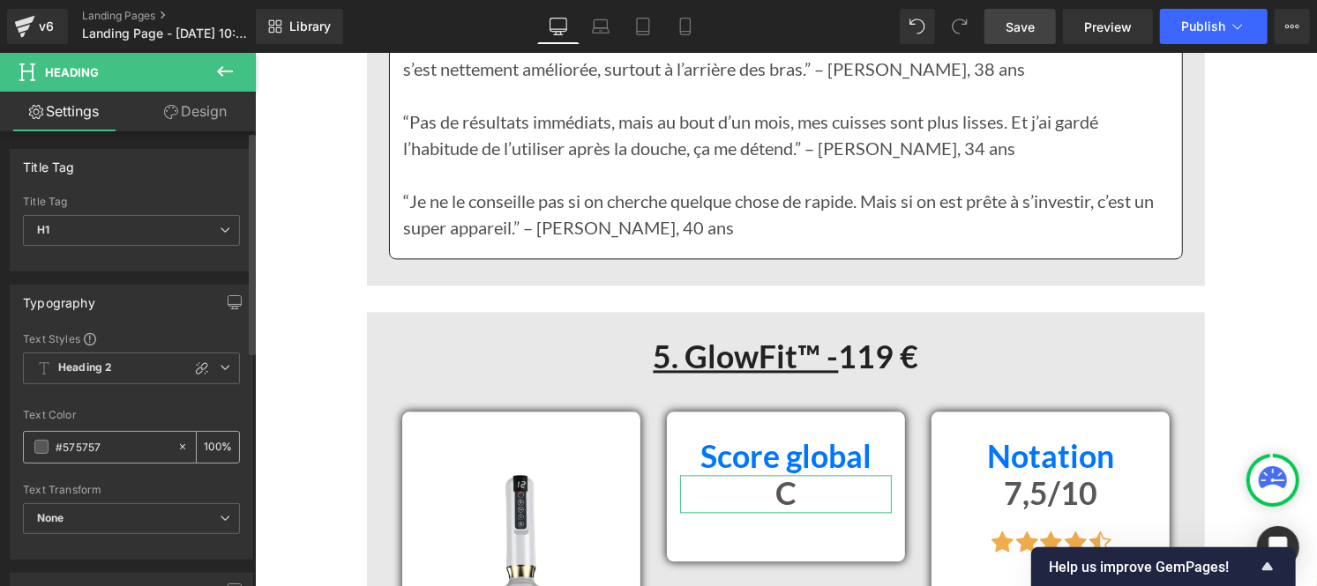
click at [112, 452] on input "#575757" at bounding box center [112, 446] width 113 height 19
paste input "121212"
type input "#121212"
click at [216, 443] on div "100 %" at bounding box center [218, 447] width 42 height 31
click at [213, 443] on input "100" at bounding box center [213, 446] width 18 height 19
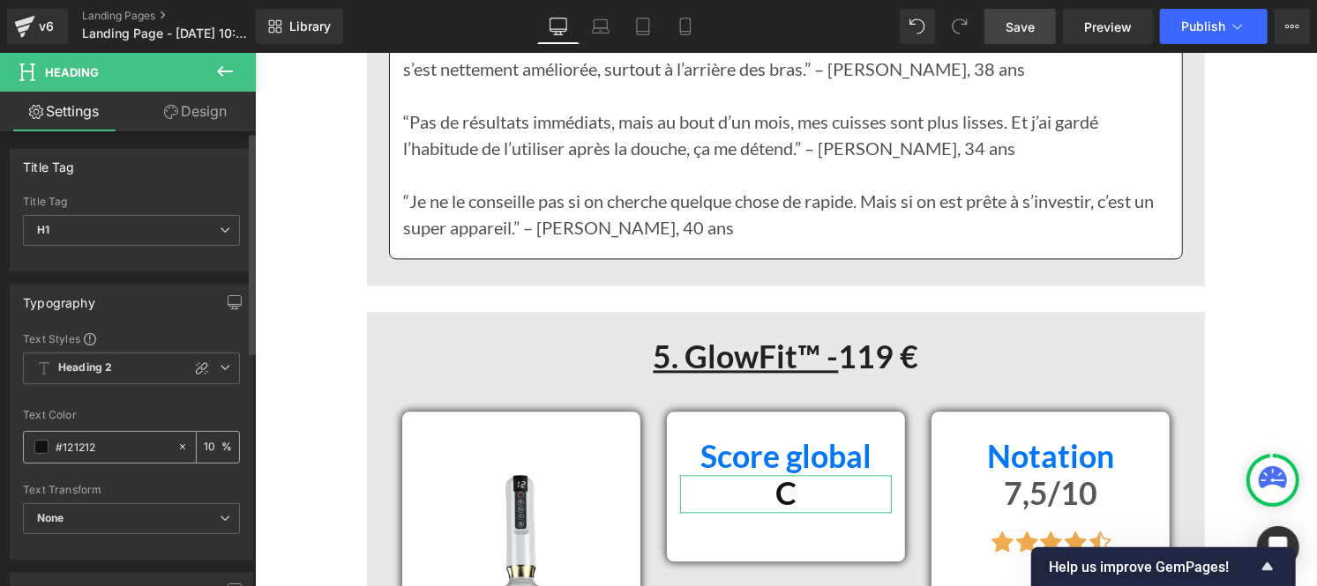
type input "1"
type input "75"
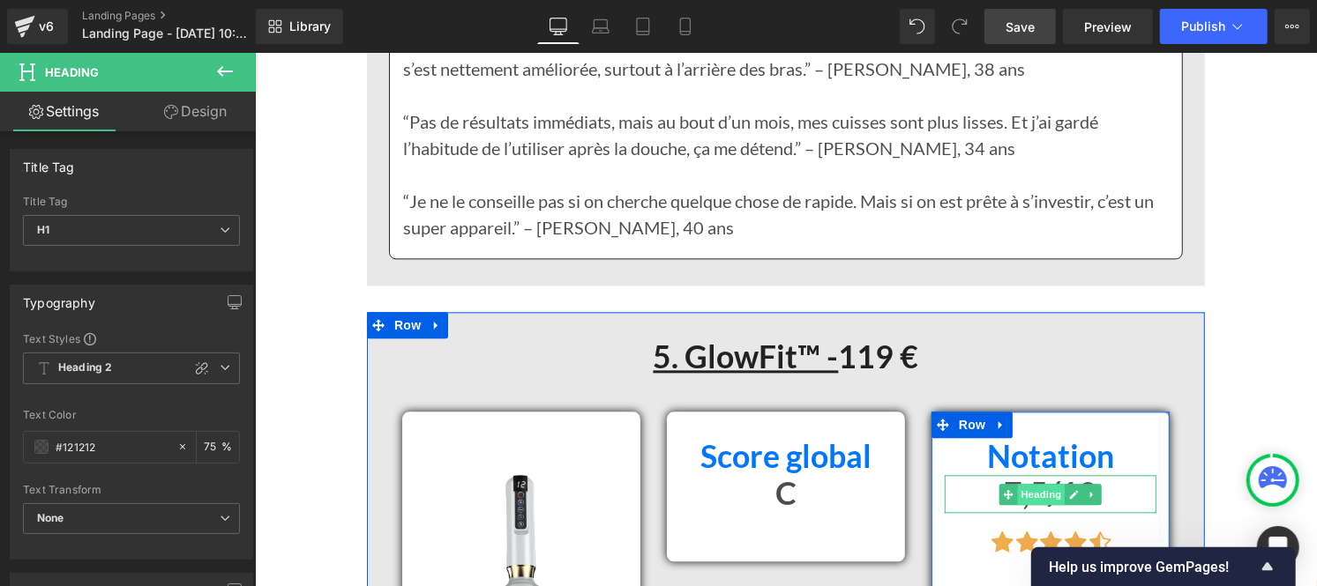
click at [1027, 483] on span "Heading" at bounding box center [1041, 493] width 48 height 21
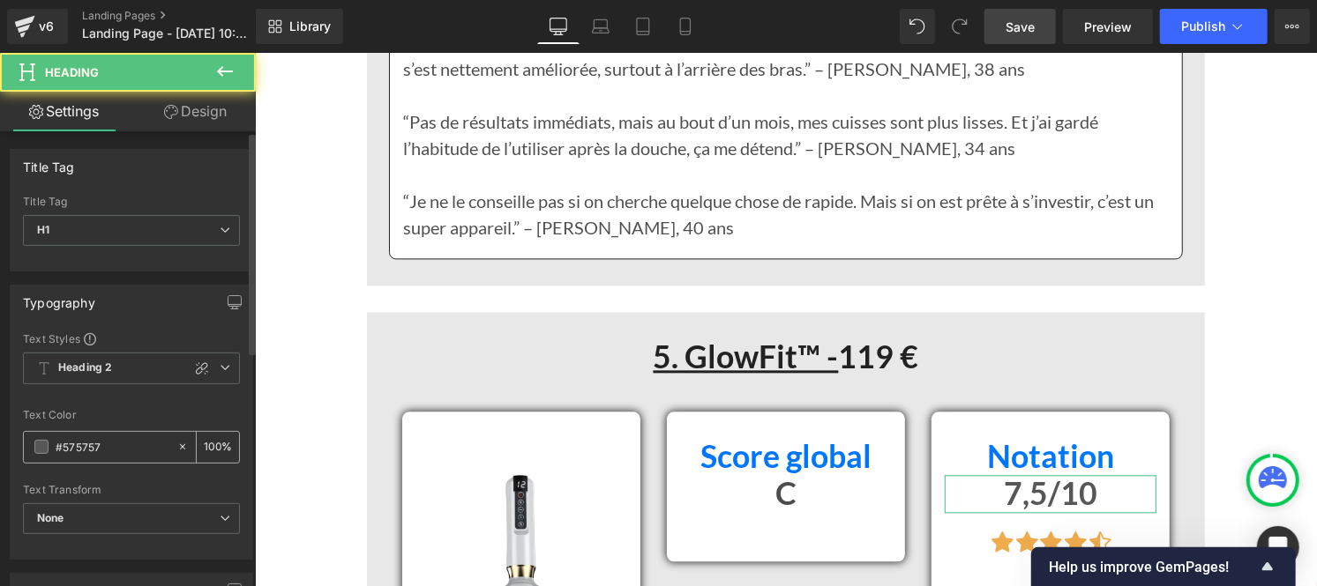
click at [130, 435] on div "#575757" at bounding box center [100, 447] width 153 height 31
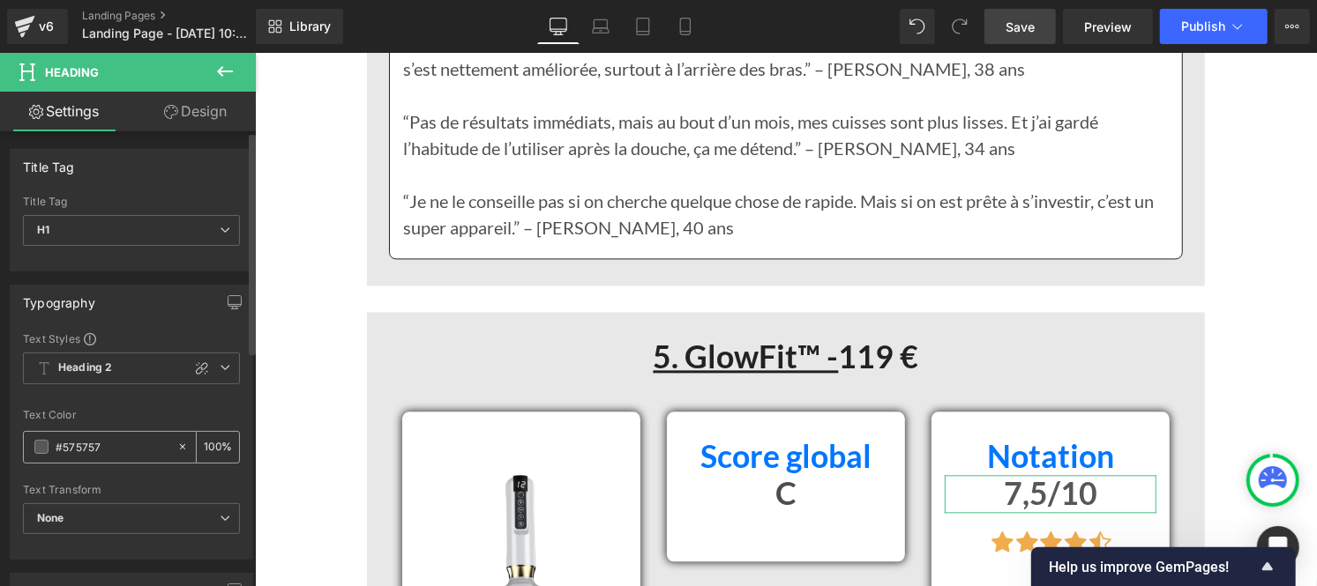
click at [112, 444] on input "#575757" at bounding box center [112, 446] width 113 height 19
paste input "121212"
type input "#121212"
click at [213, 444] on div "100 %" at bounding box center [218, 447] width 42 height 31
click at [213, 444] on input "100" at bounding box center [213, 446] width 18 height 19
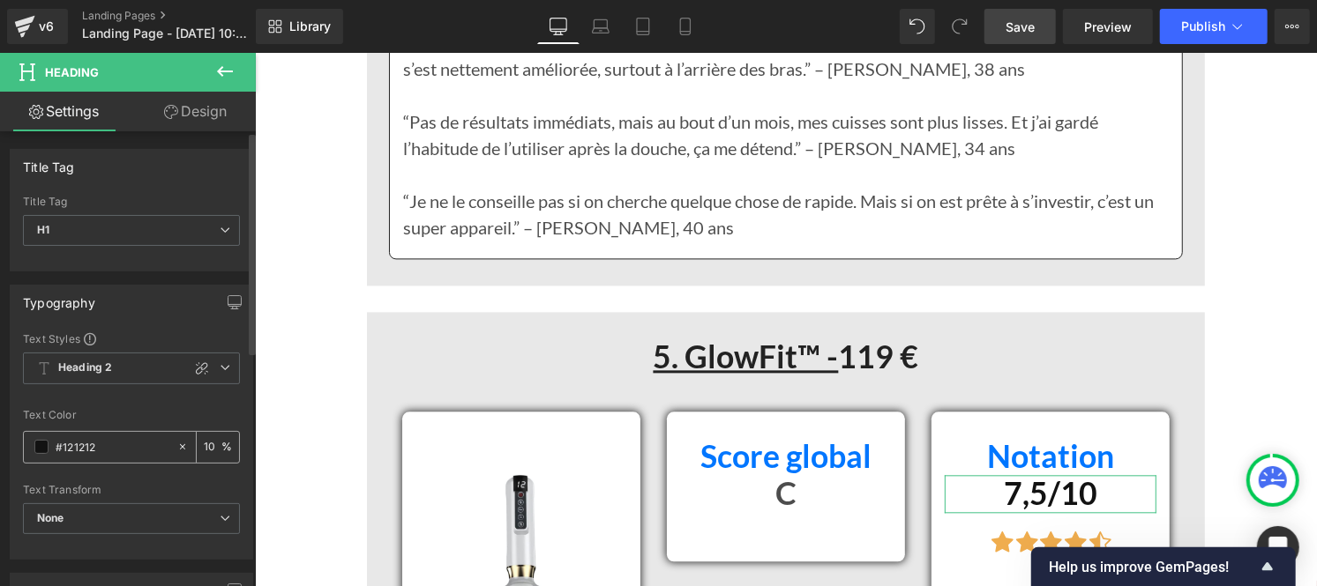
type input "1"
type input "75"
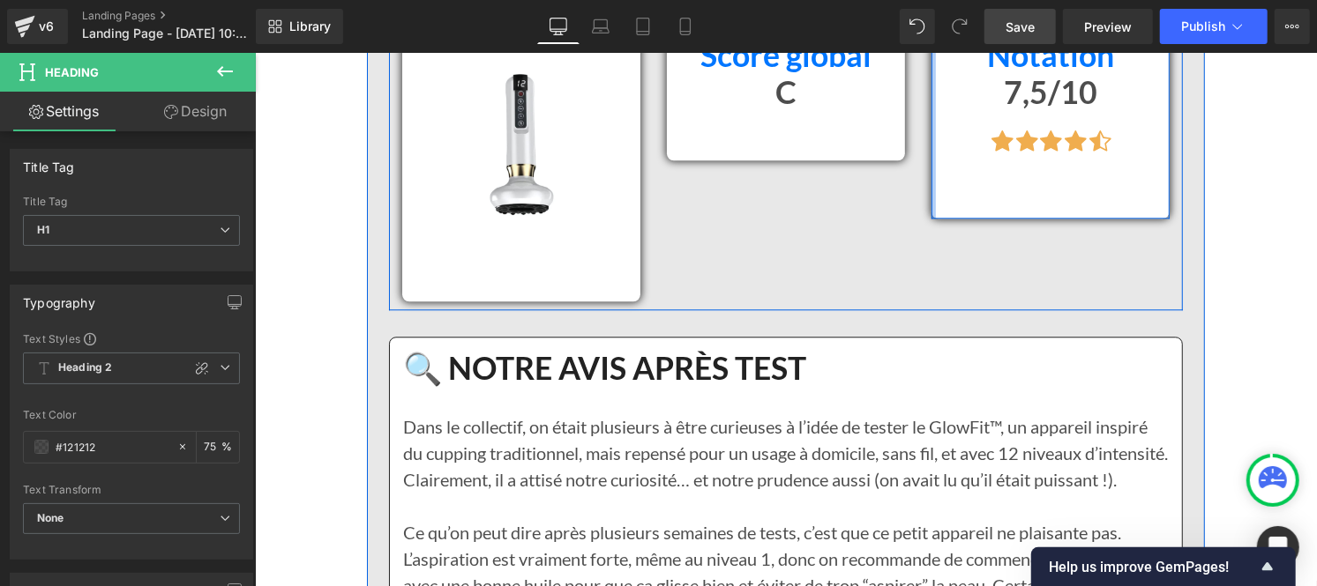
scroll to position [14468, 0]
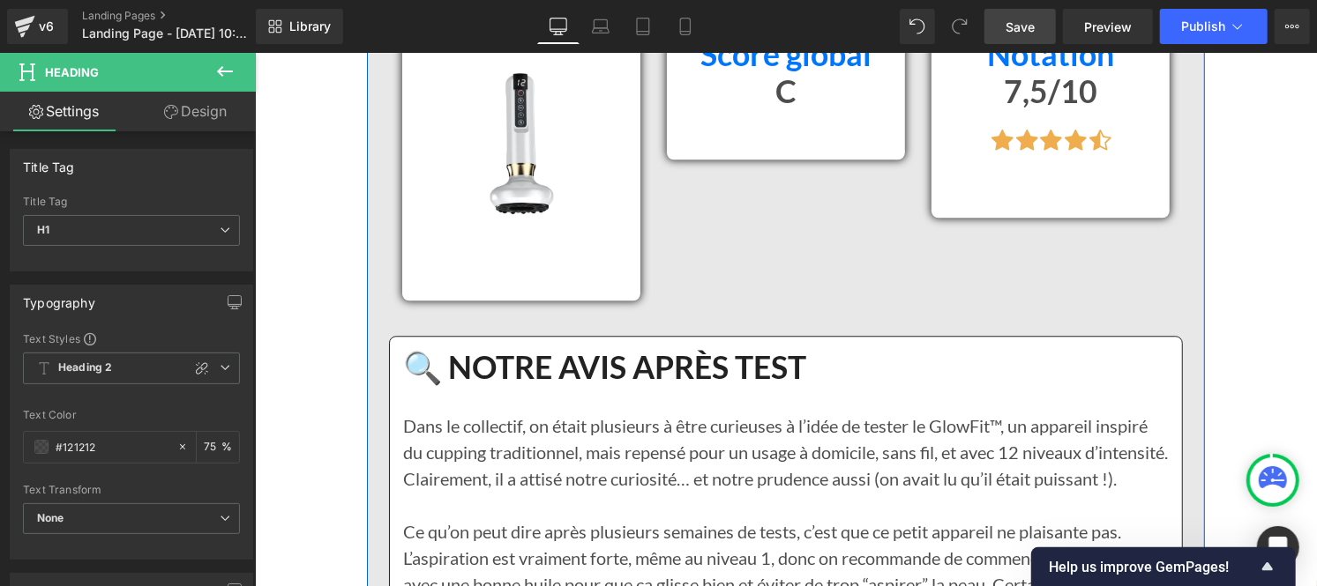
click at [652, 412] on p "Dans le collectif, on était plusieurs à être curieuses à l’idée de tester le Gl…" at bounding box center [784, 451] width 765 height 79
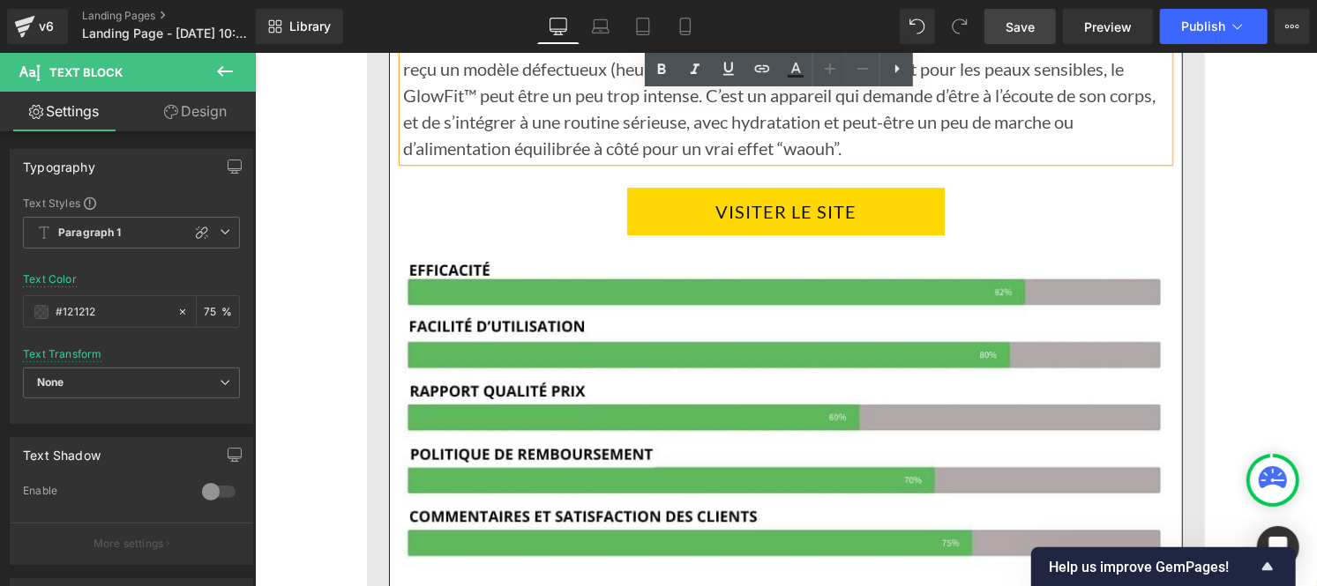
scroll to position [15368, 0]
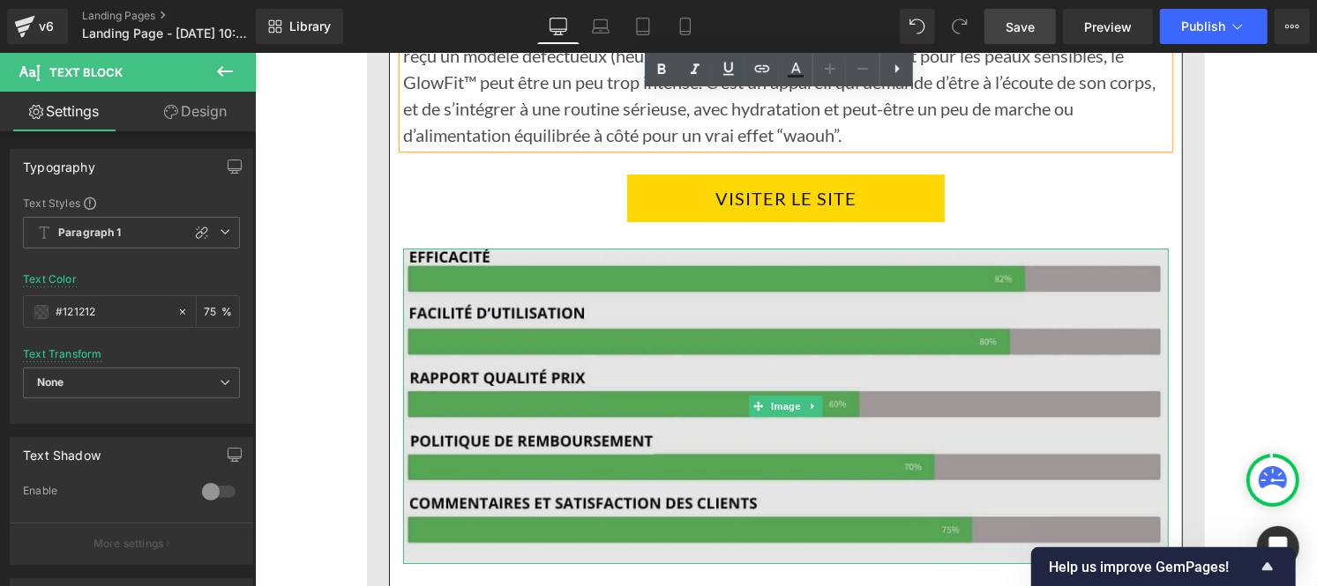
click at [694, 274] on img at bounding box center [784, 406] width 765 height 316
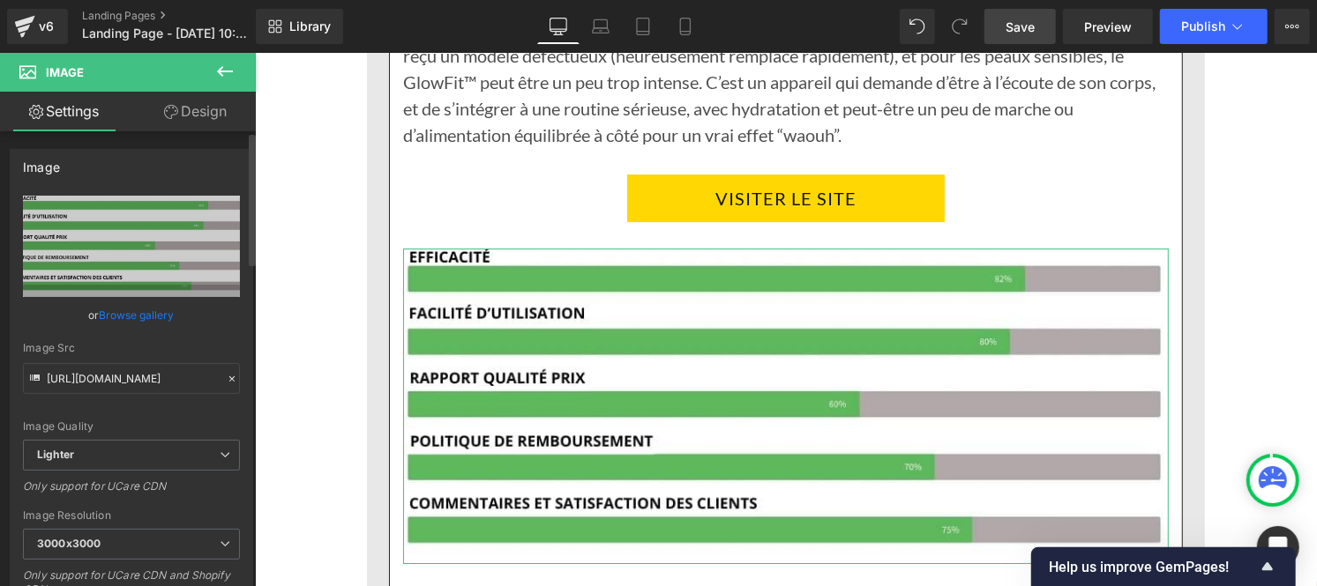
click at [226, 374] on icon at bounding box center [232, 379] width 12 height 12
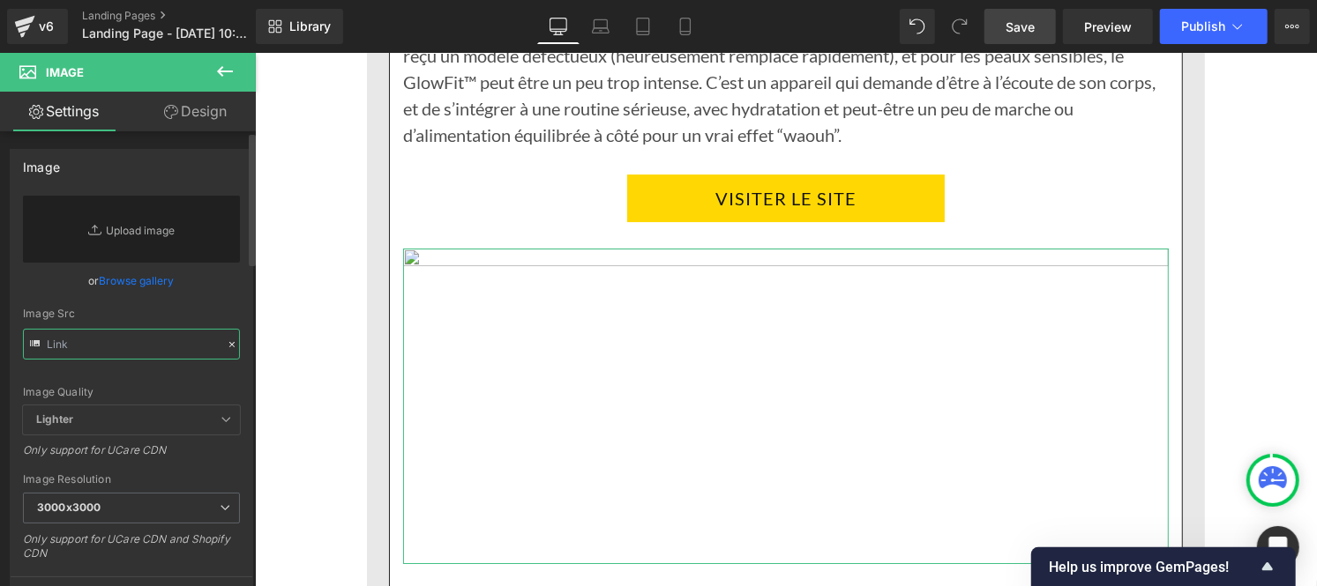
click at [152, 340] on input "text" at bounding box center [131, 344] width 217 height 31
paste input "https://cdn.shopify.com/s/files/1/0956/9294/7843/files/Pourcentage_produit_5.jp…"
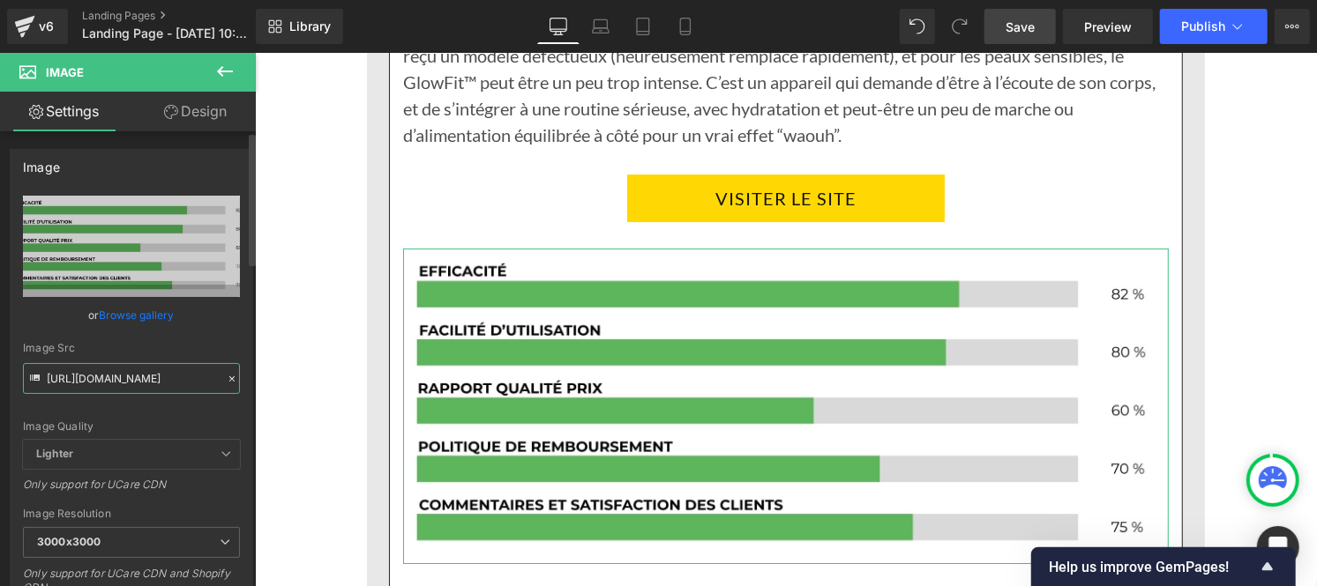
type input "https://cdn.shopify.com/s/files/1/0956/9294/7843/files/Pourcentage_produit_5_30…"
click at [236, 339] on div "https://cdn.shopify.com/s/files/1/0956/9294/7843/files/Pourcentage_produit_5_30…" at bounding box center [132, 424] width 242 height 457
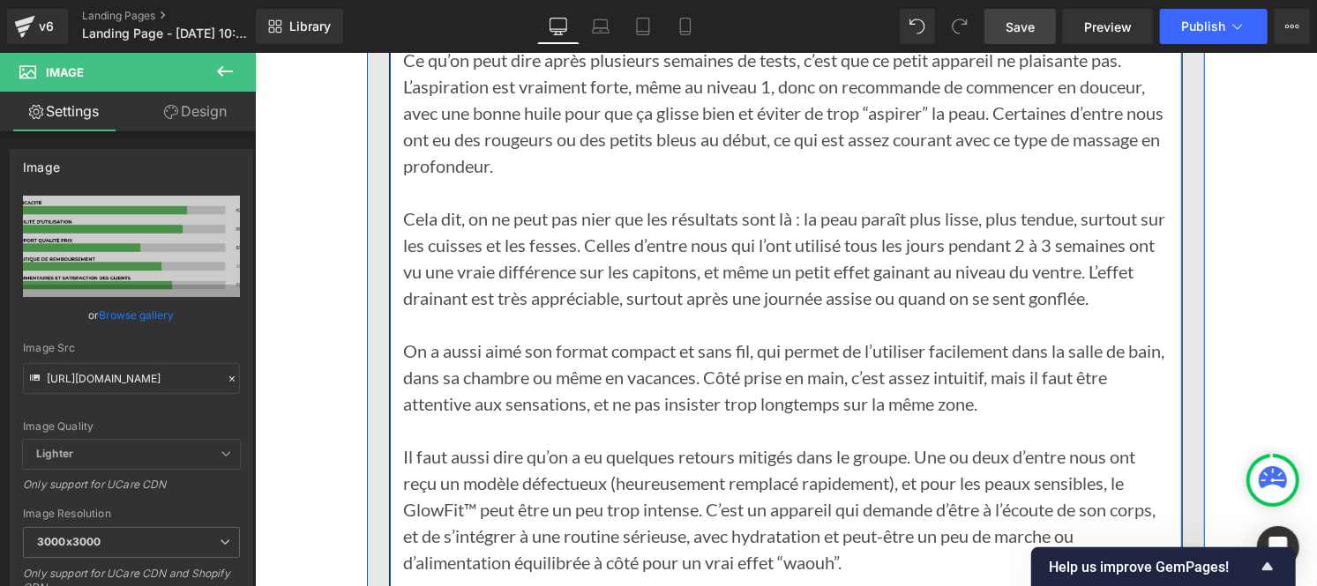
scroll to position [14939, 0]
click at [538, 338] on p "On a aussi aimé son format compact et sans fil, qui permet de l’utiliser facile…" at bounding box center [784, 377] width 765 height 79
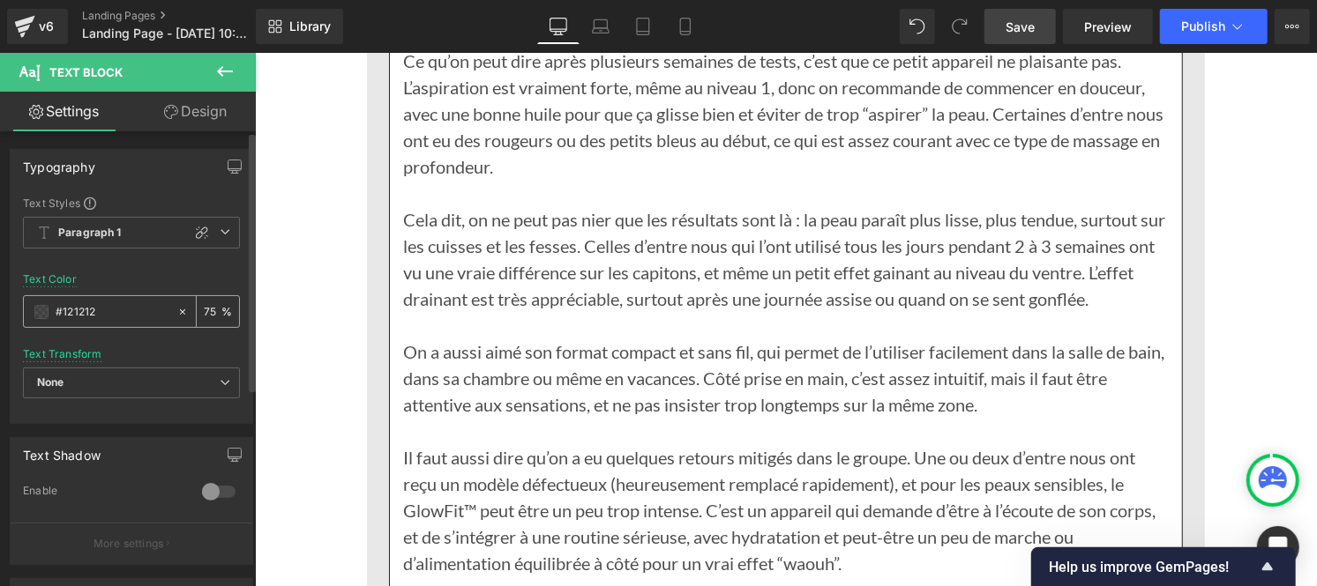
click at [123, 312] on input "#121212" at bounding box center [112, 311] width 113 height 19
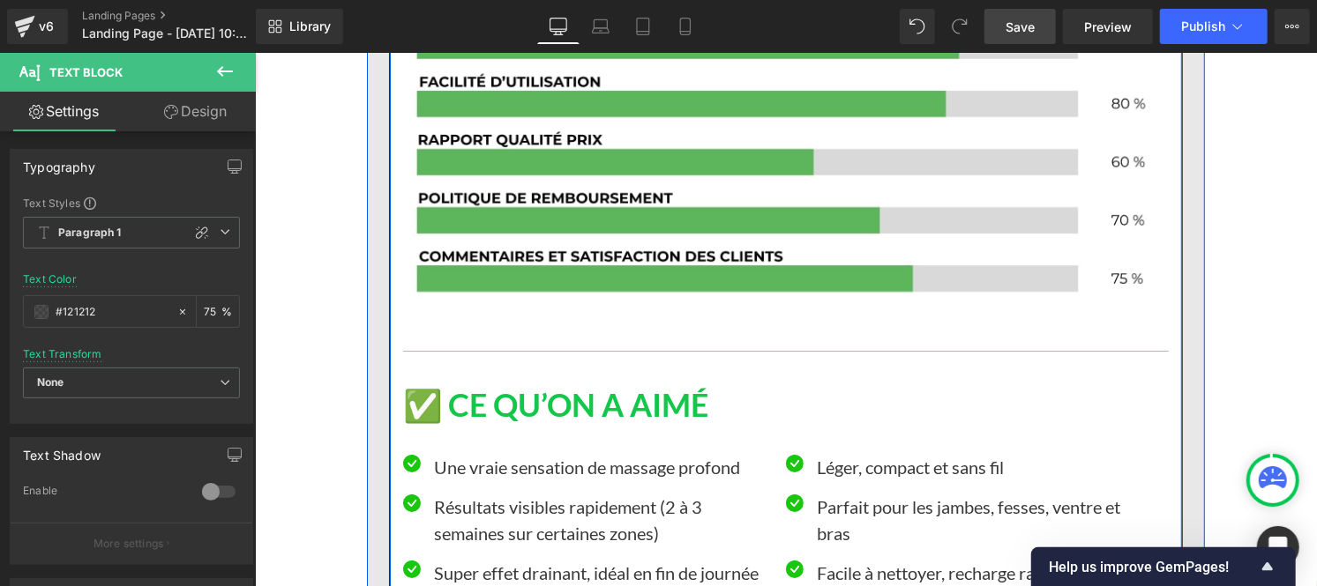
scroll to position [15617, 0]
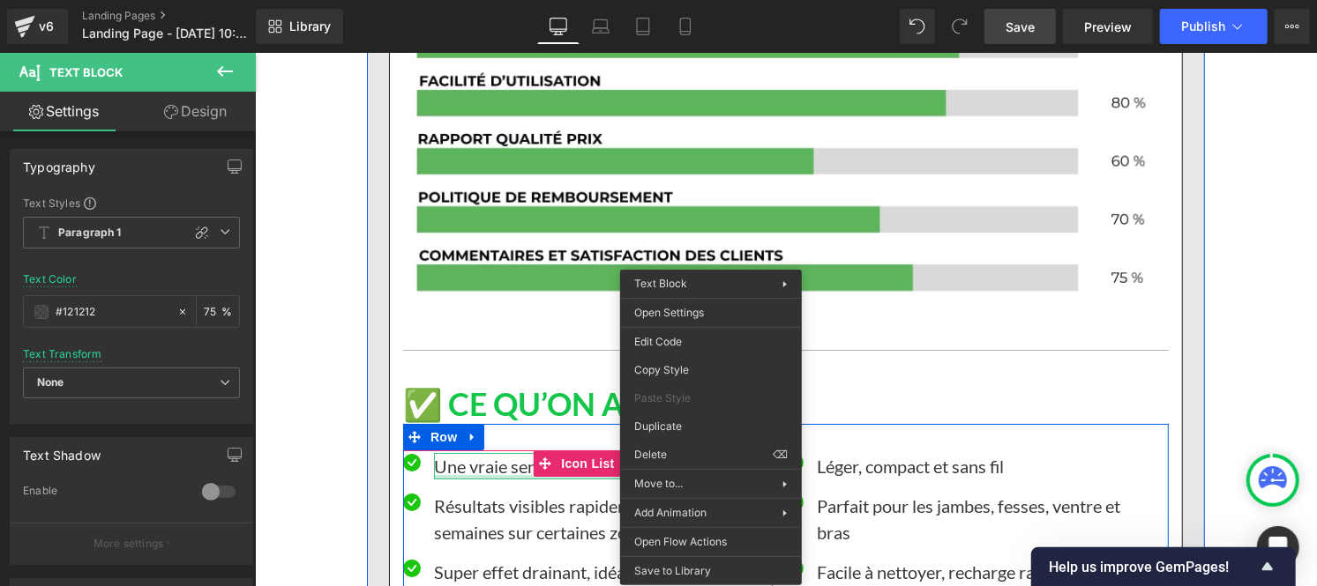
click at [477, 452] on p "Une vraie sensation de massage profond" at bounding box center [602, 465] width 339 height 26
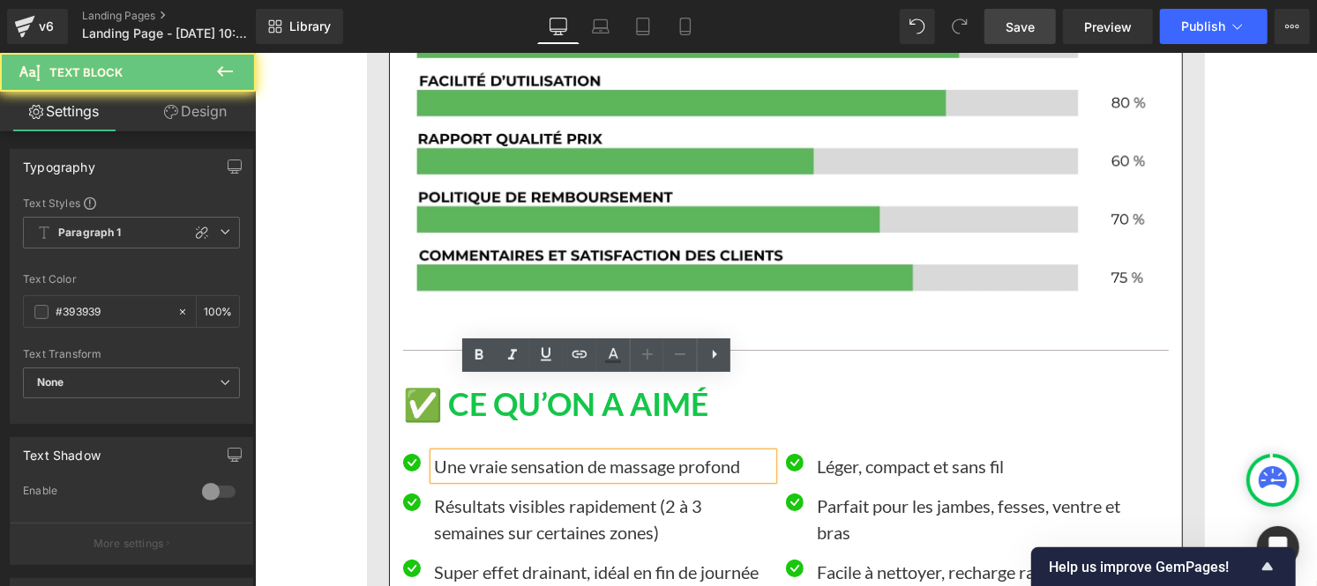
click at [477, 452] on p "Une vraie sensation de massage profond" at bounding box center [602, 465] width 339 height 26
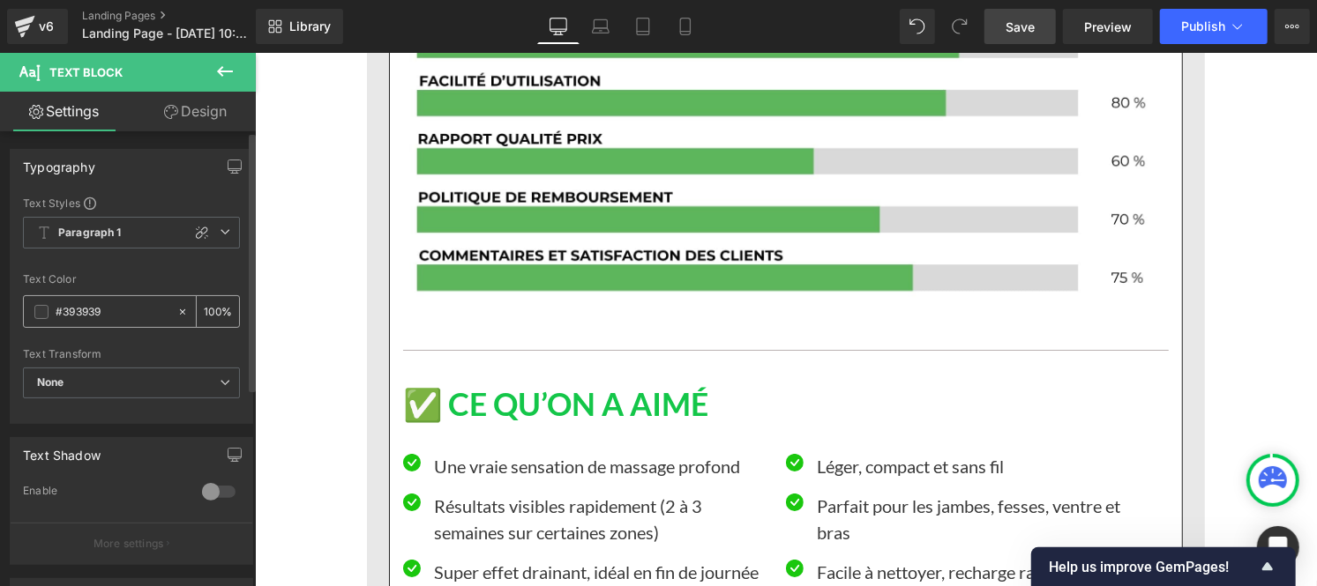
click at [122, 307] on input "#393939" at bounding box center [112, 311] width 113 height 19
paste input "121212"
type input "#121212"
click at [213, 310] on div "100 %" at bounding box center [218, 311] width 42 height 31
click at [212, 305] on input "100" at bounding box center [213, 311] width 18 height 19
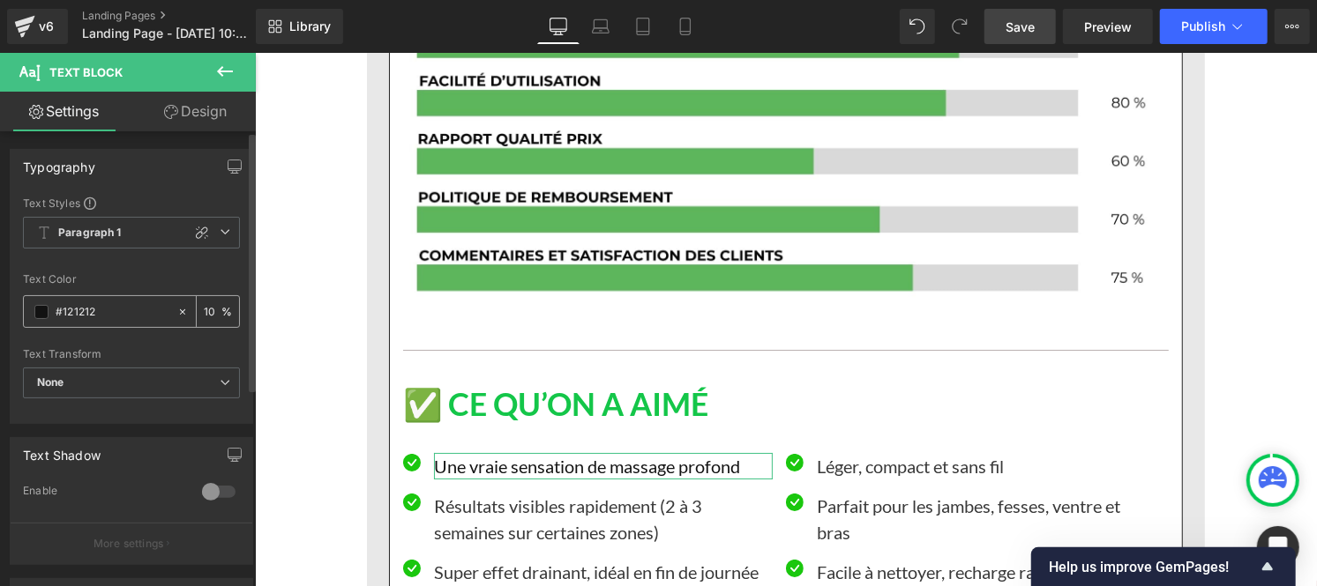
type input "1"
type input "75"
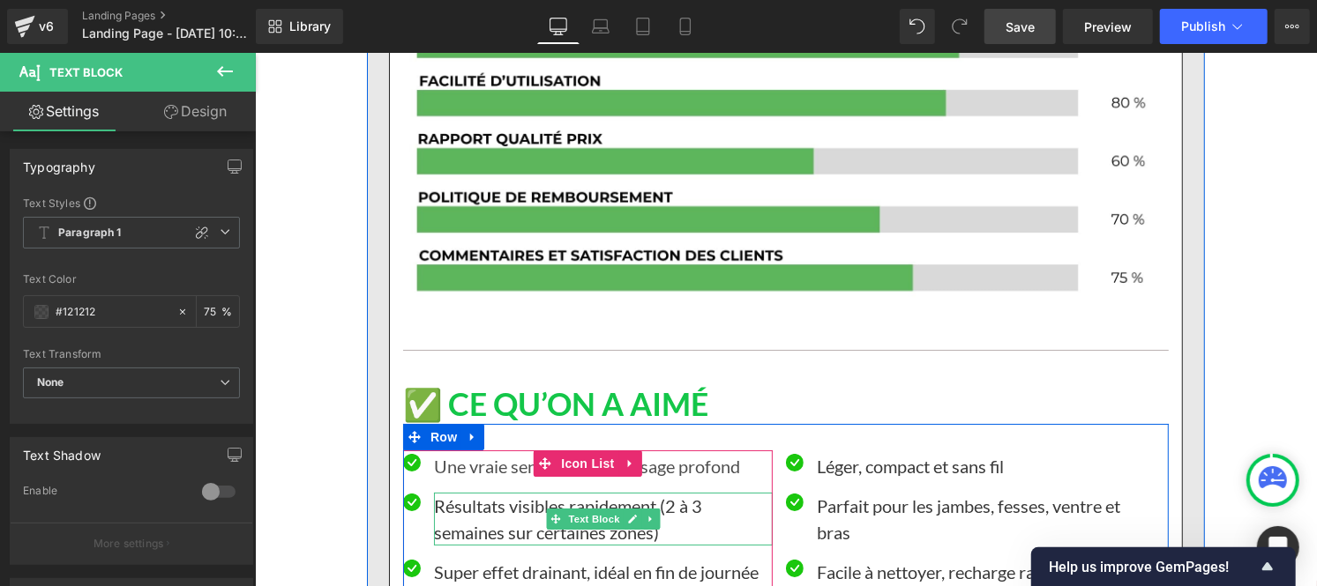
click at [525, 492] on p "Résultats visibles rapidement (2 à 3 semaines sur certaines zones)" at bounding box center [602, 518] width 339 height 53
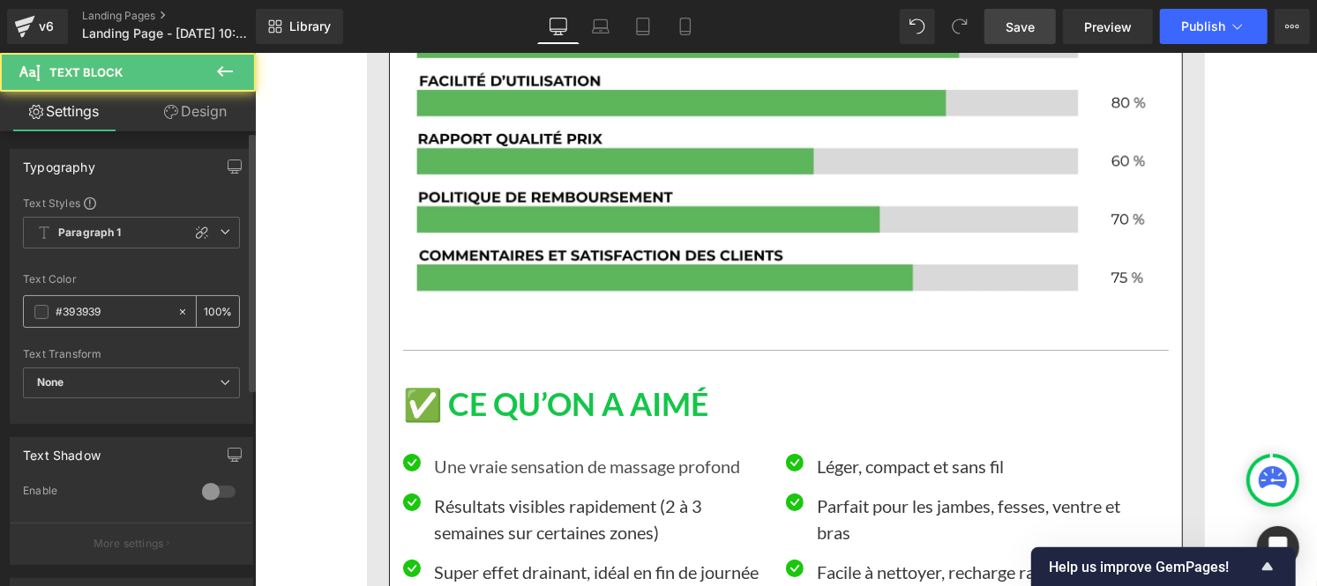
click at [108, 307] on input "#393939" at bounding box center [112, 311] width 113 height 19
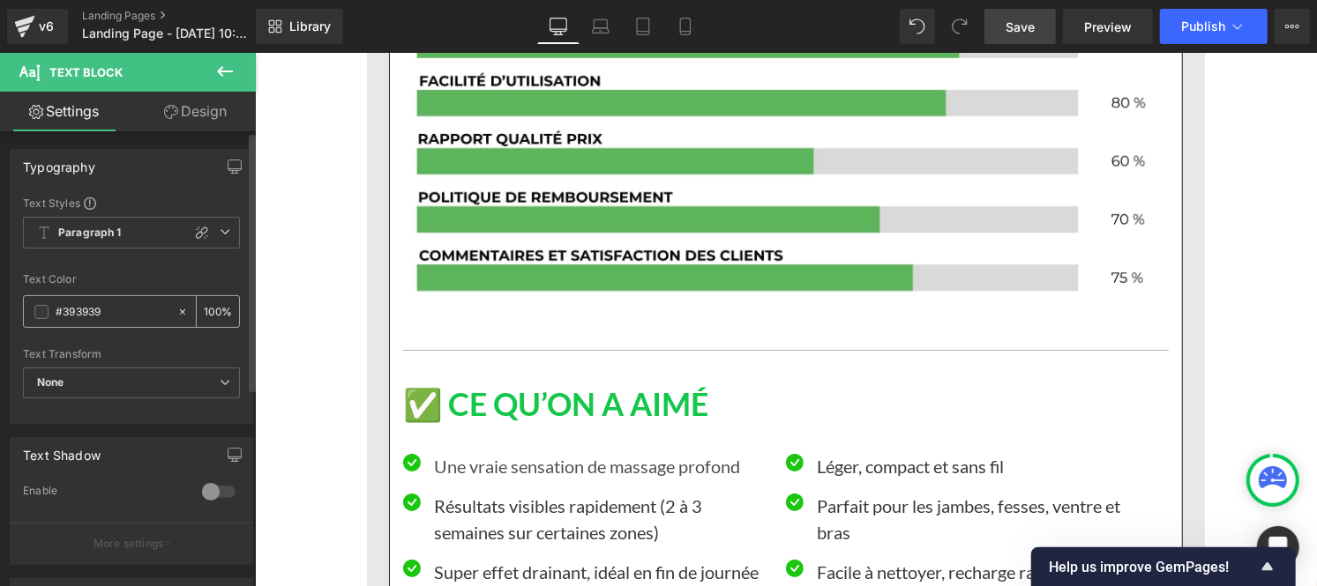
paste input "121212"
type input "#121212"
click at [209, 306] on input "100" at bounding box center [213, 311] width 18 height 19
type input "0"
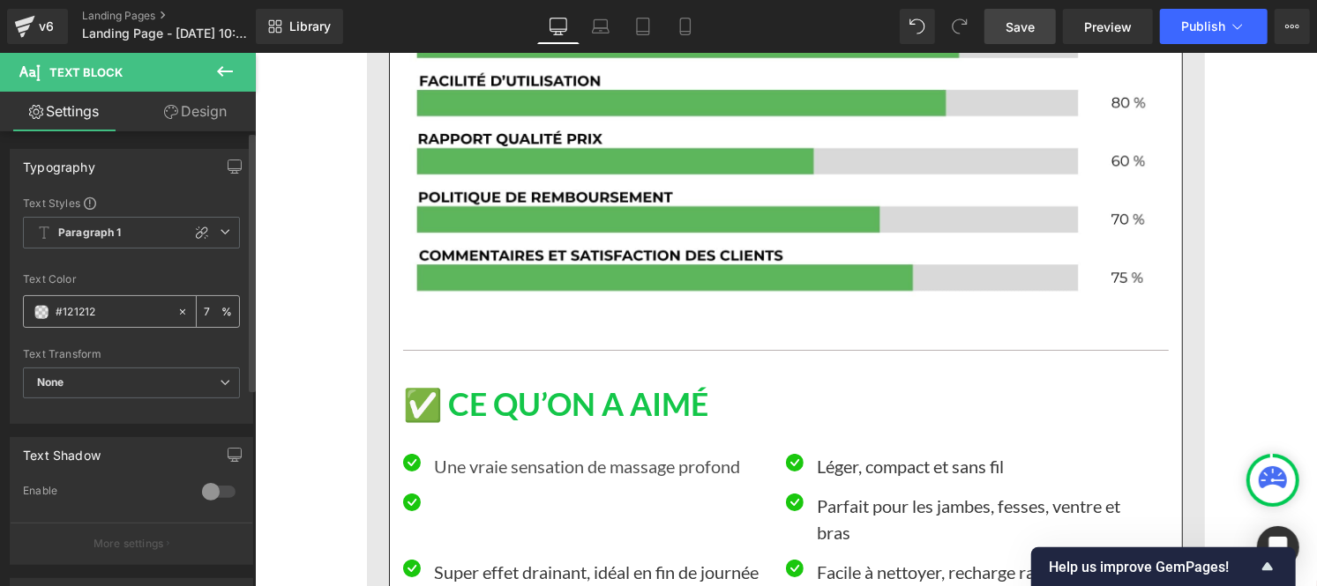
type input "75"
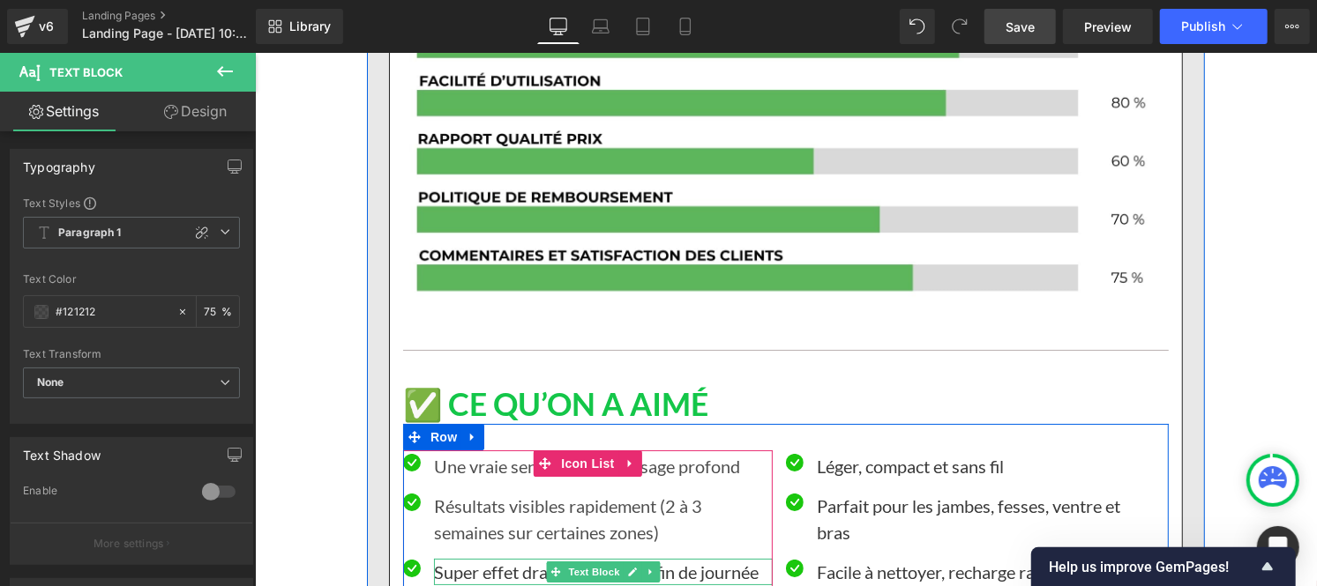
click at [470, 558] on p "Super effet drainant, idéal en fin de journée" at bounding box center [602, 571] width 339 height 26
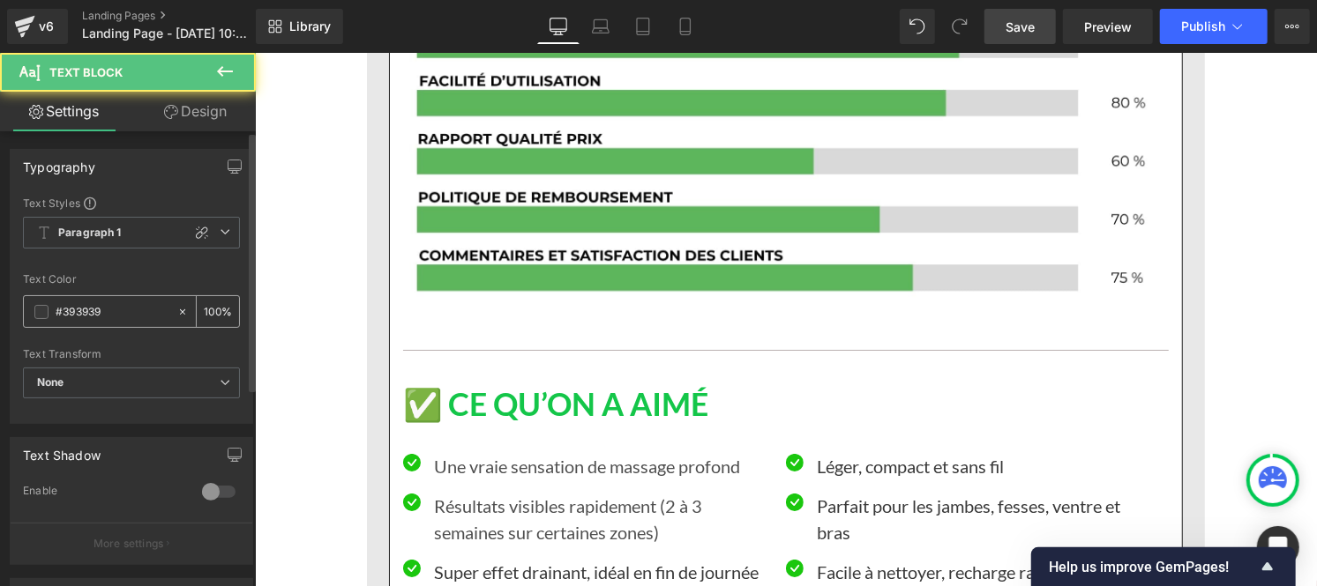
click at [130, 310] on input "#393939" at bounding box center [112, 311] width 113 height 19
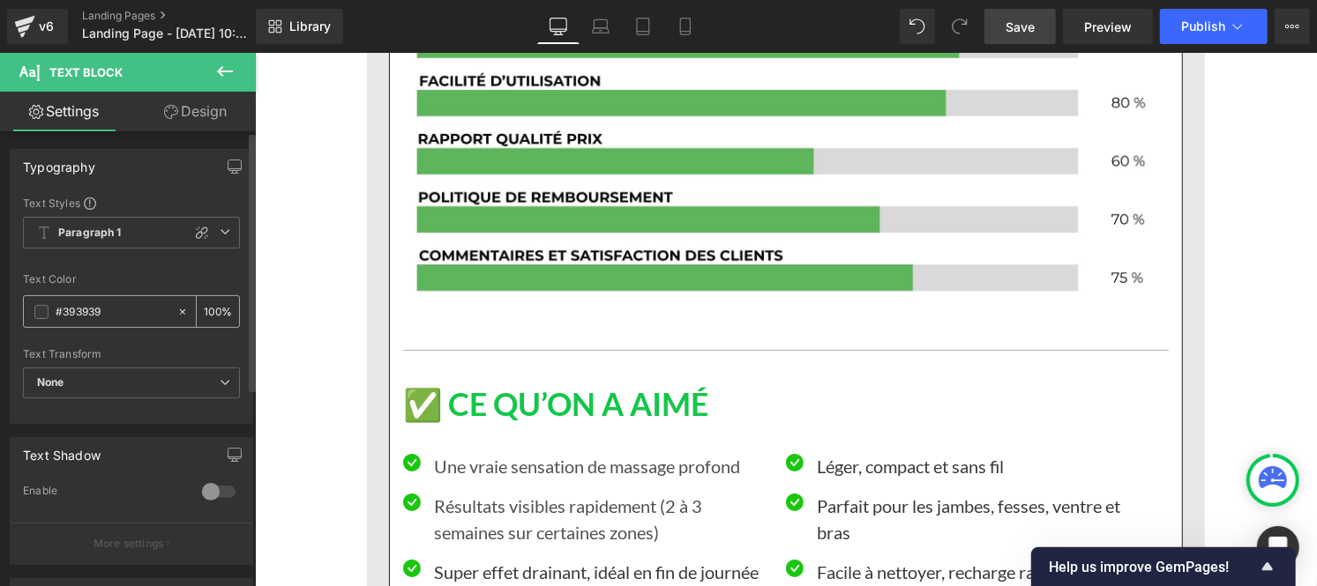
paste input "121212"
type input "#121212"
click at [213, 307] on input "100" at bounding box center [213, 311] width 18 height 19
type input "1"
type input "75"
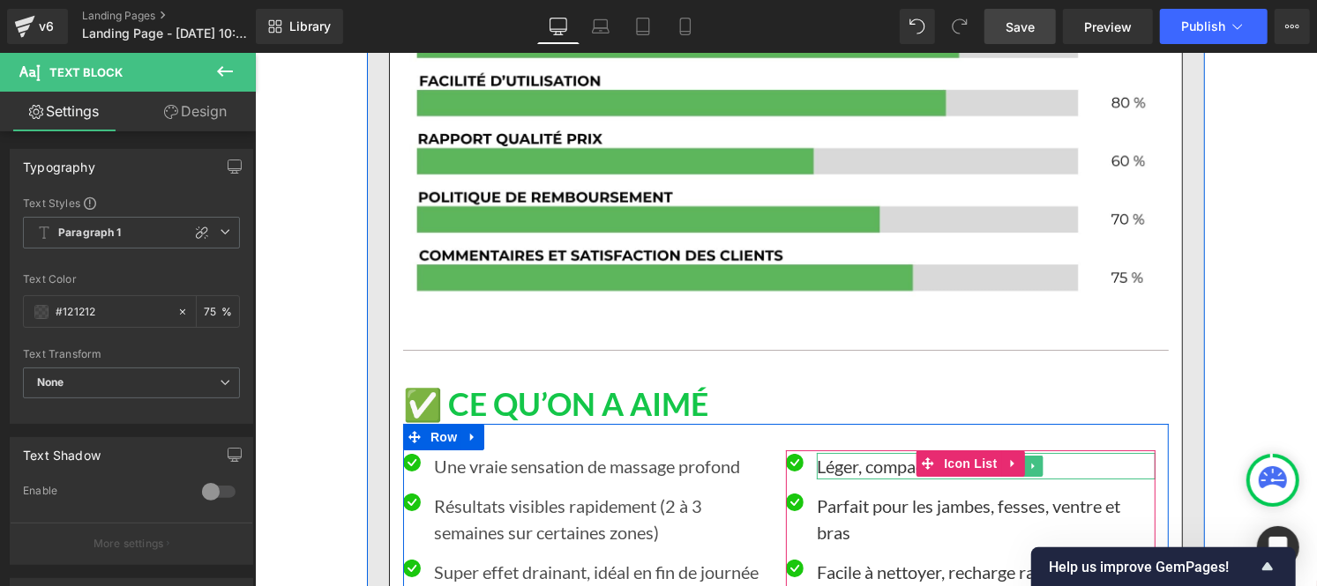
click at [861, 452] on p "Léger, compact et sans fil" at bounding box center [985, 465] width 339 height 26
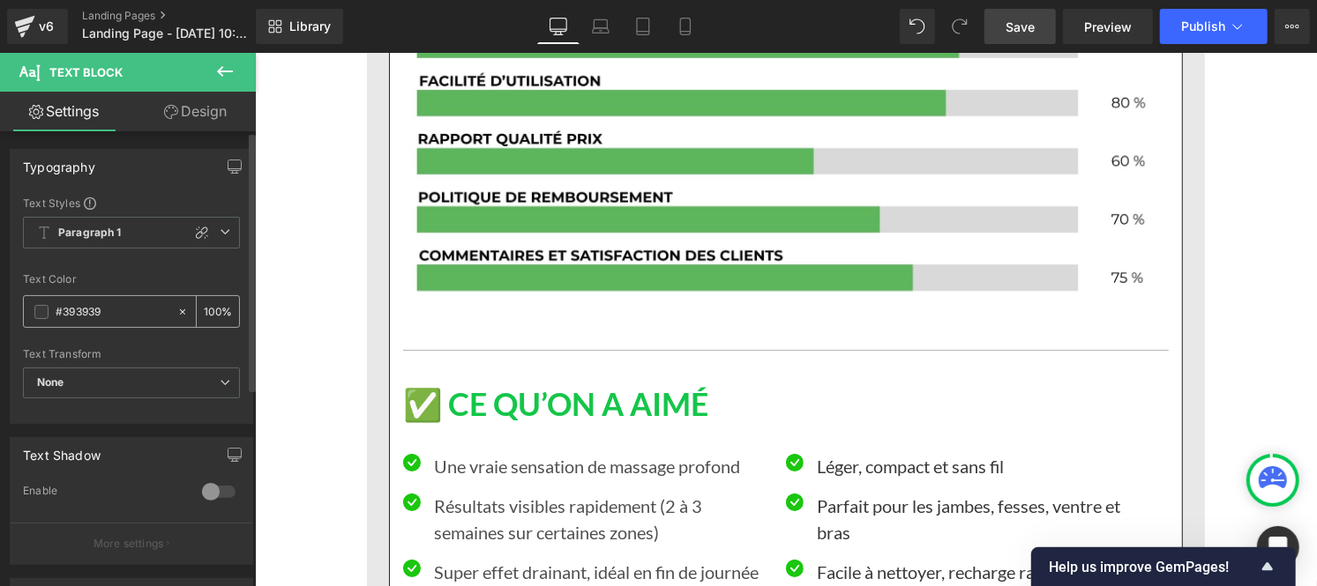
click at [128, 316] on input "#393939" at bounding box center [112, 311] width 113 height 19
type input "#121212"
click at [212, 305] on input "100" at bounding box center [213, 311] width 18 height 19
type input "1"
type input "75"
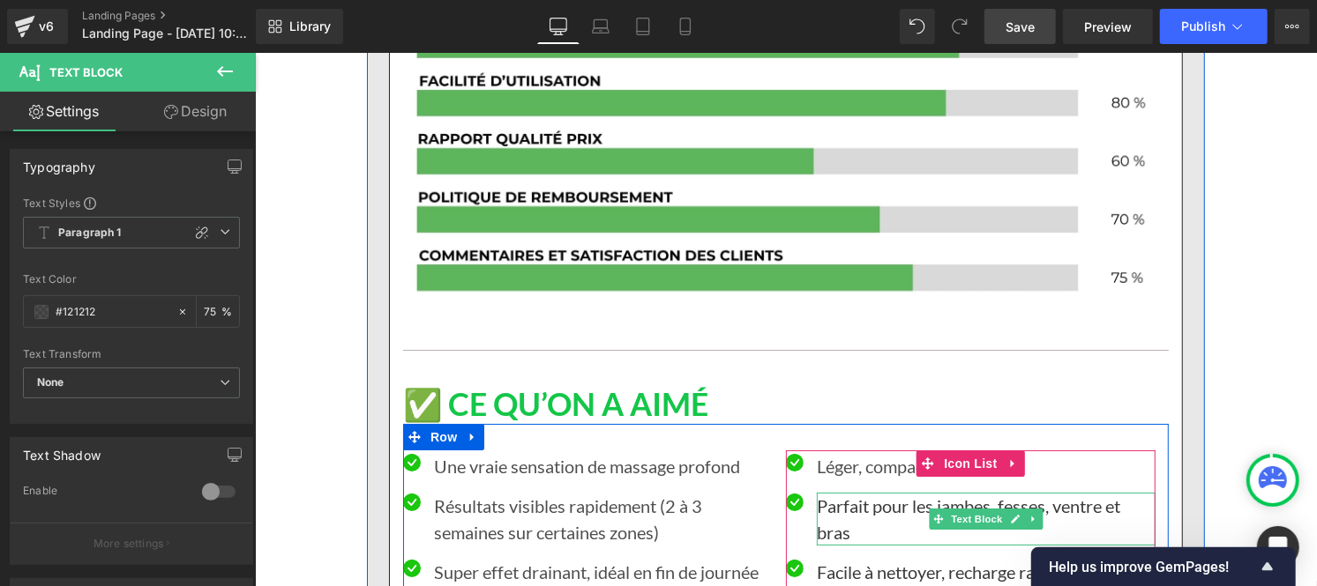
click at [816, 492] on div at bounding box center [818, 518] width 4 height 53
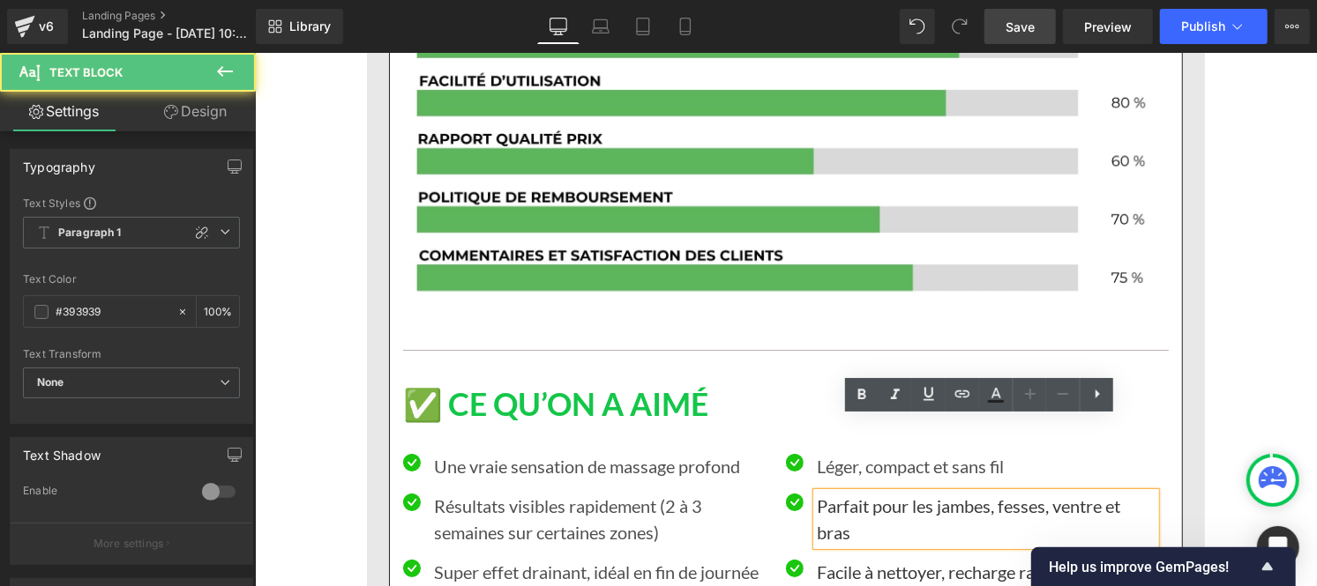
click at [842, 492] on p "Parfait pour les jambes, fesses, ventre et bras" at bounding box center [985, 518] width 339 height 53
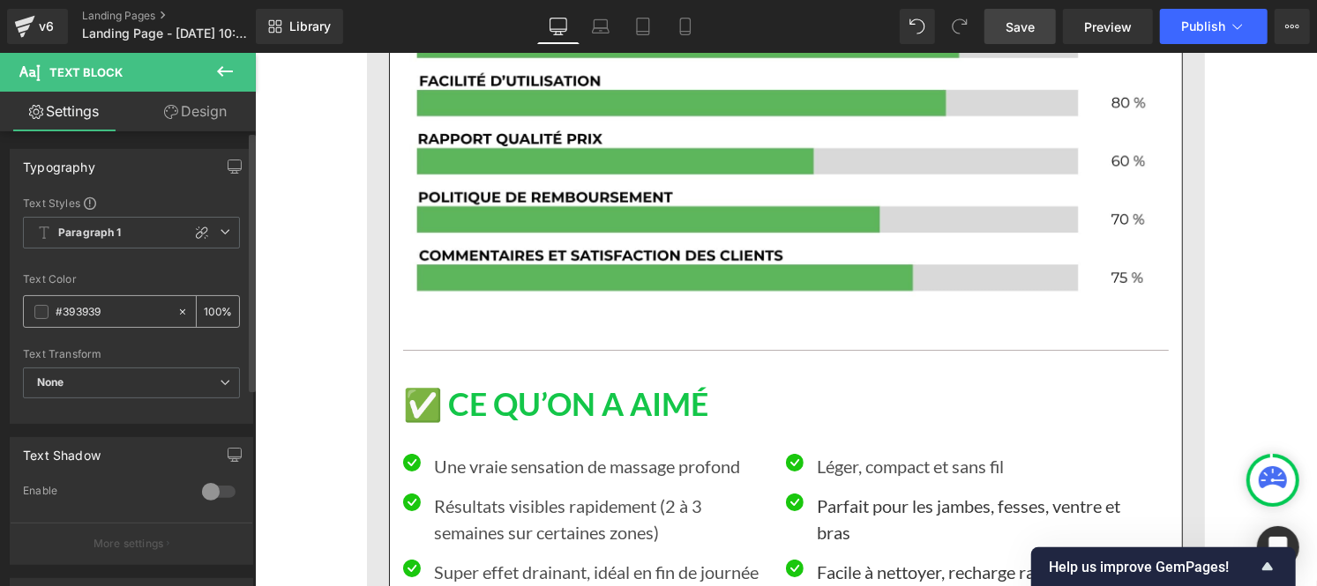
click at [116, 320] on input "#393939" at bounding box center [112, 311] width 113 height 19
type input "#121212"
click at [210, 304] on input "100" at bounding box center [213, 311] width 18 height 19
type input "0"
type input "75"
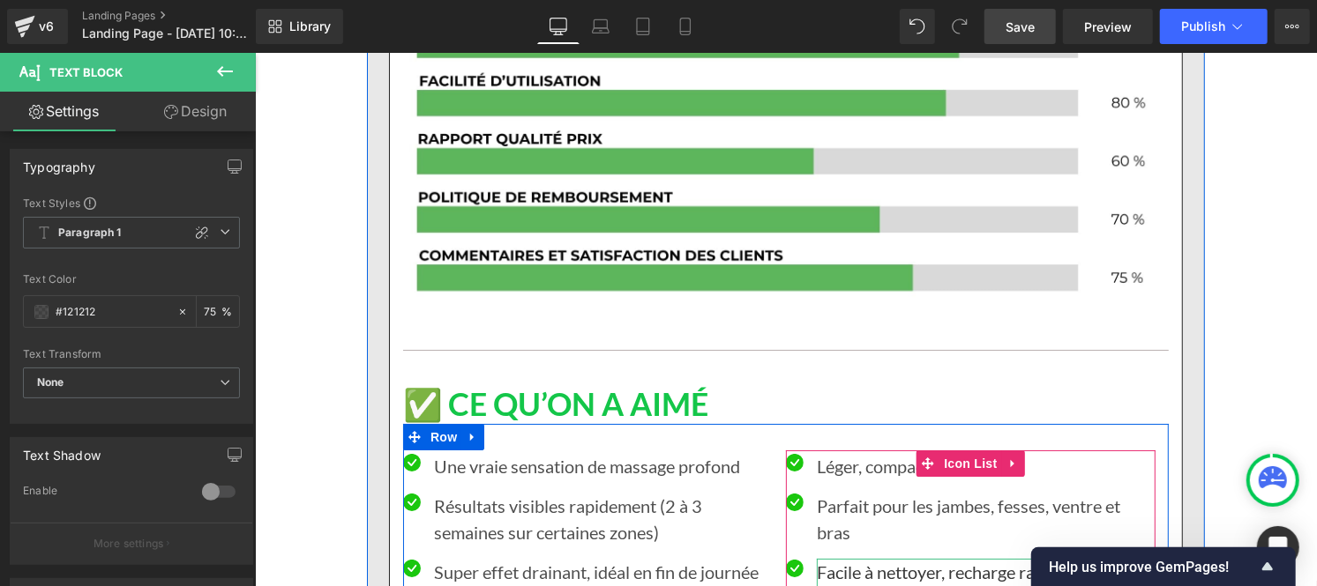
click at [833, 558] on p "Facile à nettoyer, recharge rapide" at bounding box center [985, 571] width 339 height 26
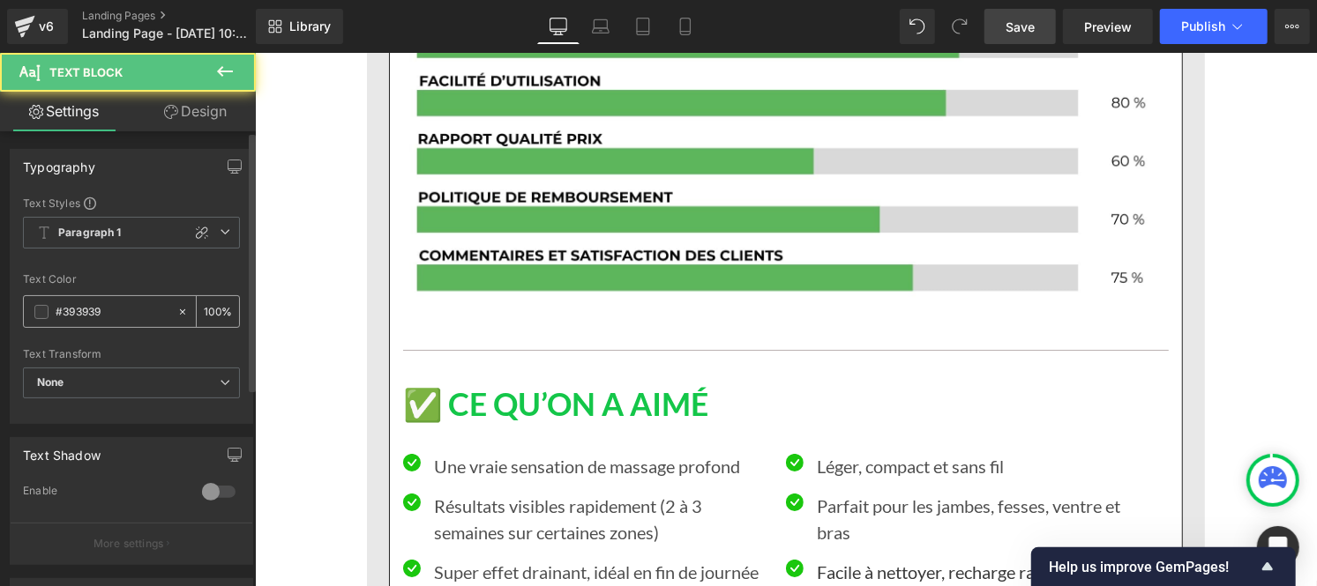
click at [116, 317] on input "#393939" at bounding box center [112, 311] width 113 height 19
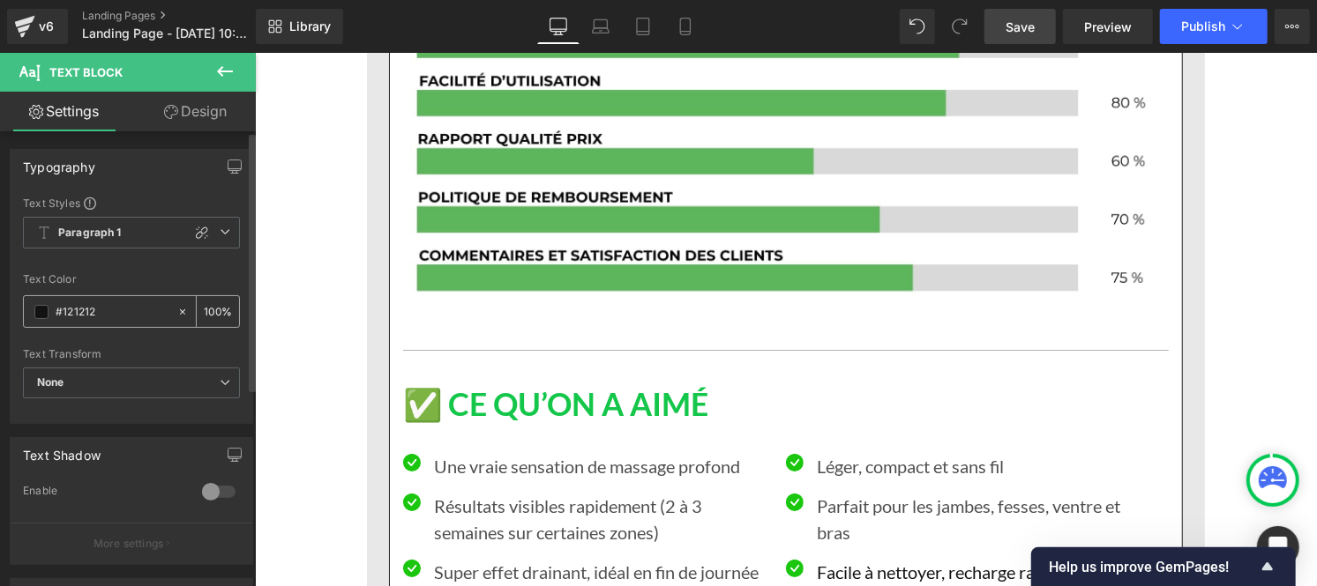
type input "#121212"
click at [207, 302] on input "100" at bounding box center [213, 311] width 18 height 19
click at [213, 305] on input "100" at bounding box center [213, 311] width 18 height 19
type input "1"
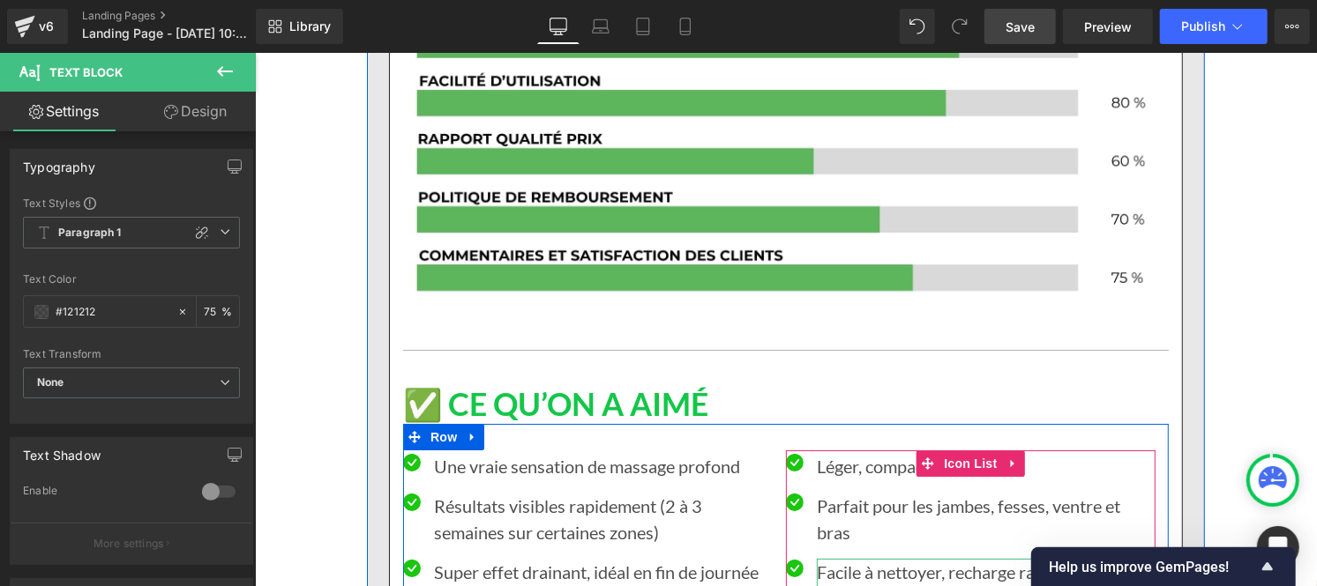
type input "75"
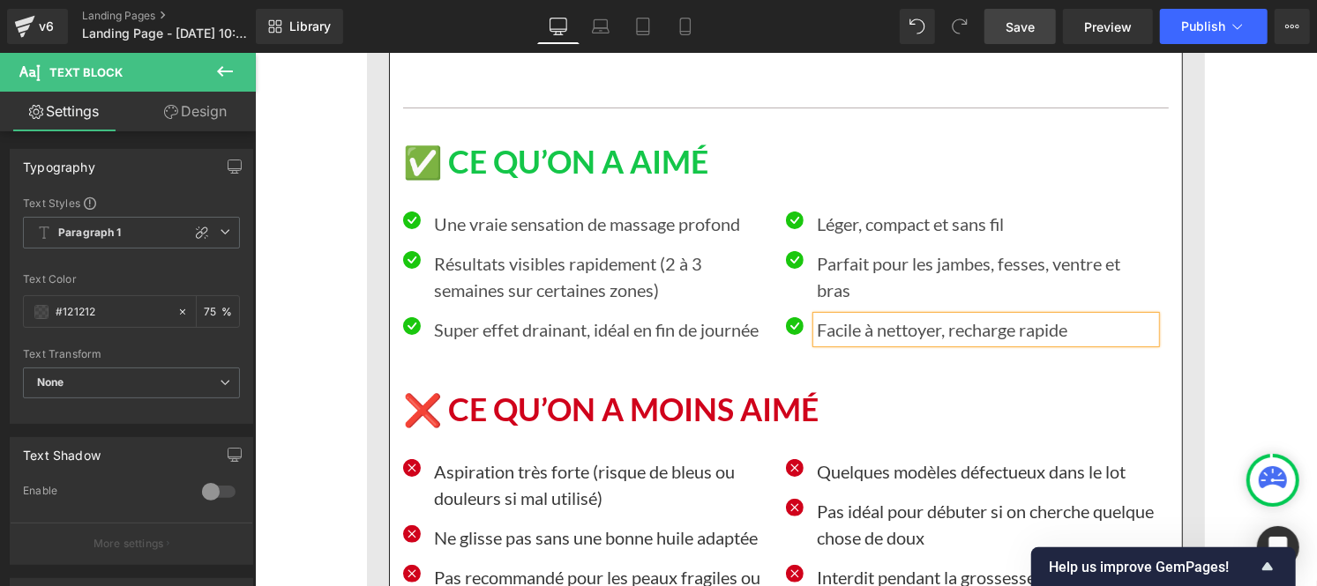
scroll to position [15861, 0]
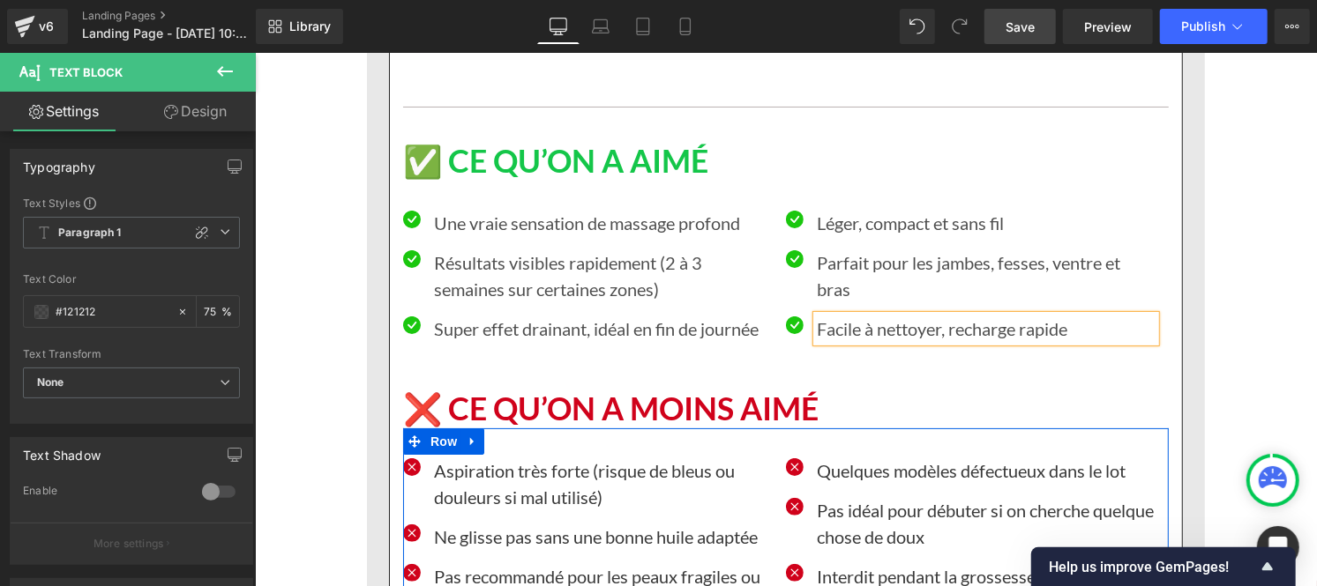
click at [494, 457] on p "Aspiration très forte (risque de bleus ou douleurs si mal utilisé)" at bounding box center [602, 483] width 339 height 53
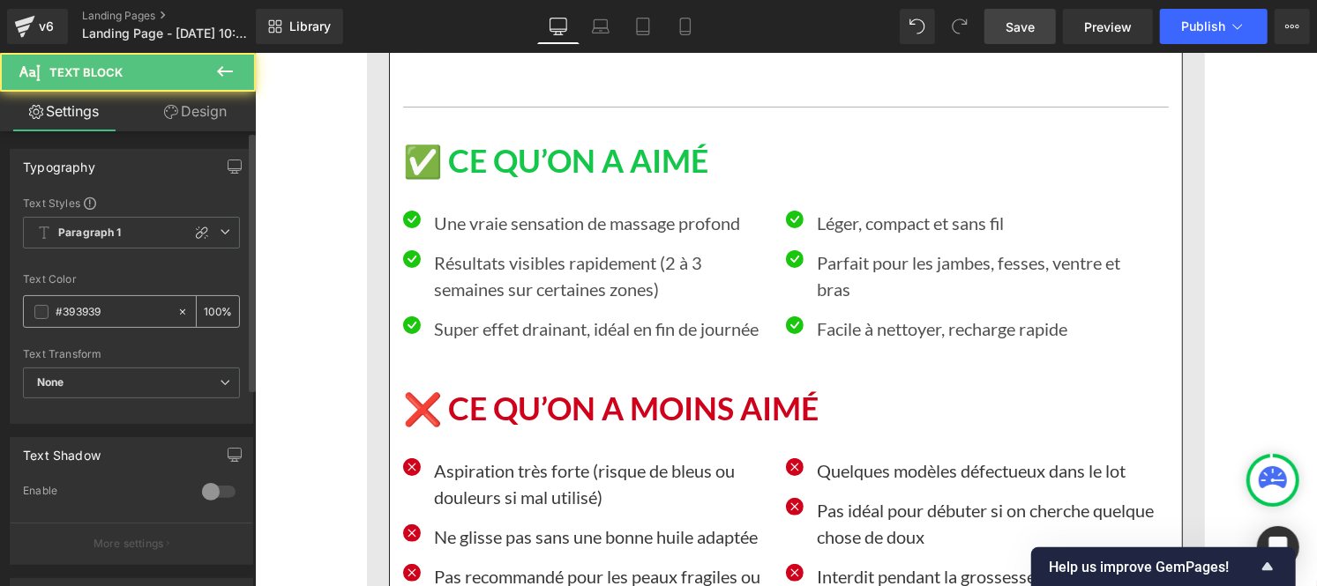
click at [122, 310] on input "#393939" at bounding box center [112, 311] width 113 height 19
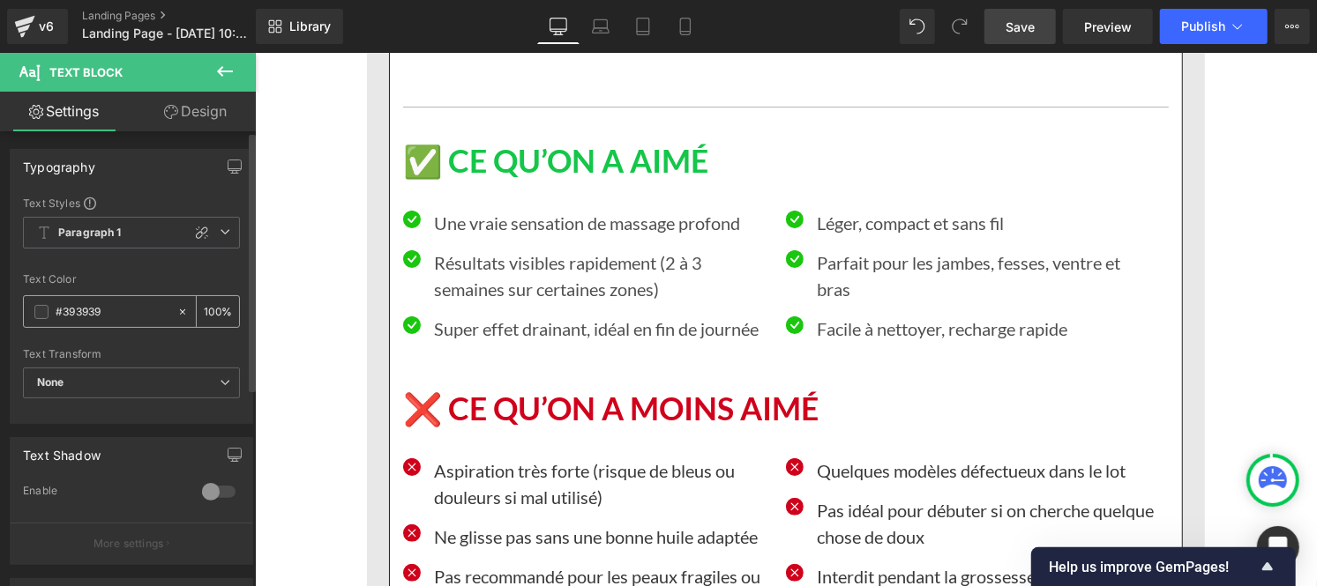
paste input "121212"
type input "#121212"
click at [209, 310] on input "100" at bounding box center [213, 311] width 18 height 19
type input "0"
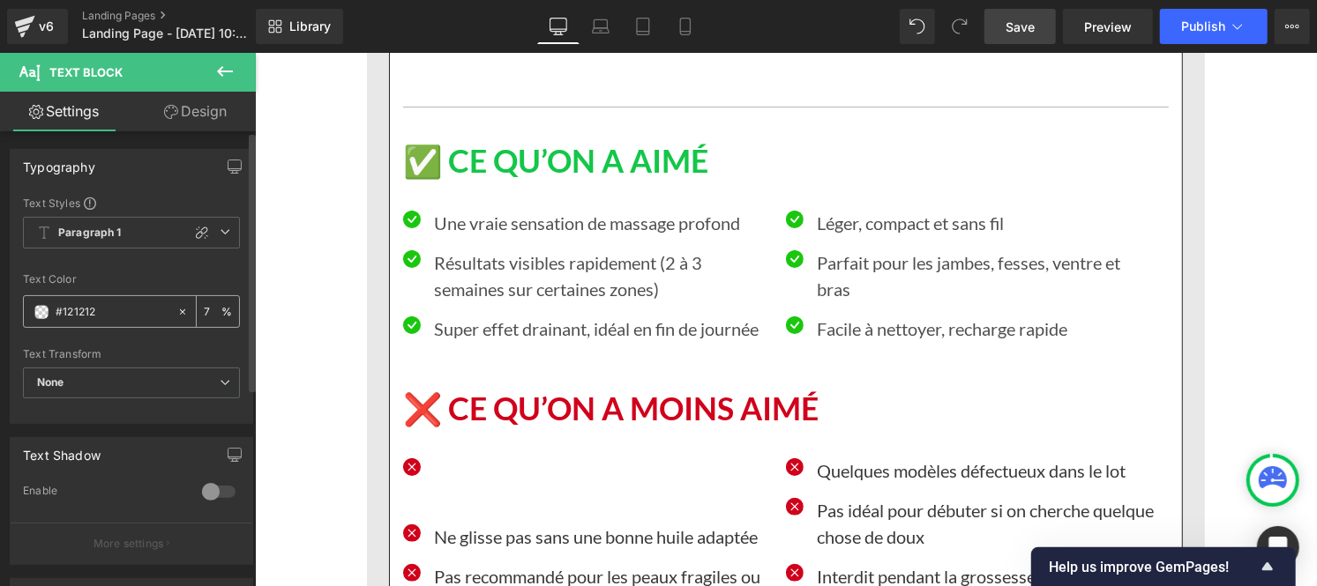
type input "75"
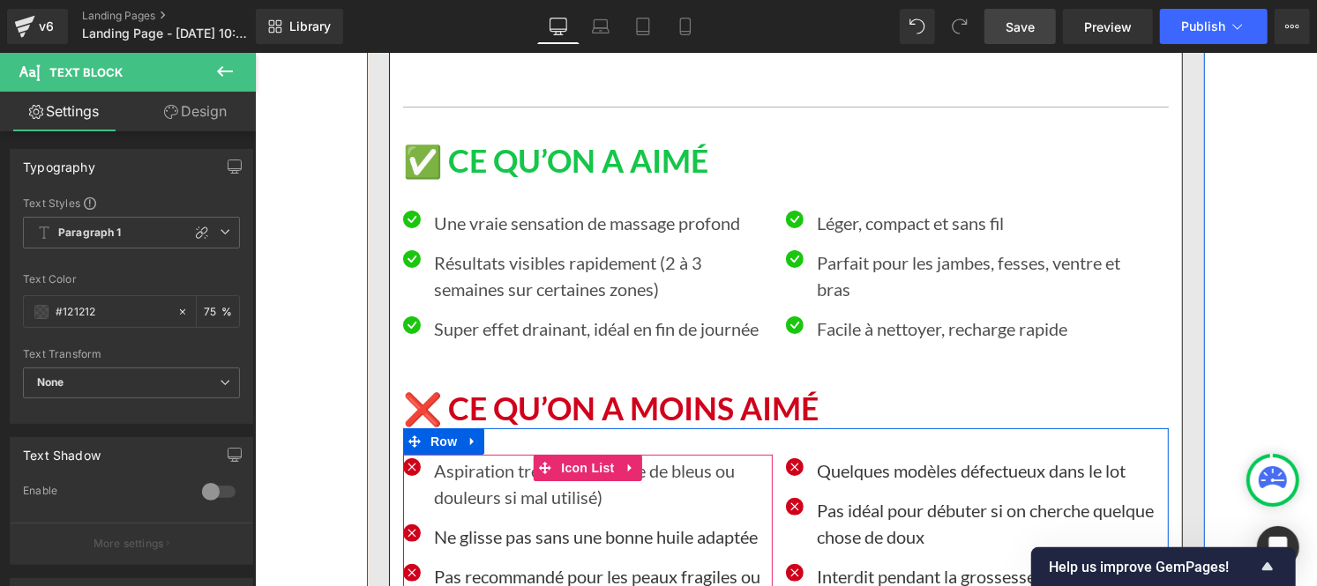
click at [454, 523] on p "Ne glisse pas sans une bonne huile adaptée" at bounding box center [602, 536] width 339 height 26
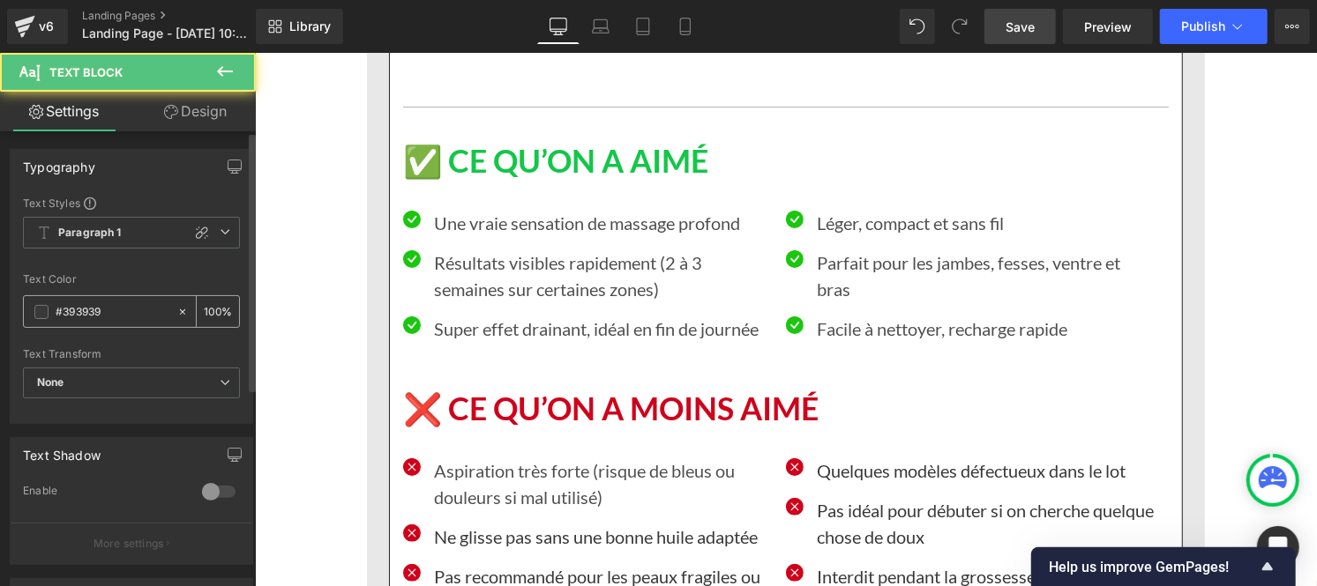
click at [115, 315] on input "#393939" at bounding box center [112, 311] width 113 height 19
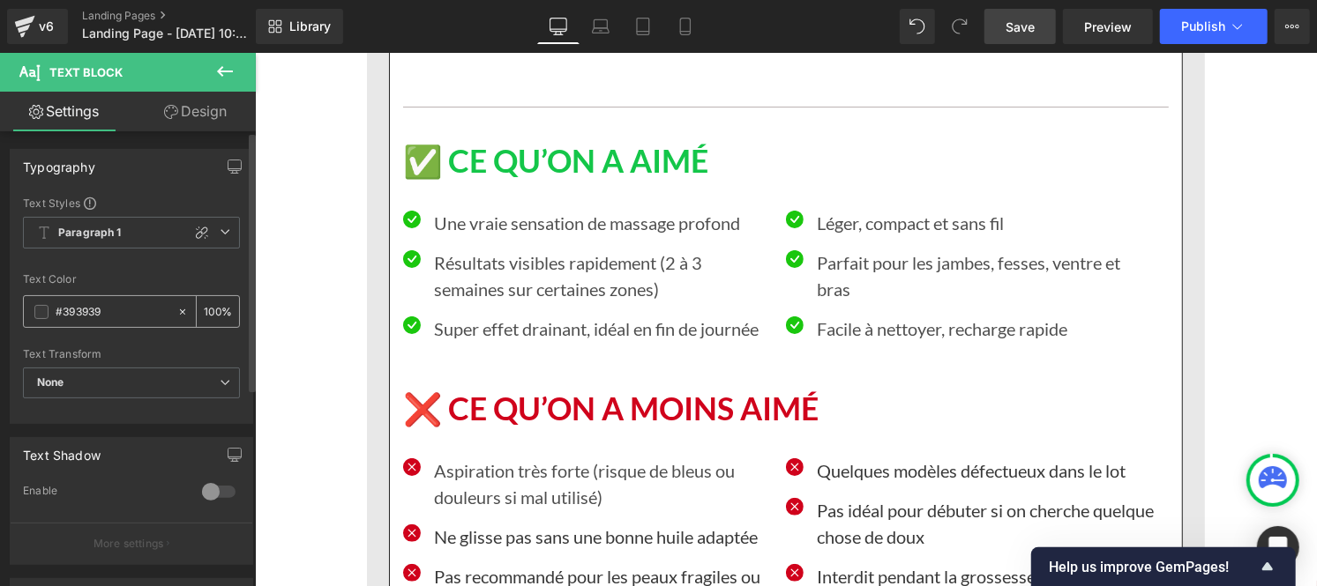
paste input "121212"
type input "#121212"
click at [210, 310] on input "100" at bounding box center [213, 311] width 18 height 19
type input "0"
type input "75"
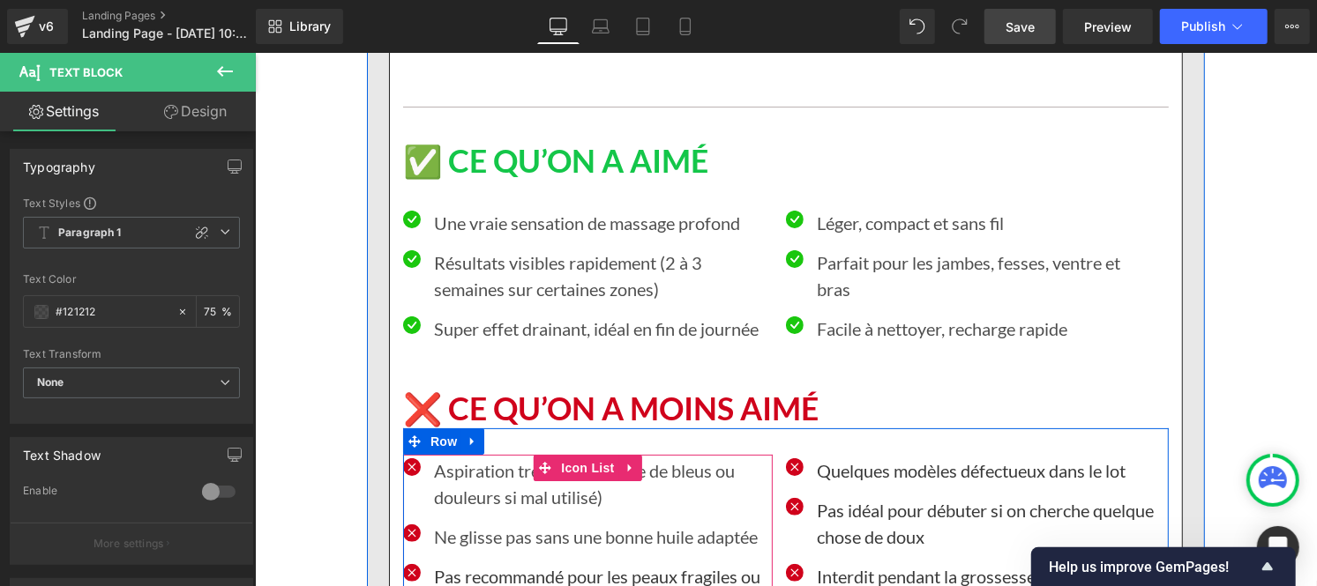
click at [457, 563] on p "Pas recommandé pour les peaux fragiles ou réactives" at bounding box center [602, 589] width 339 height 53
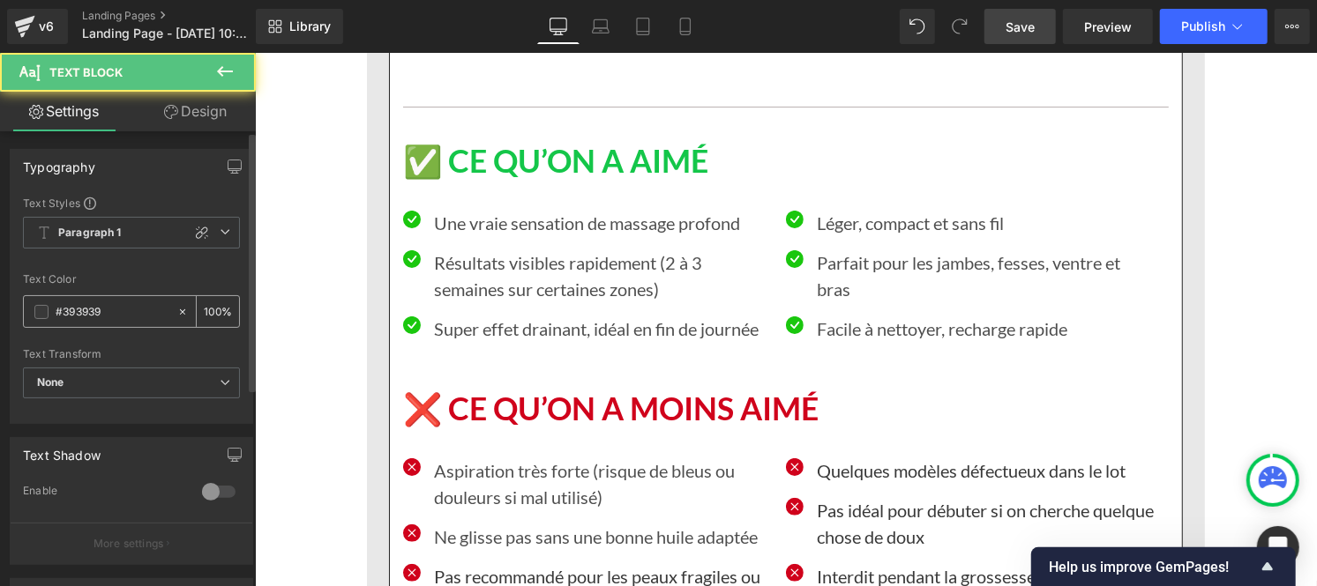
click at [110, 307] on input "#393939" at bounding box center [112, 311] width 113 height 19
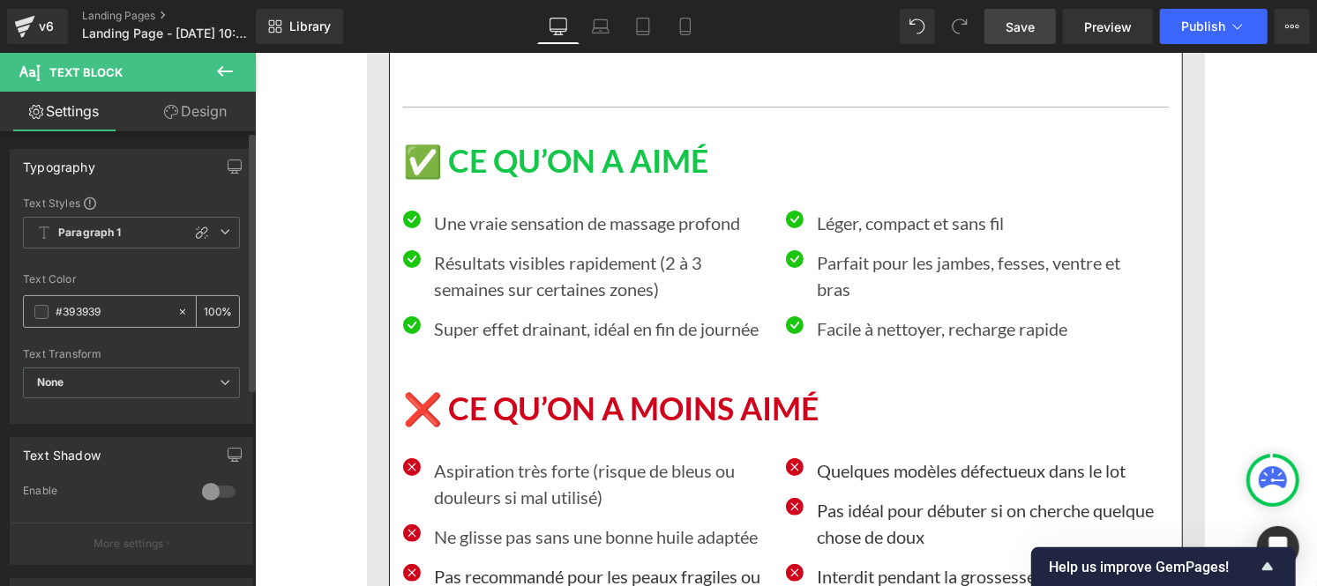
paste input "121212"
type input "#121212"
click at [213, 311] on div "100 %" at bounding box center [218, 311] width 42 height 31
click at [206, 307] on input "100" at bounding box center [213, 311] width 18 height 19
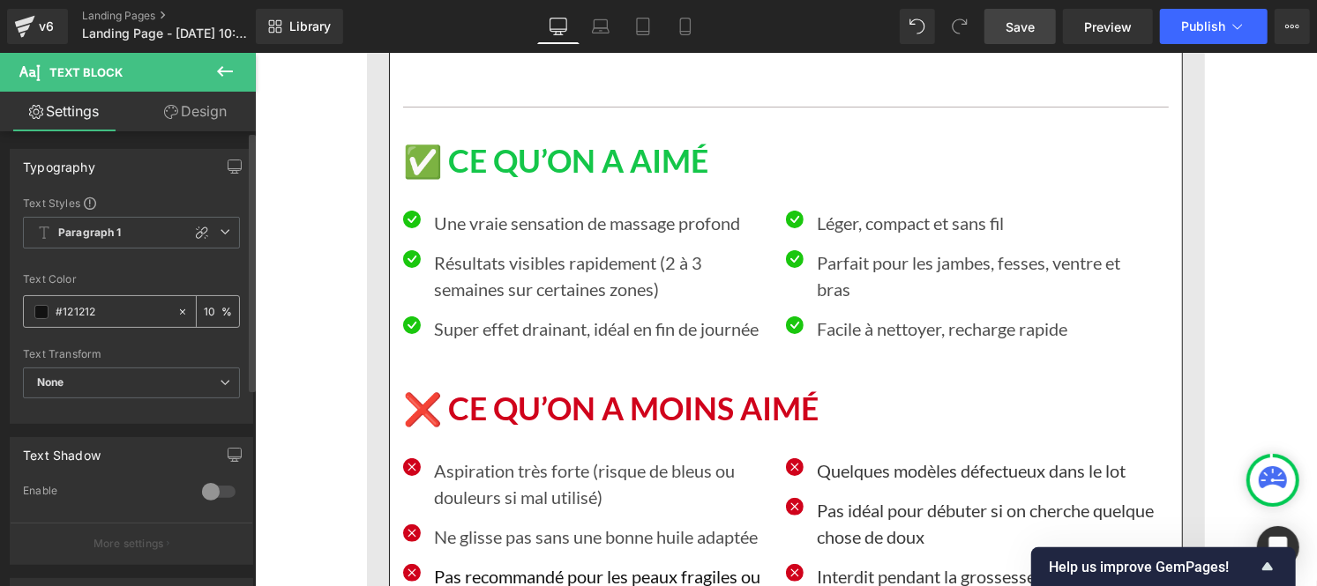
type input "0"
type input "75"
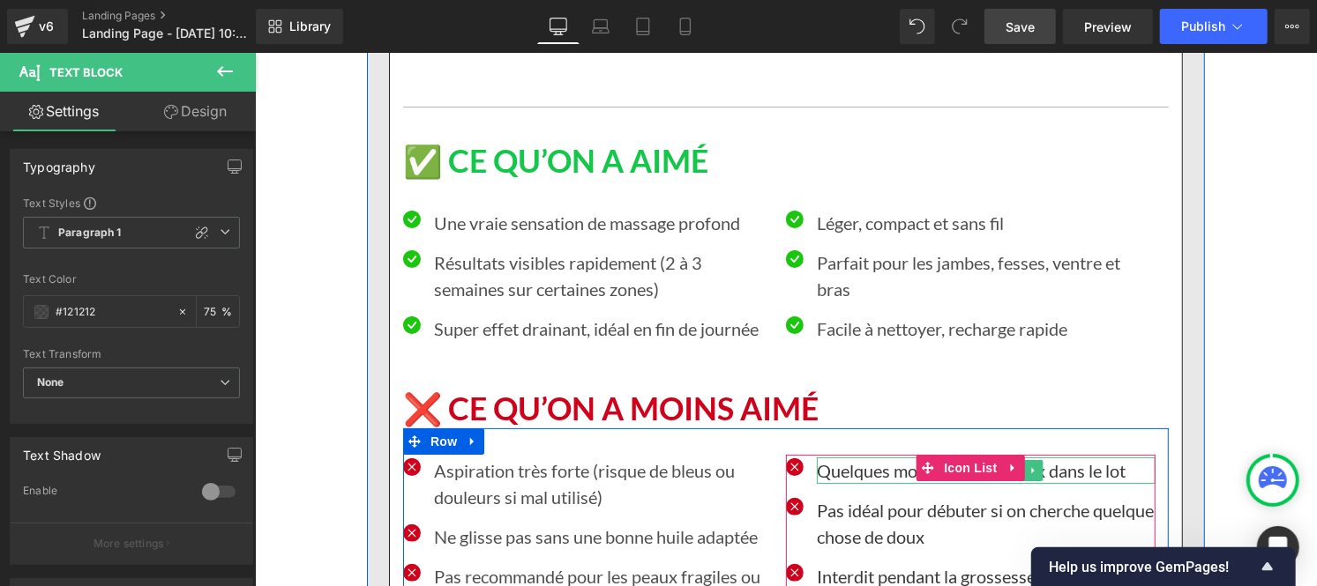
click at [854, 457] on p "Quelques modèles défectueux dans le lot" at bounding box center [985, 470] width 339 height 26
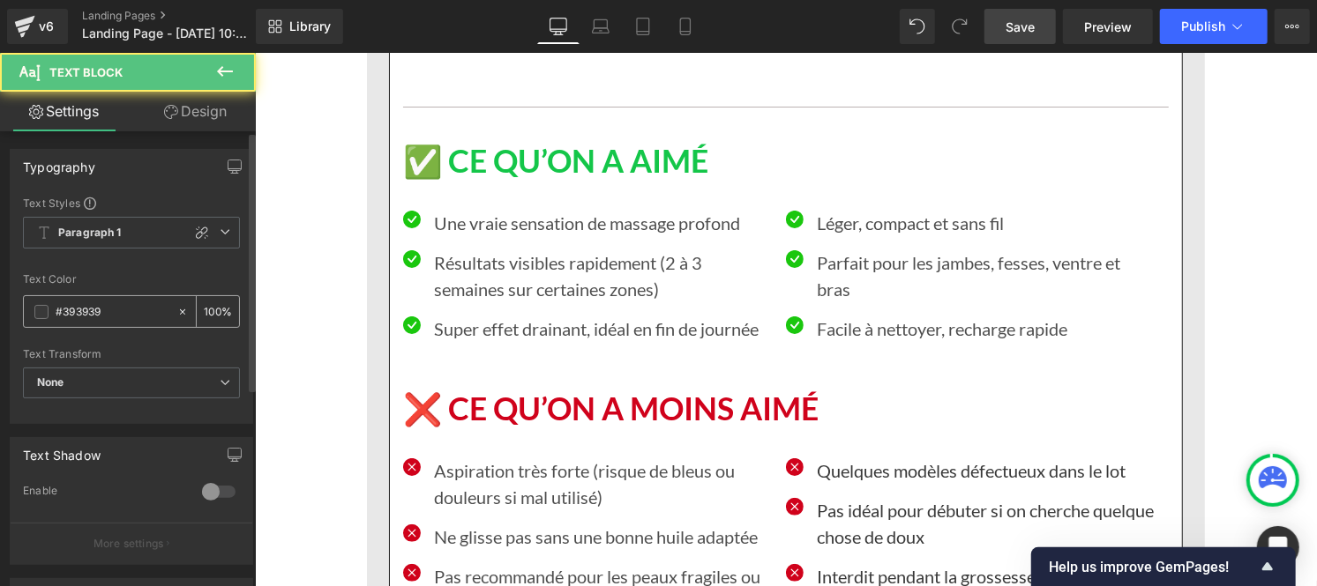
click at [121, 306] on input "#393939" at bounding box center [112, 311] width 113 height 19
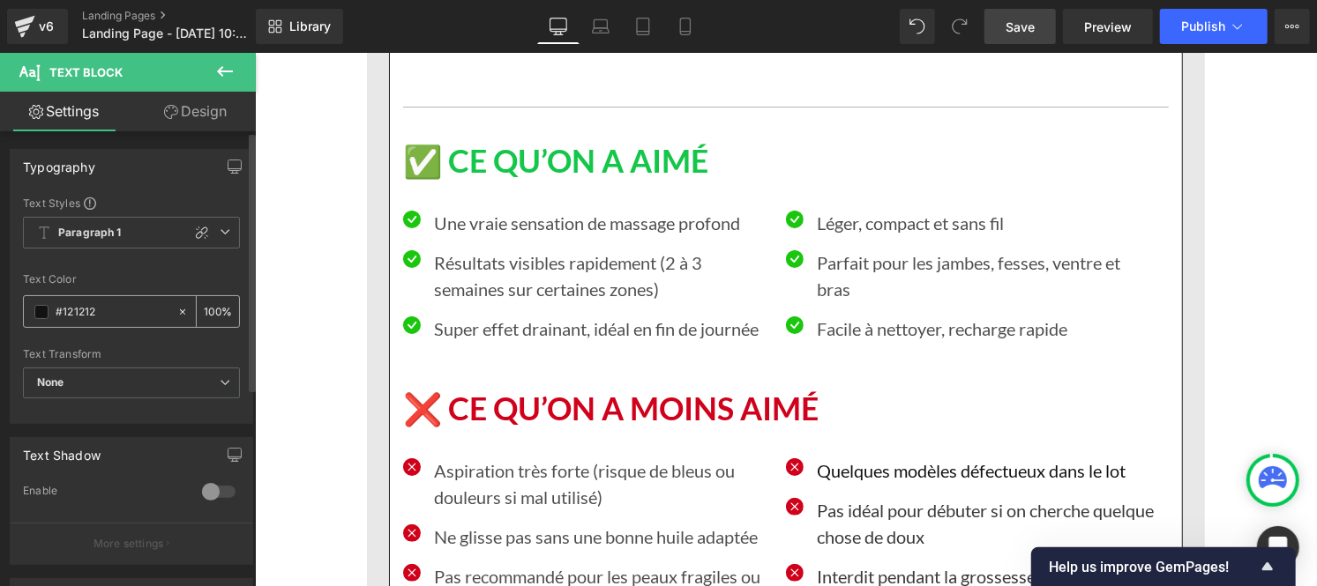
type input "#121212"
click at [212, 304] on input "100" at bounding box center [213, 311] width 18 height 19
type input "1"
type input "75"
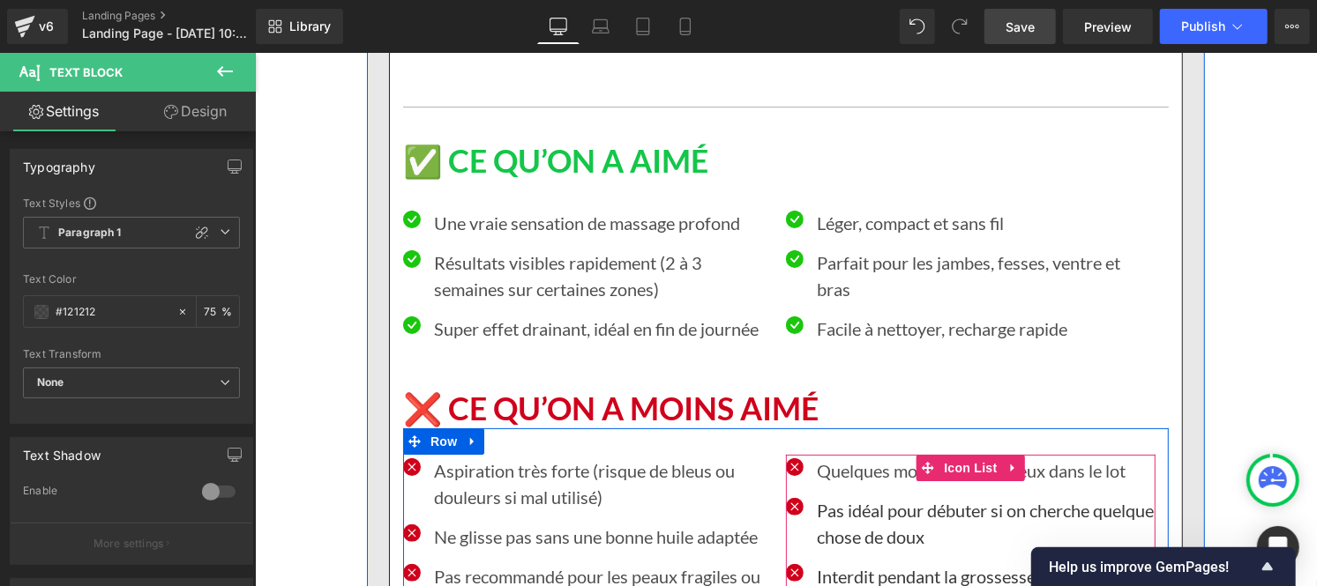
click at [846, 496] on p "Pas idéal pour débuter si on cherche quelque chose de doux" at bounding box center [985, 522] width 339 height 53
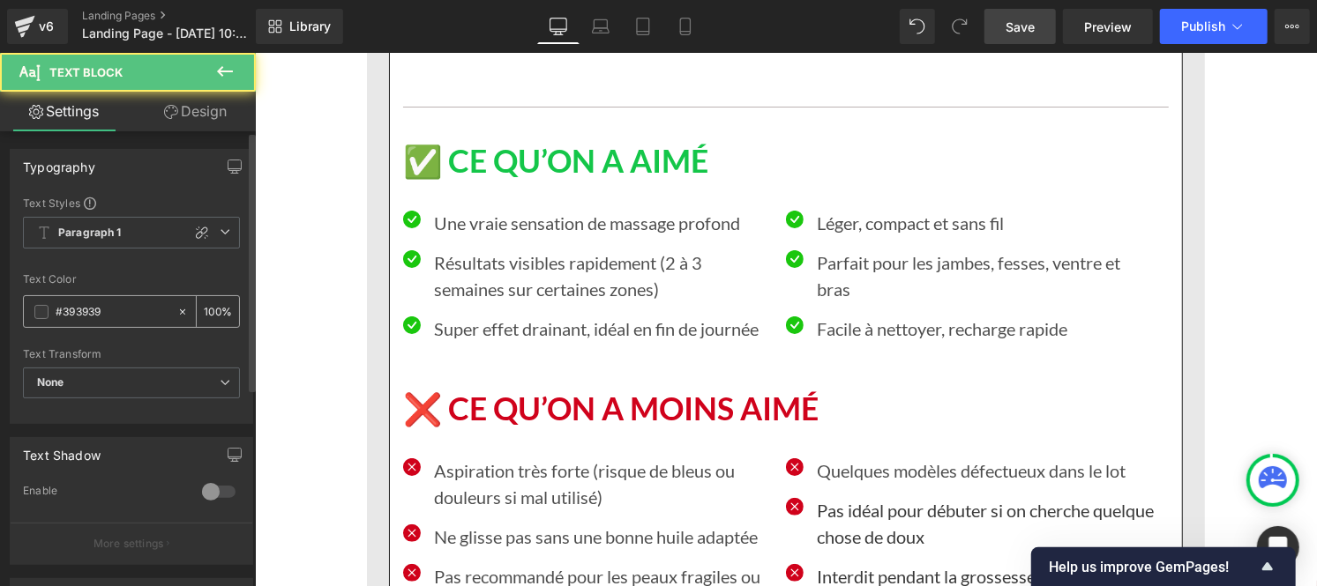
click at [127, 314] on input "#393939" at bounding box center [112, 311] width 113 height 19
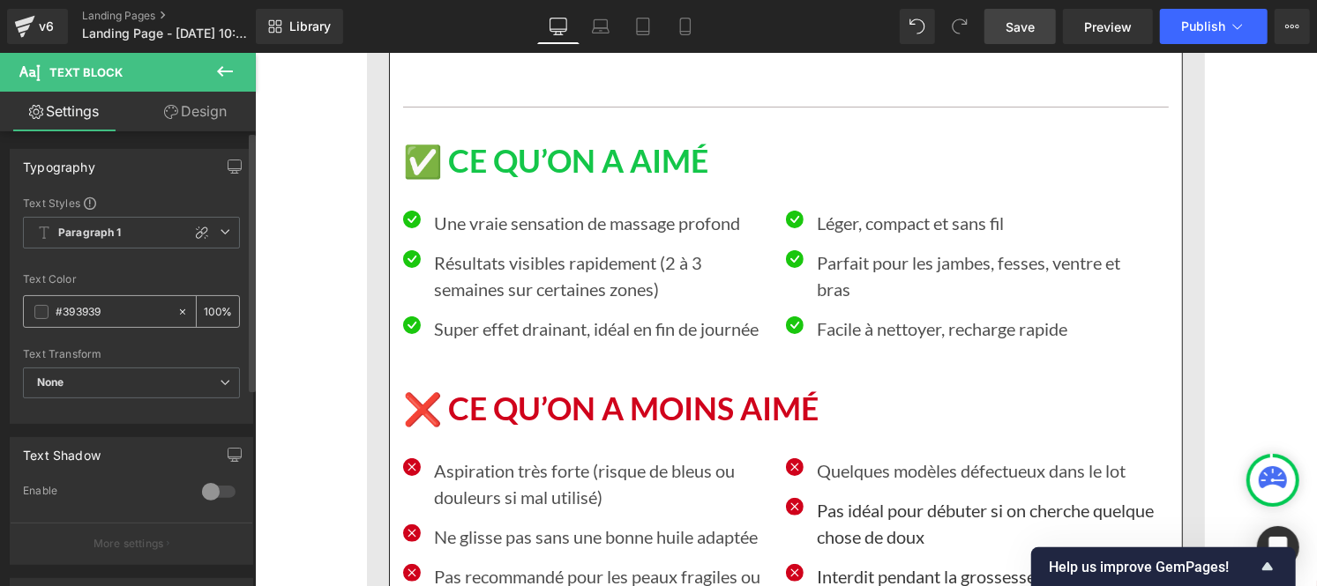
paste input "121212"
type input "#121212"
click at [212, 306] on input "100" at bounding box center [213, 311] width 18 height 19
type input "1"
type input "75"
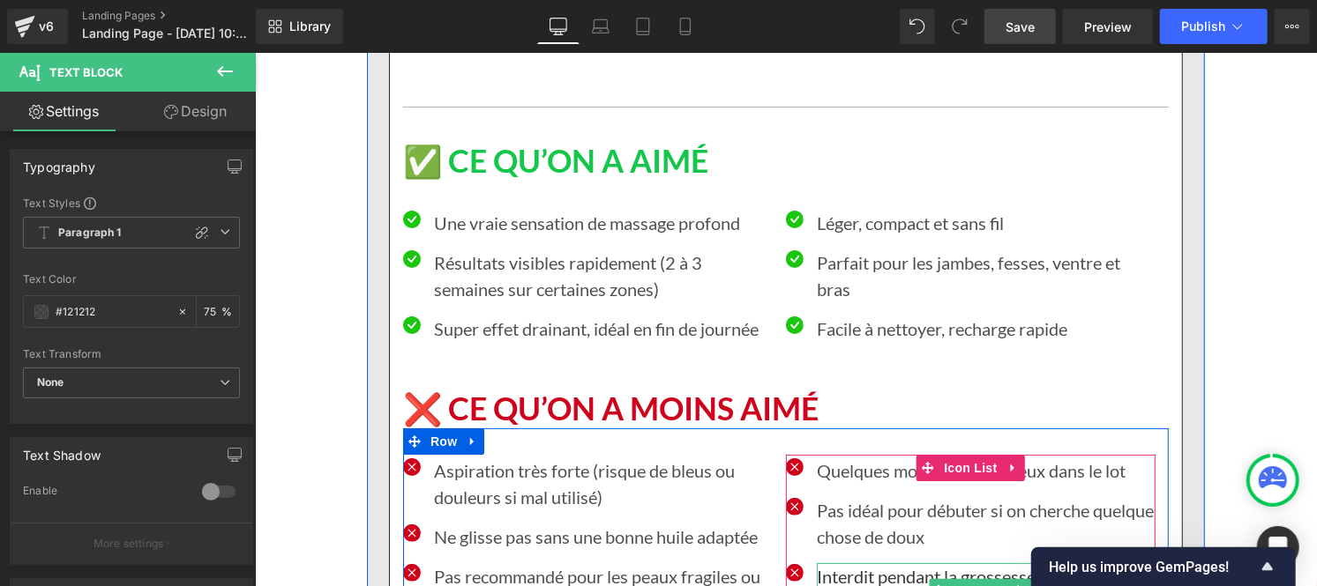
click at [824, 563] on p "Interdit pendant la grossesse ou en cas de [MEDICAL_DATA]" at bounding box center [985, 589] width 339 height 53
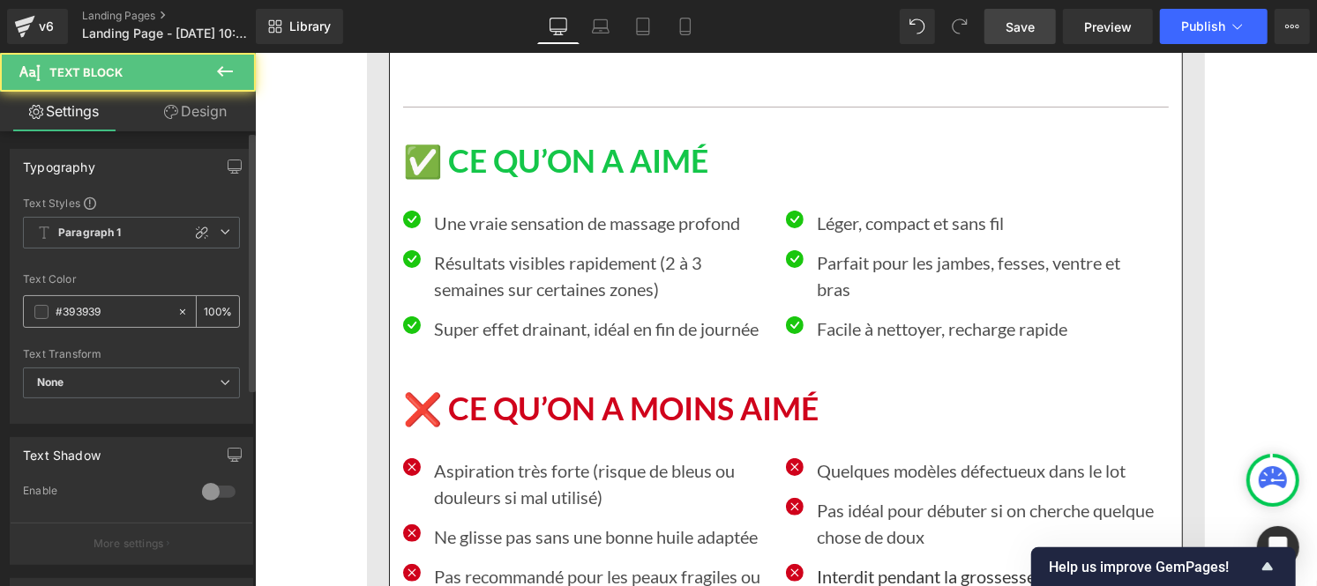
click at [122, 306] on input "#393939" at bounding box center [112, 311] width 113 height 19
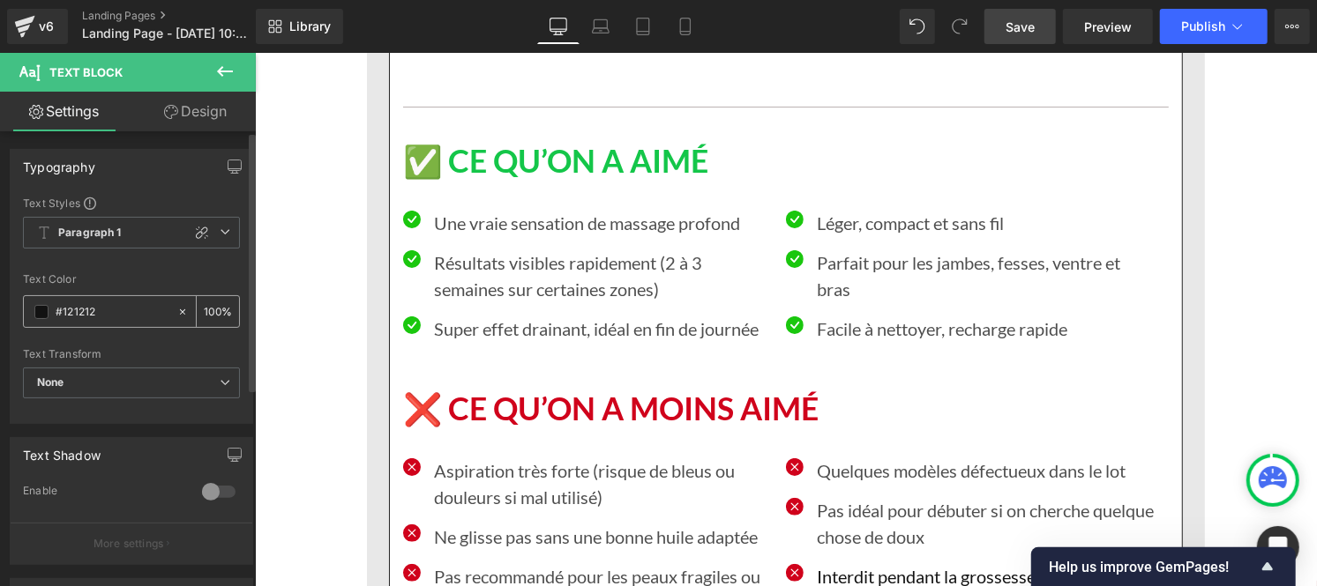
type input "#121212"
click at [207, 305] on input "100" at bounding box center [213, 311] width 18 height 19
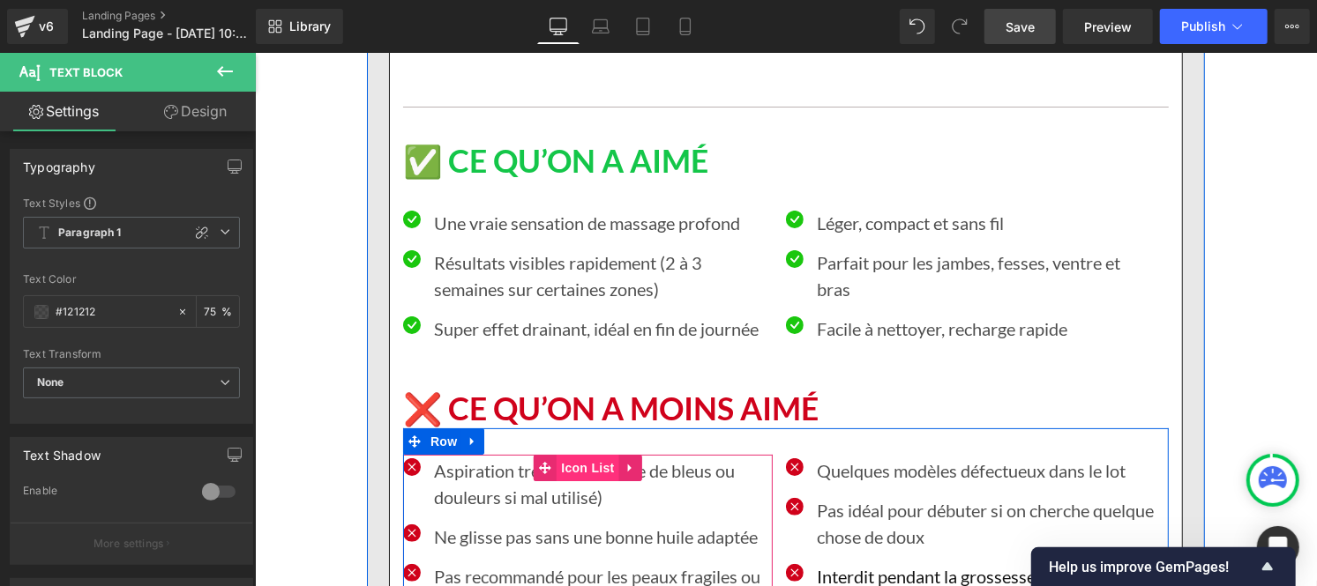
scroll to position [0, 0]
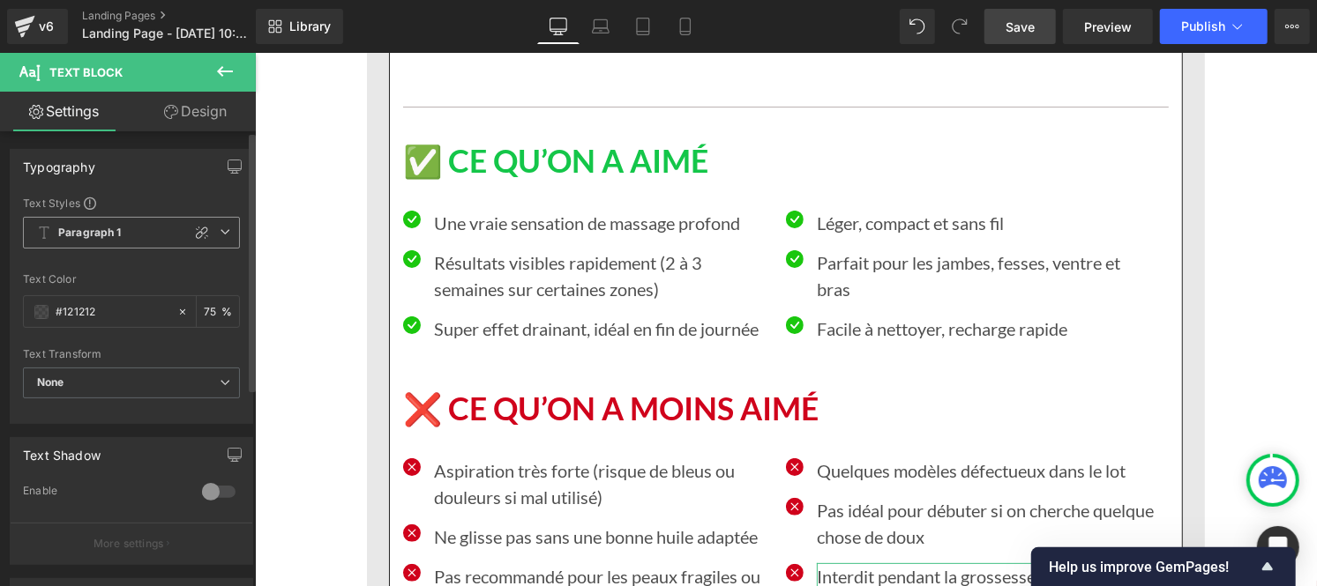
type input "75"
click at [121, 223] on span "Paragraph 1" at bounding box center [131, 233] width 217 height 32
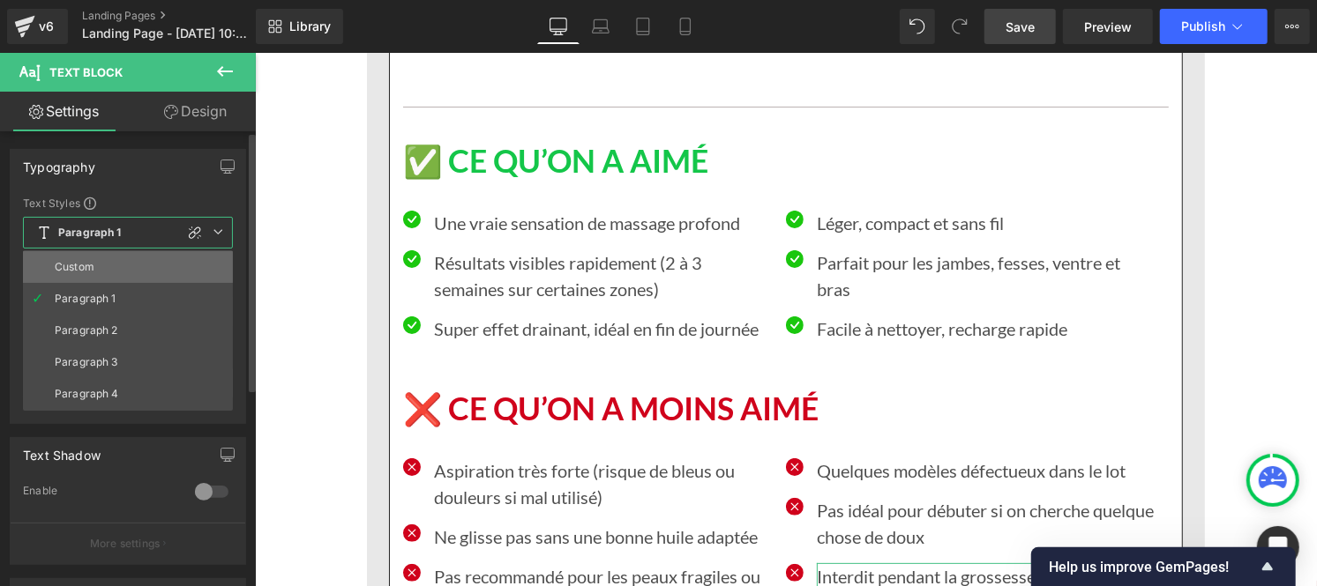
click at [97, 263] on li "Custom" at bounding box center [128, 267] width 210 height 32
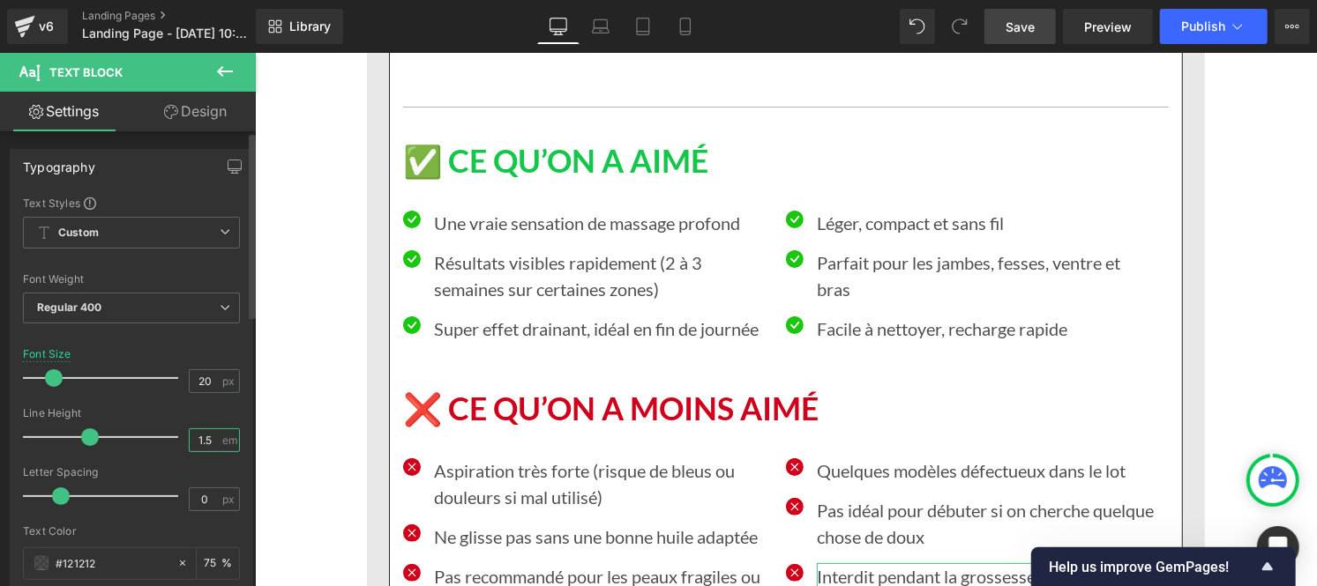
click at [210, 444] on input "1.5" at bounding box center [205, 440] width 31 height 22
type input "1"
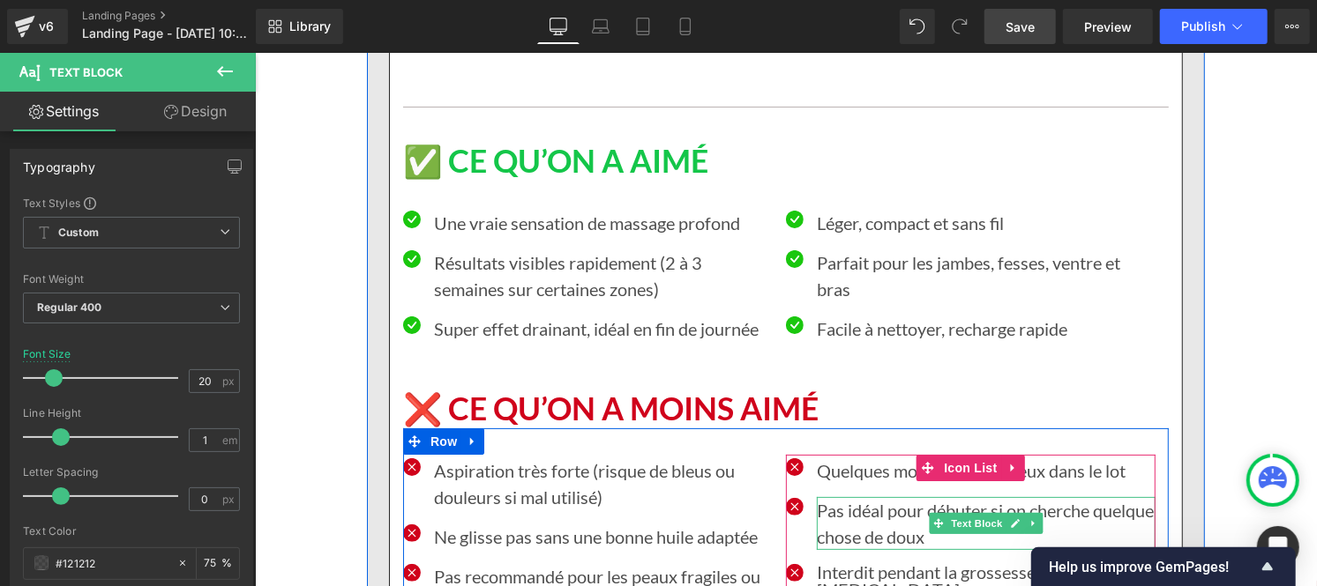
click at [832, 496] on p "Pas idéal pour débuter si on cherche quelque chose de doux" at bounding box center [985, 522] width 339 height 53
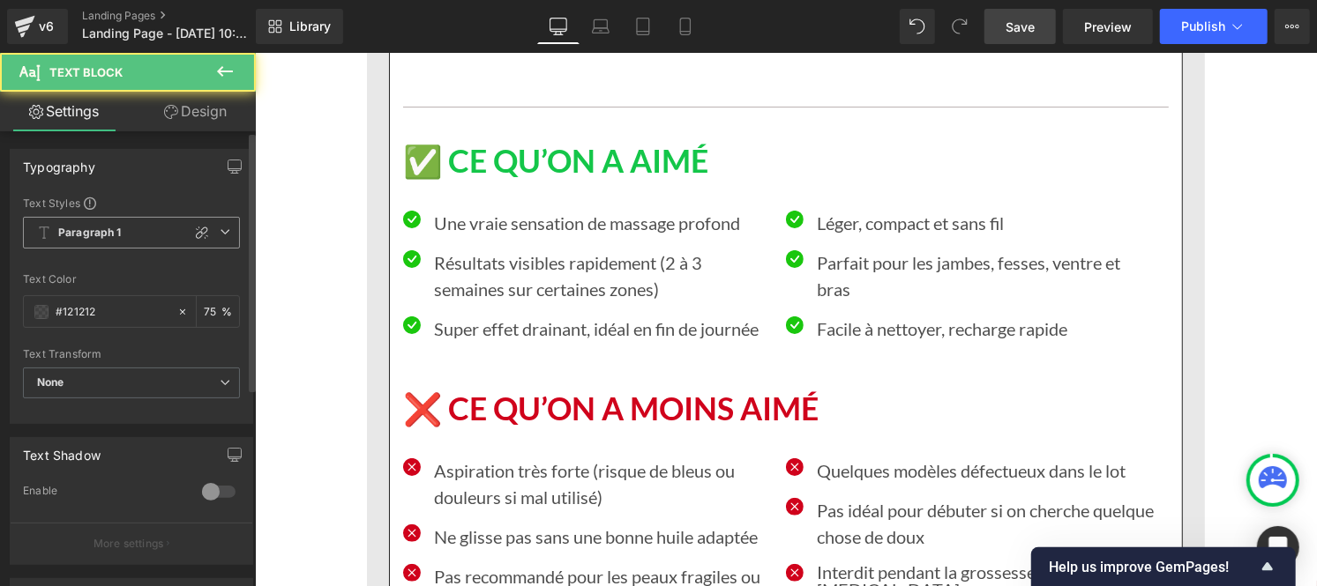
click at [85, 233] on b "Paragraph 1" at bounding box center [89, 233] width 63 height 15
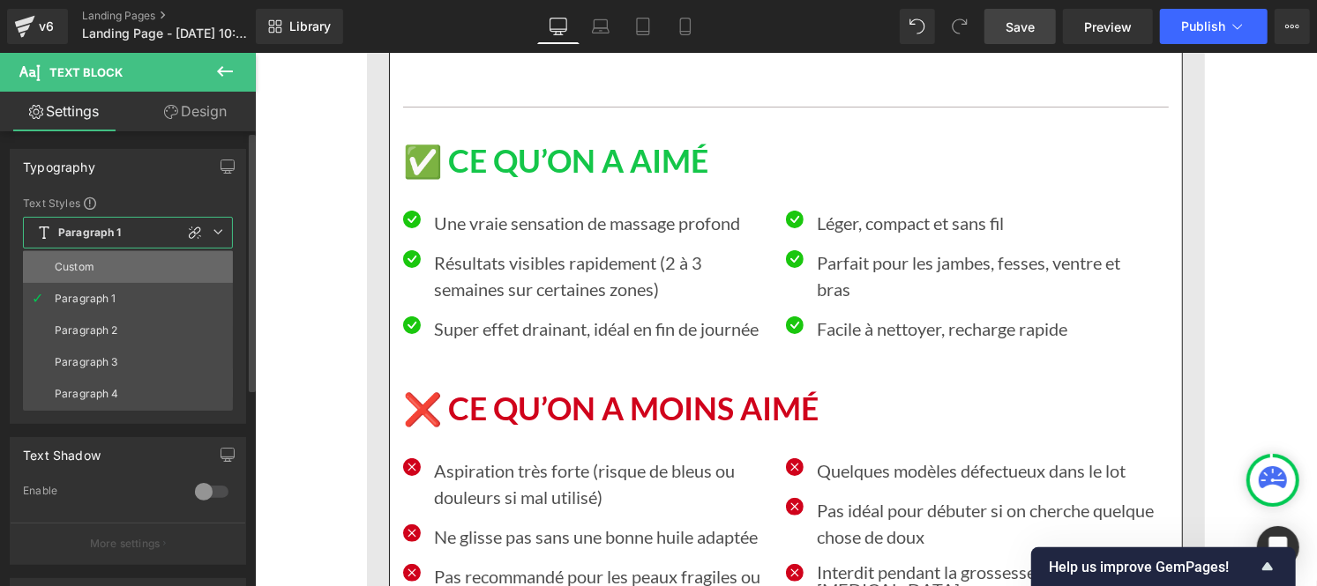
click at [90, 257] on li "Custom" at bounding box center [128, 267] width 210 height 32
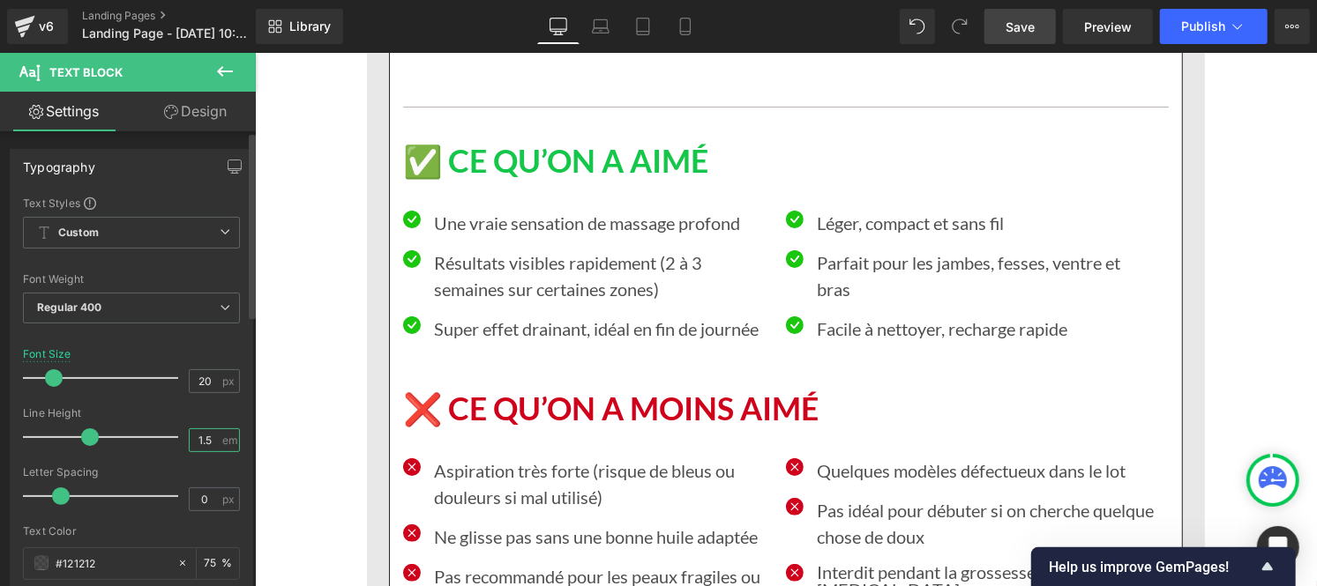
click at [209, 447] on input "1.5" at bounding box center [205, 440] width 31 height 22
type input "1"
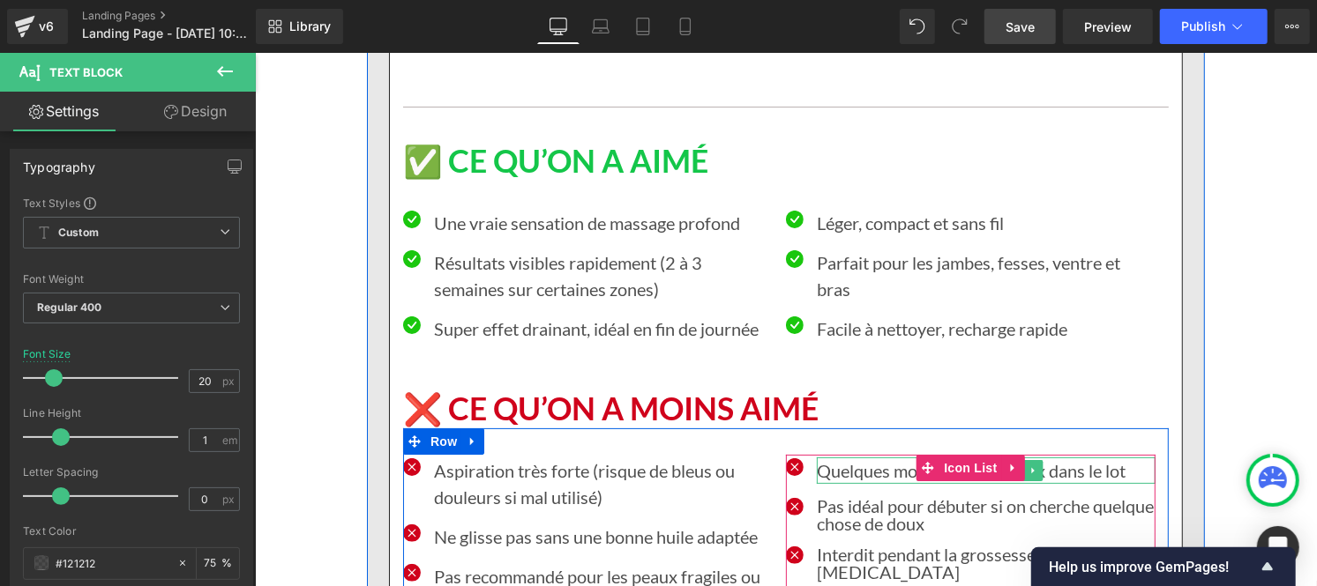
click at [827, 457] on p "Quelques modèles défectueux dans le lot" at bounding box center [985, 470] width 339 height 26
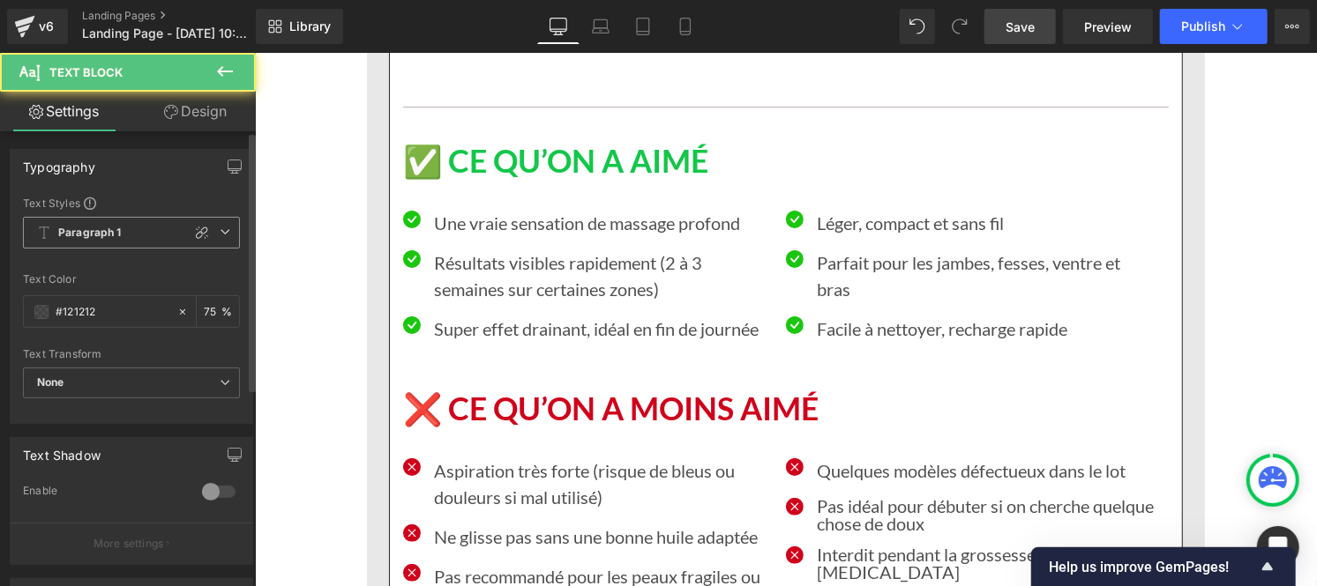
click at [115, 230] on b "Paragraph 1" at bounding box center [89, 233] width 63 height 15
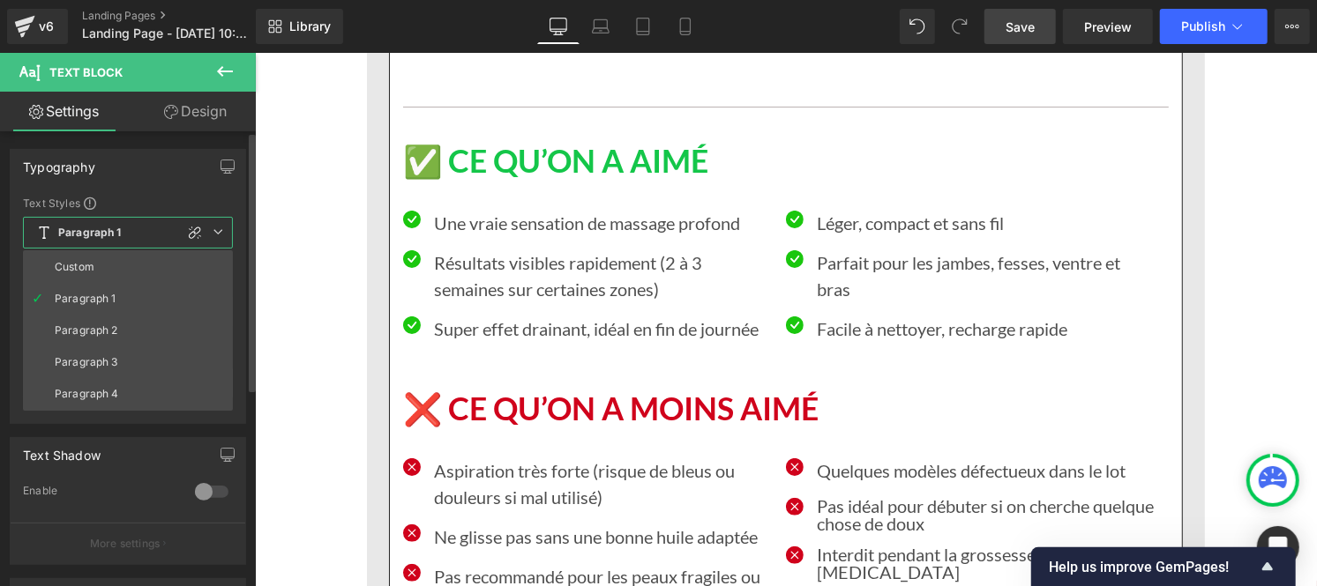
click at [108, 278] on li "Custom" at bounding box center [128, 267] width 210 height 32
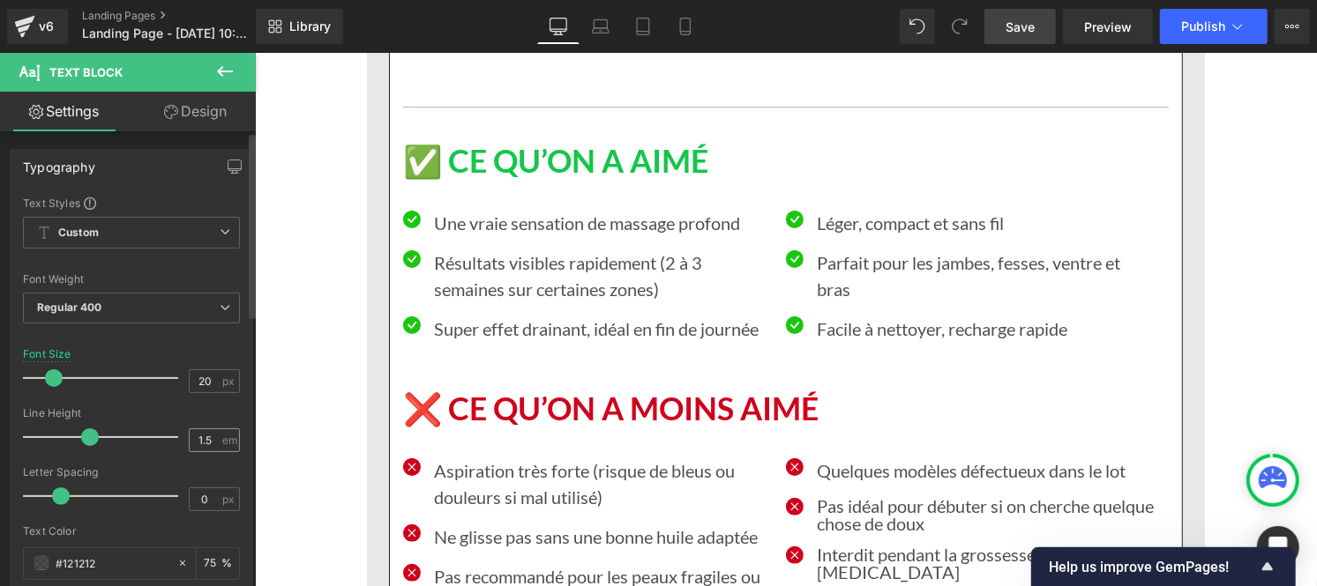
click at [215, 436] on div "1.5 em" at bounding box center [214, 441] width 51 height 24
click at [207, 436] on input "1.5" at bounding box center [205, 440] width 31 height 22
type input "1"
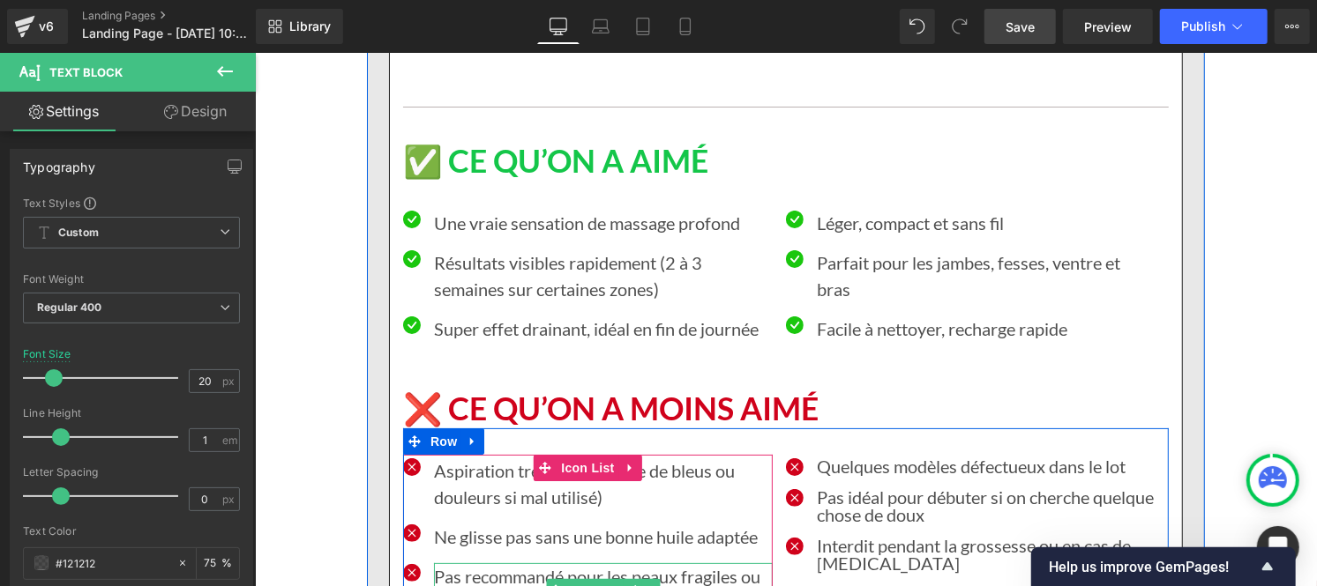
click at [481, 563] on p "Pas recommandé pour les peaux fragiles ou réactives" at bounding box center [602, 589] width 339 height 53
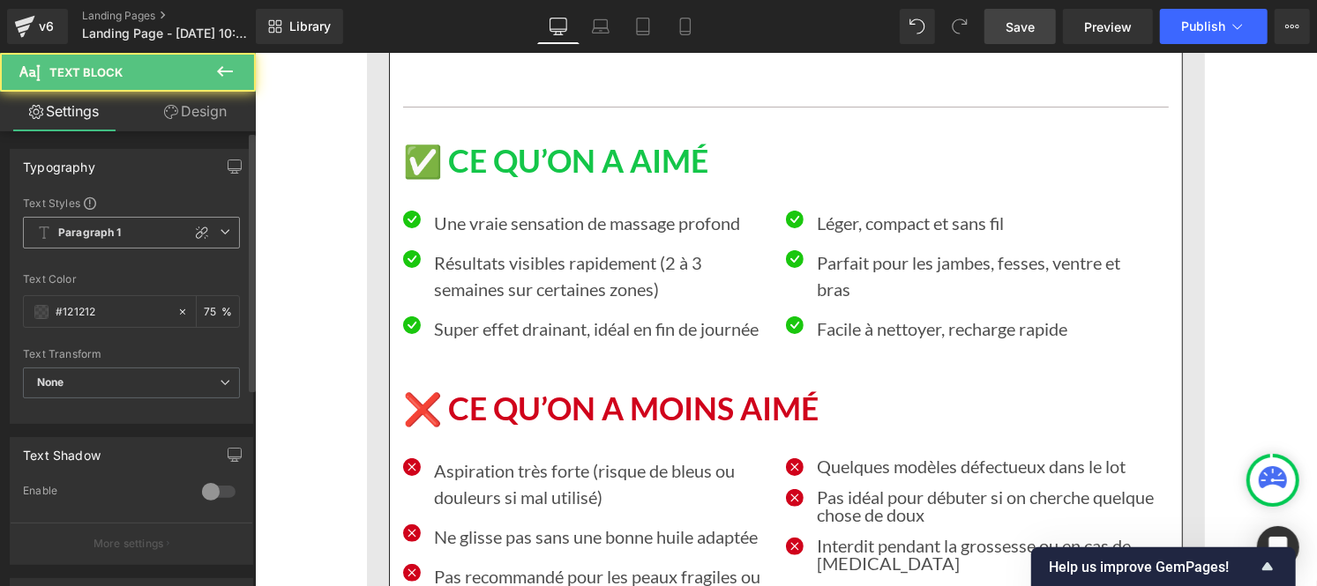
click at [71, 229] on b "Paragraph 1" at bounding box center [89, 233] width 63 height 15
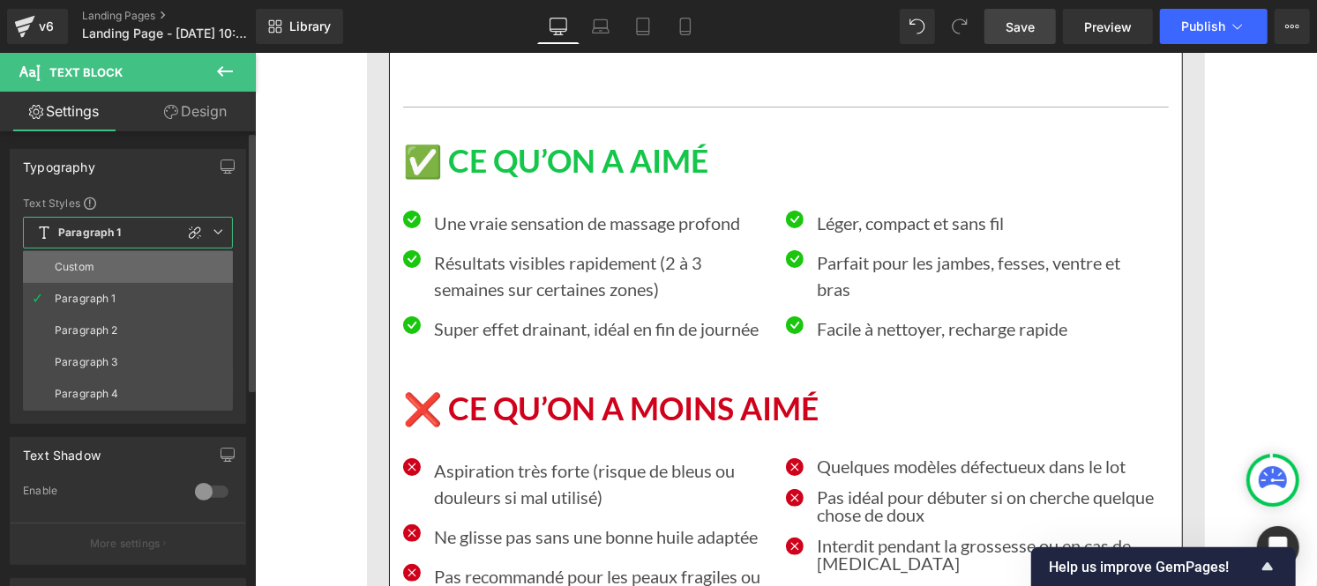
click at [74, 272] on div "Custom" at bounding box center [75, 267] width 40 height 12
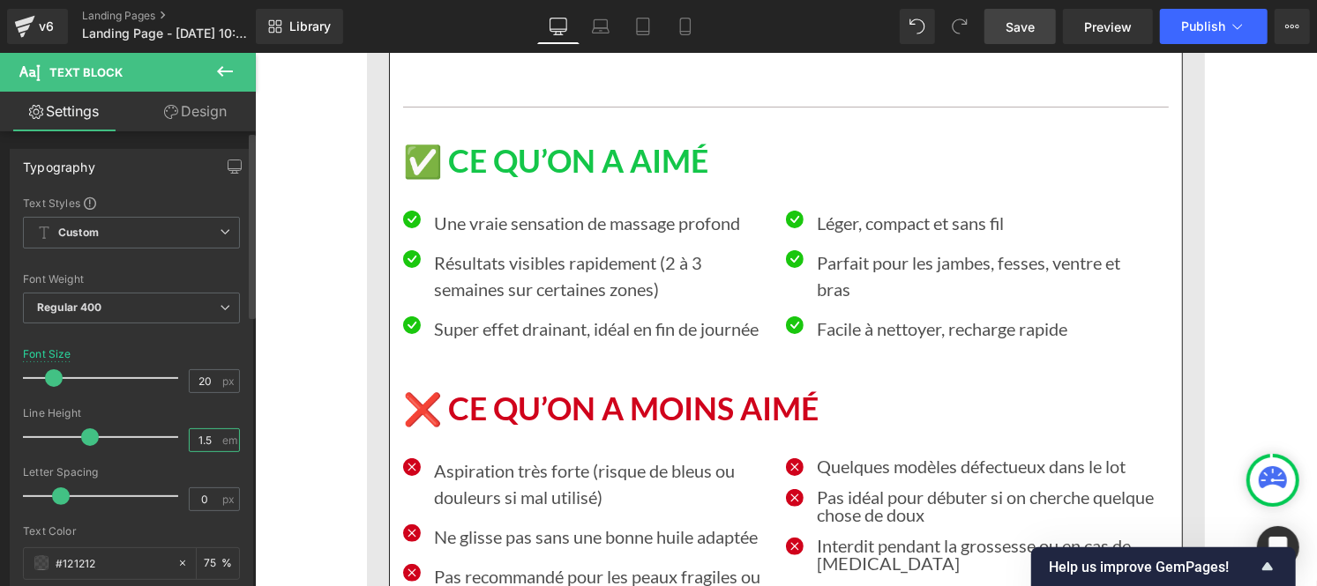
click at [212, 444] on input "1.5" at bounding box center [205, 440] width 31 height 22
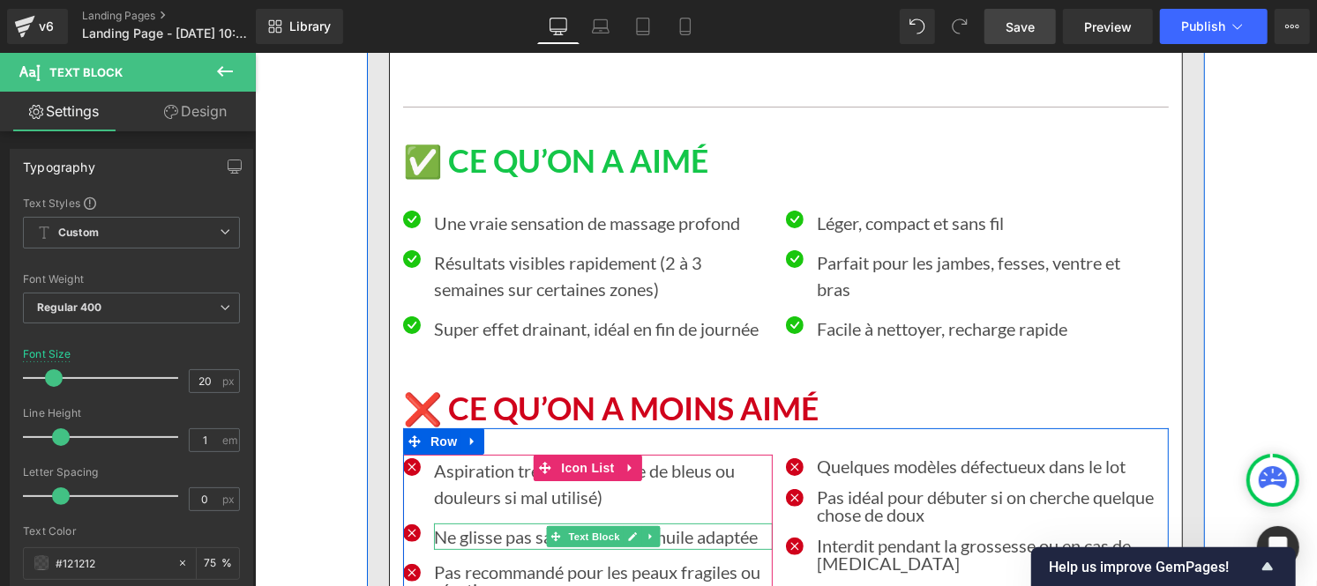
click at [470, 523] on p "Ne glisse pas sans une bonne huile adaptée" at bounding box center [602, 536] width 339 height 26
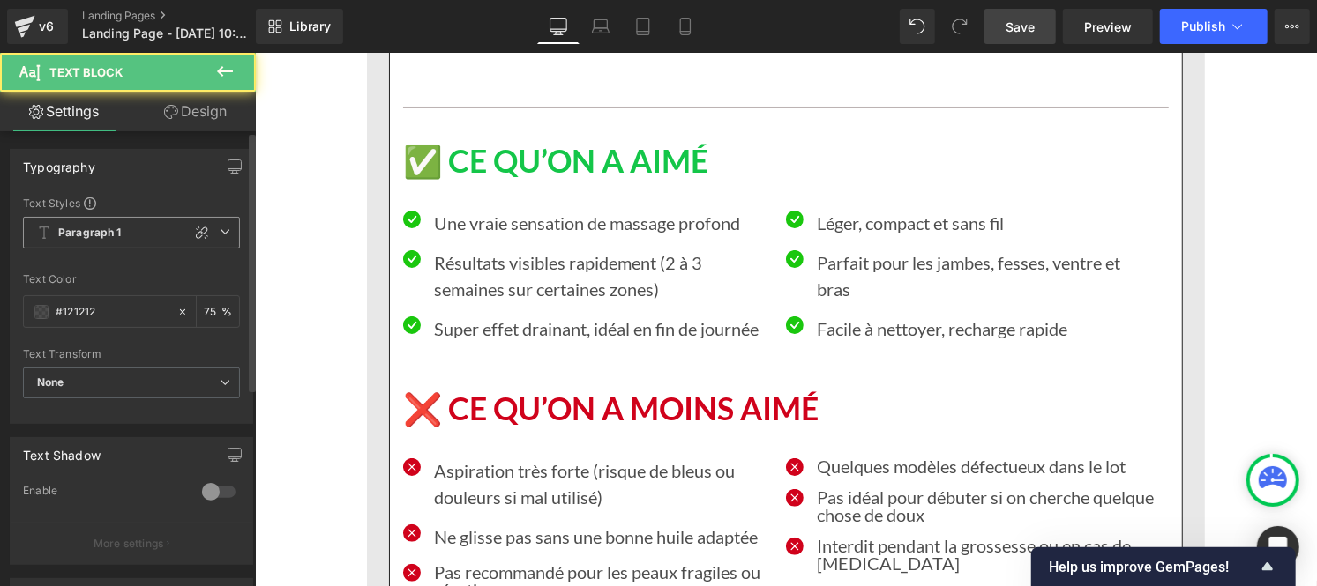
click at [62, 222] on span "Paragraph 1" at bounding box center [131, 233] width 217 height 32
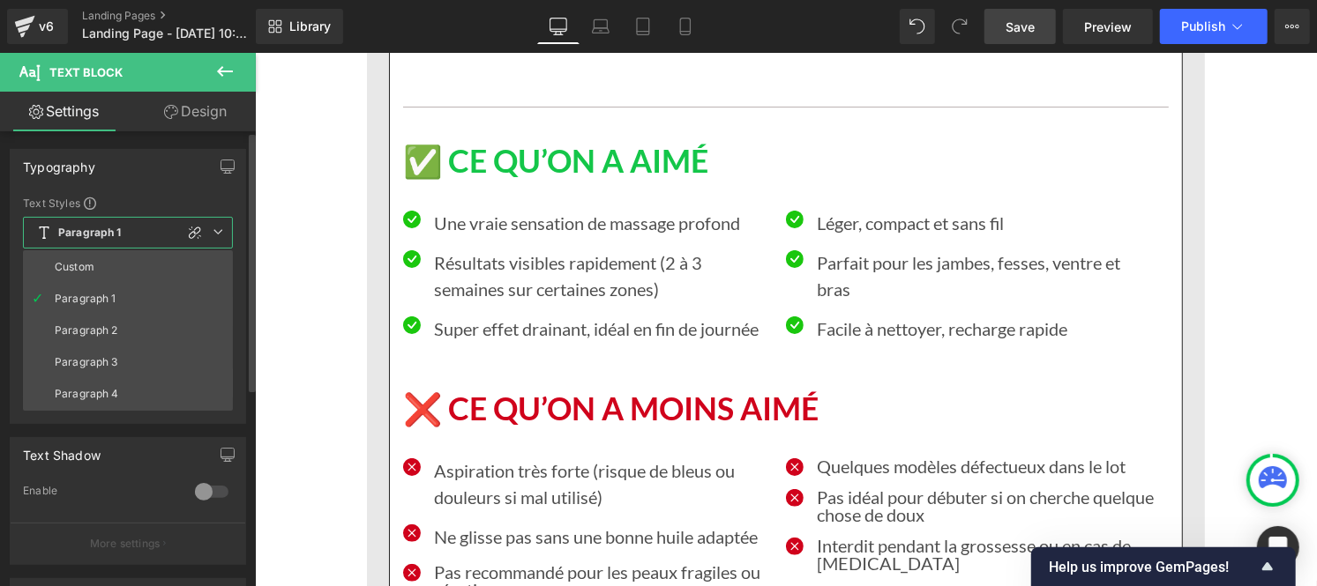
click at [88, 276] on li "Custom" at bounding box center [128, 267] width 210 height 32
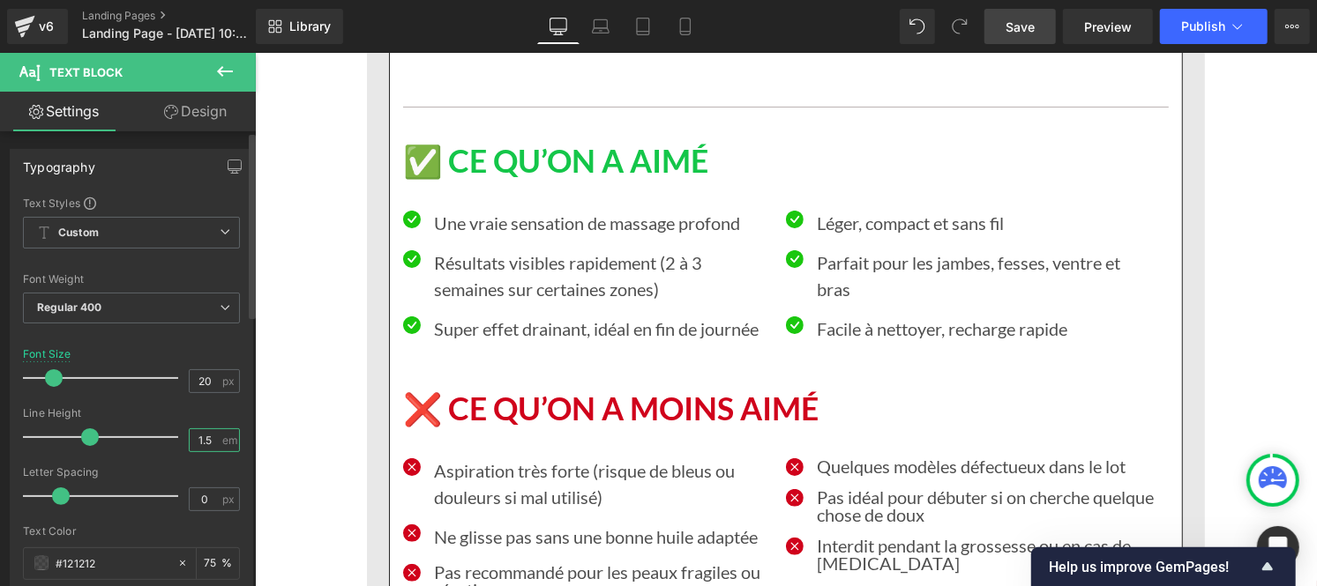
click at [200, 436] on input "1.5" at bounding box center [205, 440] width 31 height 22
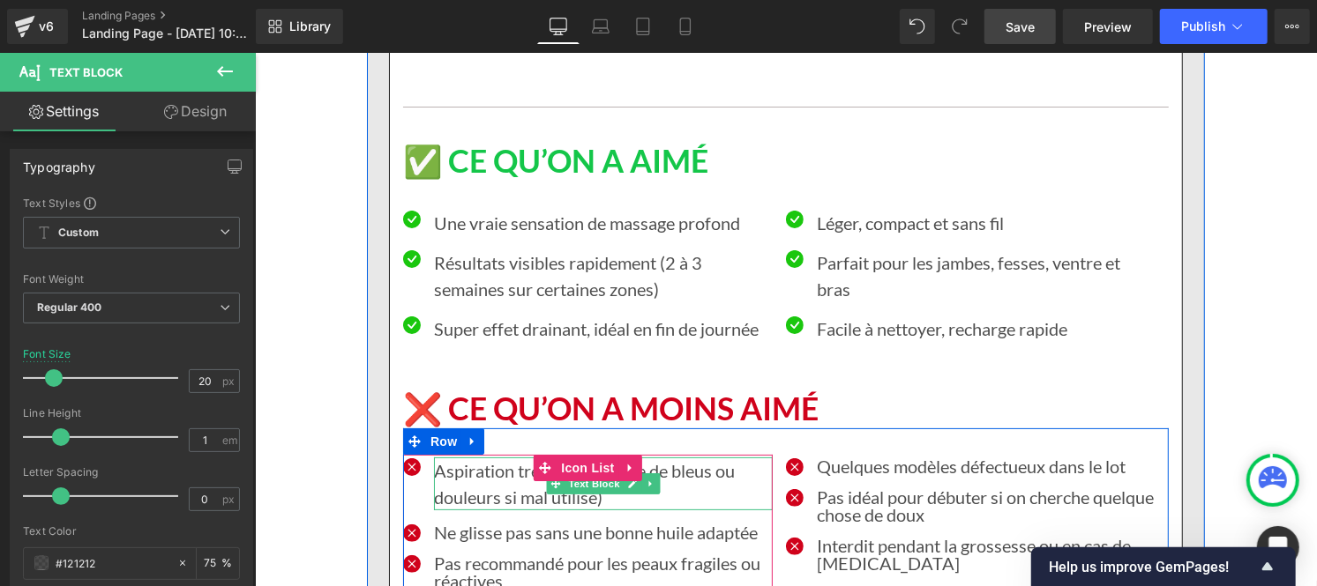
click at [477, 457] on p "Aspiration très forte (risque de bleus ou douleurs si mal utilisé)" at bounding box center [602, 483] width 339 height 53
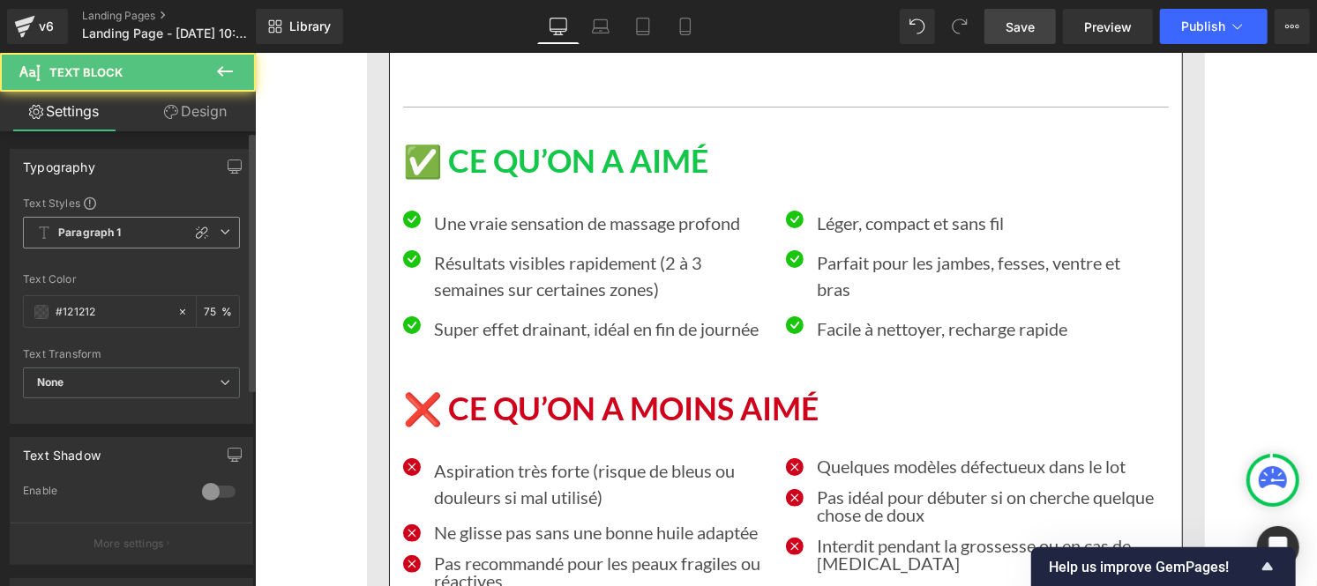
click at [88, 226] on b "Paragraph 1" at bounding box center [89, 233] width 63 height 15
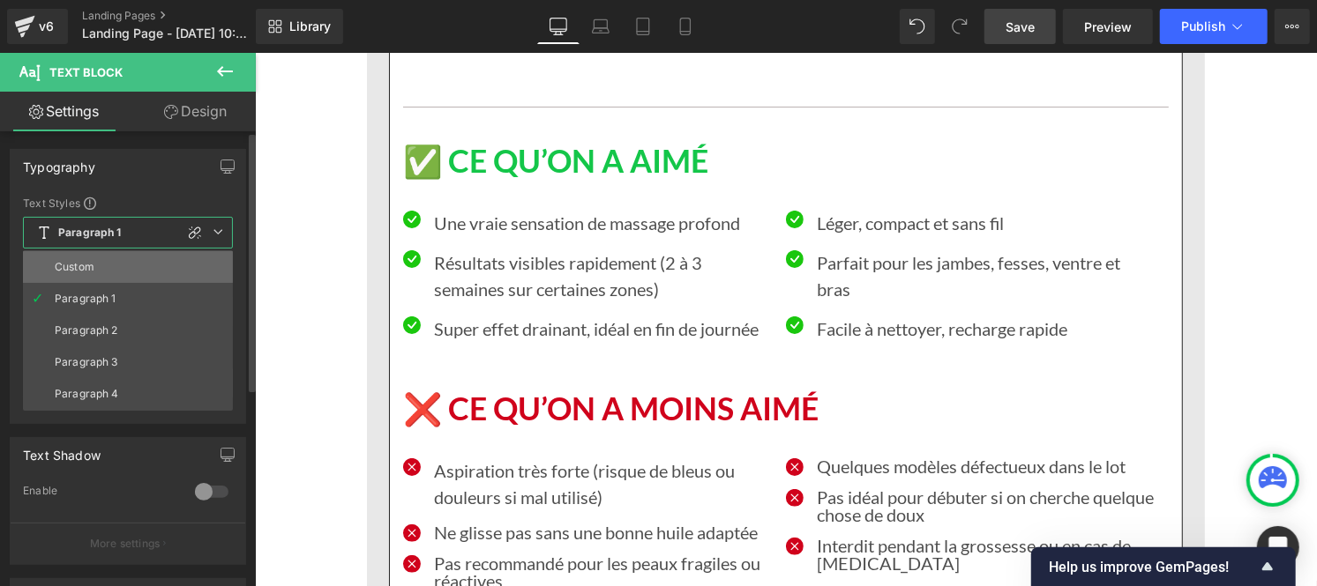
click at [92, 262] on div "Custom" at bounding box center [75, 267] width 40 height 12
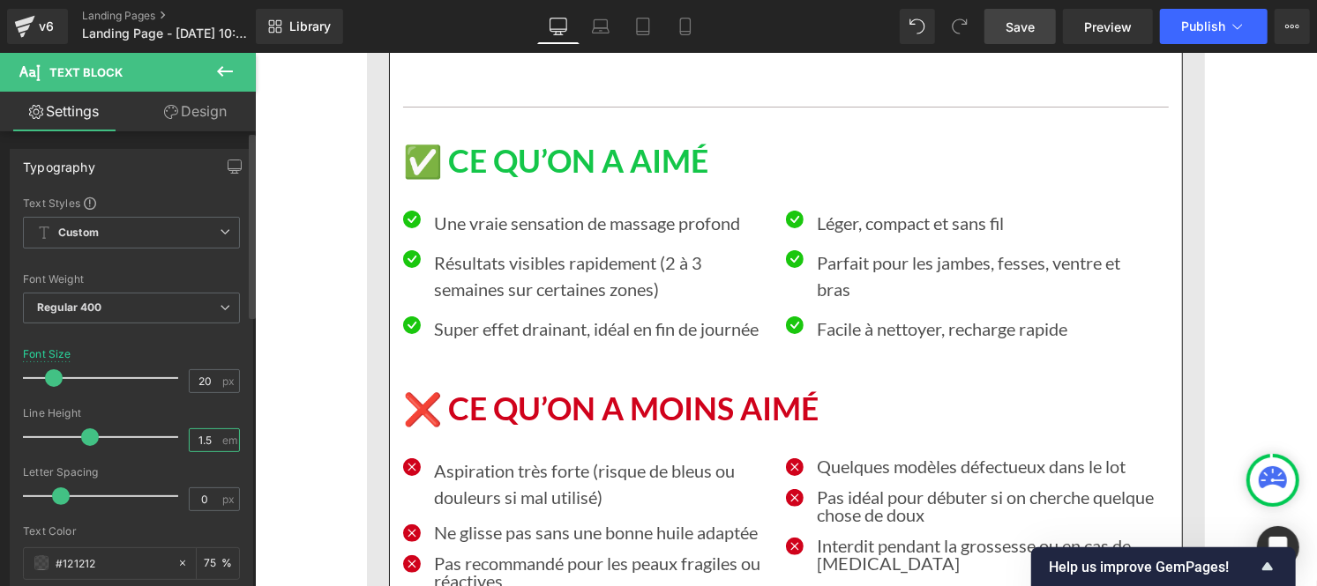
click at [207, 445] on input "1.5" at bounding box center [205, 440] width 31 height 22
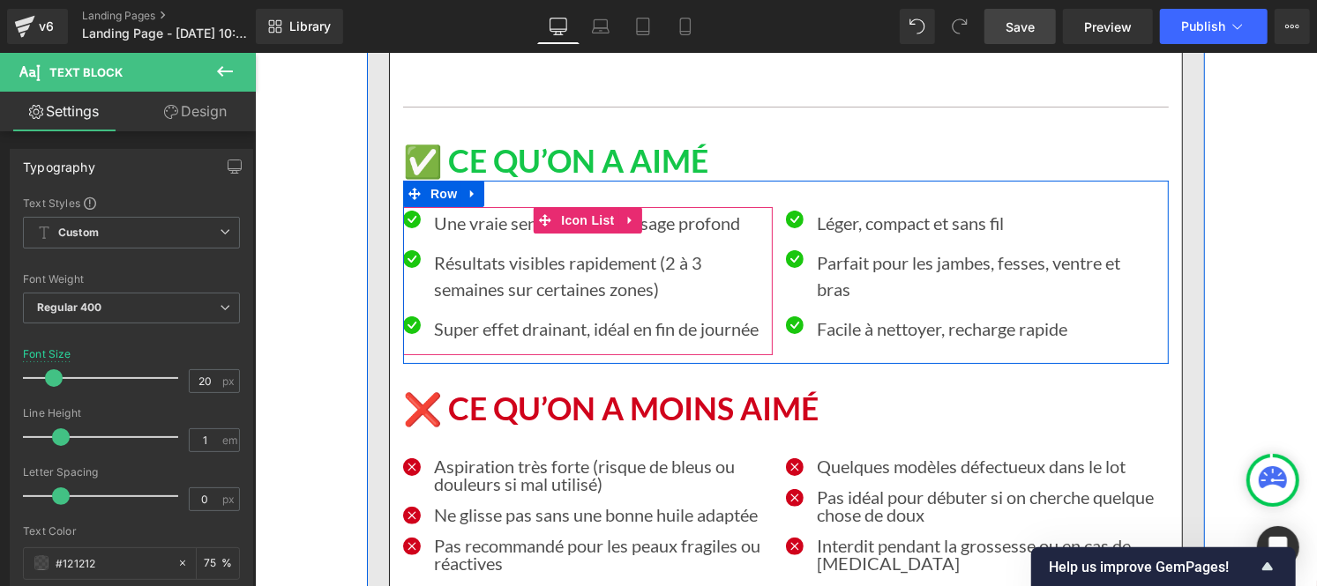
click at [484, 315] on p "Super effet drainant, idéal en fin de journée" at bounding box center [602, 328] width 339 height 26
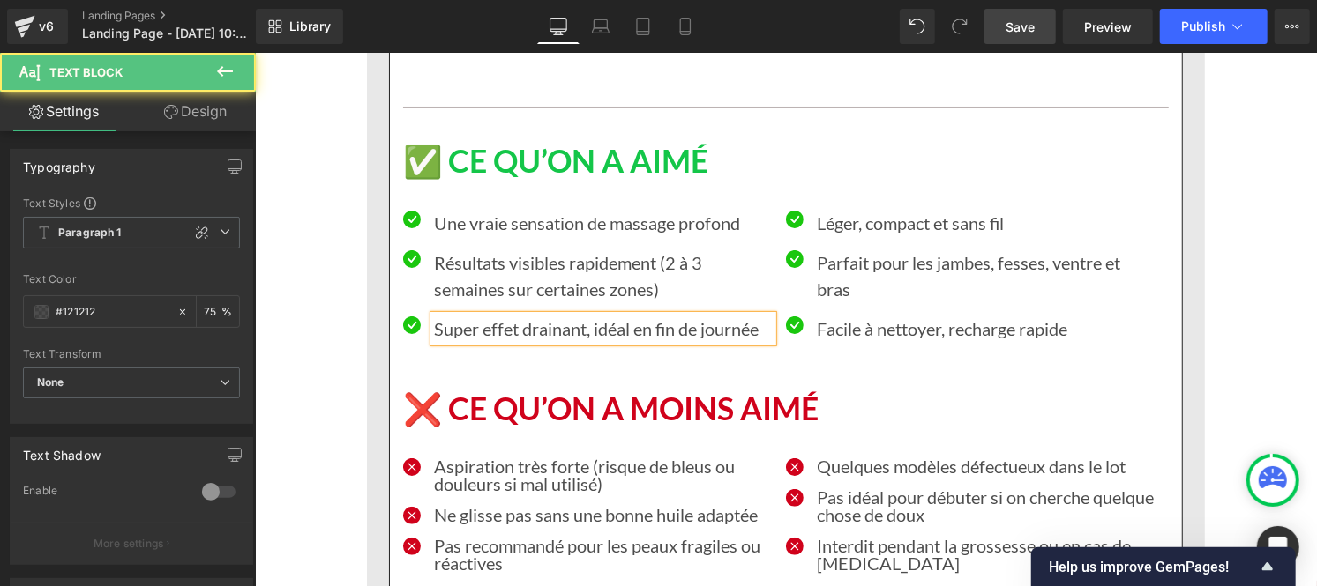
click at [80, 241] on span "Paragraph 1" at bounding box center [131, 233] width 217 height 32
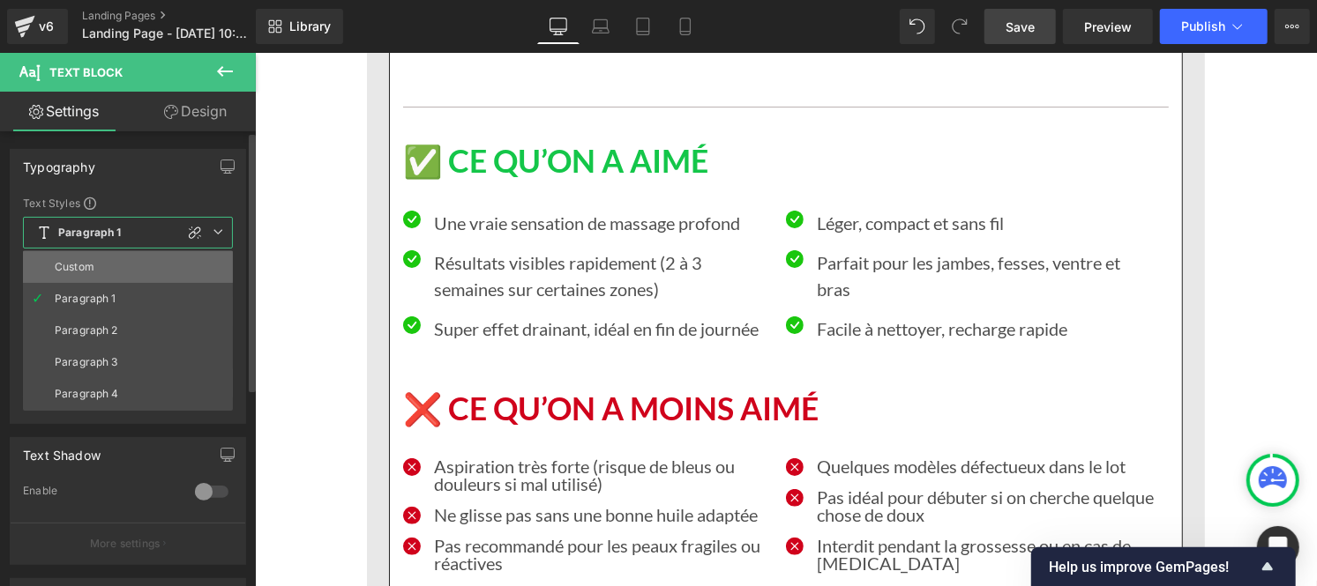
click at [86, 272] on div "Custom" at bounding box center [75, 267] width 40 height 12
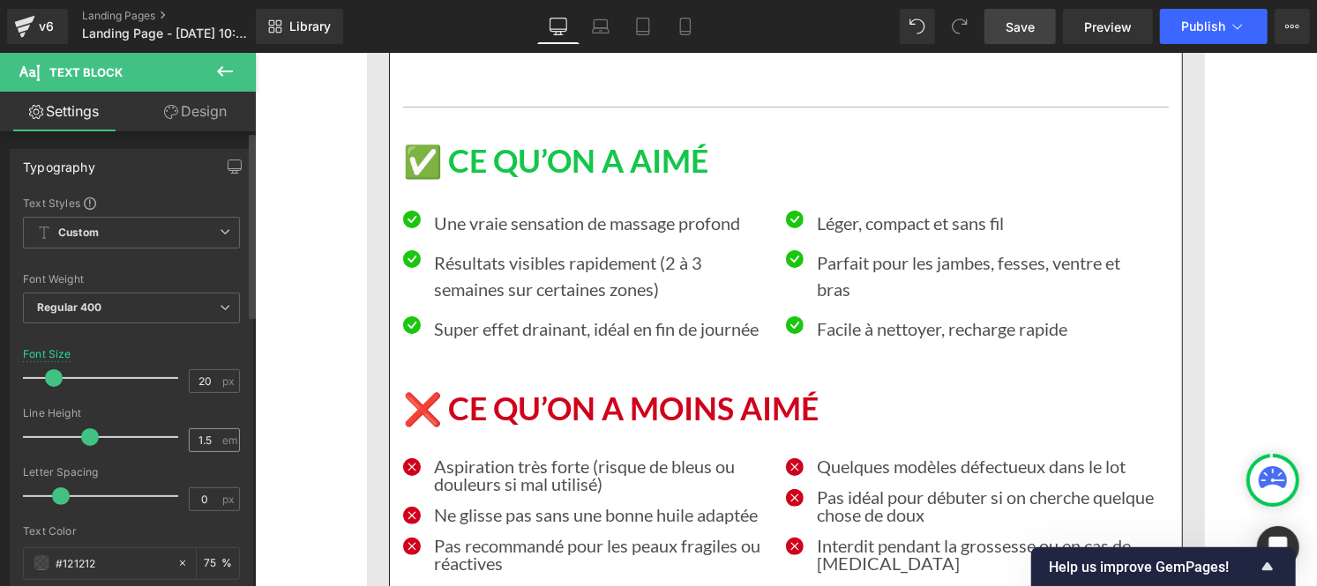
click at [231, 443] on div "1.5 em" at bounding box center [214, 441] width 51 height 24
click at [208, 439] on input "1.5" at bounding box center [205, 440] width 31 height 22
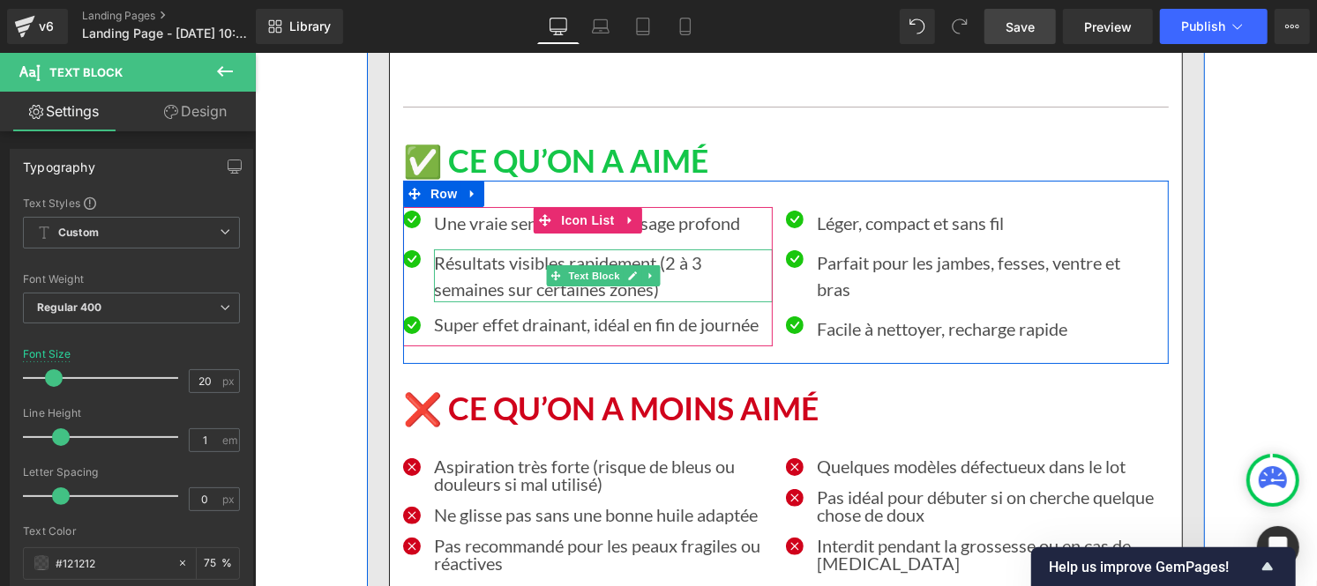
click at [506, 249] on p "Résultats visibles rapidement (2 à 3 semaines sur certaines zones)" at bounding box center [602, 275] width 339 height 53
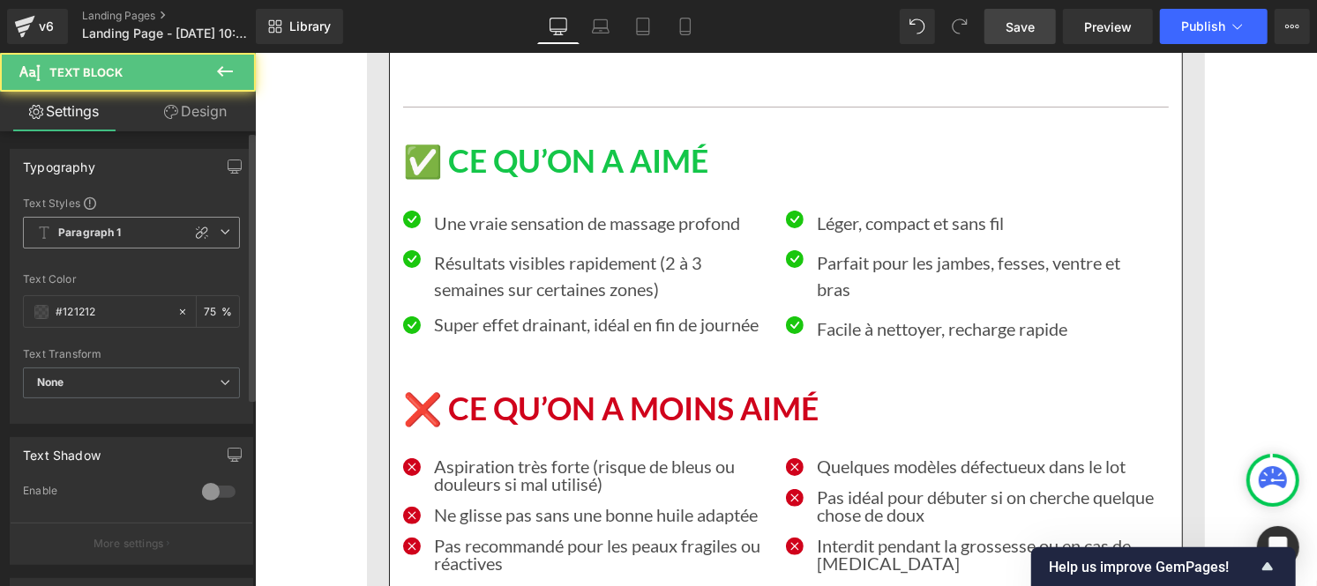
click at [111, 226] on b "Paragraph 1" at bounding box center [89, 233] width 63 height 15
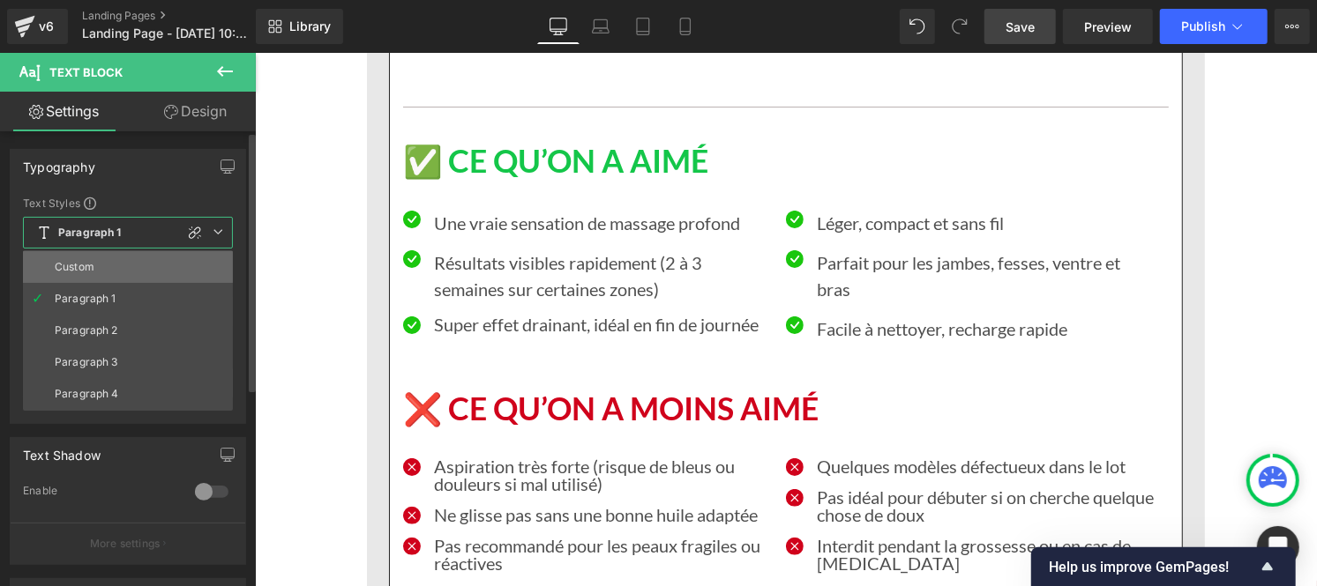
click at [101, 263] on li "Custom" at bounding box center [128, 267] width 210 height 32
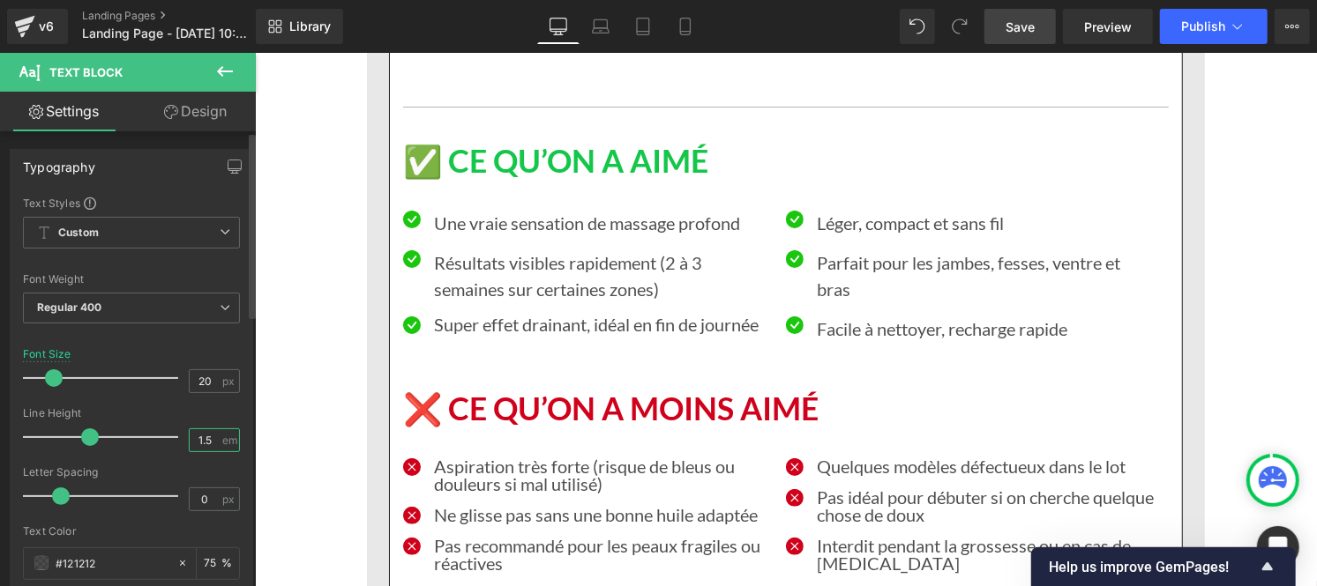
click at [210, 443] on input "1.5" at bounding box center [205, 440] width 31 height 22
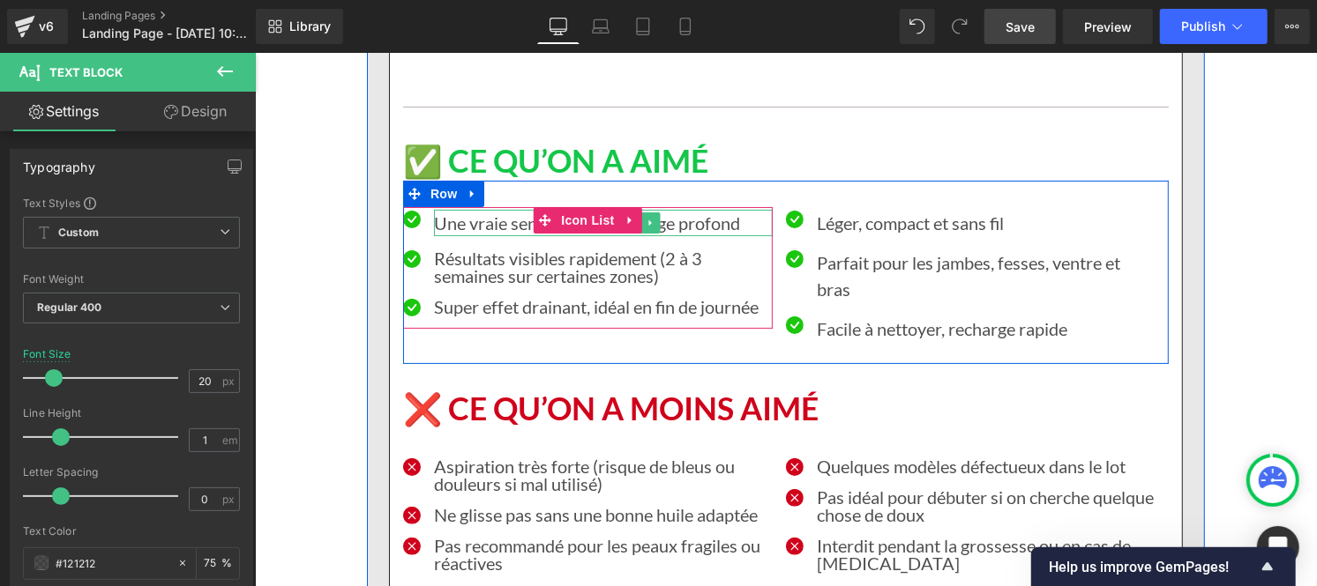
click at [480, 209] on p "Une vraie sensation de massage profond" at bounding box center [602, 222] width 339 height 26
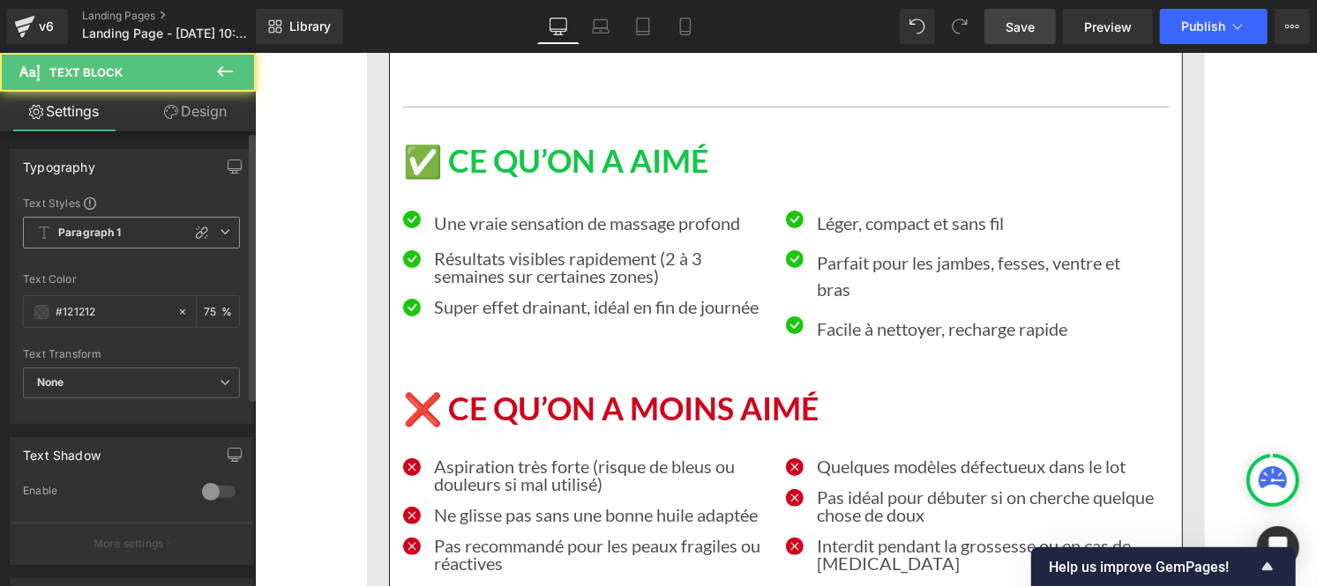
click at [93, 241] on span "Paragraph 1" at bounding box center [131, 233] width 217 height 32
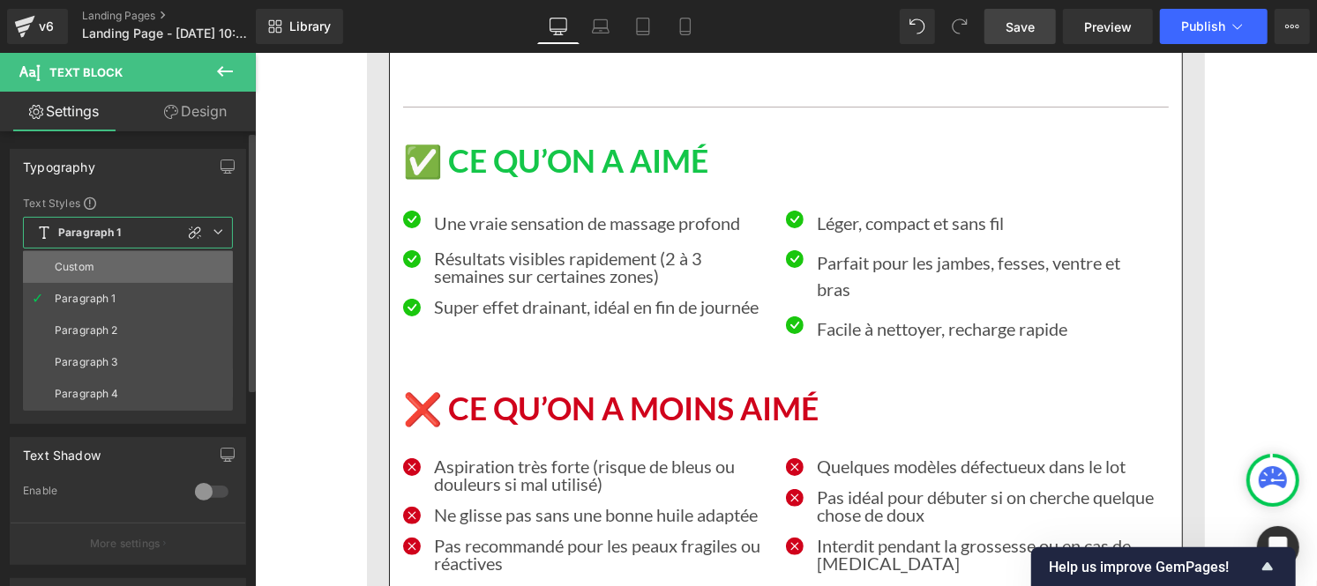
click at [93, 265] on li "Custom" at bounding box center [128, 267] width 210 height 32
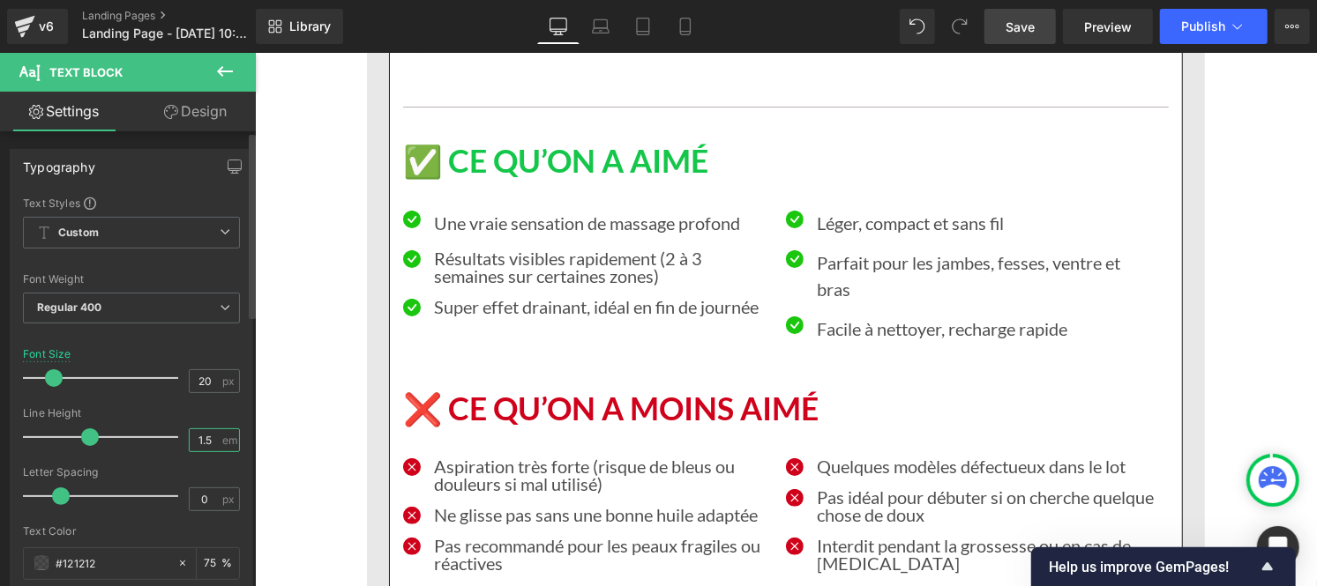
click at [208, 442] on input "1.5" at bounding box center [205, 440] width 31 height 22
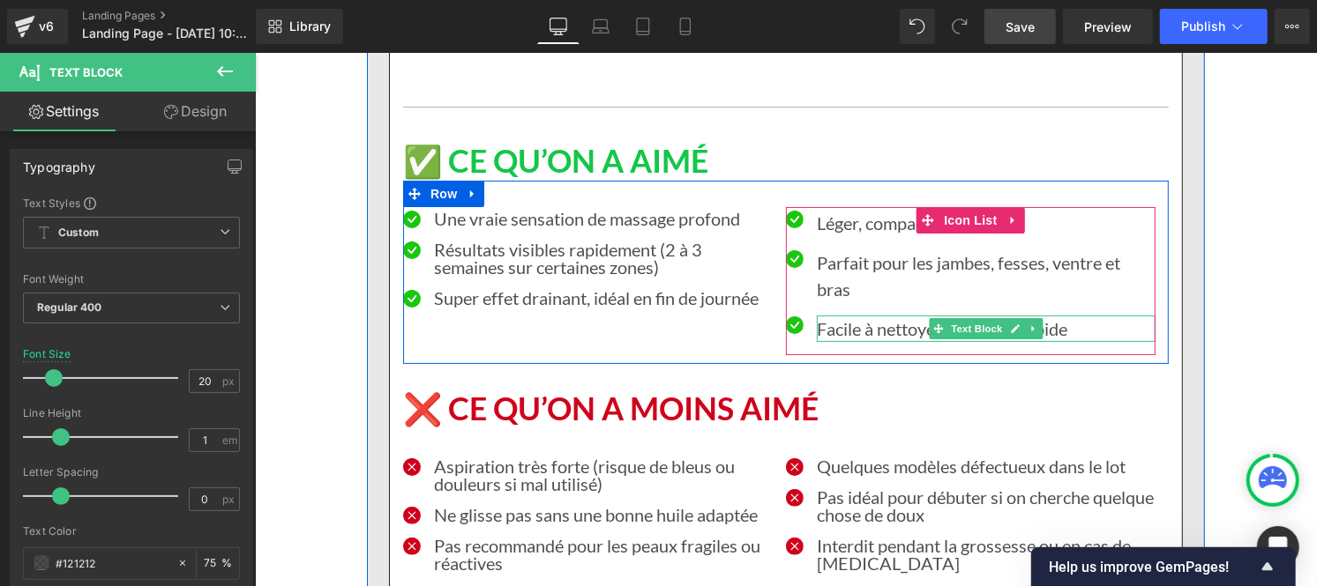
click at [845, 315] on p "Facile à nettoyer, recharge rapide" at bounding box center [985, 328] width 339 height 26
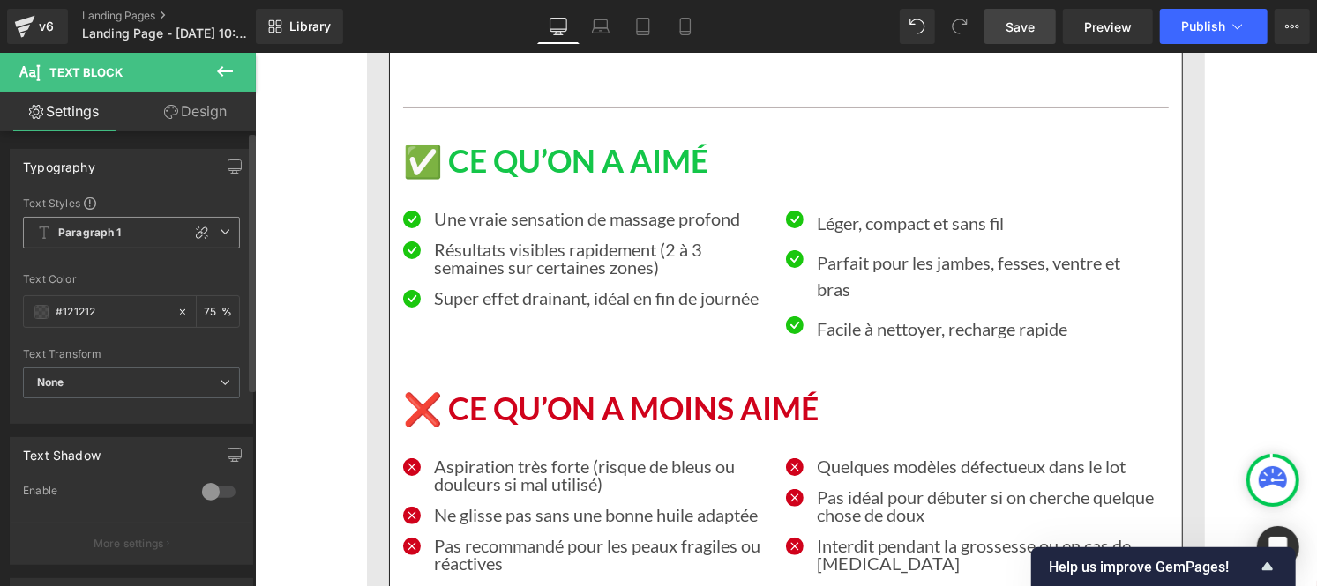
click at [85, 239] on b "Paragraph 1" at bounding box center [89, 233] width 63 height 15
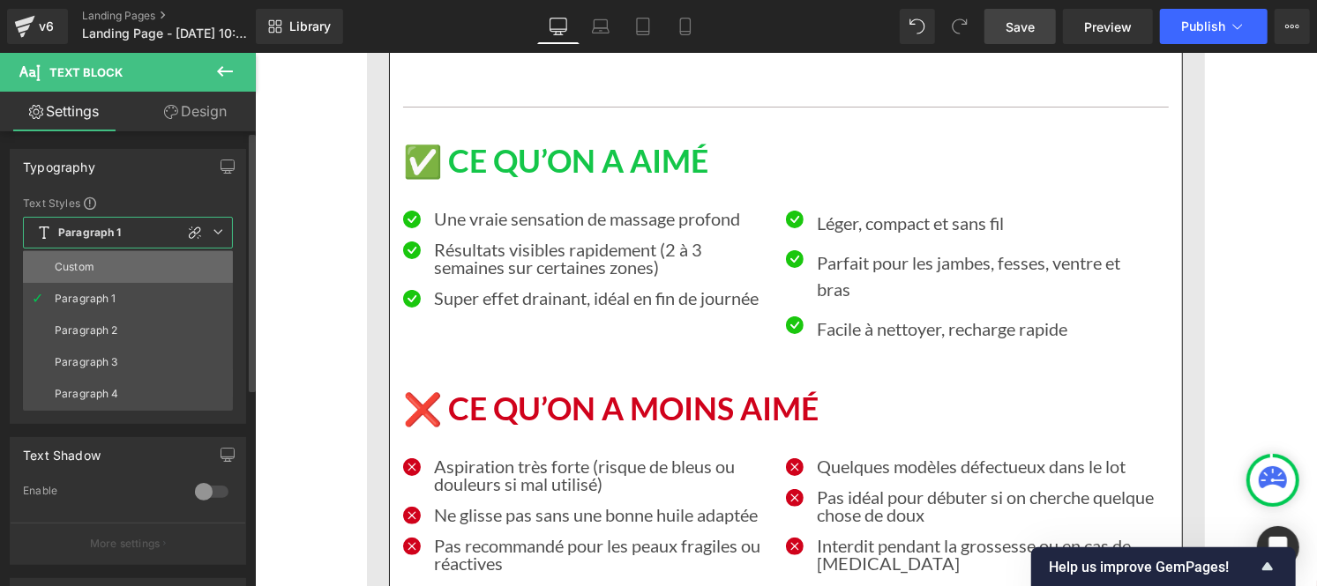
click at [94, 262] on li "Custom" at bounding box center [128, 267] width 210 height 32
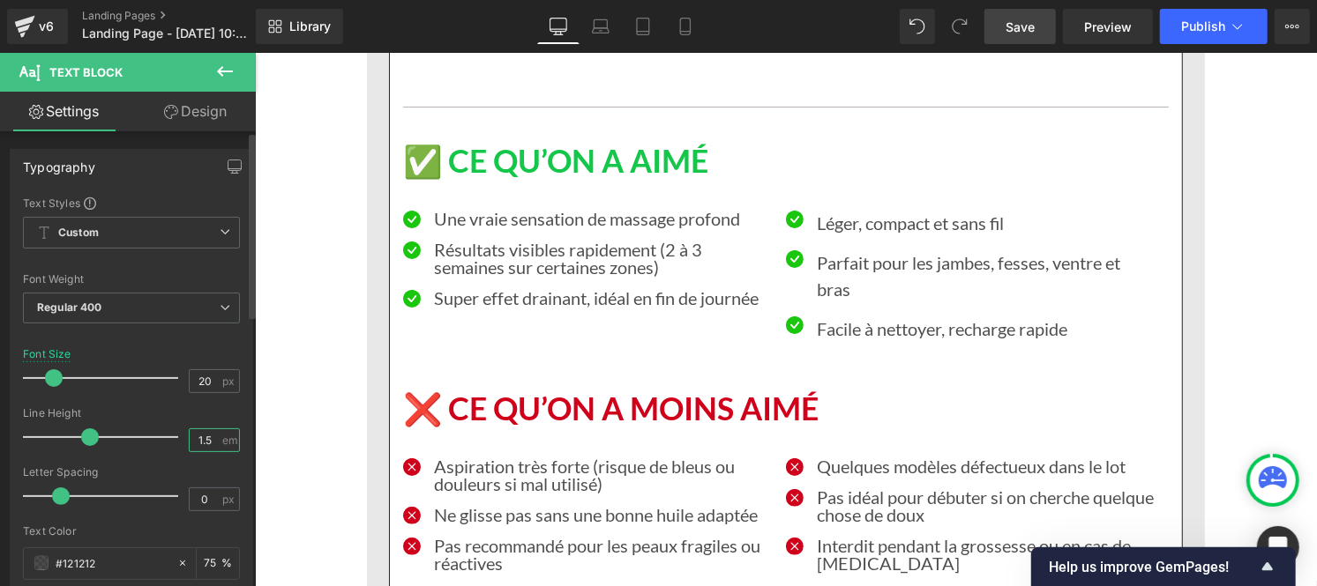
click at [209, 439] on input "1.5" at bounding box center [205, 440] width 31 height 22
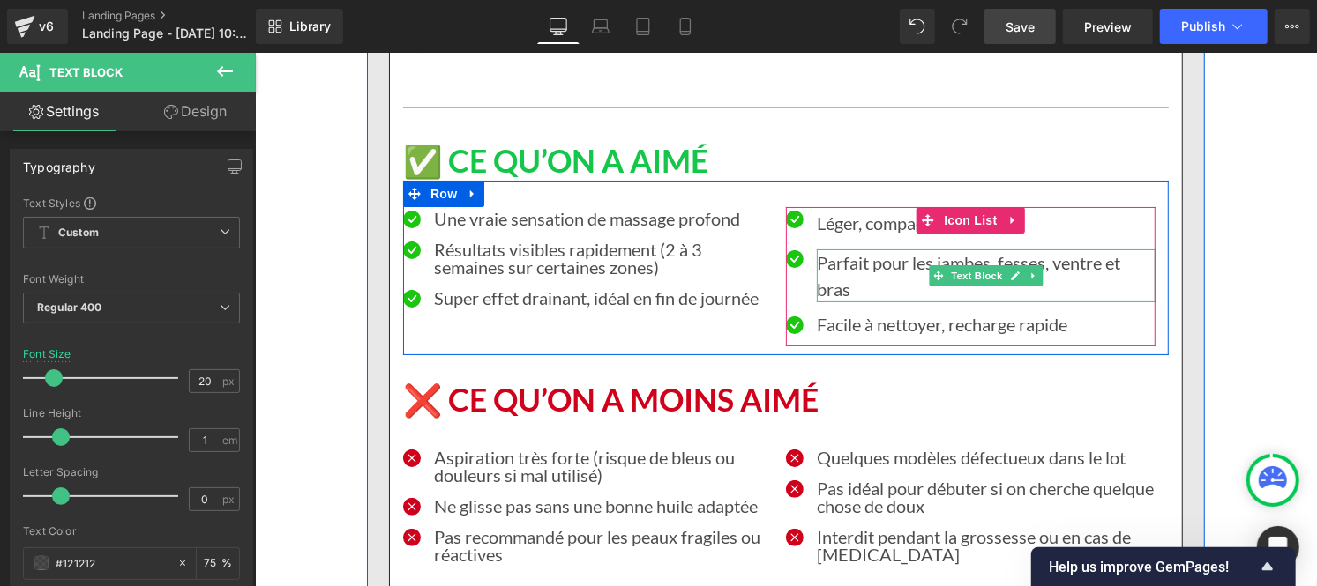
click at [821, 249] on p "Parfait pour les jambes, fesses, ventre et bras" at bounding box center [985, 275] width 339 height 53
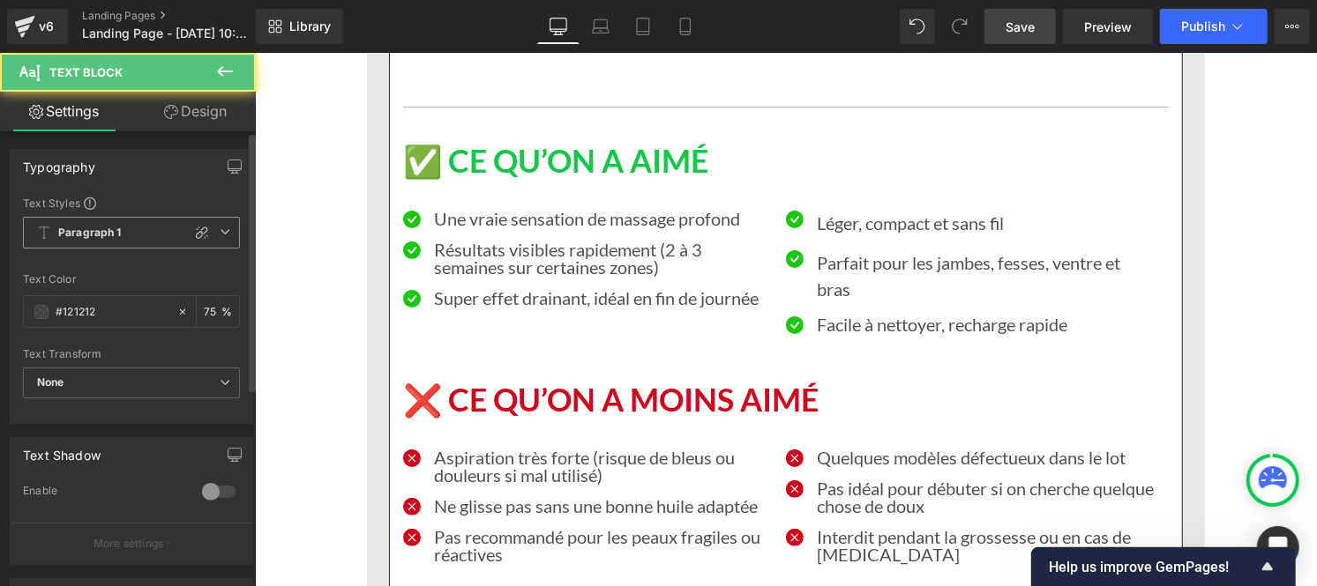
click at [60, 240] on b "Paragraph 1" at bounding box center [89, 233] width 63 height 15
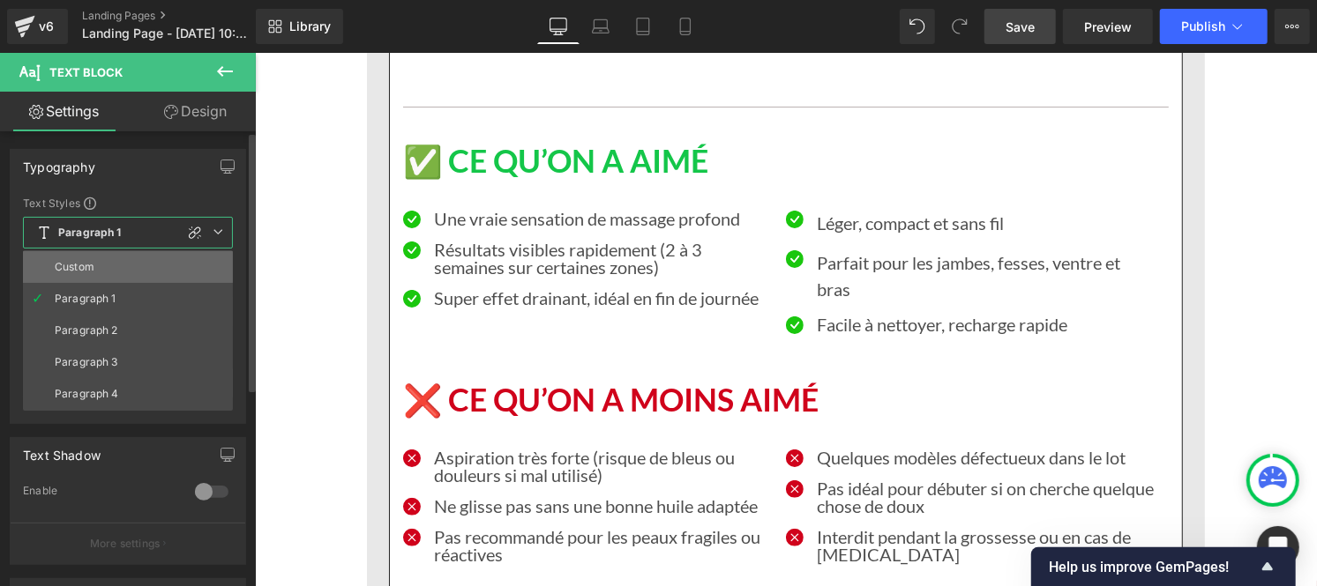
click at [93, 269] on li "Custom" at bounding box center [128, 267] width 210 height 32
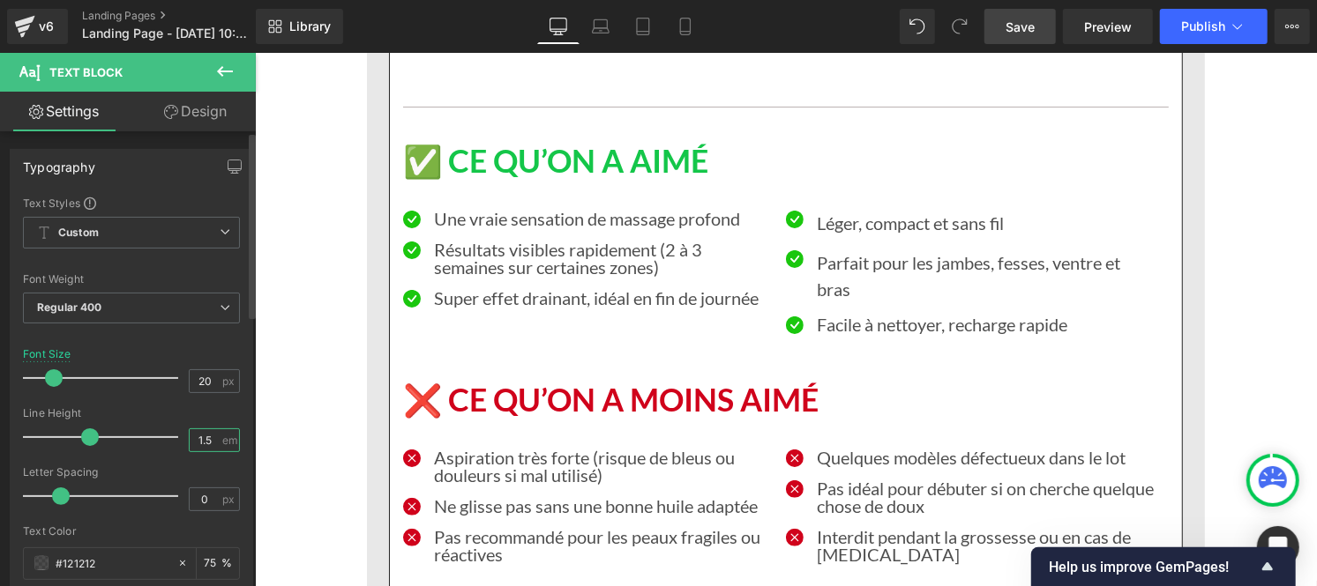
click at [210, 438] on input "1.5" at bounding box center [205, 440] width 31 height 22
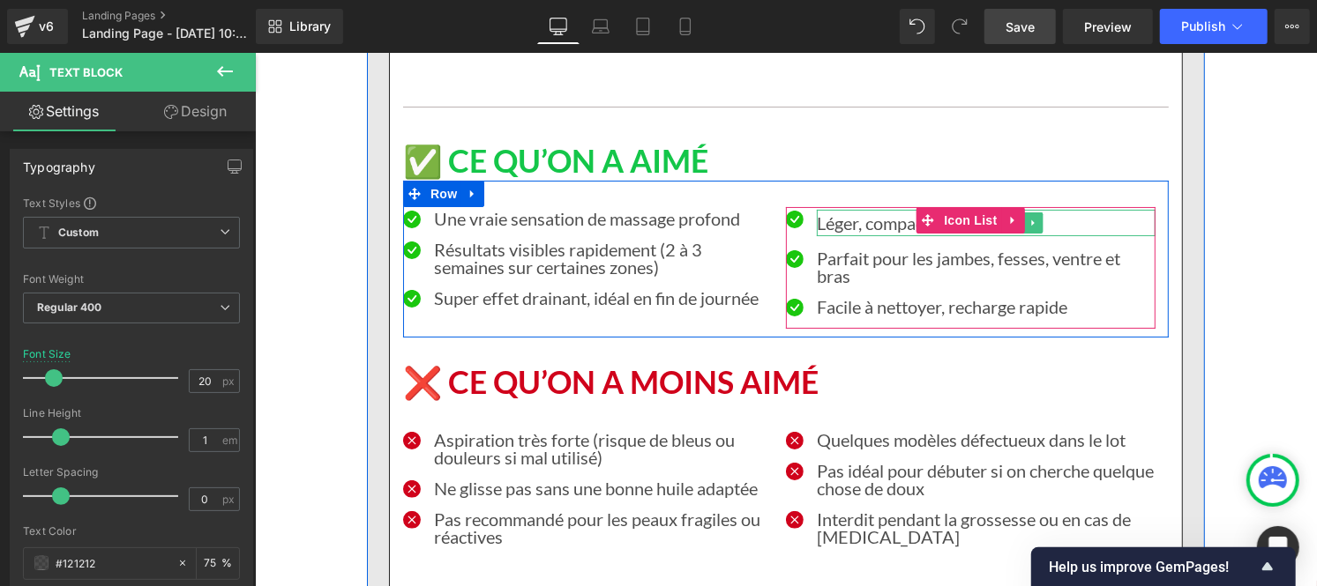
click at [839, 209] on p "Léger, compact et sans fil" at bounding box center [985, 222] width 339 height 26
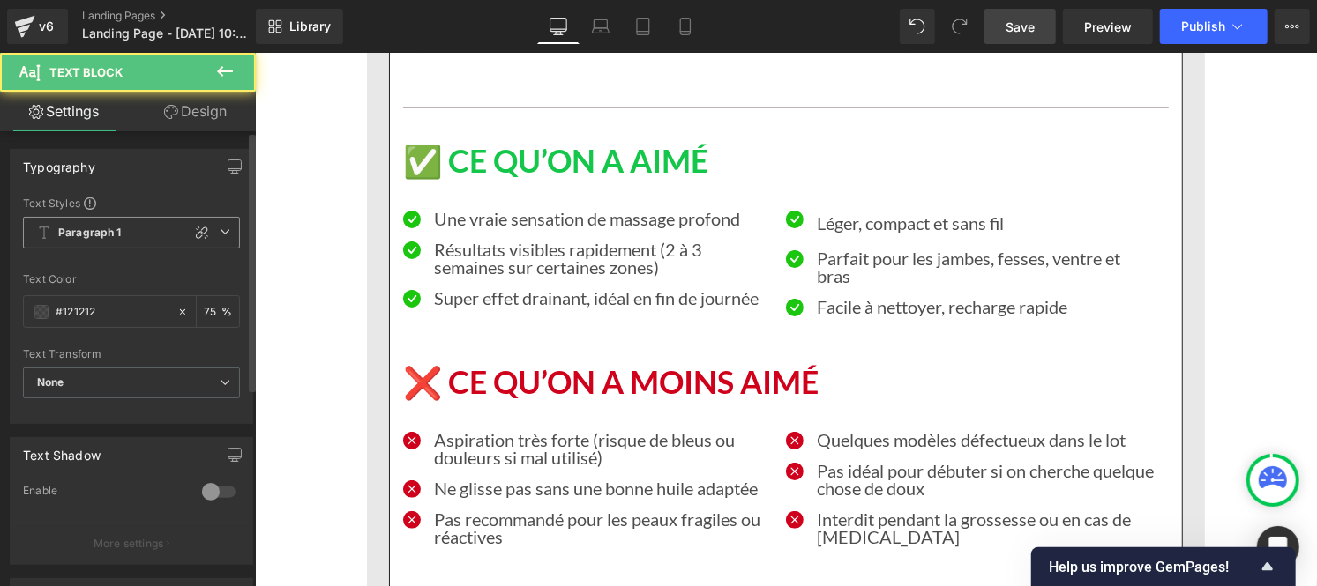
click at [93, 247] on span "Paragraph 1" at bounding box center [131, 233] width 217 height 32
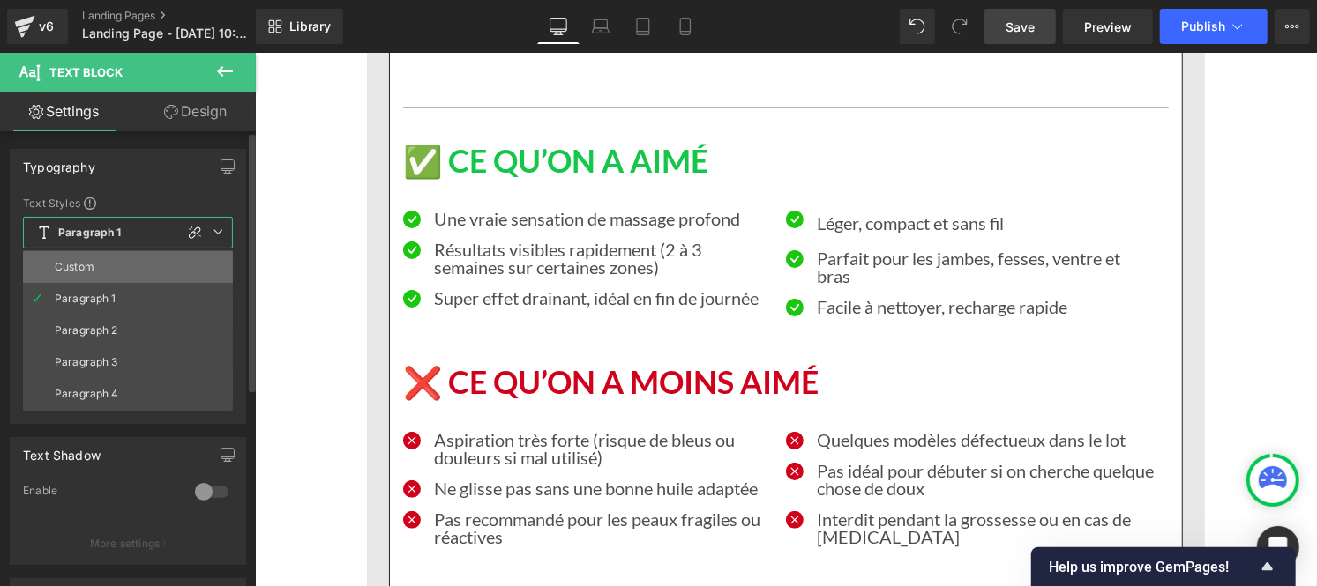
click at [94, 260] on li "Custom" at bounding box center [128, 267] width 210 height 32
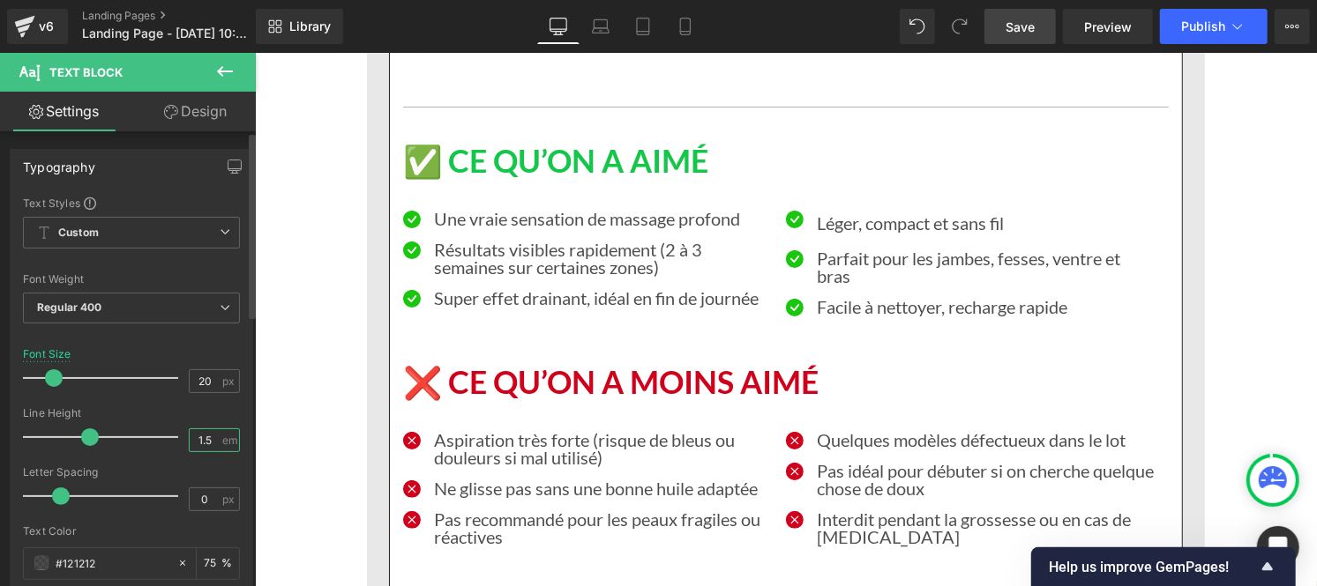
click at [213, 437] on input "1.5" at bounding box center [205, 440] width 31 height 22
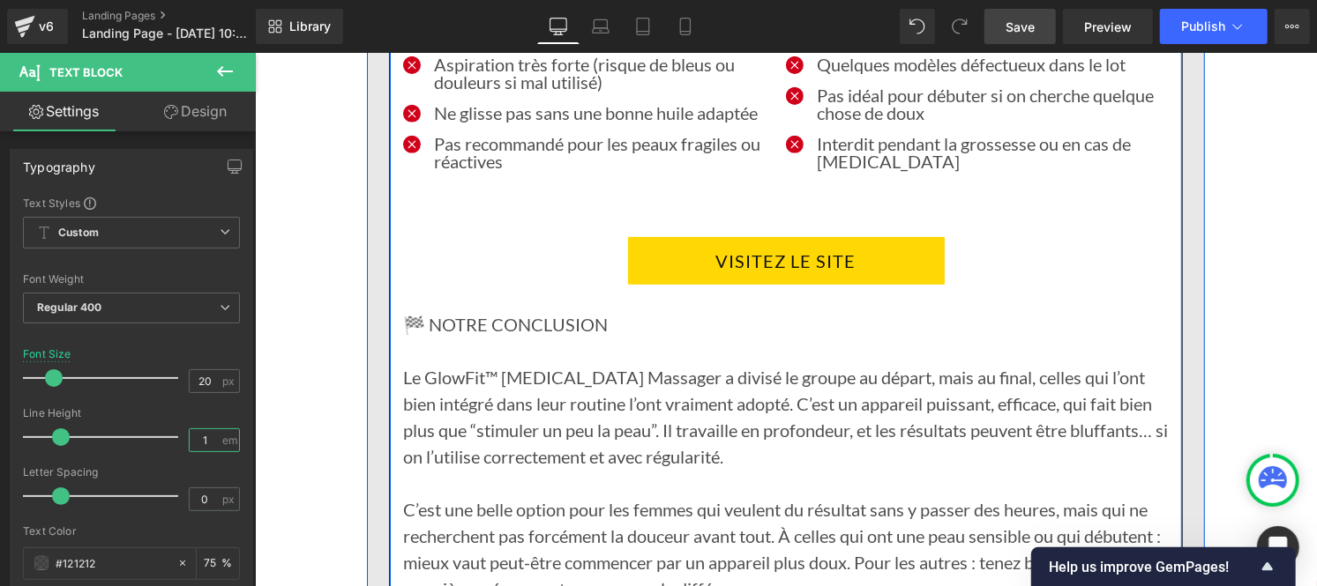
scroll to position [16231, 0]
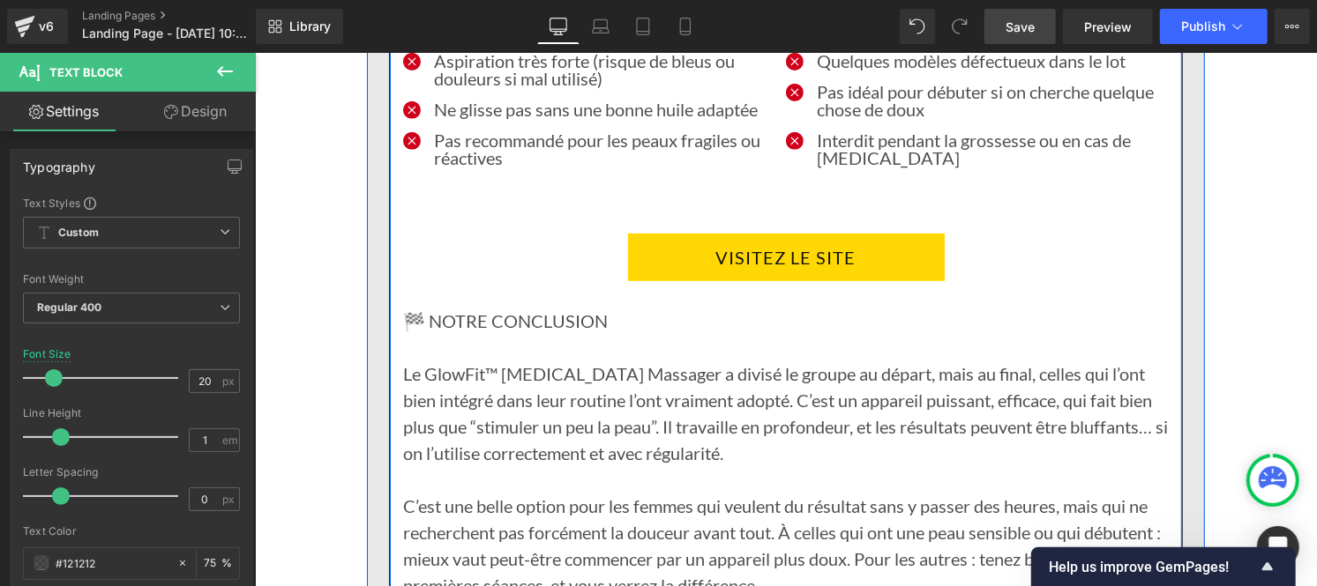
click at [607, 360] on p "Le GlowFit™ [MEDICAL_DATA] Massager a divisé le groupe au départ, mais au final…" at bounding box center [784, 413] width 765 height 106
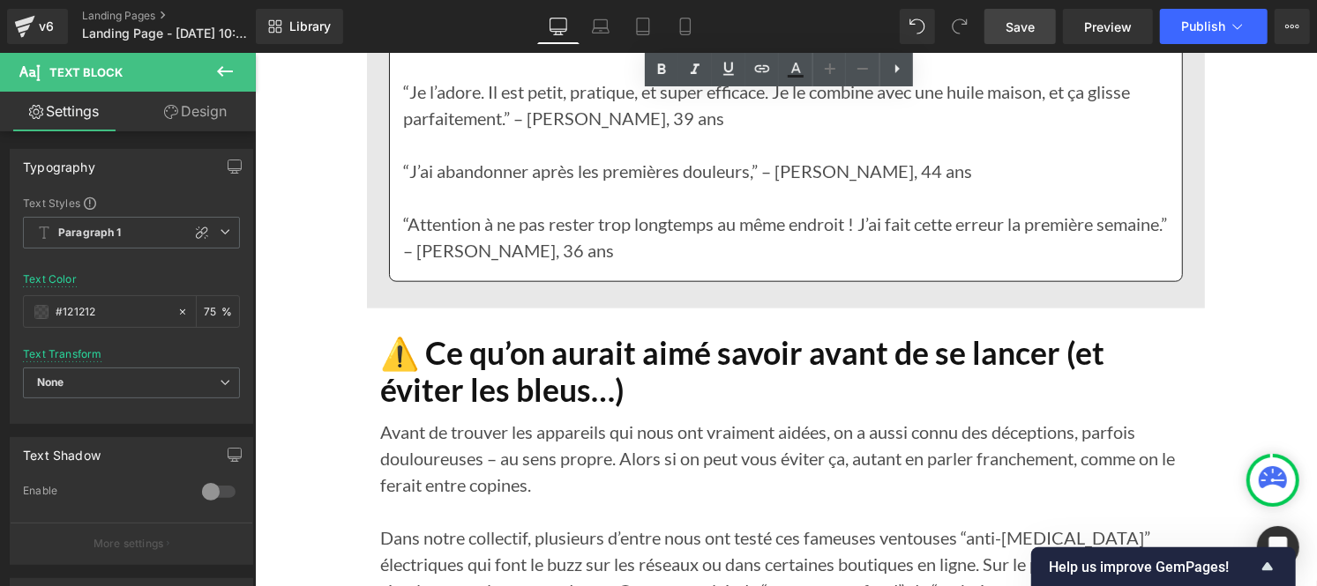
scroll to position [16913, 0]
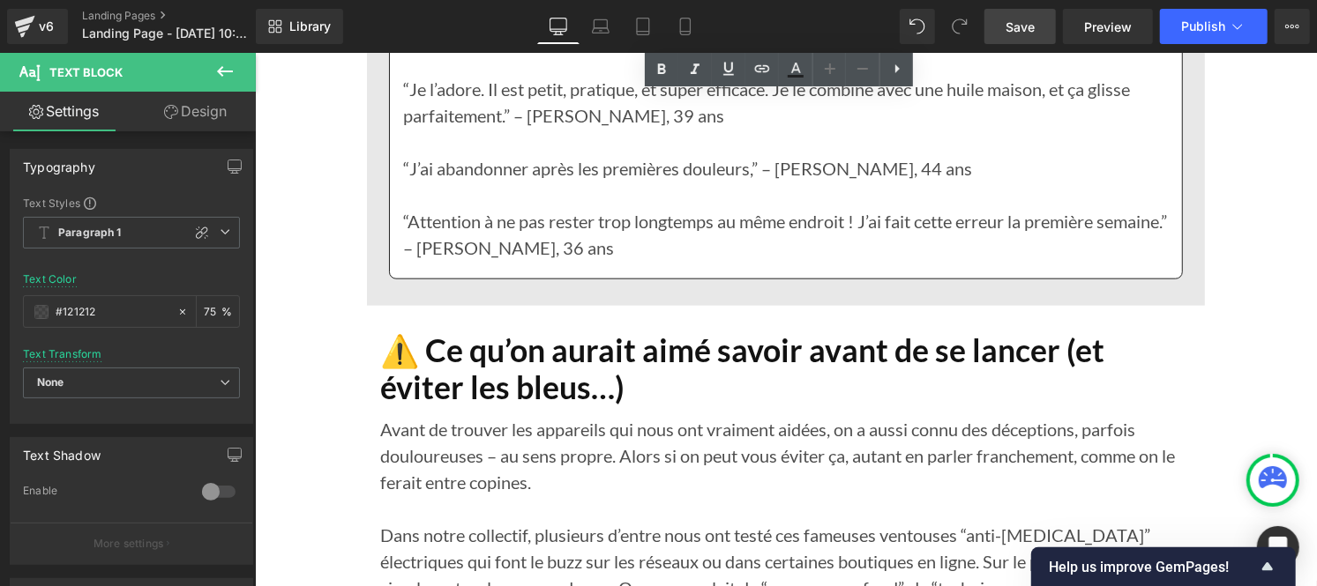
click at [506, 332] on h1 "⚠️ Ce qu’on aurait aimé savoir avant de se lancer (et éviter les bleus…)" at bounding box center [784, 369] width 811 height 75
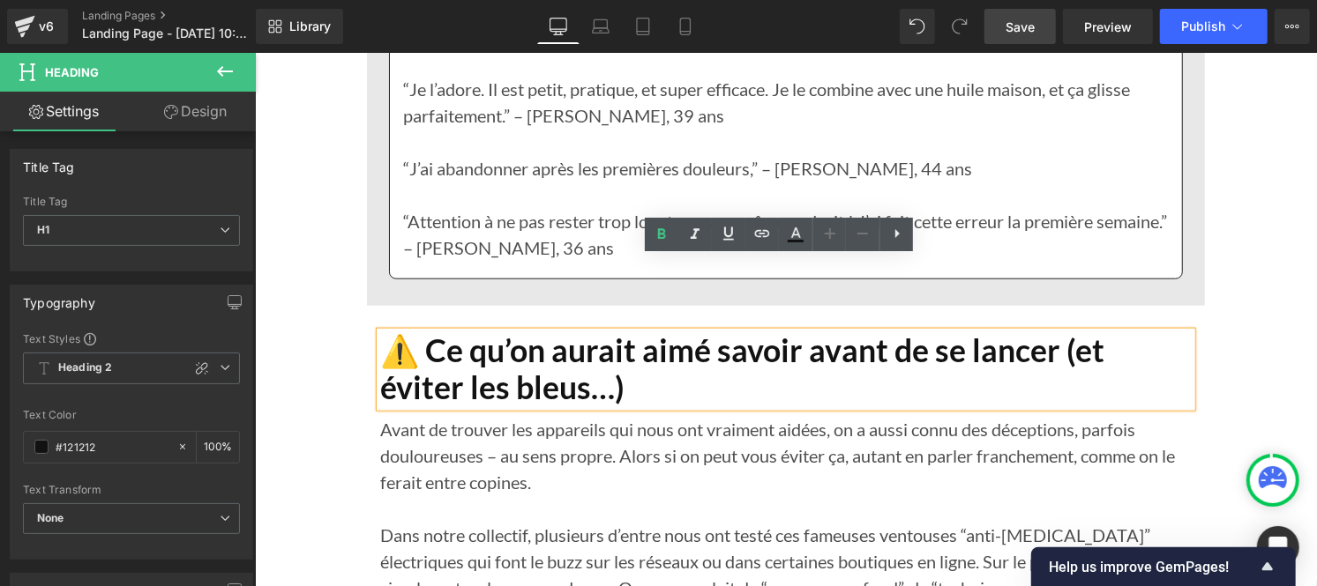
click at [461, 415] on p "Avant de trouver les appareils qui nous ont vraiment aidées, on a aussi connu d…" at bounding box center [784, 454] width 811 height 79
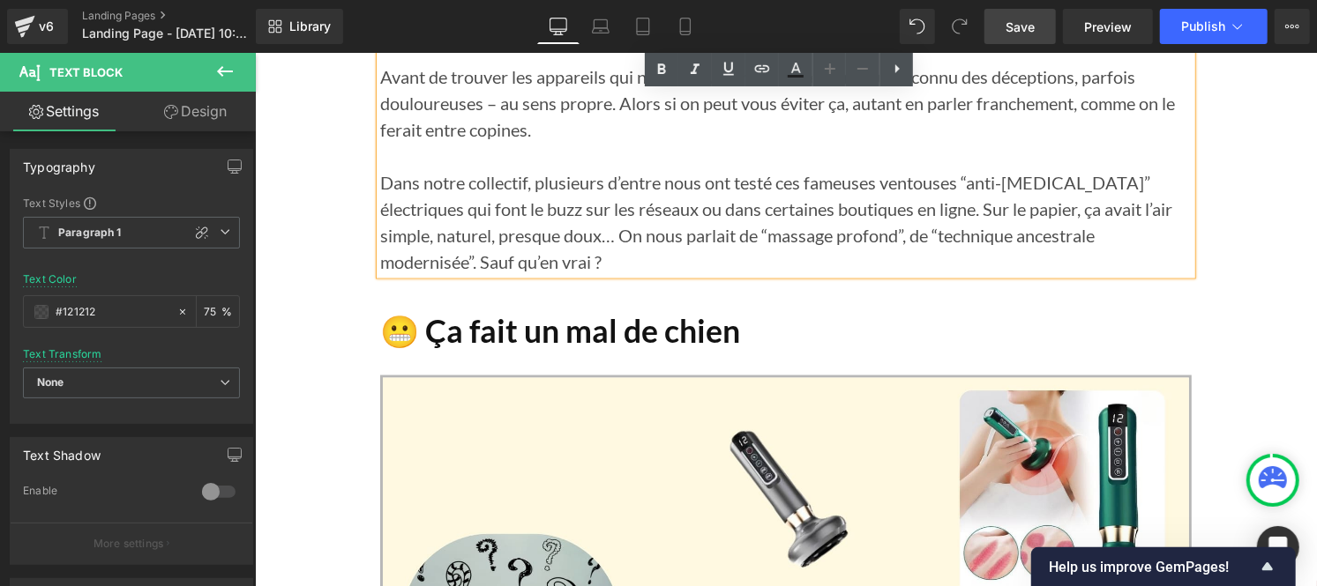
scroll to position [17266, 0]
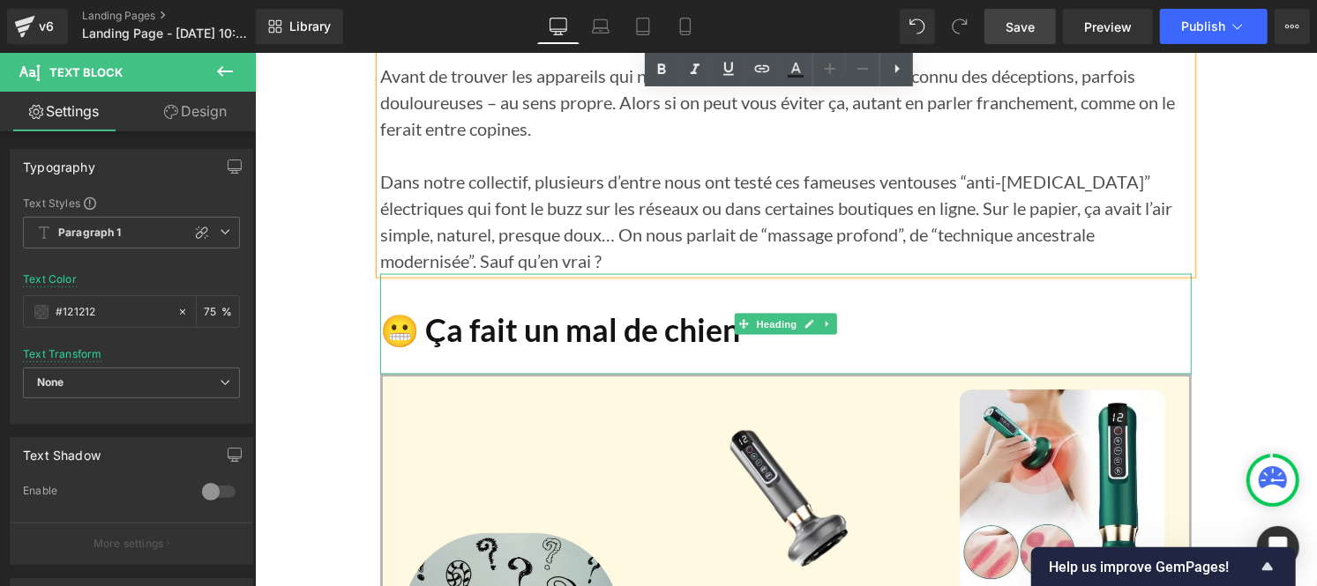
click at [503, 311] on h1 "😬 Ça fait un mal de chien" at bounding box center [784, 330] width 811 height 38
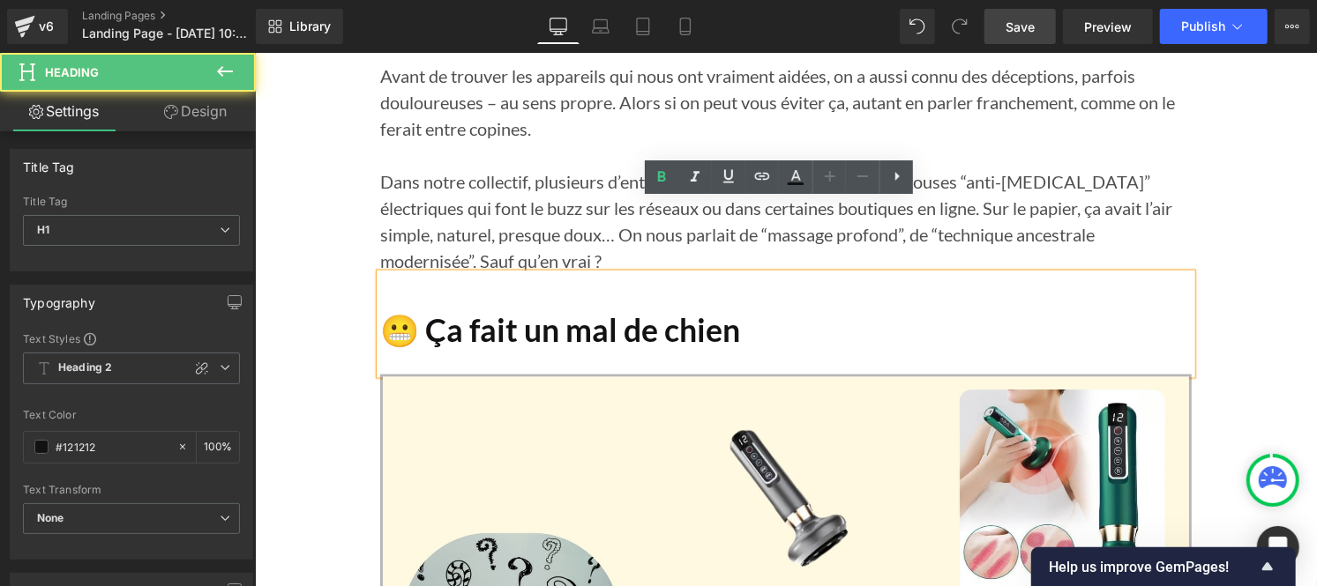
click at [503, 311] on h1 "😬 Ça fait un mal de chien" at bounding box center [784, 330] width 811 height 38
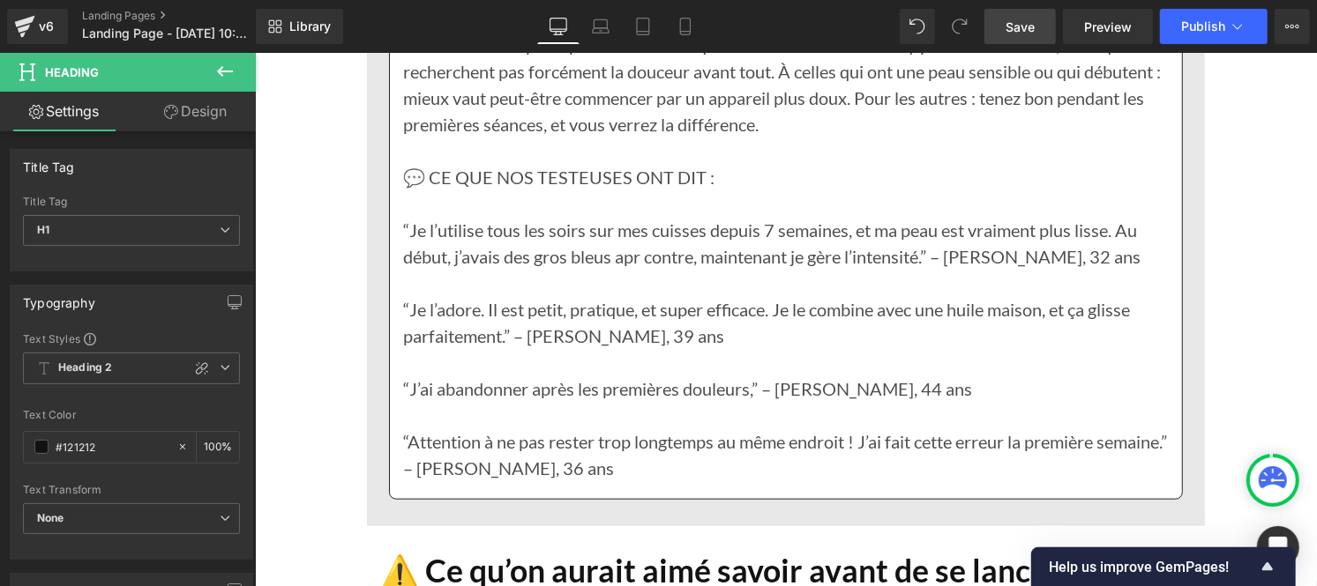
scroll to position [16690, 0]
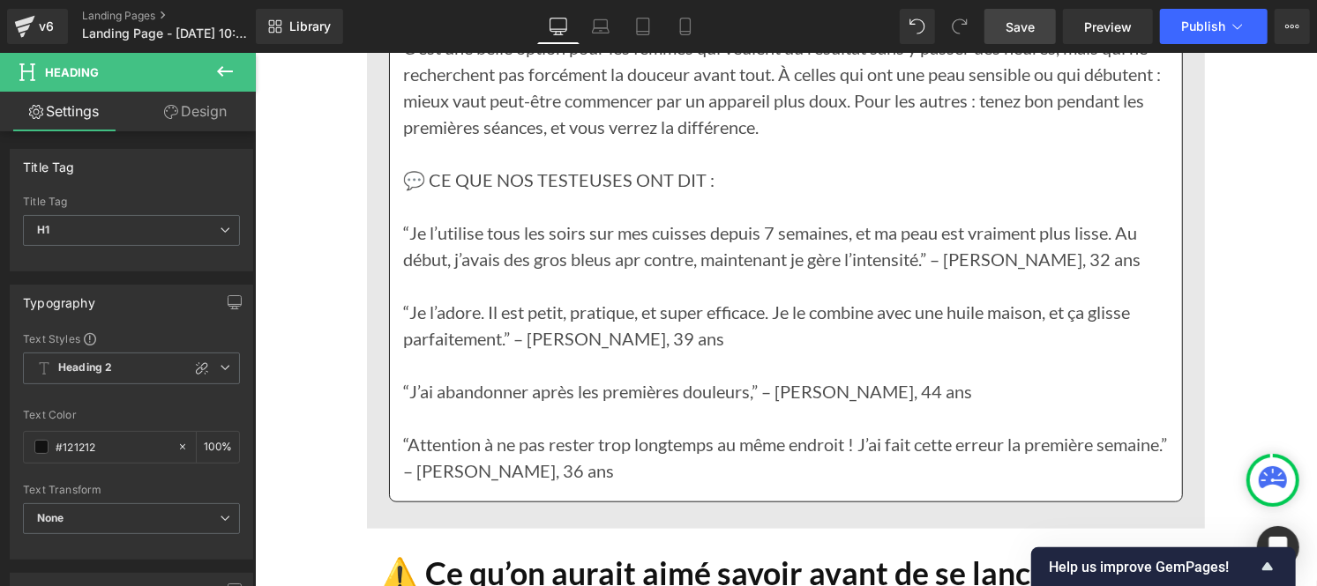
click at [476, 555] on h1 "⚠️ Ce qu’on aurait aimé savoir avant de se lancer (et éviter les bleus…)" at bounding box center [784, 592] width 811 height 75
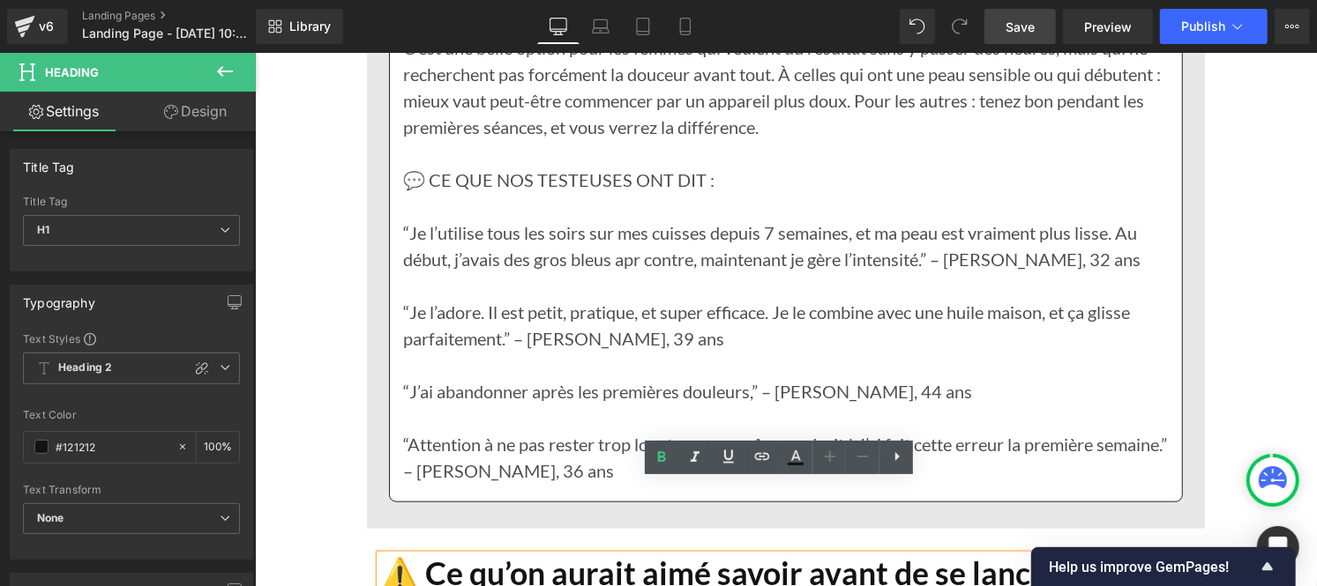
click at [476, 555] on h1 "⚠️ Ce qu’on aurait aimé savoir avant de se lancer (et éviter les bleus…)" at bounding box center [784, 592] width 811 height 75
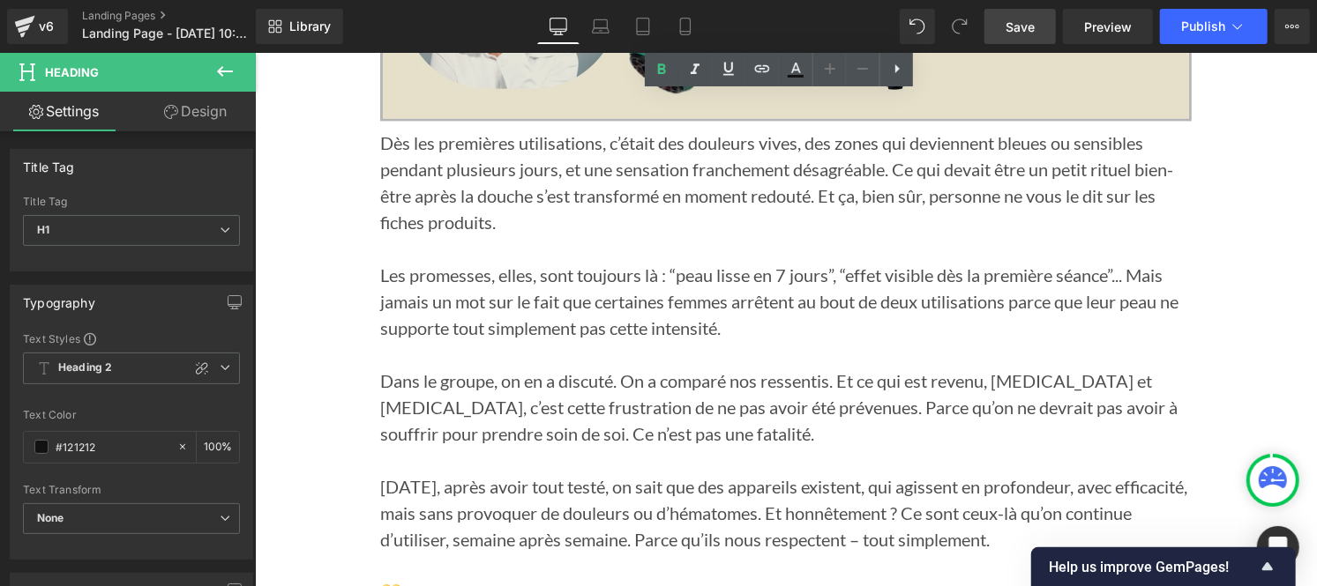
scroll to position [17930, 0]
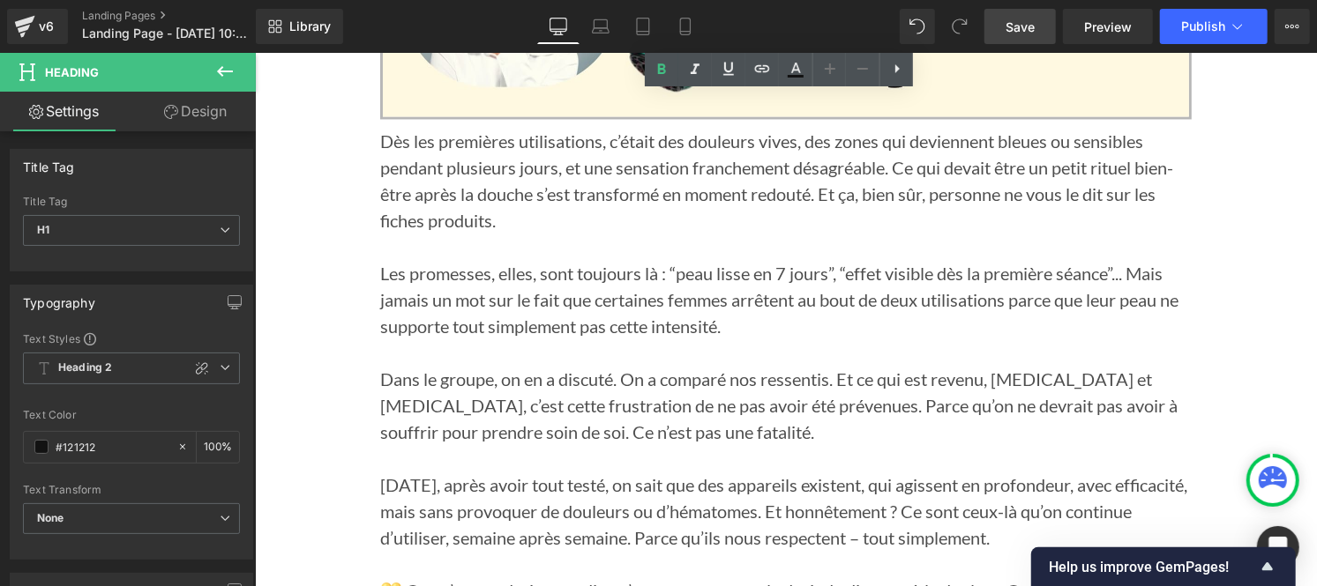
click at [470, 127] on p "Dès les premières utilisations, c’était des douleurs vives, des zones qui devie…" at bounding box center [784, 180] width 811 height 106
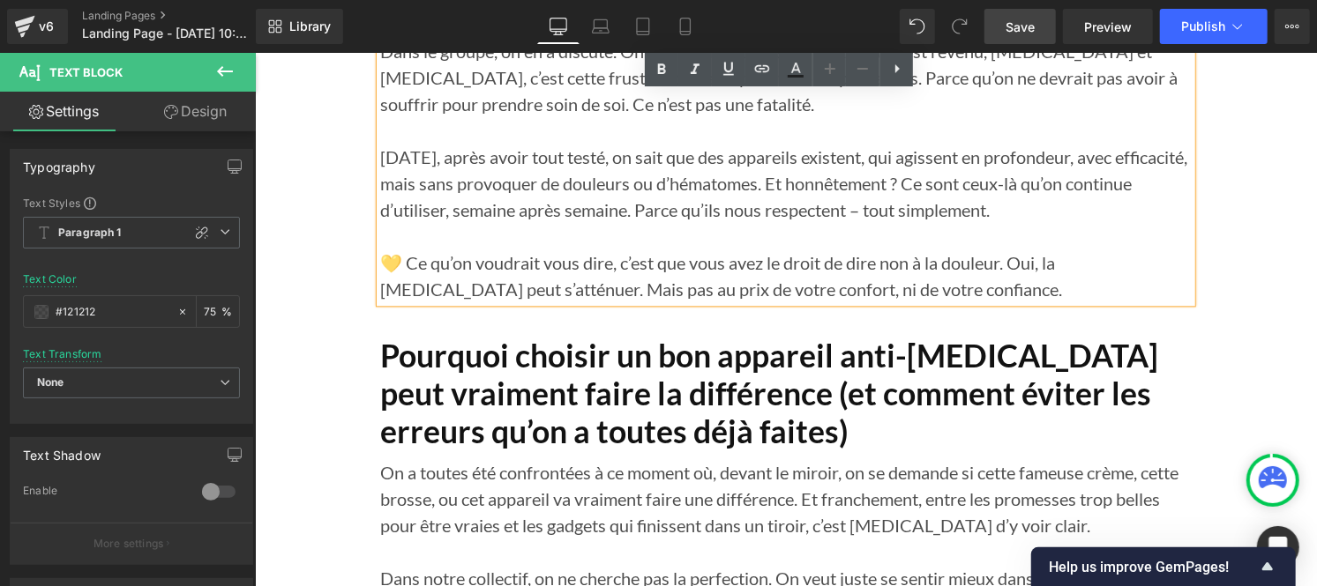
scroll to position [18259, 0]
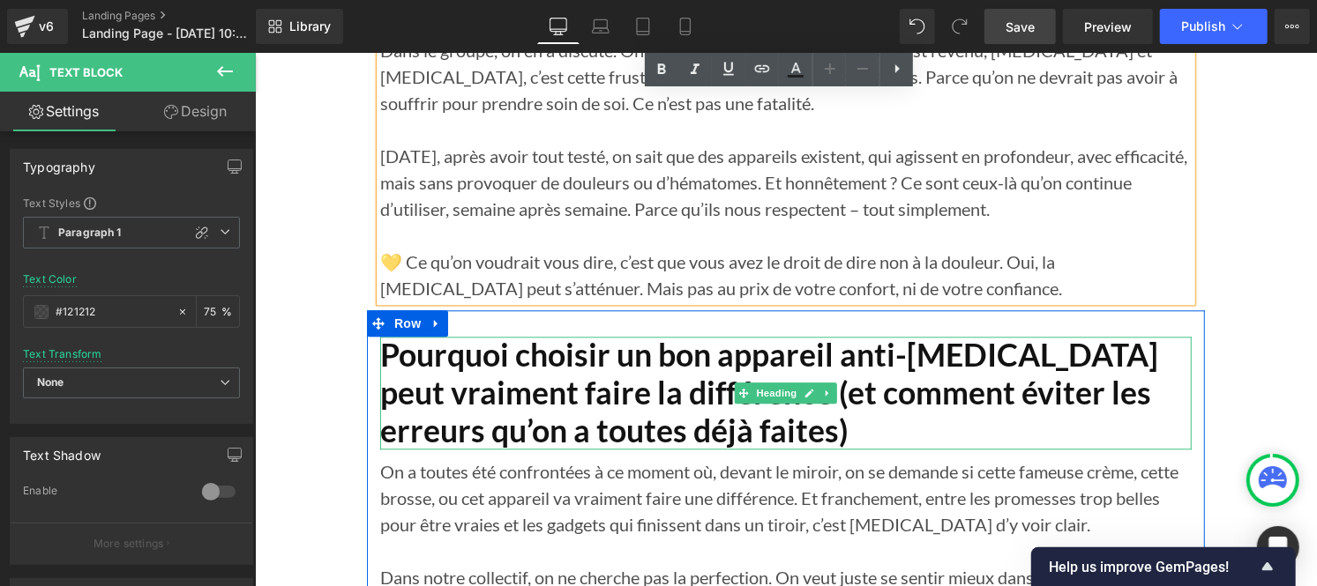
click at [484, 349] on h1 "Pourquoi choisir un bon appareil anti-[MEDICAL_DATA] peut vraiment faire la dif…" at bounding box center [784, 392] width 811 height 113
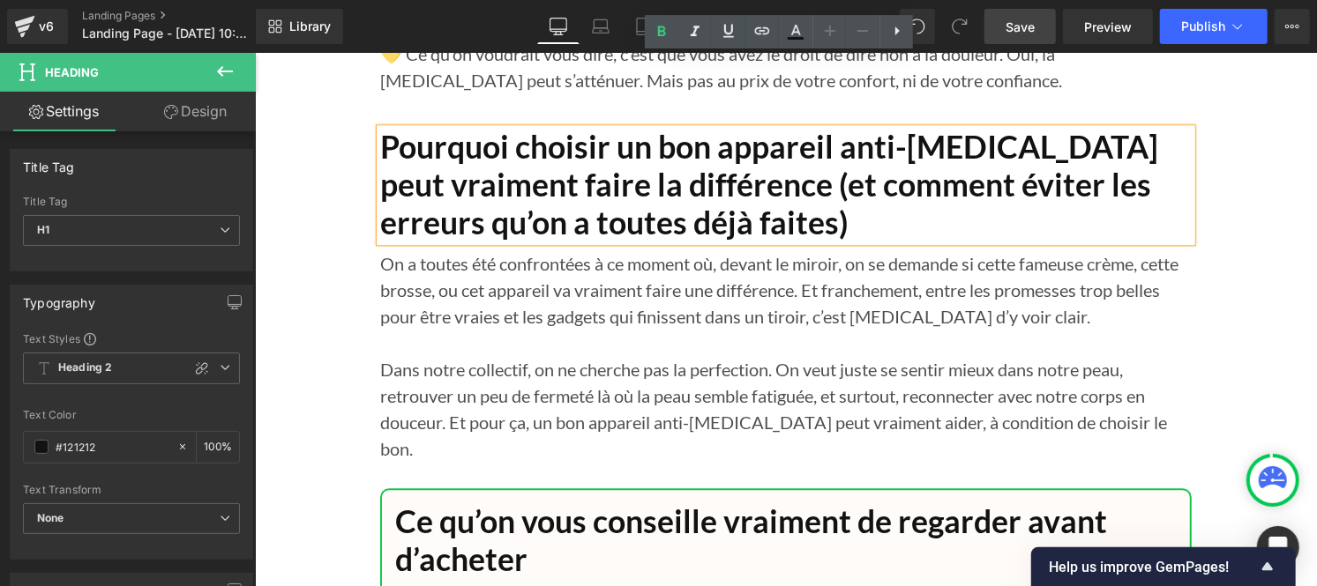
scroll to position [18468, 0]
click at [438, 328] on p at bounding box center [784, 341] width 811 height 26
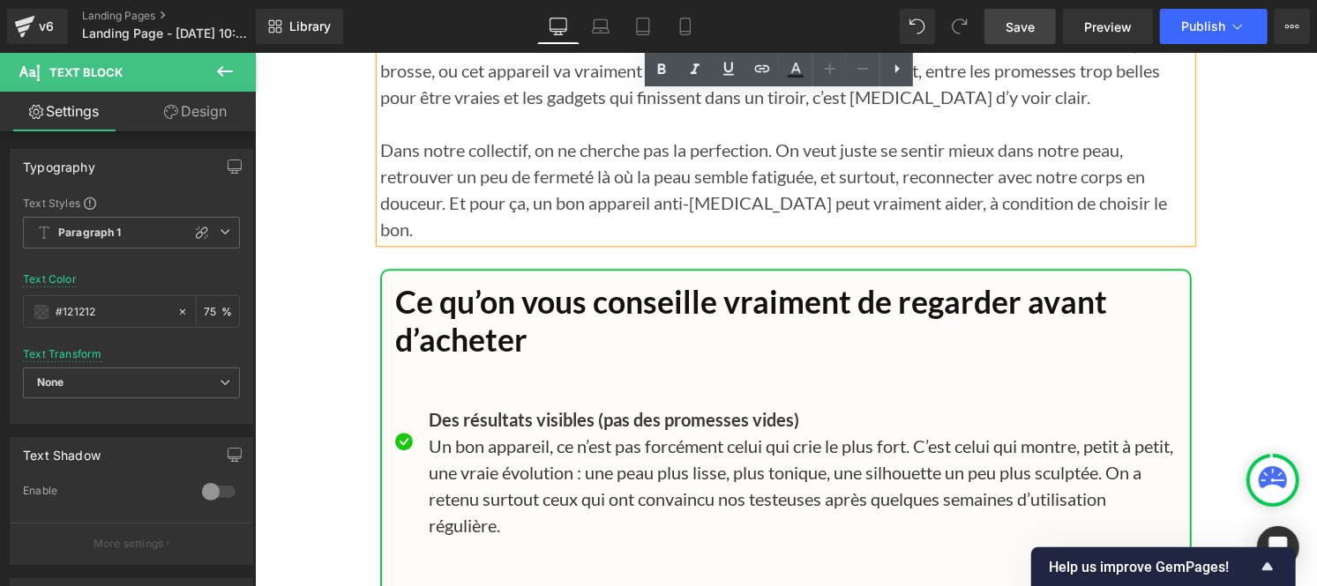
scroll to position [18688, 0]
click at [444, 282] on h1 "Ce qu’on vous conseille vraiment de regarder avant d’acheter" at bounding box center [784, 319] width 781 height 75
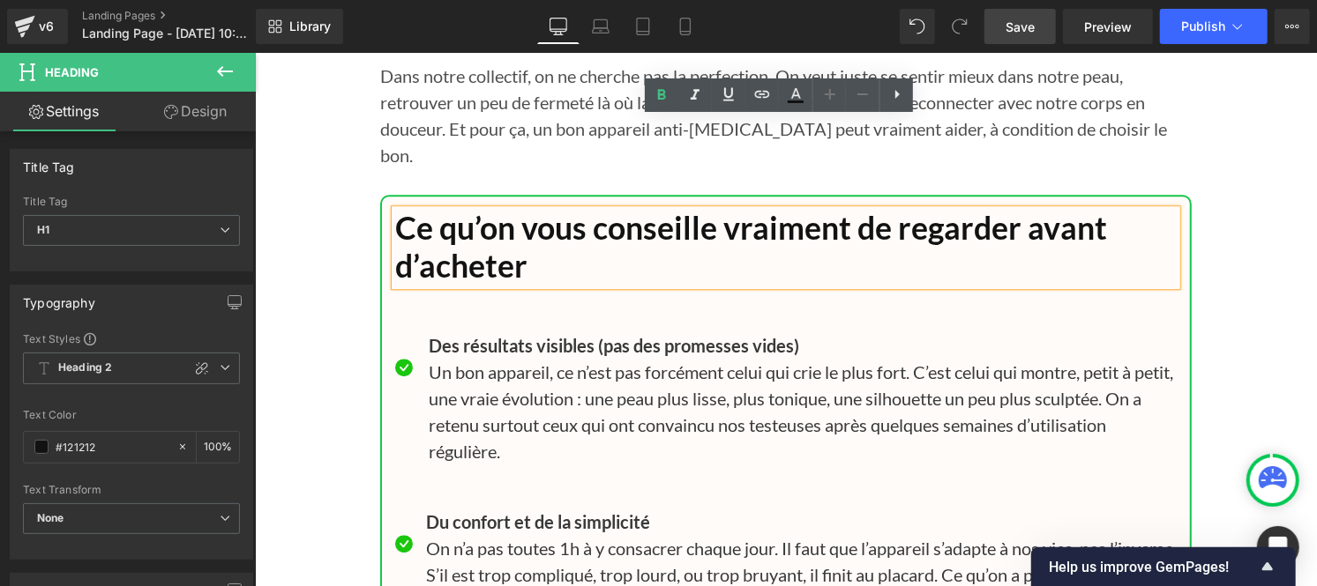
scroll to position [18765, 0]
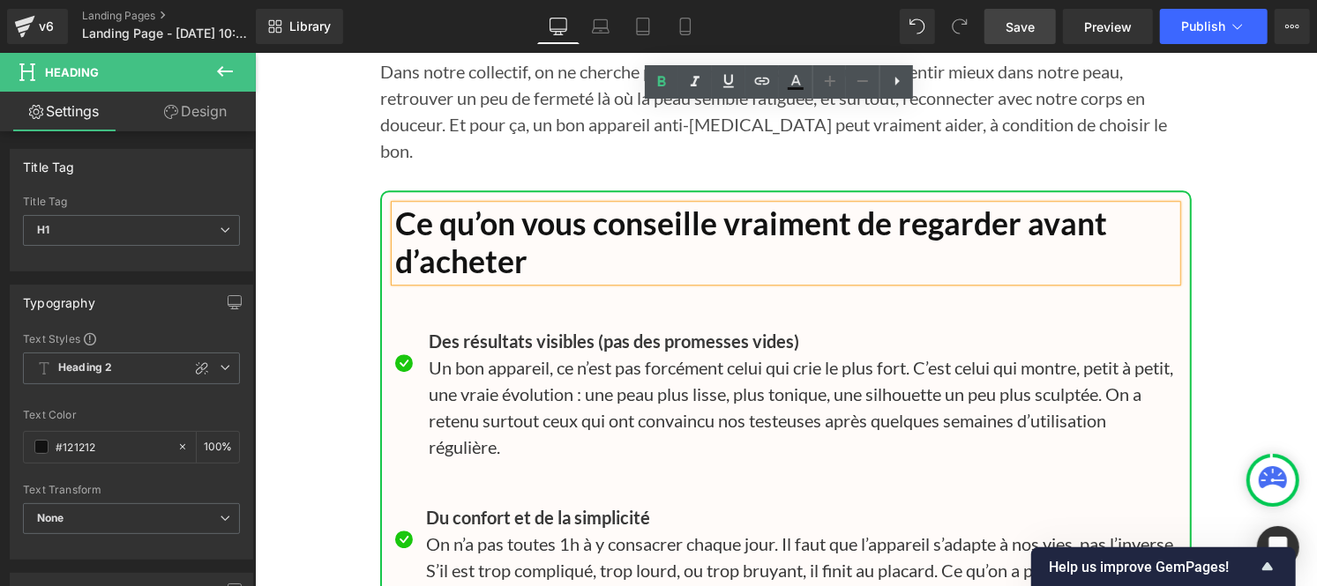
click at [479, 354] on p "Un bon appareil, ce n’est pas forcément celui qui crie le plus fort. C’est celu…" at bounding box center [802, 407] width 748 height 106
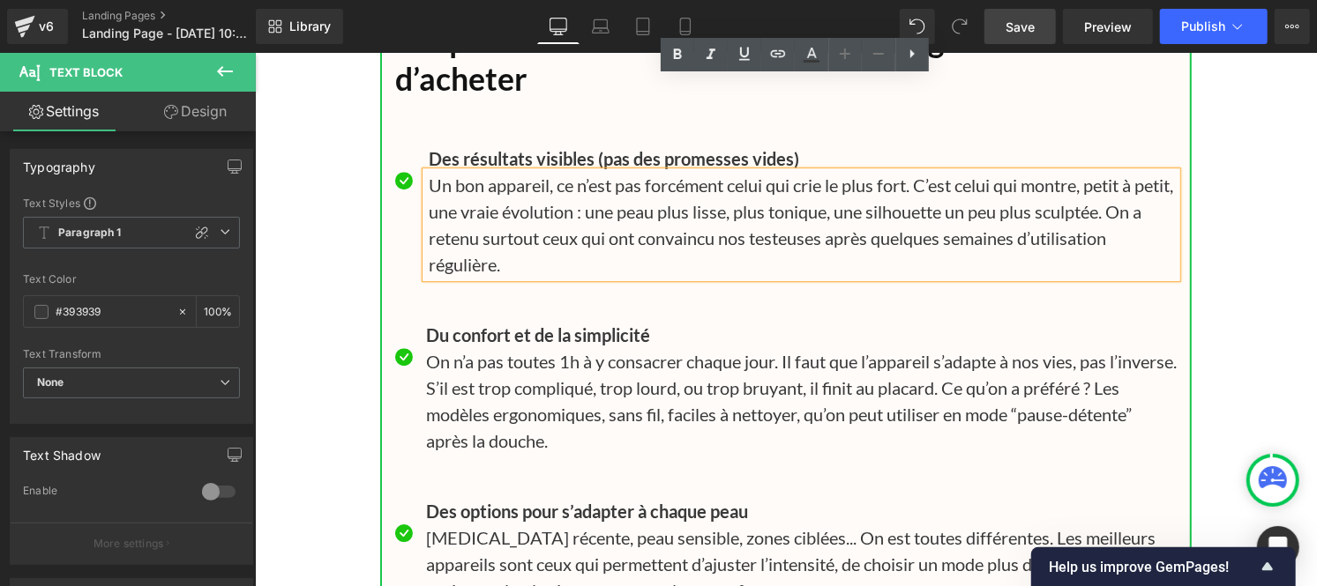
scroll to position [18950, 0]
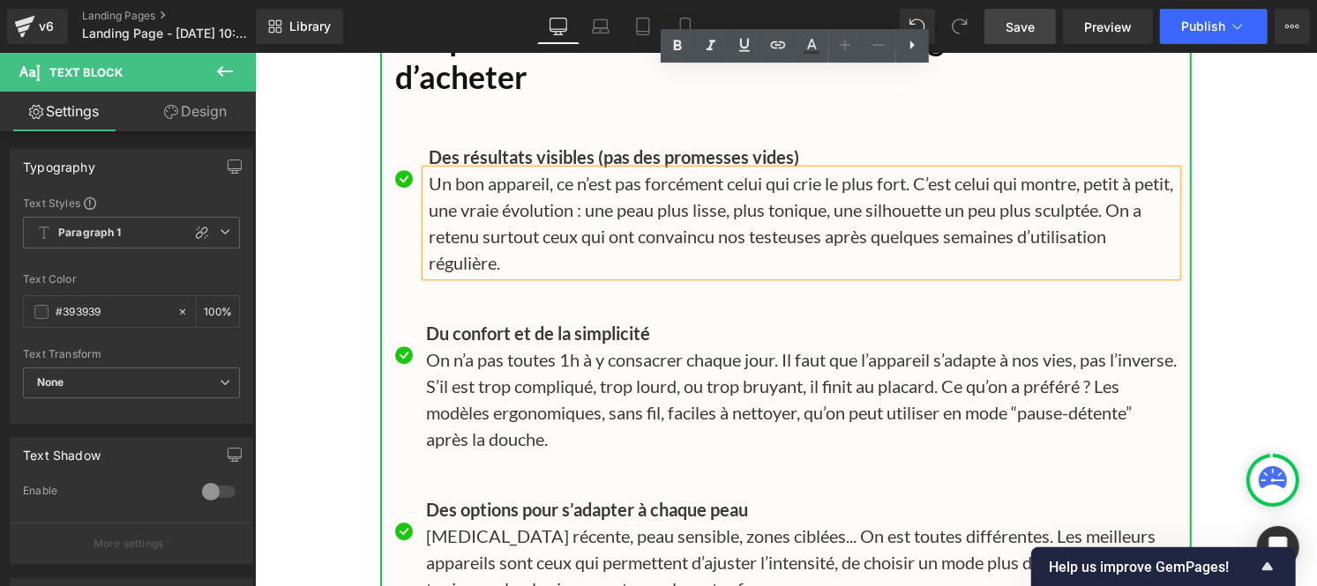
click at [479, 346] on p "On n’a pas toutes 1h à y consacrer chaque jour. Il faut que l’appareil s’adapte…" at bounding box center [800, 399] width 750 height 106
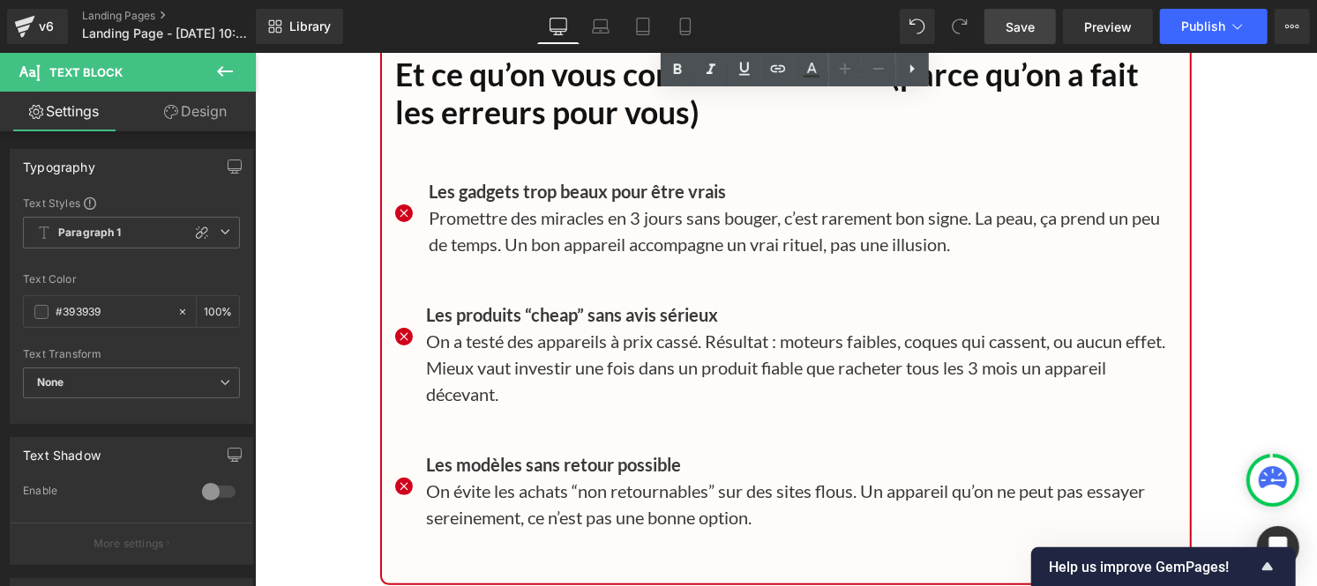
scroll to position [19920, 0]
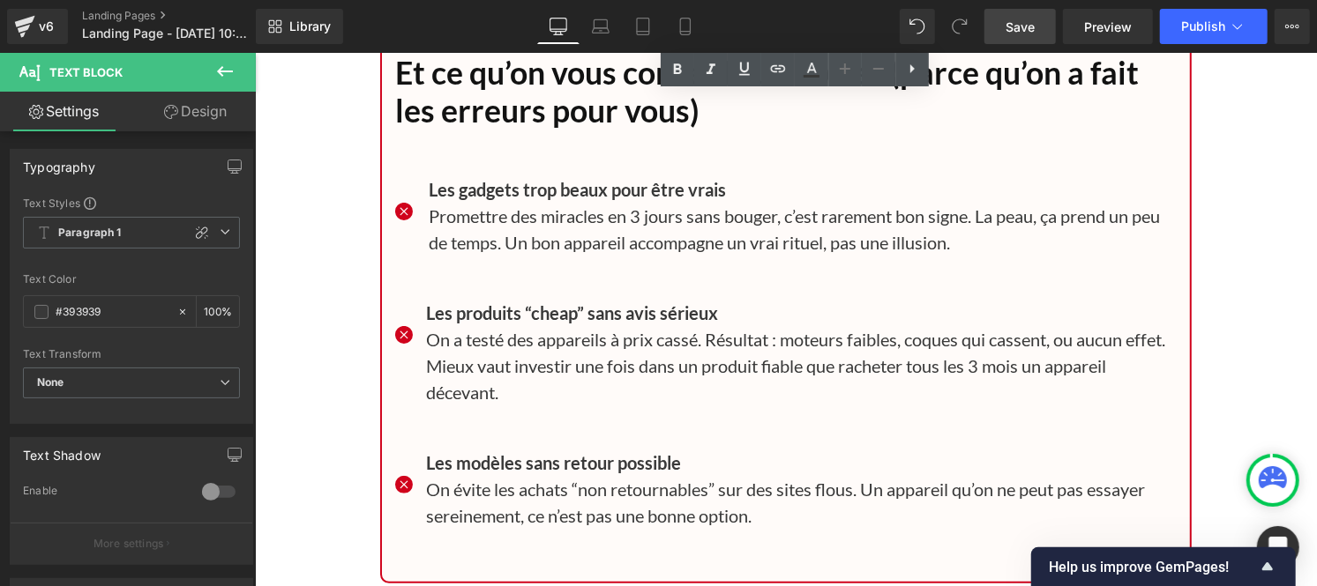
click at [437, 325] on p "On a testé des appareils à prix cassé. Résultat : moteurs faibles, coques qui c…" at bounding box center [800, 364] width 750 height 79
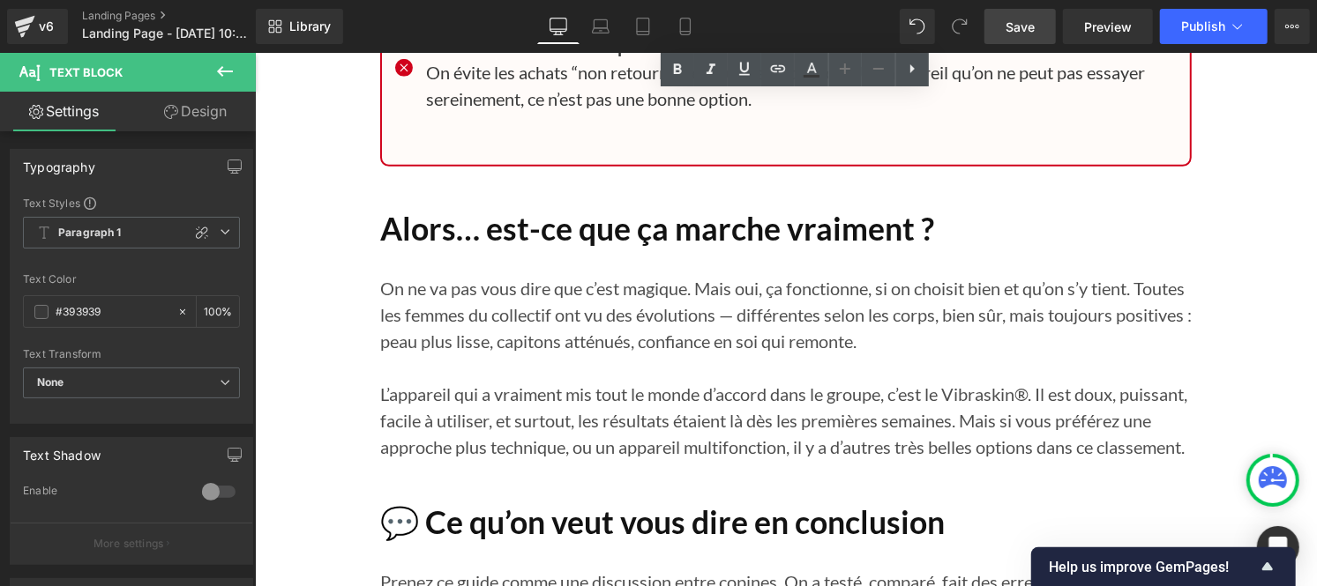
scroll to position [20343, 0]
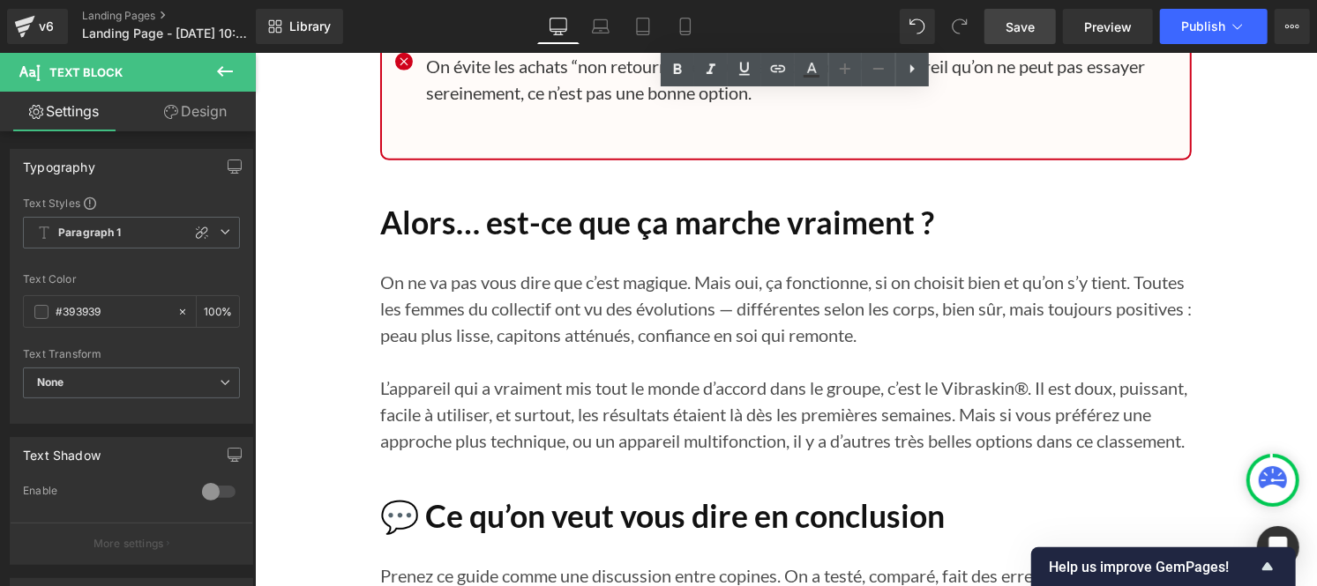
click at [436, 204] on h1 "Alors… est-ce que ça marche vraiment ?" at bounding box center [784, 223] width 811 height 38
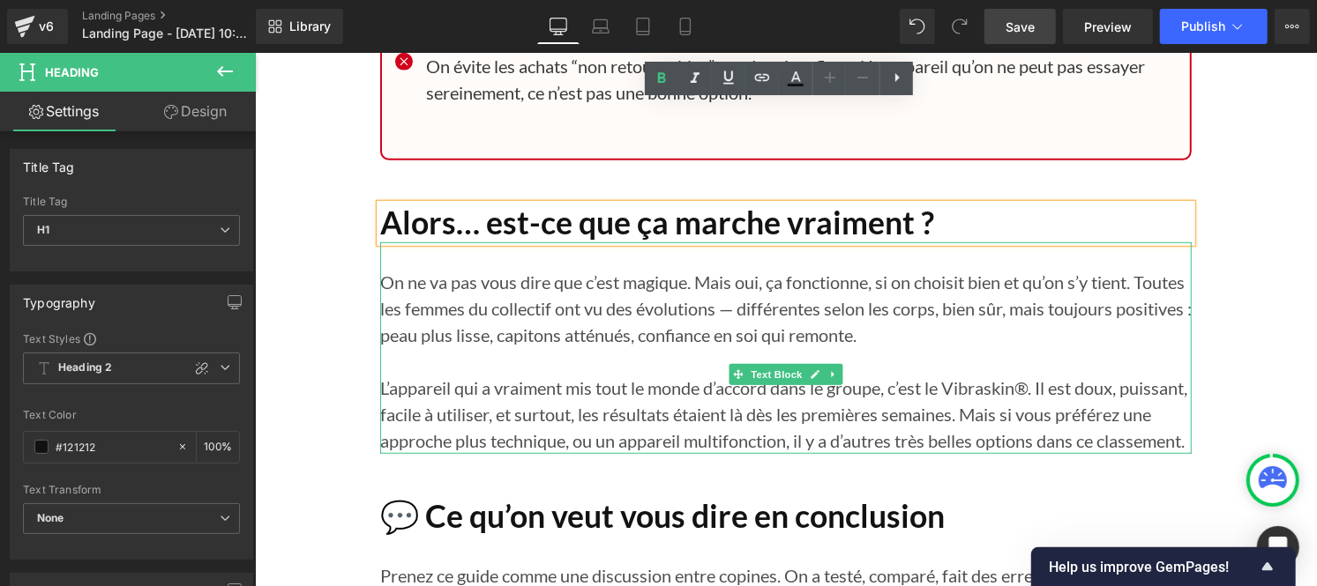
click at [463, 347] on p at bounding box center [784, 360] width 811 height 26
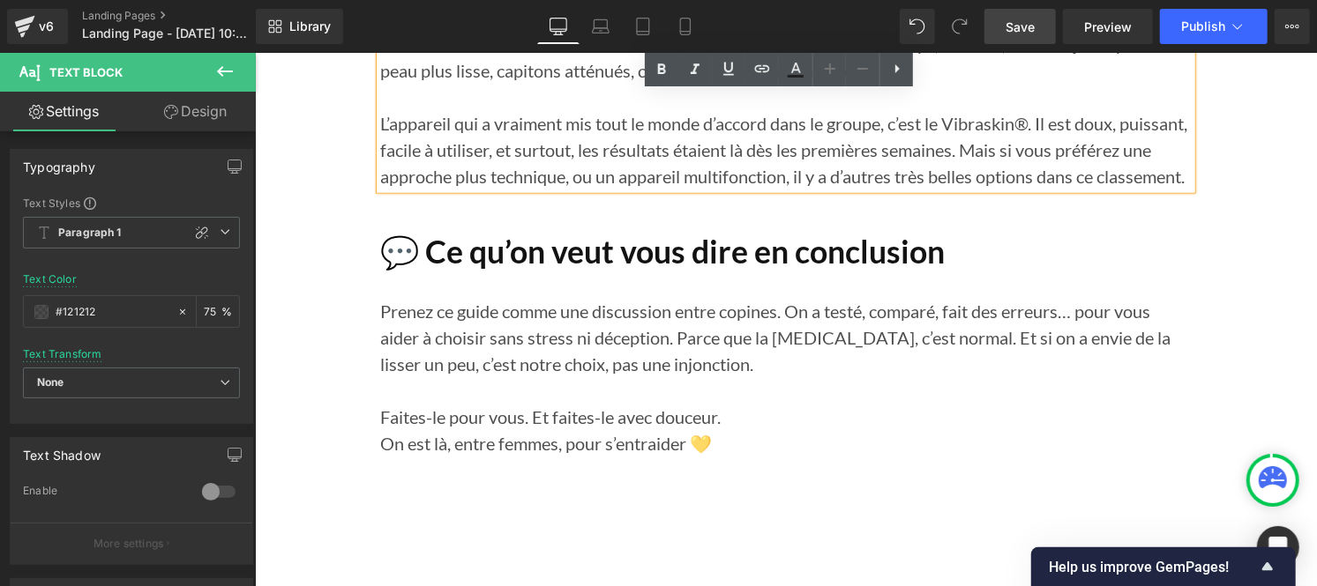
scroll to position [20612, 0]
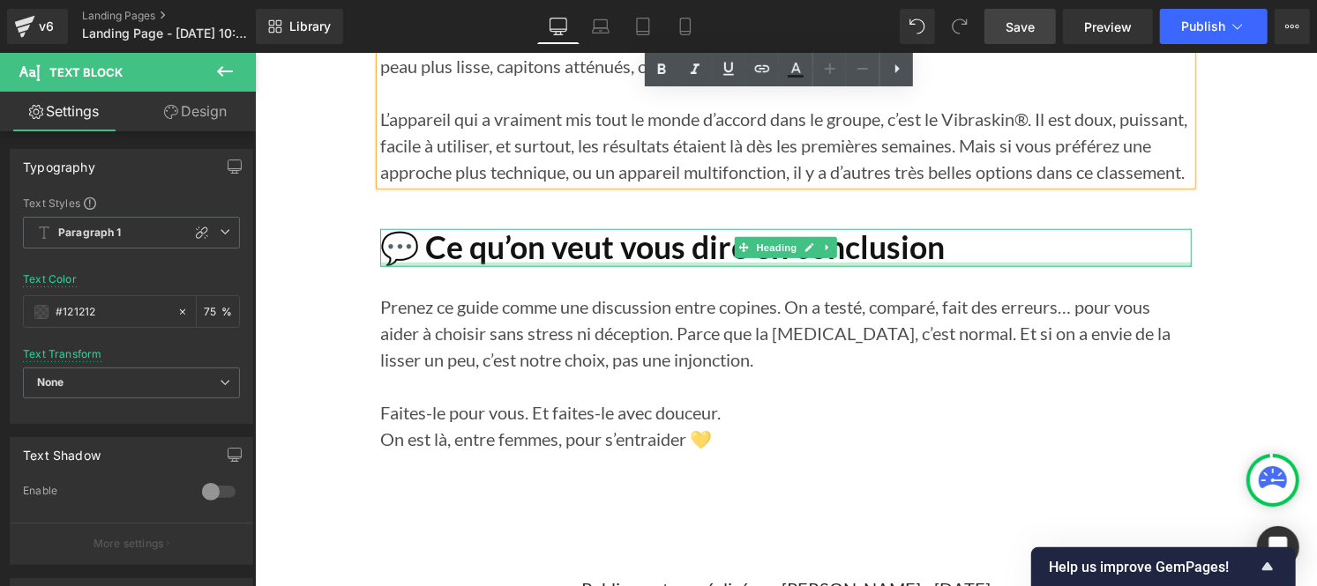
click at [461, 262] on div at bounding box center [784, 264] width 811 height 4
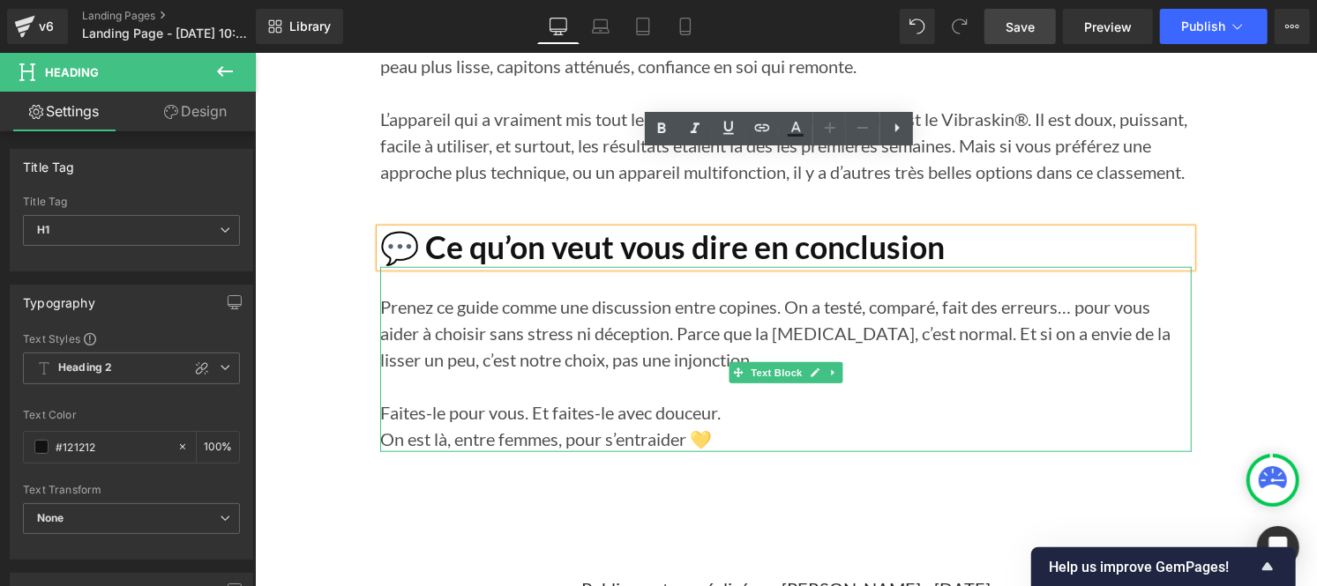
click at [453, 293] on p "Prenez ce guide comme une discussion entre copines. On a testé, comparé, fait d…" at bounding box center [784, 332] width 811 height 79
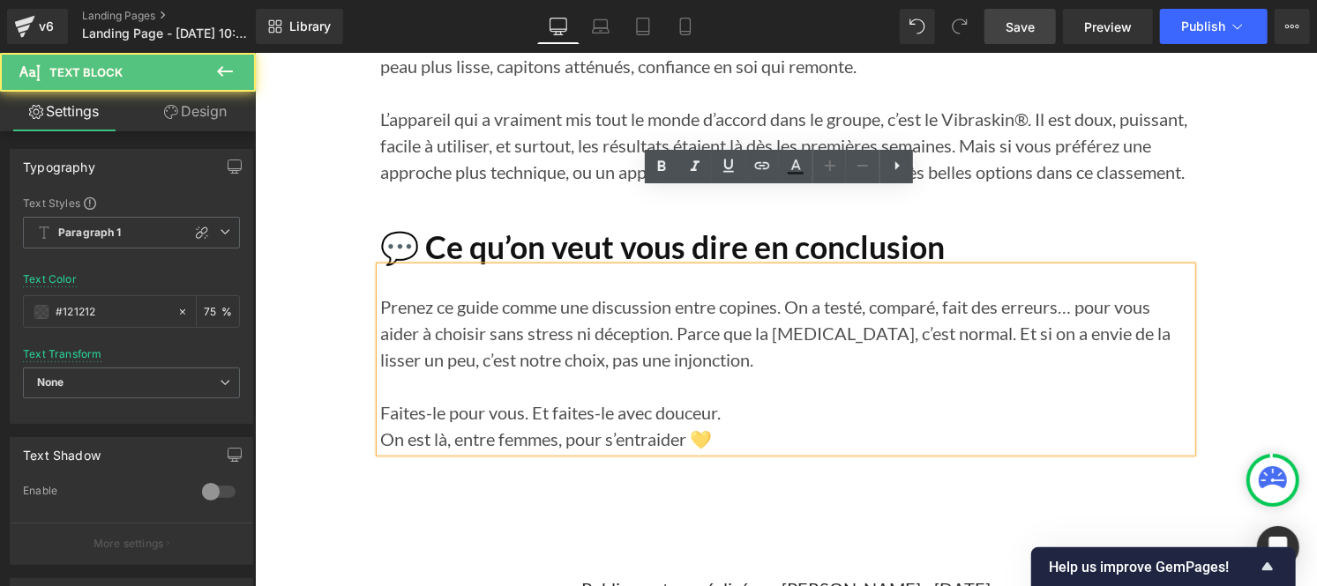
click at [379, 425] on p "On est là, entre femmes, pour s’entraider 💛" at bounding box center [784, 438] width 811 height 26
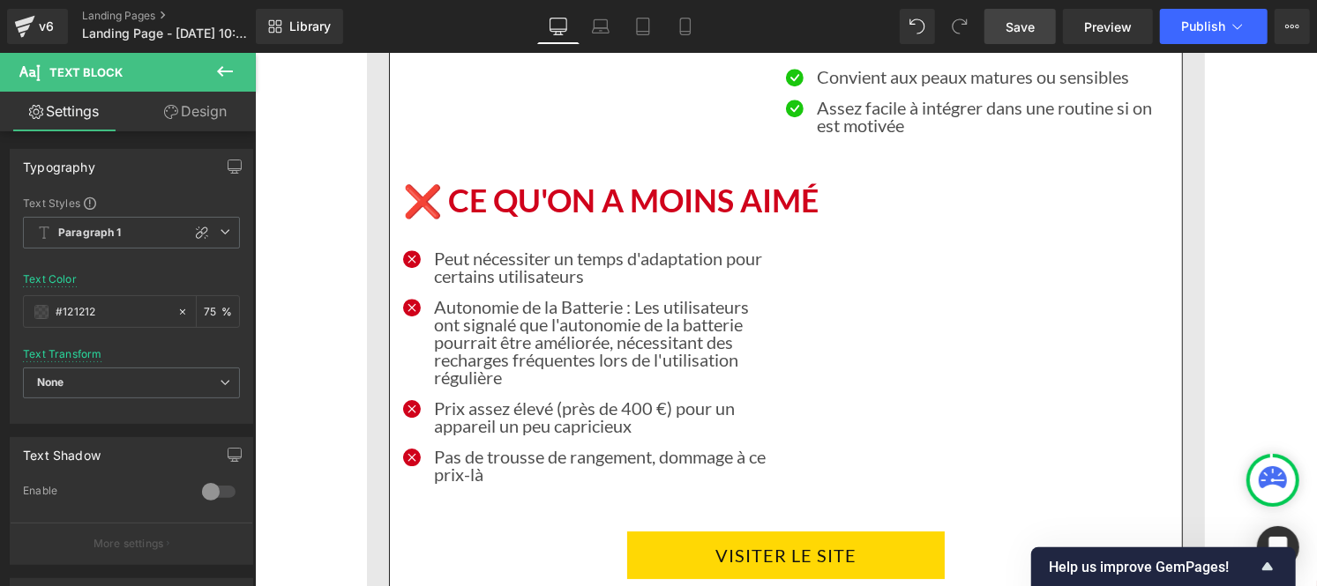
scroll to position [7069, 0]
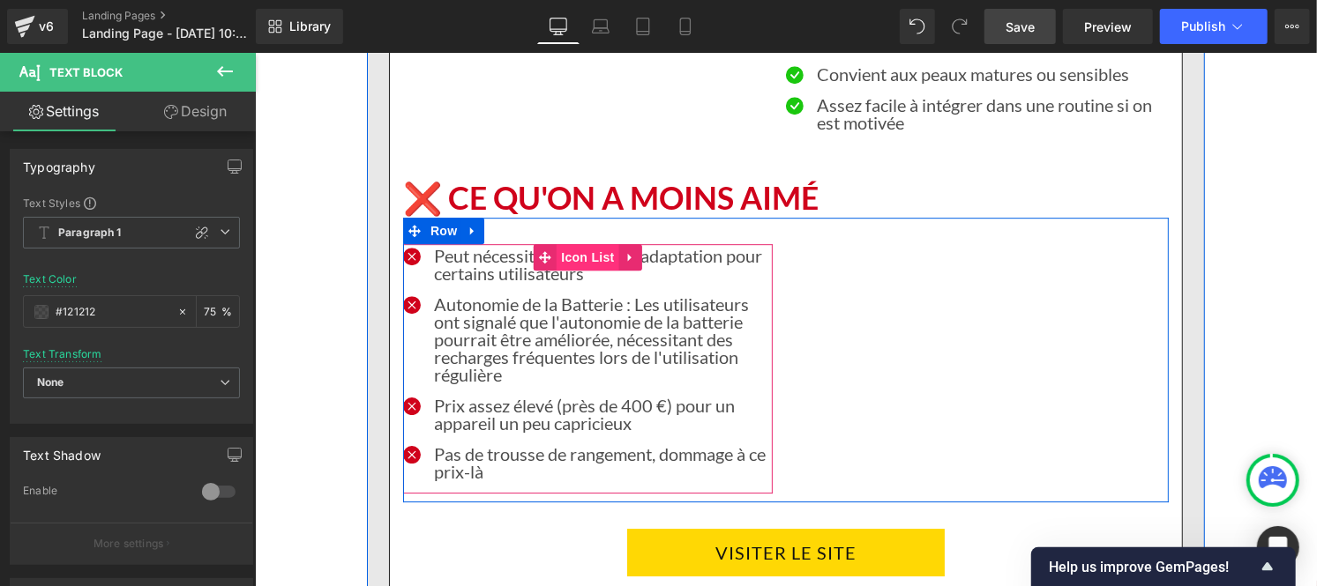
click at [565, 243] on span "Icon List" at bounding box center [587, 256] width 62 height 26
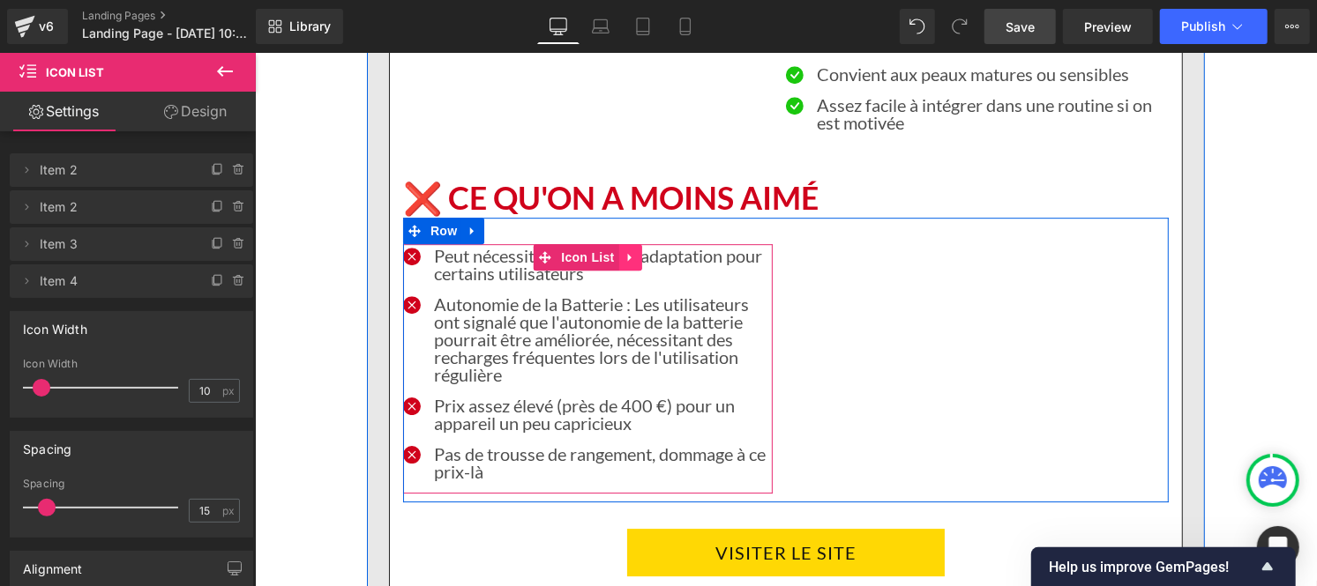
click at [624, 250] on icon at bounding box center [629, 256] width 12 height 13
click at [607, 243] on link at bounding box center [618, 256] width 23 height 26
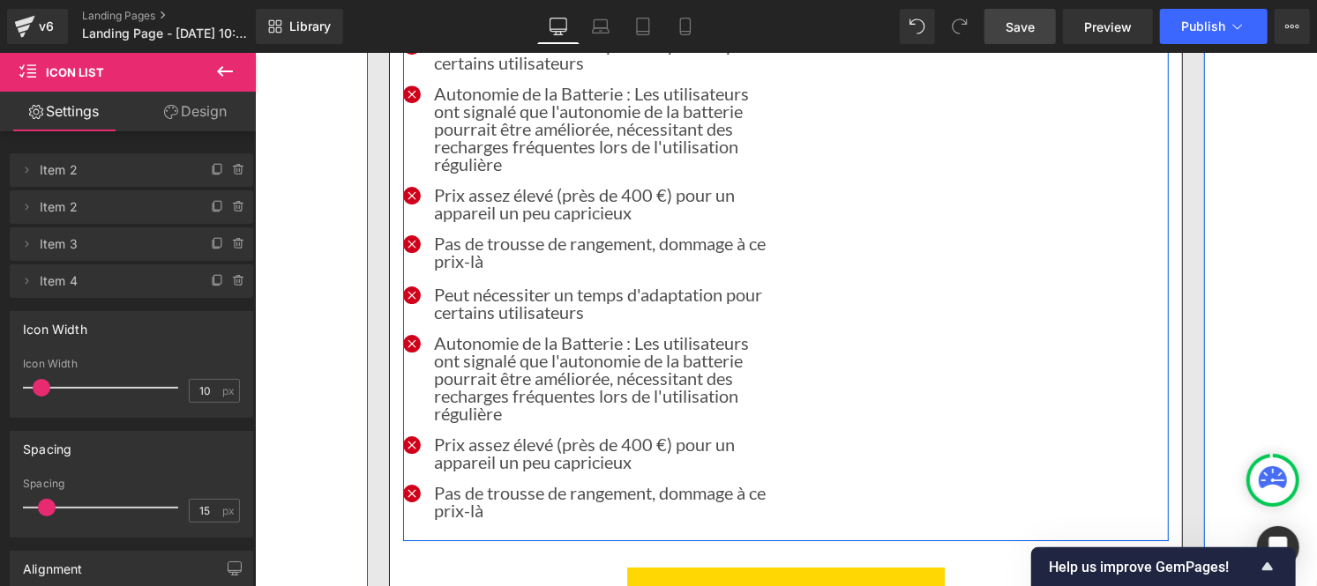
scroll to position [7277, 0]
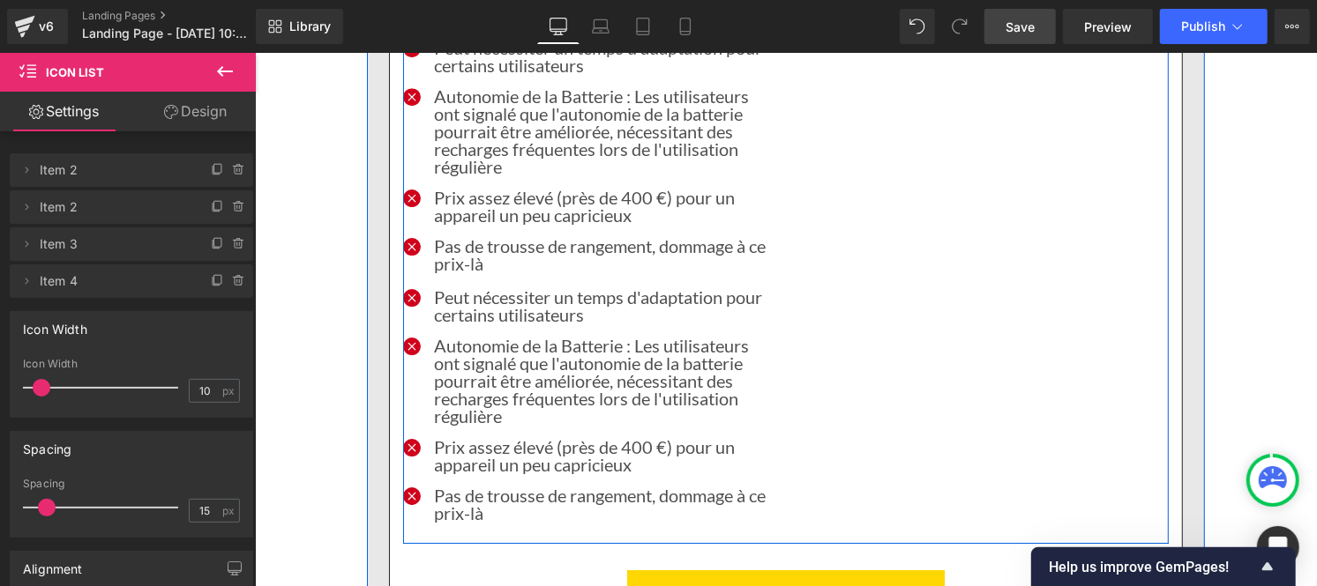
click at [578, 287] on ul "Icon Peut nécessiter un temps d'adaptation pour certains utilisateurs Text Bloc…" at bounding box center [586, 410] width 369 height 247
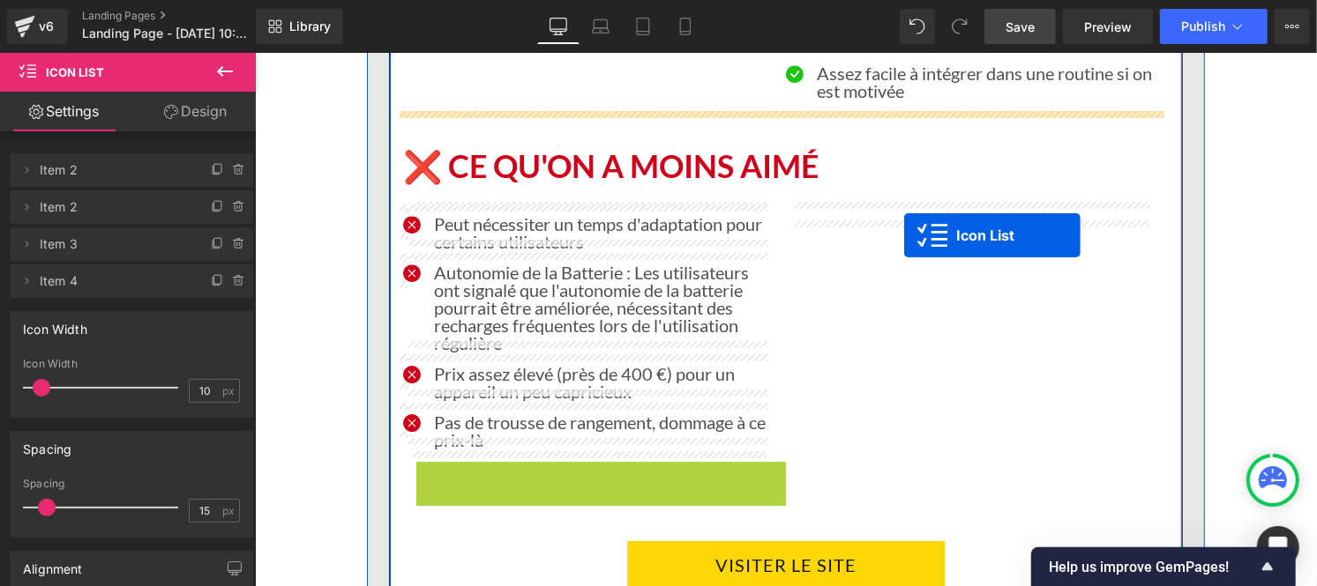
scroll to position [7048, 0]
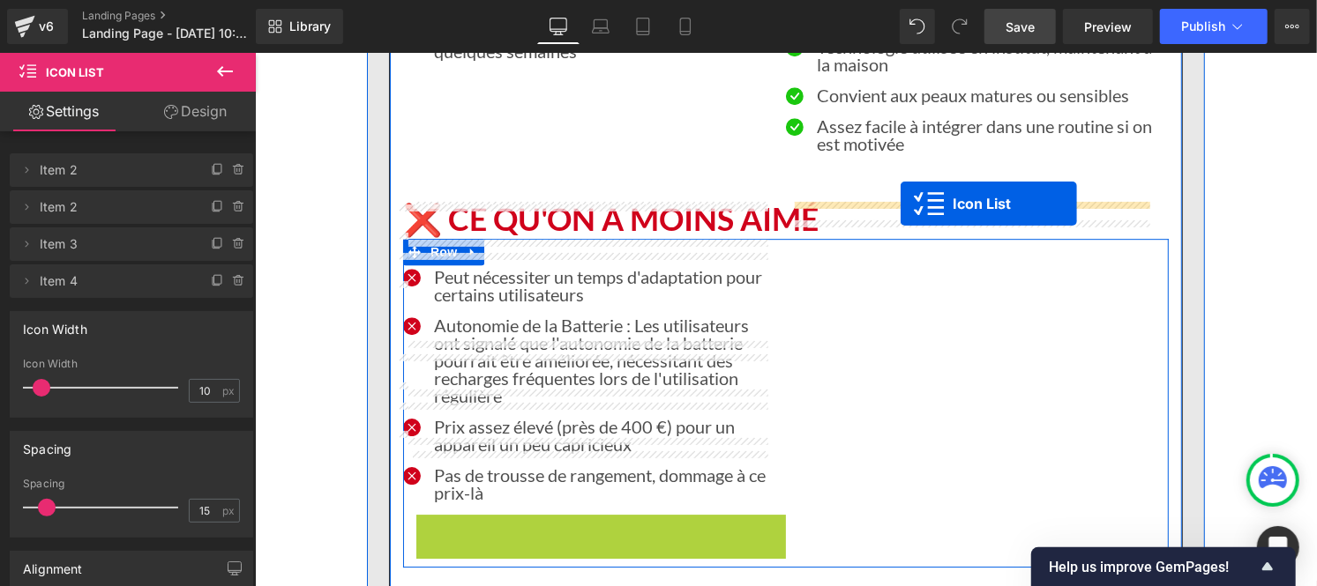
drag, startPoint x: 570, startPoint y: 233, endPoint x: 899, endPoint y: 203, distance: 331.1
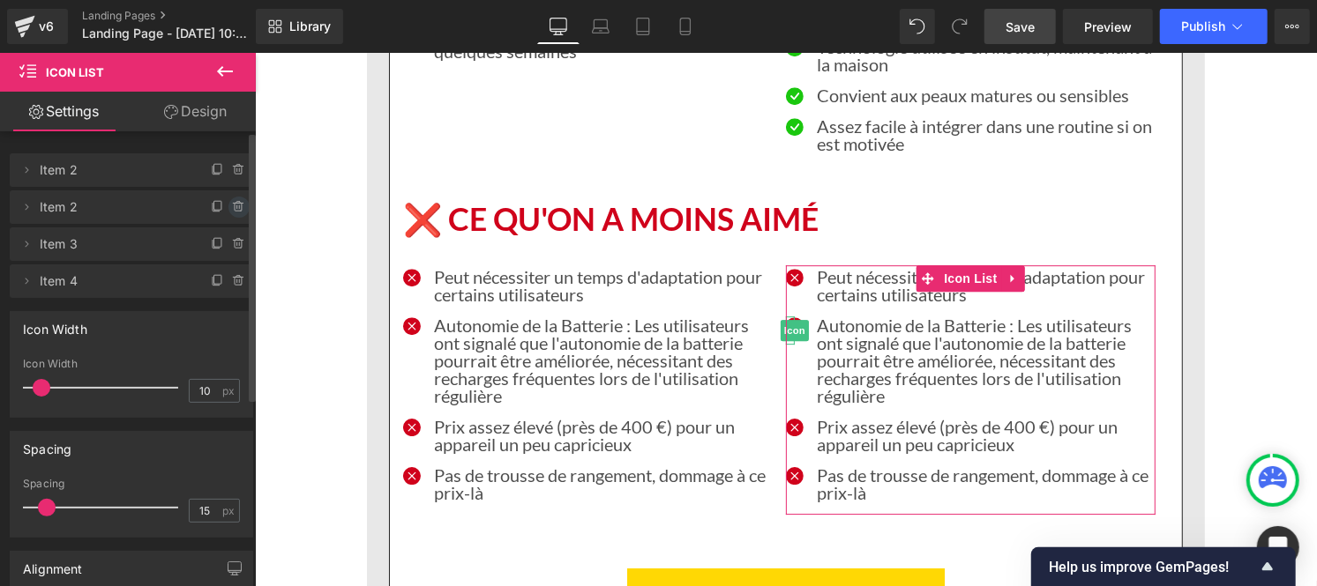
click at [237, 207] on icon at bounding box center [237, 207] width 0 height 4
click at [209, 210] on button "Delete" at bounding box center [220, 208] width 56 height 23
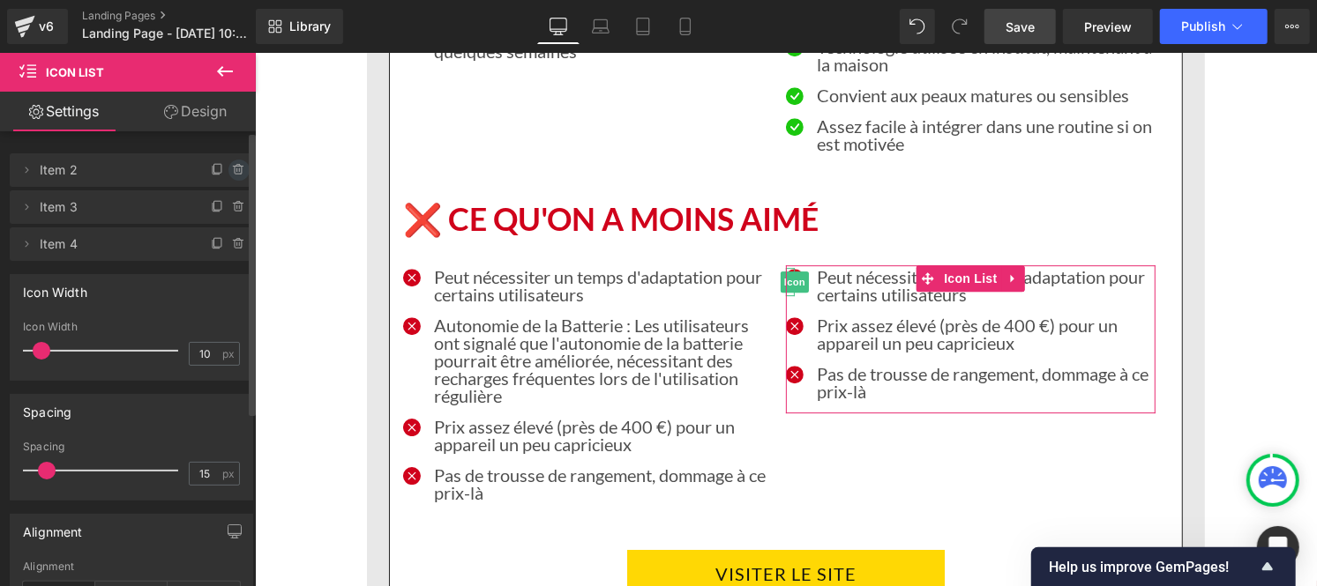
click at [239, 169] on icon at bounding box center [239, 170] width 0 height 4
click at [217, 170] on button "Delete" at bounding box center [220, 171] width 56 height 23
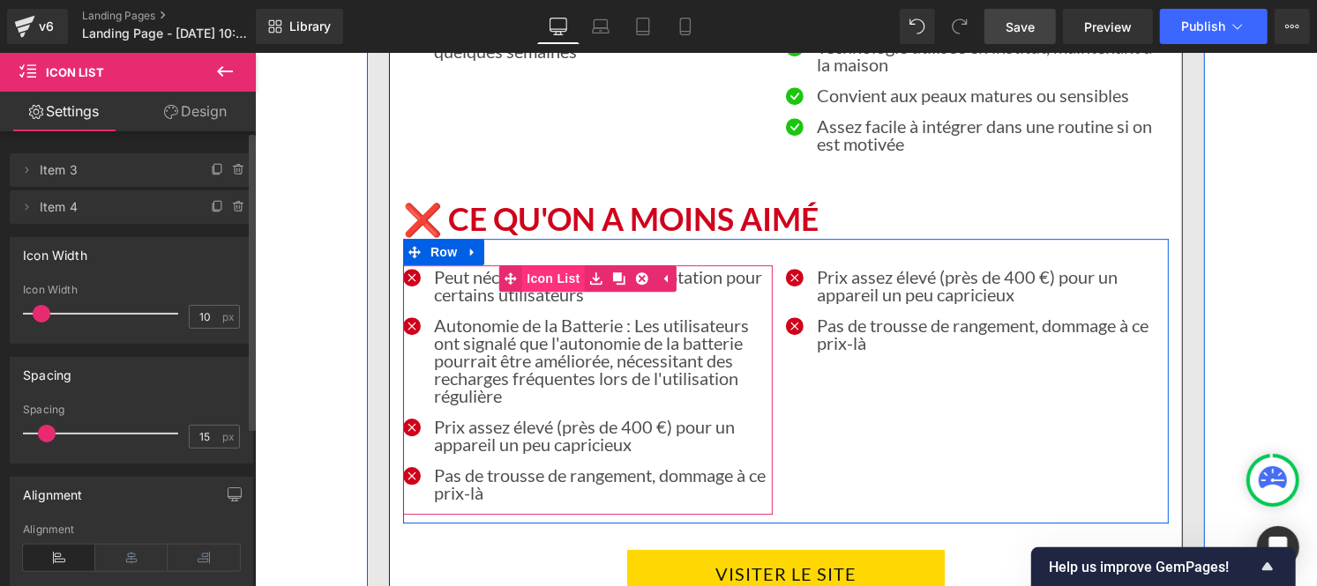
click at [541, 265] on link "Icon List" at bounding box center [540, 278] width 85 height 26
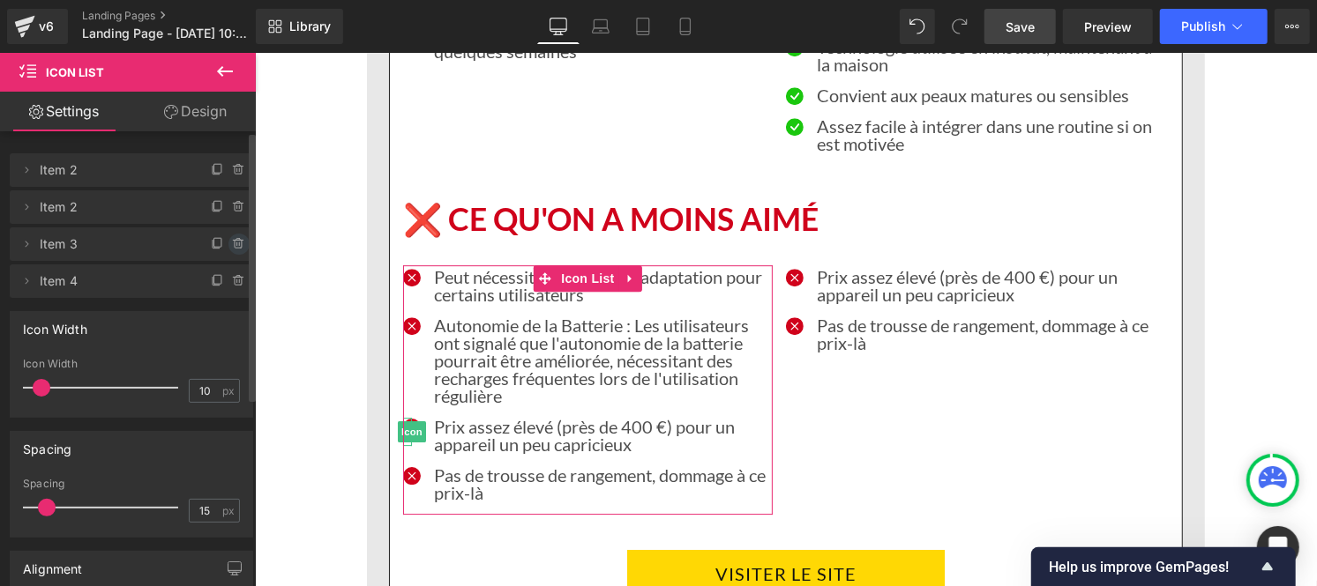
click at [232, 238] on icon at bounding box center [239, 244] width 14 height 14
click at [218, 241] on button "Delete" at bounding box center [220, 245] width 56 height 23
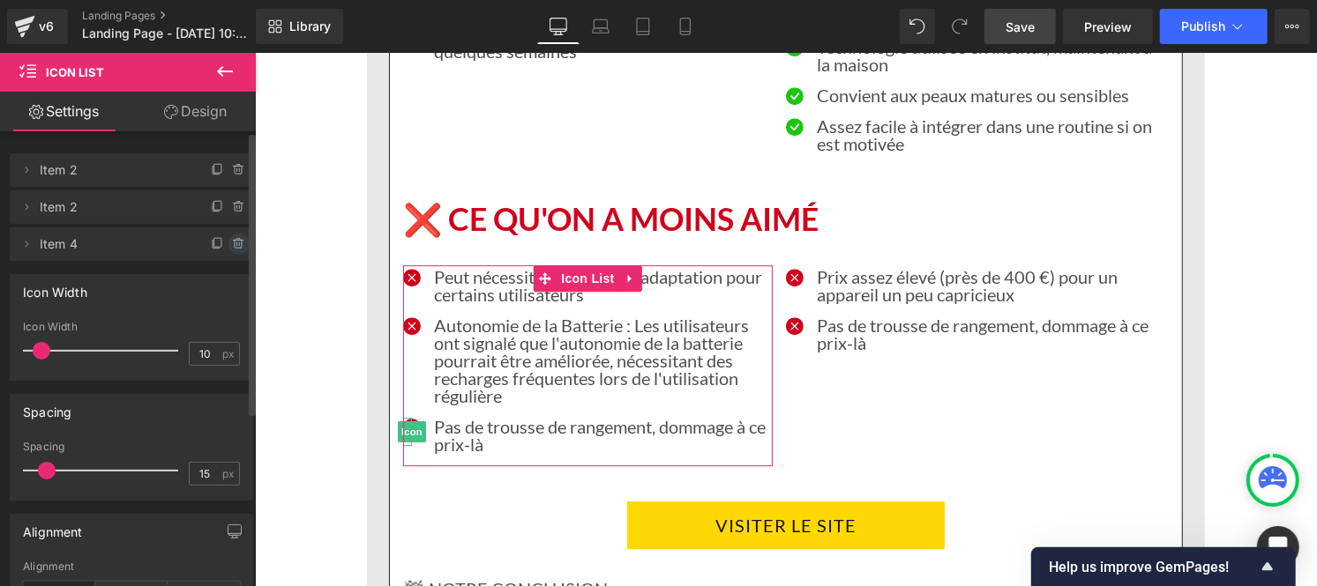
click at [232, 241] on icon at bounding box center [239, 244] width 14 height 14
click at [210, 239] on button "Delete" at bounding box center [220, 245] width 56 height 23
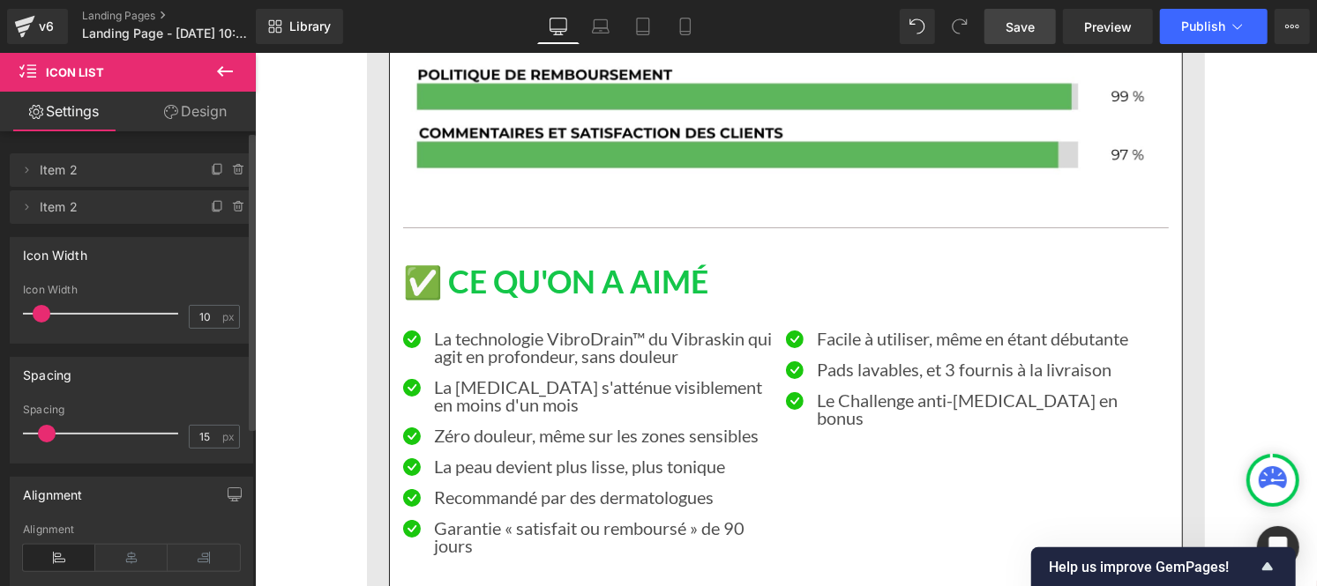
scroll to position [3757, 0]
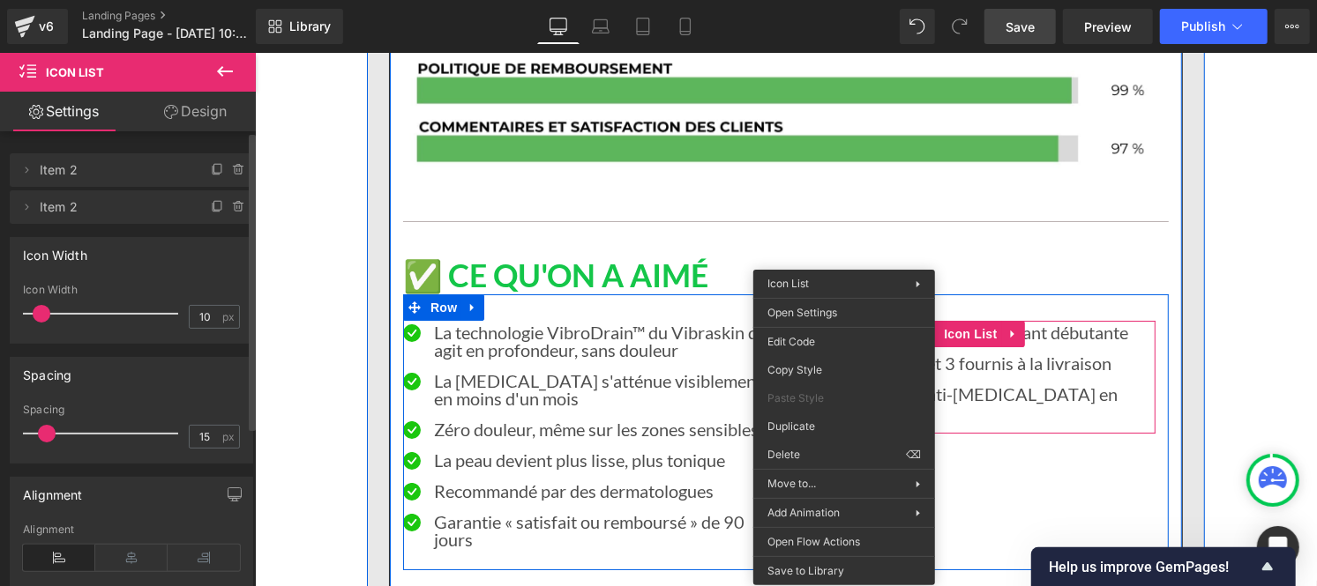
click at [1013, 407] on div "Icon La technologie VibroDrain™ du Vibraskin qui agit en profondeur, sans doule…" at bounding box center [784, 432] width 765 height 276
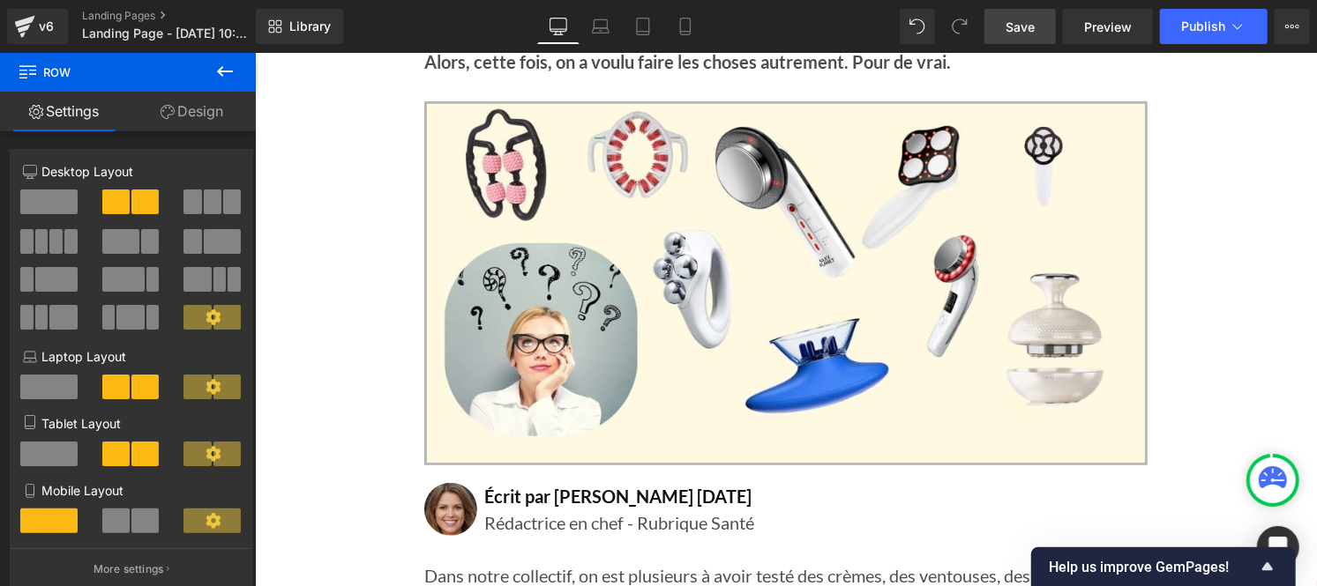
scroll to position [384, 0]
click at [1220, 28] on span "Publish" at bounding box center [1203, 26] width 44 height 14
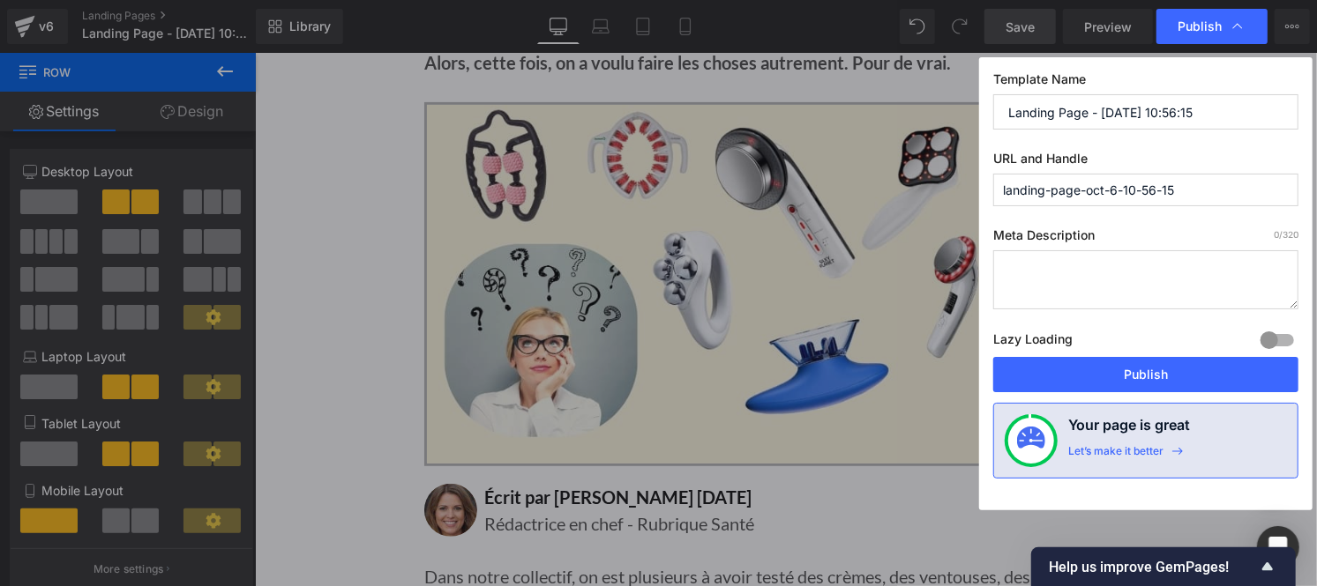
click at [1108, 122] on input "Landing Page - Oct 6, 10:56:15" at bounding box center [1145, 111] width 305 height 35
paste input "les appareils"
click at [1115, 192] on input "landing-page-oct-6-10-56-15" at bounding box center [1145, 190] width 305 height 33
paste input "es-appareils"
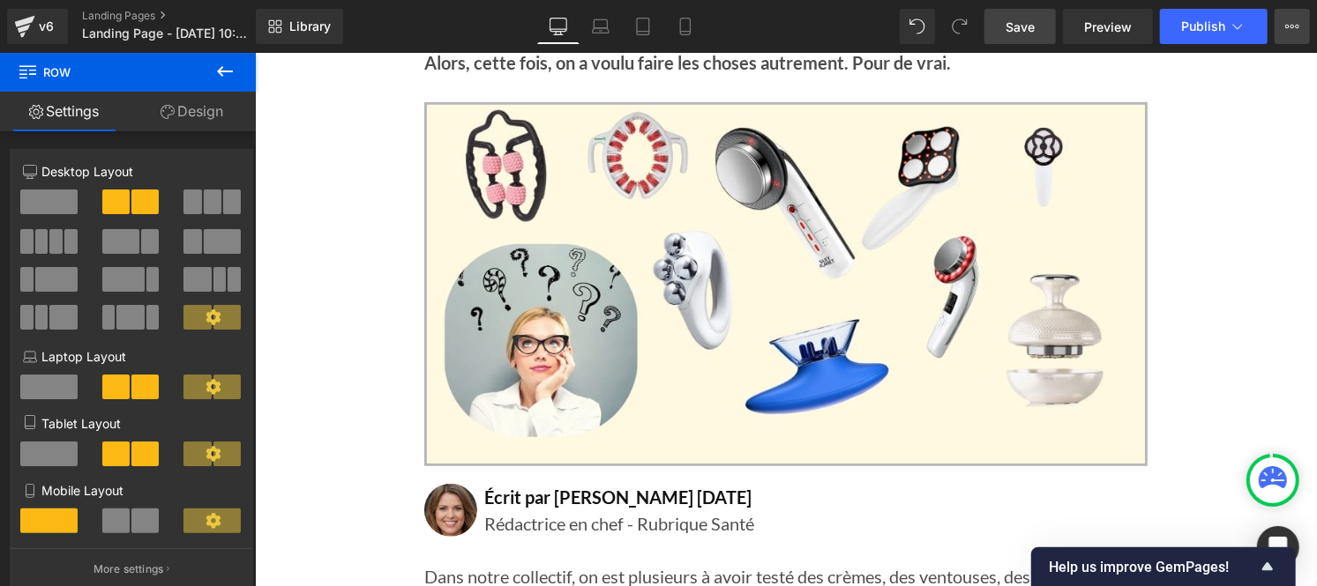
click at [1287, 21] on icon at bounding box center [1292, 26] width 14 height 14
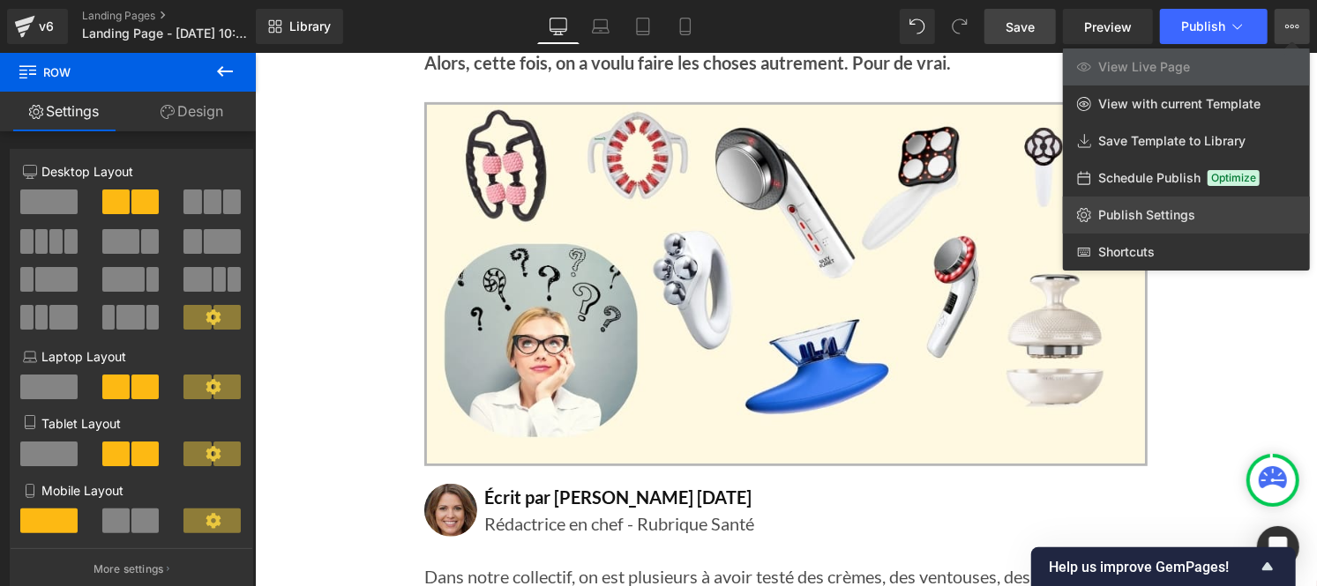
click at [1170, 217] on span "Publish Settings" at bounding box center [1146, 215] width 97 height 16
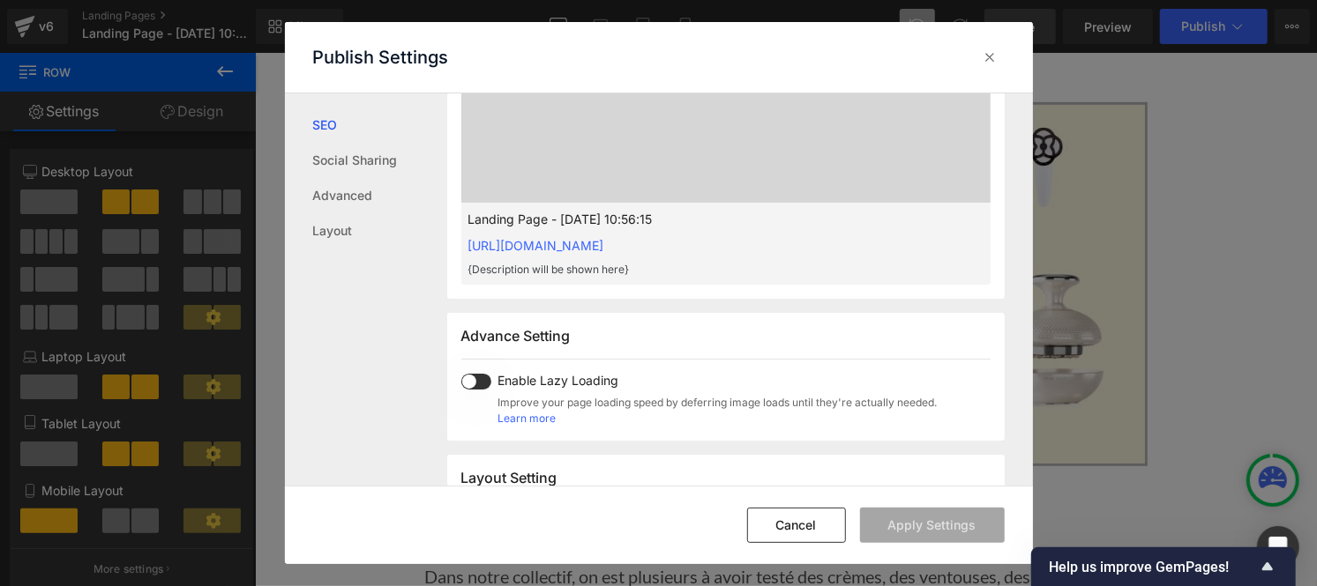
scroll to position [1051, 0]
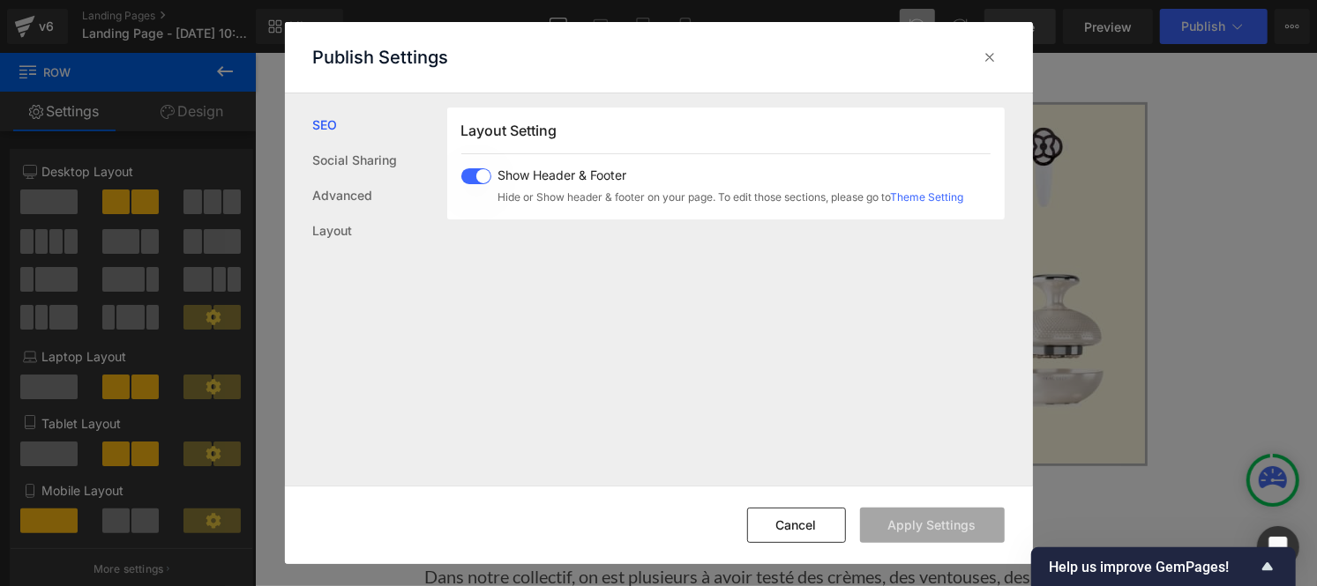
click at [469, 175] on span at bounding box center [476, 176] width 30 height 16
click at [909, 533] on button "Apply Settings" at bounding box center [932, 525] width 145 height 35
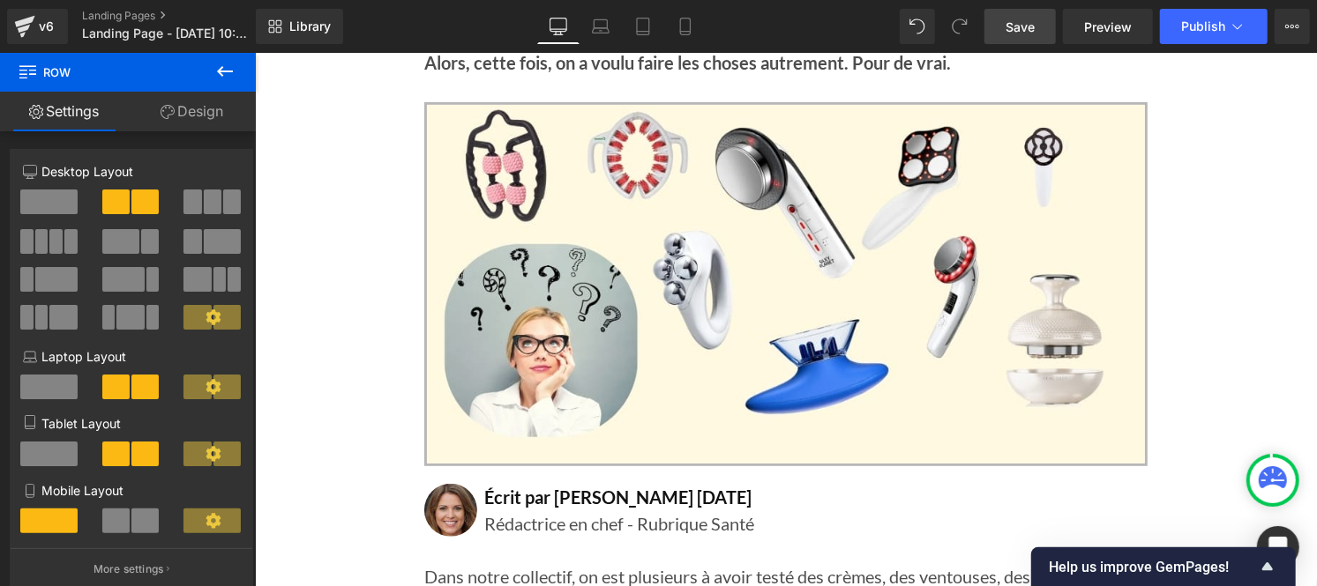
click at [1221, 28] on span "Publish" at bounding box center [1203, 26] width 44 height 14
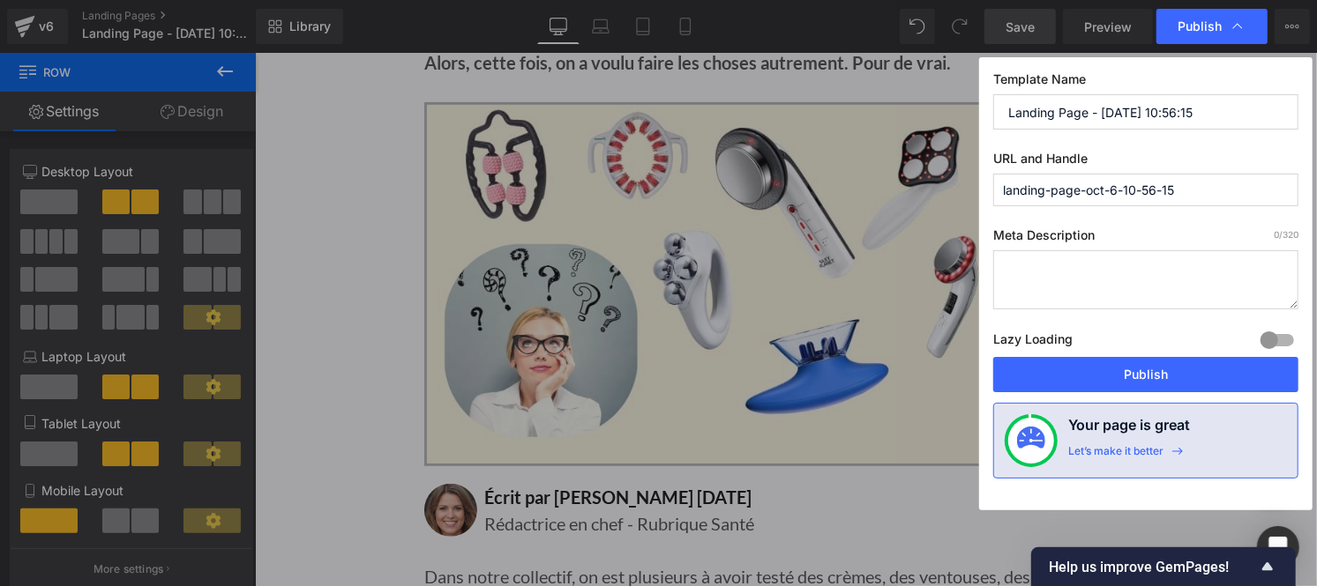
click at [1136, 111] on input "Landing Page - Oct 6, 10:56:15" at bounding box center [1145, 111] width 305 height 35
click at [1115, 191] on input "landing-page-oct-6-10-56-15" at bounding box center [1145, 190] width 305 height 33
paste input "es-appareils"
click at [1045, 116] on input "Landing Page - Oct 6, 10:56:15" at bounding box center [1145, 111] width 305 height 35
paste input "les-appareils"
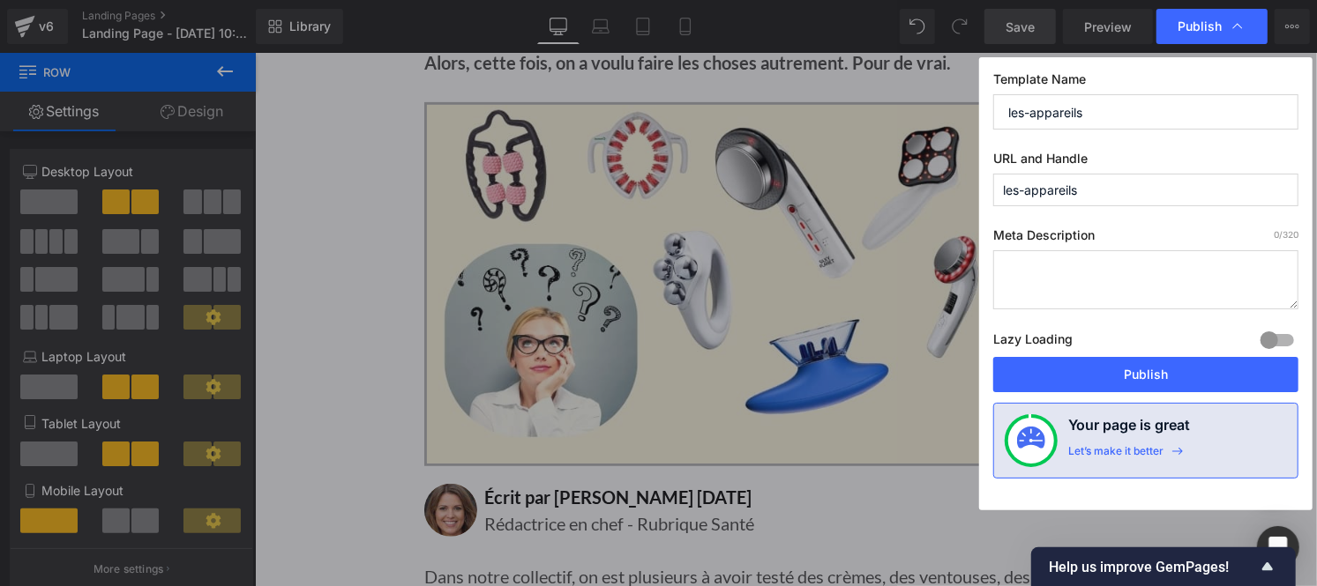
click at [1032, 111] on input "les-appareils" at bounding box center [1145, 111] width 305 height 35
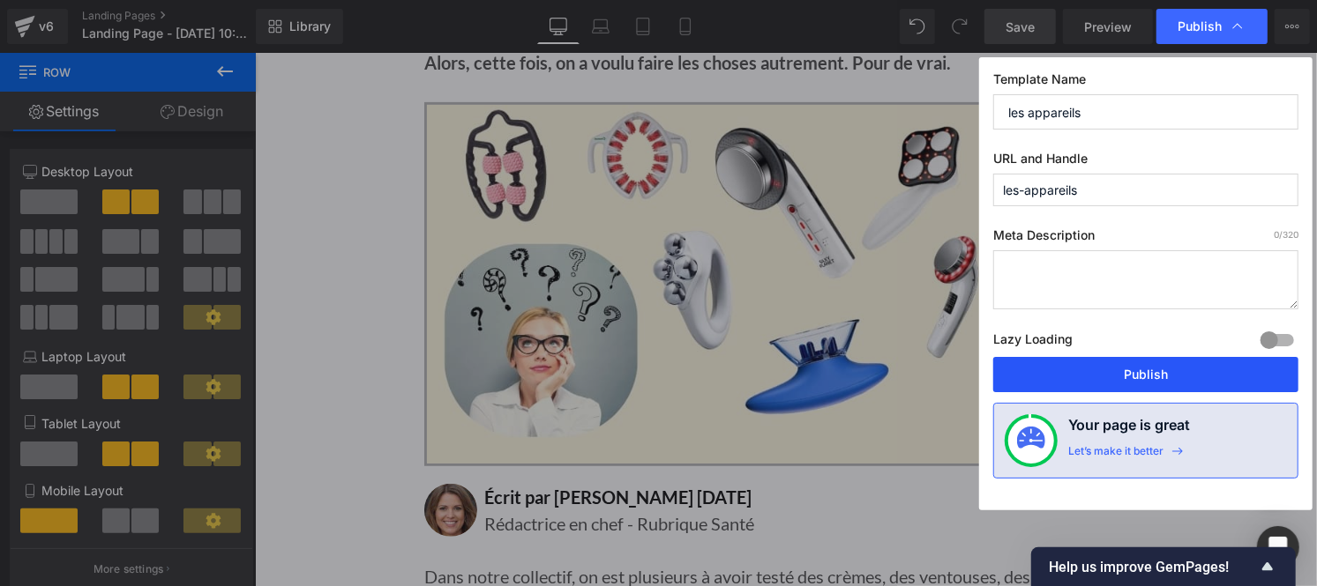
click at [1079, 376] on button "Publish" at bounding box center [1145, 374] width 305 height 35
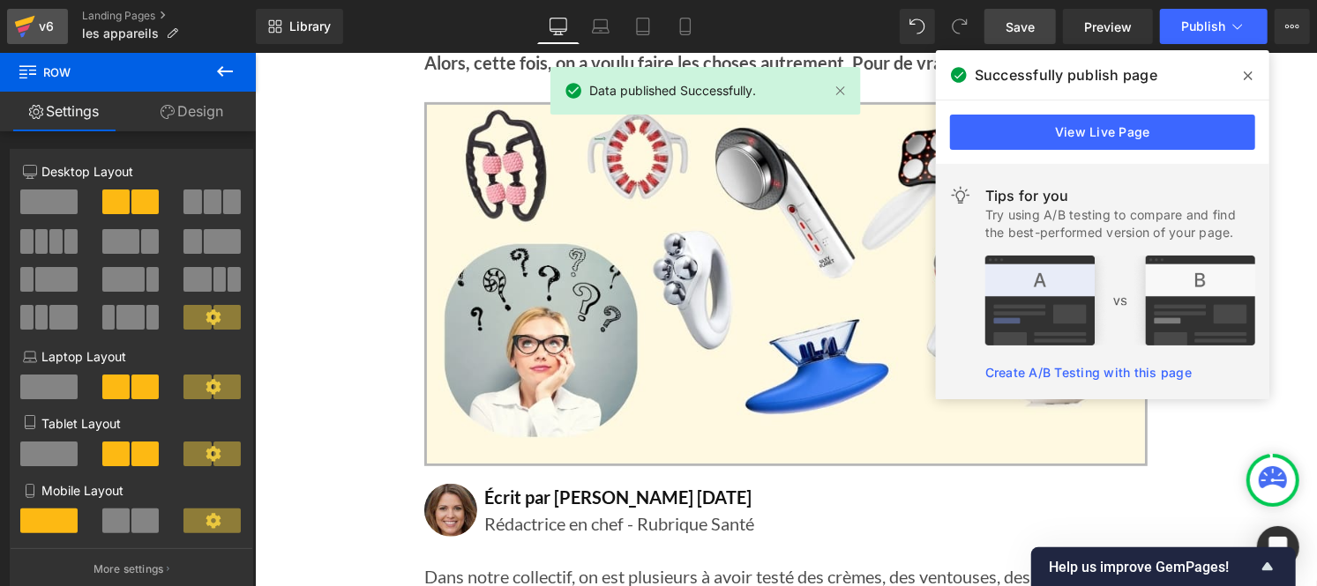
click at [35, 24] on div "v6" at bounding box center [46, 26] width 22 height 23
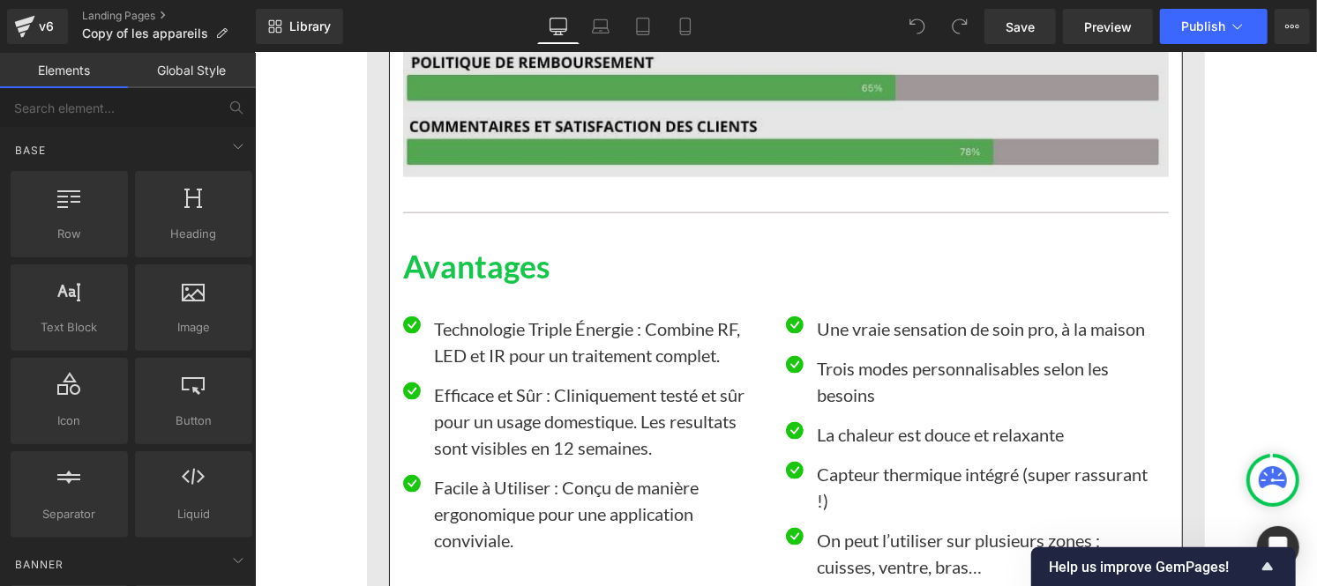
scroll to position [13066, 0]
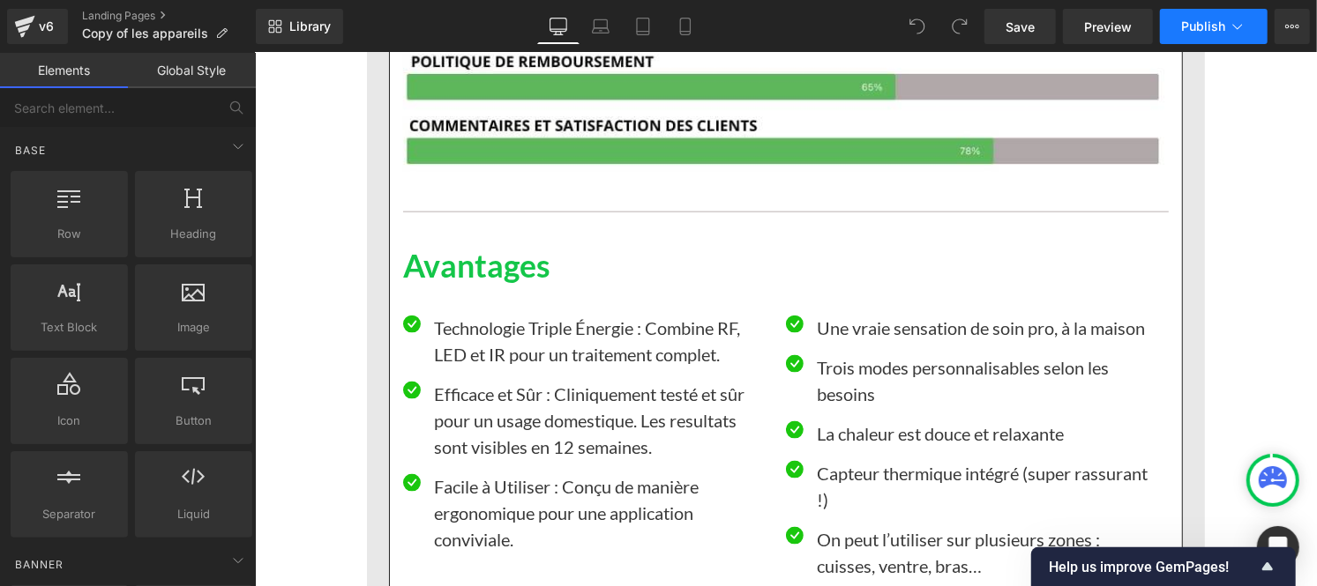
click at [1233, 23] on icon at bounding box center [1237, 27] width 18 height 18
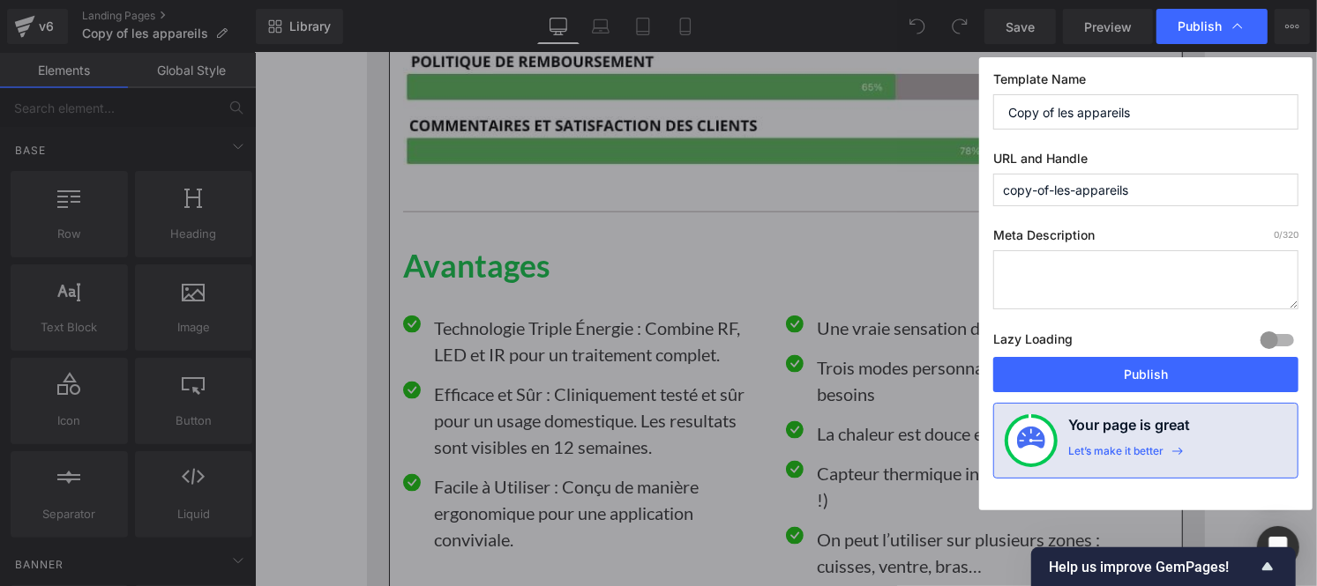
drag, startPoint x: 1184, startPoint y: 187, endPoint x: 940, endPoint y: 185, distance: 244.3
click at [940, 185] on div "Publish Template Name Copy of les appareils URL and Handle copy-of-les-appareil…" at bounding box center [658, 293] width 1317 height 586
click at [1126, 113] on input "Copy of les appareils" at bounding box center [1145, 111] width 305 height 35
click at [1160, 200] on input "copy-of-les-appareils" at bounding box center [1145, 190] width 305 height 33
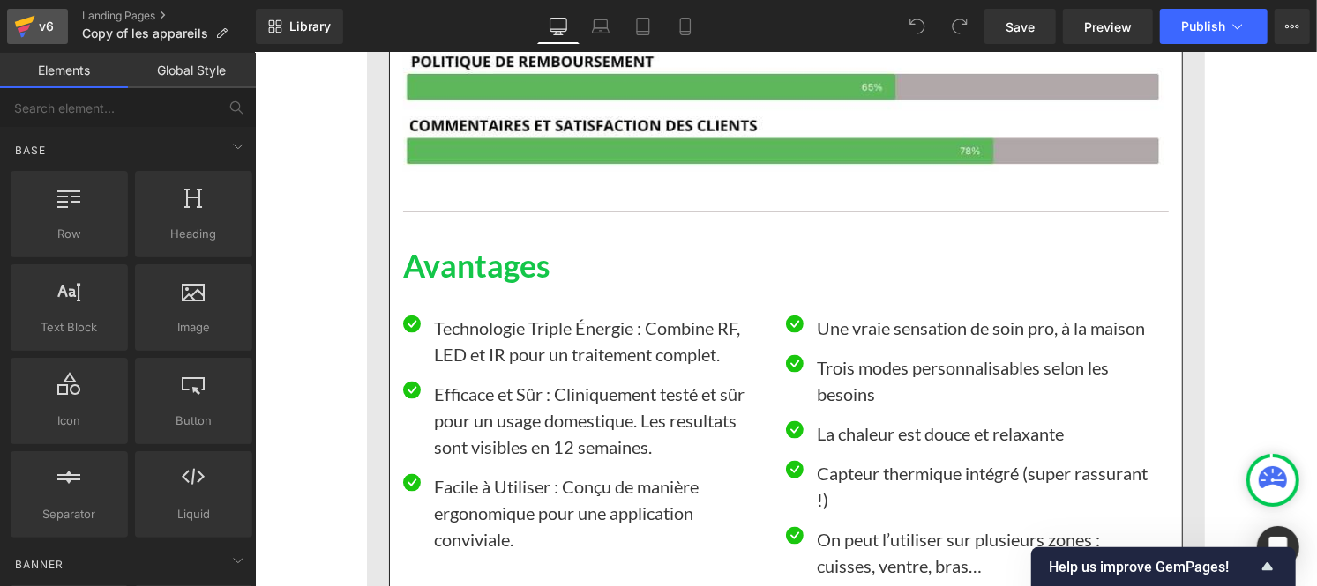
click at [45, 29] on div "v6" at bounding box center [46, 26] width 22 height 23
